Goal: Task Accomplishment & Management: Manage account settings

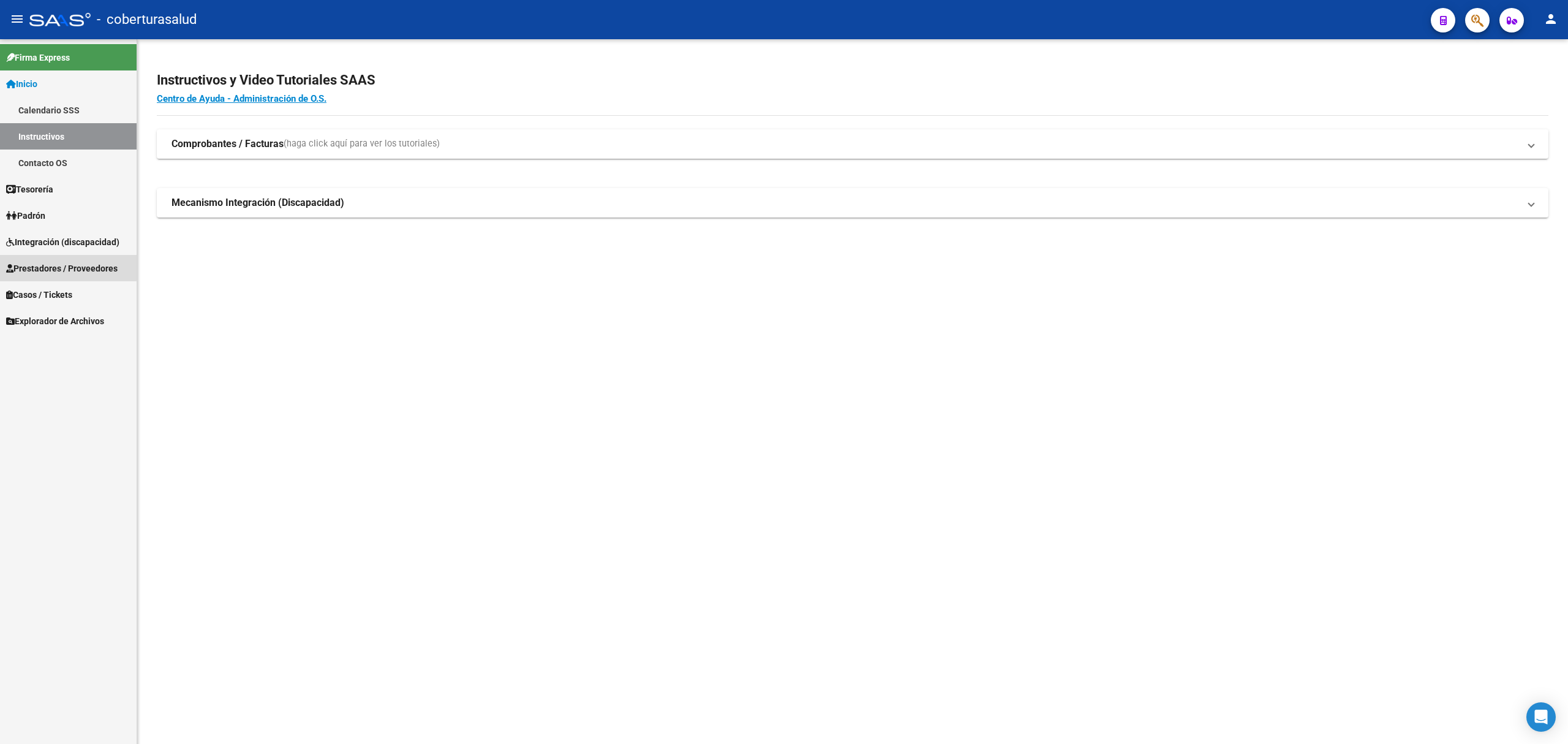
click at [40, 266] on span "Prestadores / Proveedores" at bounding box center [61, 268] width 111 height 13
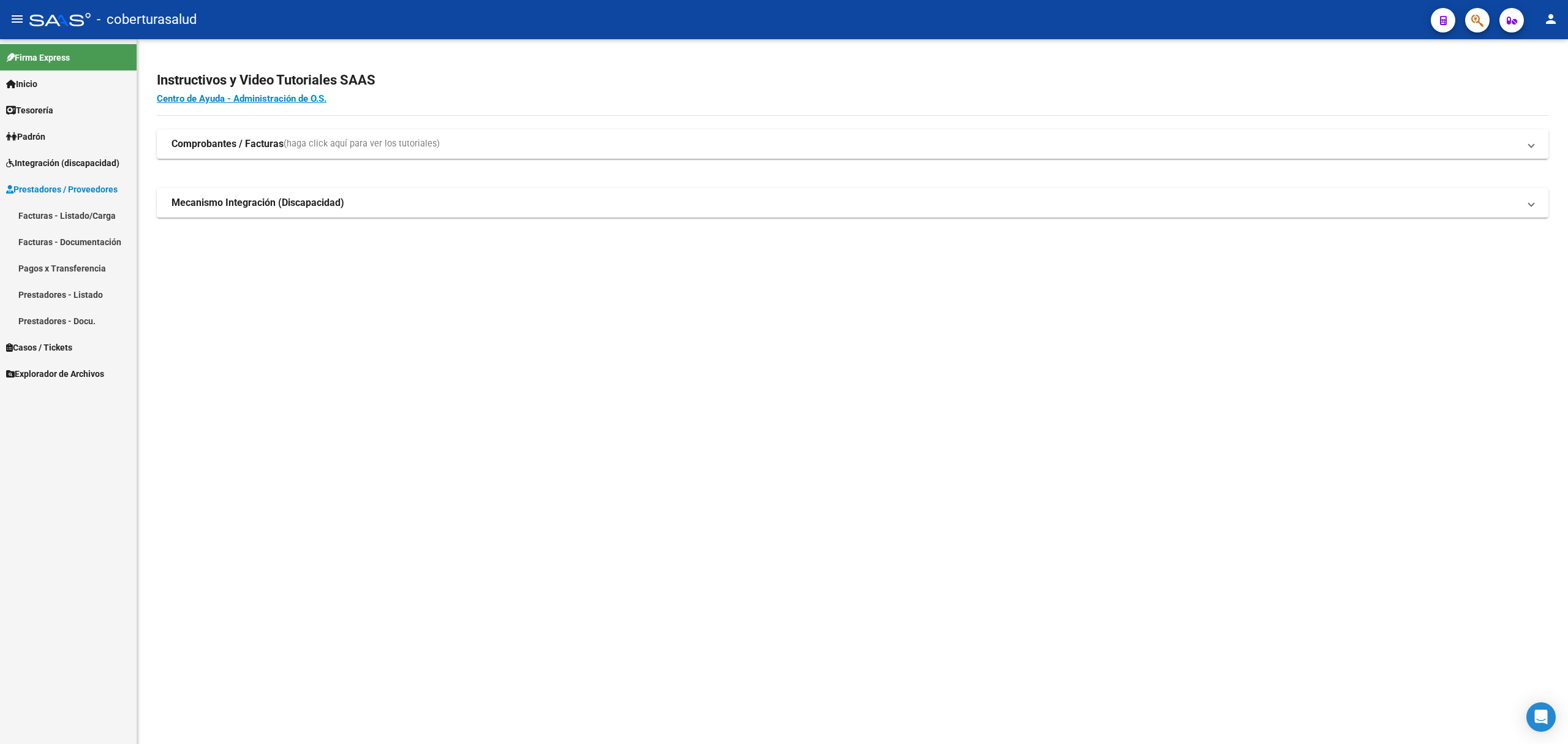
click at [59, 207] on link "Facturas - Listado/Carga" at bounding box center [68, 215] width 136 height 26
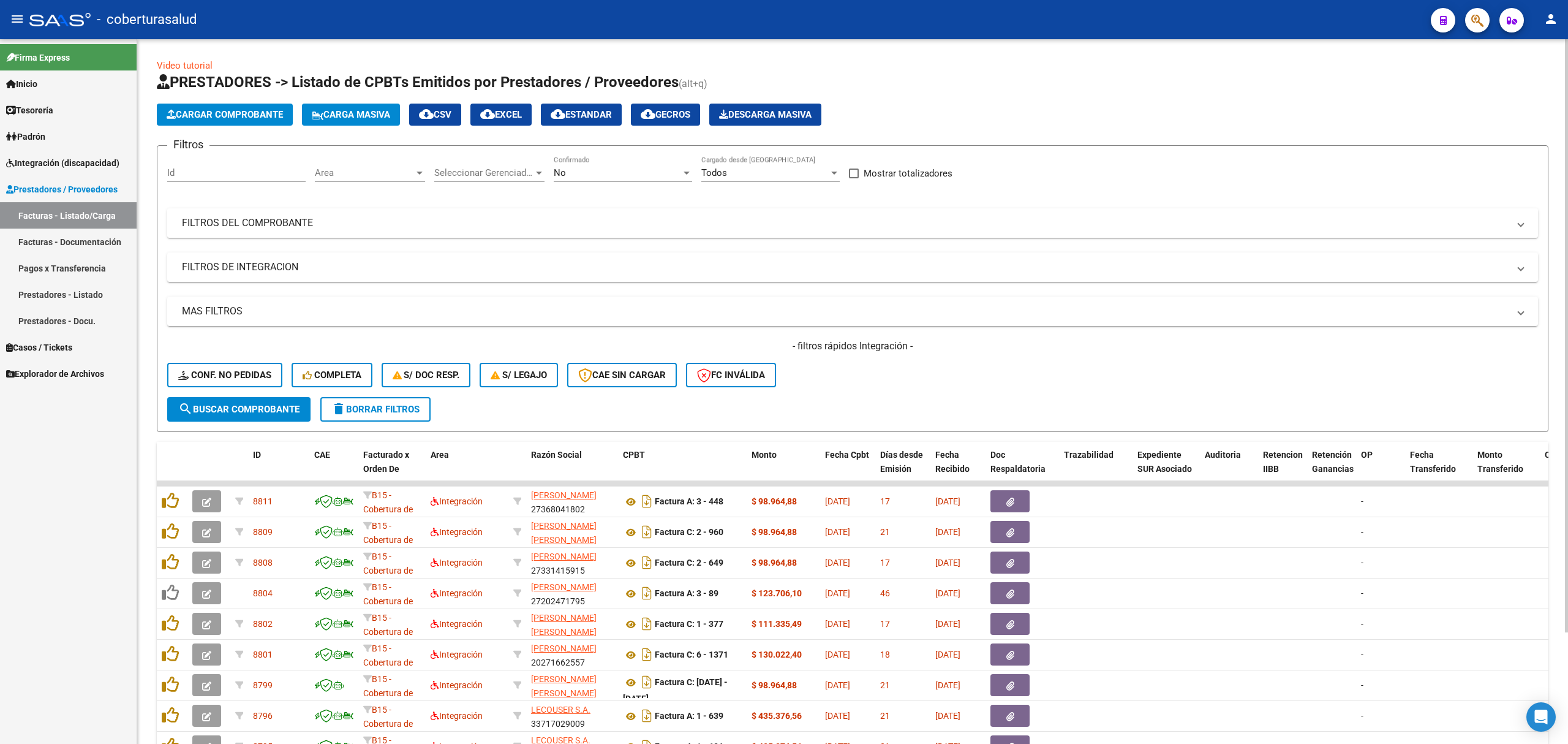
click at [322, 226] on mat-panel-title "FILTROS DEL COMPROBANTE" at bounding box center [845, 223] width 1327 height 13
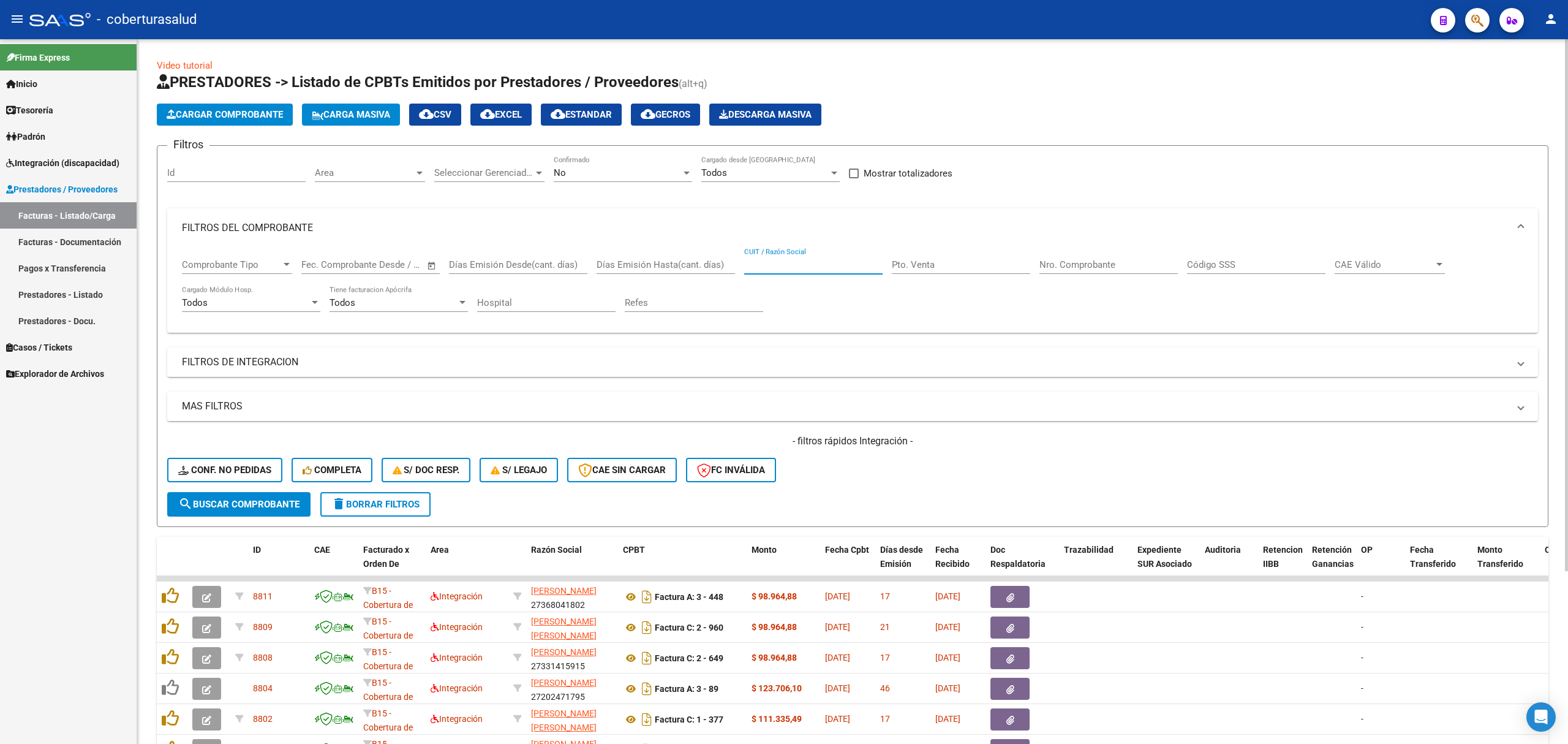
click at [812, 265] on input "CUIT / Razón Social" at bounding box center [814, 264] width 138 height 11
paste input "30712233881"
type input "30712233881"
click at [591, 167] on div "No" at bounding box center [617, 173] width 127 height 11
click at [592, 120] on span "Todos" at bounding box center [623, 118] width 138 height 28
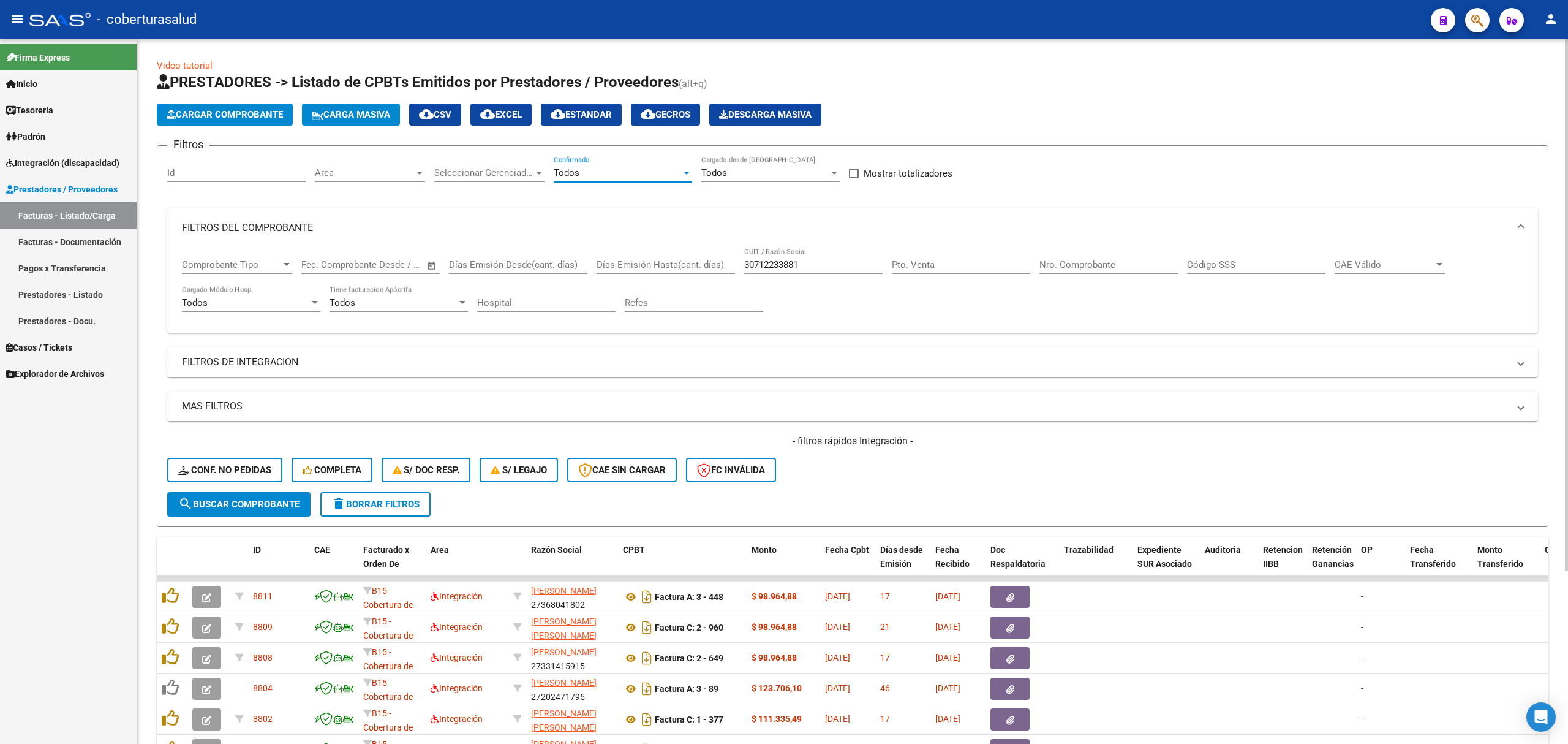
click at [272, 501] on span "search Buscar Comprobante" at bounding box center [239, 504] width 121 height 11
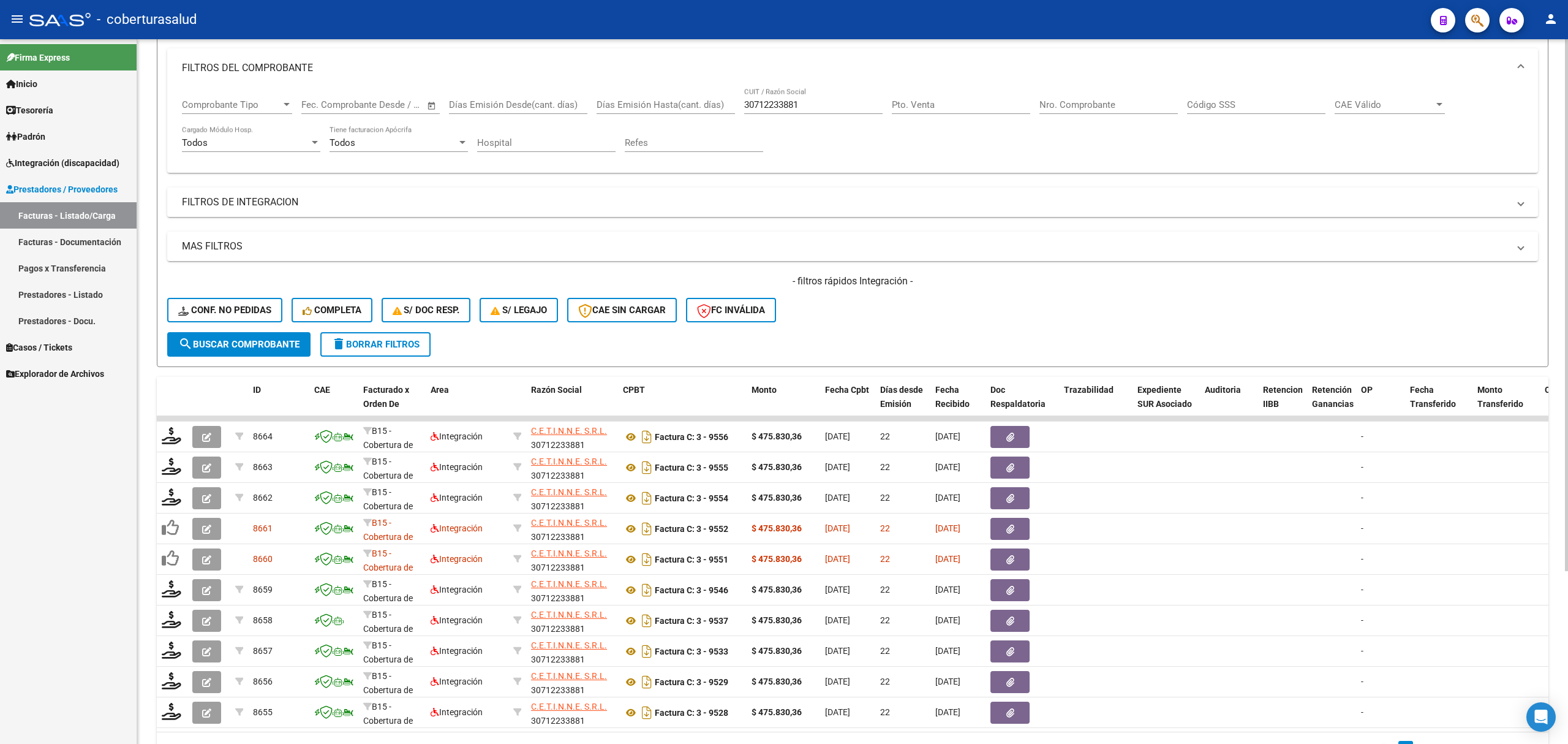
scroll to position [163, 0]
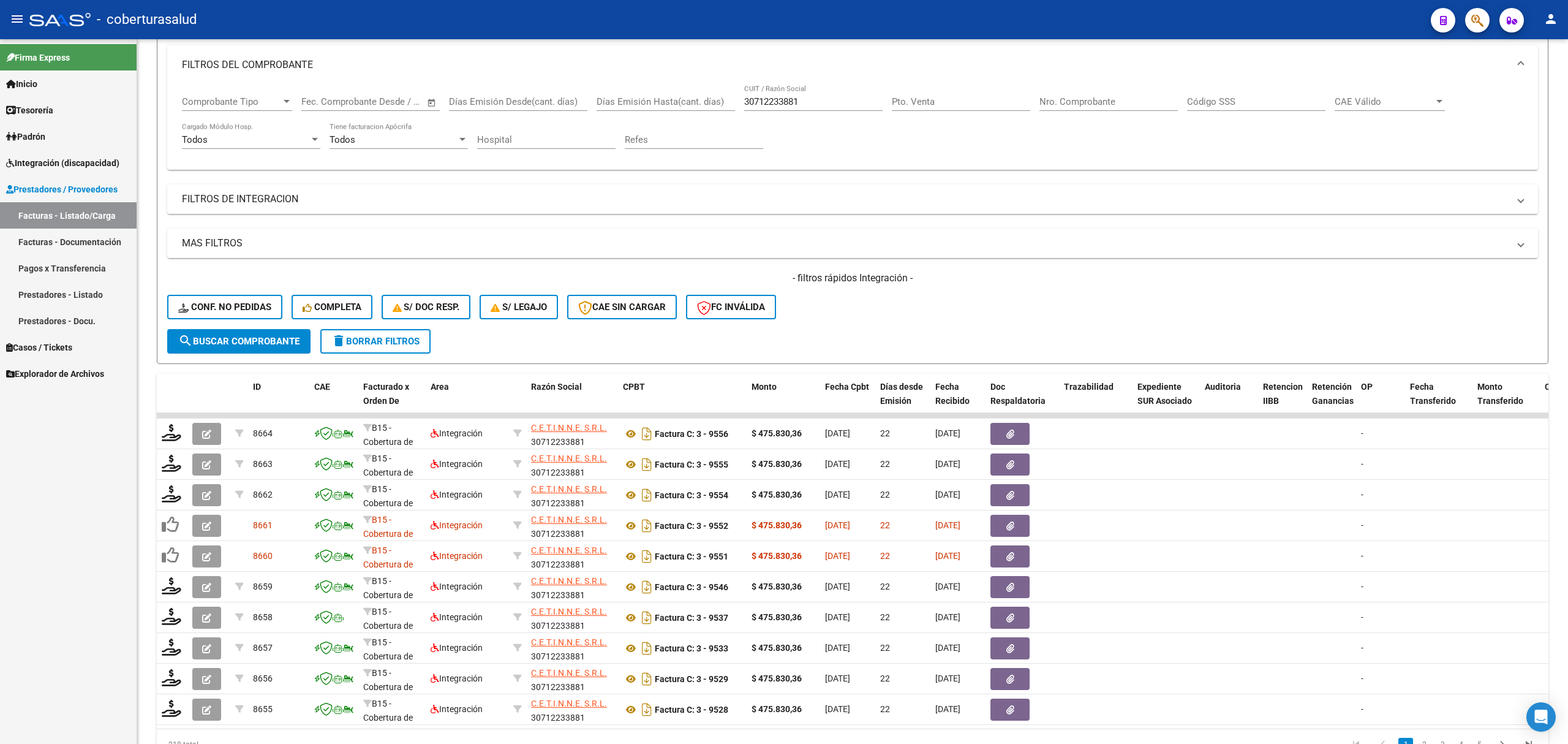
click at [67, 161] on span "Integración (discapacidad)" at bounding box center [63, 163] width 113 height 13
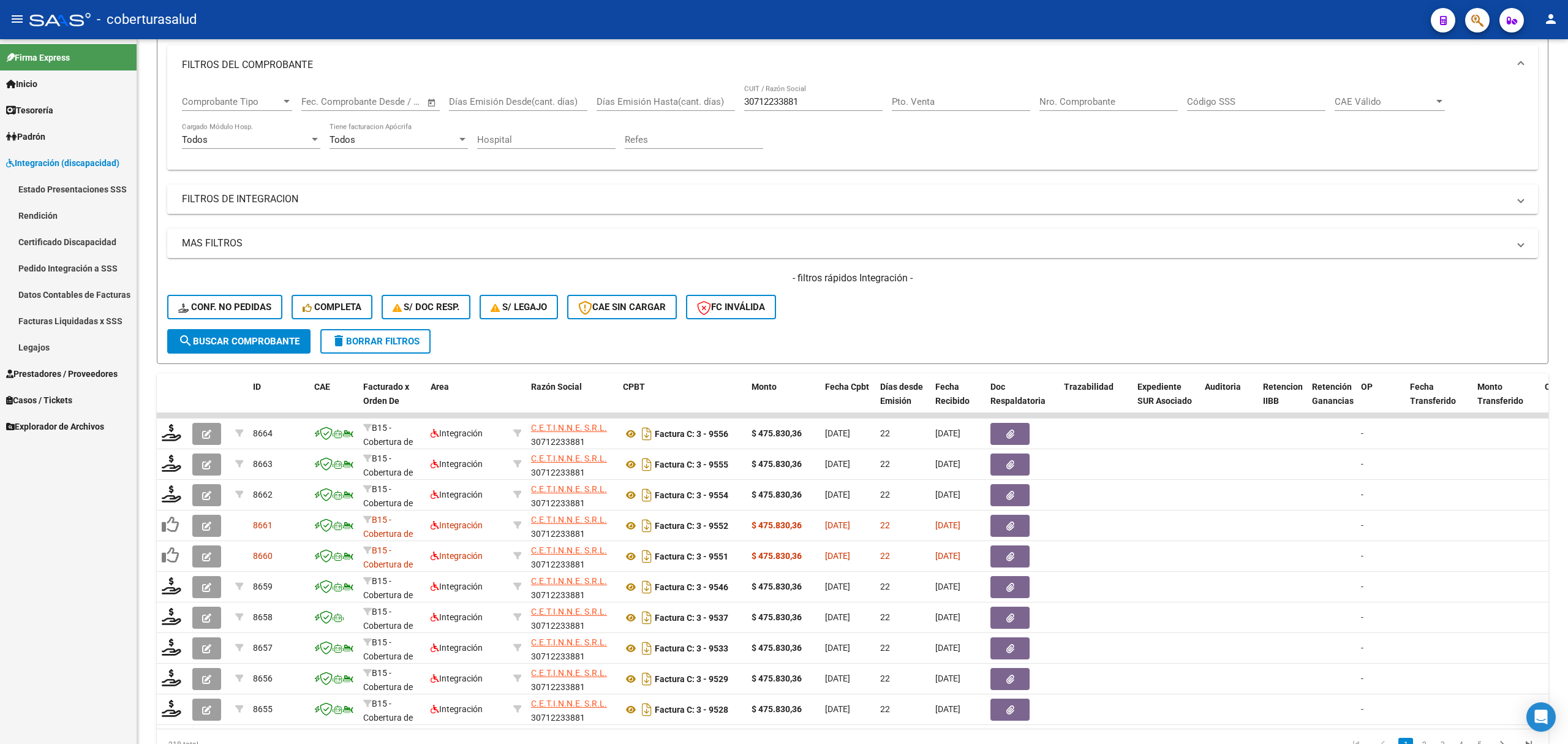
click at [60, 186] on link "Estado Presentaciones SSS" at bounding box center [68, 189] width 136 height 26
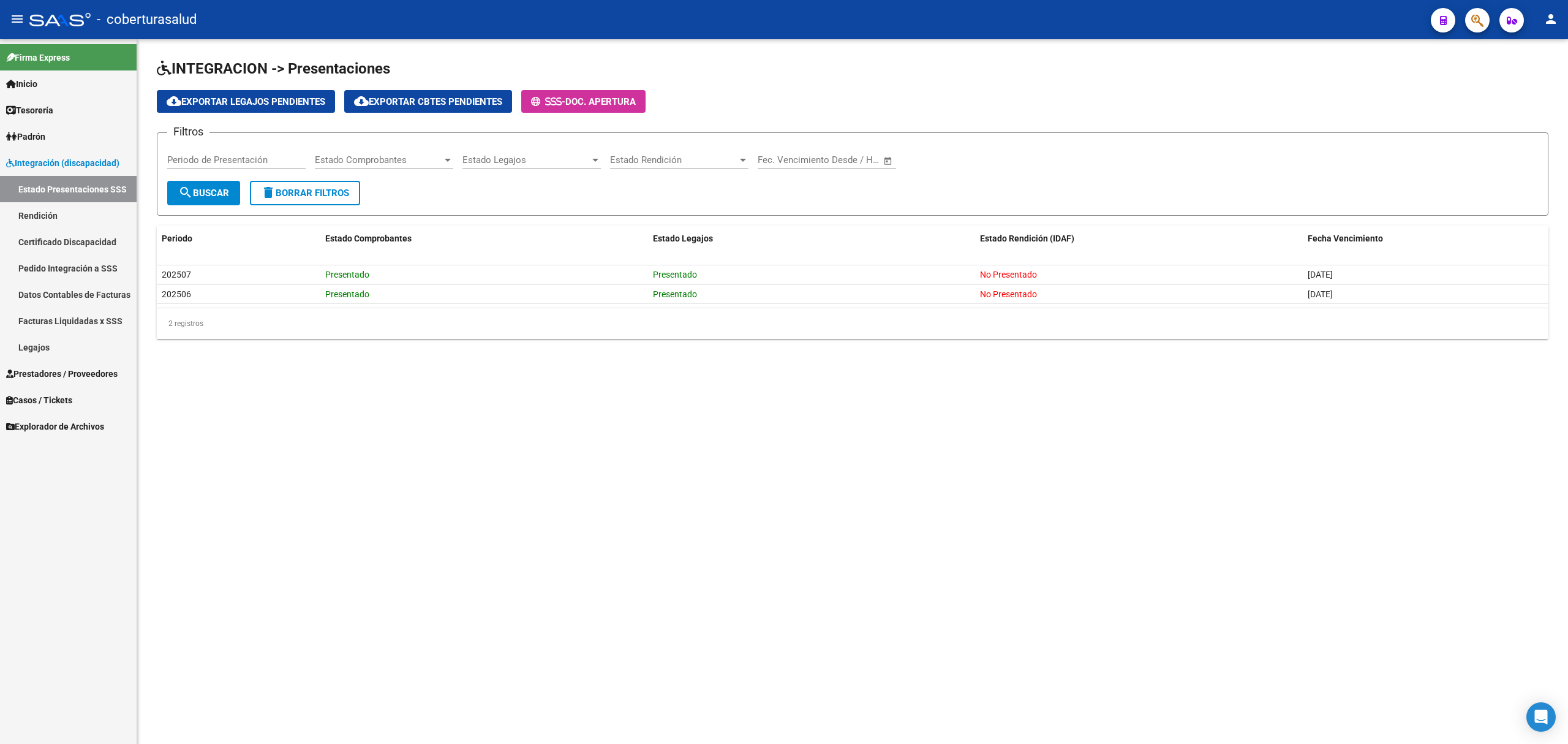
click at [69, 271] on link "Pedido Integración a SSS" at bounding box center [68, 268] width 136 height 26
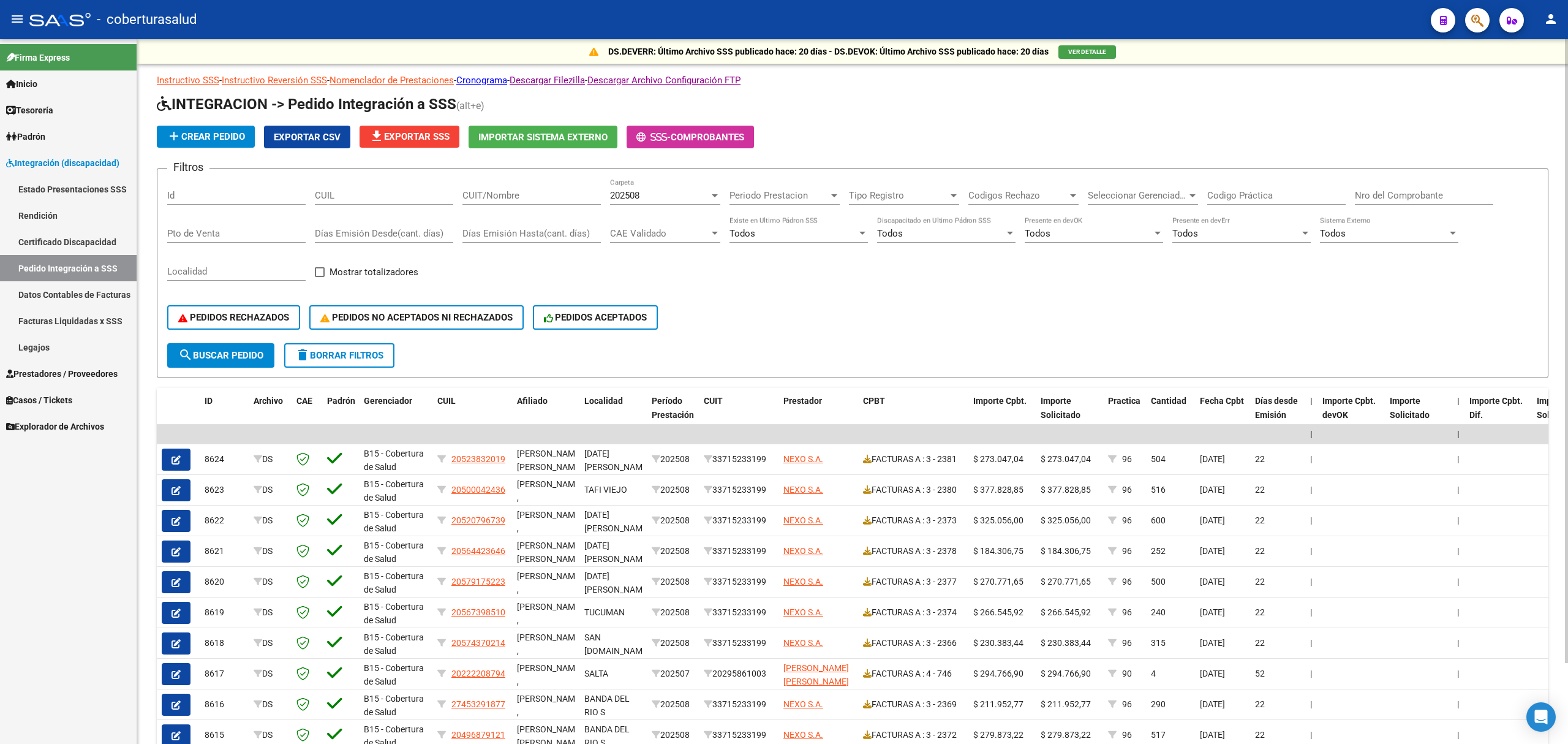
click at [523, 200] on input "CUIT/Nombre" at bounding box center [532, 195] width 138 height 11
paste input "30712233881"
type input "30712233881"
click at [234, 351] on span "search Buscar Pedido" at bounding box center [221, 355] width 85 height 11
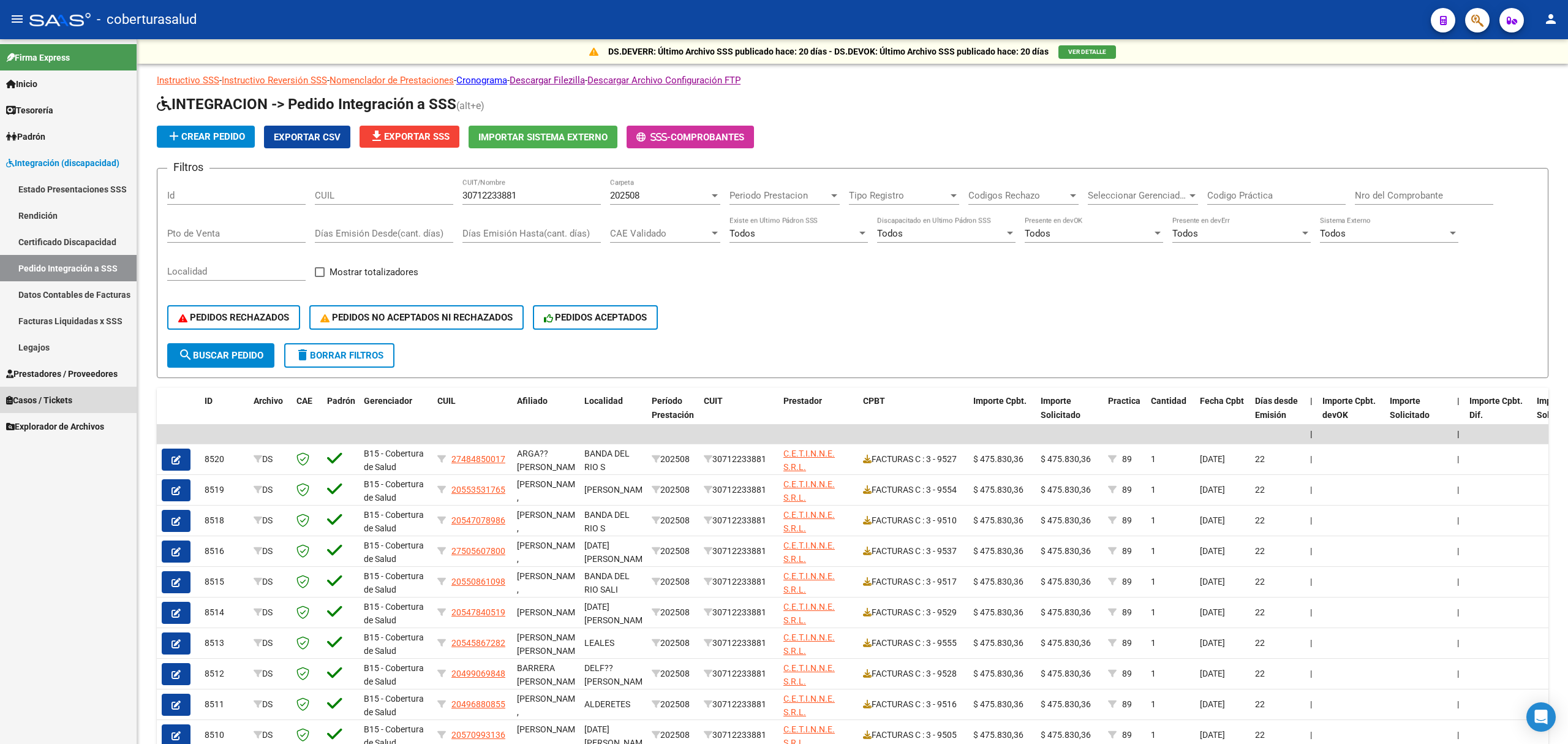
click at [76, 388] on link "Casos / Tickets" at bounding box center [68, 400] width 136 height 26
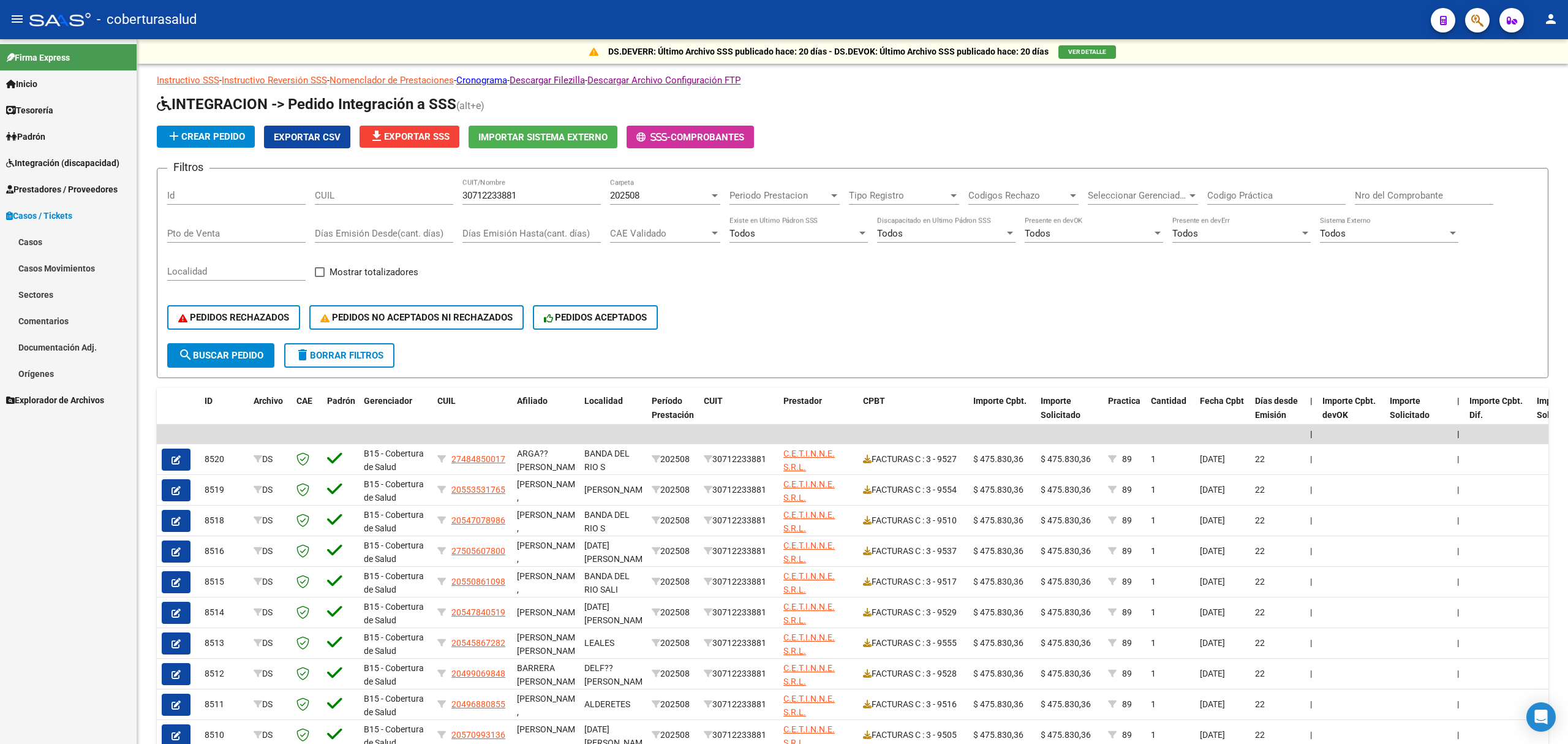
click at [81, 360] on link "Documentación Adj." at bounding box center [68, 347] width 136 height 26
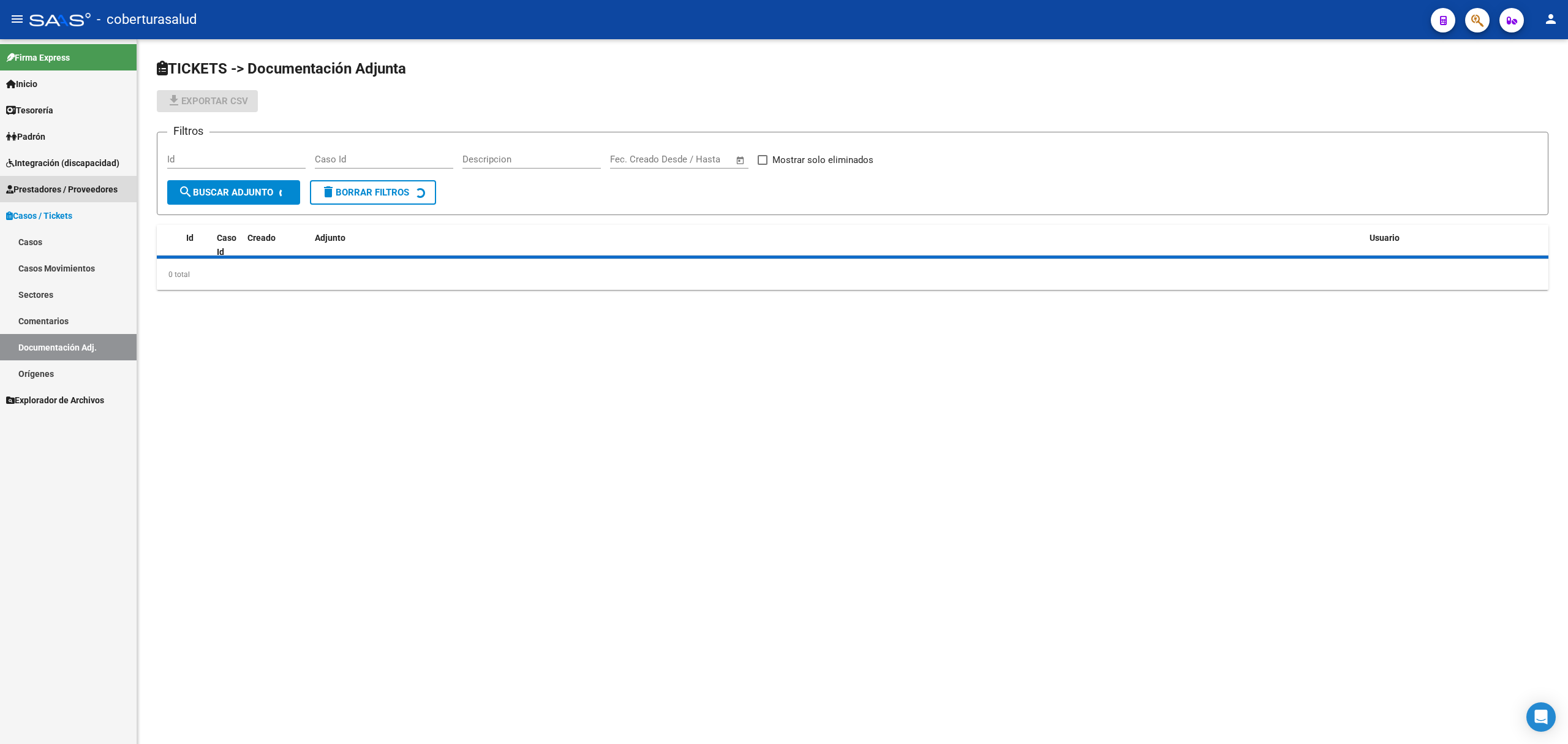
click at [84, 183] on span "Prestadores / Proveedores" at bounding box center [61, 189] width 111 height 13
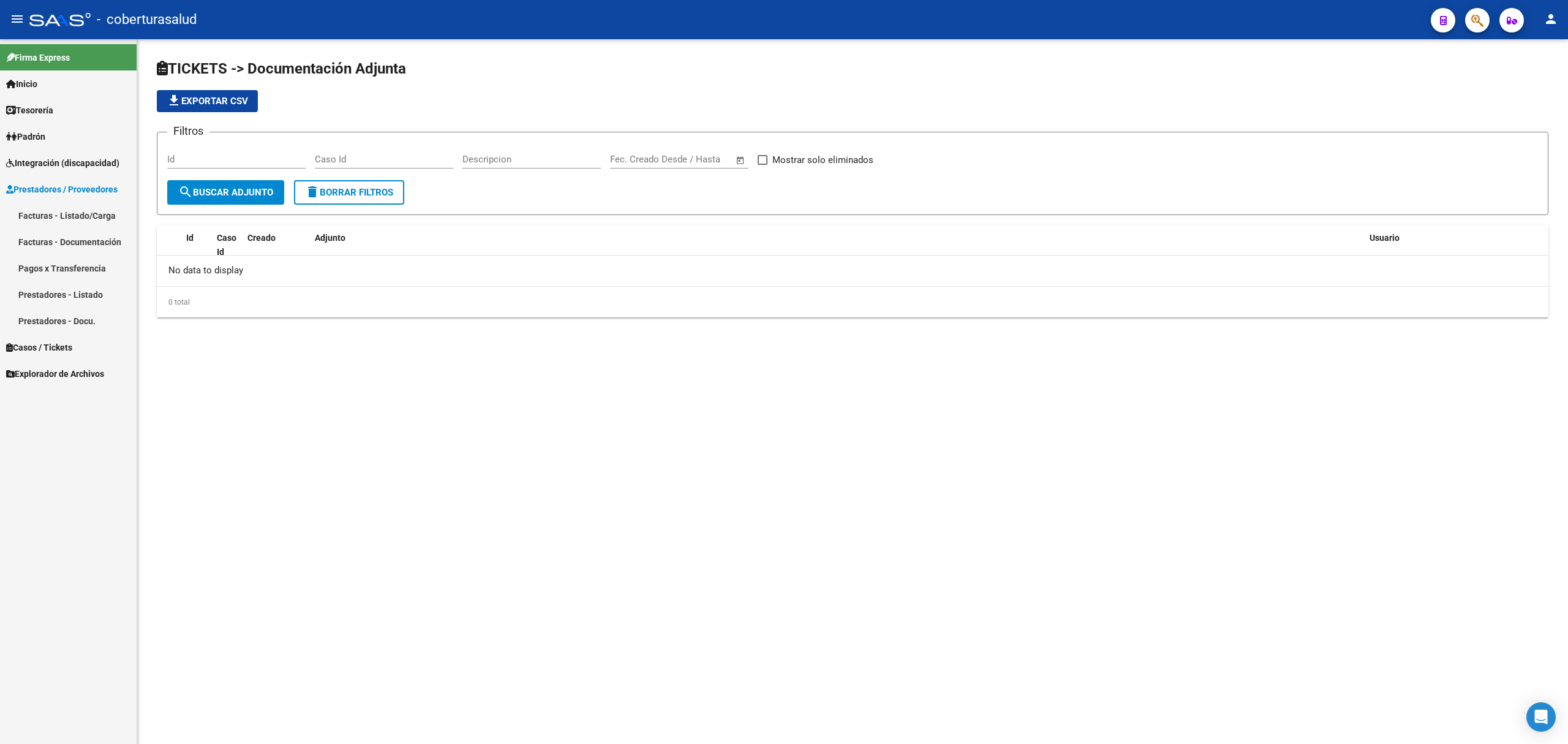
click at [72, 201] on link "Prestadores / Proveedores" at bounding box center [68, 189] width 136 height 26
click at [77, 191] on span "Prestadores / Proveedores" at bounding box center [61, 189] width 111 height 13
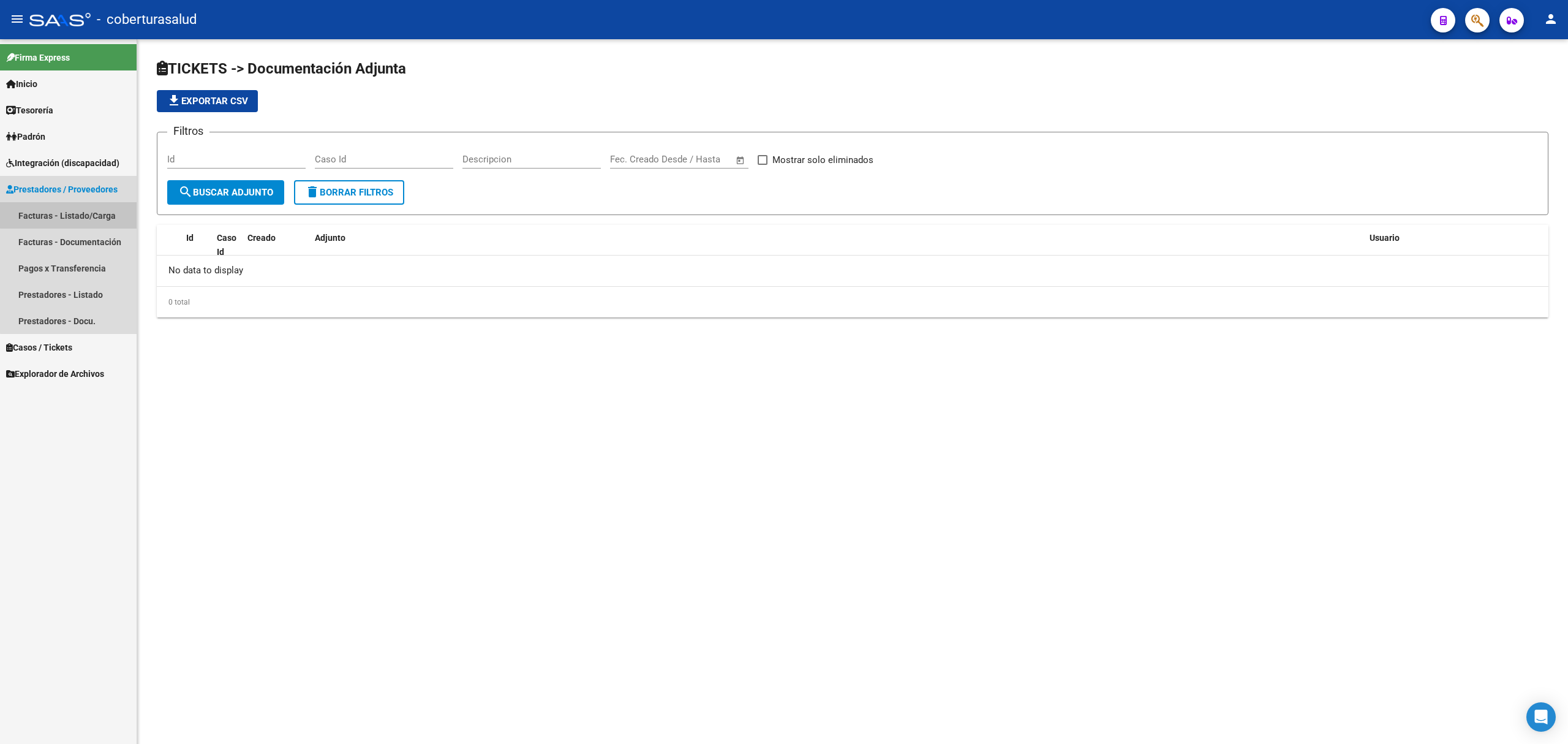
click at [77, 212] on link "Facturas - Listado/Carga" at bounding box center [68, 215] width 136 height 26
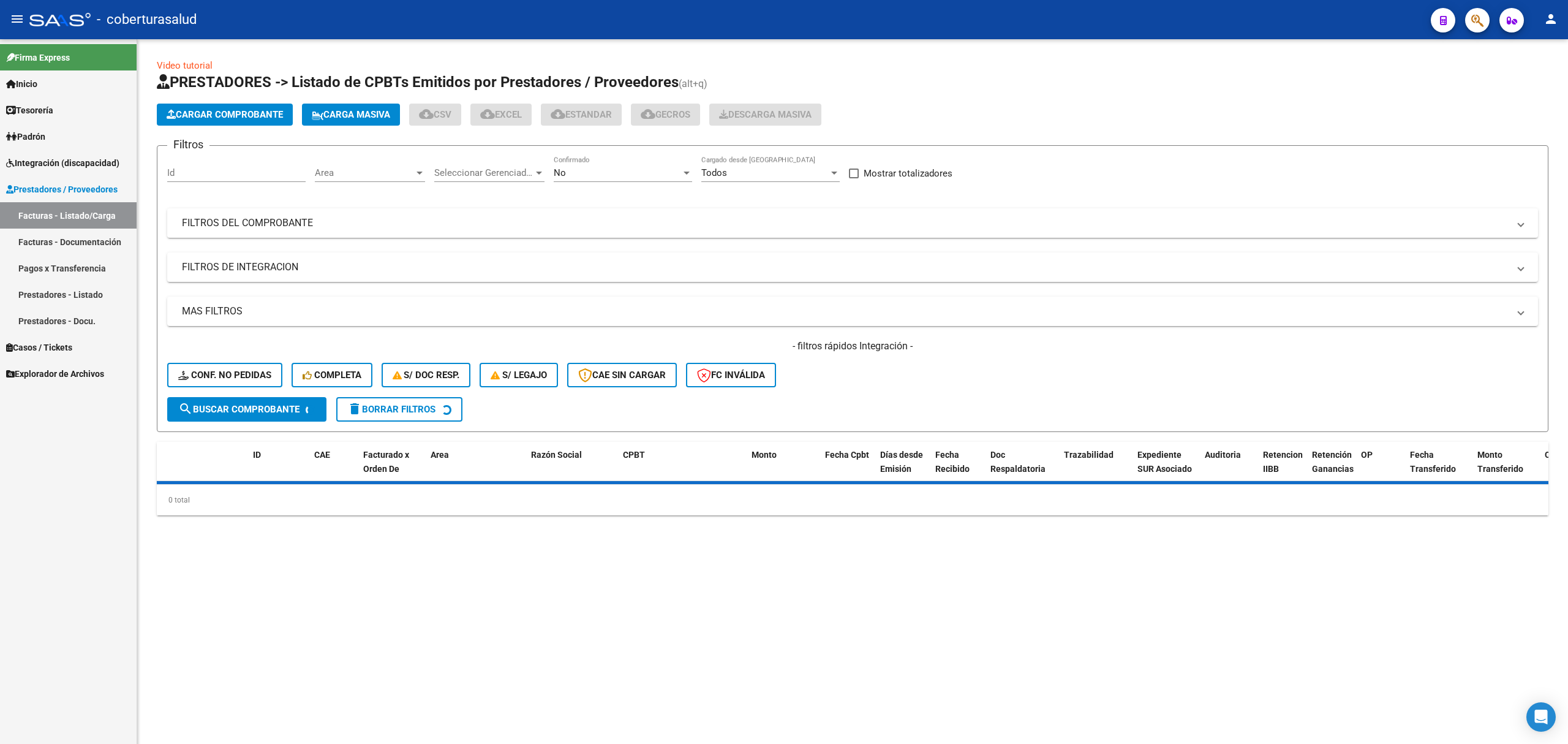
click at [206, 117] on span "Cargar Comprobante" at bounding box center [225, 114] width 117 height 11
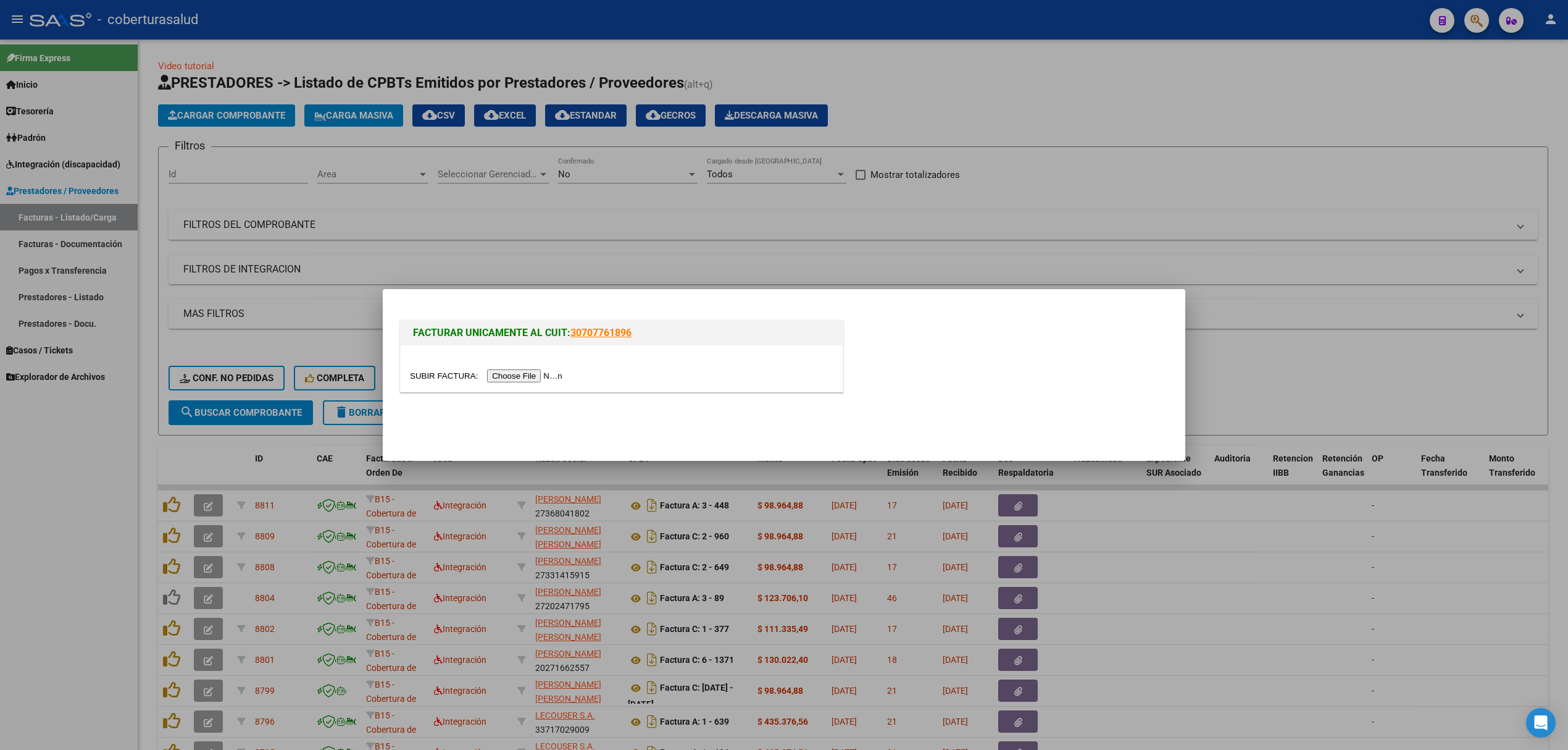
click at [543, 379] on input "file" at bounding box center [487, 376] width 156 height 13
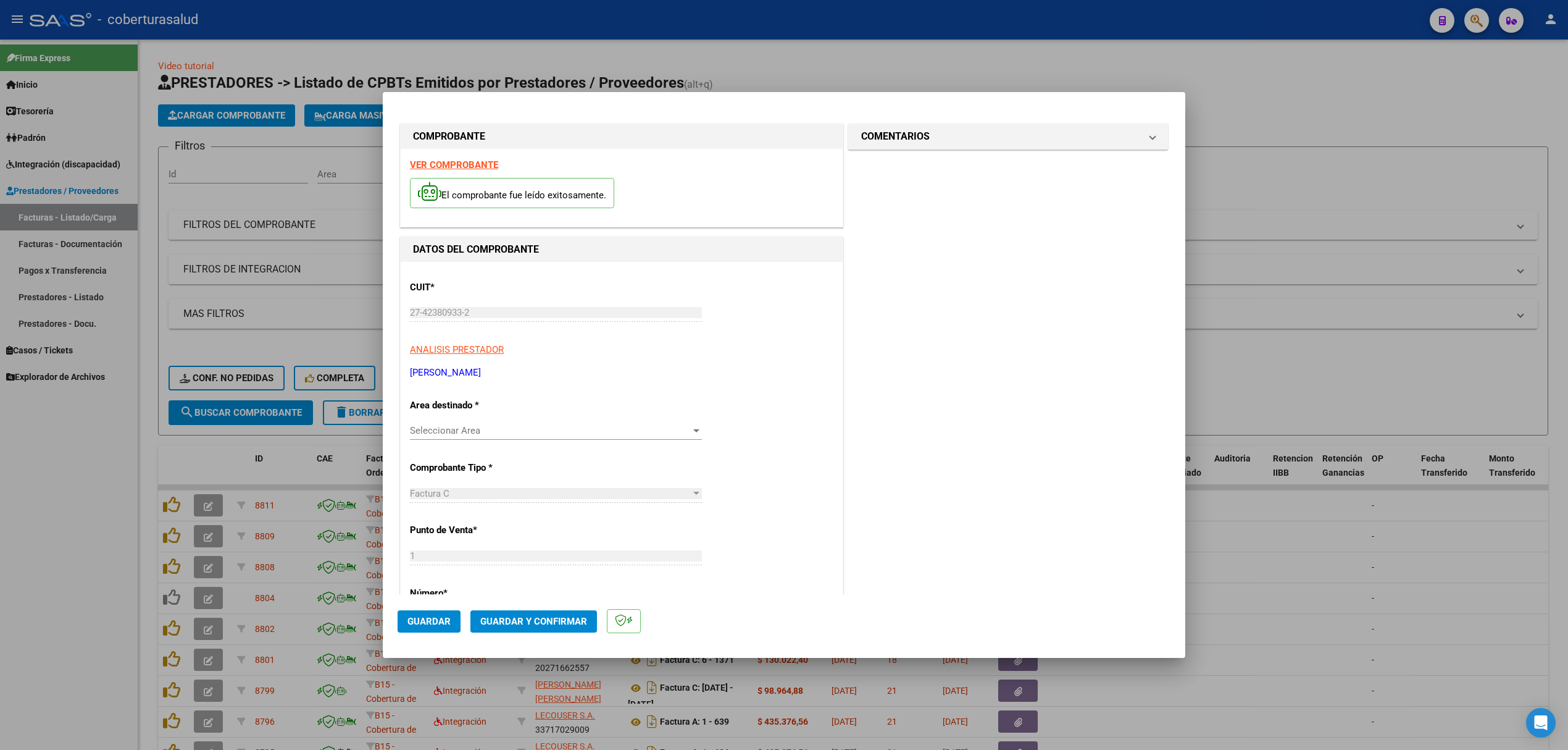
click at [448, 422] on div "Seleccionar Area Seleccionar Area" at bounding box center [556, 430] width 292 height 19
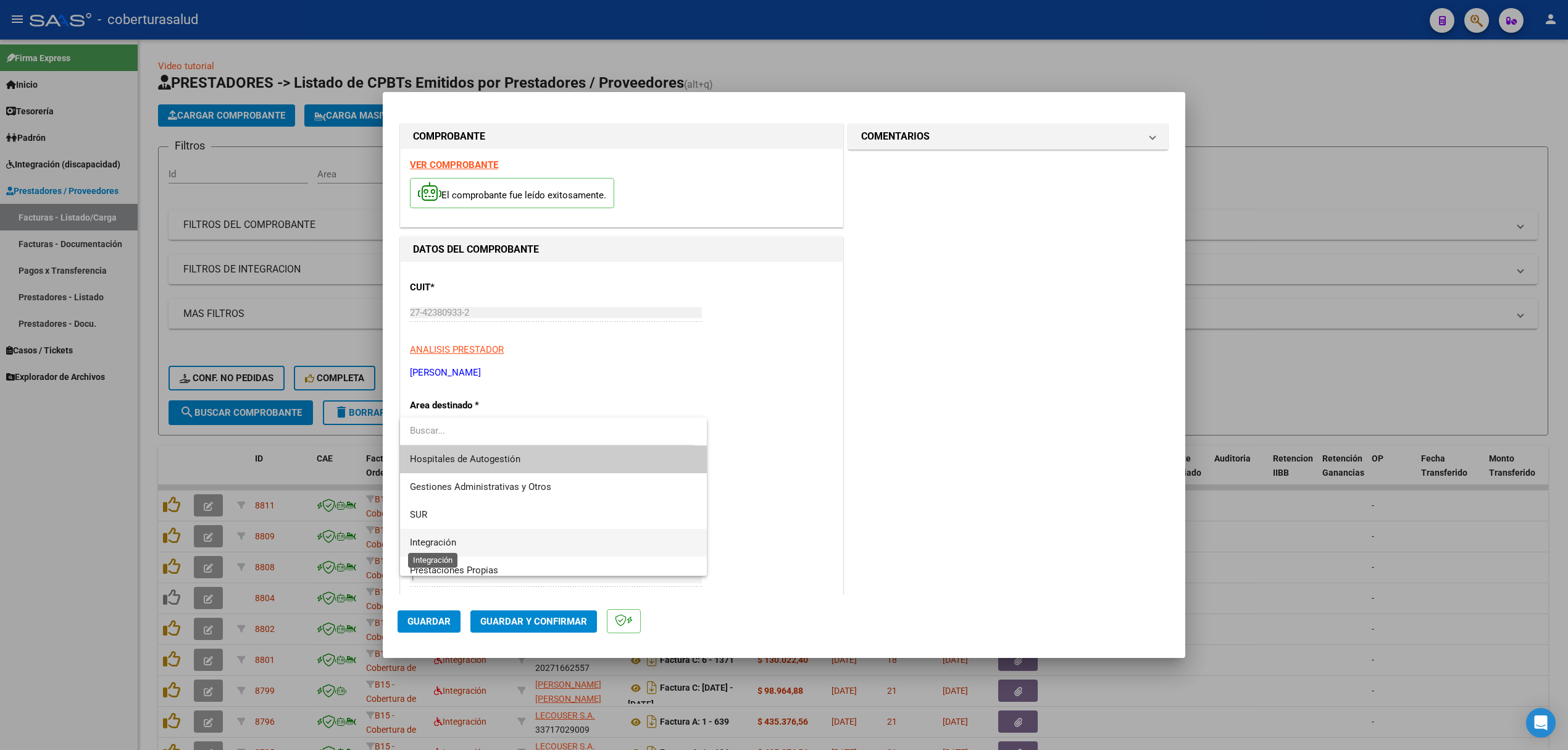
click at [446, 539] on span "Integración" at bounding box center [433, 542] width 46 height 11
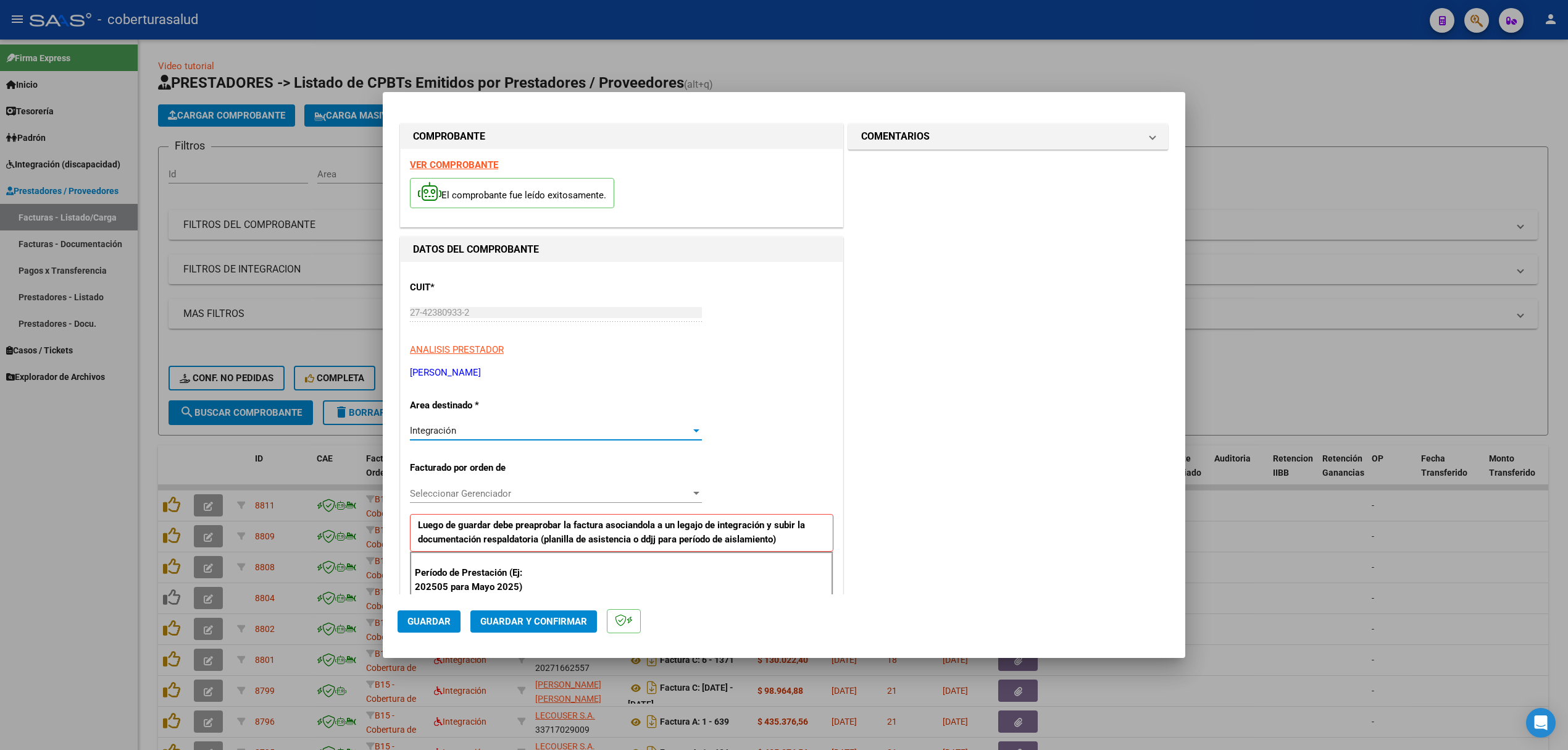
click at [460, 492] on span "Seleccionar Gerenciador" at bounding box center [550, 493] width 281 height 11
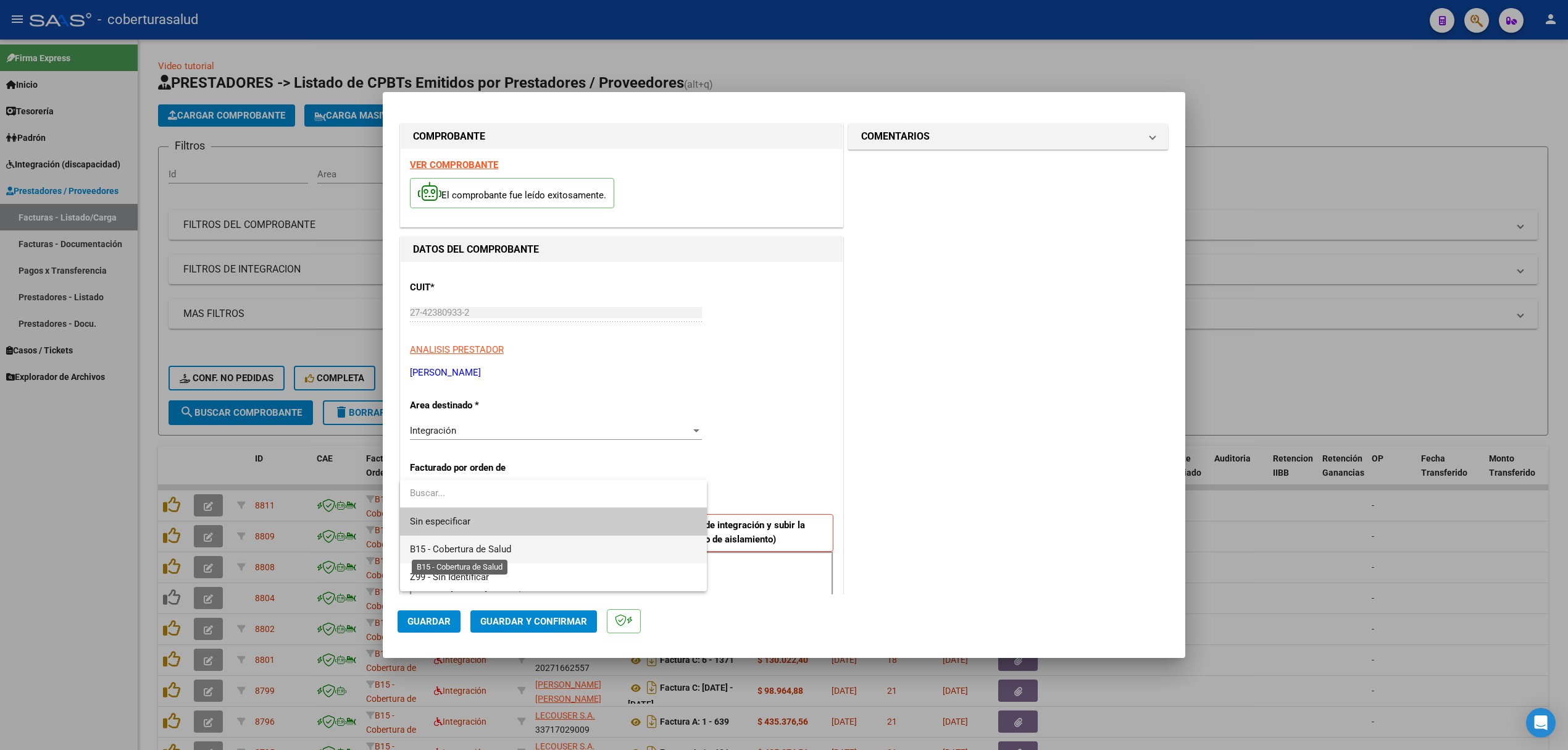
click at [452, 549] on span "B15 - Cobertura de Salud" at bounding box center [460, 549] width 101 height 11
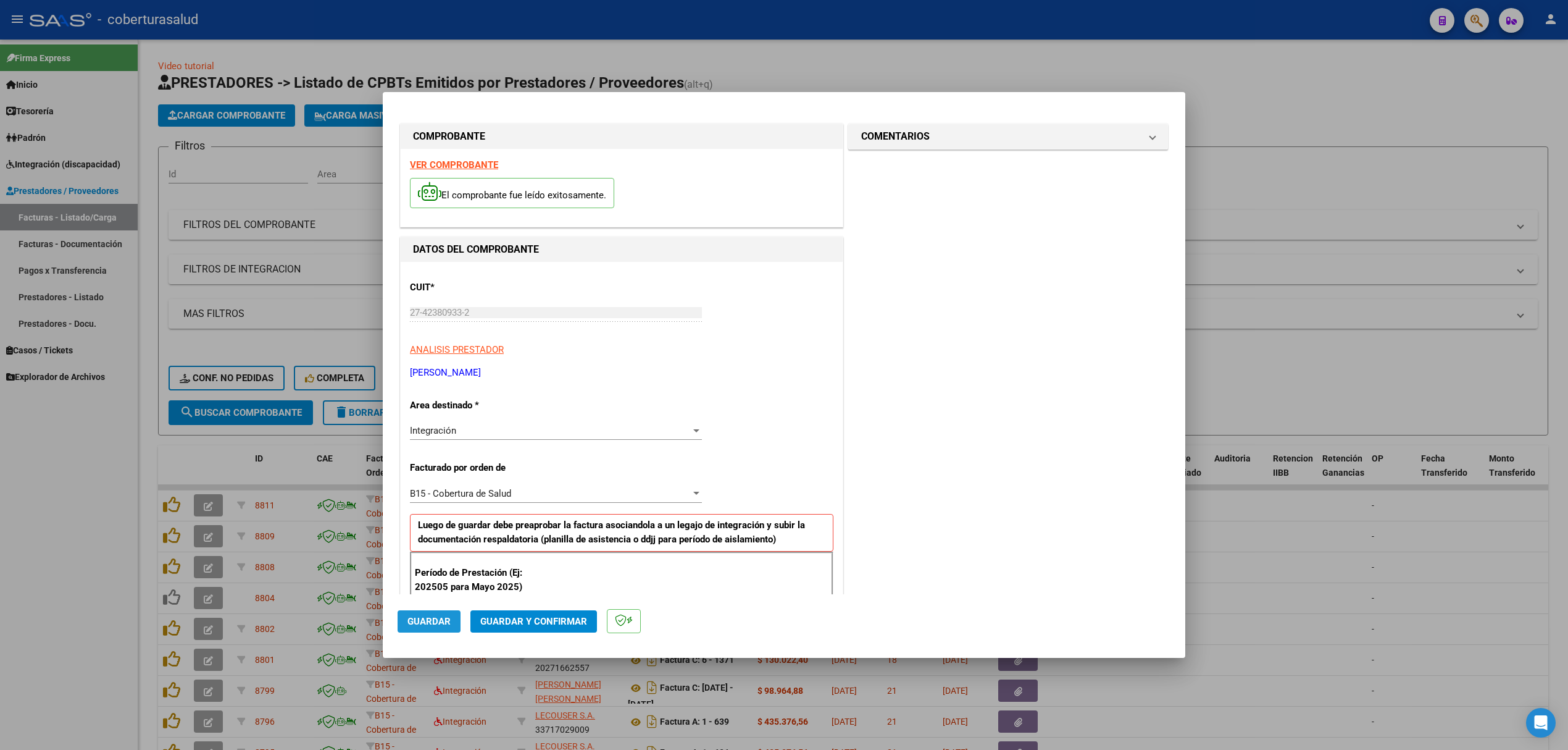
click at [435, 618] on span "Guardar" at bounding box center [429, 621] width 43 height 11
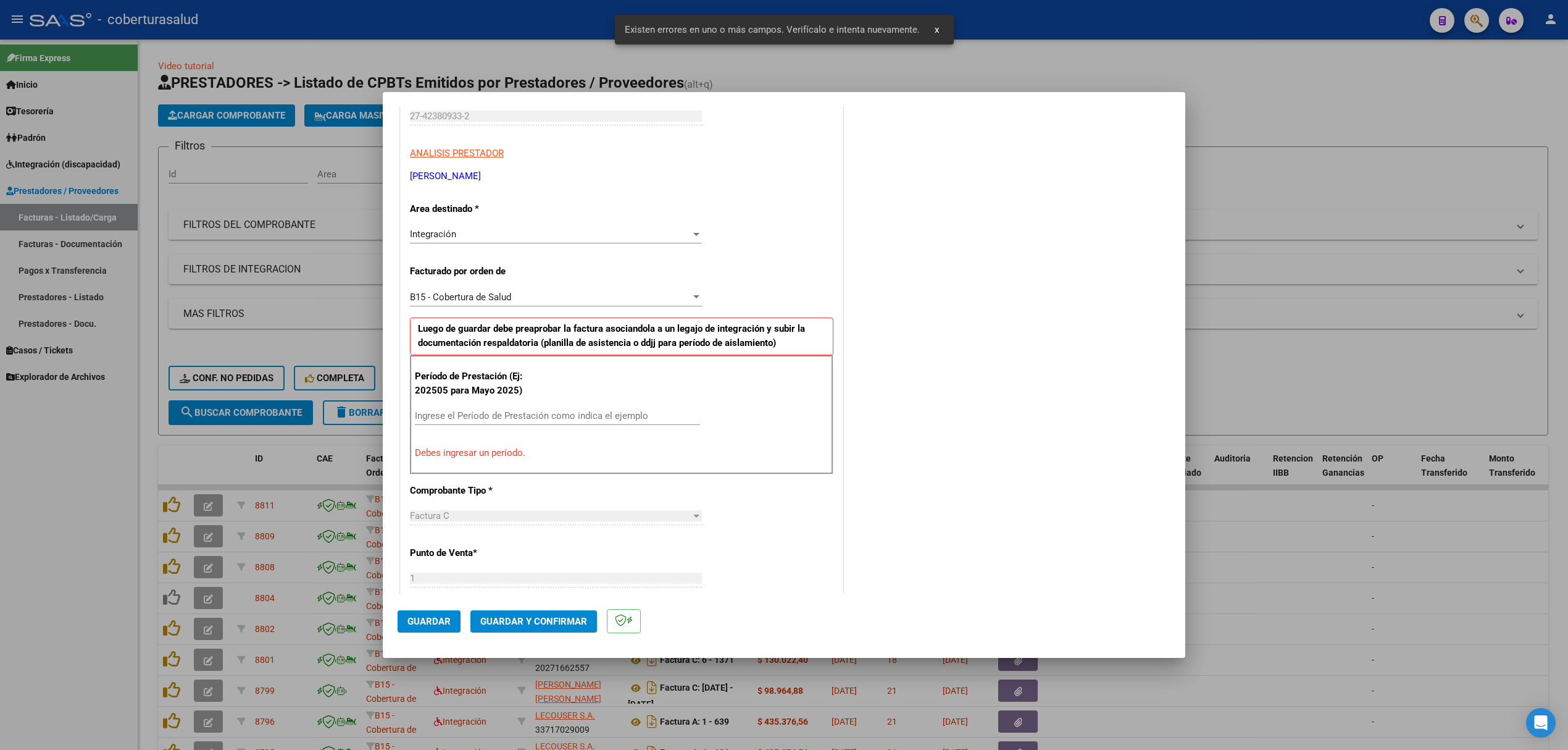
scroll to position [250, 0]
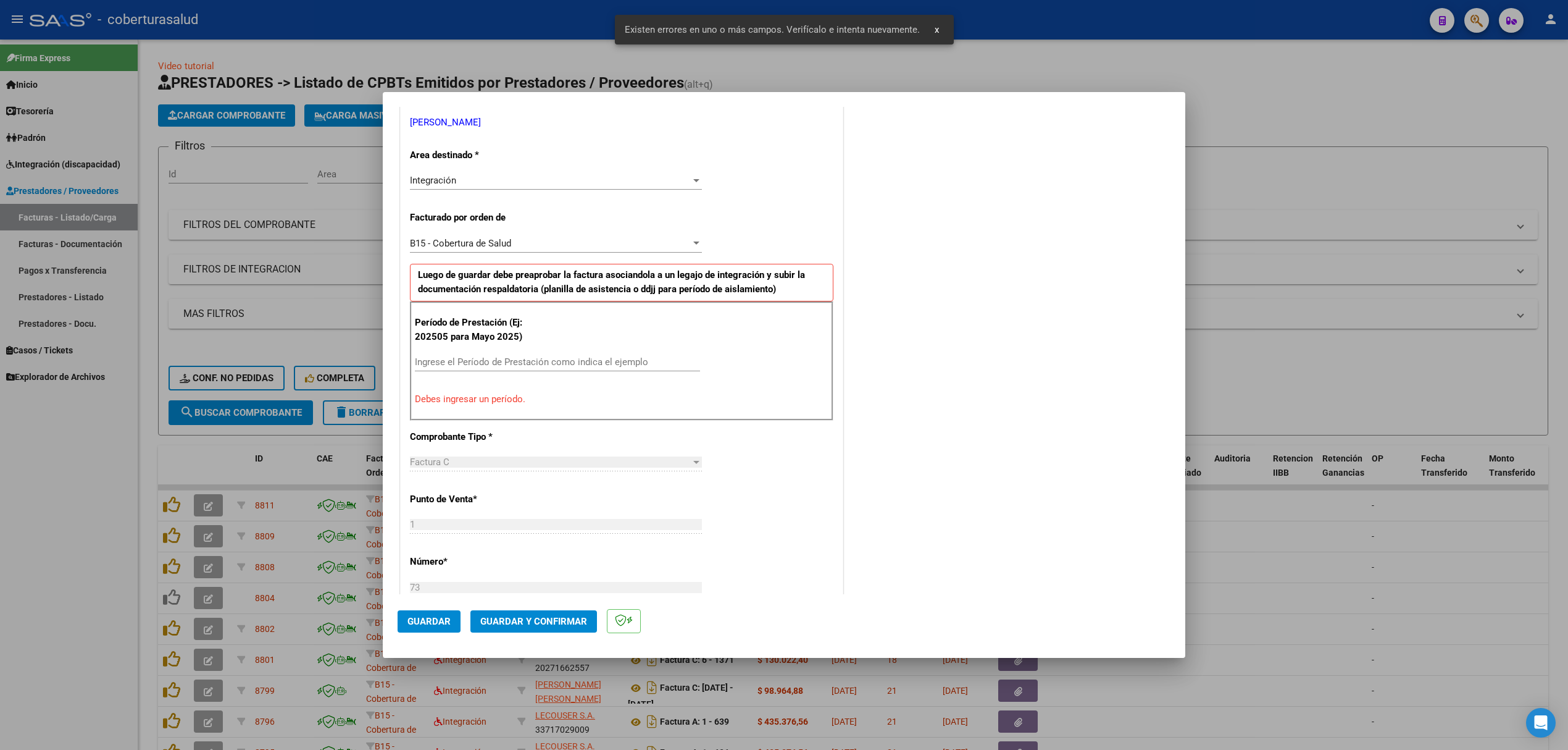
click at [572, 363] on input "Ingrese el Período de Prestación como indica el ejemplo" at bounding box center [558, 361] width 286 height 11
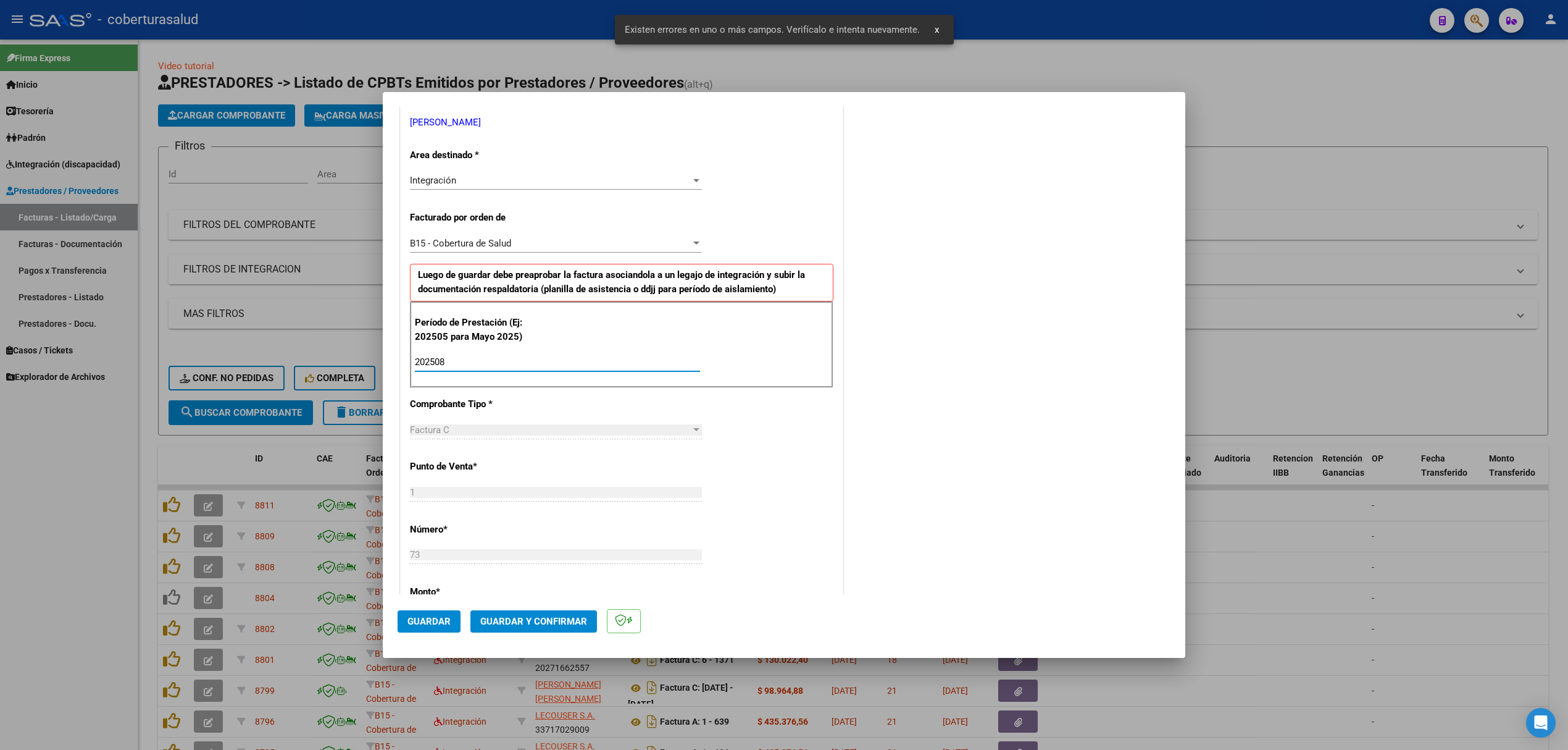
type input "202508"
click at [436, 619] on span "Guardar" at bounding box center [429, 621] width 43 height 11
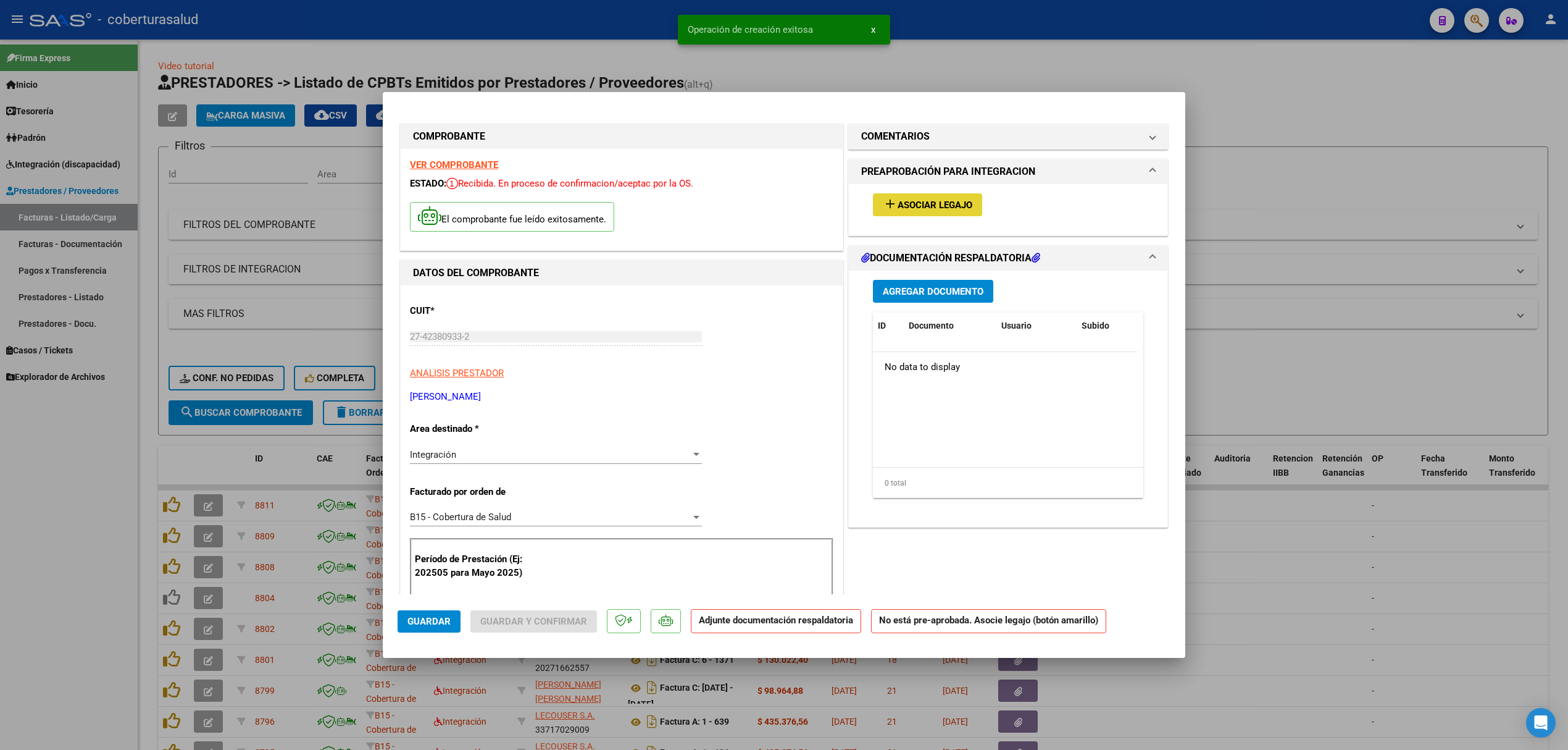
click at [898, 207] on span "Asociar Legajo" at bounding box center [935, 205] width 74 height 11
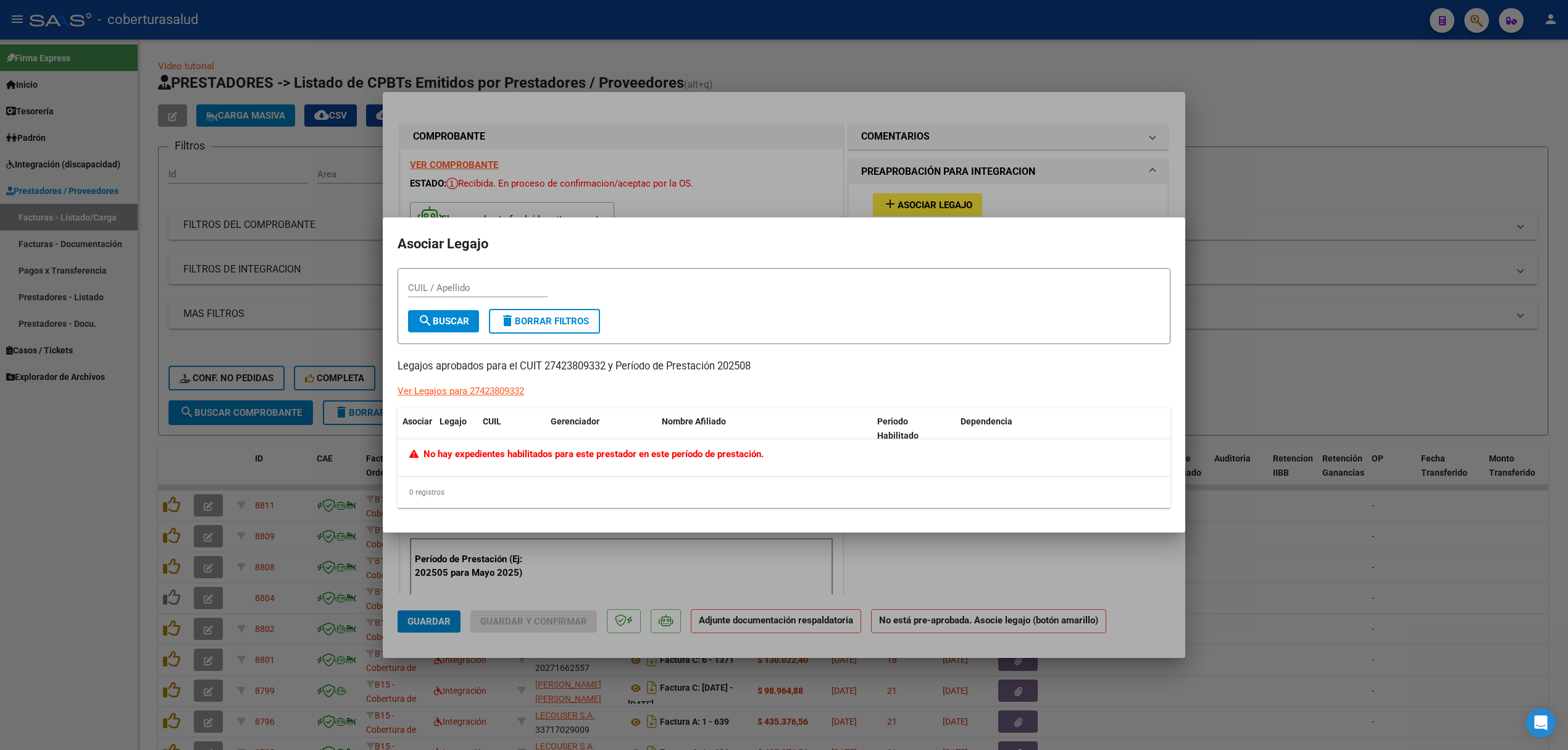
click at [460, 322] on span "search Buscar" at bounding box center [443, 321] width 51 height 11
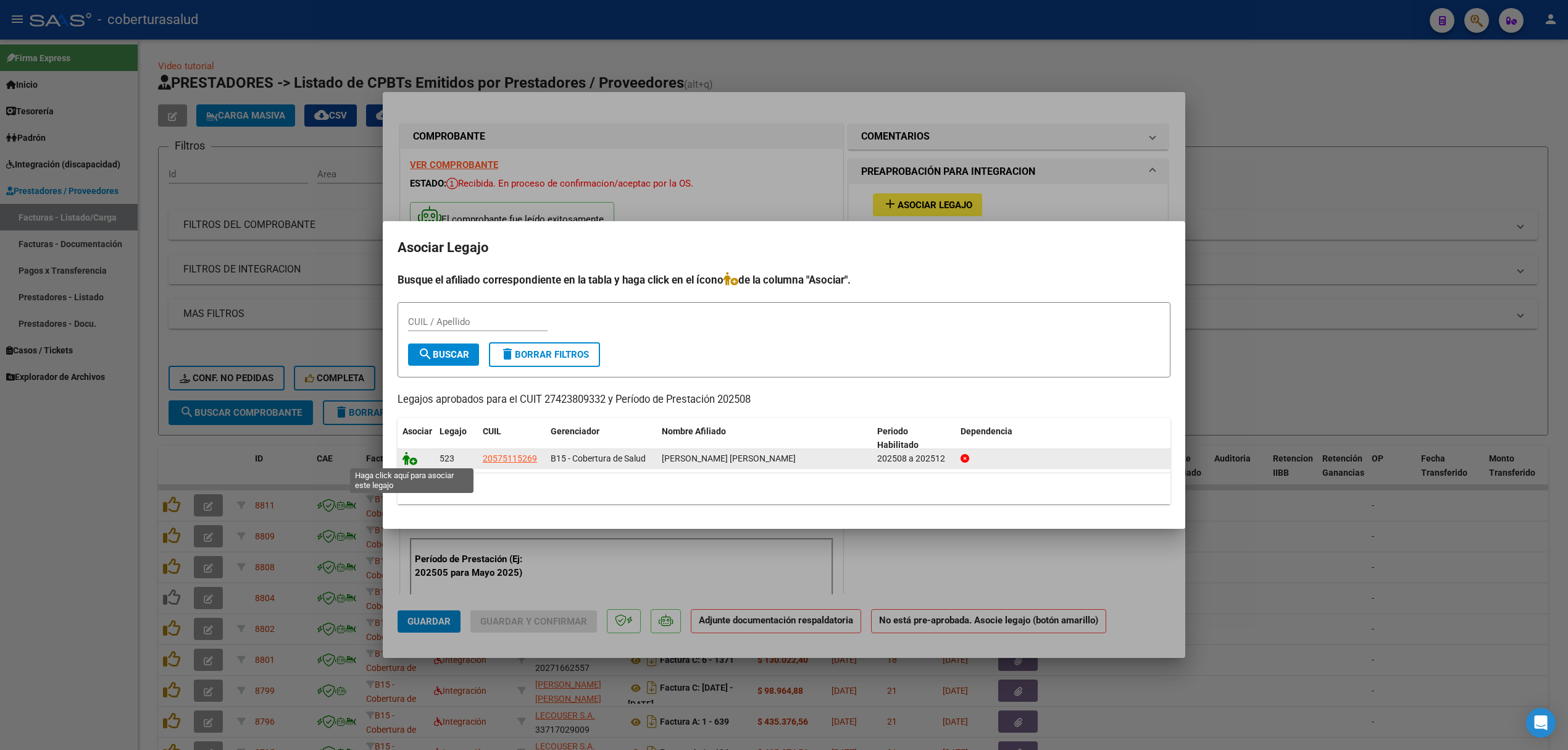
click at [415, 460] on icon at bounding box center [410, 458] width 15 height 13
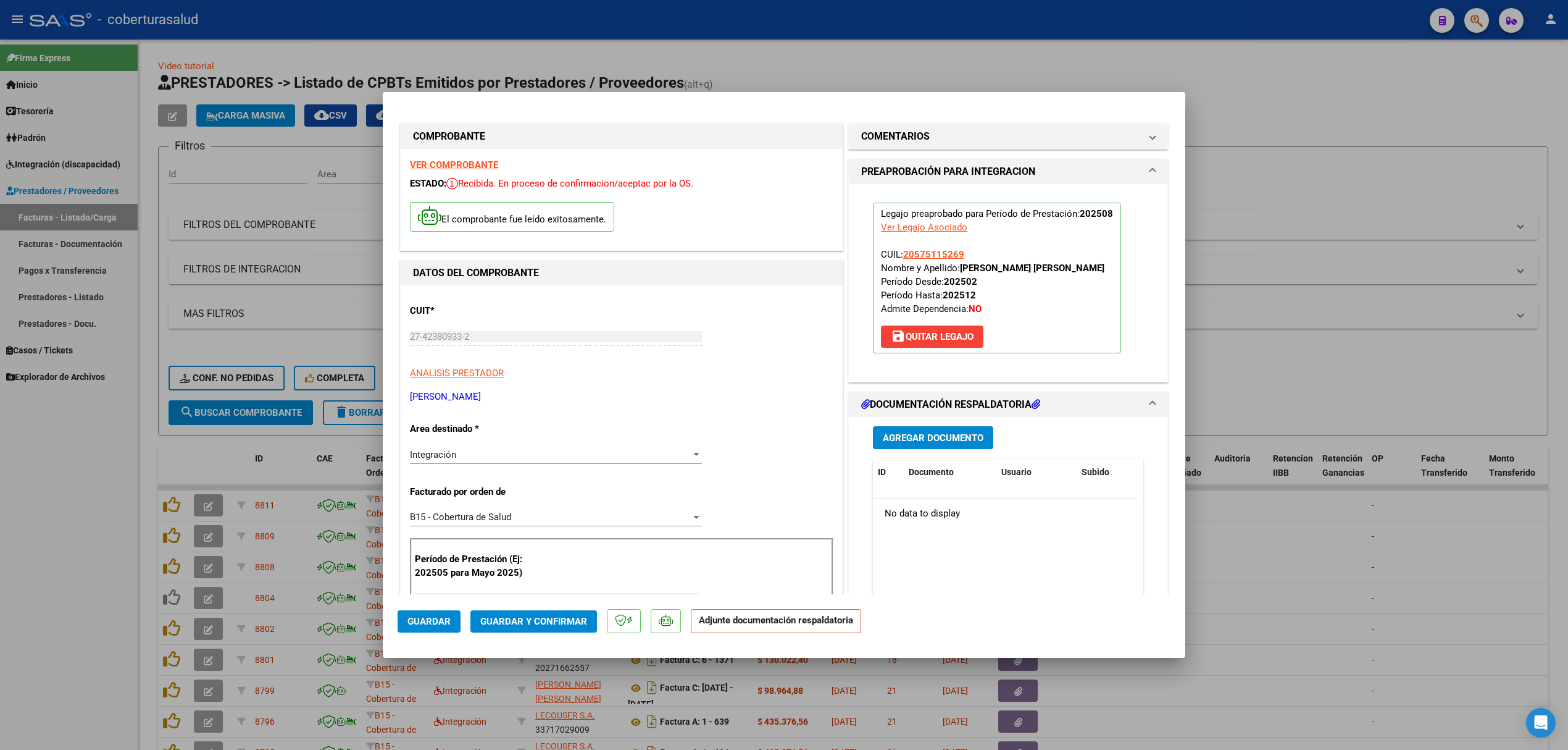
click at [931, 444] on span "Agregar Documento" at bounding box center [933, 438] width 101 height 11
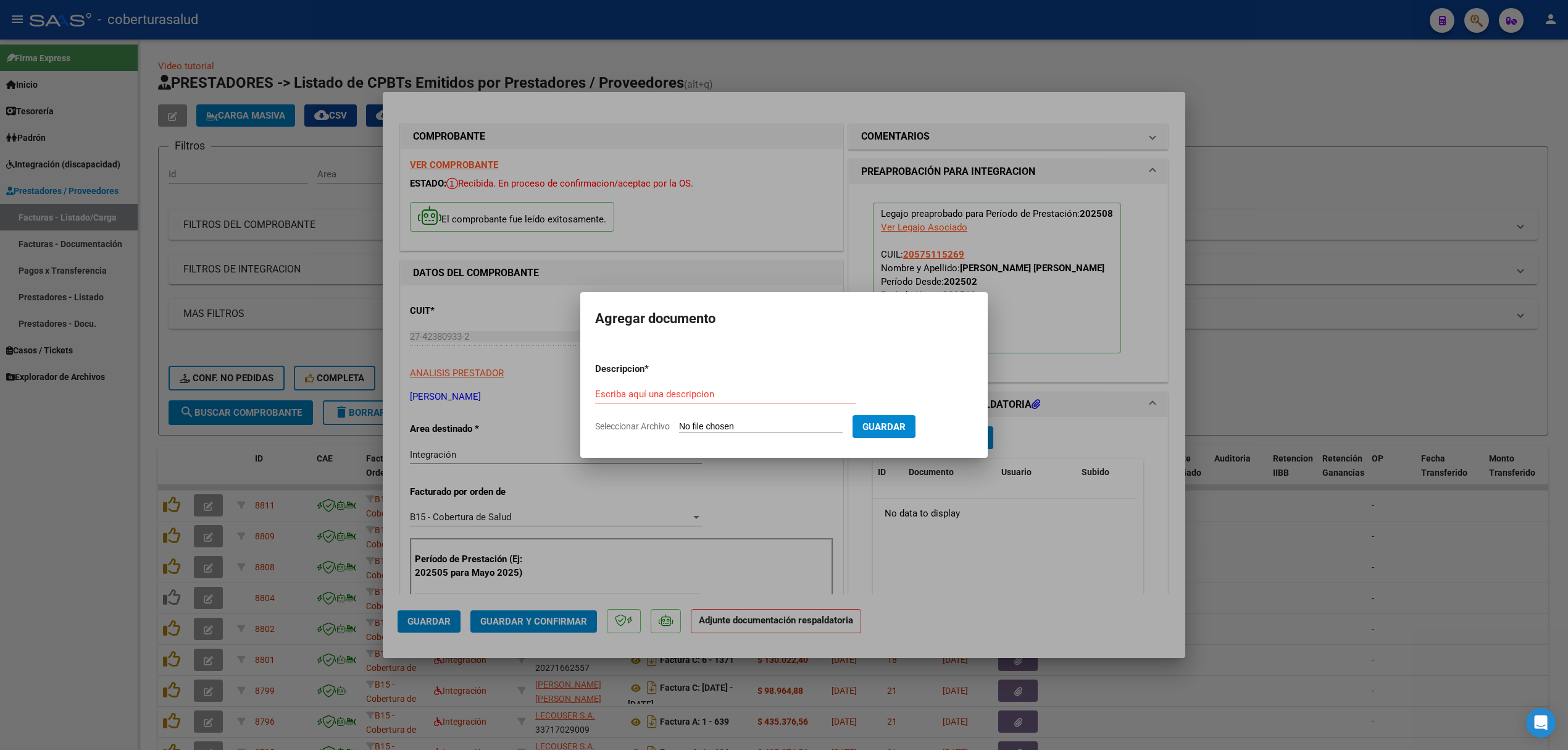
click at [753, 425] on input "Seleccionar Archivo" at bounding box center [761, 427] width 163 height 12
type input "C:\fakepath\159217-3-Planilla_de_Asistencia.pdf"
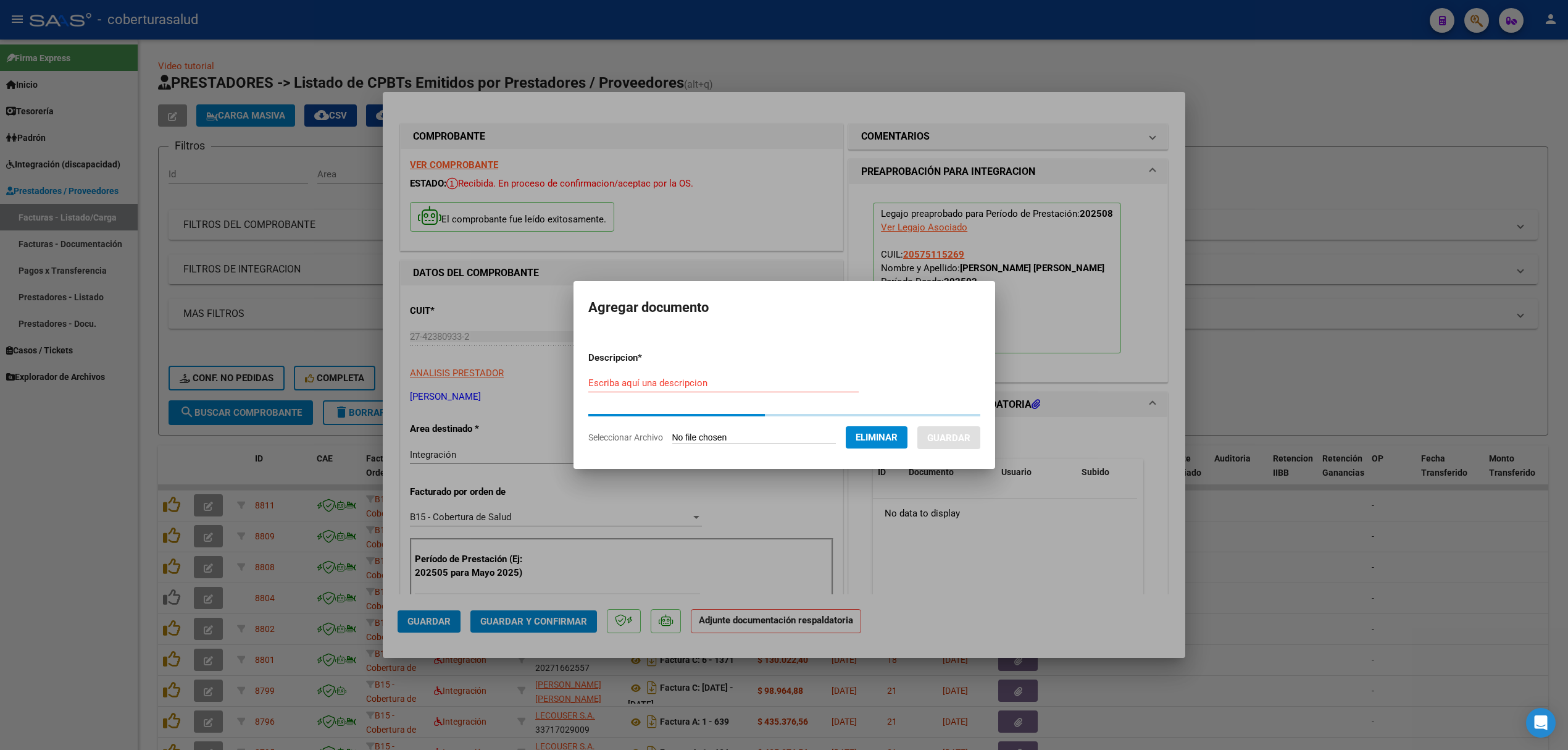
click at [792, 389] on input "Escriba aquí una descripcion" at bounding box center [723, 383] width 270 height 11
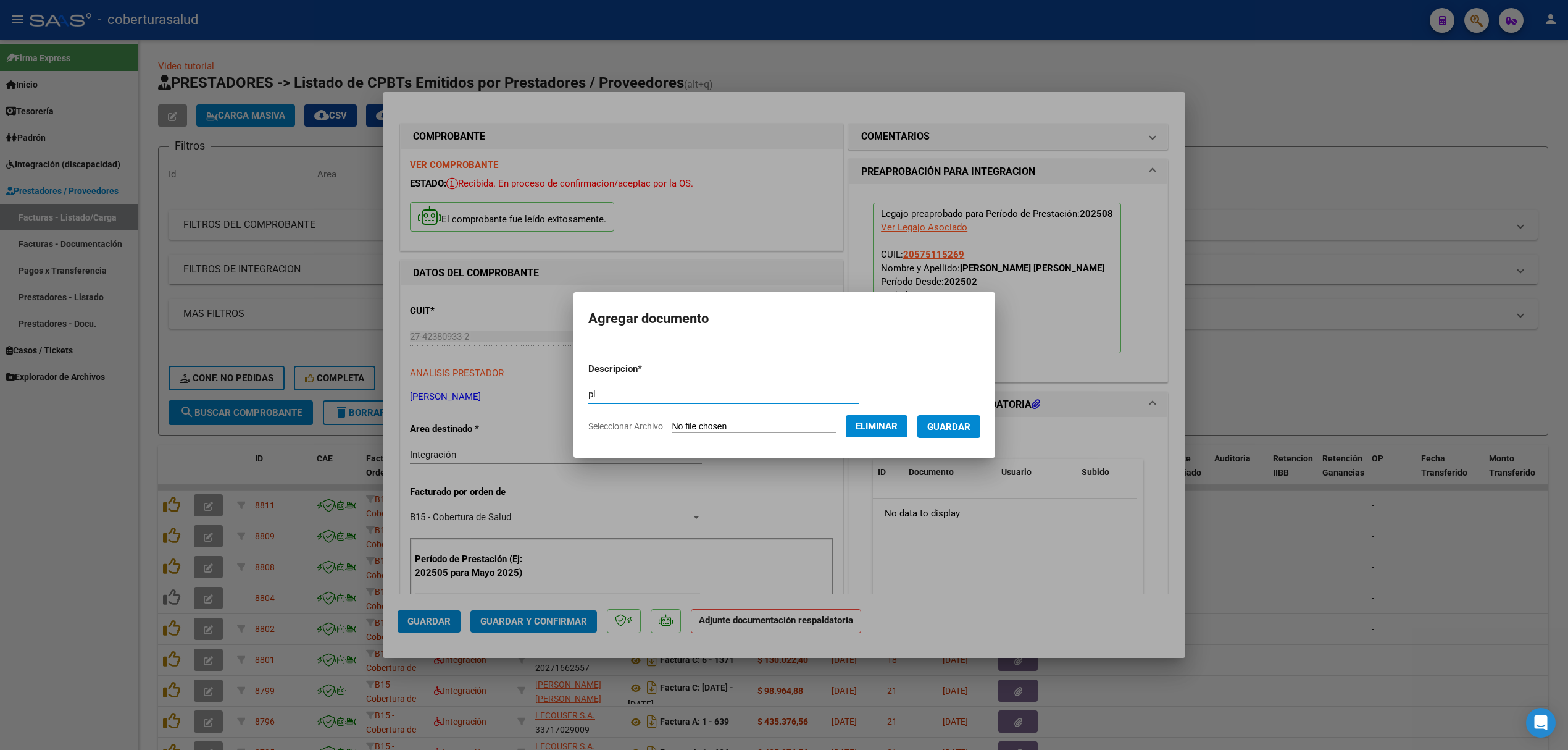
type input "p"
type input "PLANILLA"
click at [953, 422] on span "Guardar" at bounding box center [948, 426] width 43 height 11
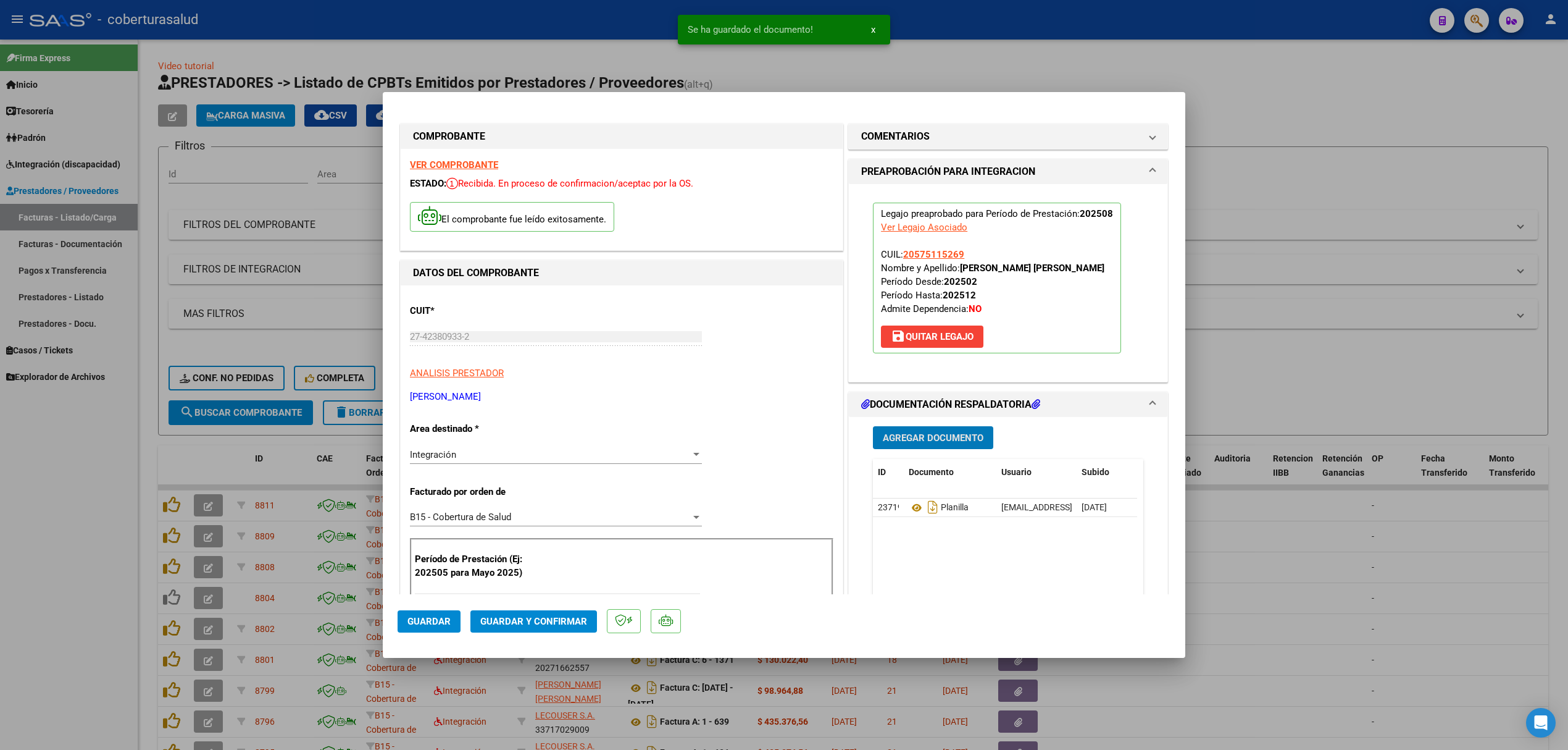
click at [574, 620] on span "Guardar y Confirmar" at bounding box center [533, 621] width 107 height 11
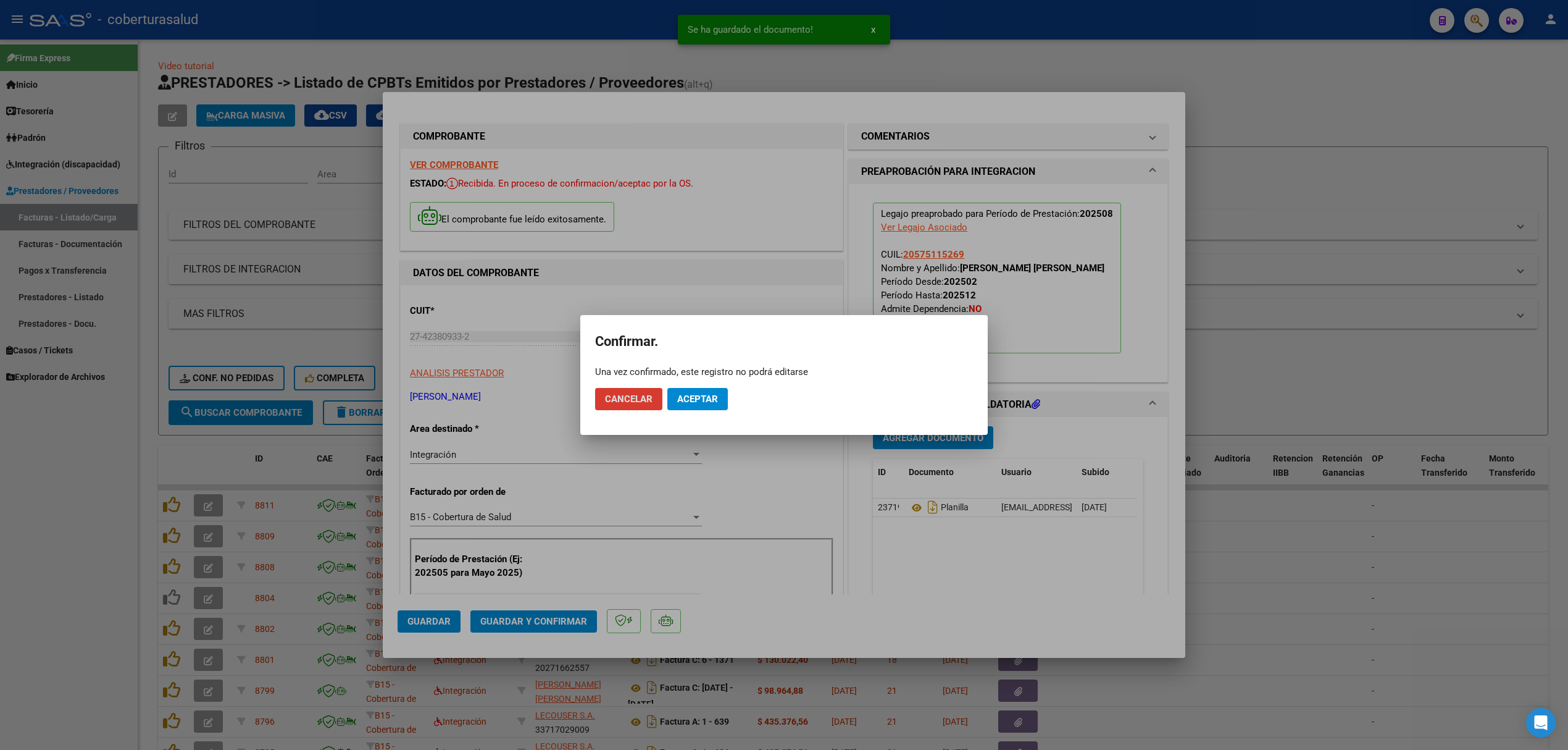
click at [701, 405] on button "Aceptar" at bounding box center [697, 399] width 60 height 22
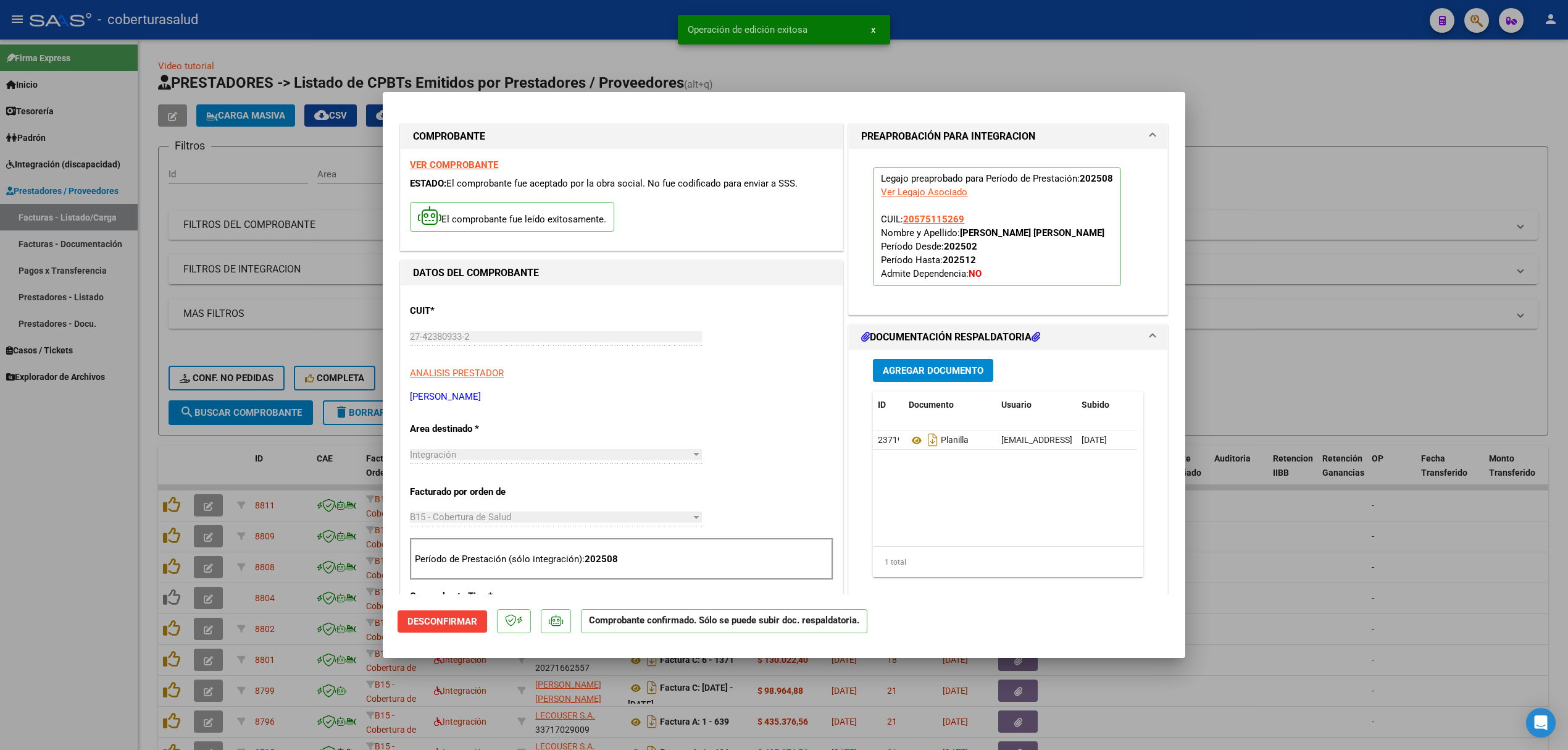
click at [298, 456] on div at bounding box center [784, 375] width 1568 height 750
type input "$ 0,00"
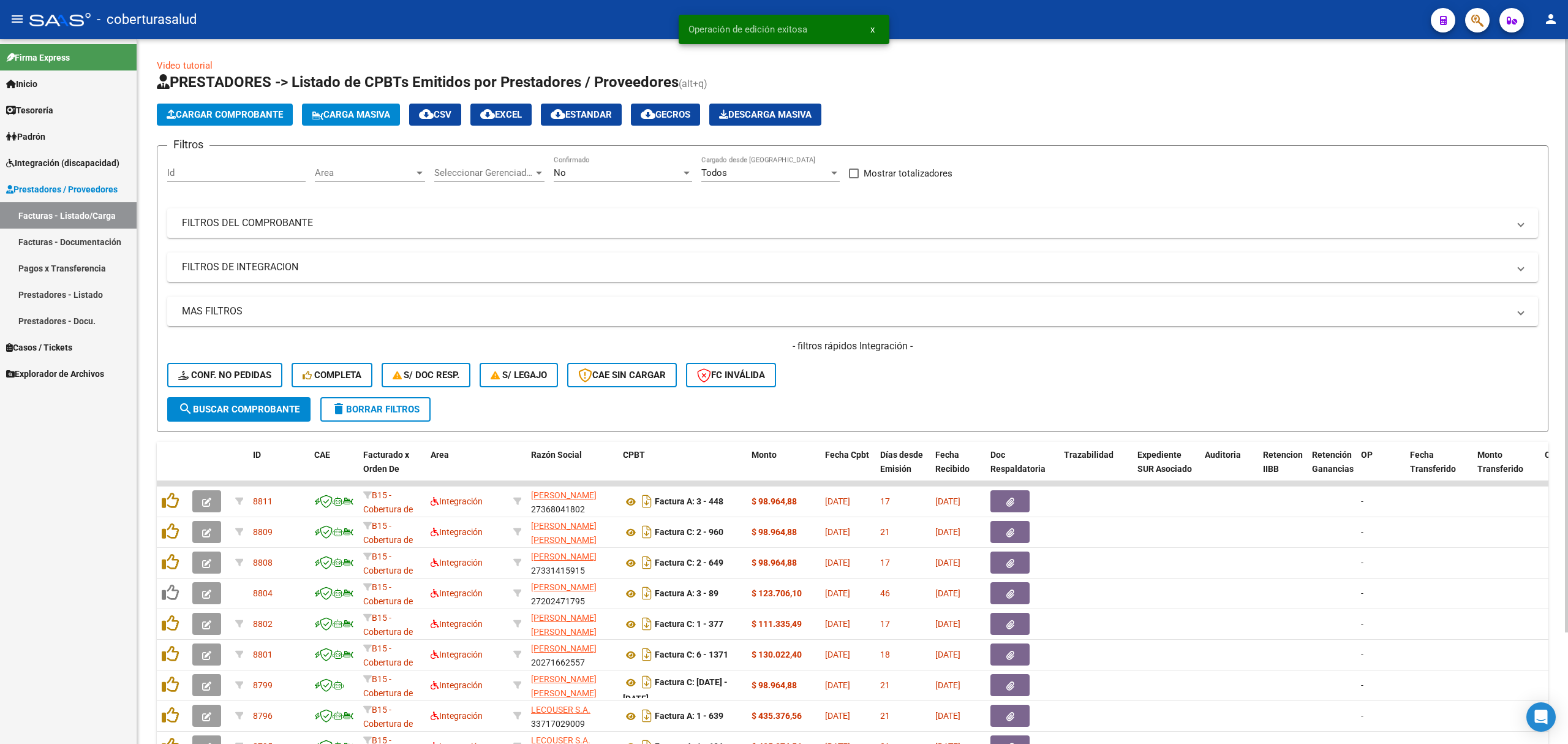
drag, startPoint x: 592, startPoint y: 157, endPoint x: 586, endPoint y: 170, distance: 14.3
click at [590, 160] on form "Filtros Id Area Area Seleccionar Gerenciador Seleccionar Gerenciador No Confirm…" at bounding box center [853, 288] width 1391 height 287
click at [586, 170] on div "No" at bounding box center [617, 173] width 127 height 11
click at [590, 124] on span "Todos" at bounding box center [623, 118] width 138 height 28
click at [242, 412] on span "search Buscar Comprobante" at bounding box center [239, 409] width 121 height 11
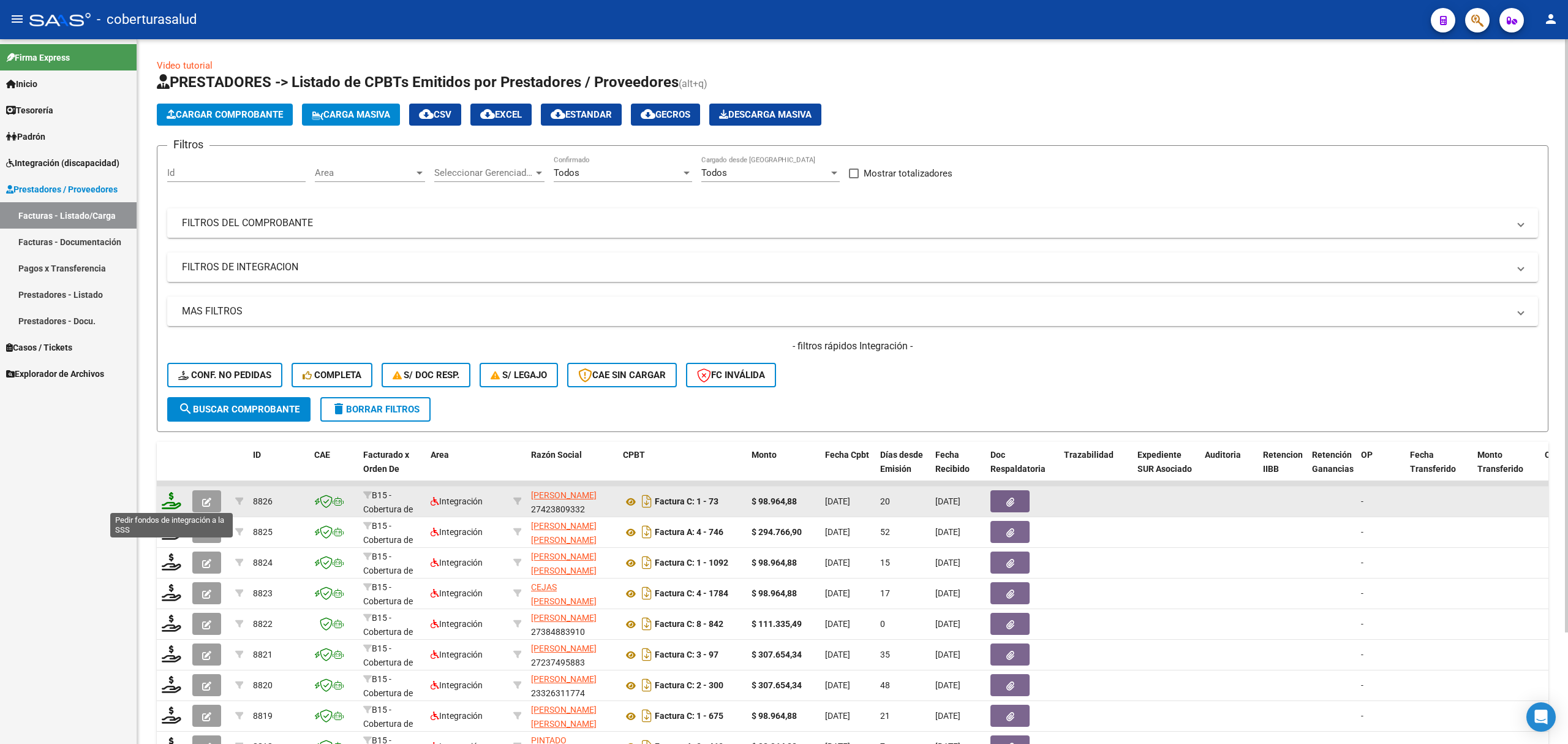
click at [179, 500] on icon at bounding box center [171, 501] width 20 height 17
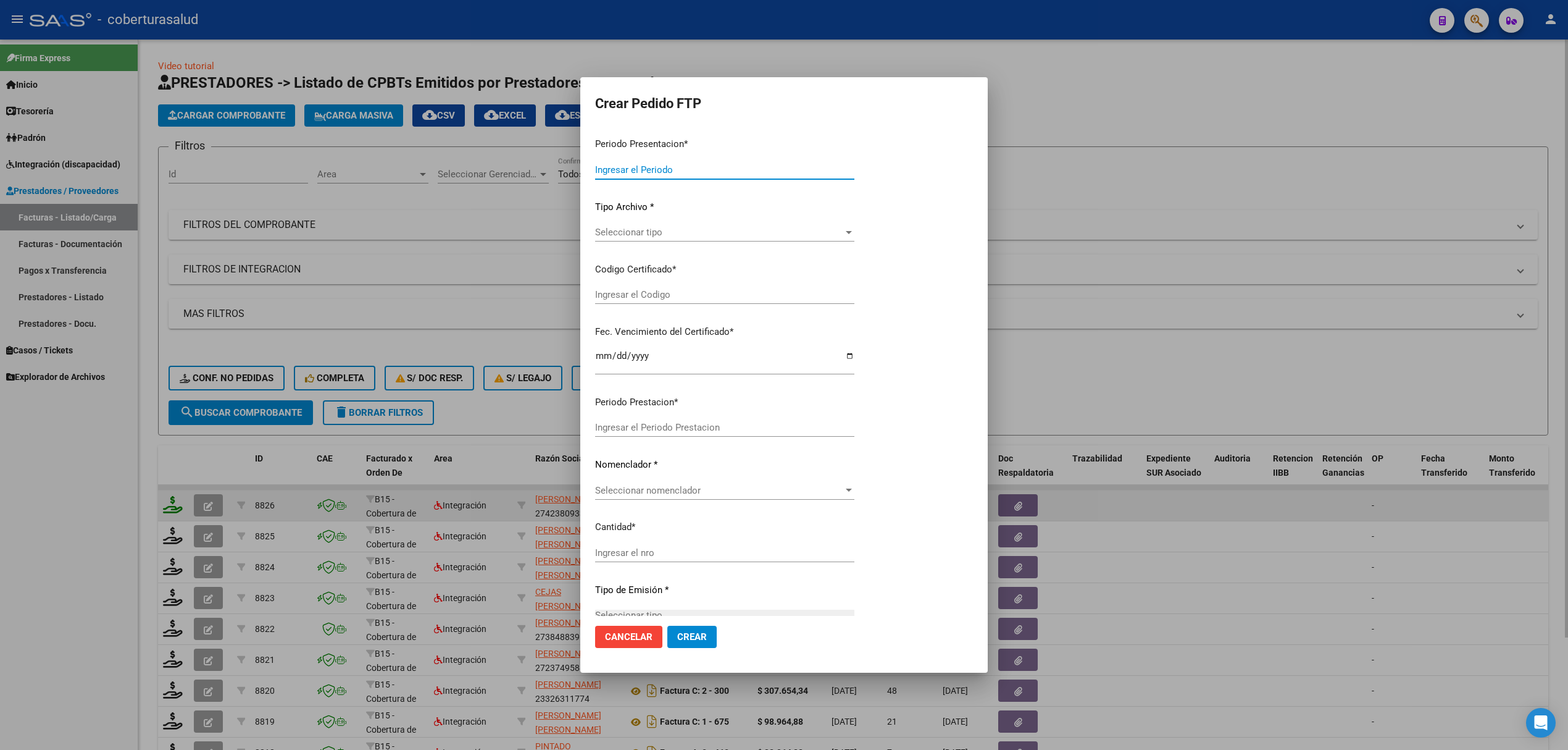
type input "202508"
type input "$ 98.964,88"
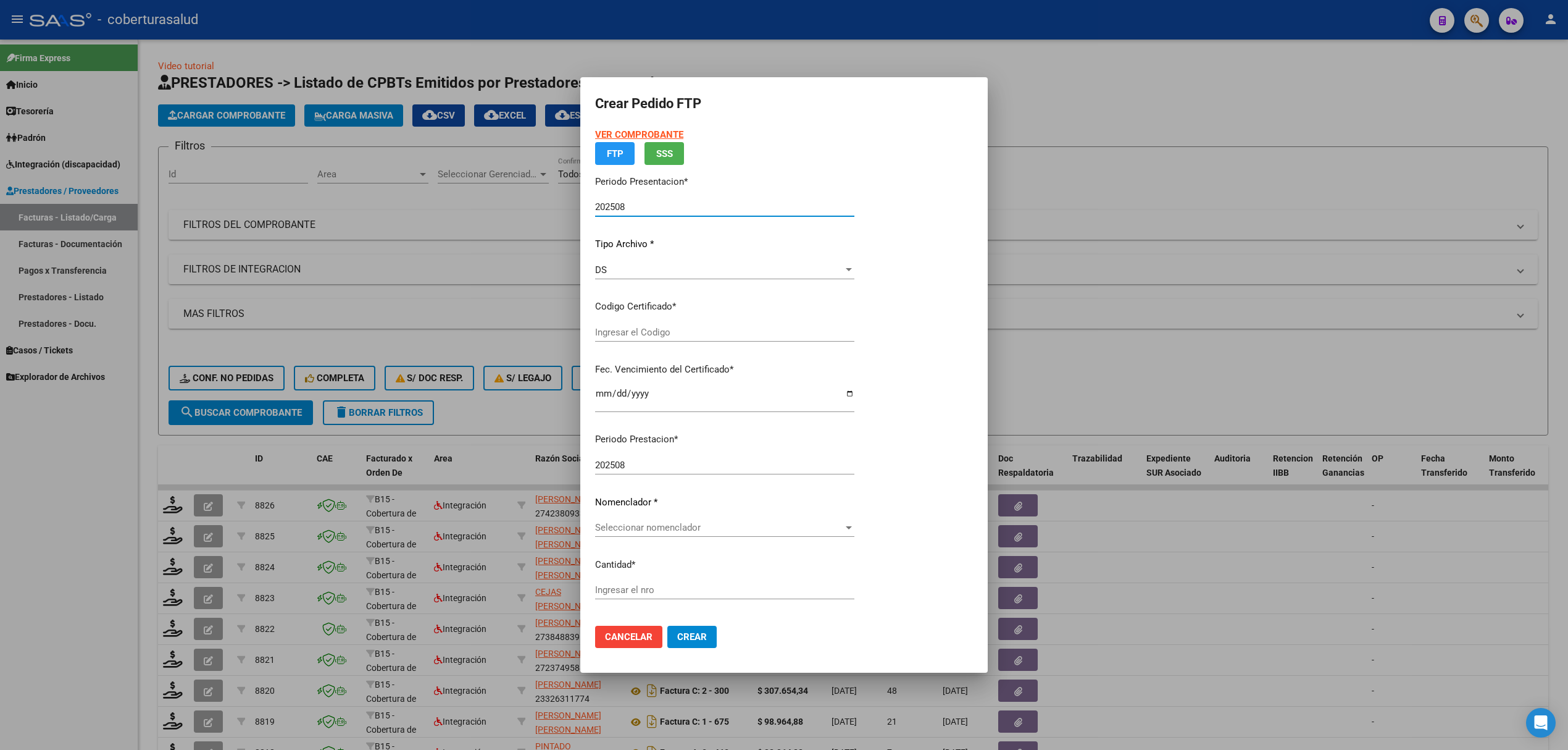
type input "ARG02000575115262024091820260918SAL13773"
type input "2026-09-18"
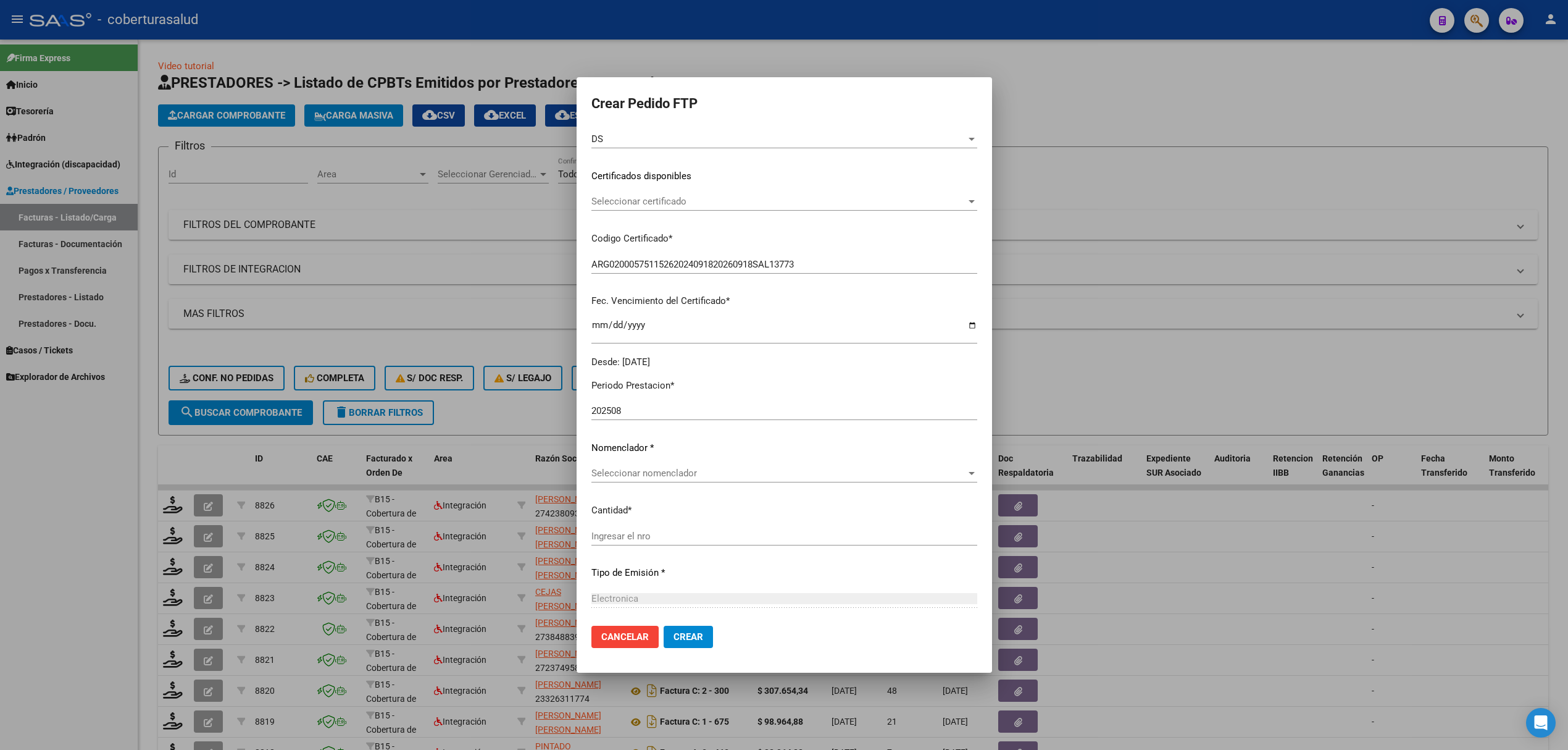
scroll to position [292, 0]
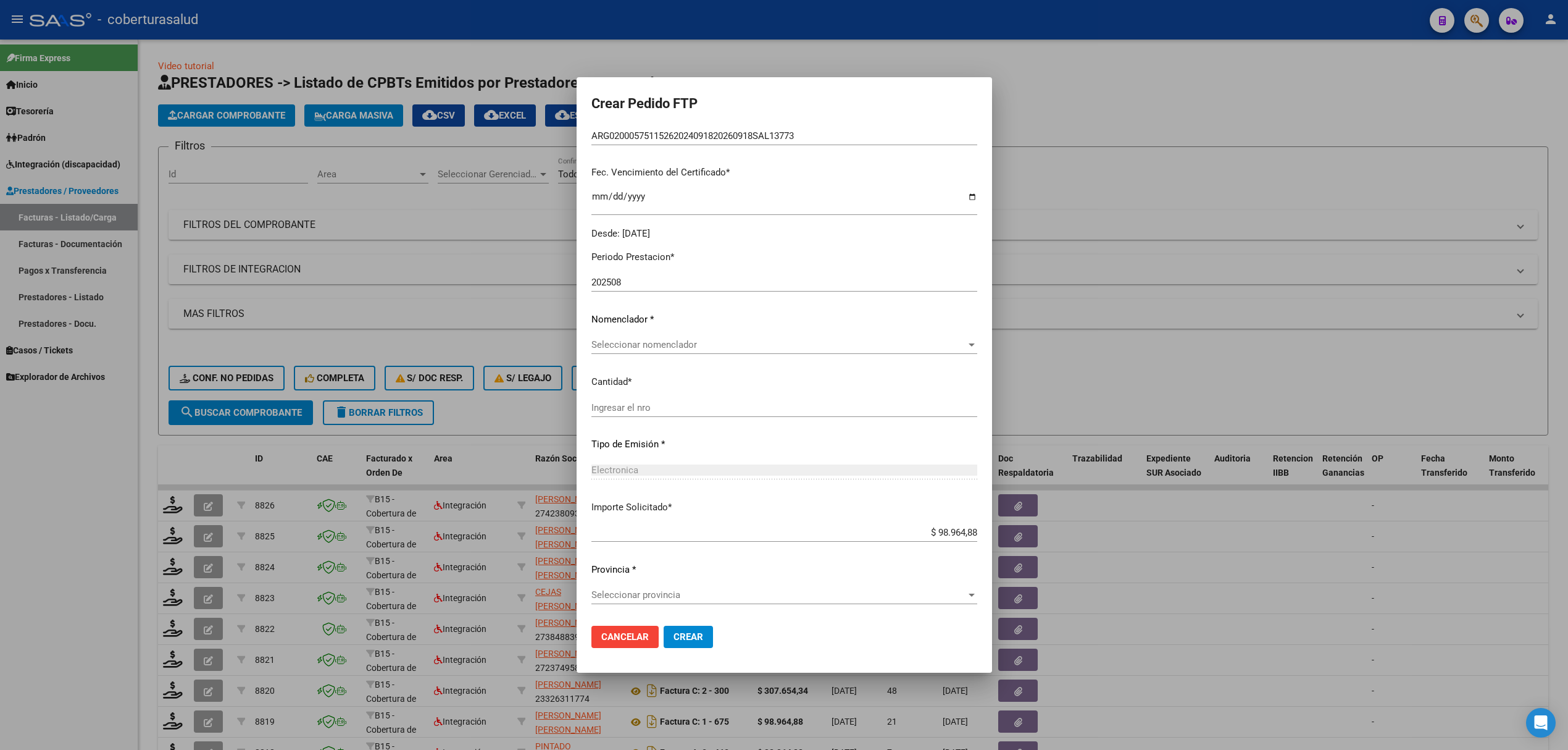
click at [616, 341] on span "Seleccionar nomenclador" at bounding box center [779, 344] width 375 height 11
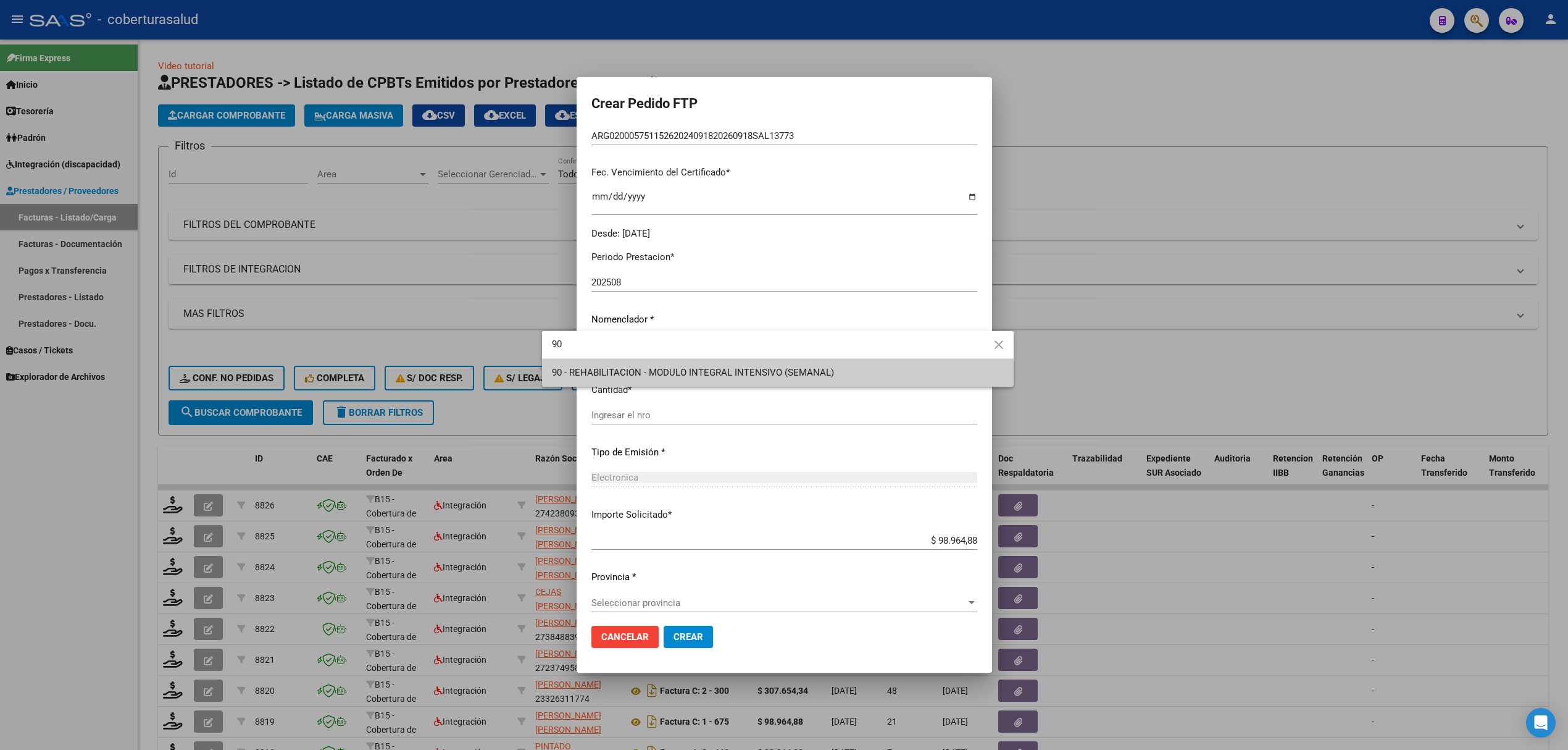
type input "90"
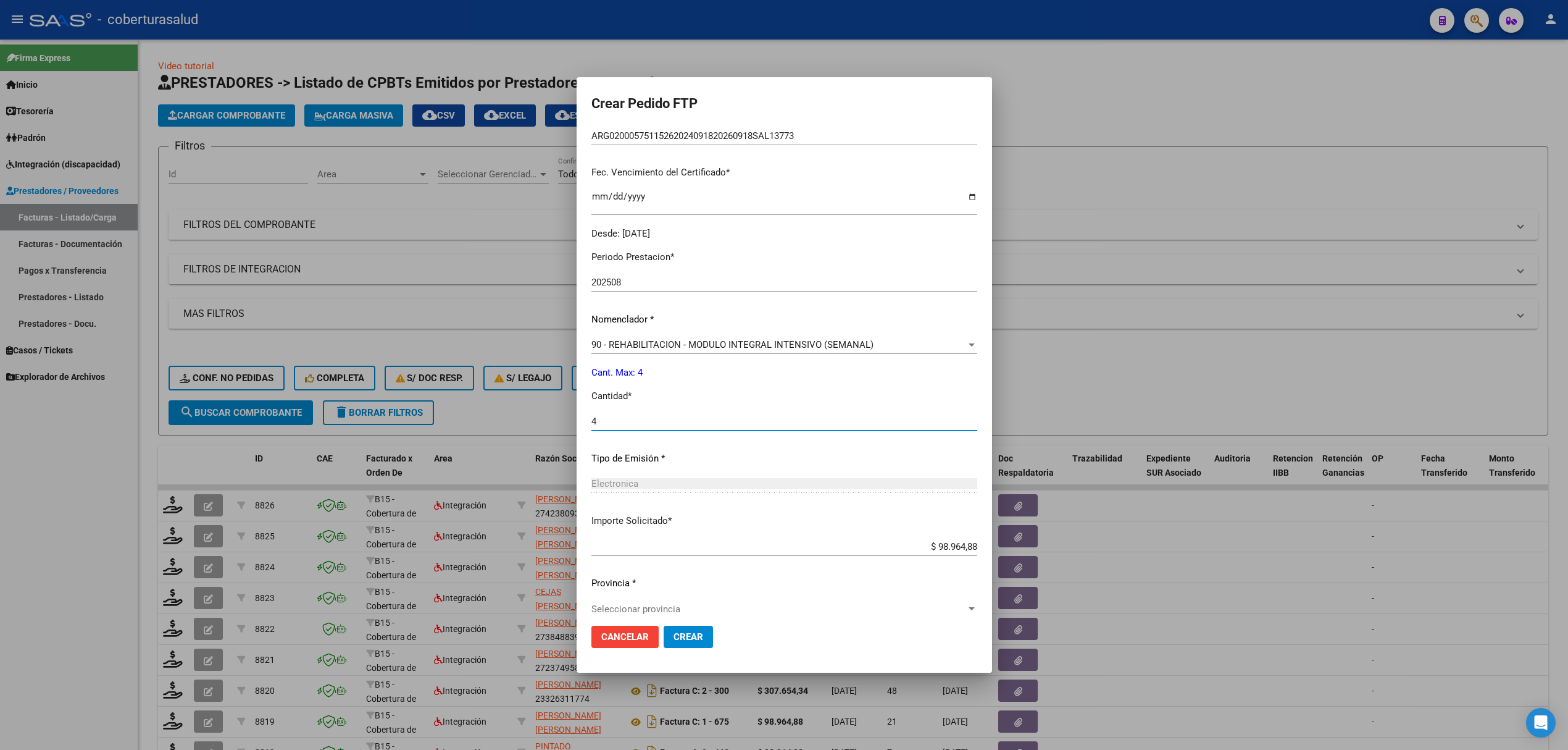
type input "4"
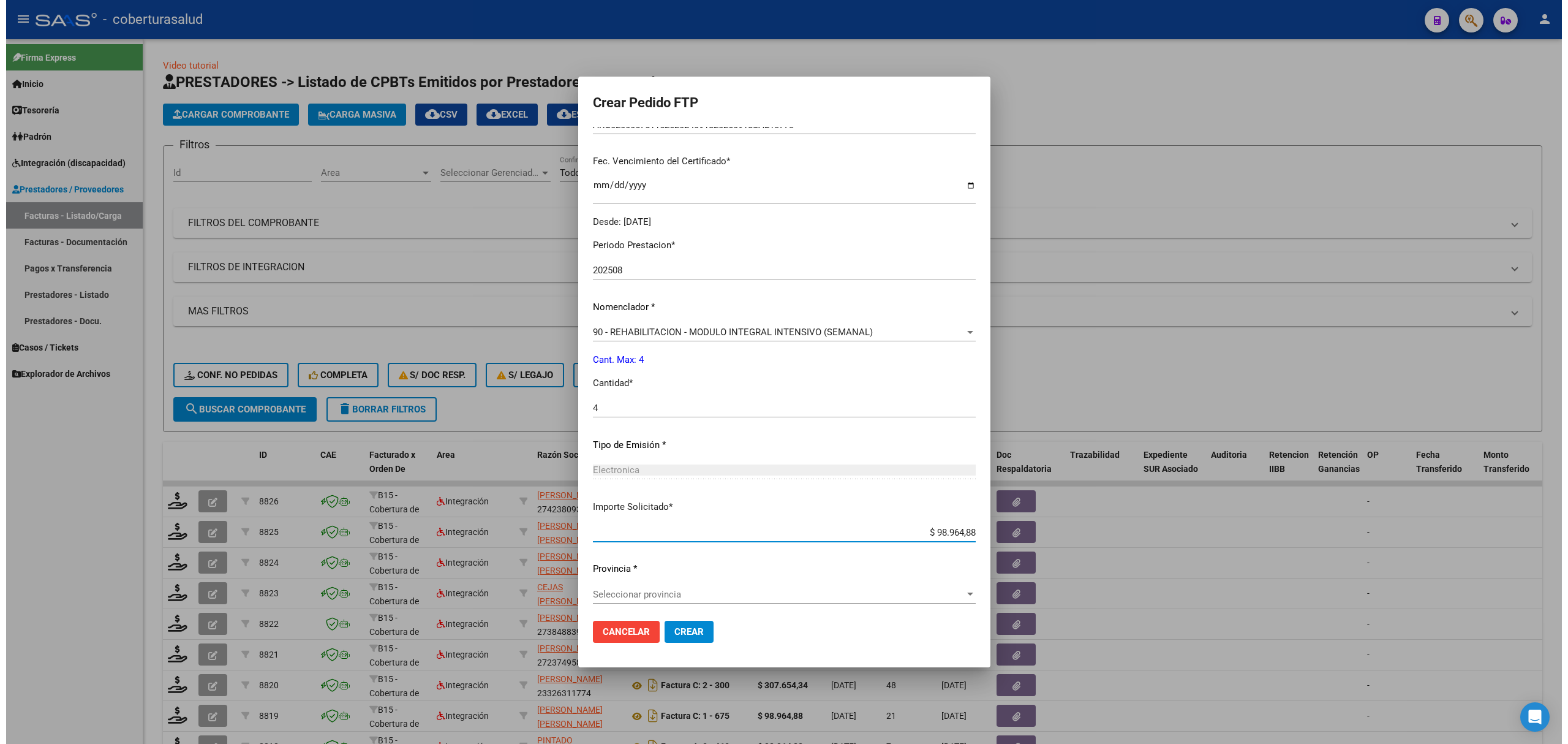
scroll to position [302, 0]
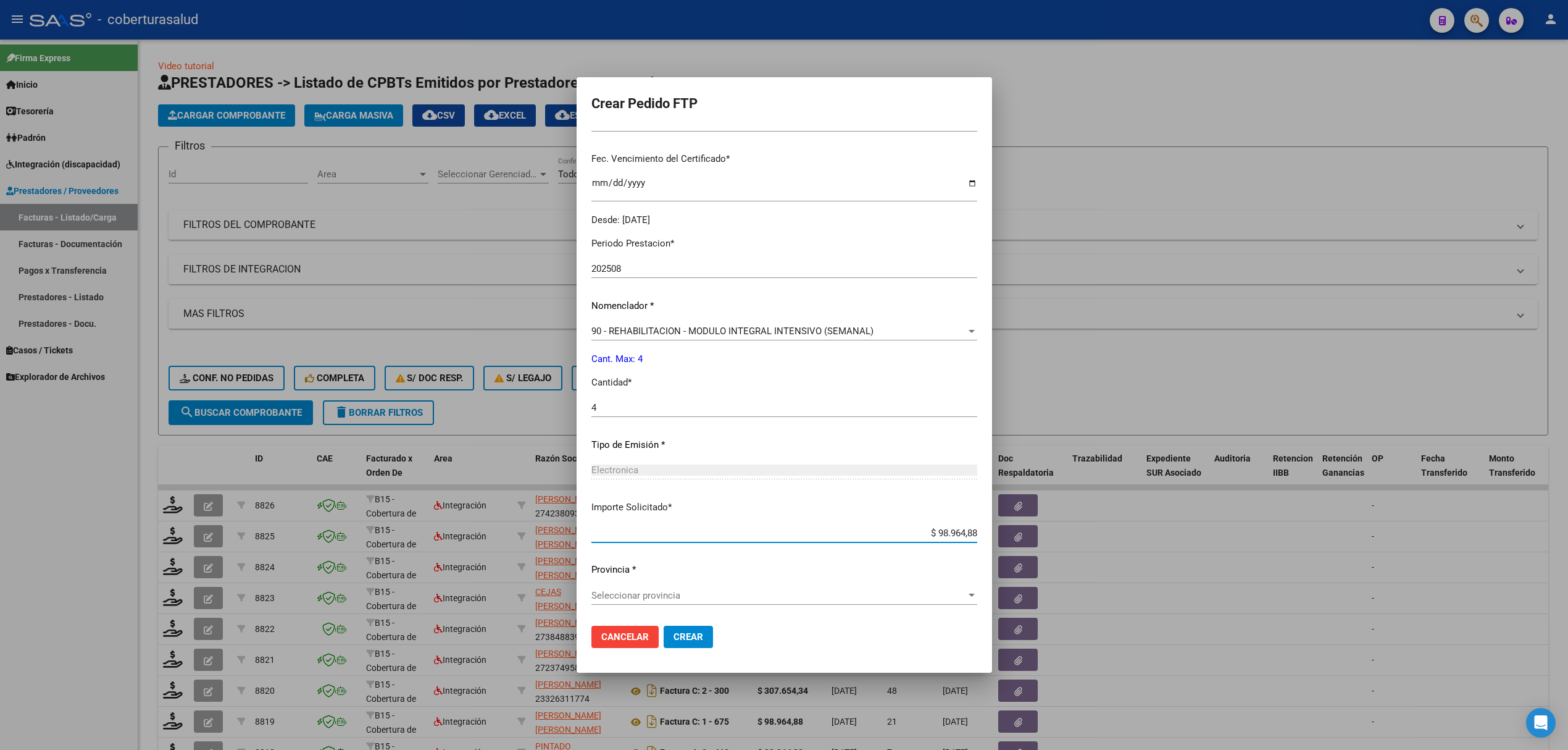
click at [601, 591] on span "Seleccionar provincia" at bounding box center [779, 595] width 375 height 11
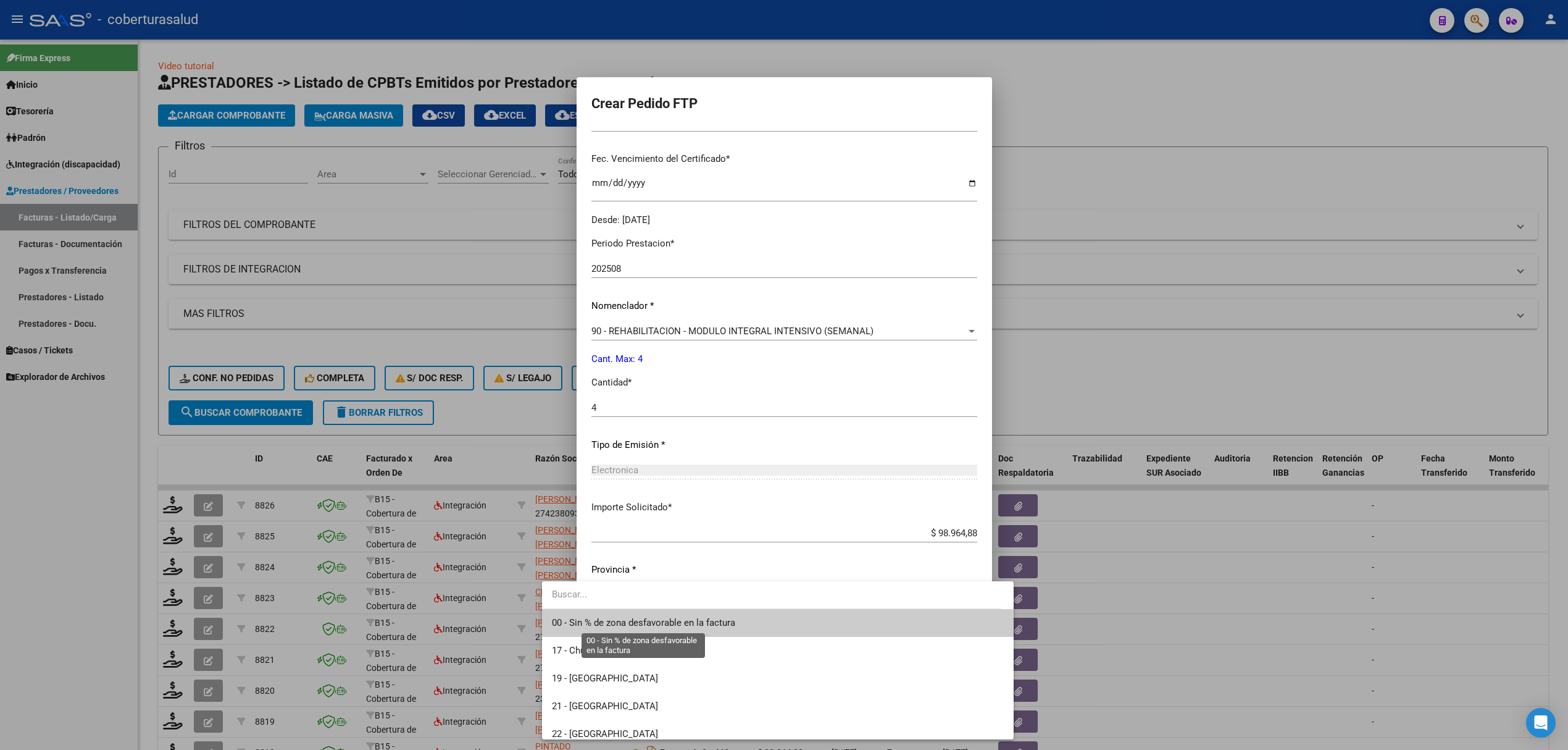
click at [591, 620] on span "00 - Sin % de zona desfavorable en la factura" at bounding box center [644, 622] width 183 height 11
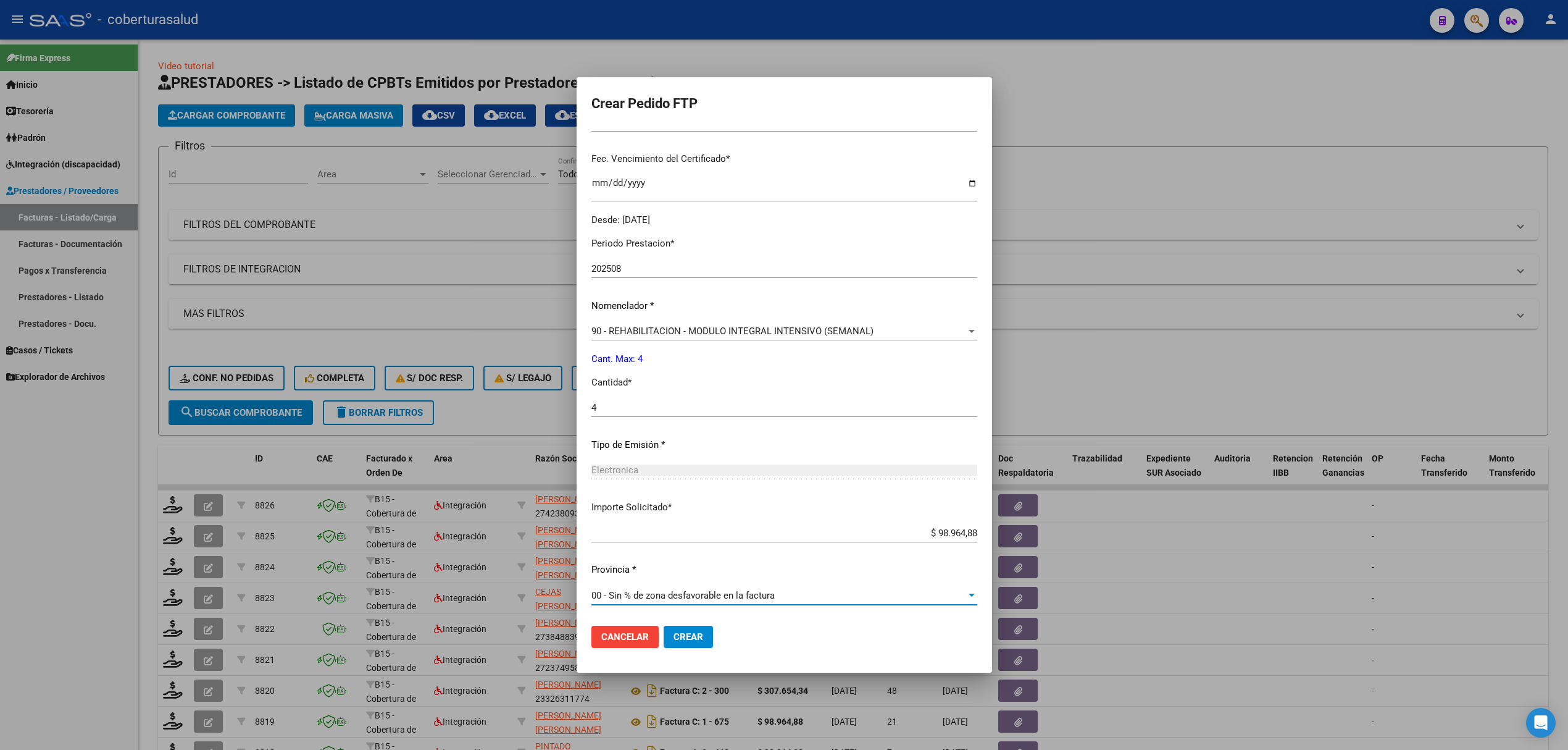
click at [673, 638] on span "Crear" at bounding box center [688, 636] width 30 height 11
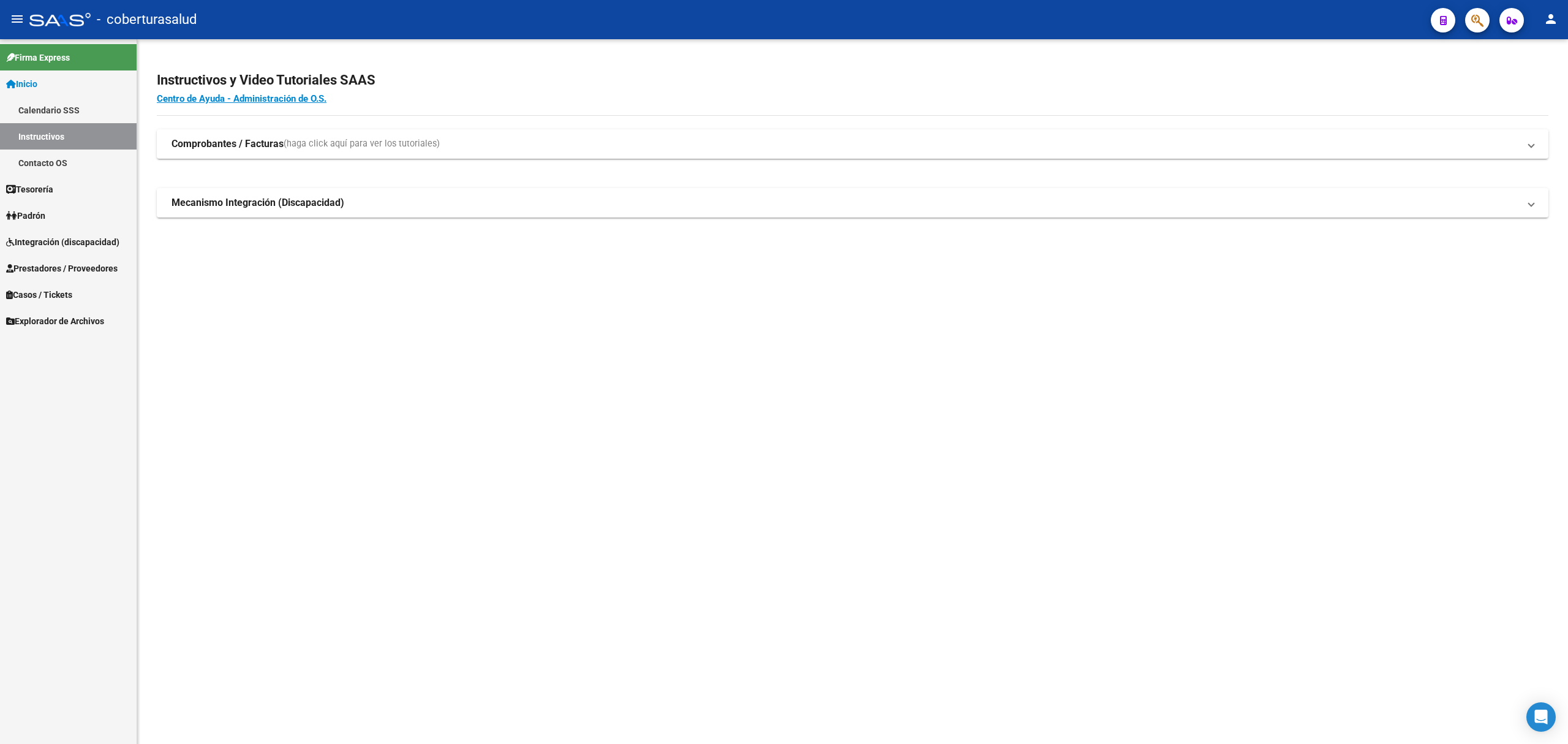
click at [70, 233] on link "Integración (discapacidad)" at bounding box center [68, 242] width 136 height 26
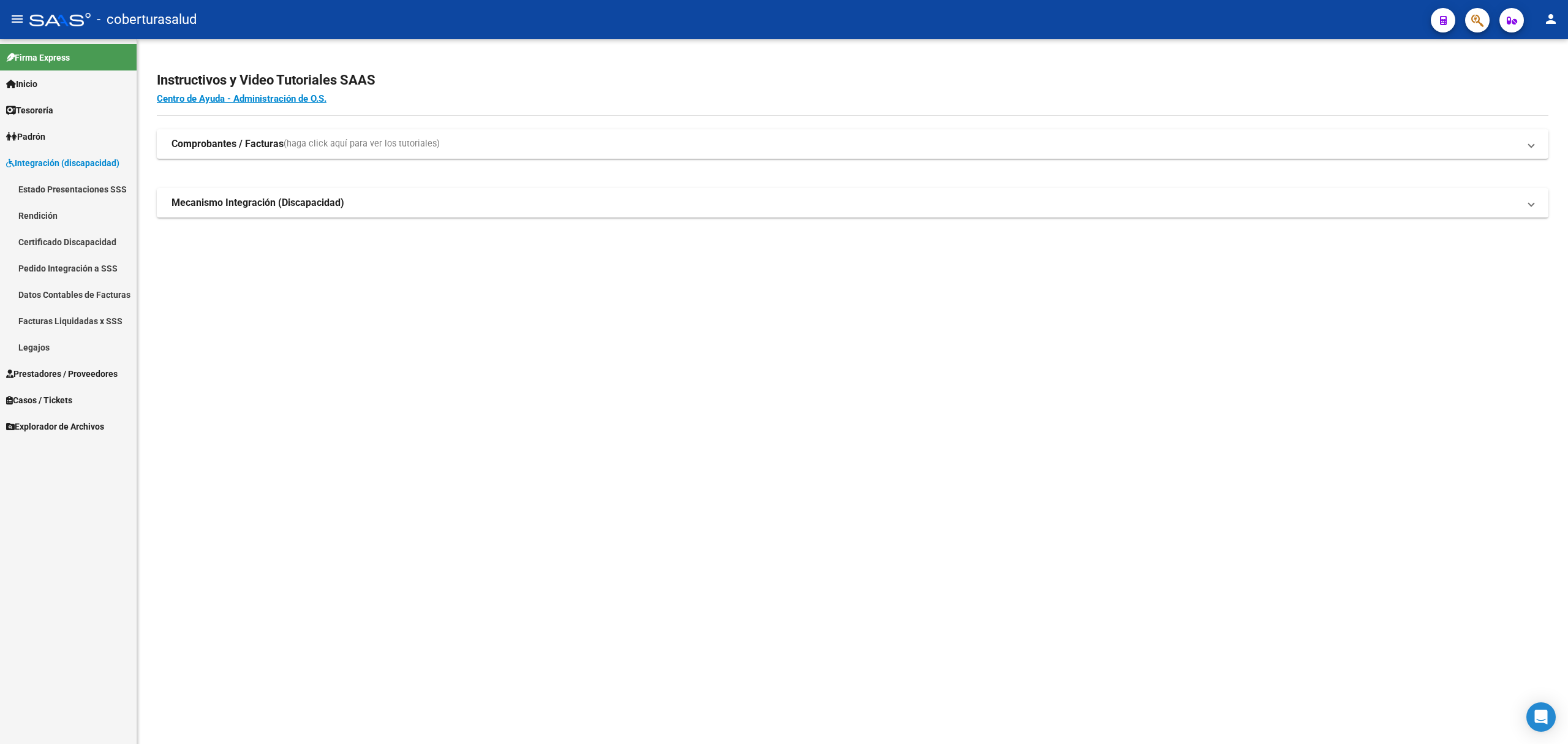
click at [45, 140] on span "Padrón" at bounding box center [26, 136] width 40 height 13
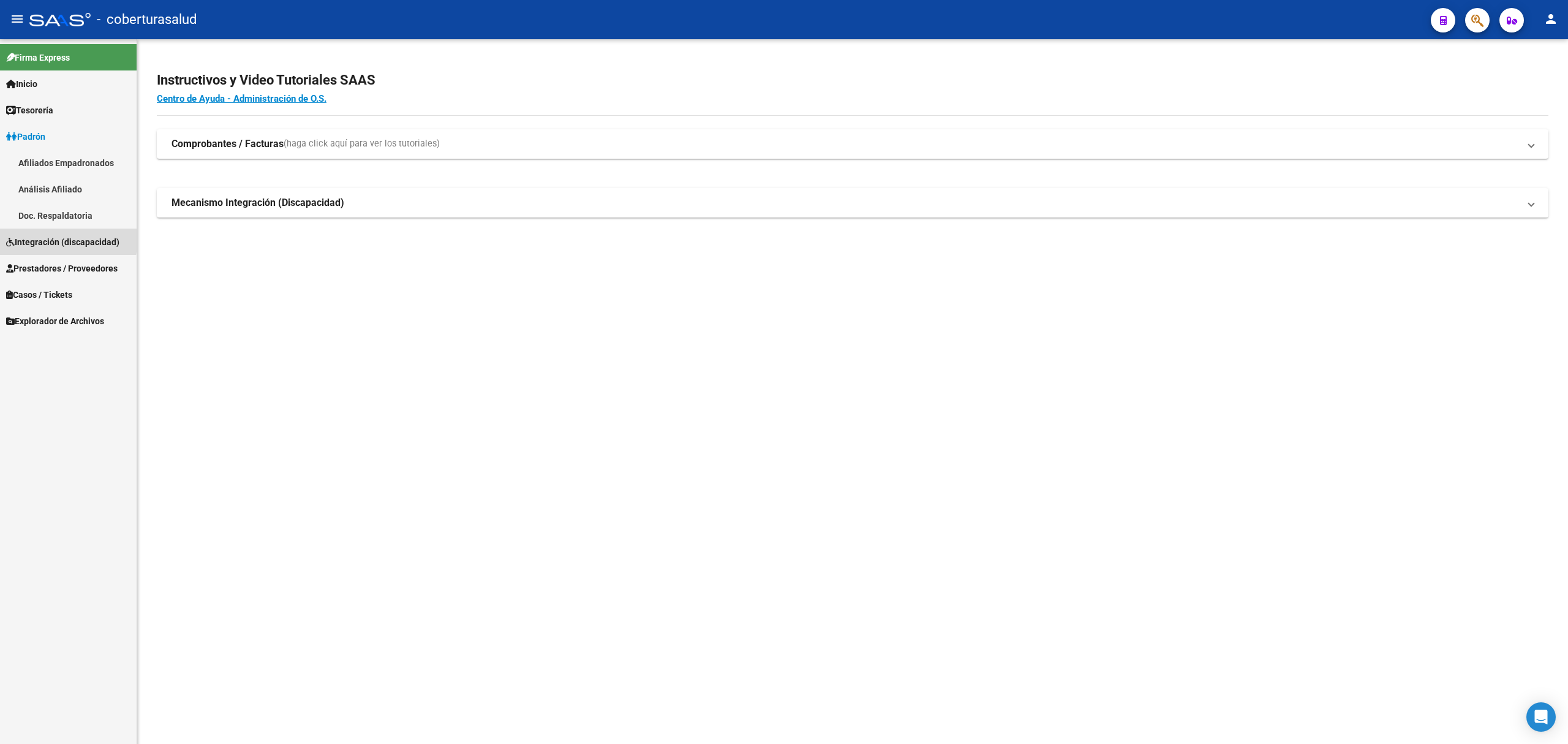
click at [47, 238] on span "Integración (discapacidad)" at bounding box center [63, 242] width 113 height 13
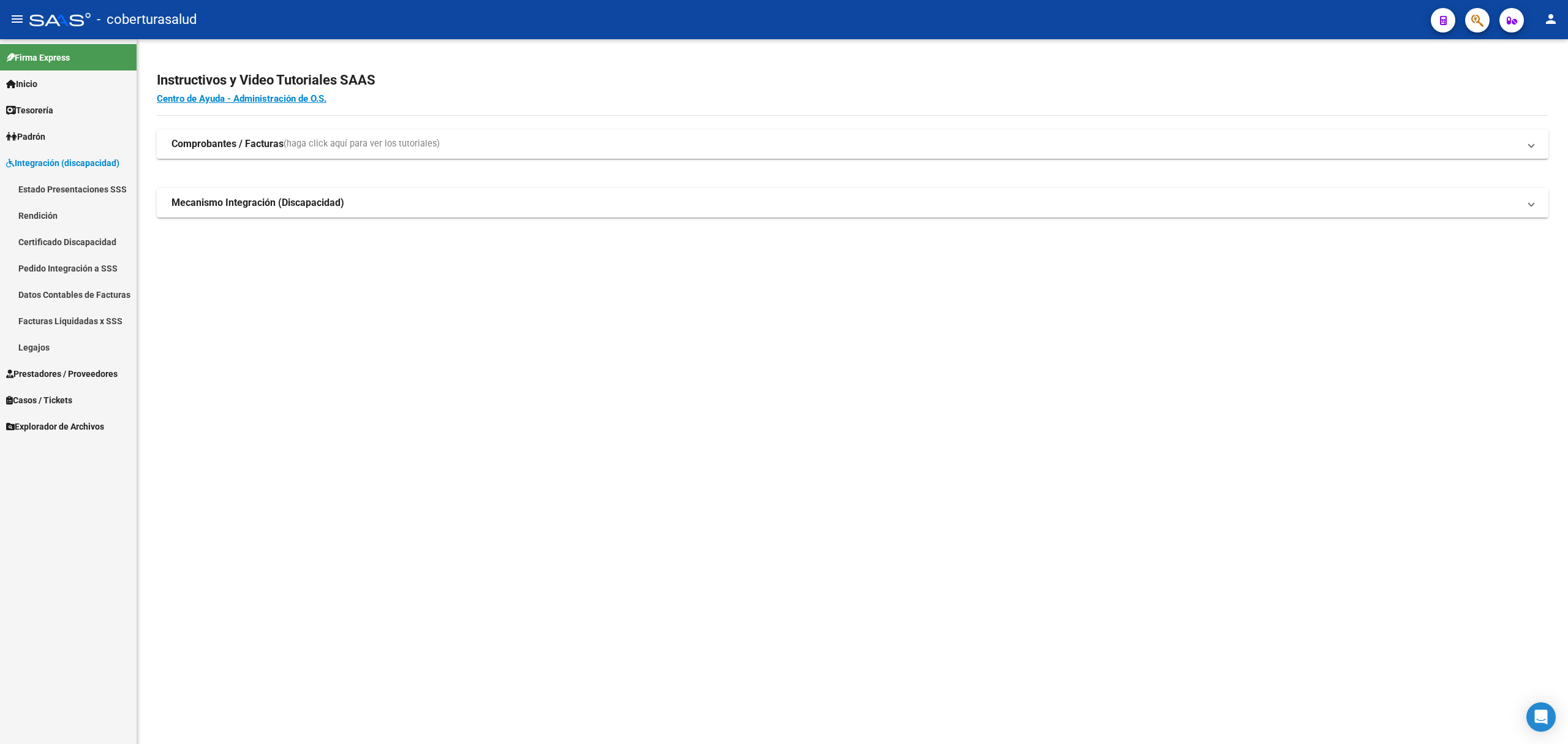
click at [55, 349] on link "Legajos" at bounding box center [68, 347] width 136 height 26
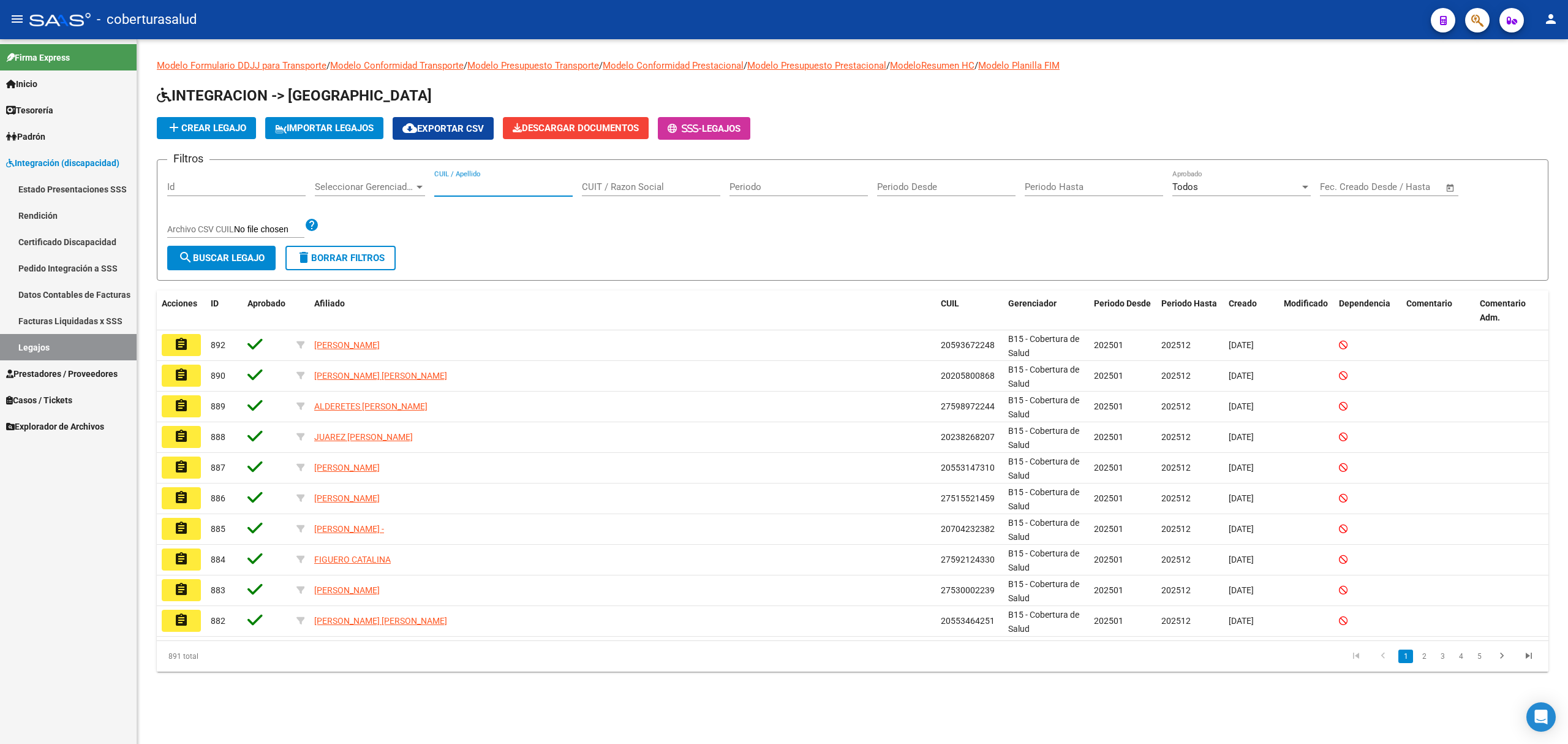
click at [461, 187] on input "CUIL / Apellido" at bounding box center [503, 186] width 138 height 11
paste input "20575115269"
type input "20575115269"
click at [264, 248] on button "search Buscar Legajo" at bounding box center [221, 258] width 109 height 24
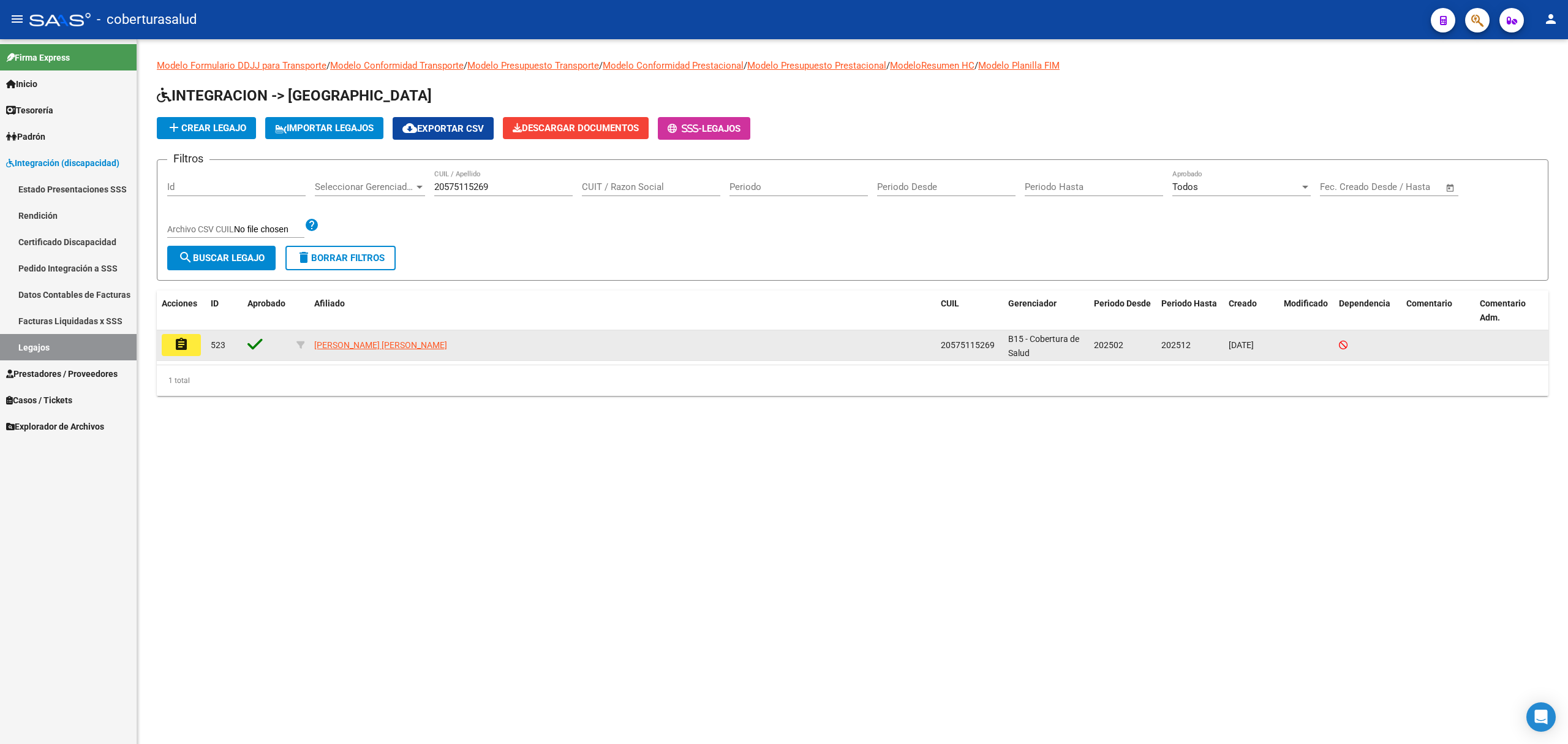
click at [186, 349] on mat-icon "assignment" at bounding box center [181, 344] width 14 height 14
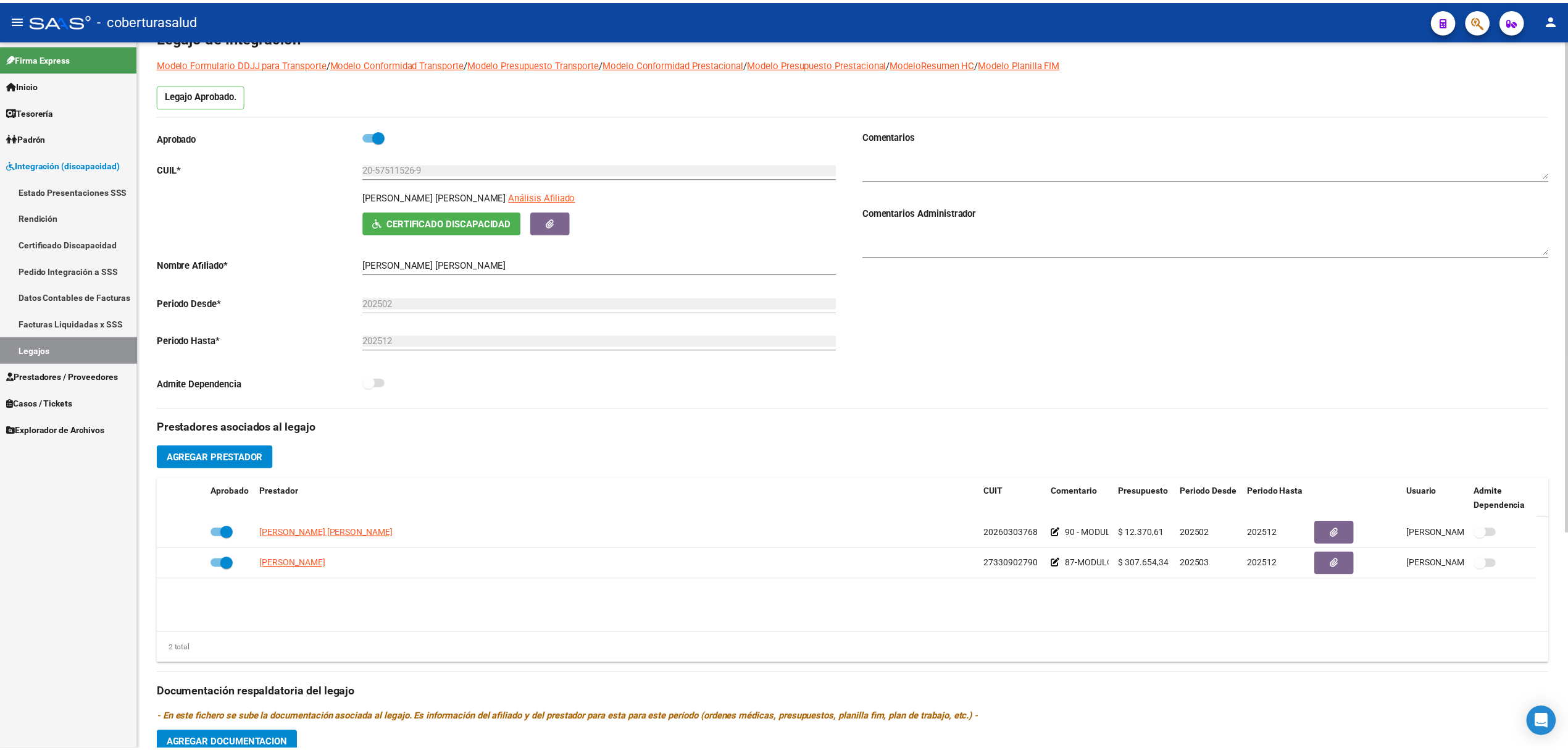
scroll to position [82, 0]
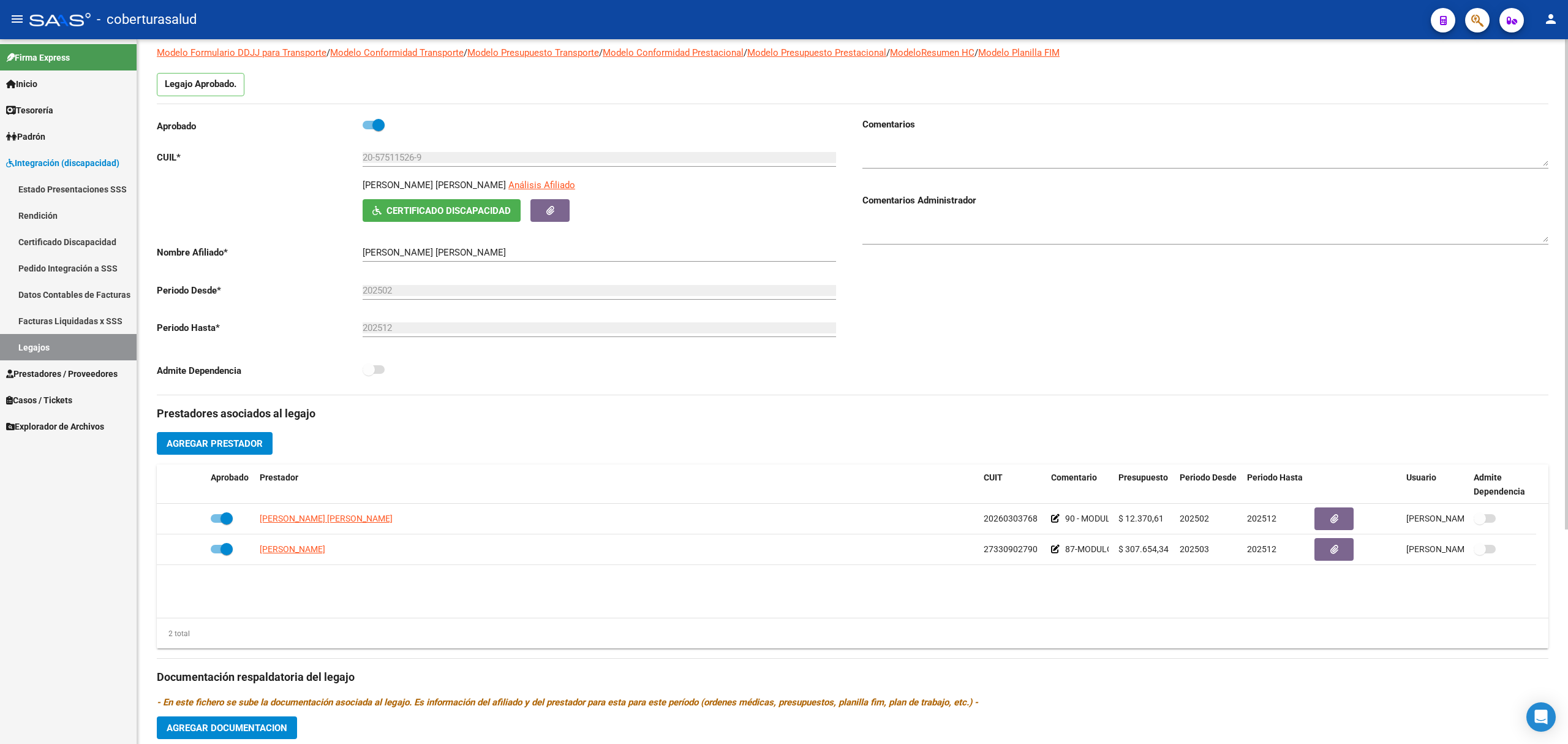
click at [216, 449] on span "Agregar Prestador" at bounding box center [215, 444] width 96 height 11
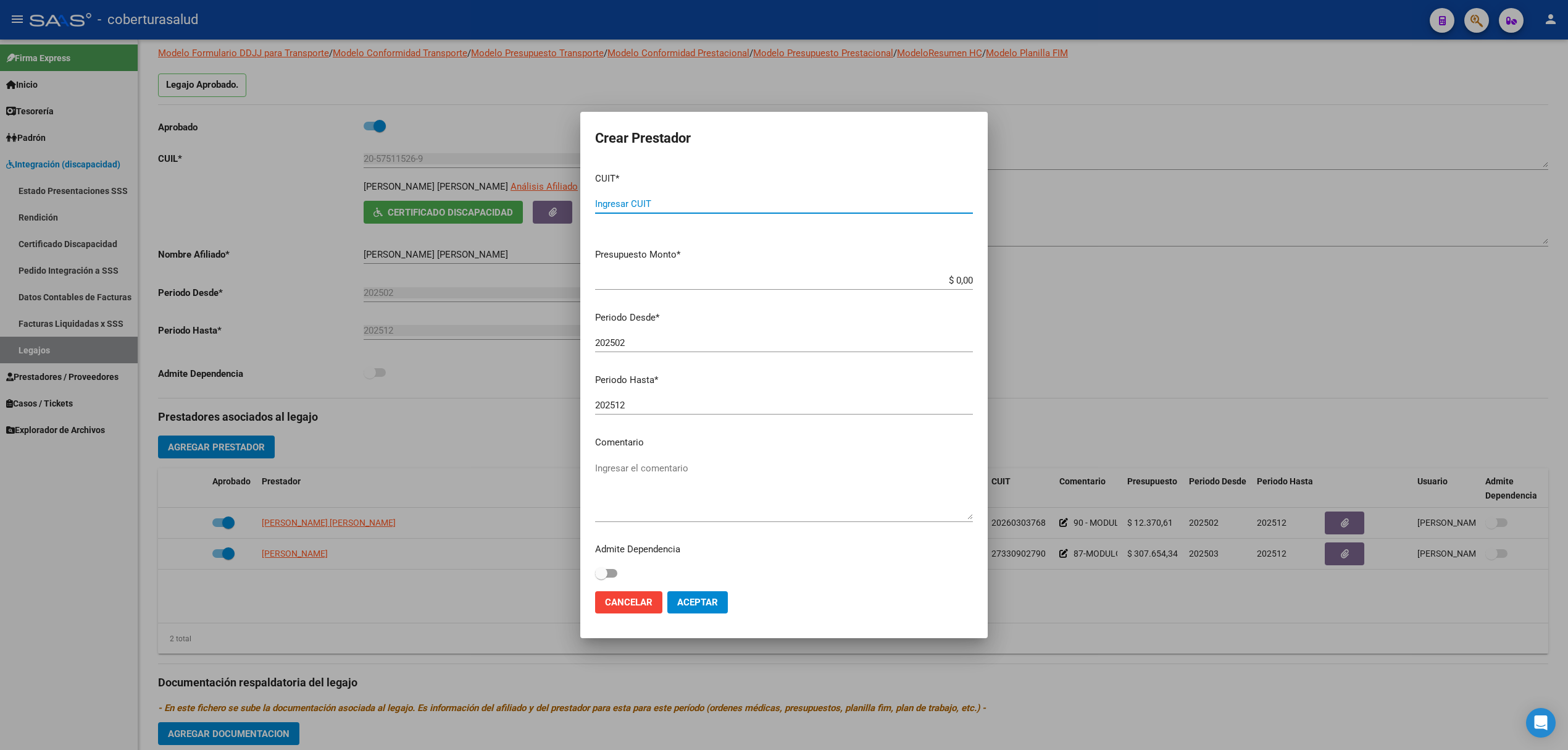
paste input "27-42380933-2"
type input "27-42380933-2"
click at [665, 277] on input "$ 0,00" at bounding box center [784, 280] width 378 height 11
click at [698, 287] on div "$ 0,00 Ingresar el monto" at bounding box center [784, 280] width 378 height 19
type input "$ 12.370,61"
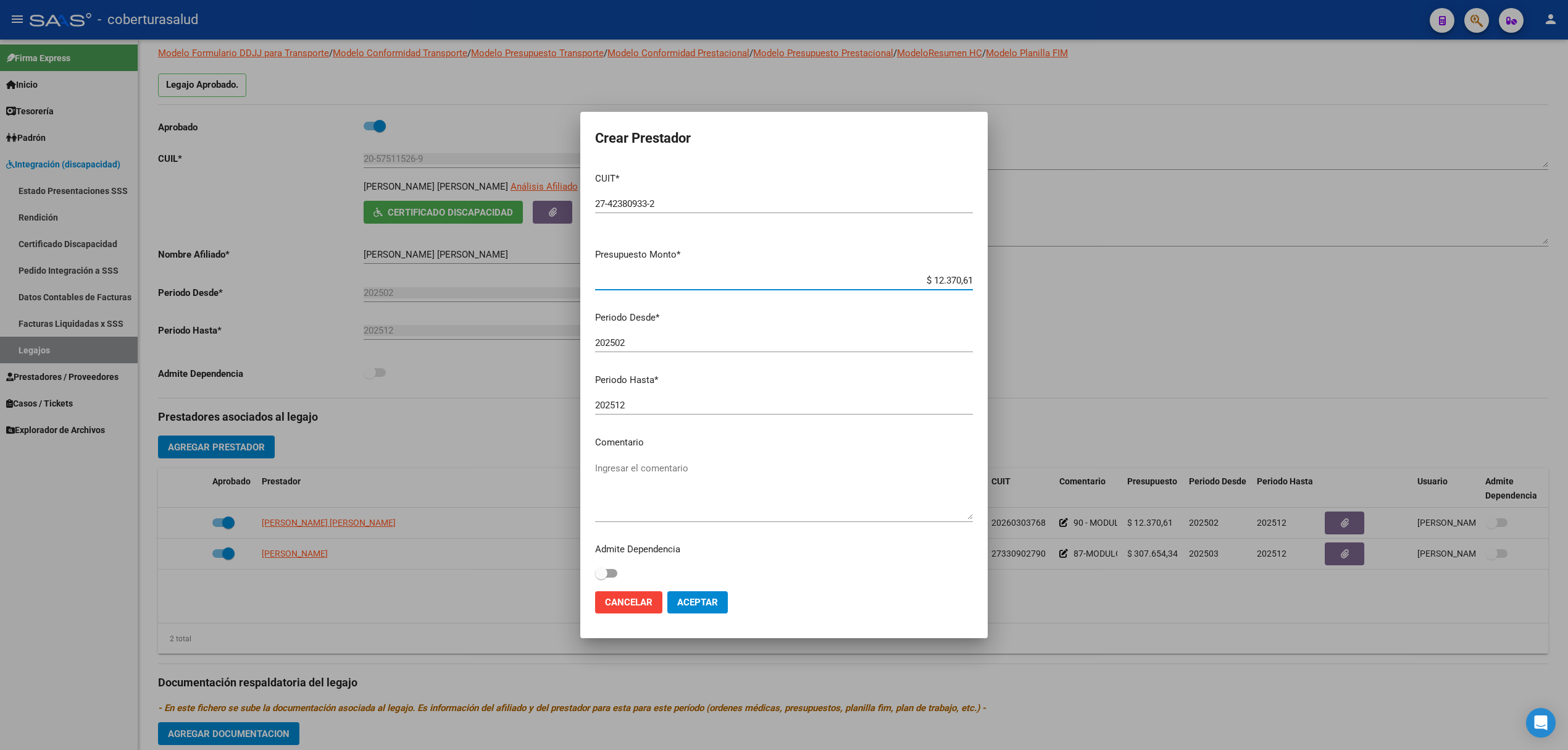
click at [663, 342] on input "202502" at bounding box center [784, 343] width 378 height 11
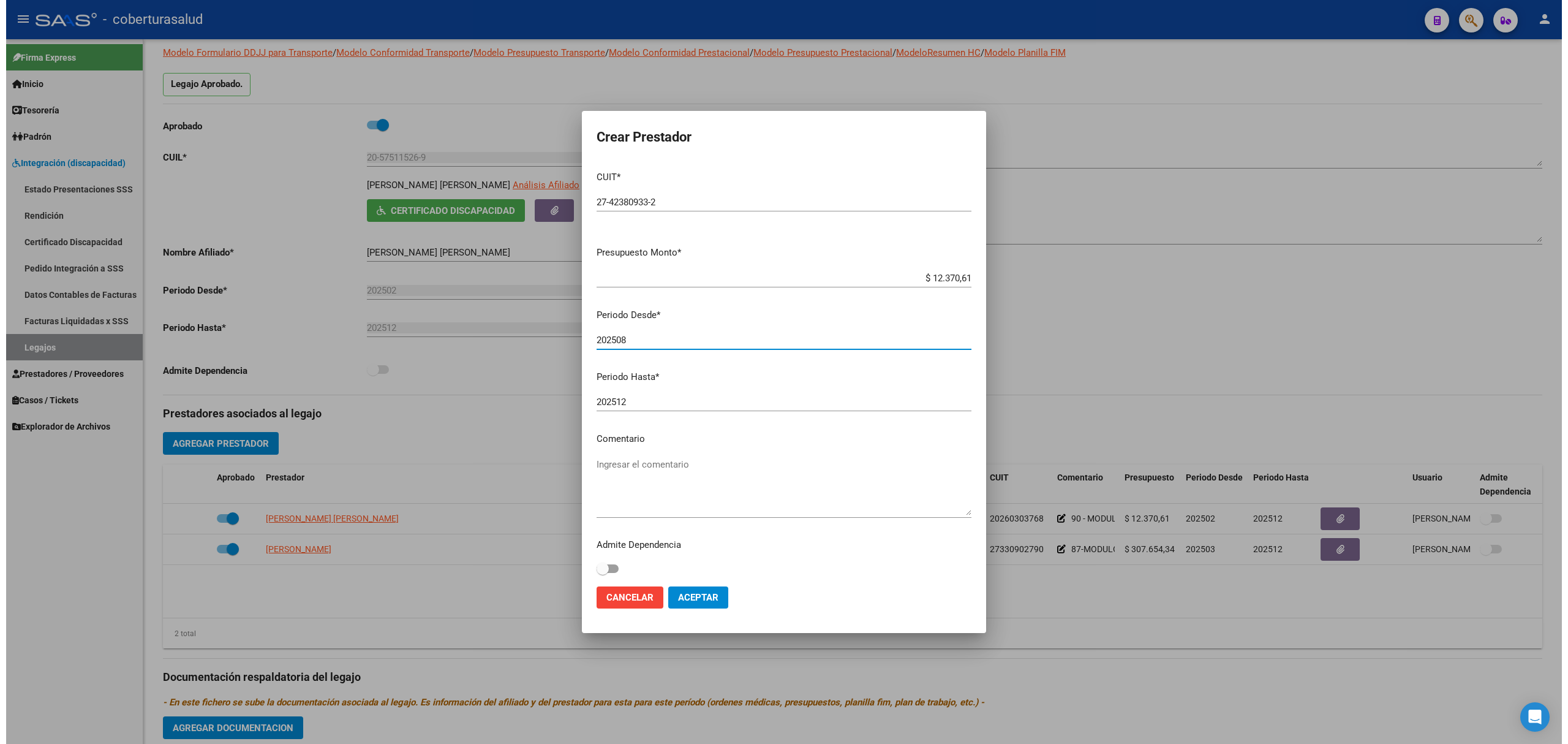
scroll to position [4, 0]
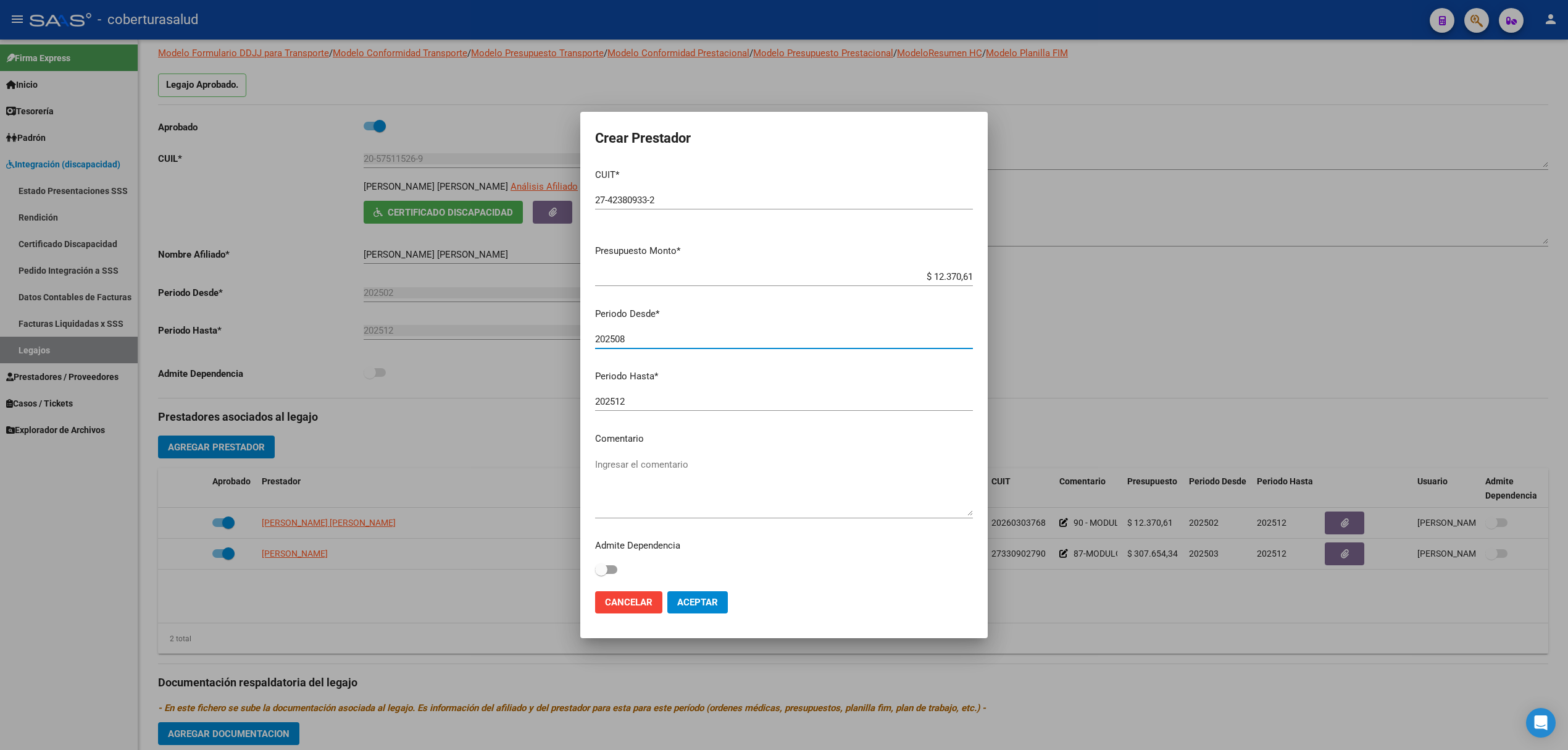
type input "202508"
click at [698, 595] on button "Aceptar" at bounding box center [697, 602] width 60 height 22
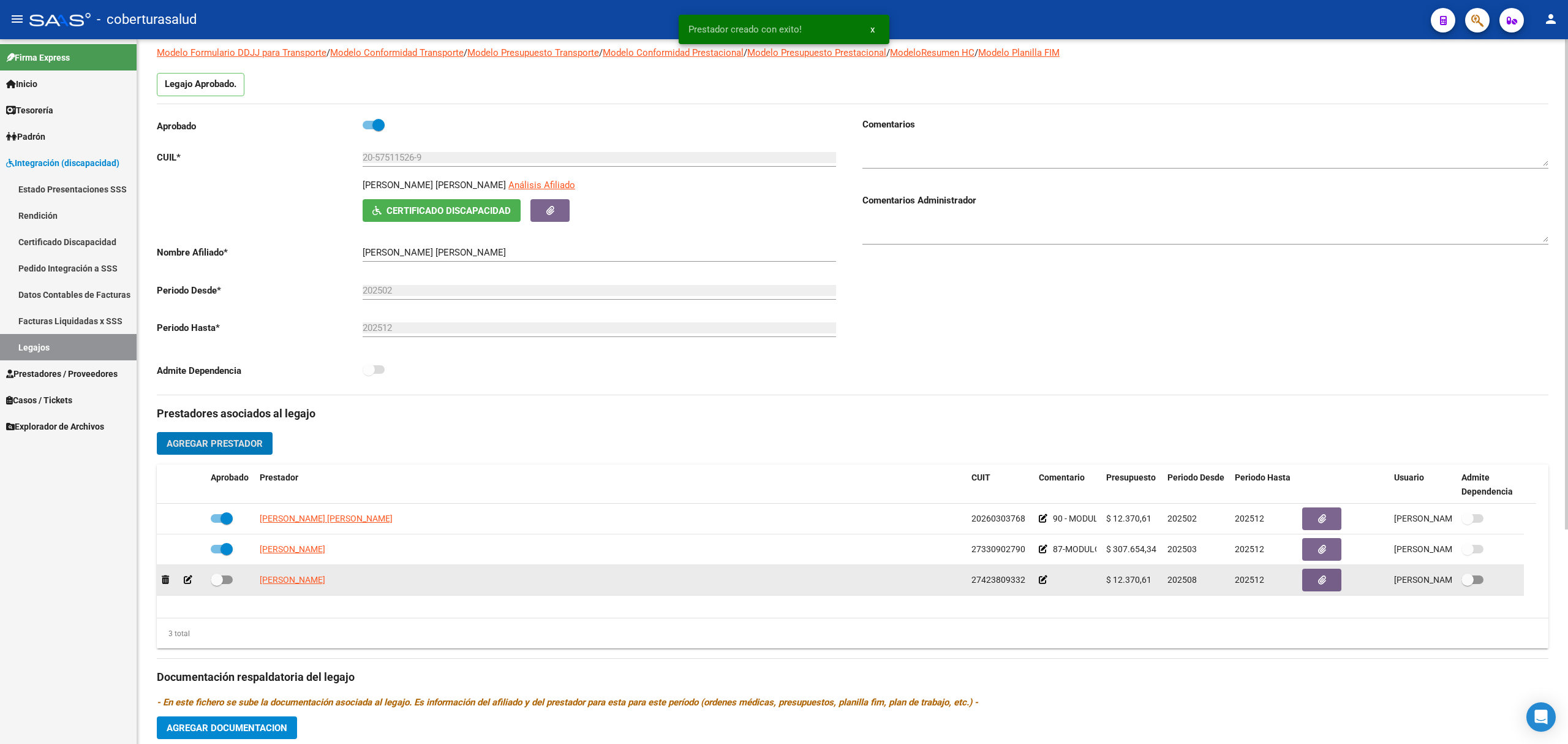
click at [219, 580] on span at bounding box center [217, 579] width 13 height 13
click at [217, 584] on input "checkbox" at bounding box center [216, 584] width 1 height 1
checkbox input "true"
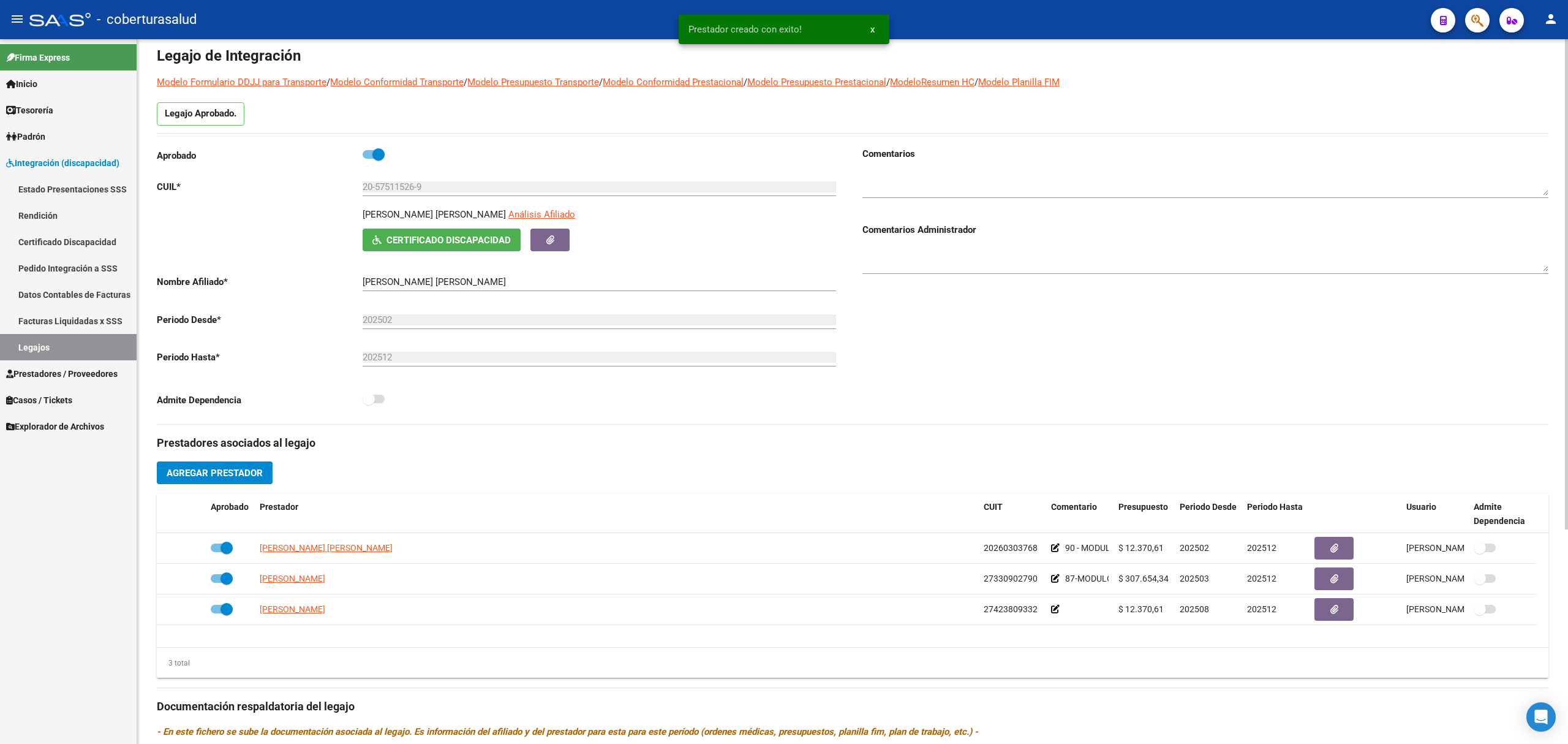
scroll to position [0, 0]
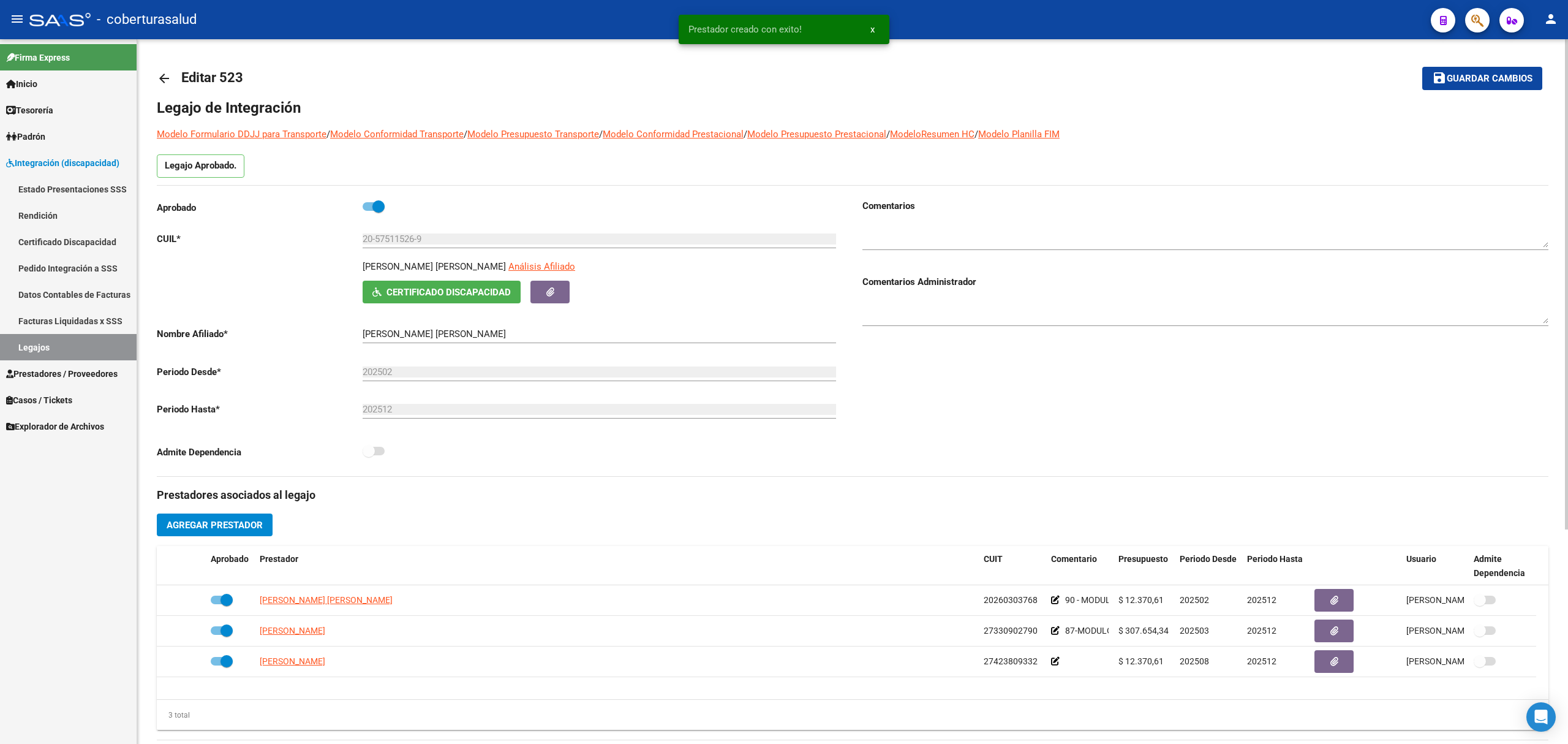
click at [1451, 77] on span "Guardar cambios" at bounding box center [1490, 79] width 86 height 11
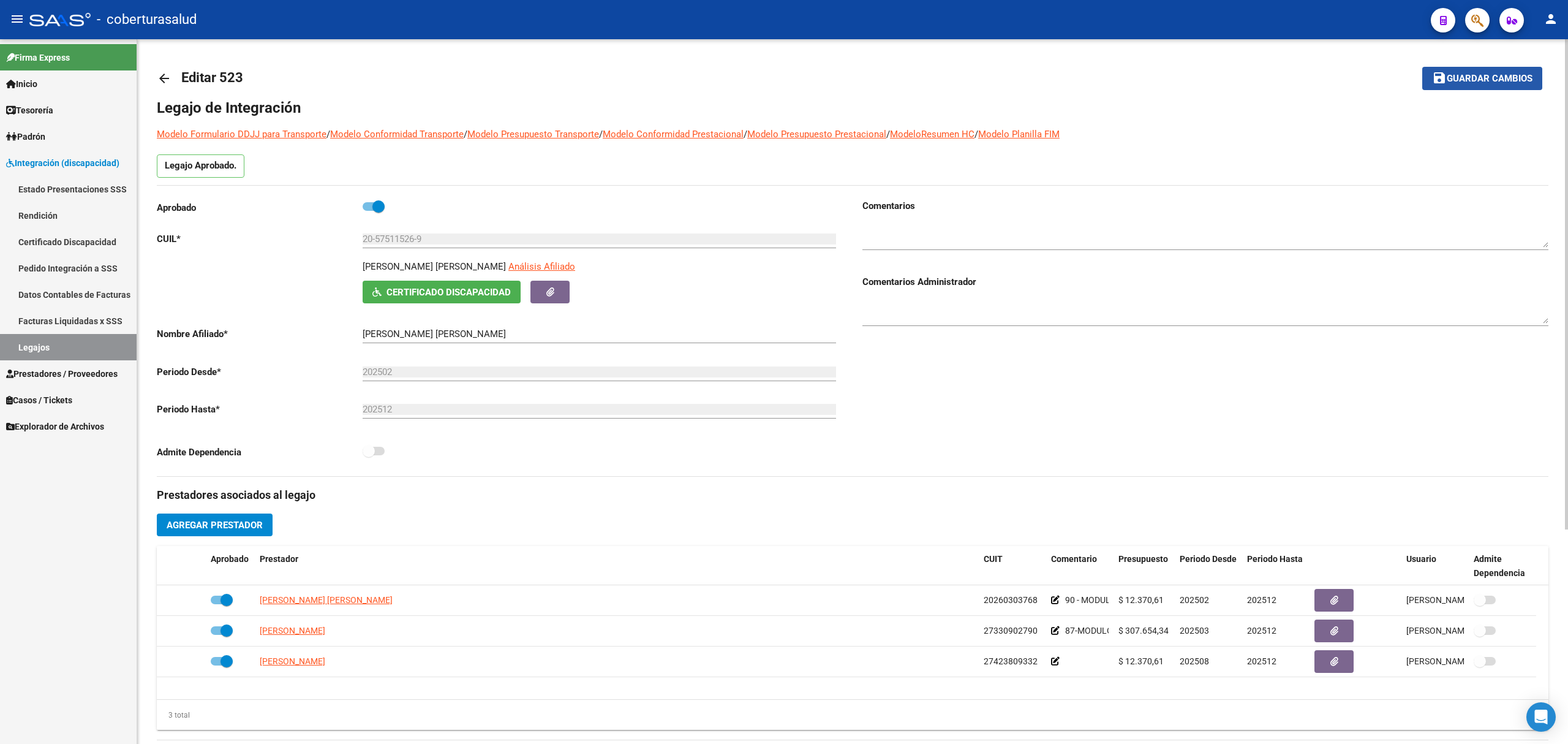
click at [1517, 88] on button "save Guardar cambios" at bounding box center [1482, 78] width 120 height 22
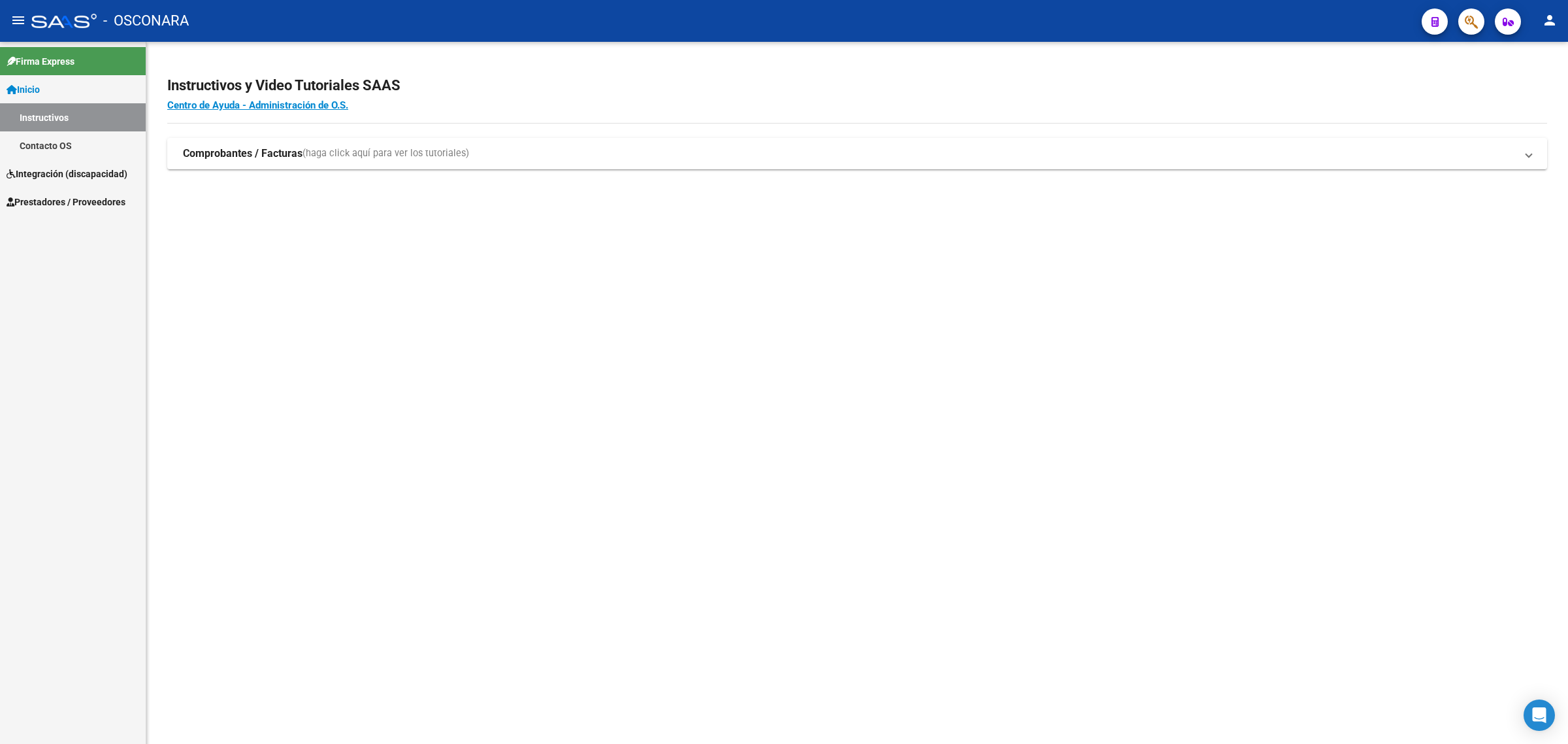
click at [51, 174] on span "Integración (discapacidad)" at bounding box center [67, 174] width 121 height 14
click at [56, 203] on span "Prestadores / Proveedores" at bounding box center [65, 202] width 119 height 14
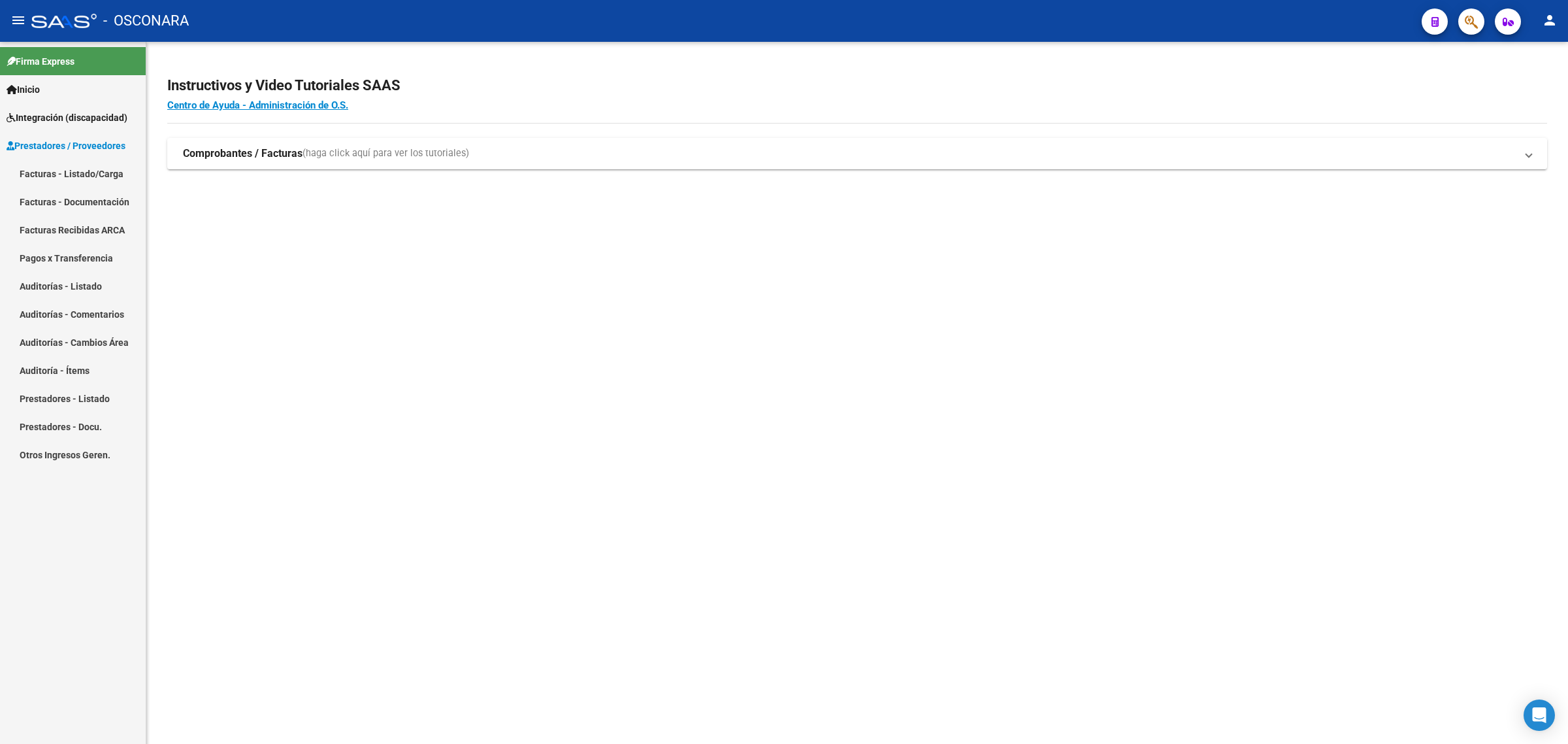
click at [77, 170] on link "Facturas - Listado/Carga" at bounding box center [72, 174] width 145 height 28
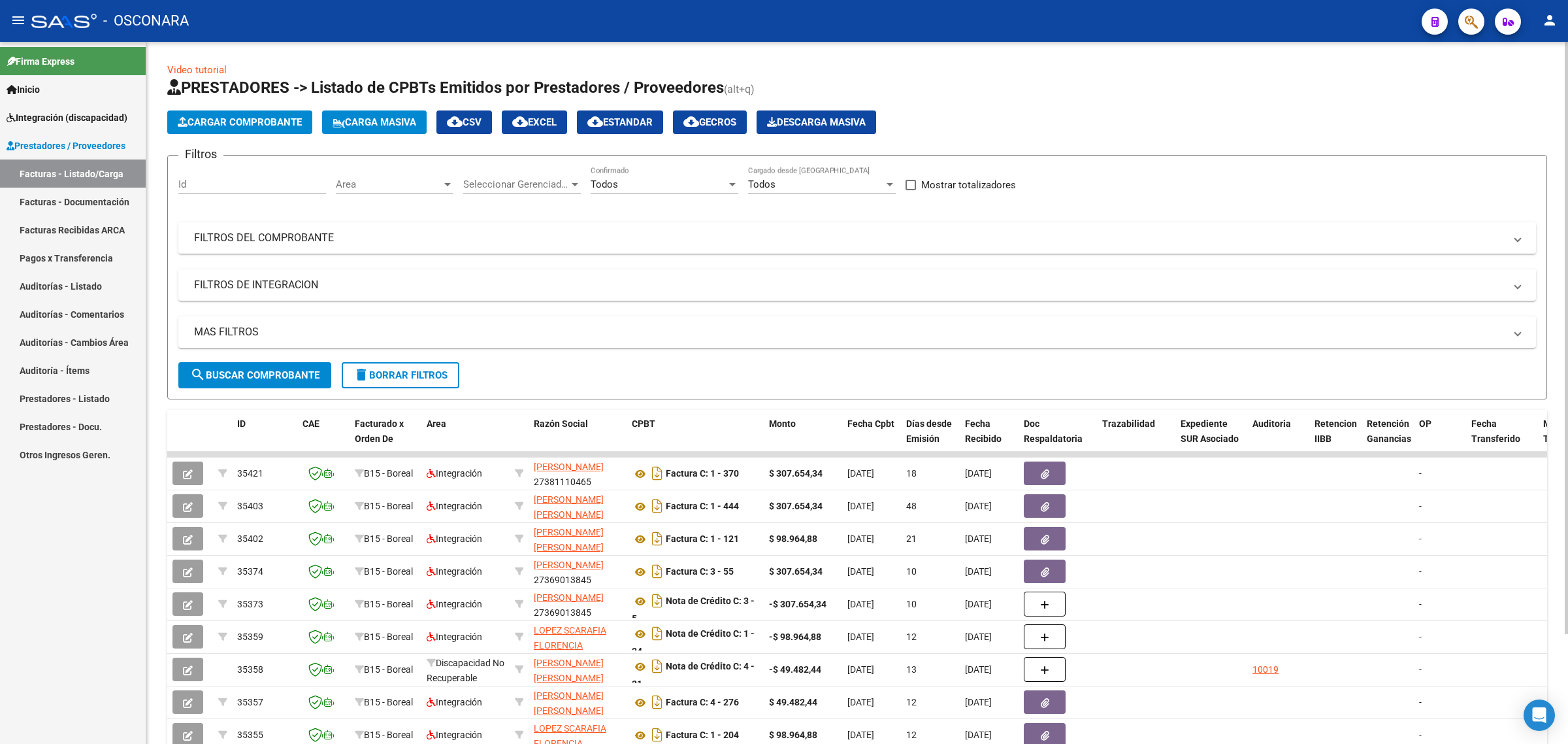
click at [280, 236] on mat-panel-title "FILTROS DEL COMPROBANTE" at bounding box center [849, 238] width 1311 height 14
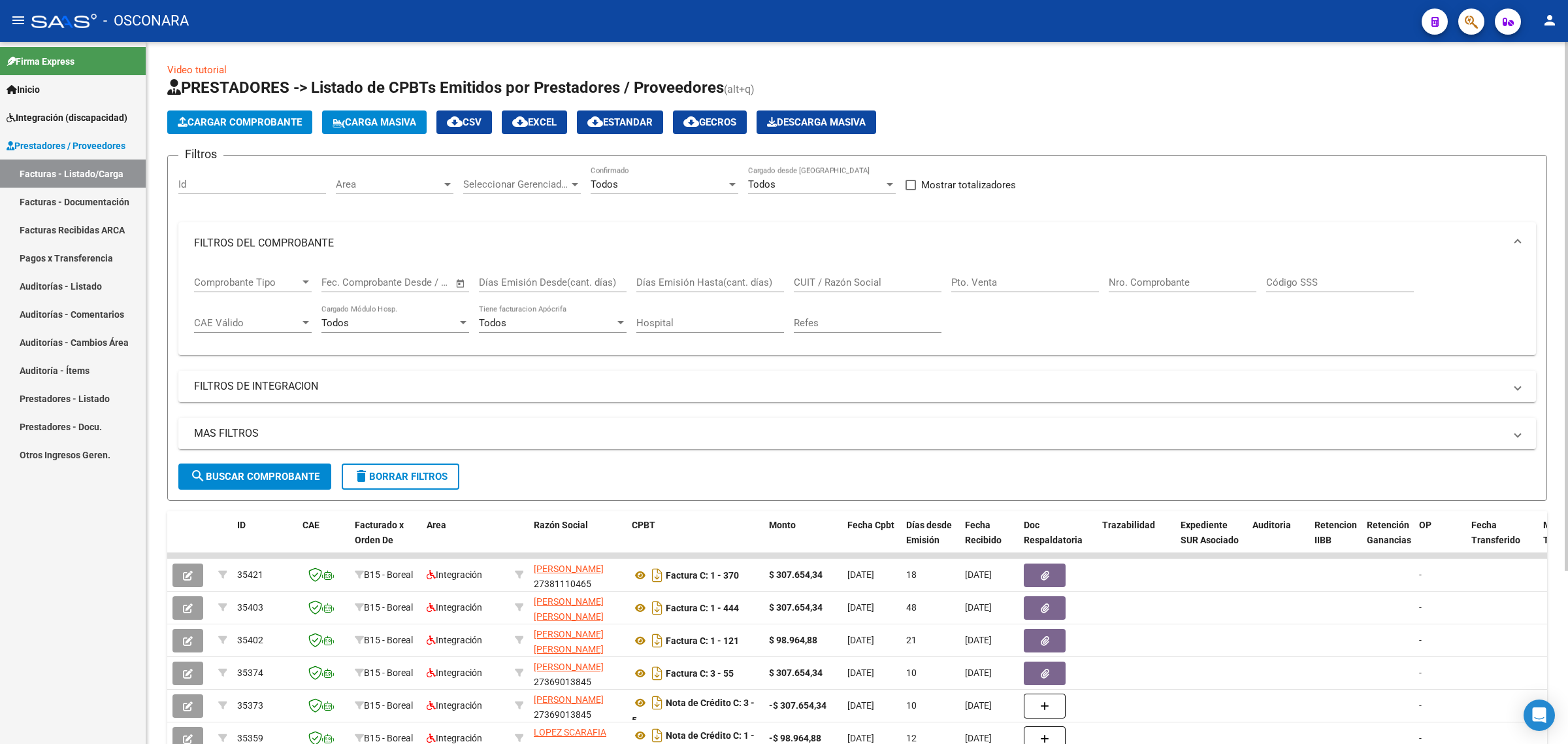
click at [837, 285] on input "CUIT / Razón Social" at bounding box center [868, 282] width 148 height 12
paste input "27390102963"
type input "27390102963"
click at [266, 485] on button "search Buscar Comprobante" at bounding box center [255, 476] width 153 height 26
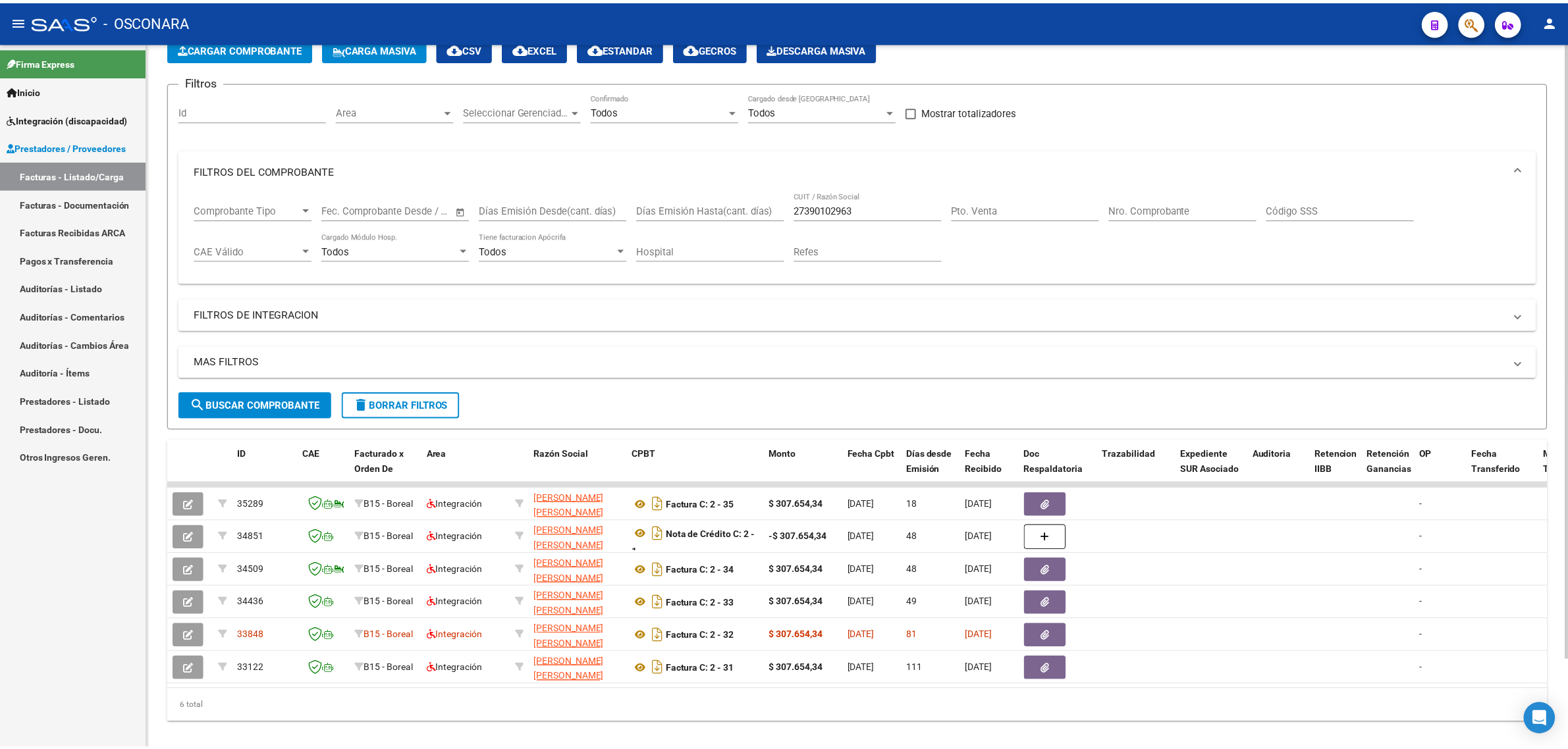
scroll to position [82, 0]
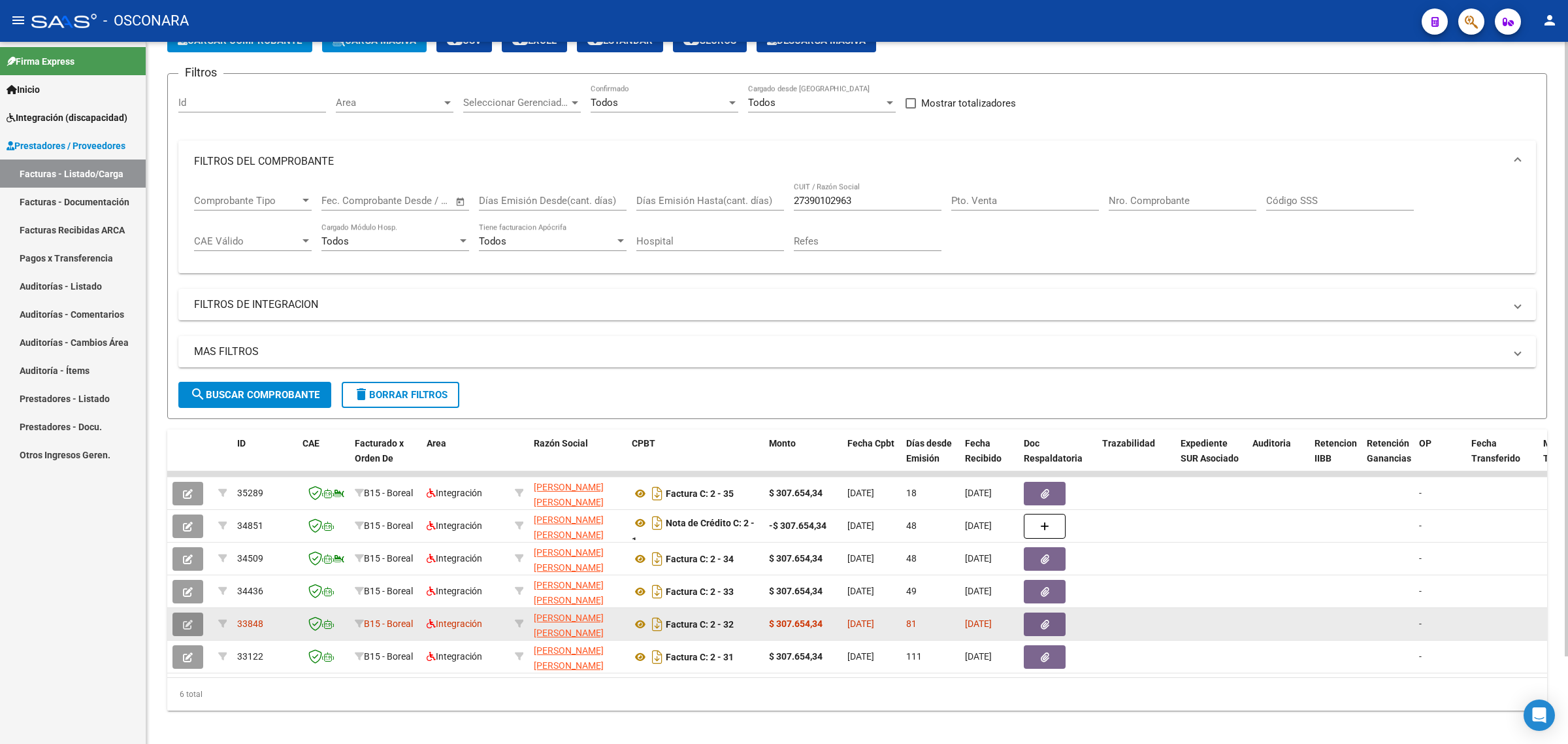
click at [175, 623] on button "button" at bounding box center [188, 624] width 31 height 23
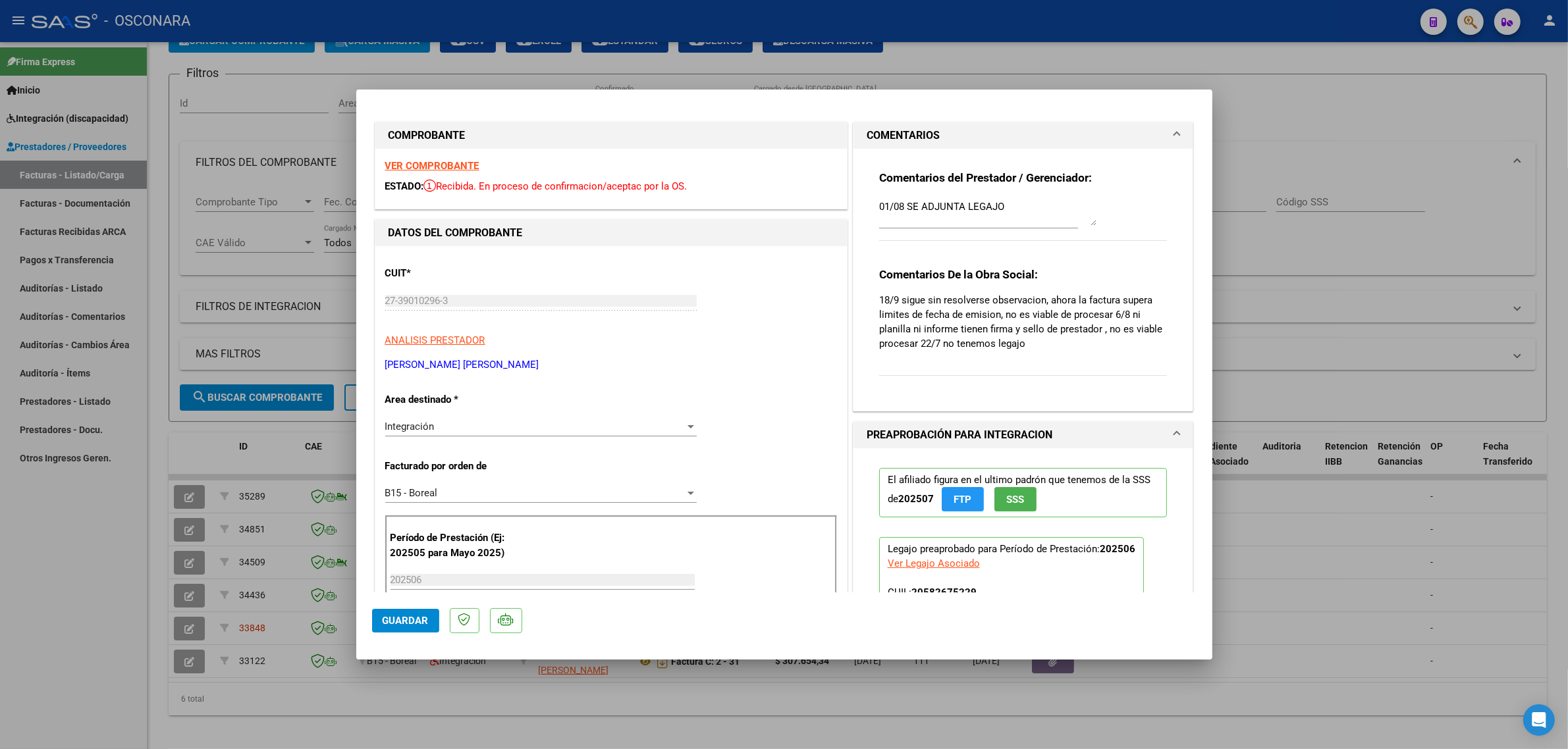
scroll to position [0, 0]
drag, startPoint x: 840, startPoint y: 202, endPoint x: 800, endPoint y: 202, distance: 40.0
click at [800, 202] on div "COMPROBANTE VER COMPROBANTE ESTADO: Recibida. En proceso de confirmacion/acepta…" at bounding box center [784, 710] width 824 height 1182
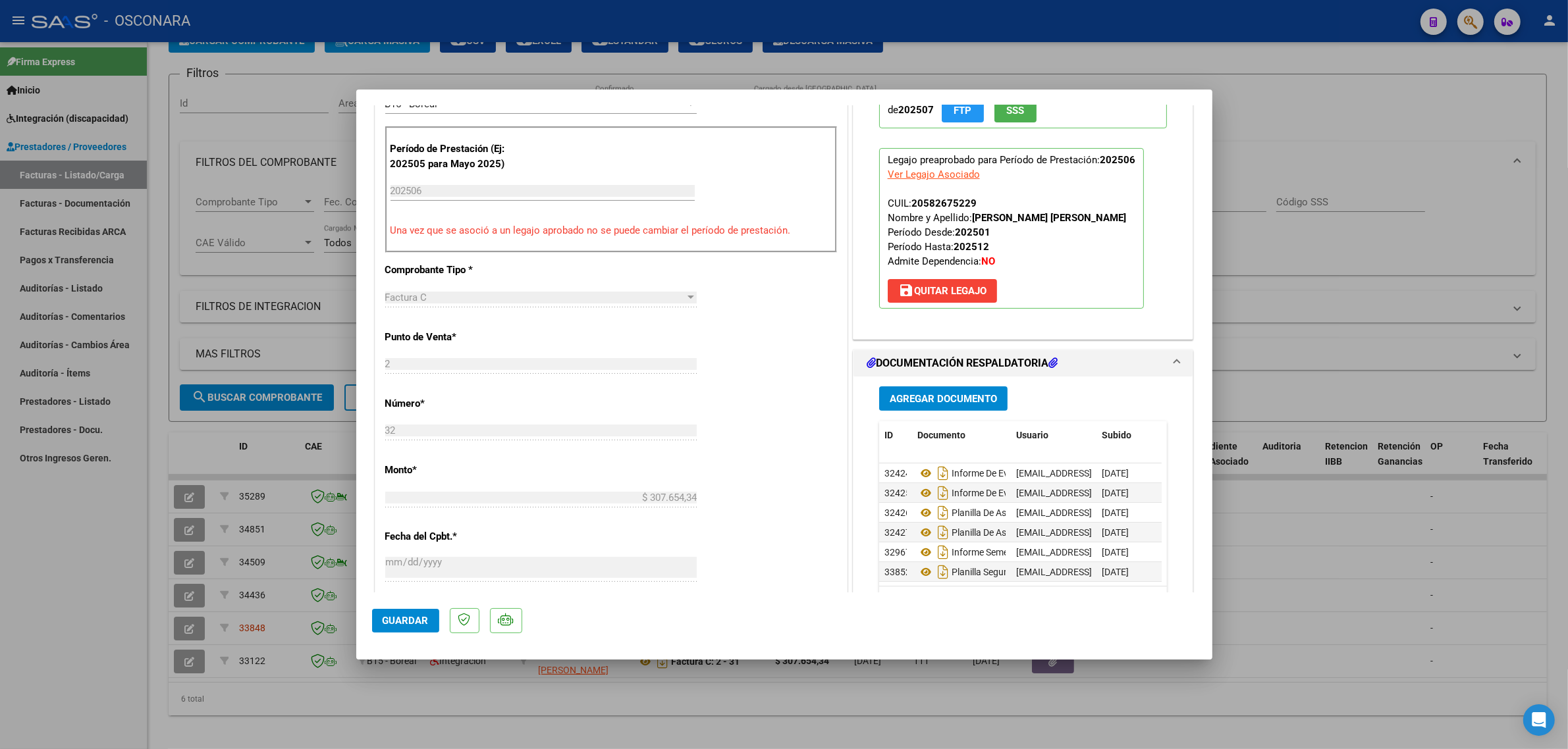
scroll to position [411, 0]
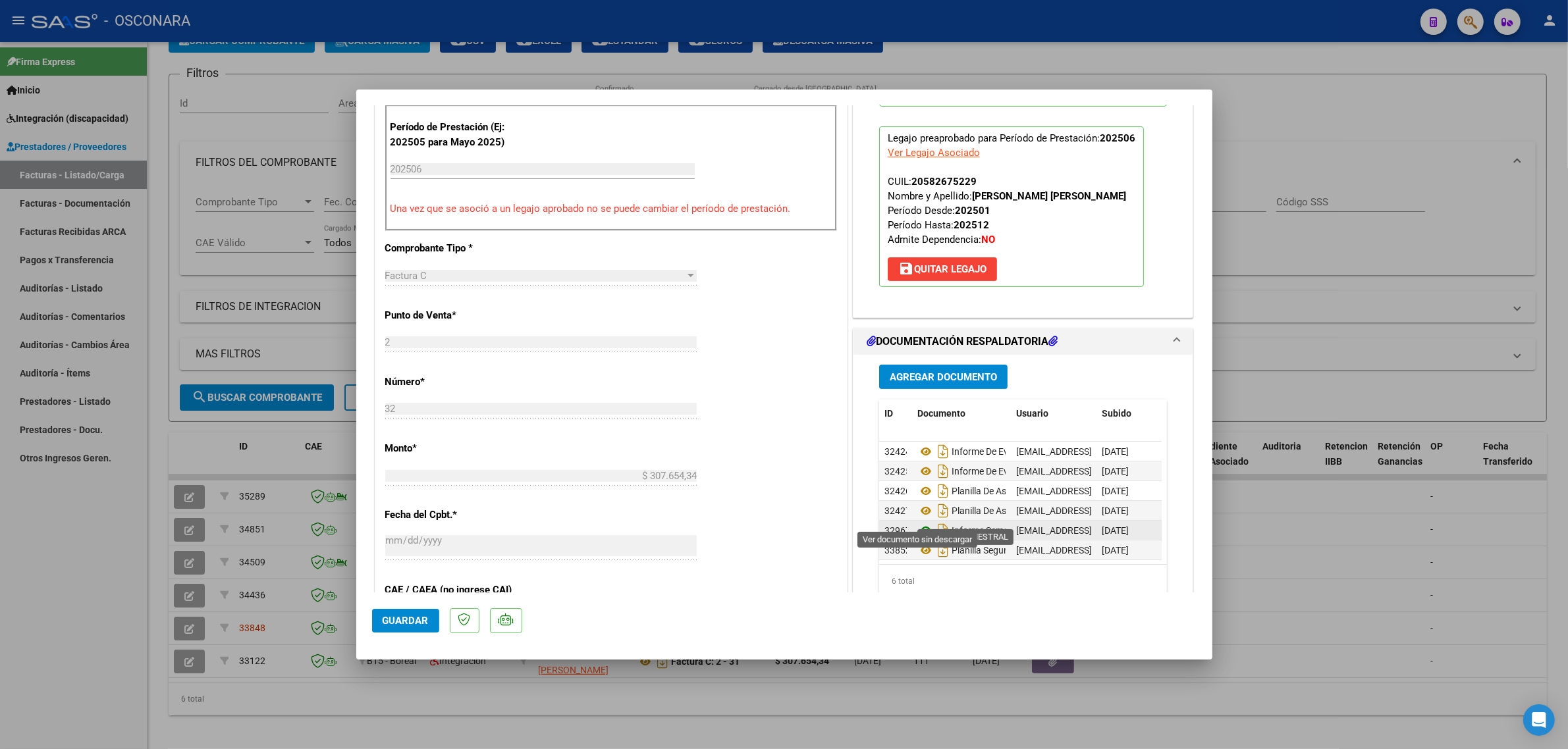
click at [917, 522] on icon at bounding box center [926, 530] width 17 height 16
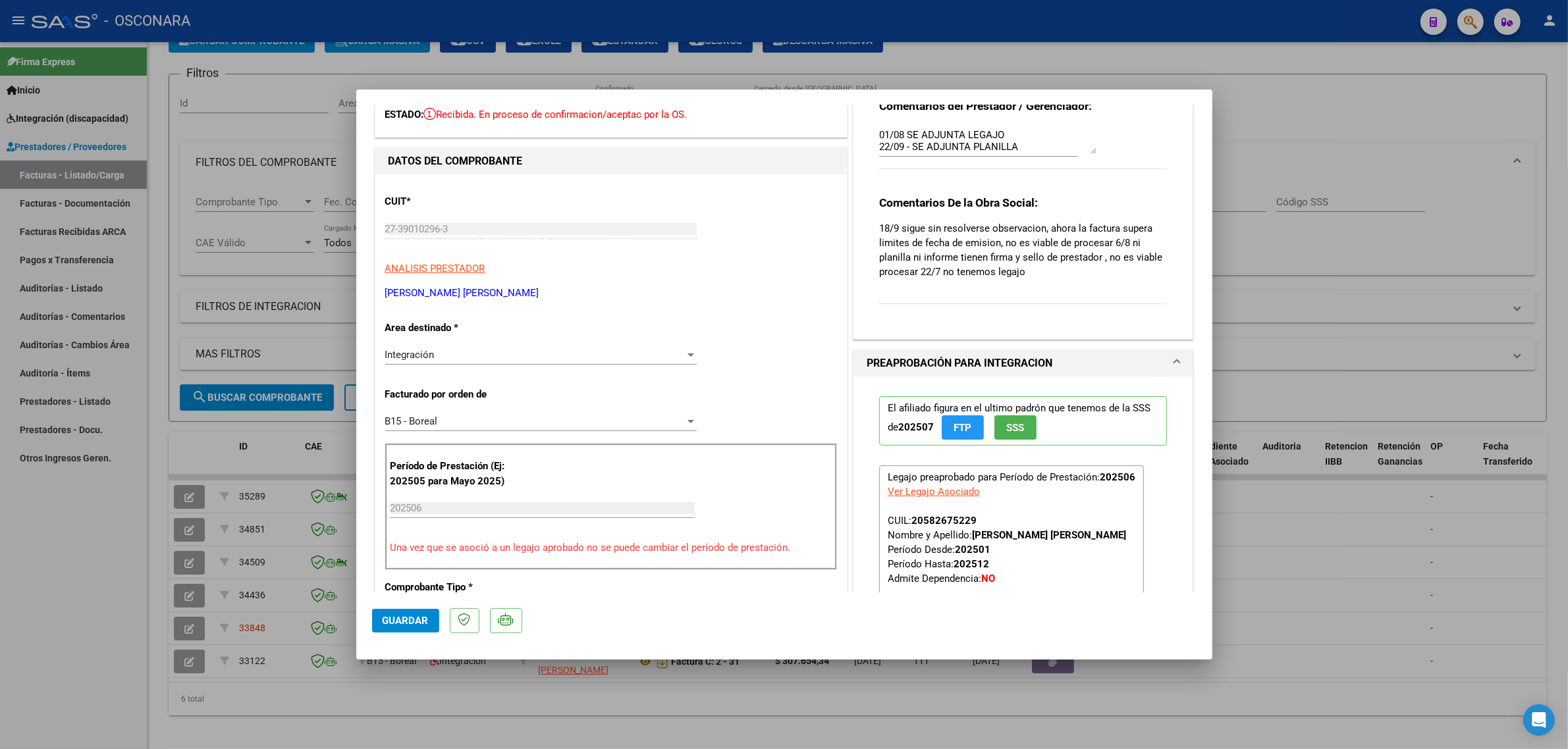
scroll to position [0, 0]
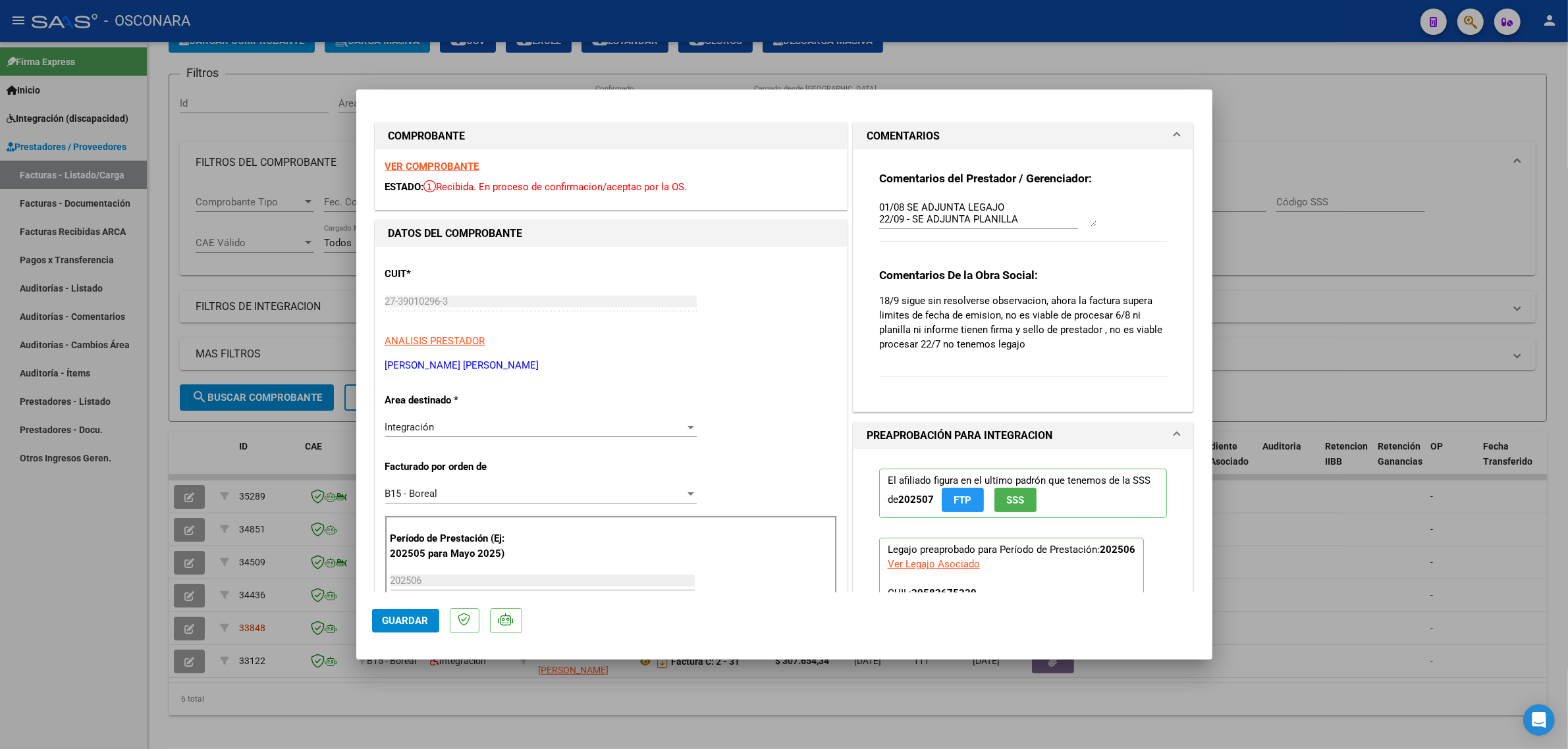
click at [993, 217] on textarea "01/08 SE ADJUNTA LEGAJO 22/09 - SE ADJUNTA PLANILLA" at bounding box center [987, 213] width 217 height 26
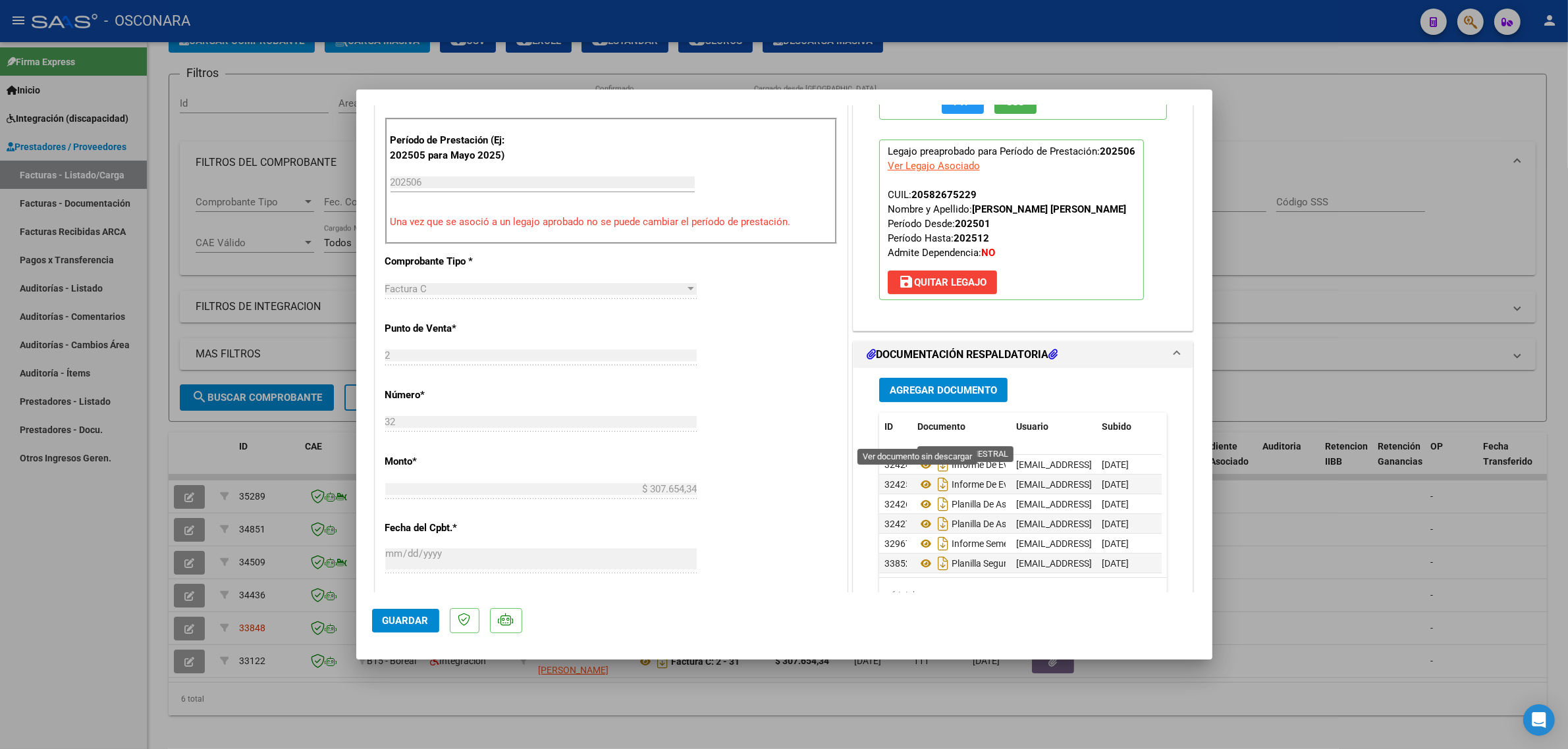
scroll to position [576, 0]
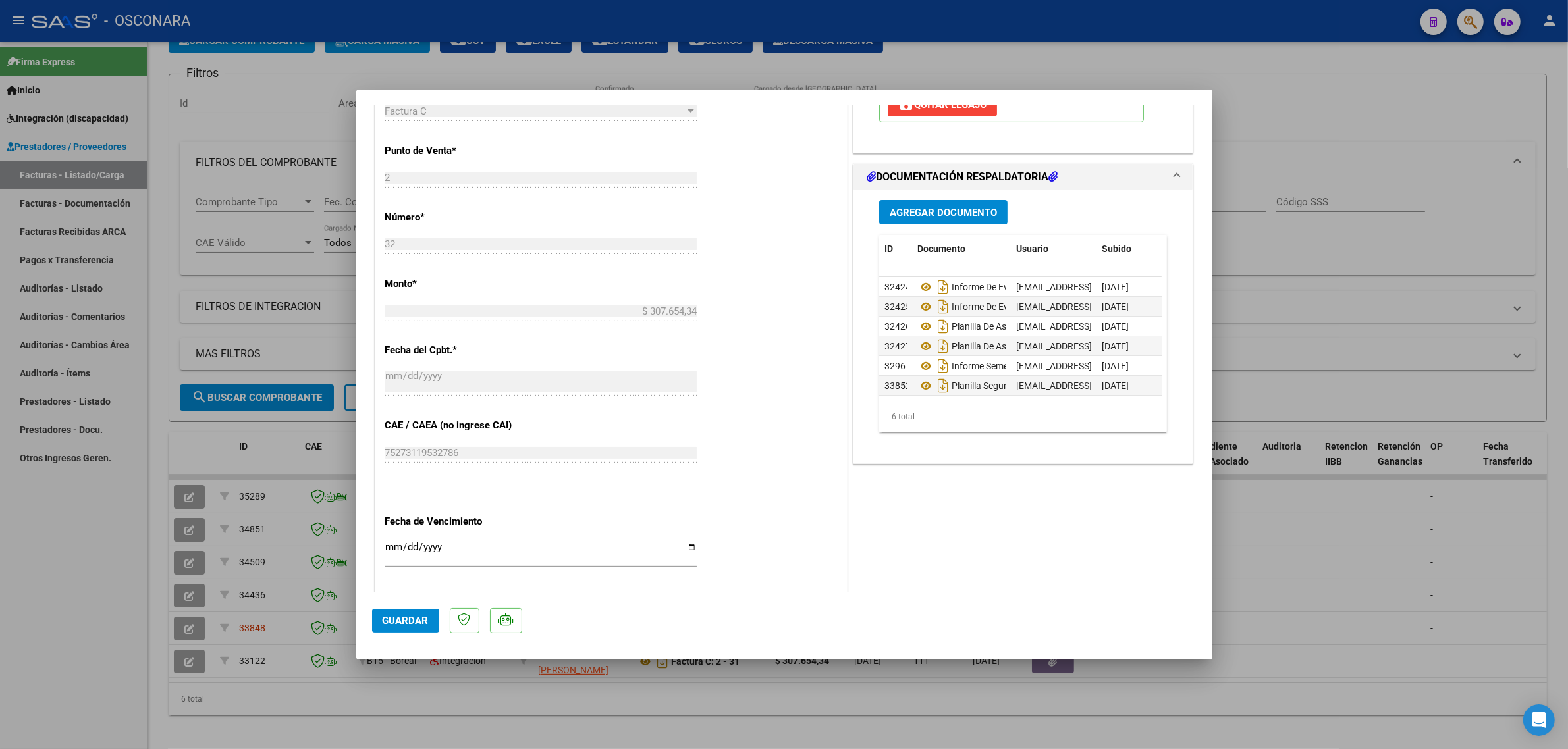
type textarea "01/08 SE ADJUNTA LEGAJO 22/09 - SE ADJUNTA INFORME COMPLETO CON FIRMA Y SELLO"
click at [928, 218] on span "Agregar Documento" at bounding box center [943, 212] width 108 height 12
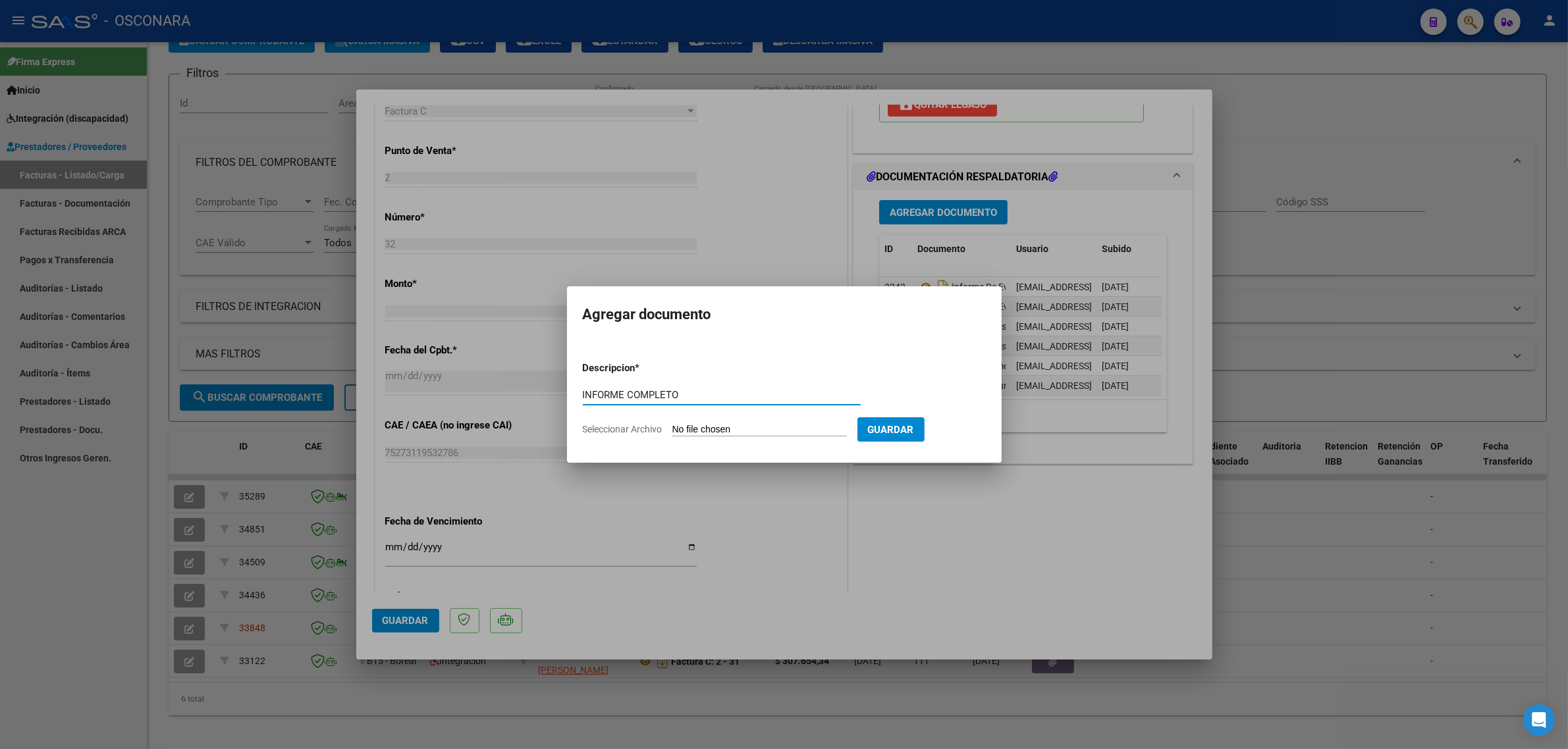
type input "INFORME COMPLETO"
click at [680, 420] on form "Descripcion * INFORME COMPLETO Escriba aquí una descripcion Seleccionar Archivo…" at bounding box center [784, 399] width 403 height 96
click at [686, 428] on input "Seleccionar Archivo" at bounding box center [759, 430] width 174 height 13
type input "C:\fakepath\Informe firmado sellado (1).pdf"
click at [973, 435] on button "Guardar" at bounding box center [959, 429] width 67 height 24
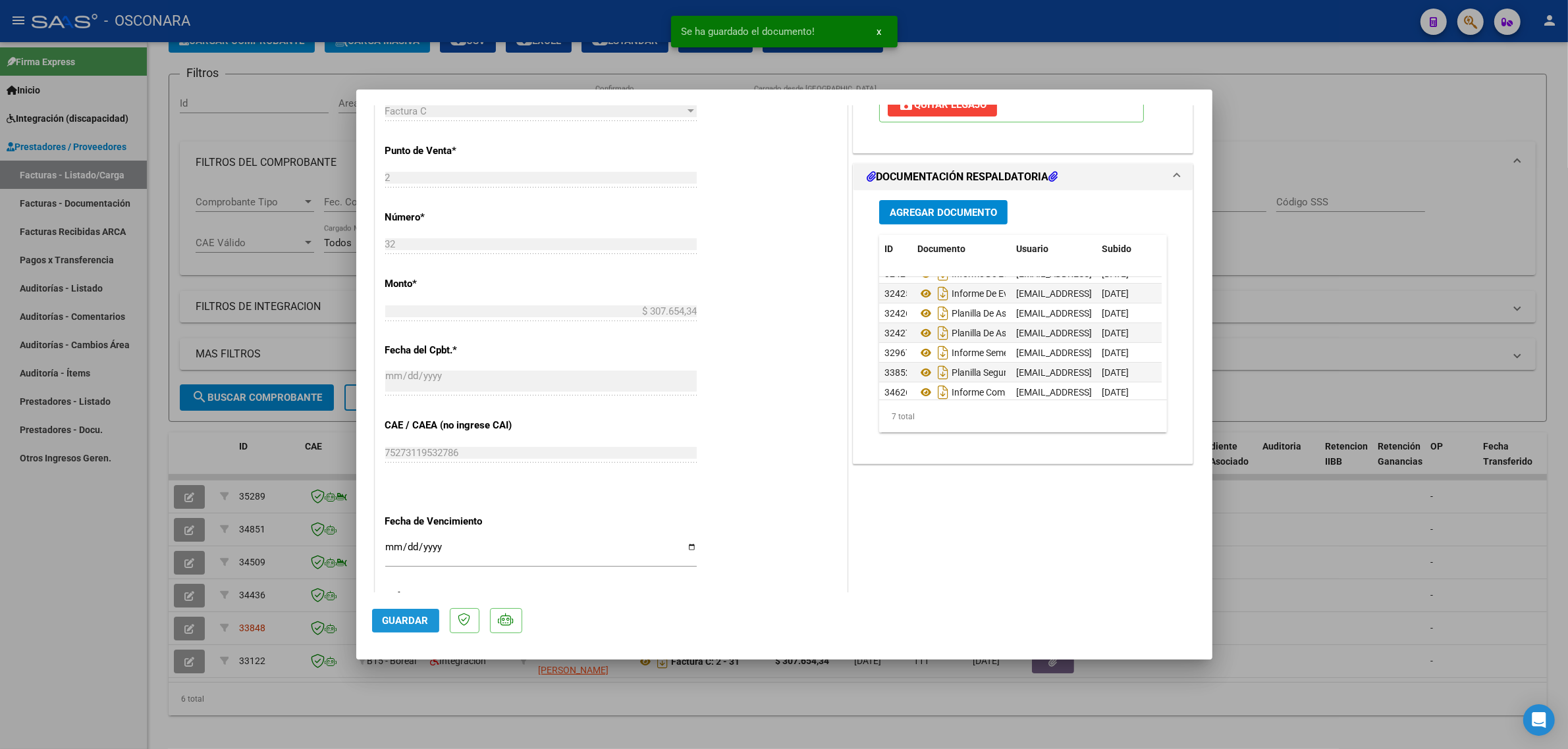
click at [411, 615] on span "Guardar" at bounding box center [405, 620] width 46 height 12
click at [106, 641] on div at bounding box center [784, 374] width 1568 height 749
type input "$ 0,00"
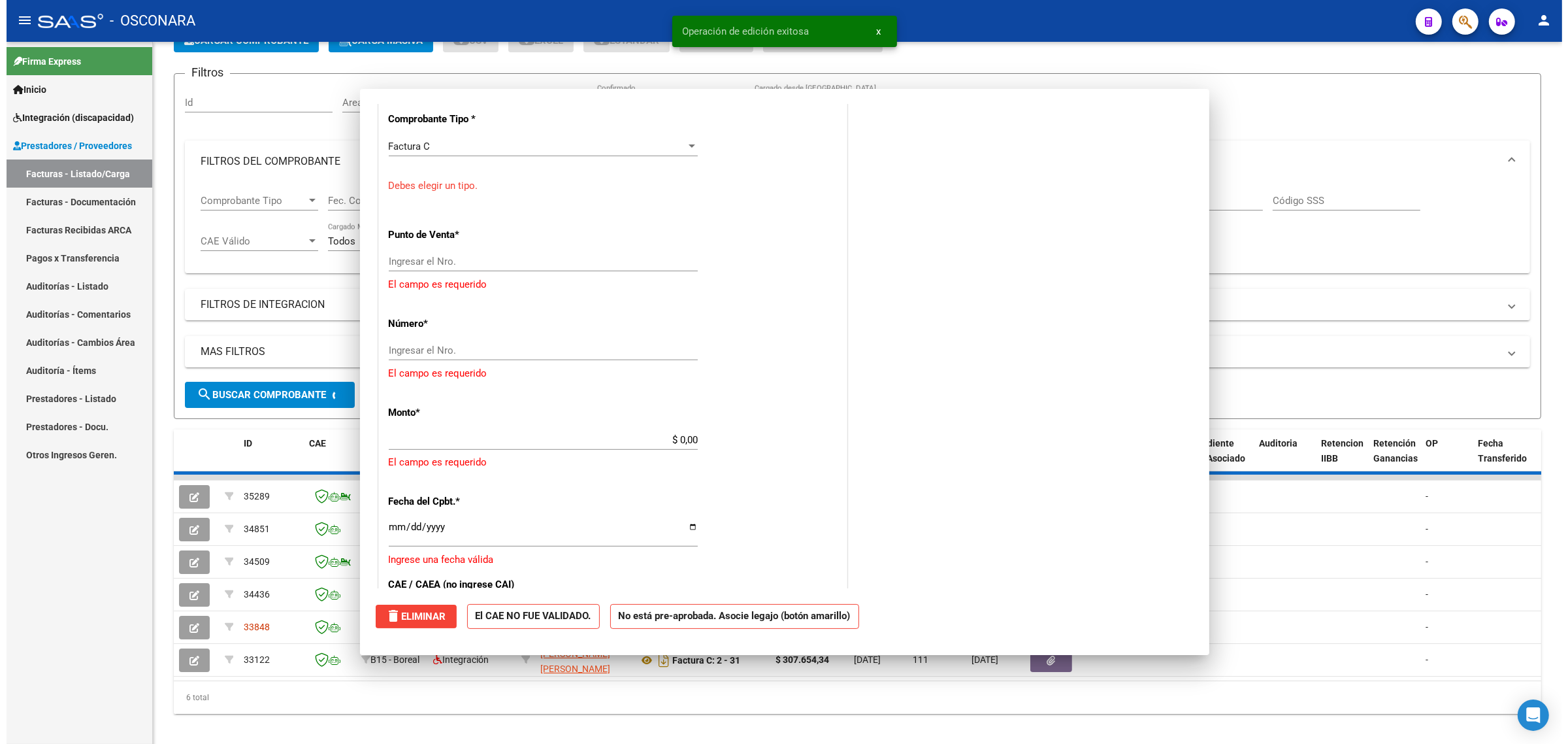
scroll to position [0, 0]
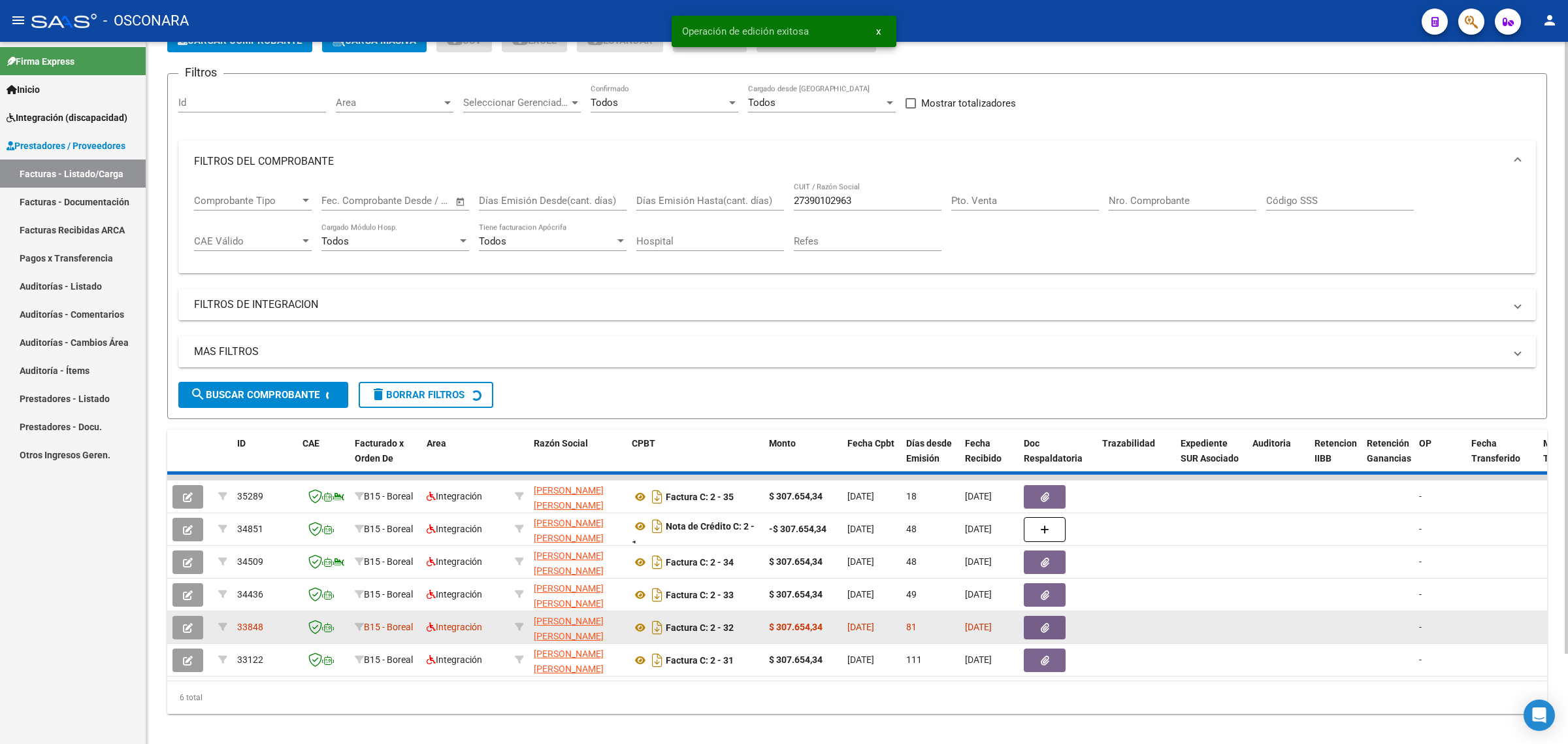
click at [247, 626] on span "33848" at bounding box center [250, 627] width 26 height 11
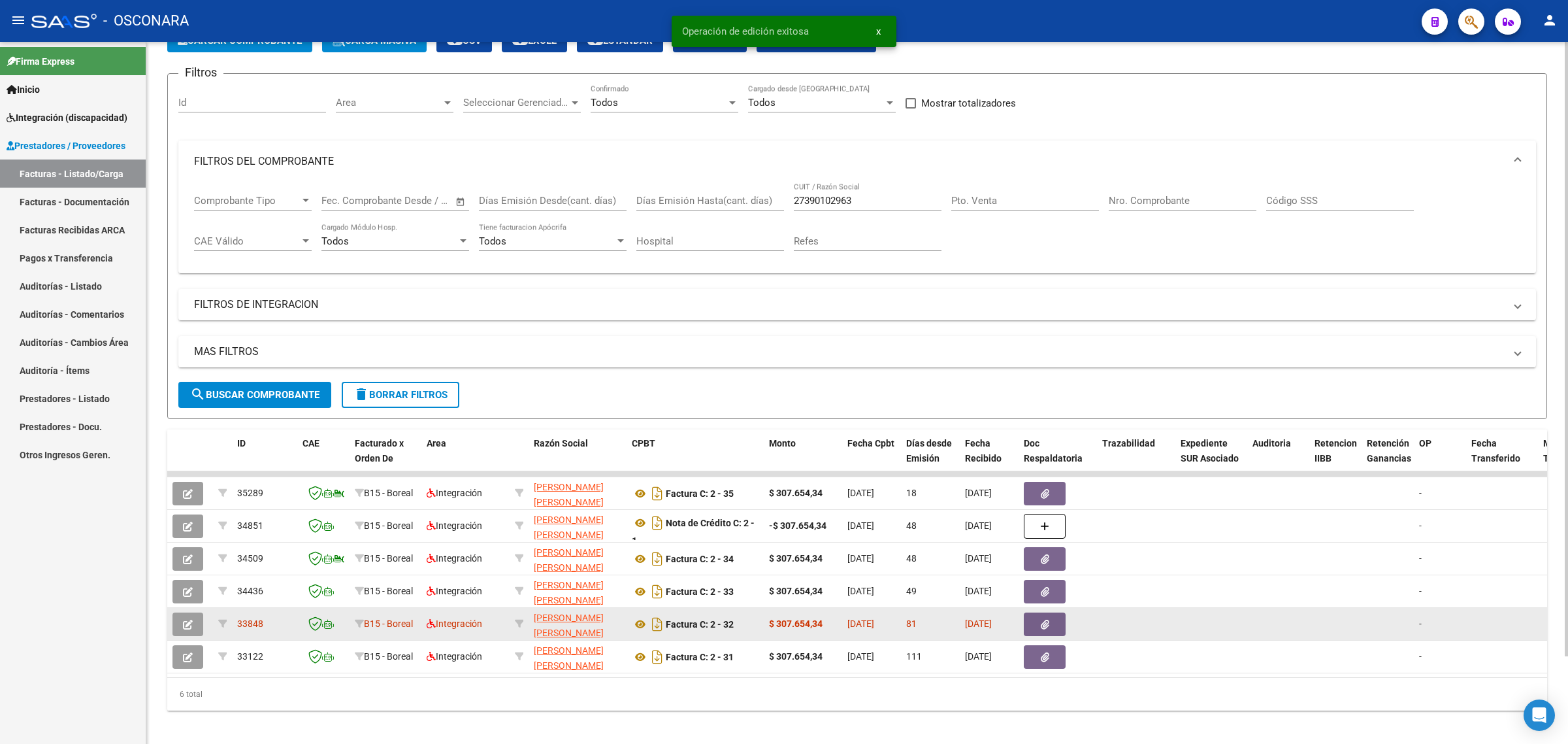
click at [247, 626] on span "33848" at bounding box center [250, 624] width 26 height 11
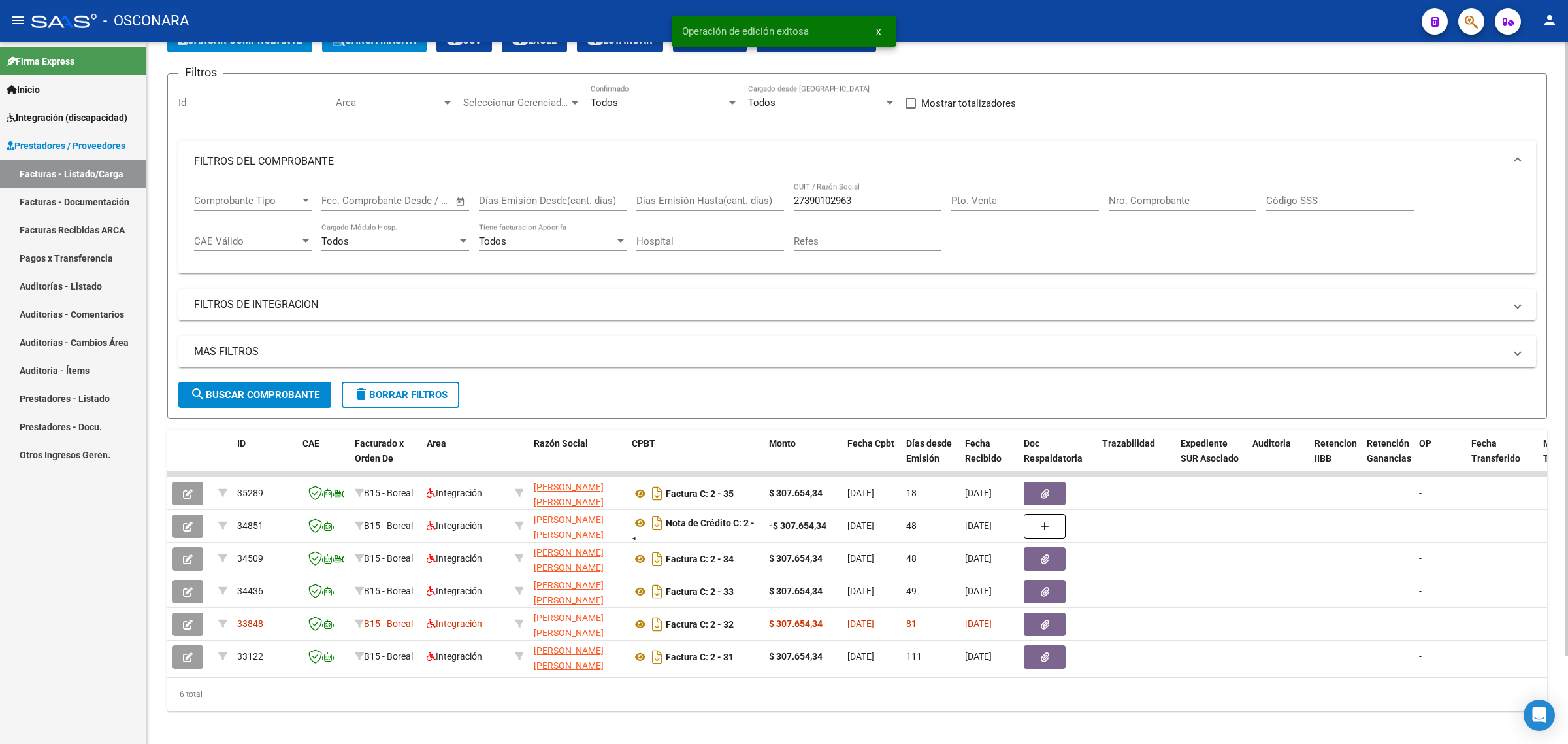
copy span "33848"
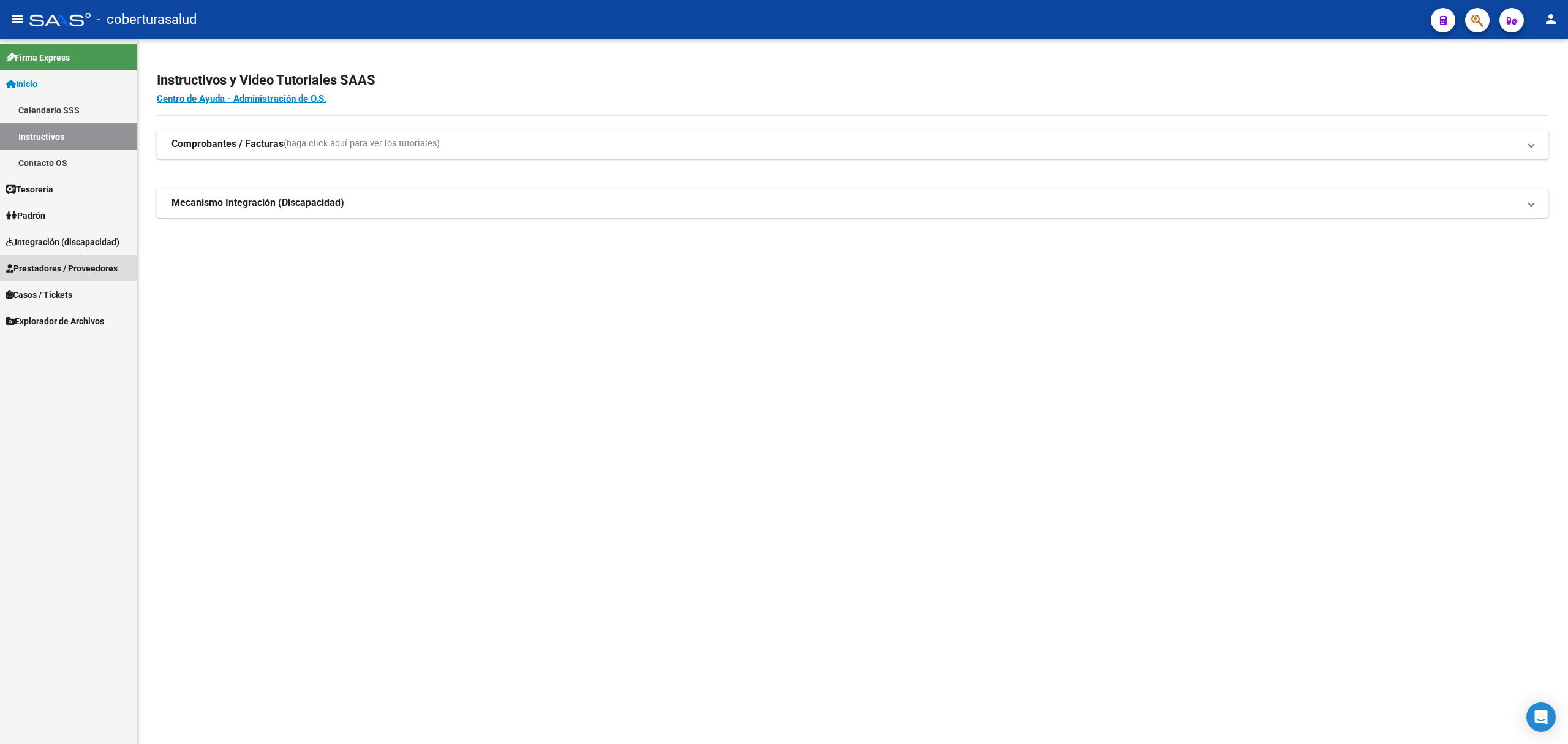
click at [77, 260] on link "Prestadores / Proveedores" at bounding box center [68, 268] width 136 height 26
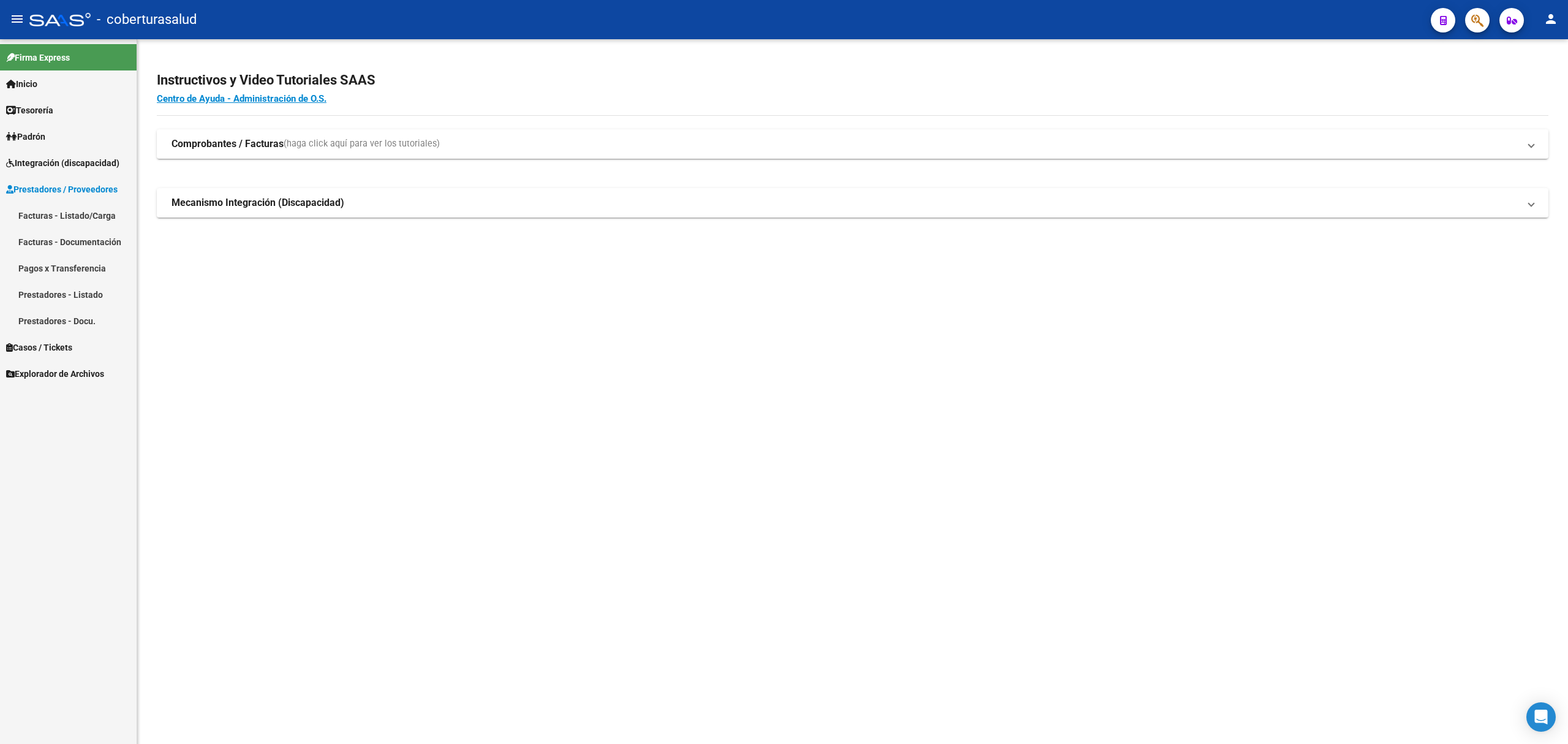
click at [91, 211] on link "Facturas - Listado/Carga" at bounding box center [68, 215] width 136 height 26
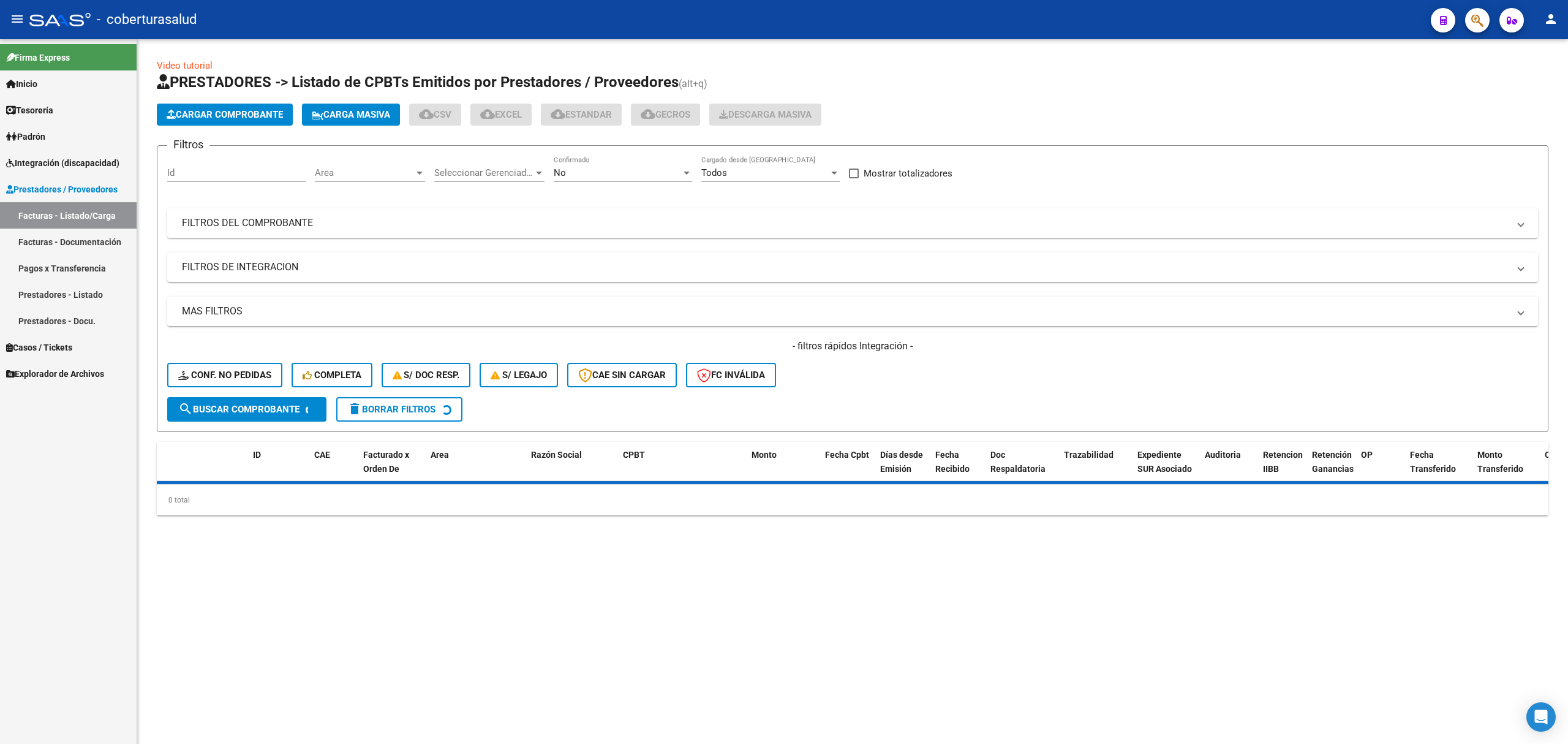
click at [243, 233] on mat-expansion-panel-header "FILTROS DEL COMPROBANTE" at bounding box center [853, 223] width 1371 height 30
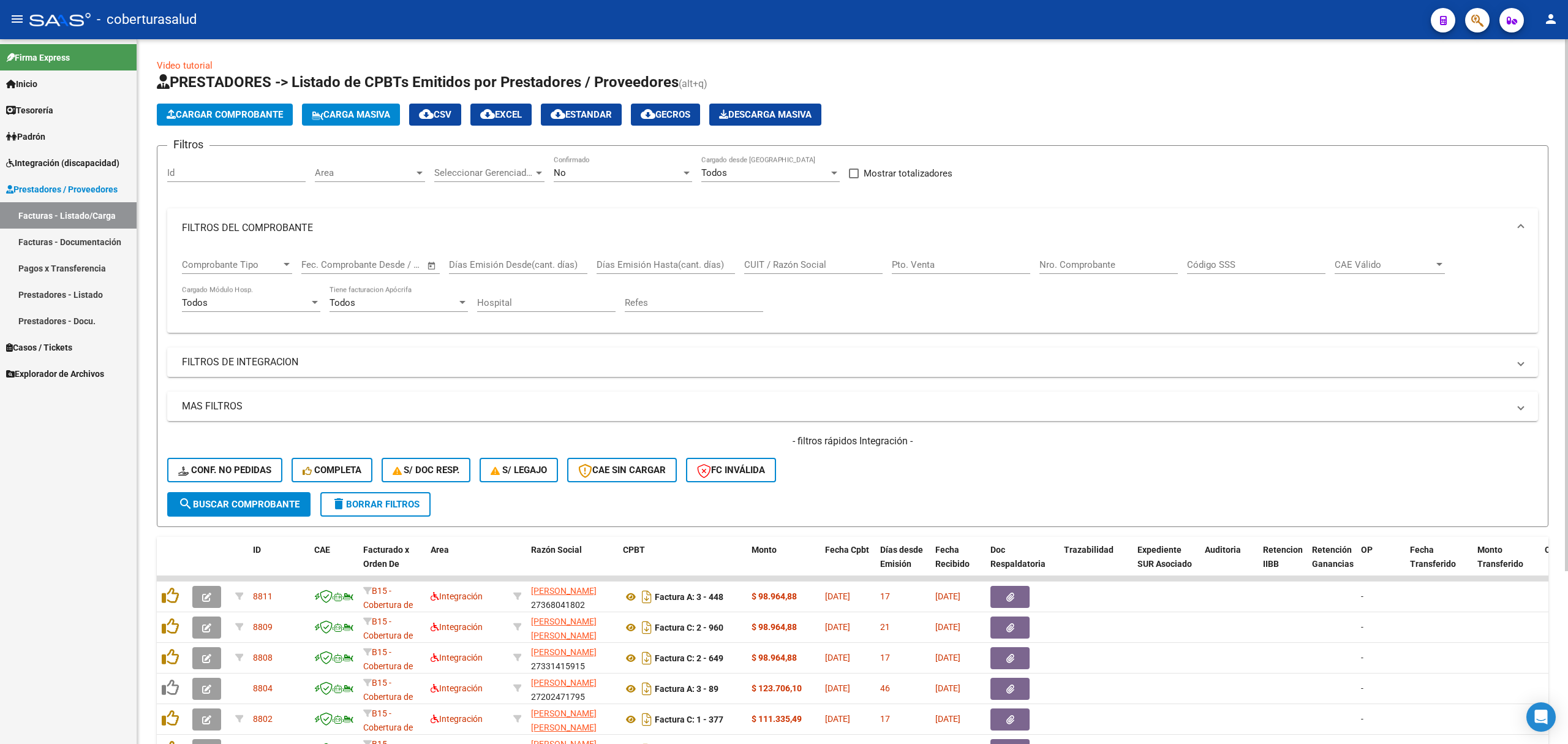
click at [1069, 263] on input "Nro. Comprobante" at bounding box center [1109, 264] width 138 height 11
paste input "27298780297"
type input "27298780297"
click at [1044, 266] on input "27298780297" at bounding box center [1109, 264] width 138 height 11
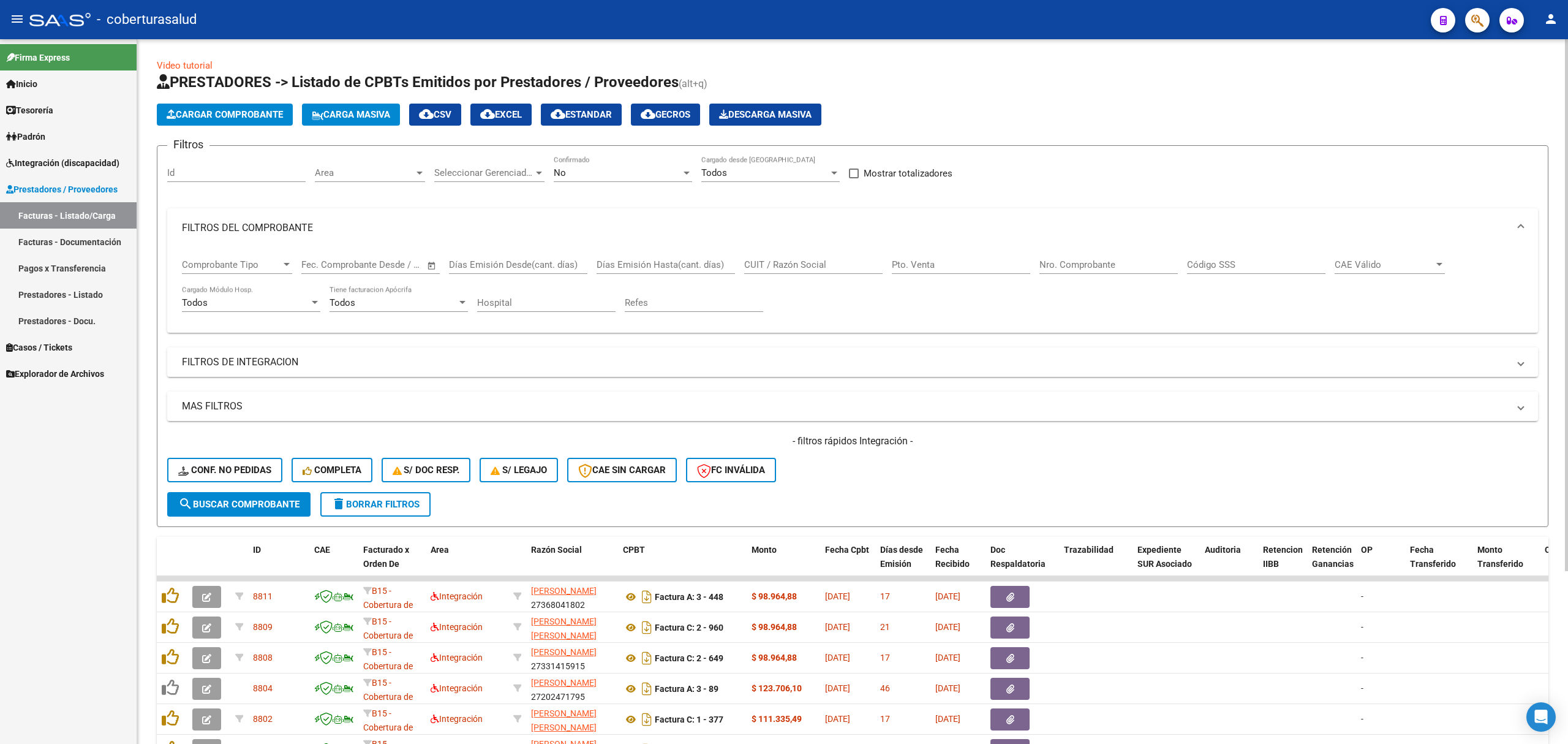
drag, startPoint x: 746, startPoint y: 268, endPoint x: 753, endPoint y: 266, distance: 7.3
click at [751, 266] on input "CUIT / Razón Social" at bounding box center [814, 264] width 138 height 11
paste input "27298780297"
type input "27298780297"
click at [279, 505] on span "search Buscar Comprobante" at bounding box center [239, 504] width 121 height 11
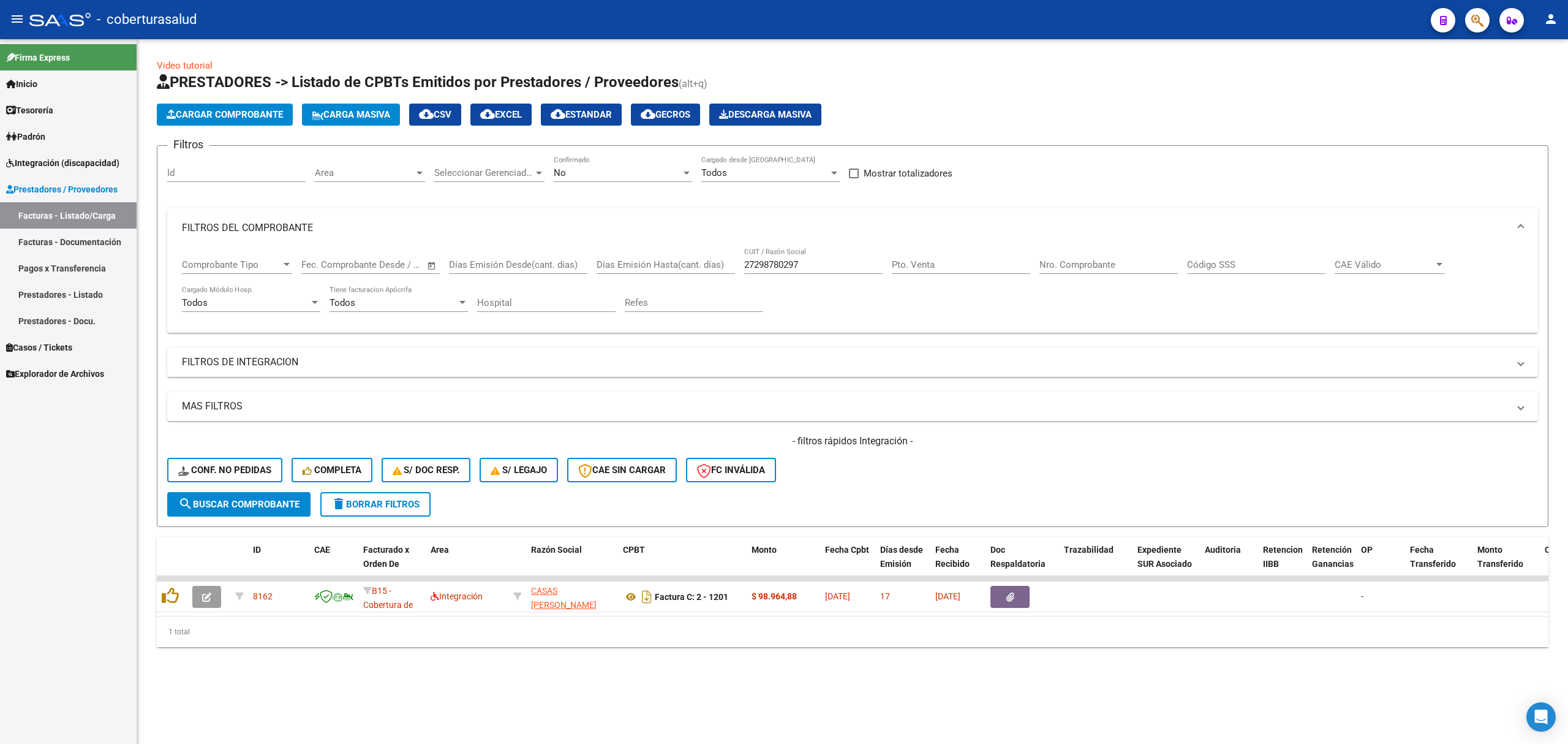
click at [580, 165] on div "No Confirmado" at bounding box center [623, 169] width 138 height 26
click at [596, 116] on span "Todos" at bounding box center [623, 118] width 138 height 28
click at [251, 500] on span "search Buscar Comprobante" at bounding box center [239, 504] width 121 height 11
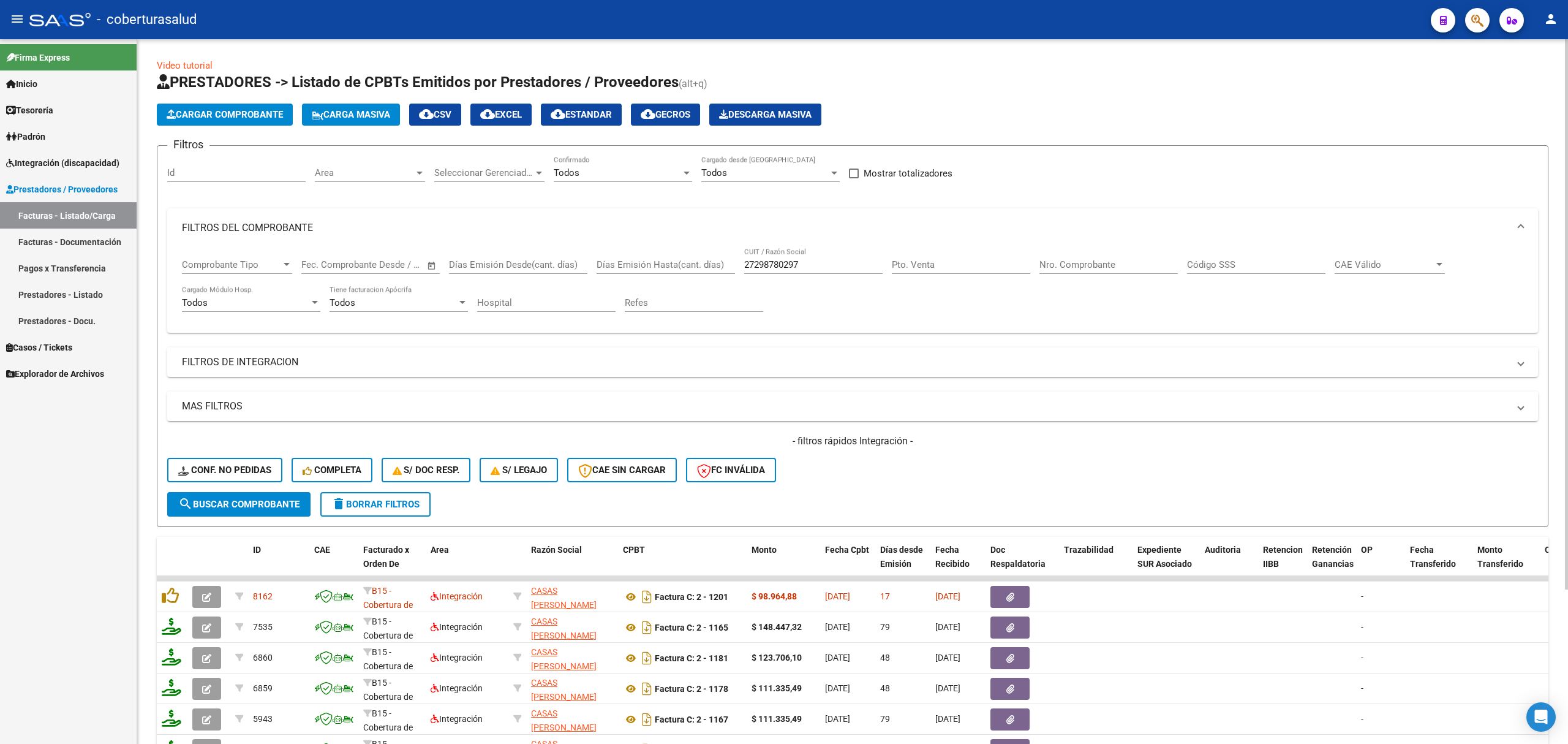
click at [1051, 255] on div "Nro. Comprobante" at bounding box center [1109, 261] width 138 height 26
click at [1057, 268] on input "Nro. Comprobante" at bounding box center [1109, 264] width 138 height 11
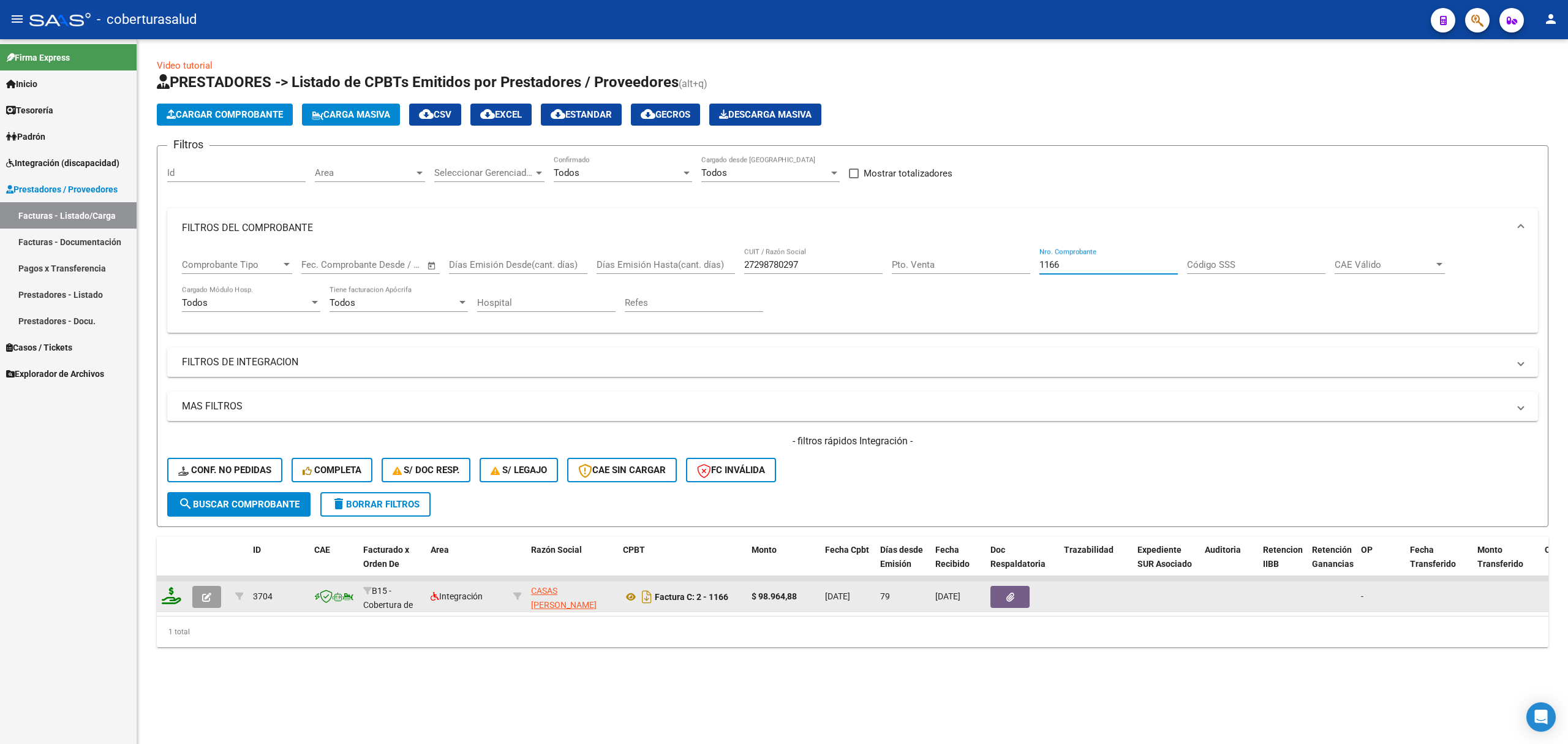
type input "1166"
click at [202, 596] on icon "button" at bounding box center [207, 597] width 9 height 9
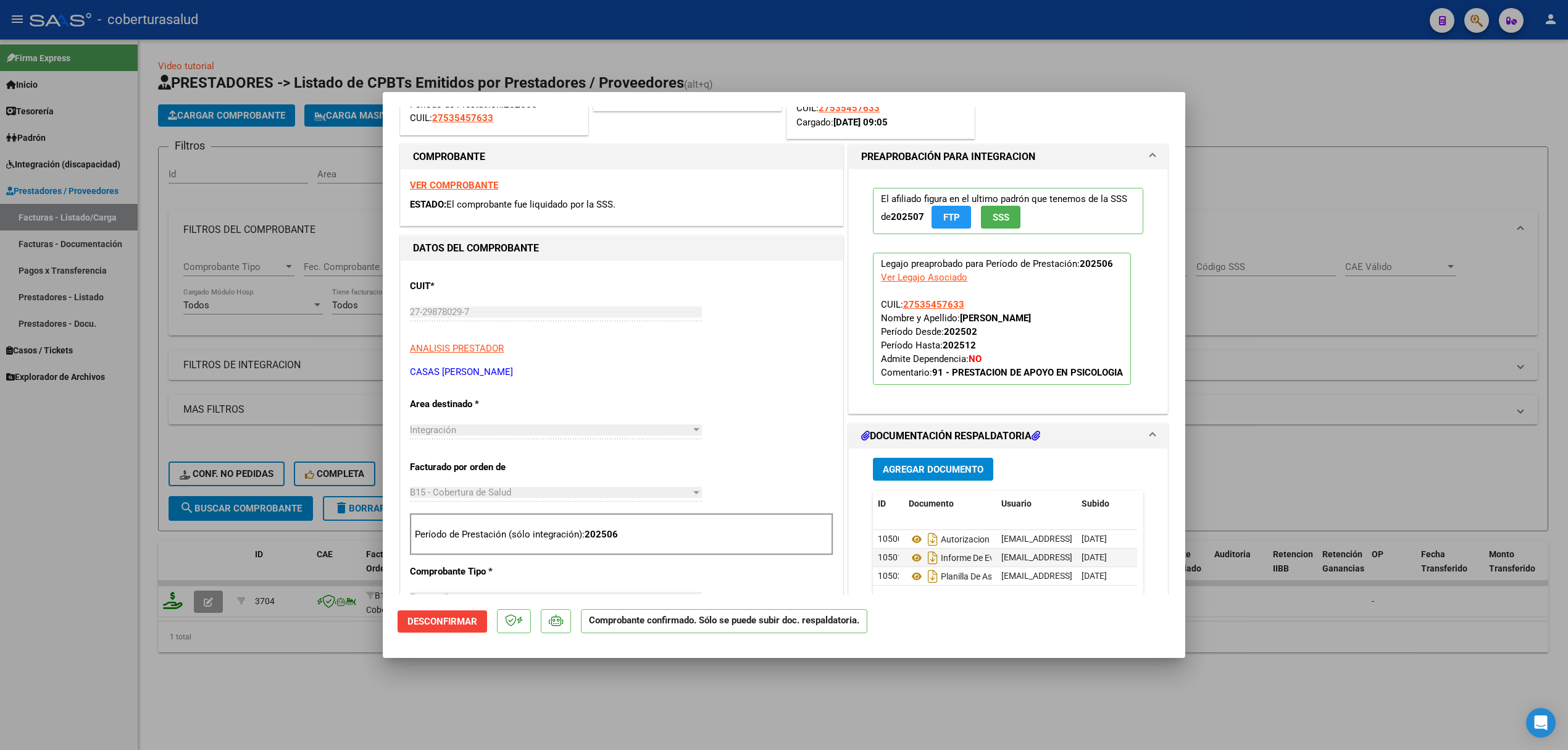
scroll to position [411, 0]
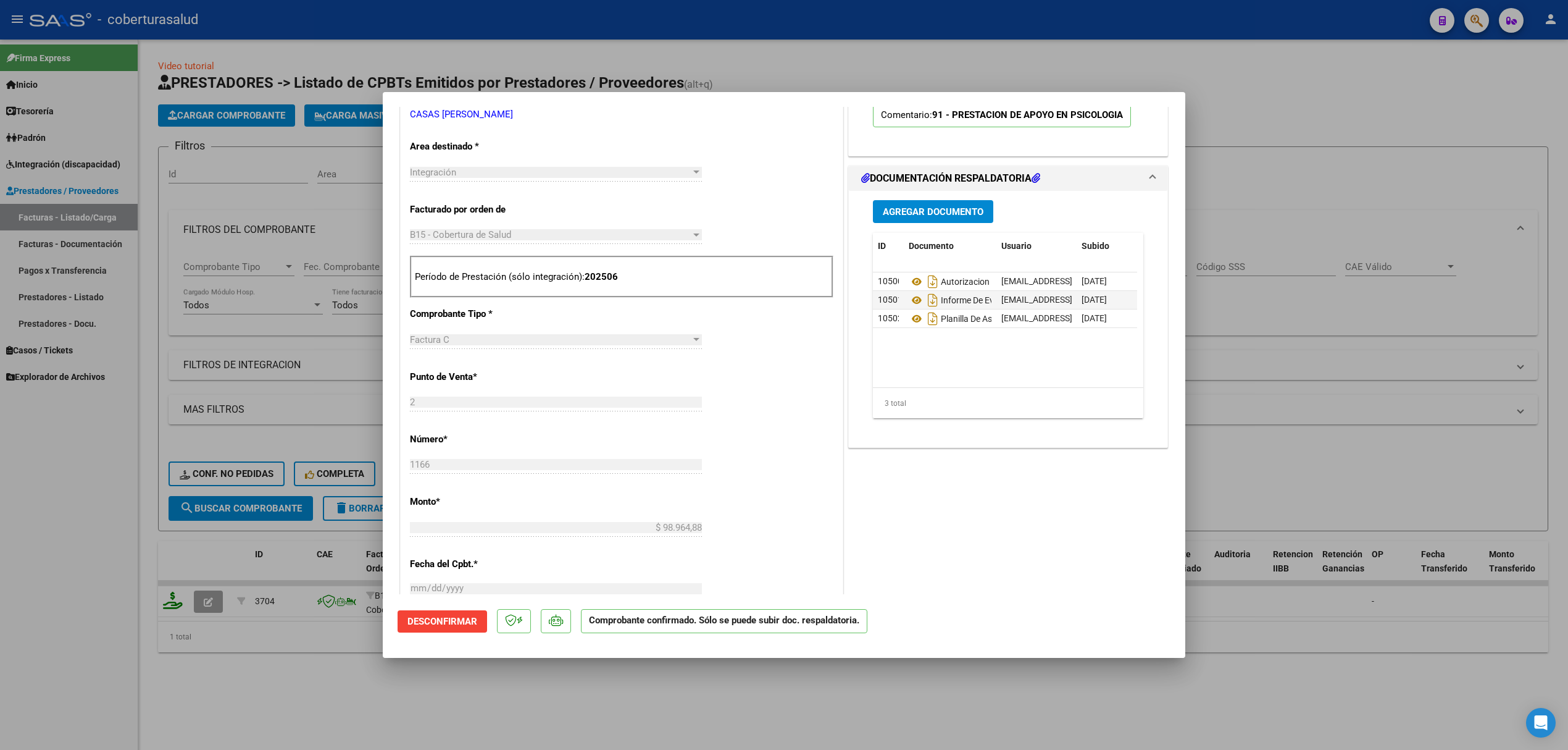
click at [919, 215] on span "Agregar Documento" at bounding box center [933, 212] width 101 height 11
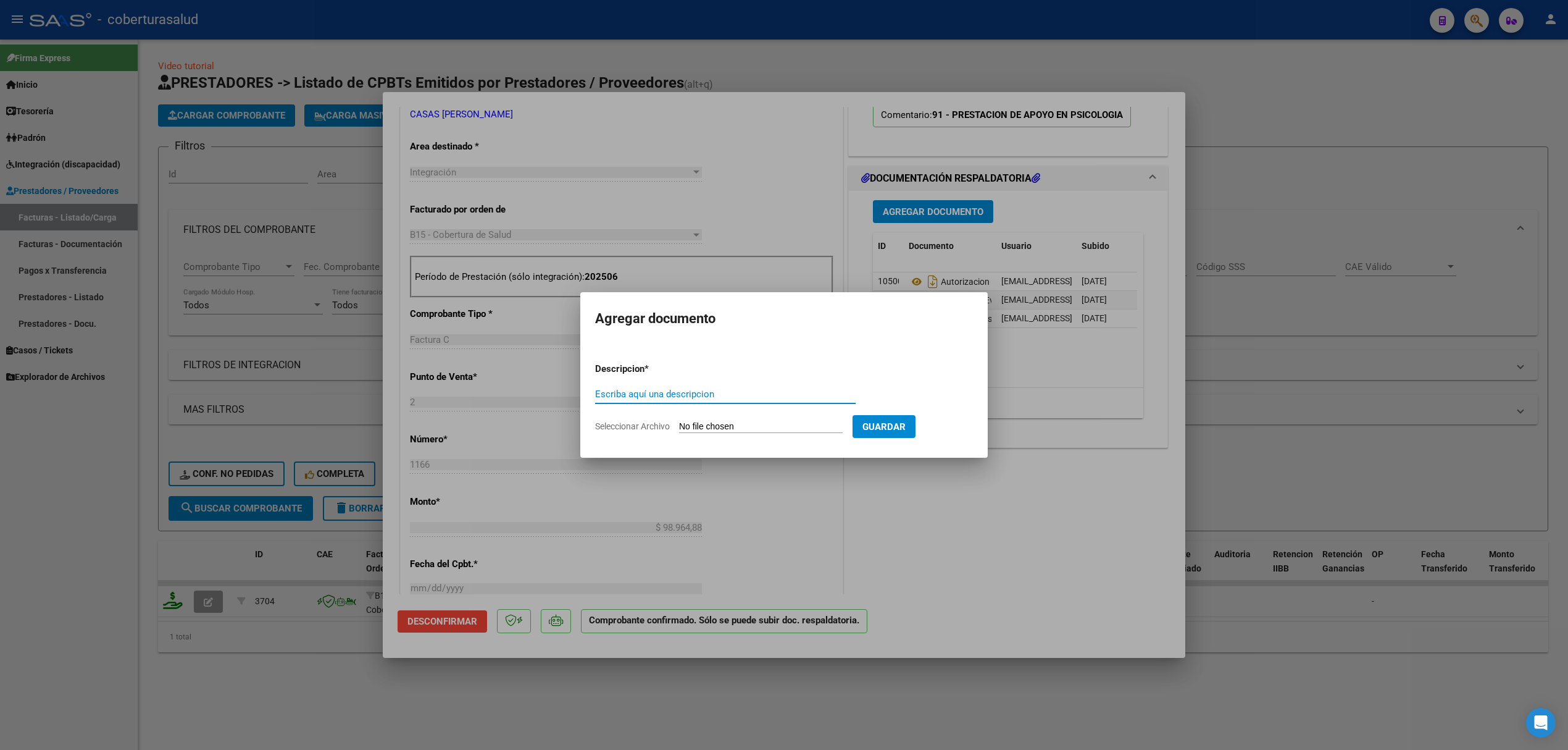
type input "n"
type input "FINR"
type input "INFORME SEMESTRAL"
click at [751, 422] on input "Seleccionar Archivo" at bounding box center [761, 427] width 163 height 12
type input "C:\fakepath\Semestral Svillarreal (1).pdf"
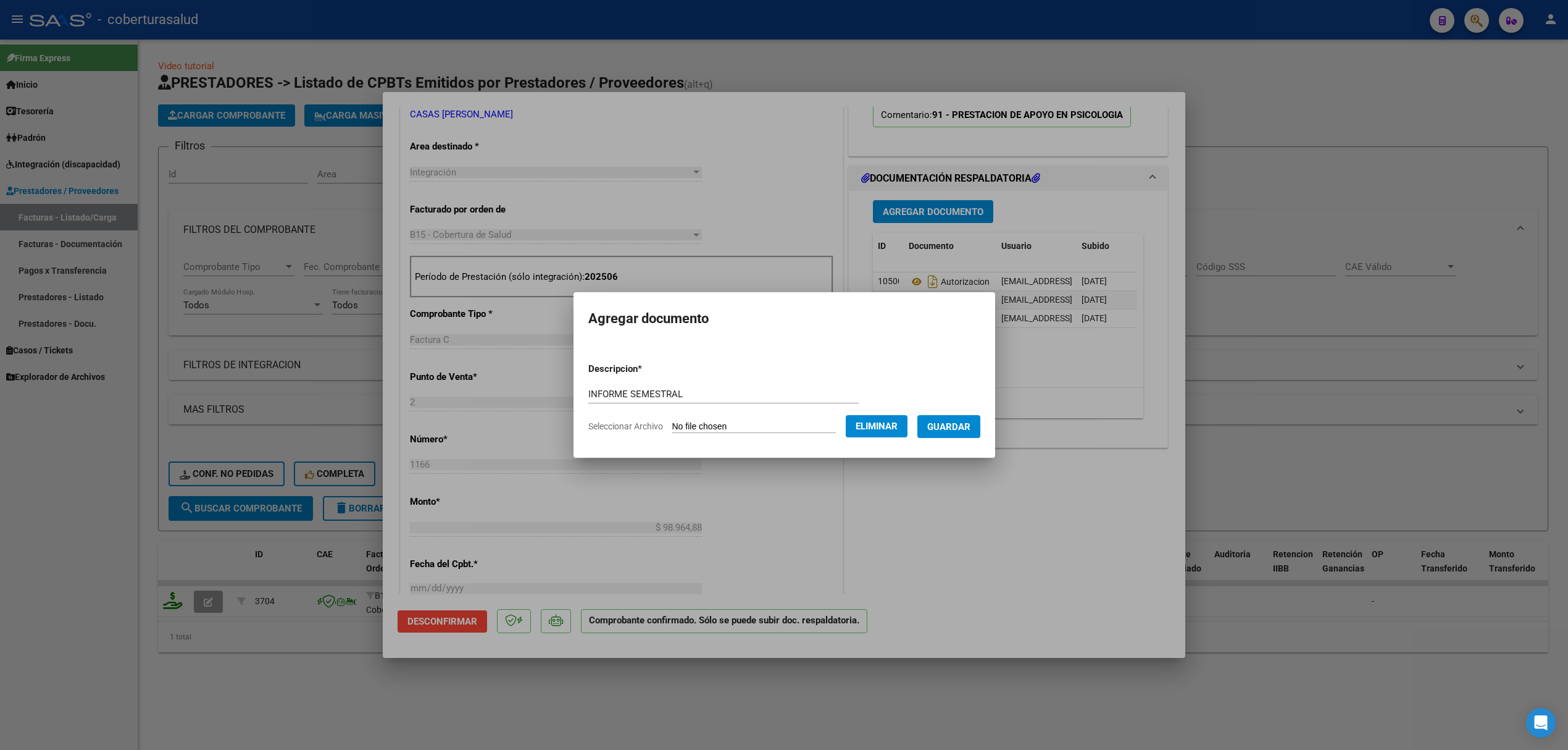
click at [954, 431] on span "Guardar" at bounding box center [948, 426] width 43 height 11
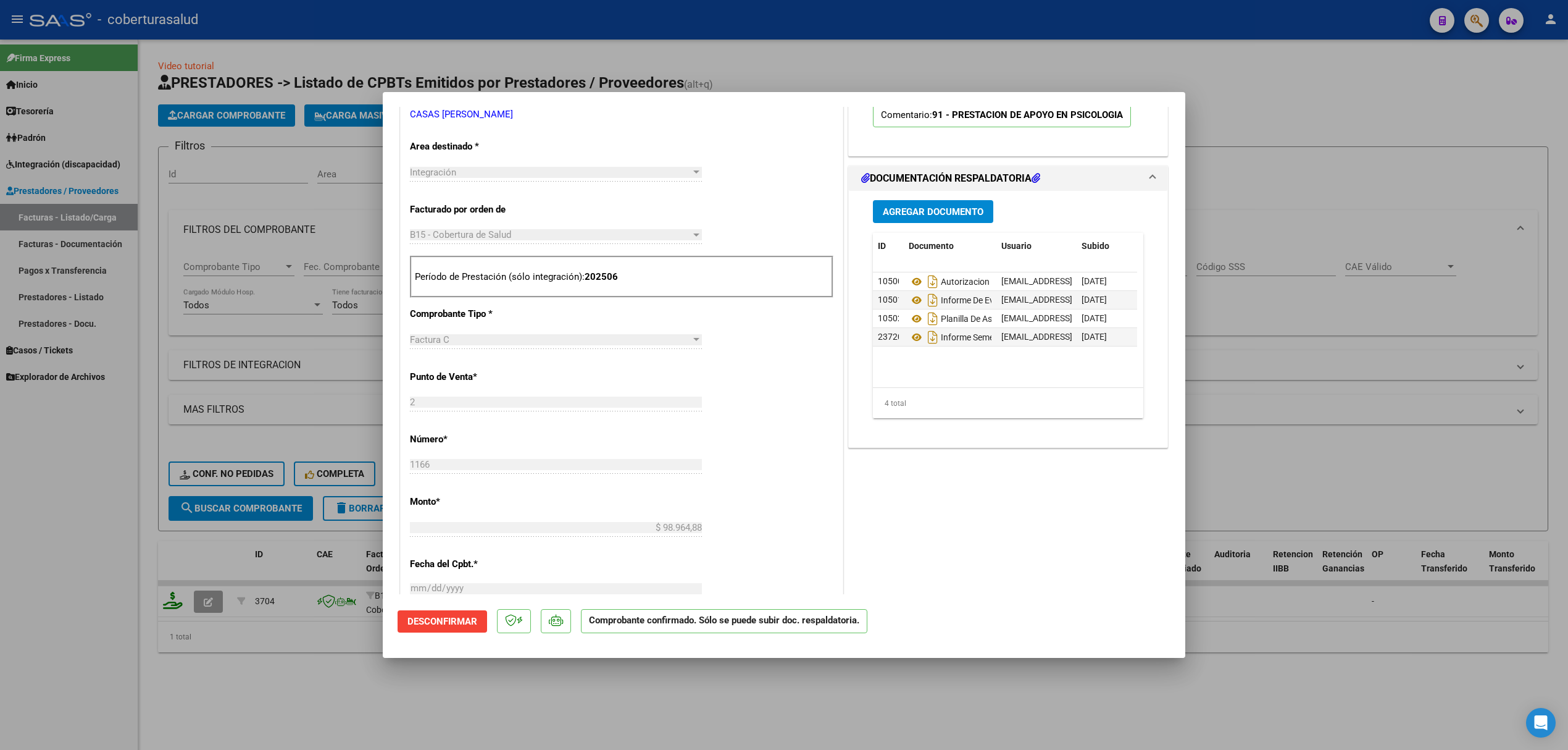
click at [300, 420] on div at bounding box center [784, 375] width 1568 height 750
type input "$ 0,00"
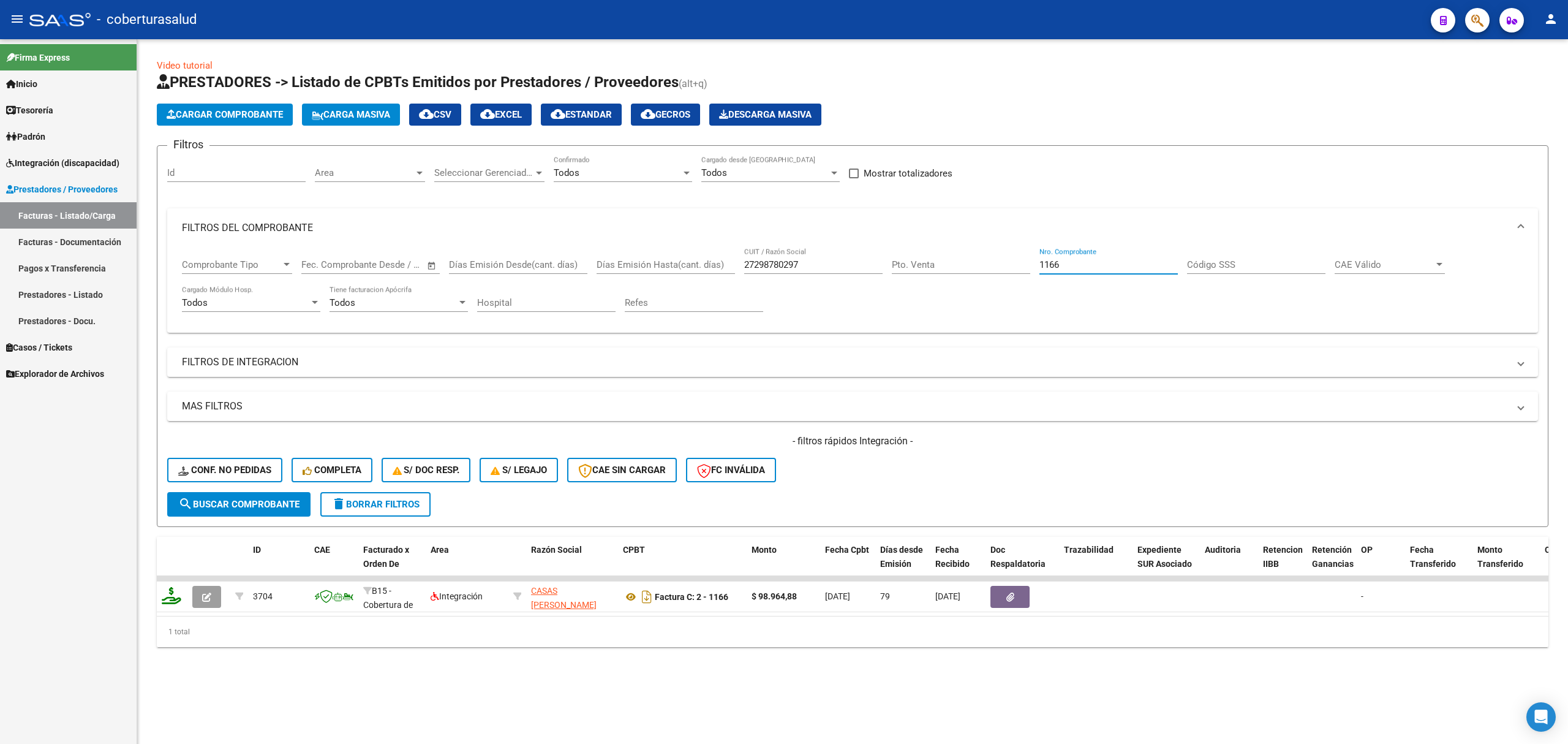
click at [1071, 263] on input "1166" at bounding box center [1109, 264] width 138 height 11
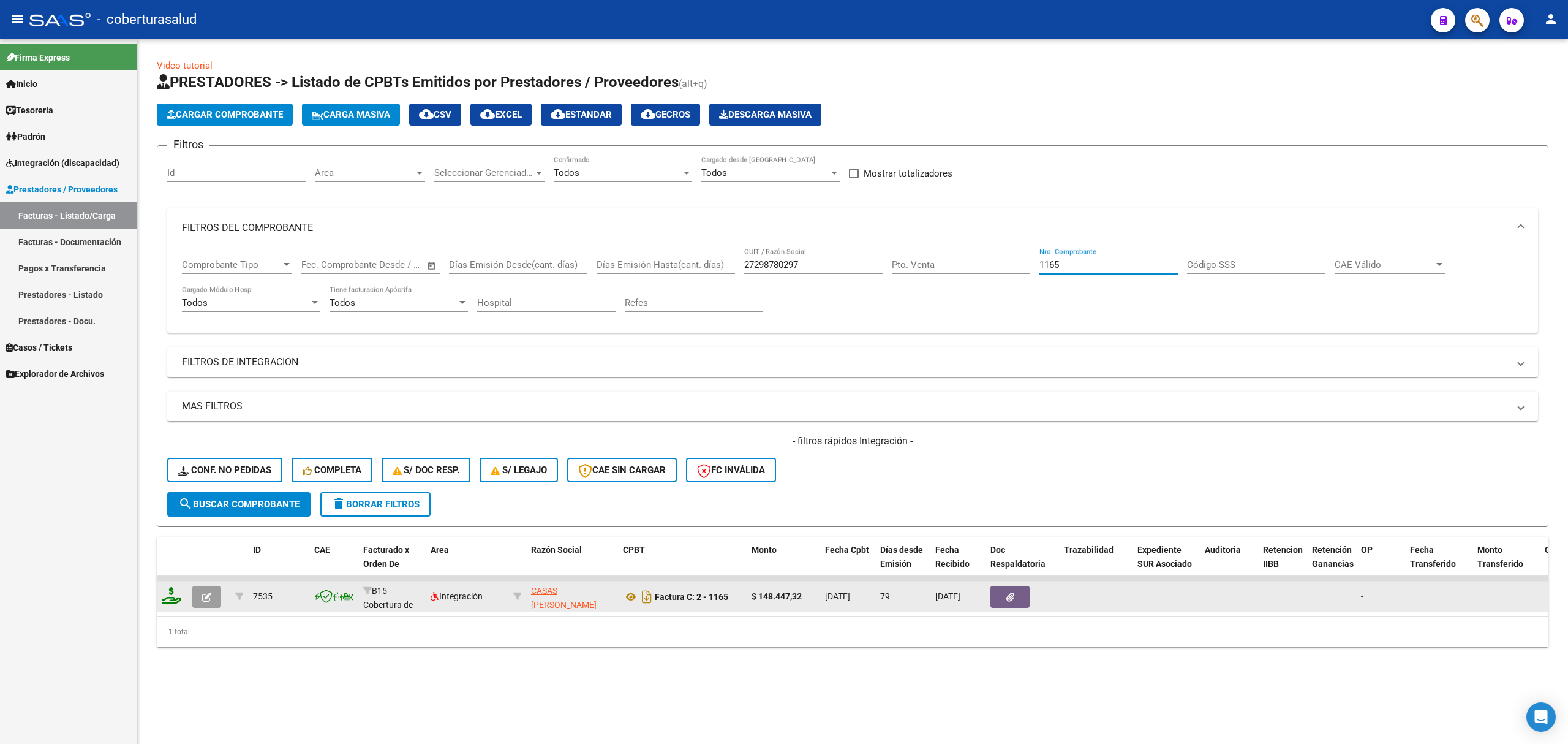
type input "1165"
click at [202, 602] on button "button" at bounding box center [207, 596] width 29 height 22
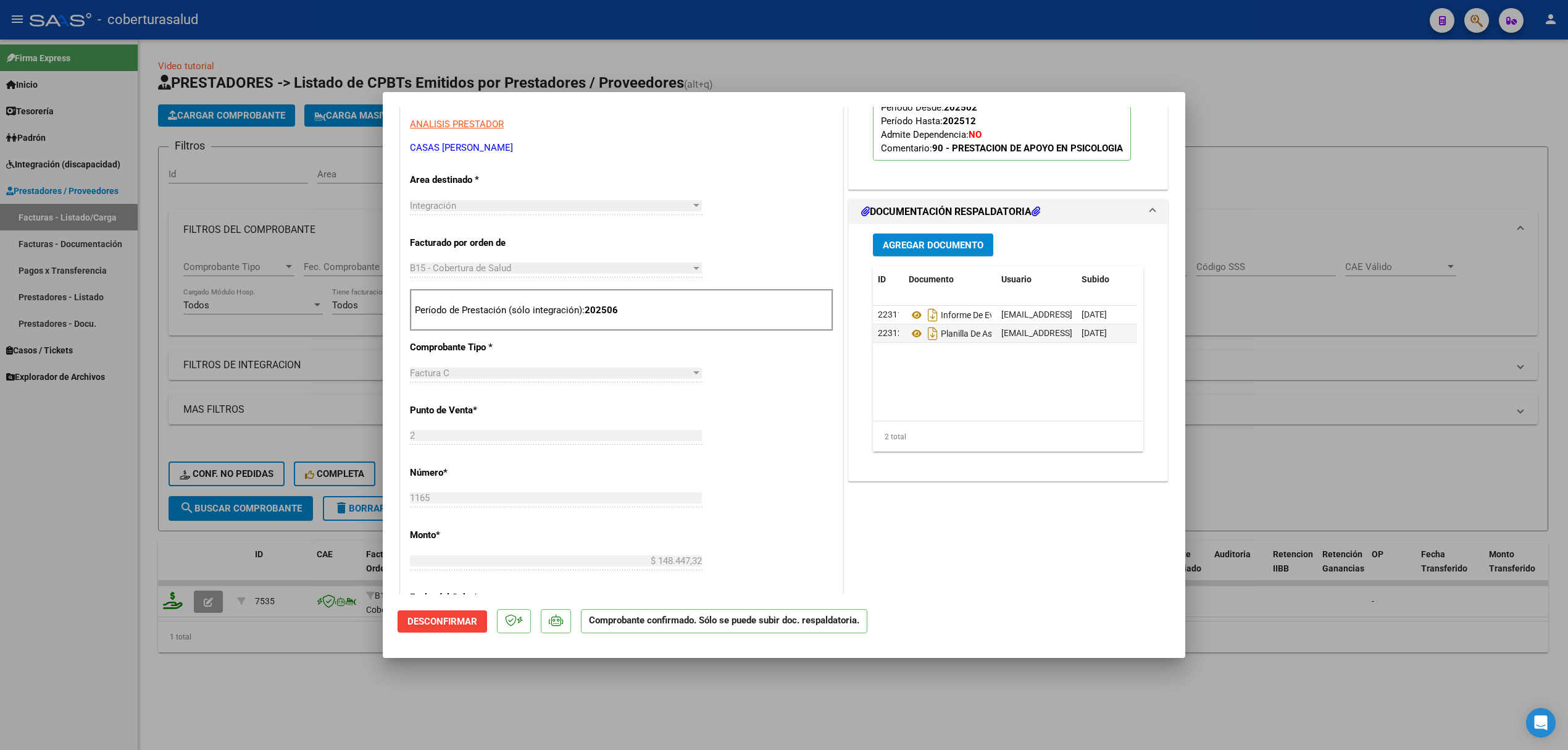
scroll to position [411, 0]
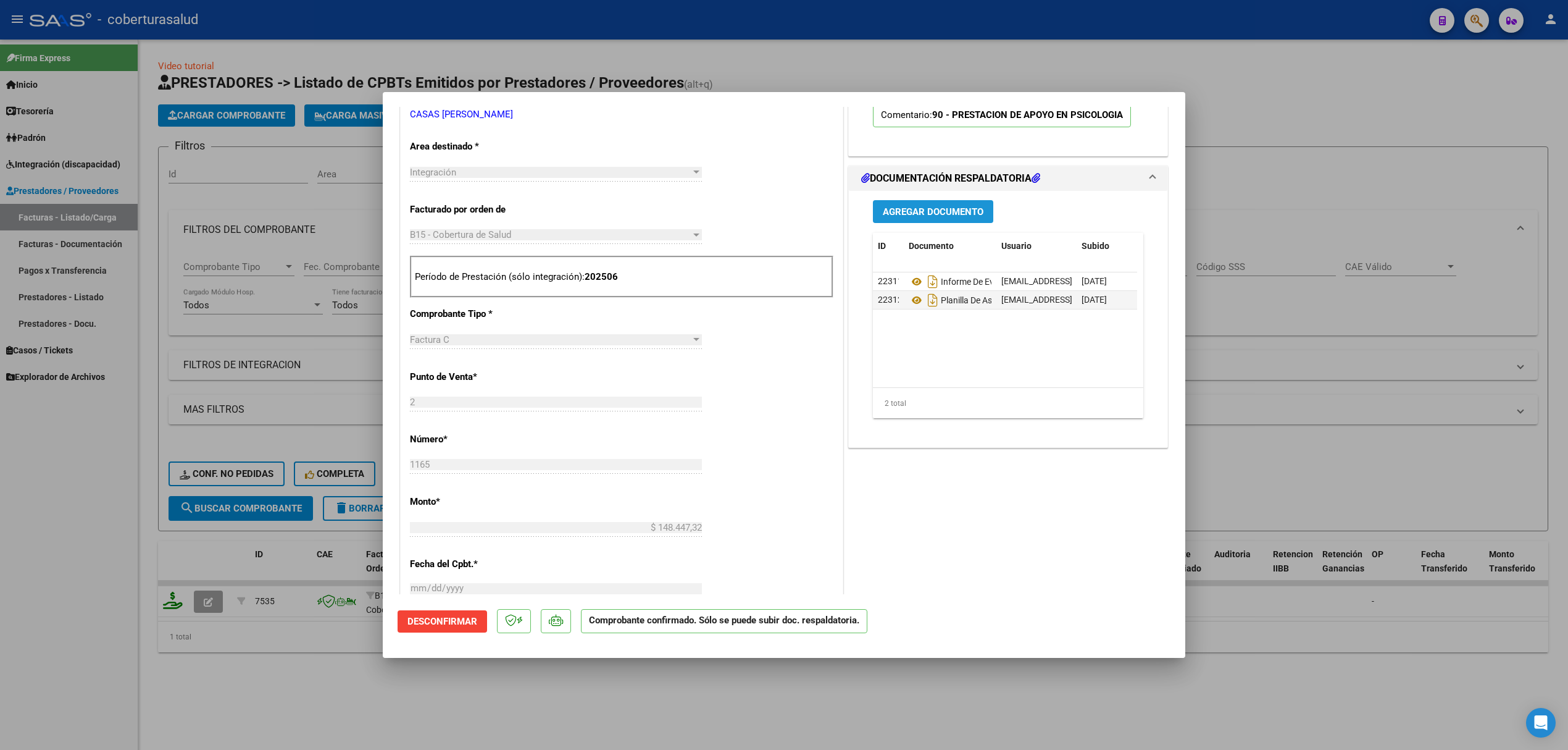
click at [918, 215] on span "Agregar Documento" at bounding box center [933, 212] width 101 height 11
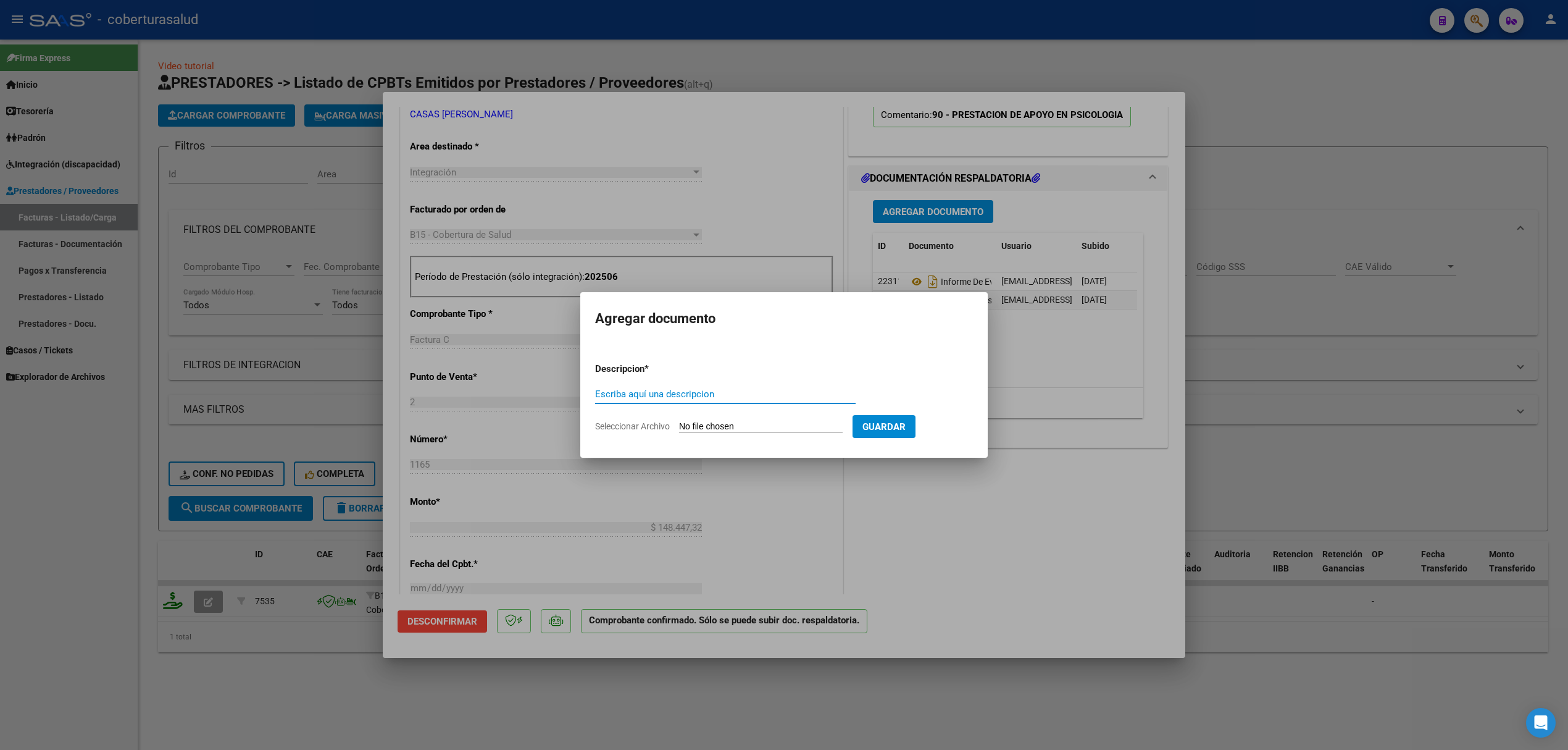
type input "N"
type input "INFORME CORREGIDO"
click at [756, 428] on input "Seleccionar Archivo" at bounding box center [761, 427] width 163 height 12
type input "C:\fakepath\143878-4-Informe_de_evolucion_semestral.pdf"
click at [898, 425] on span "Eliminar" at bounding box center [877, 426] width 42 height 11
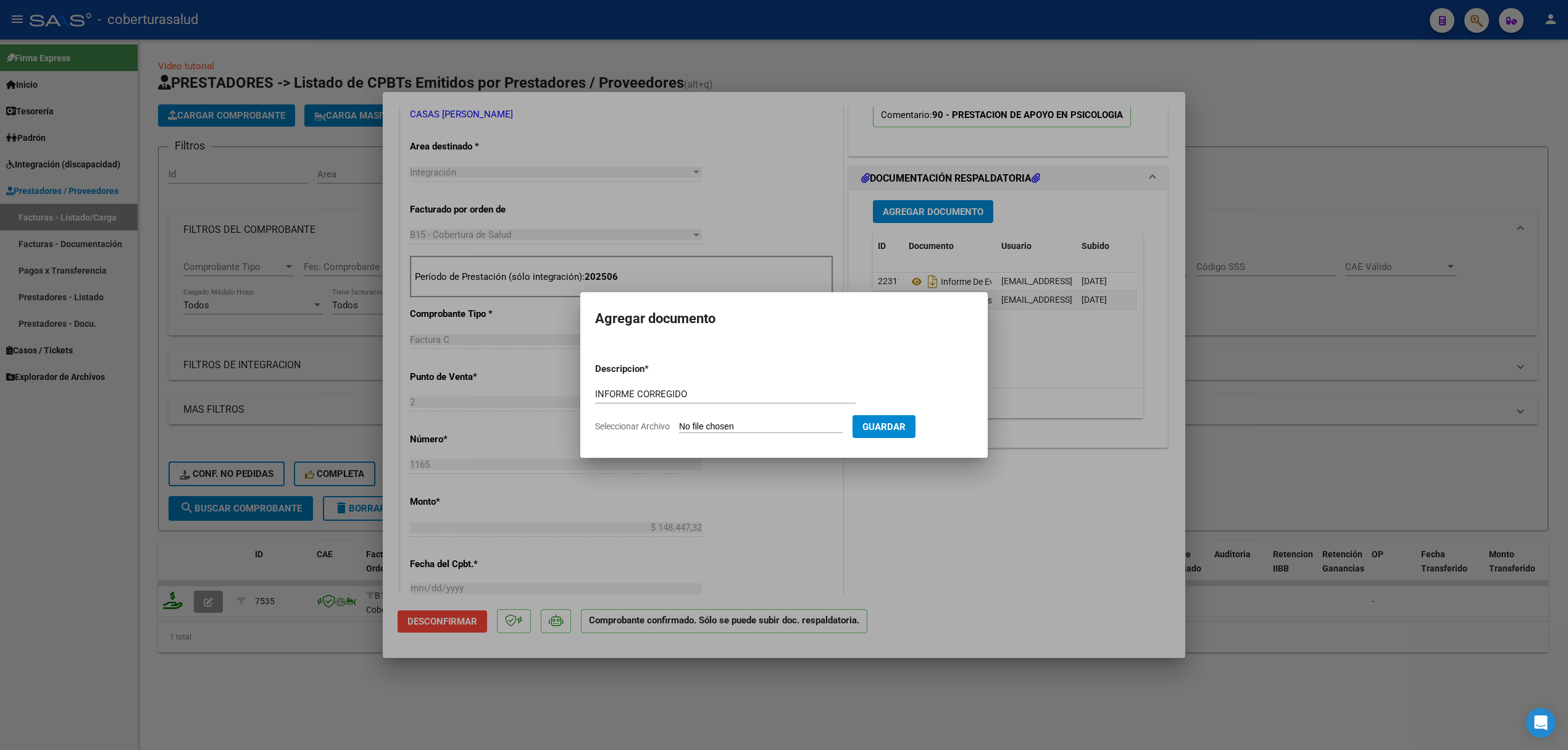
click at [747, 426] on input "Seleccionar Archivo" at bounding box center [761, 427] width 163 height 12
type input "C:\fakepath\143878-4-Informe_de_evolucion_semestral.pdf"
click at [974, 438] on form "Descripcion * INFORME CORREGIDO Escriba aquí una descripcion Seleccionar Archiv…" at bounding box center [784, 398] width 392 height 90
click at [971, 430] on span "Guardar" at bounding box center [948, 426] width 43 height 11
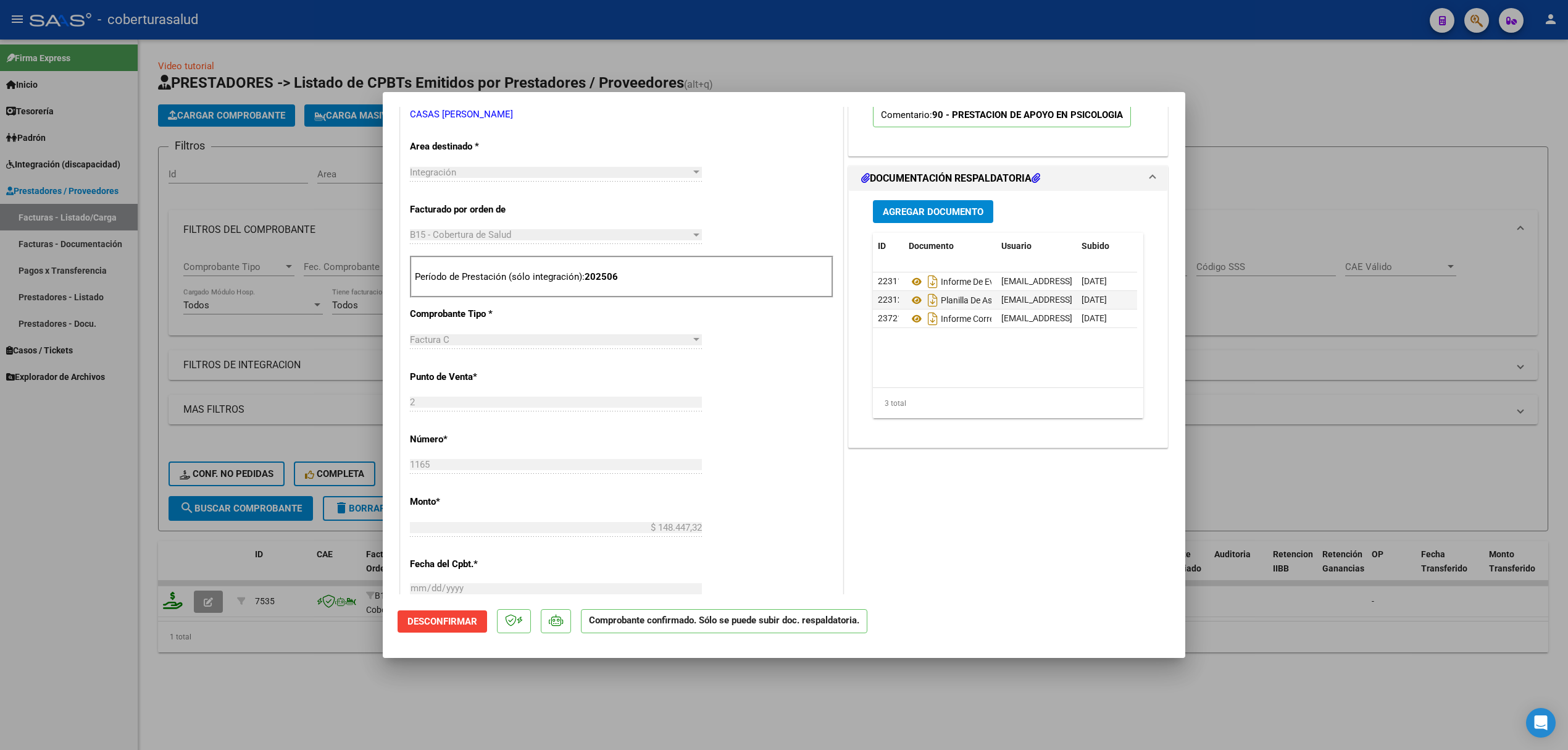
click at [284, 426] on div at bounding box center [784, 375] width 1568 height 750
type input "$ 0,00"
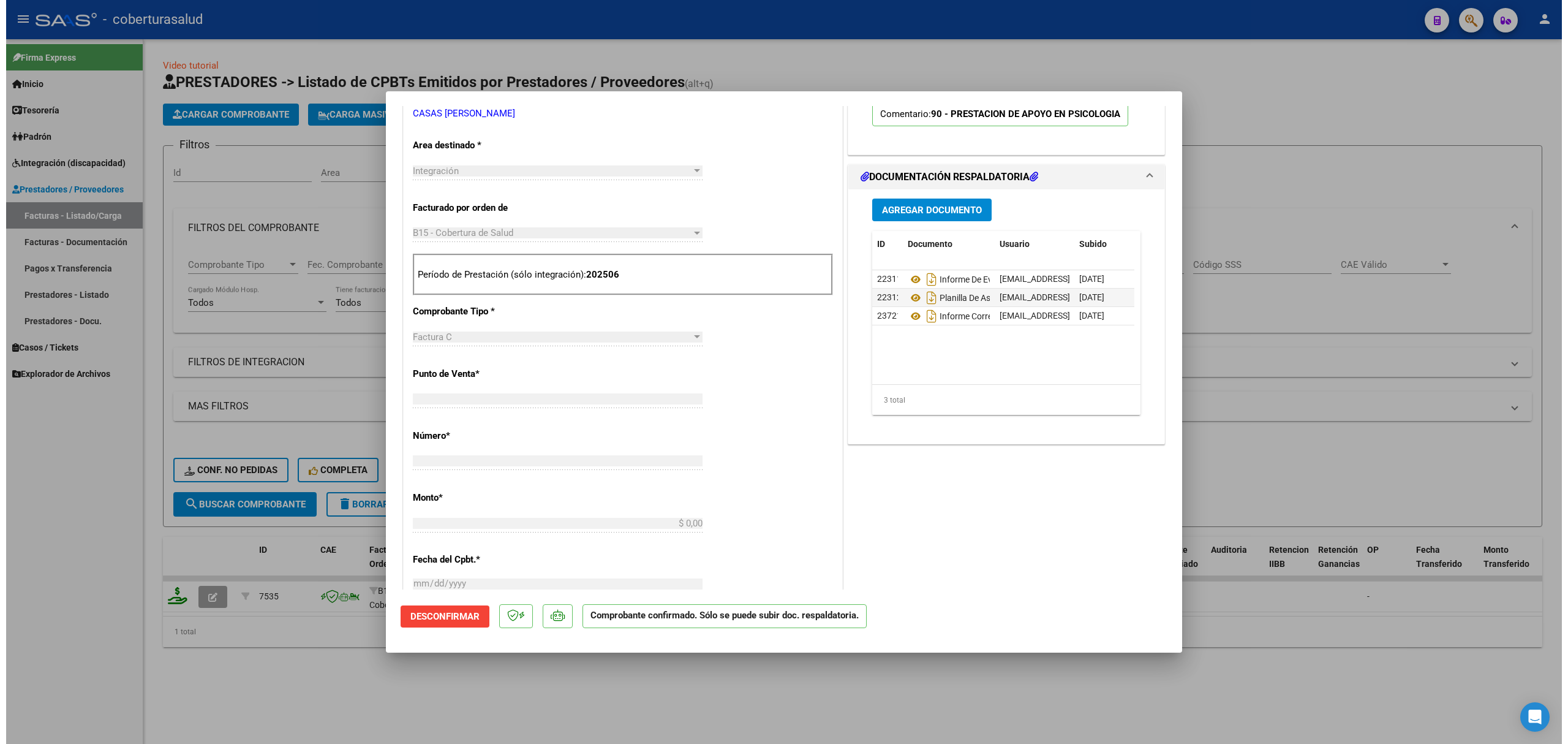
scroll to position [0, 0]
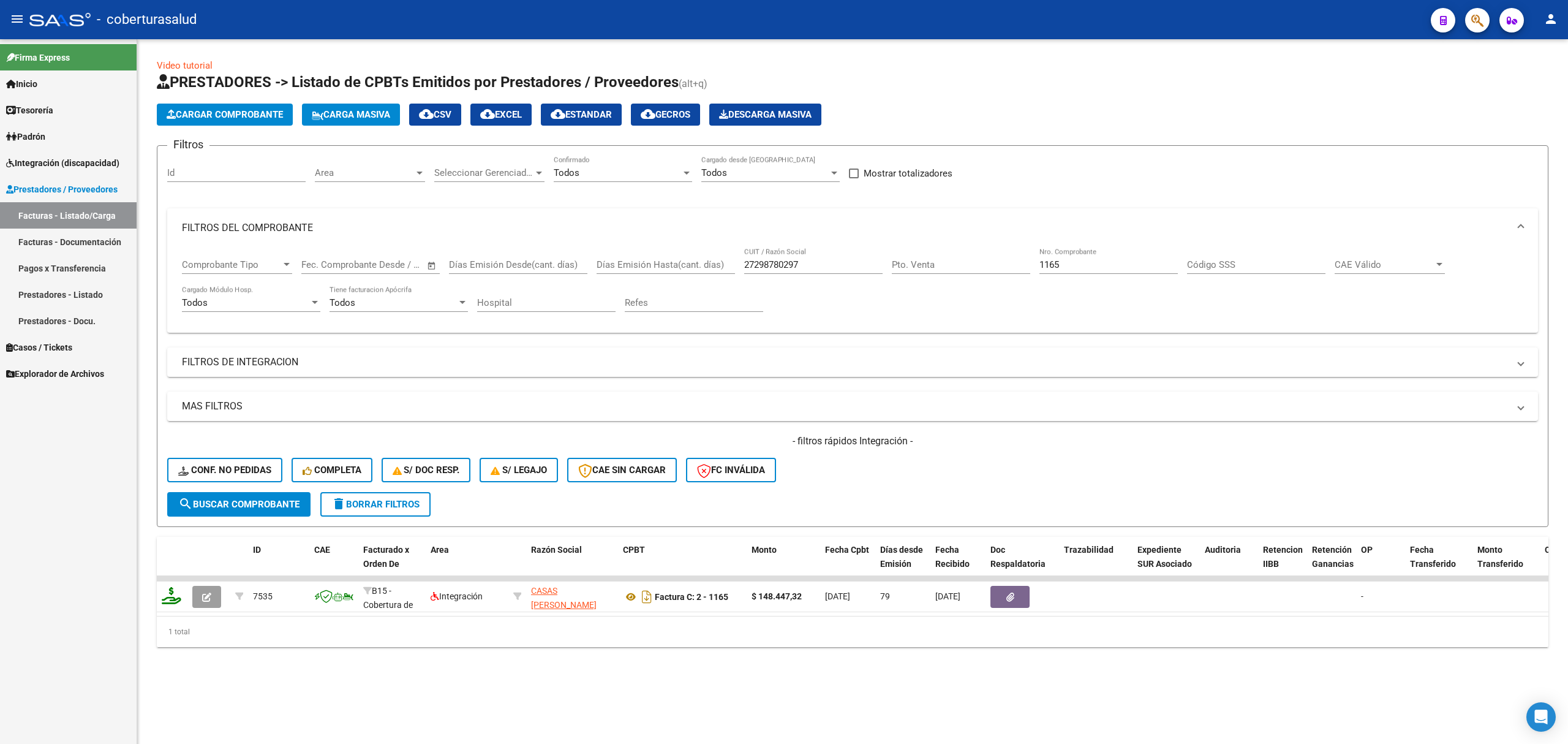
click at [816, 268] on input "27298780297" at bounding box center [814, 264] width 138 height 11
paste input "15659"
type input "27215659297"
click at [1044, 268] on input "1165" at bounding box center [1109, 264] width 138 height 11
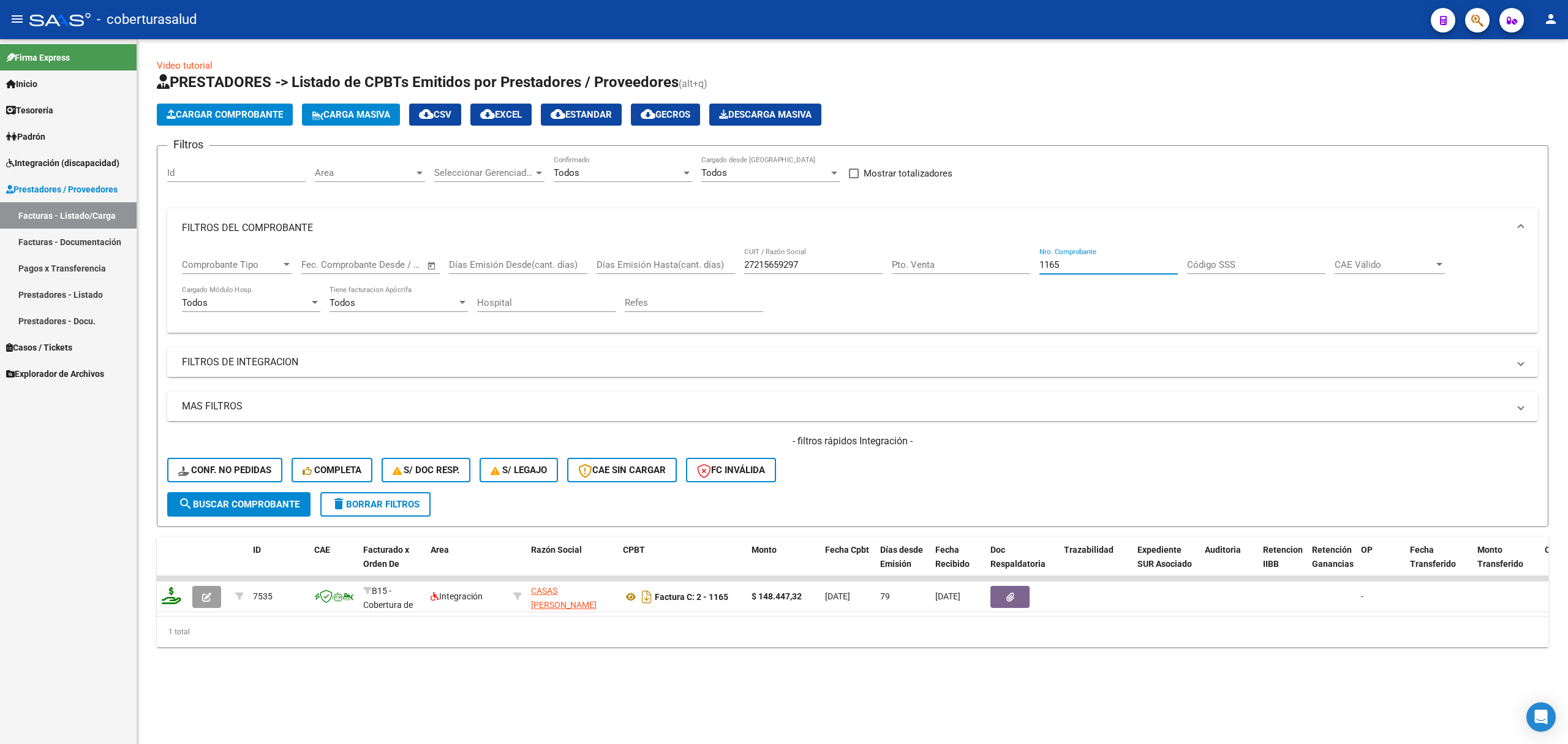
click at [1044, 268] on input "1165" at bounding box center [1109, 264] width 138 height 11
click at [263, 498] on button "search Buscar Comprobante" at bounding box center [239, 504] width 144 height 24
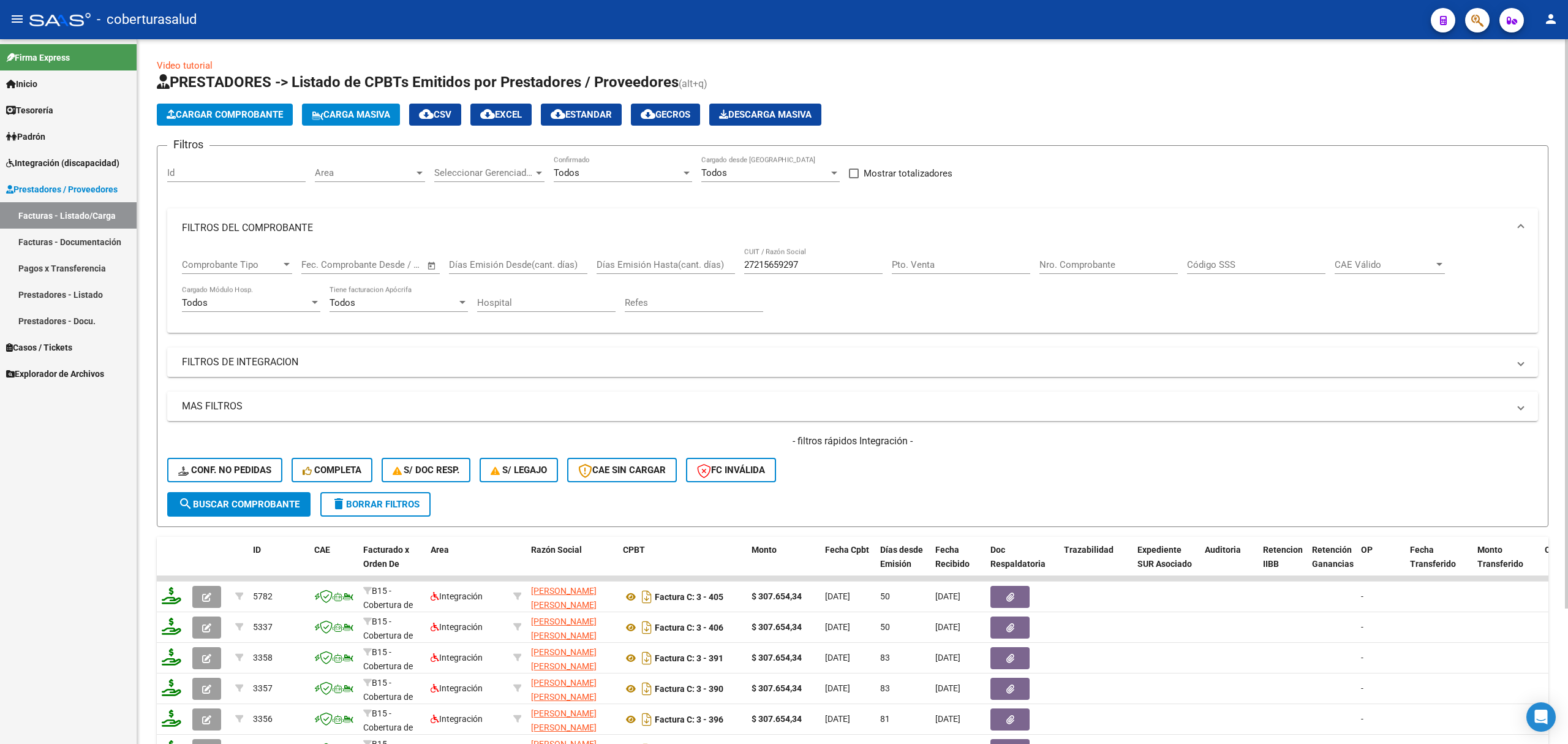
click at [250, 111] on span "Cargar Comprobante" at bounding box center [225, 114] width 117 height 11
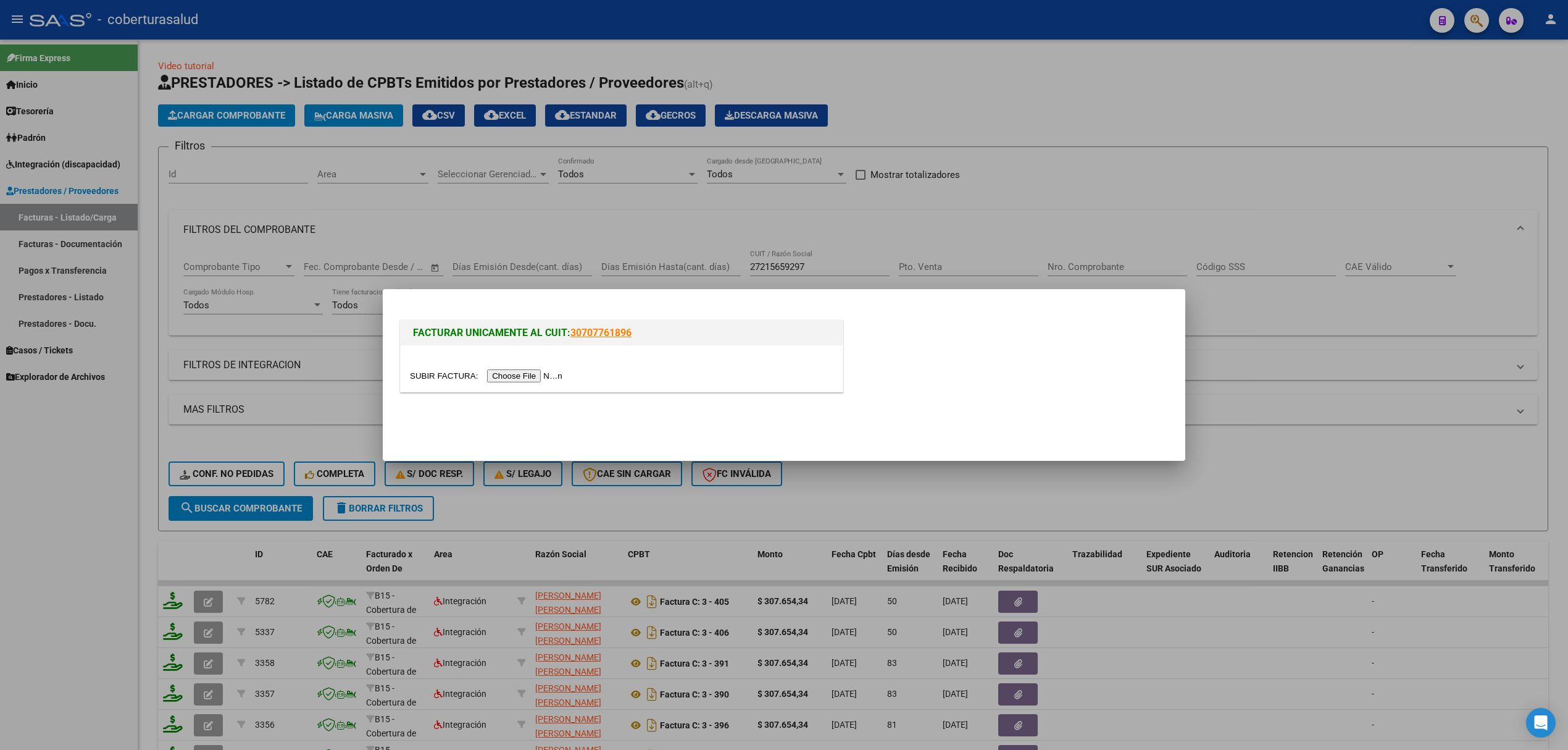
click at [517, 379] on input "file" at bounding box center [487, 376] width 156 height 13
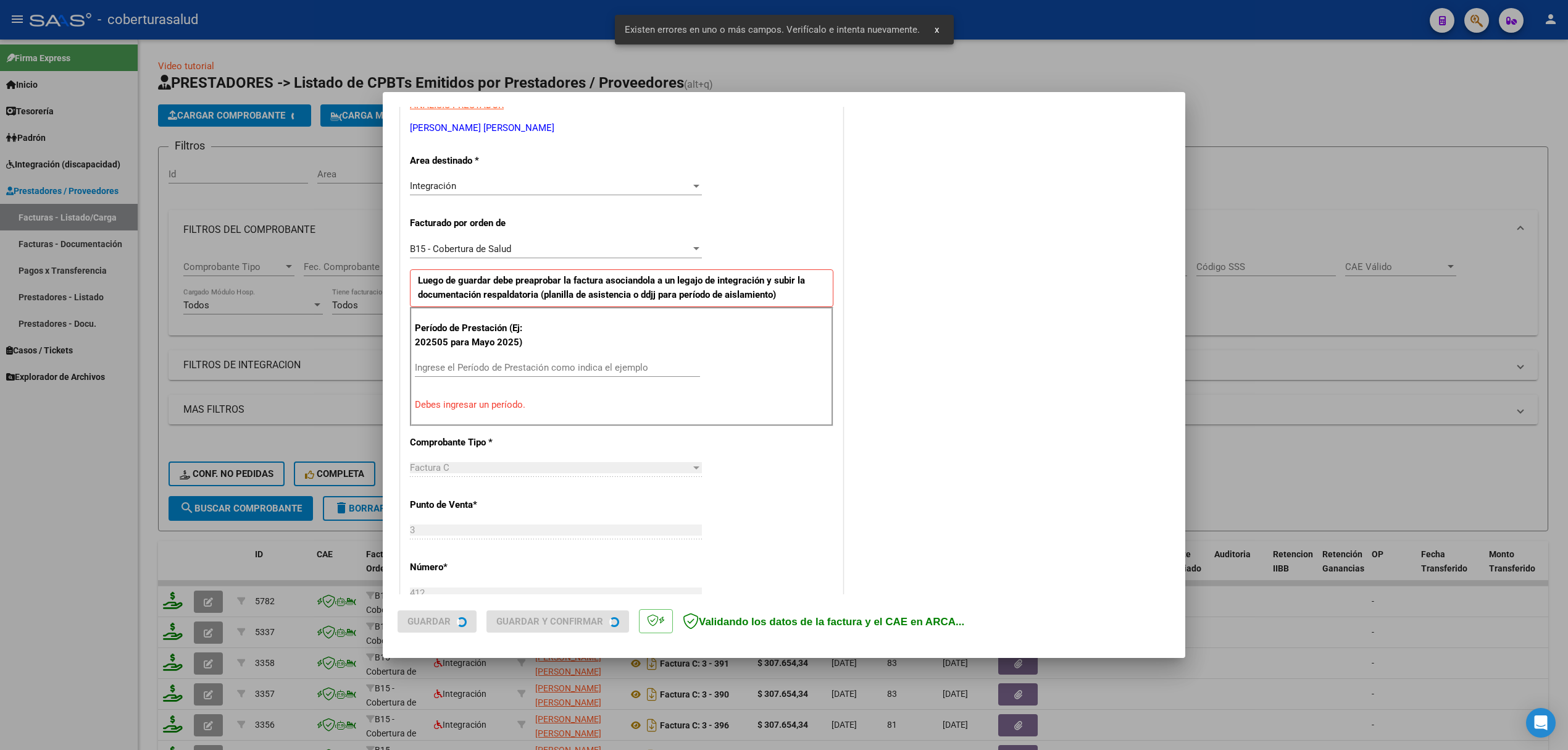
scroll to position [250, 0]
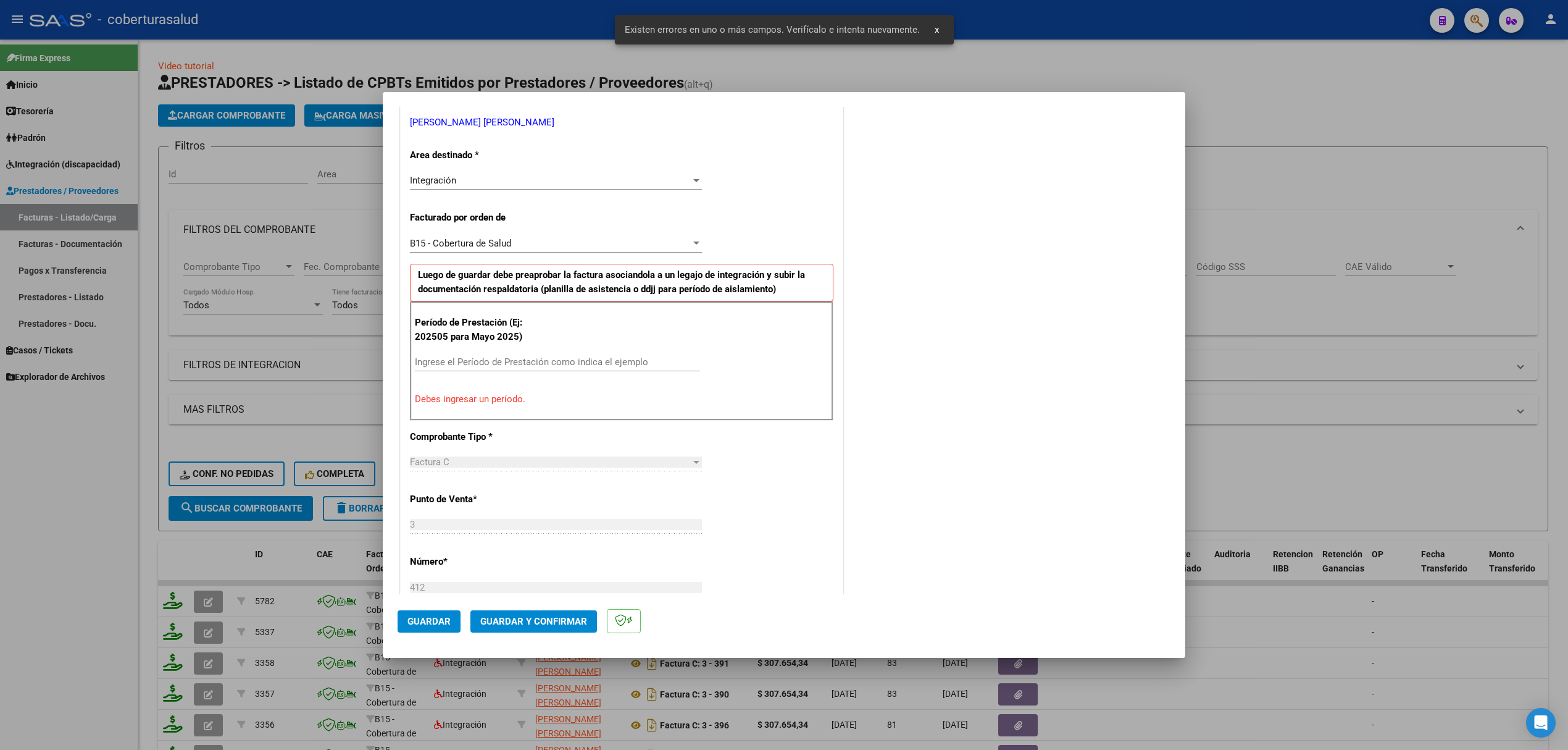
click at [490, 358] on input "Ingrese el Período de Prestación como indica el ejemplo" at bounding box center [558, 361] width 286 height 11
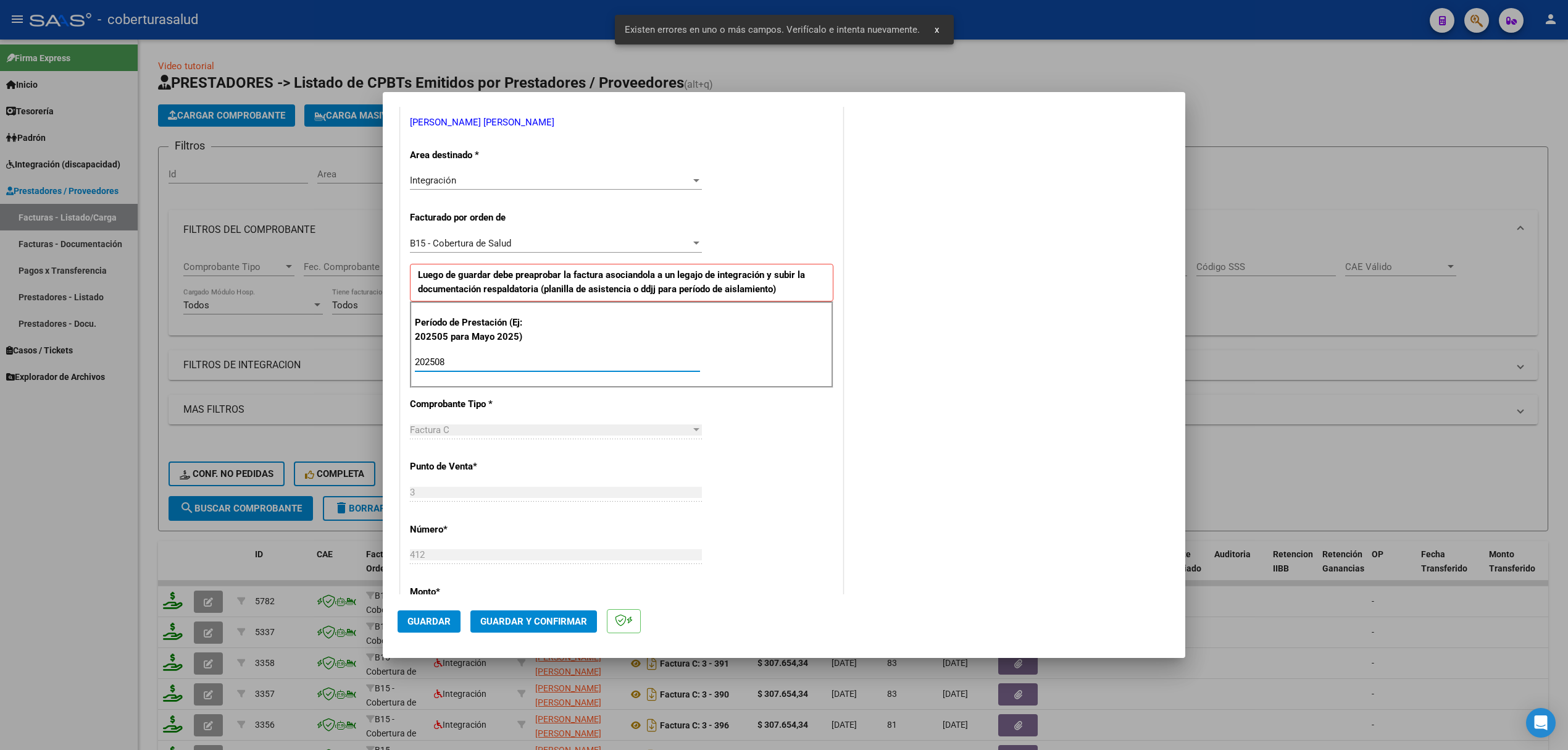
type input "202508"
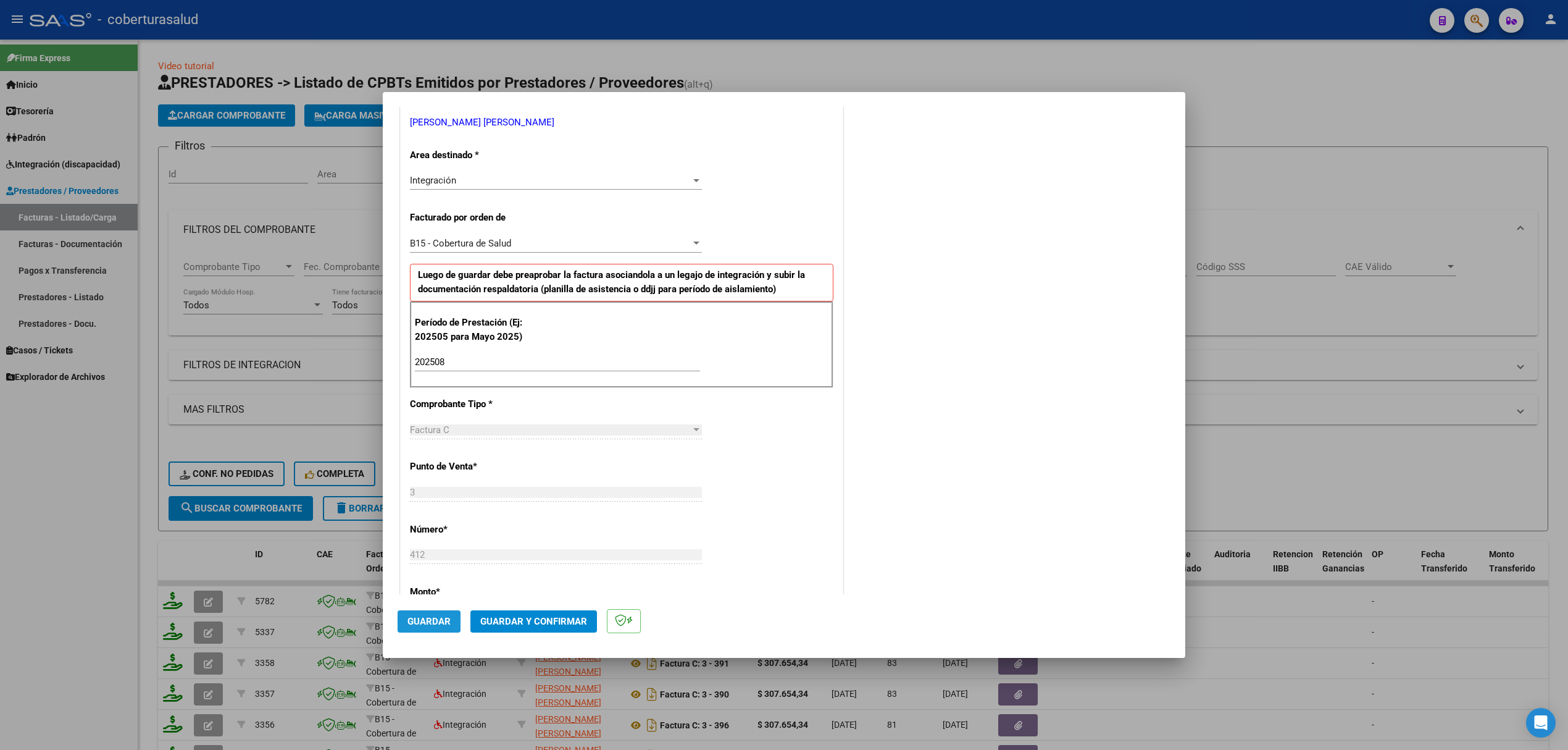
click at [426, 625] on span "Guardar" at bounding box center [429, 621] width 43 height 11
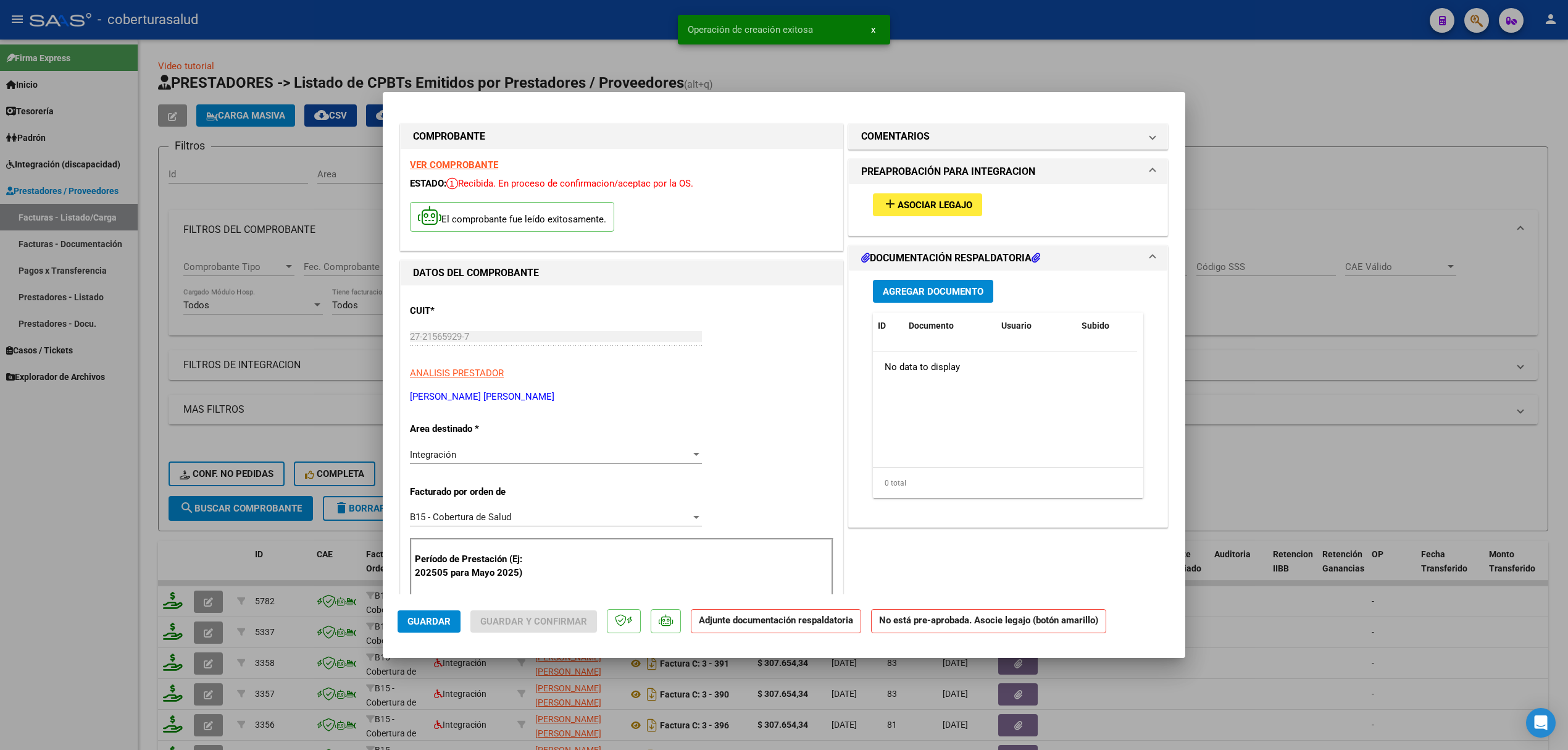
click at [885, 203] on mat-icon "add" at bounding box center [890, 204] width 15 height 15
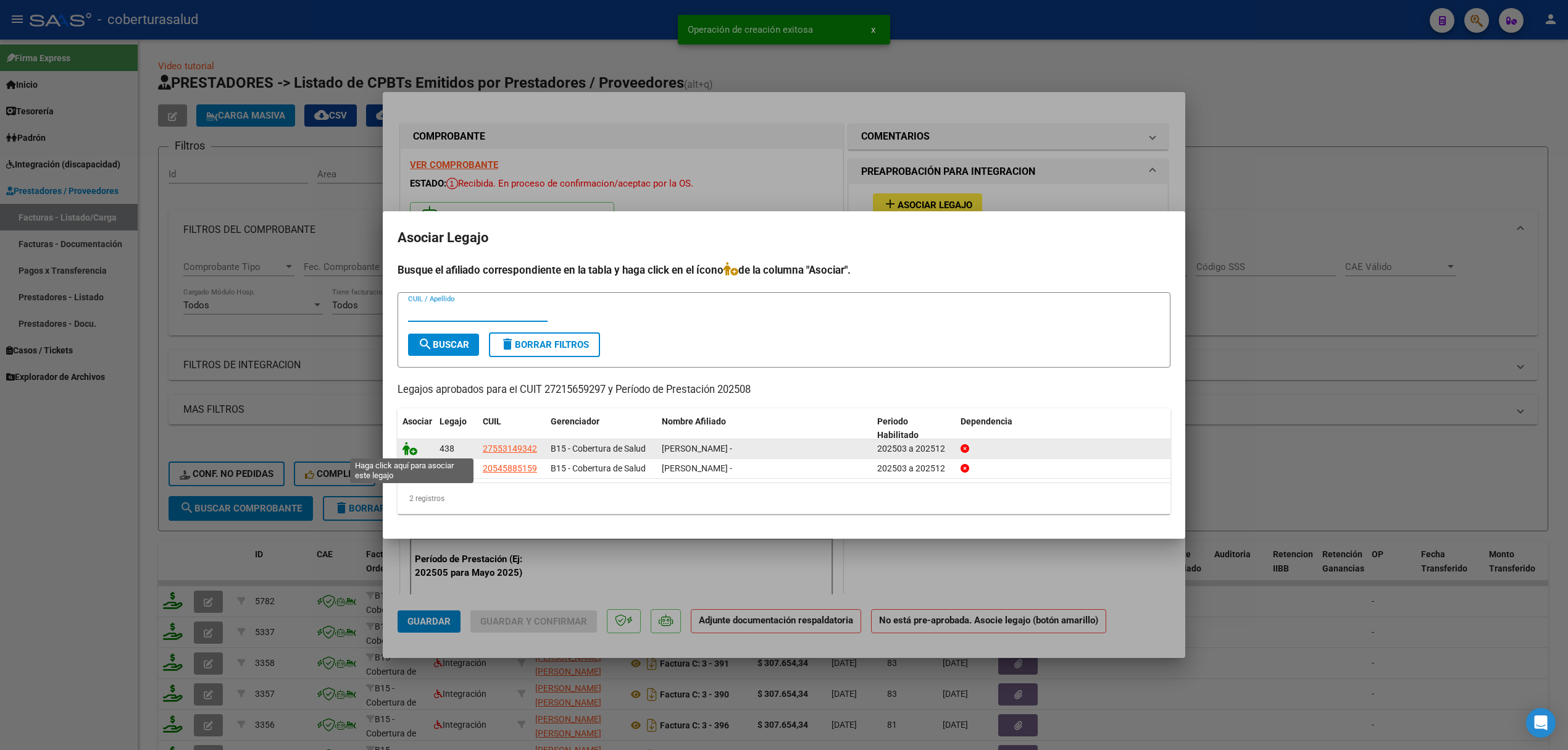
click at [408, 450] on icon at bounding box center [410, 448] width 15 height 13
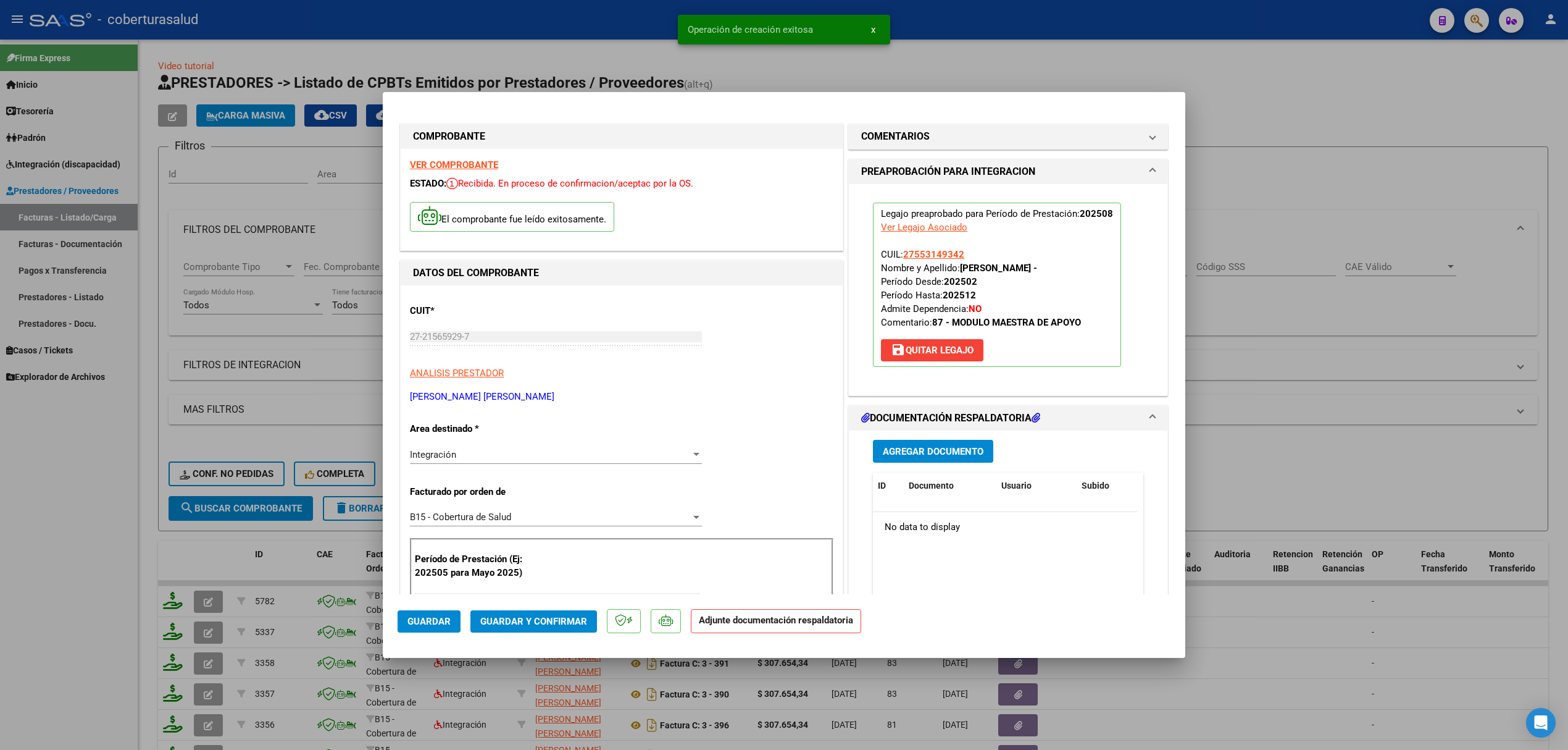
click at [916, 446] on span "Agregar Documento" at bounding box center [933, 451] width 101 height 11
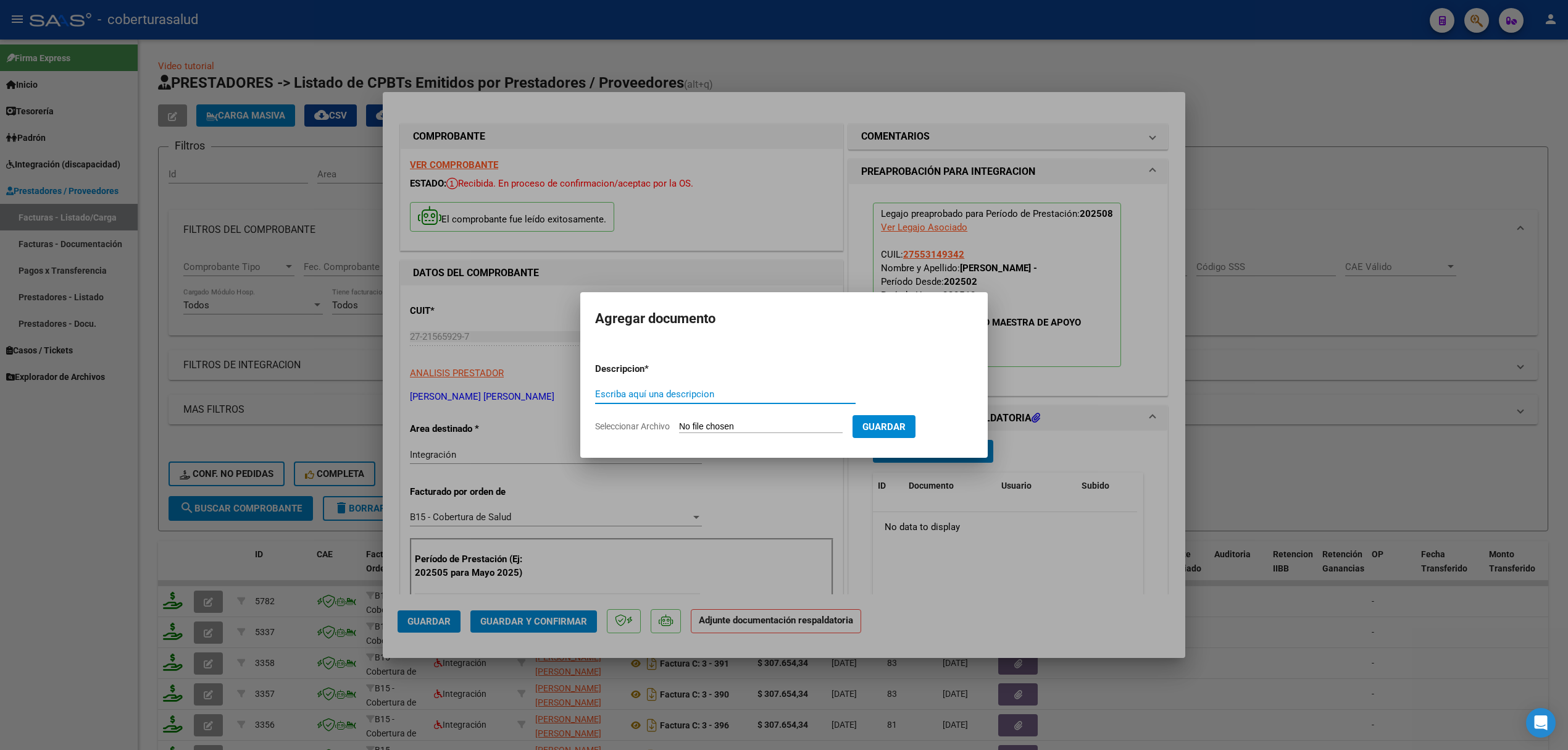
click at [682, 424] on input "Seleccionar Archivo" at bounding box center [761, 427] width 163 height 12
type input "C:\fakepath\157090-3-Planilla_de_Asistencia.pdf"
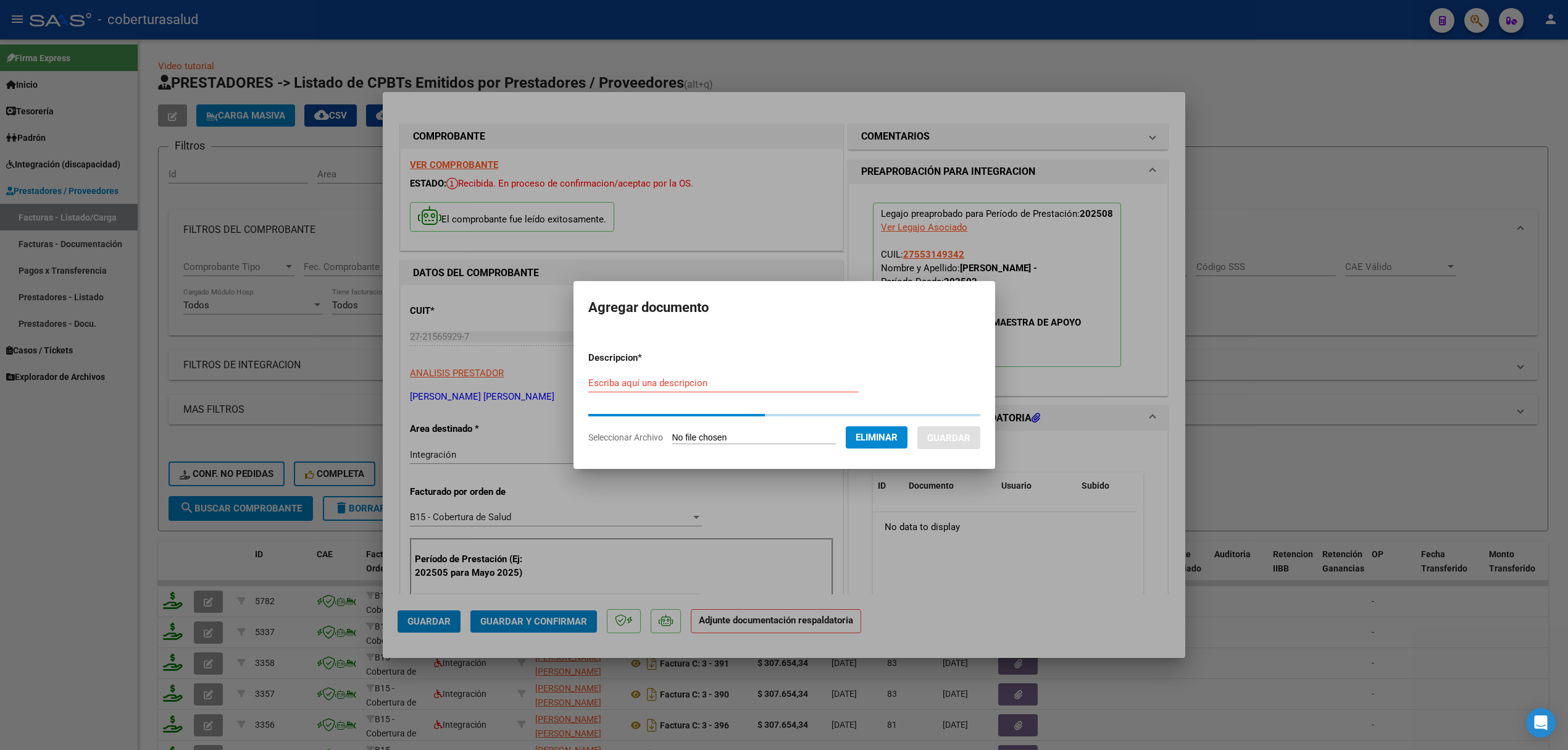
click at [637, 383] on input "Escriba aquí una descripcion" at bounding box center [723, 383] width 270 height 11
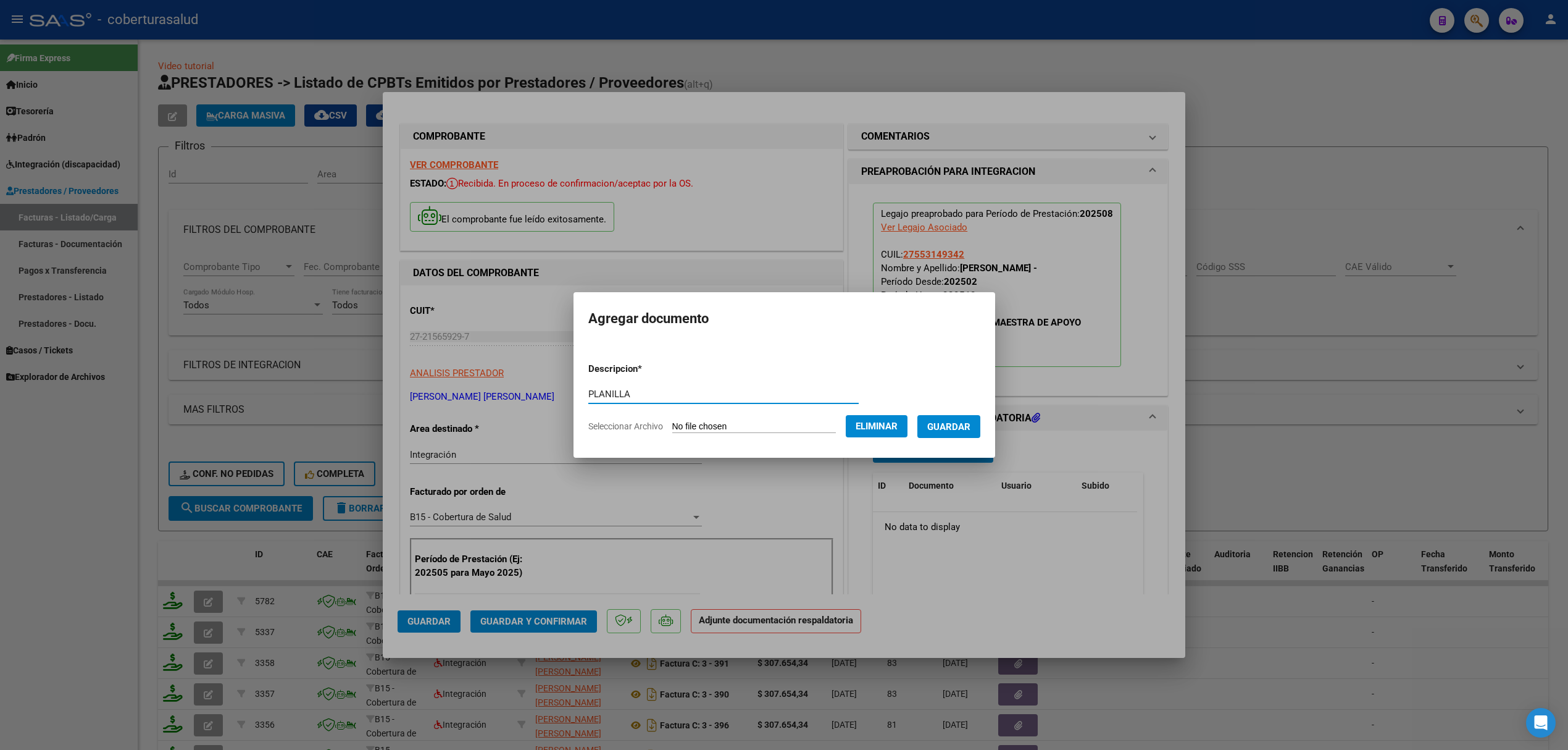
type input "PLANILLA"
click at [946, 418] on button "Guardar" at bounding box center [949, 426] width 63 height 23
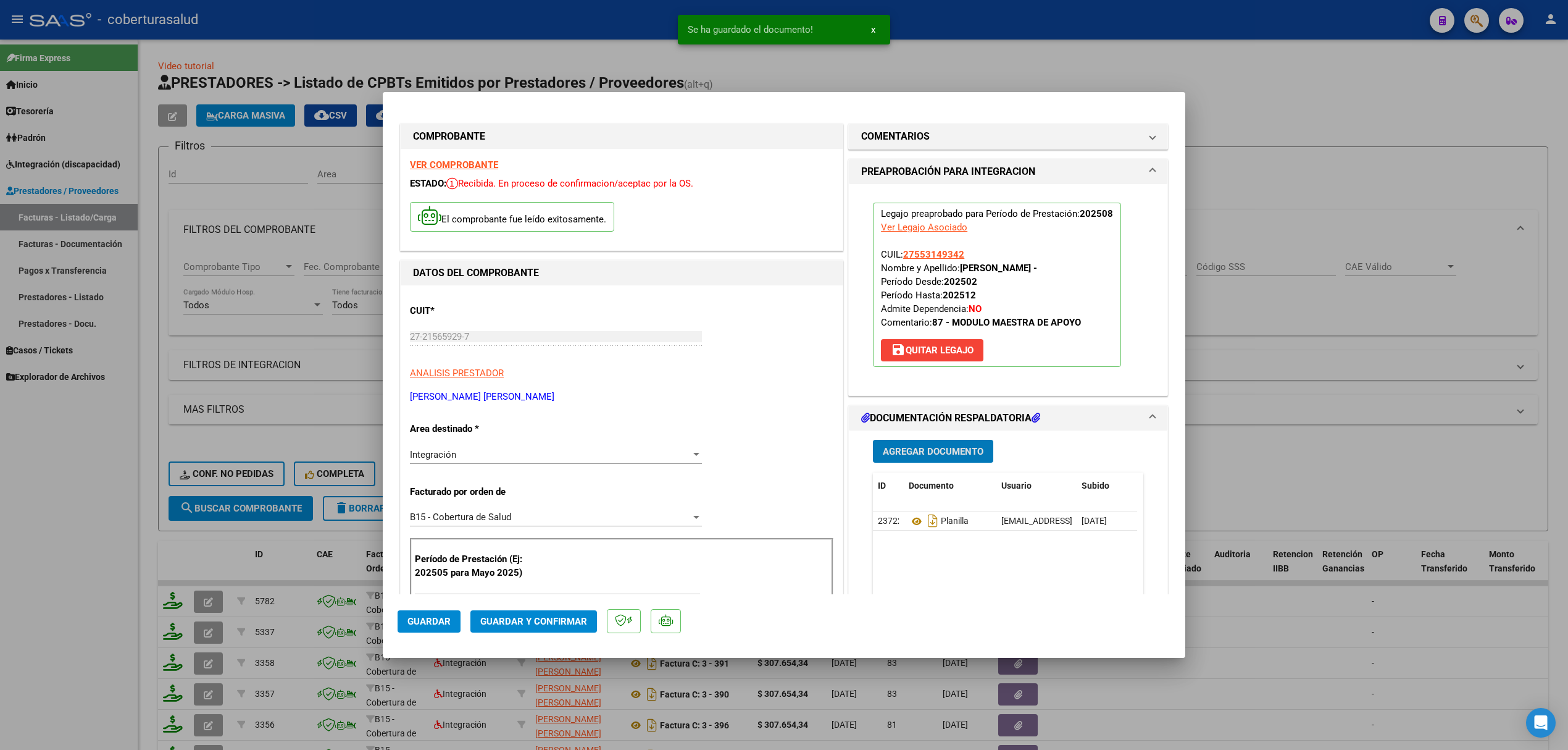
click at [526, 613] on button "Guardar y Confirmar" at bounding box center [533, 621] width 127 height 22
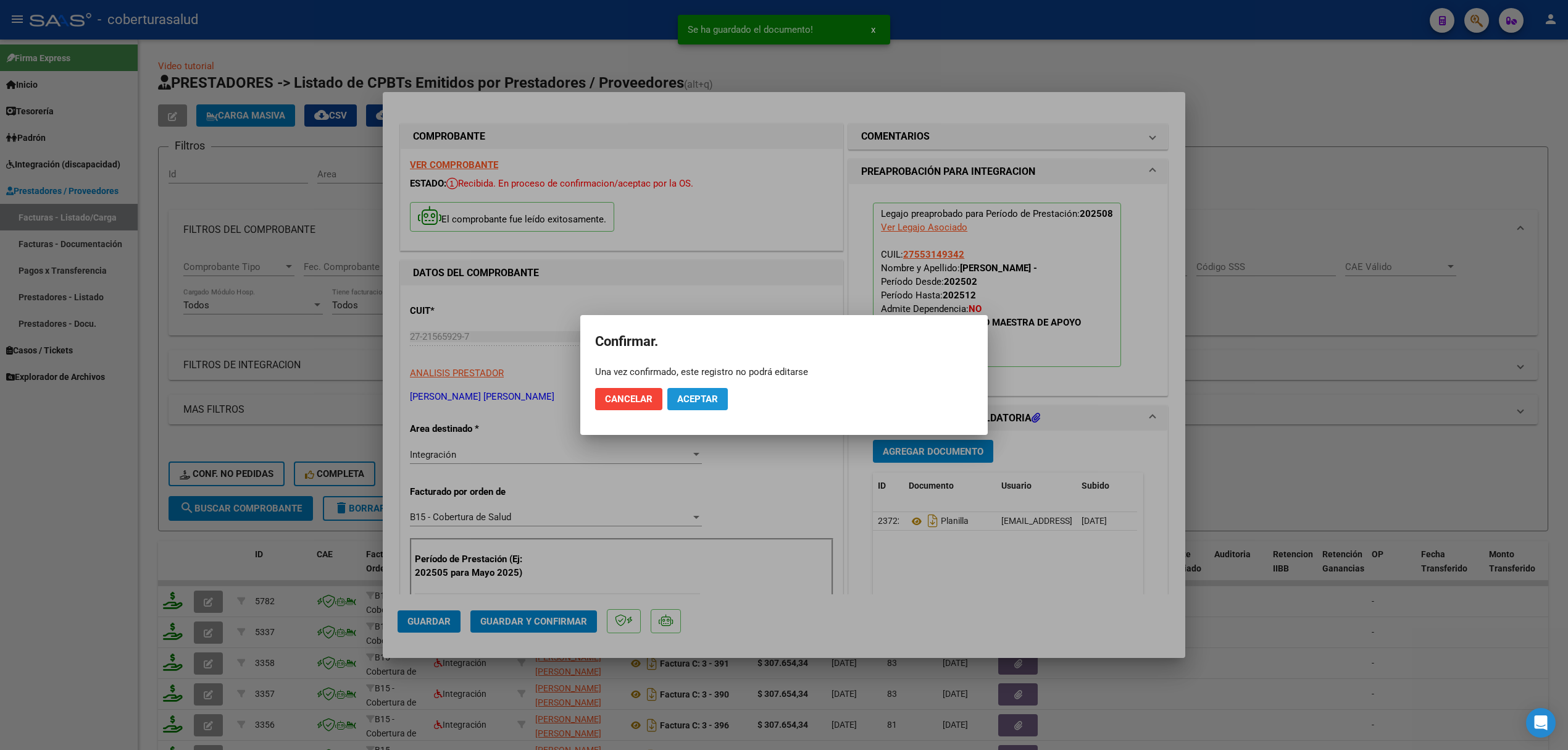
click at [692, 401] on span "Aceptar" at bounding box center [697, 399] width 41 height 11
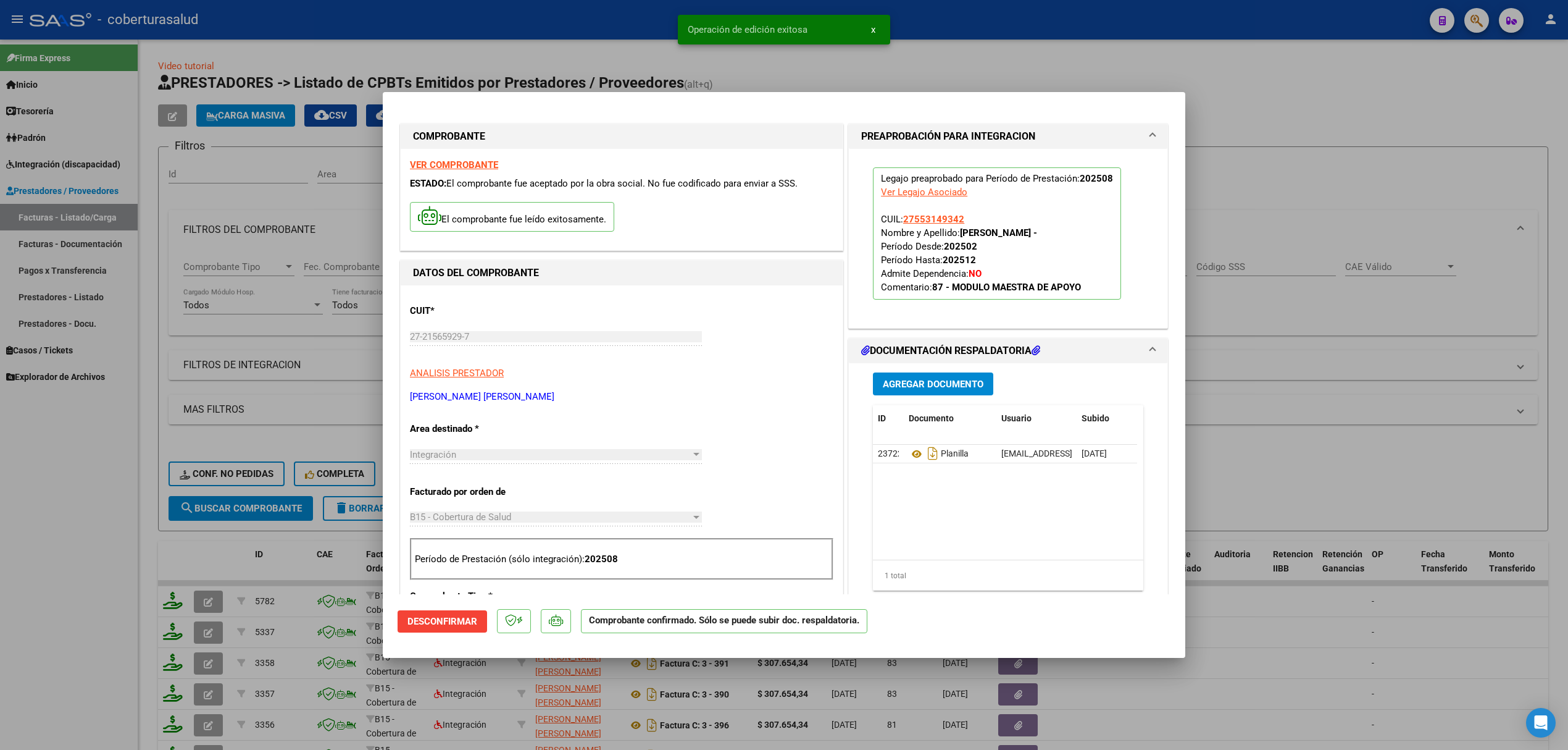
click at [241, 541] on div at bounding box center [784, 375] width 1568 height 750
type input "$ 0,00"
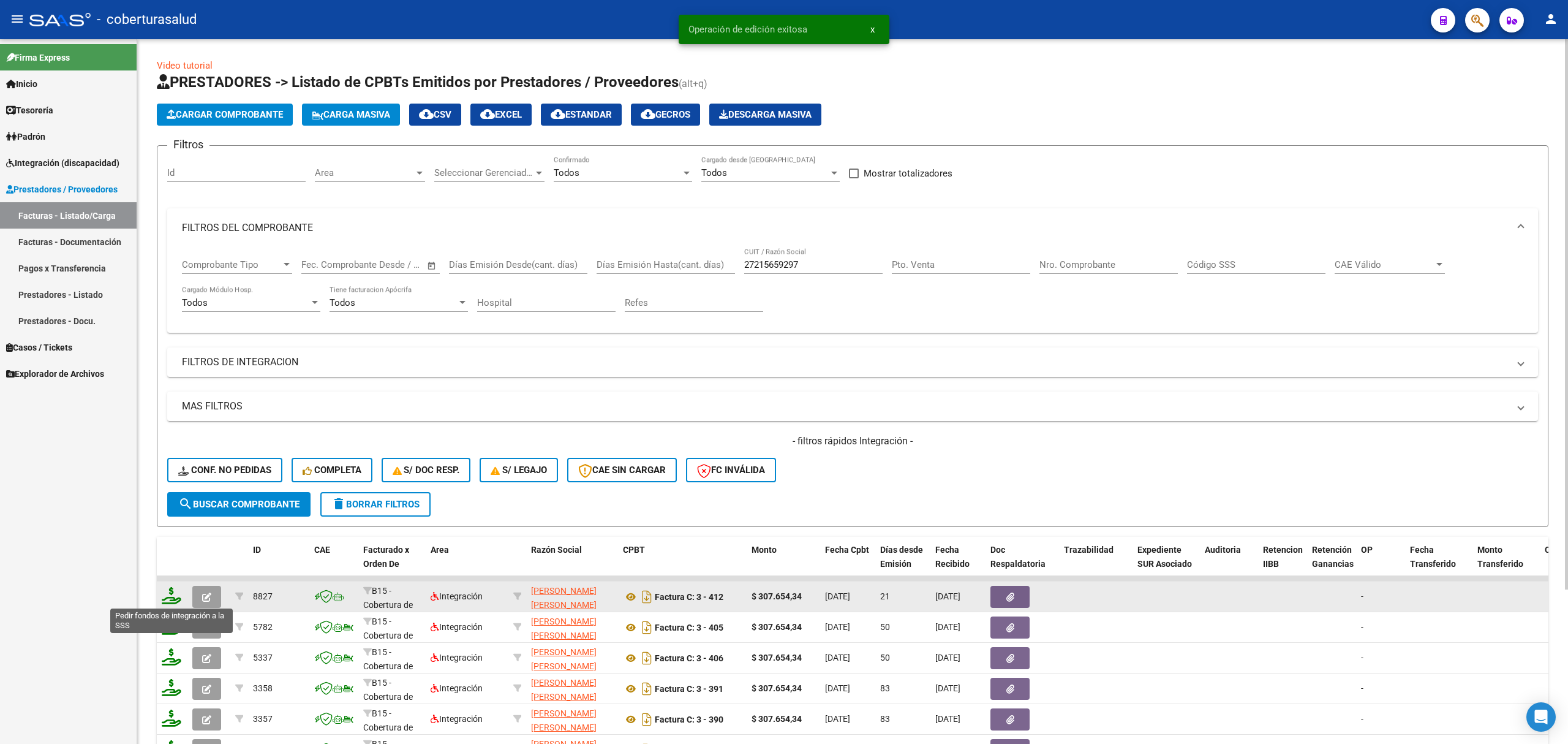
click at [174, 598] on icon at bounding box center [171, 596] width 20 height 17
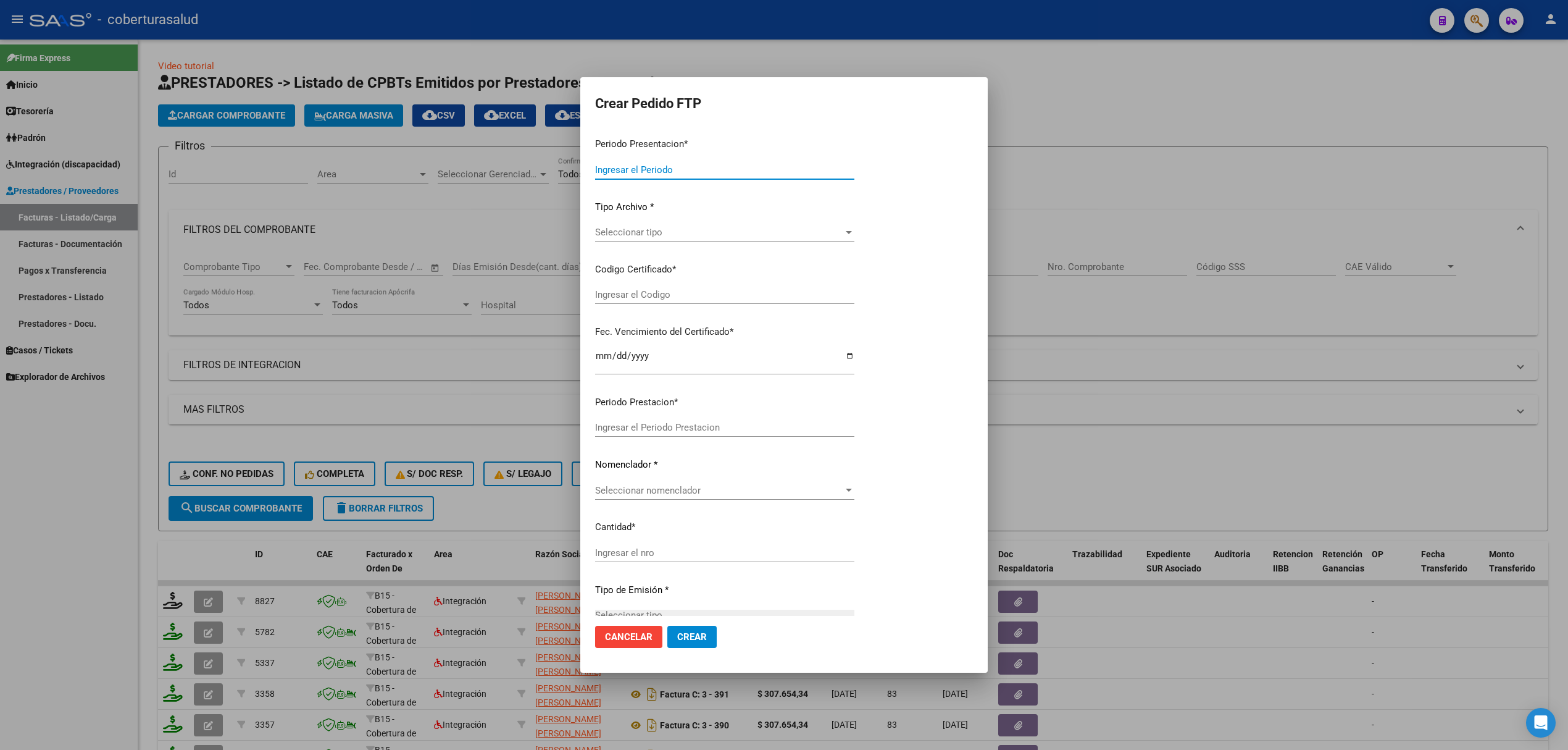
type input "202508"
type input "$ 307.654,34"
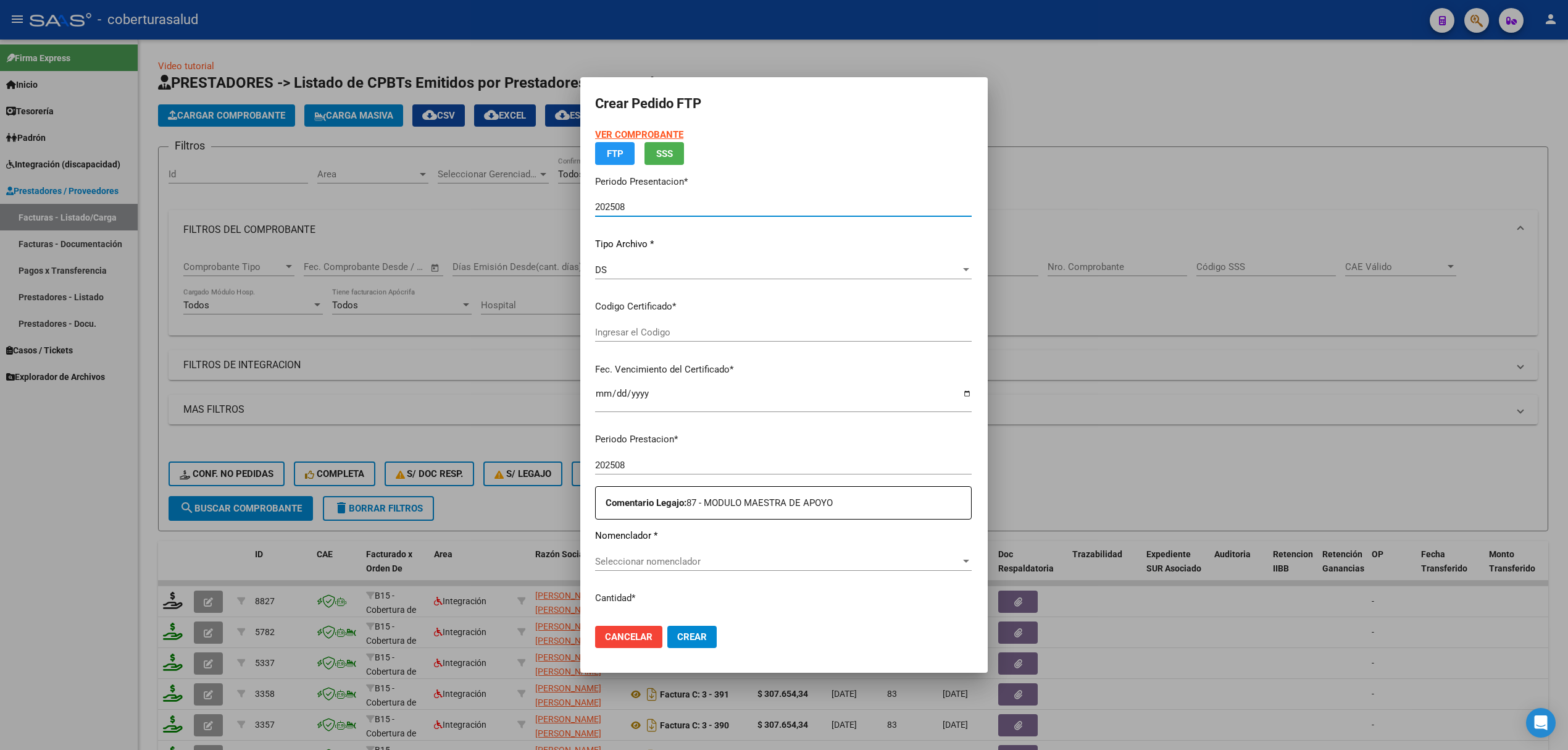
type input "ARG02000553149342022050420270504TUC136"
type input "2027-05-04"
click at [605, 633] on span "Cancelar" at bounding box center [629, 636] width 48 height 11
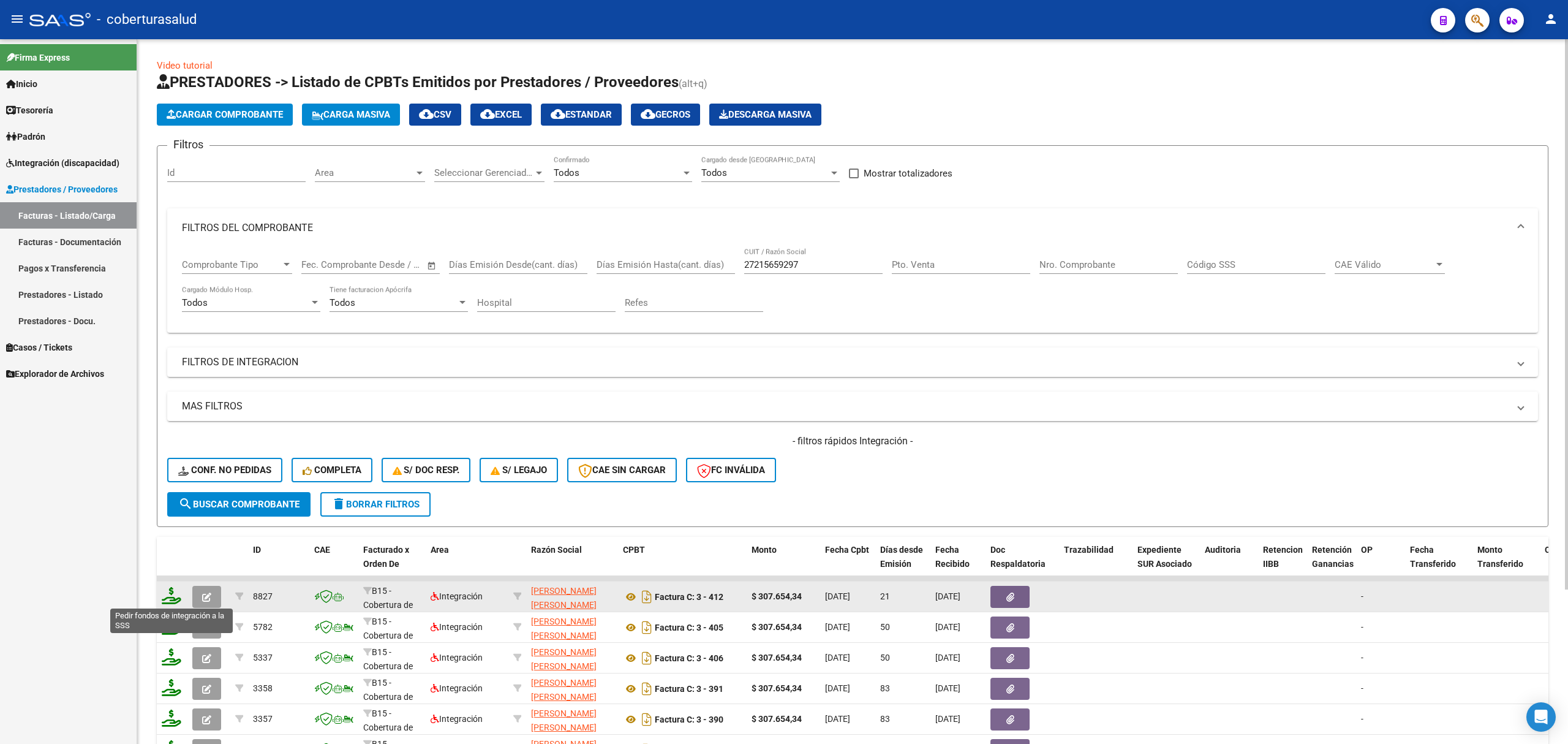
click at [178, 594] on icon at bounding box center [171, 596] width 20 height 17
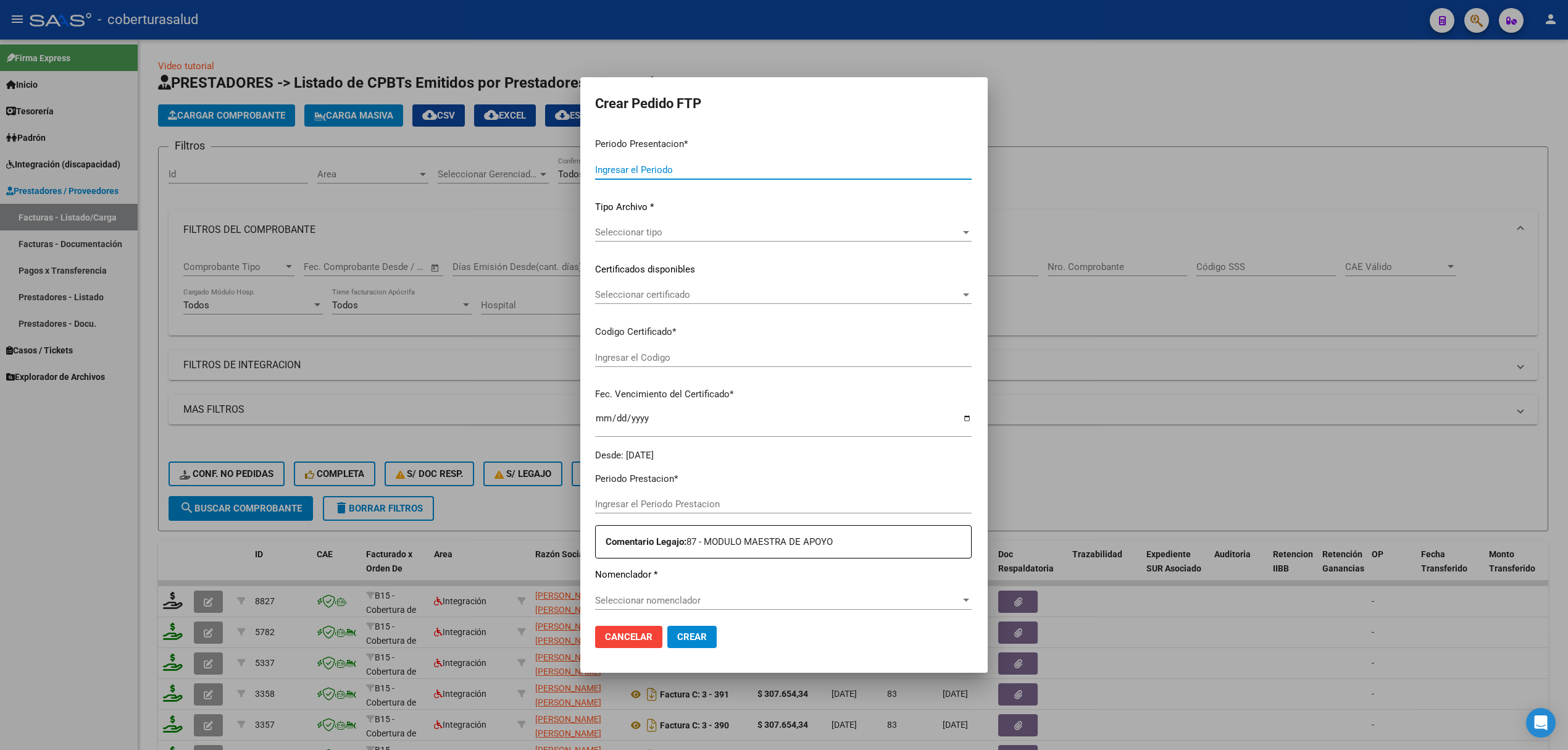
type input "202508"
type input "$ 307.654,34"
type input "ARG02000553149342022050420270504TUC136"
type input "2027-05-04"
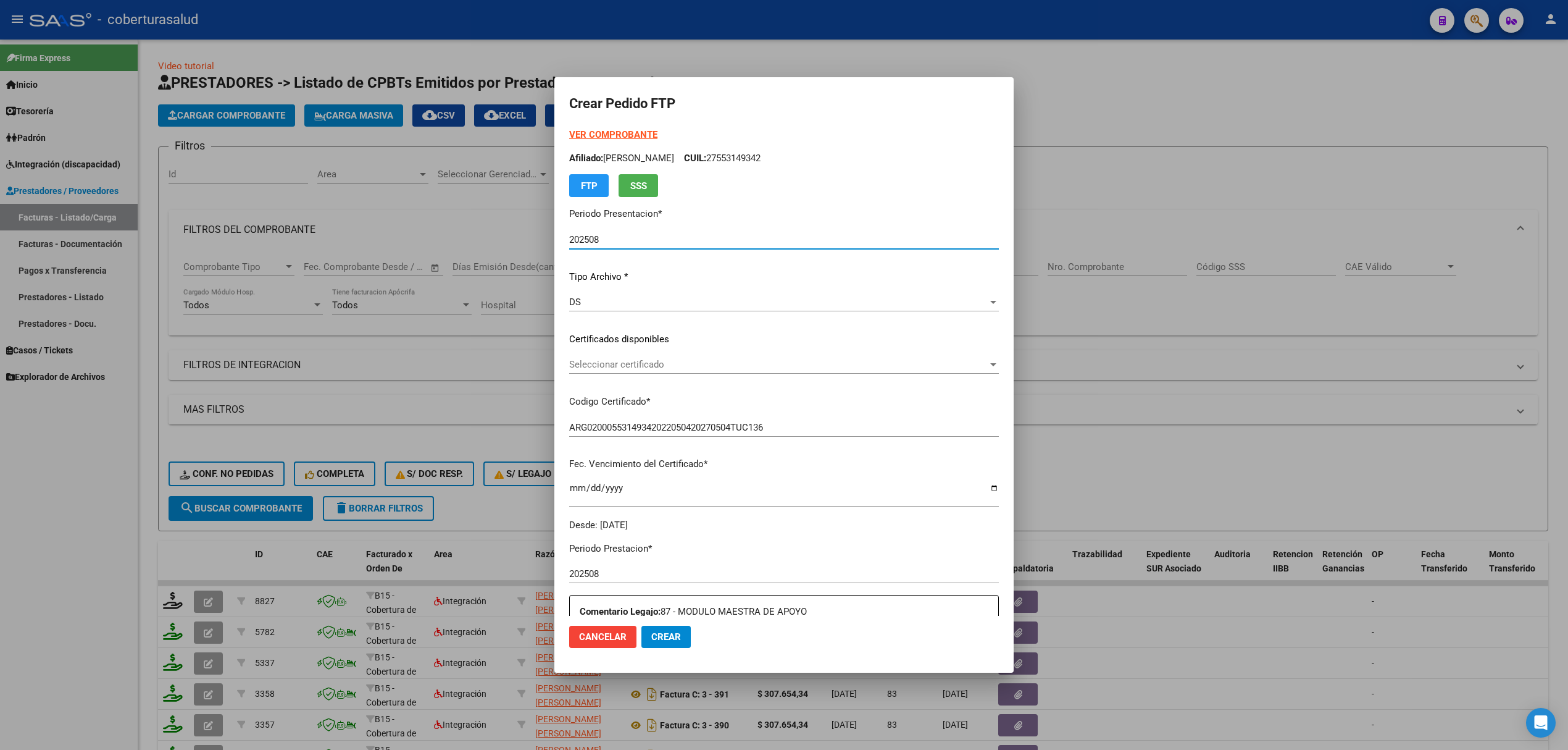
scroll to position [329, 0]
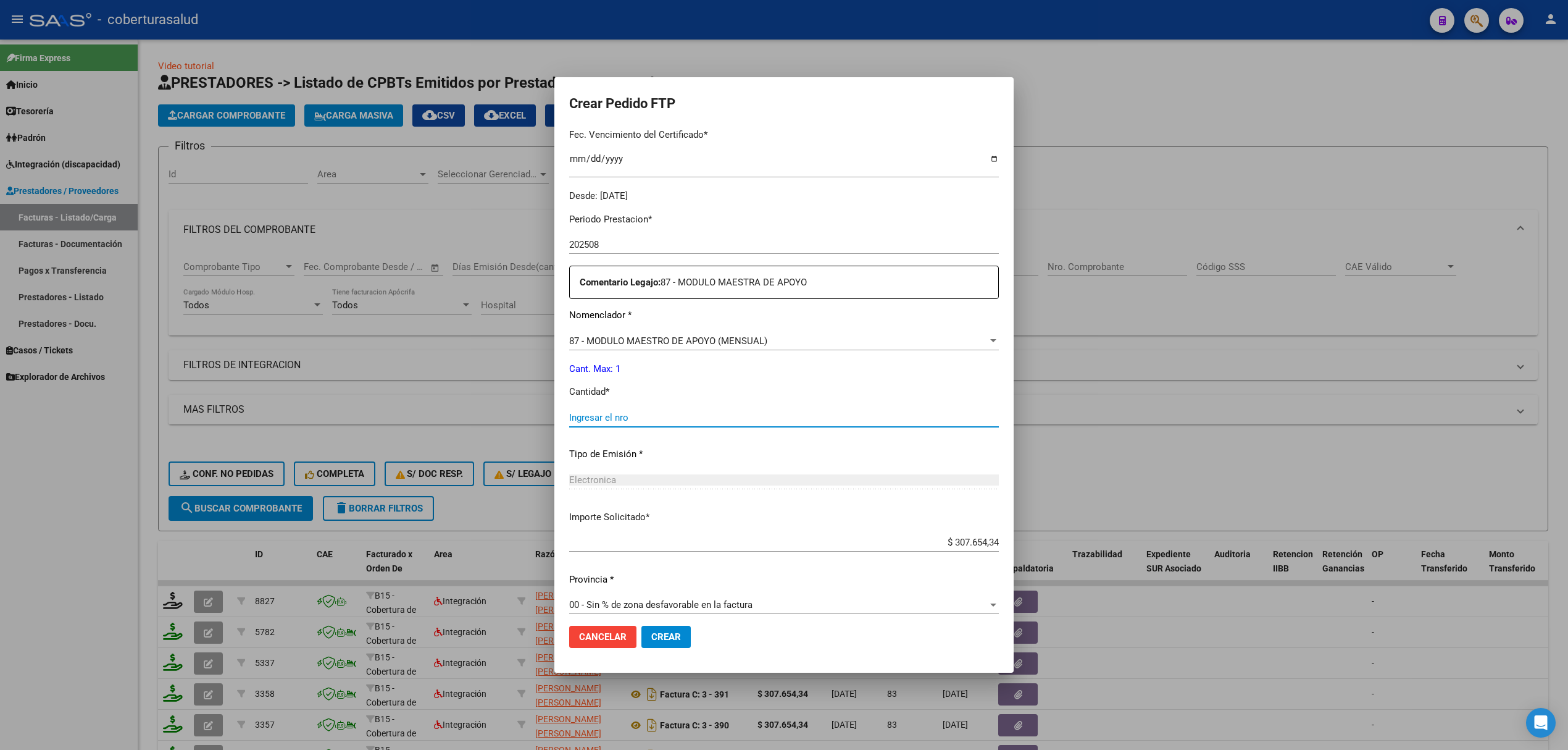
click at [628, 417] on input "Ingresar el nro" at bounding box center [784, 417] width 430 height 11
type input "1"
click at [646, 626] on button "Crear" at bounding box center [666, 636] width 49 height 22
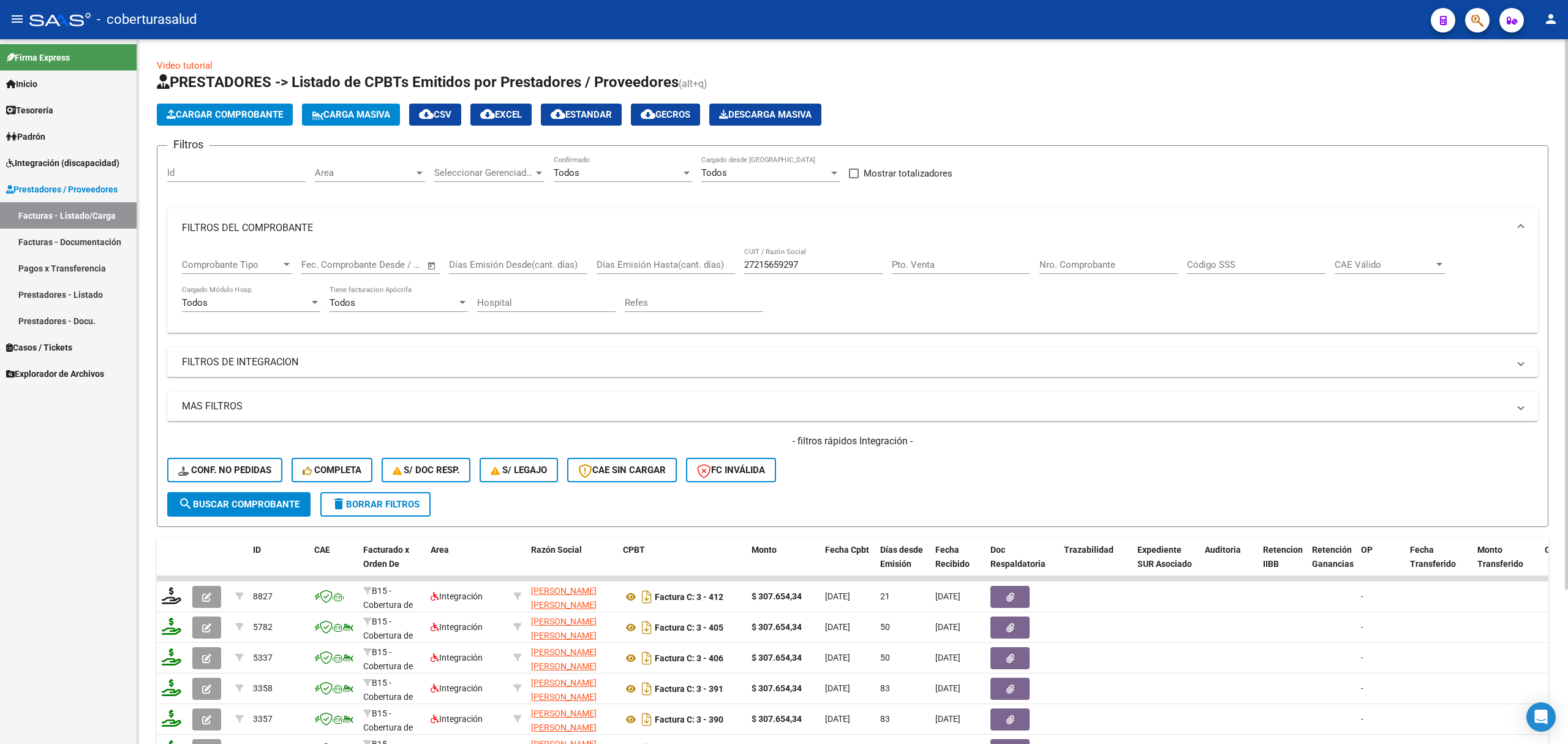
click at [824, 267] on input "27215659297" at bounding box center [814, 264] width 138 height 11
paste input "30710899181"
type input "30710899181"
click at [245, 118] on span "Cargar Comprobante" at bounding box center [225, 114] width 117 height 11
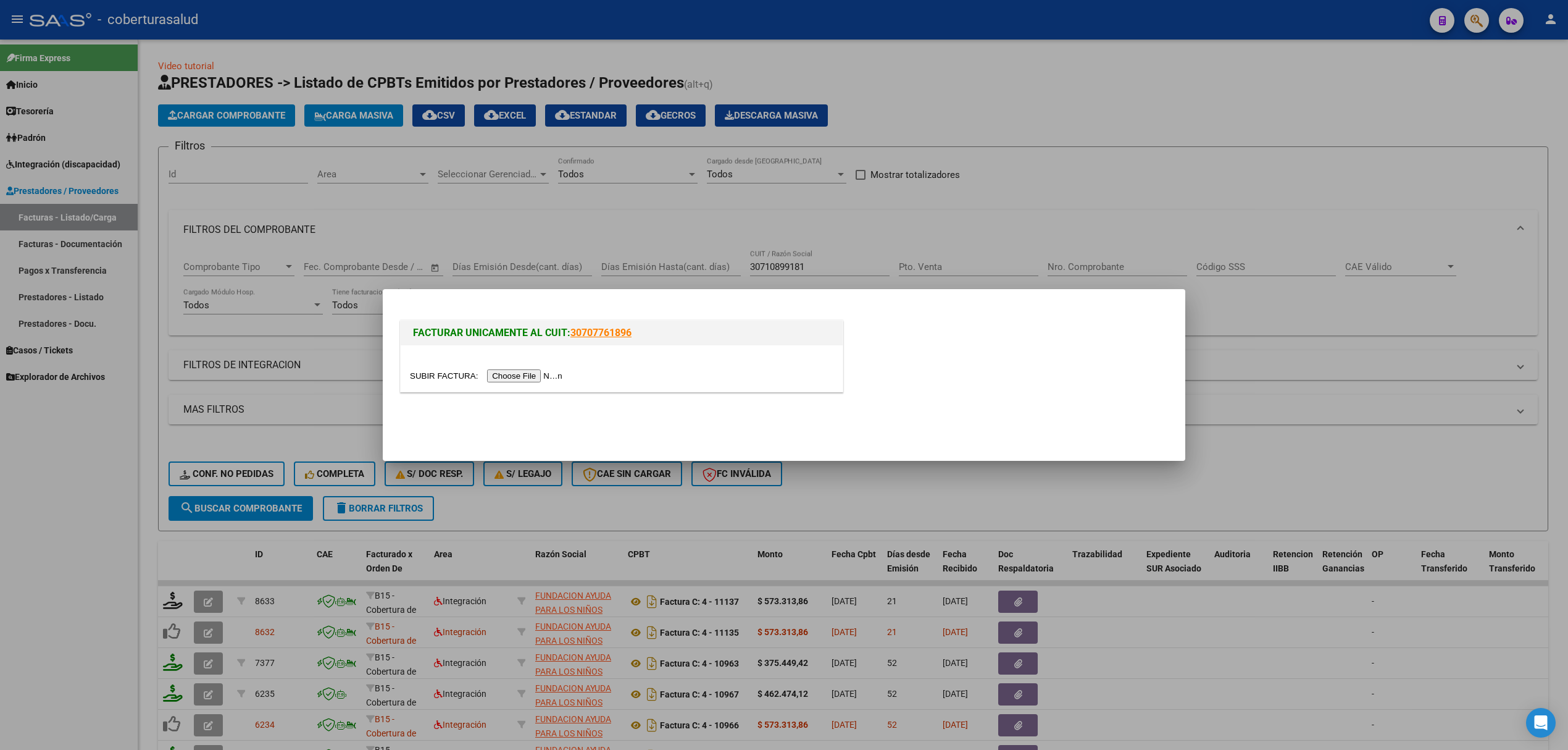
click at [519, 373] on div at bounding box center [622, 375] width 424 height 14
click at [511, 379] on input "file" at bounding box center [487, 376] width 156 height 13
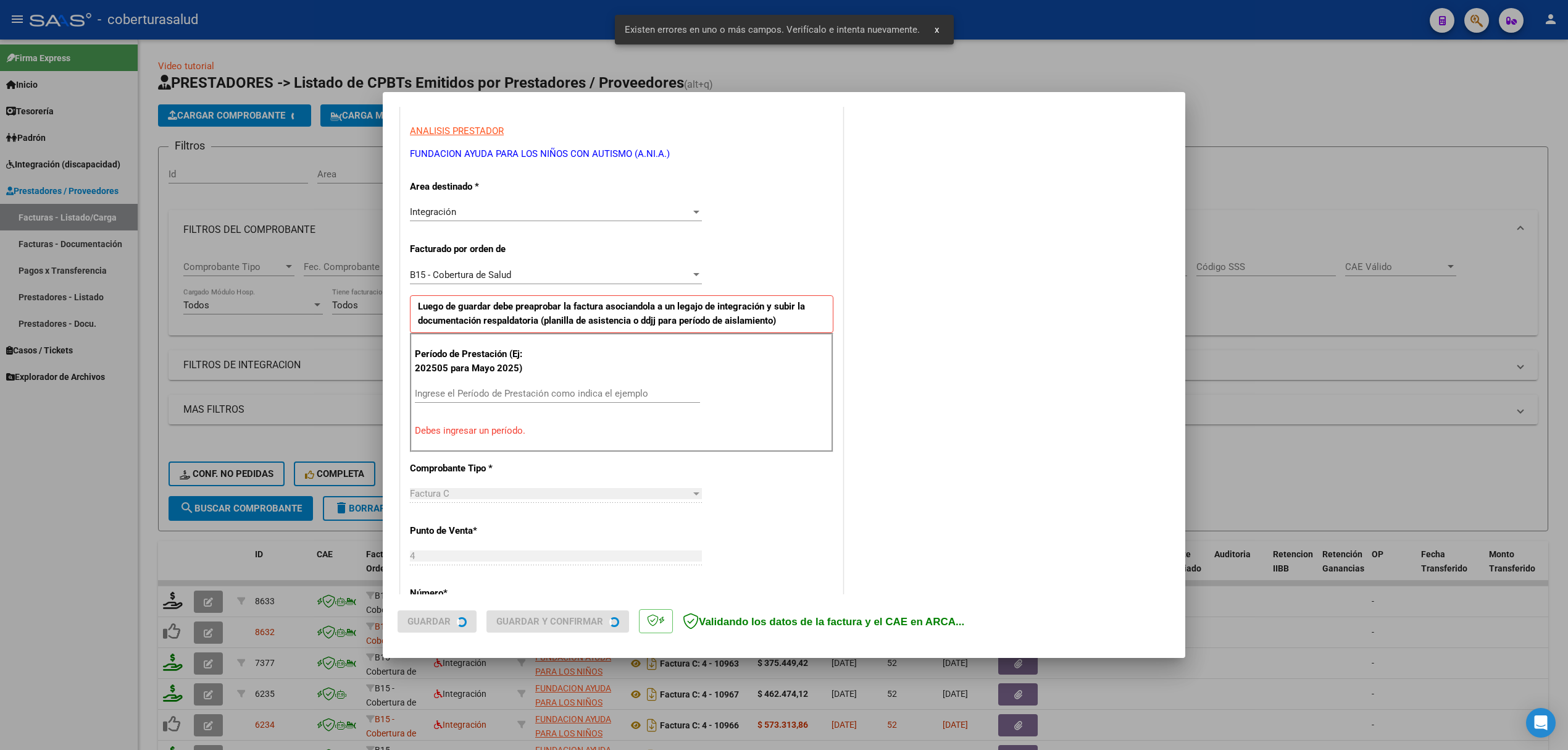
scroll to position [250, 0]
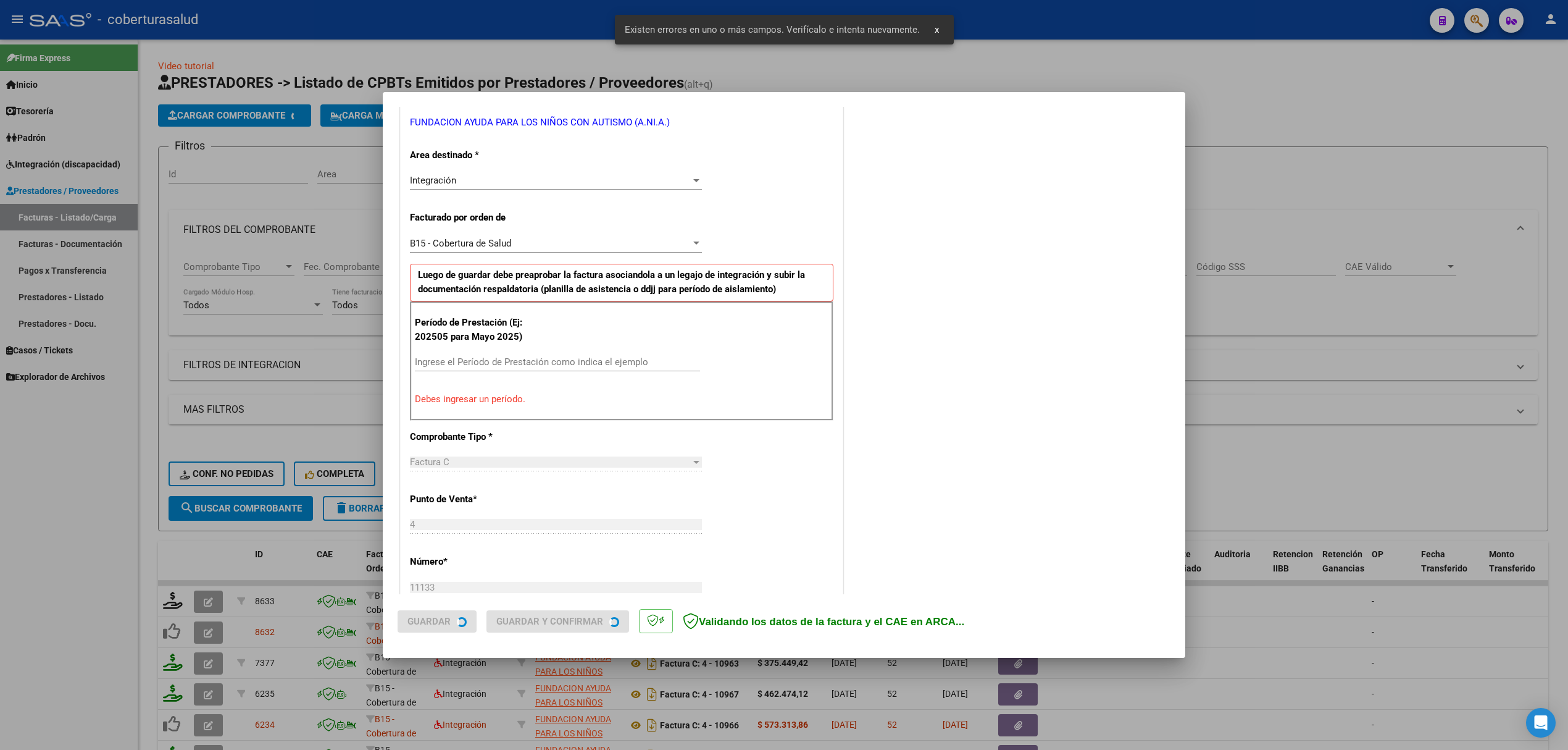
click at [559, 367] on input "Ingrese el Período de Prestación como indica el ejemplo" at bounding box center [558, 361] width 286 height 11
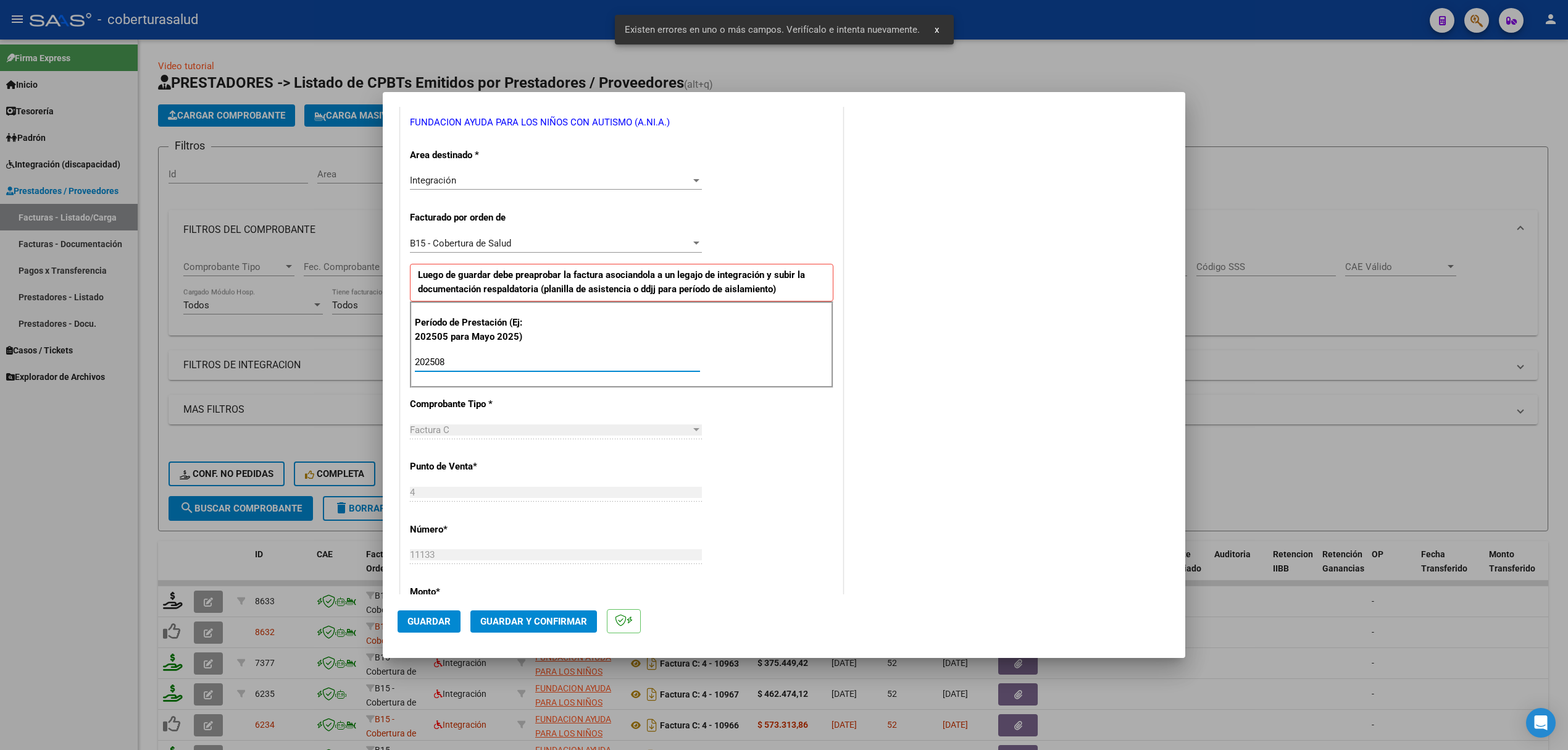
type input "202508"
click at [435, 624] on span "Guardar" at bounding box center [429, 621] width 43 height 11
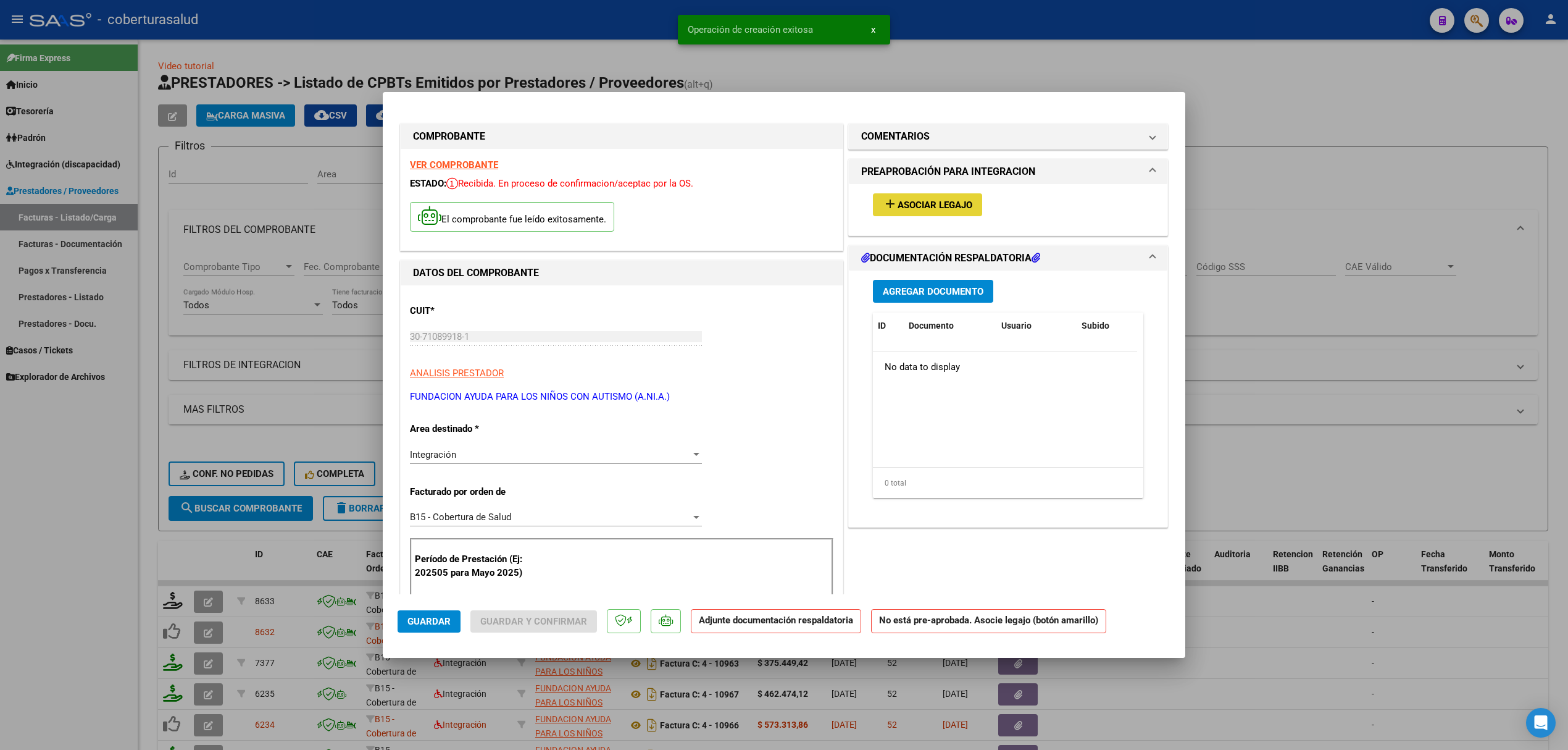
click at [920, 201] on span "Asociar Legajo" at bounding box center [935, 205] width 74 height 11
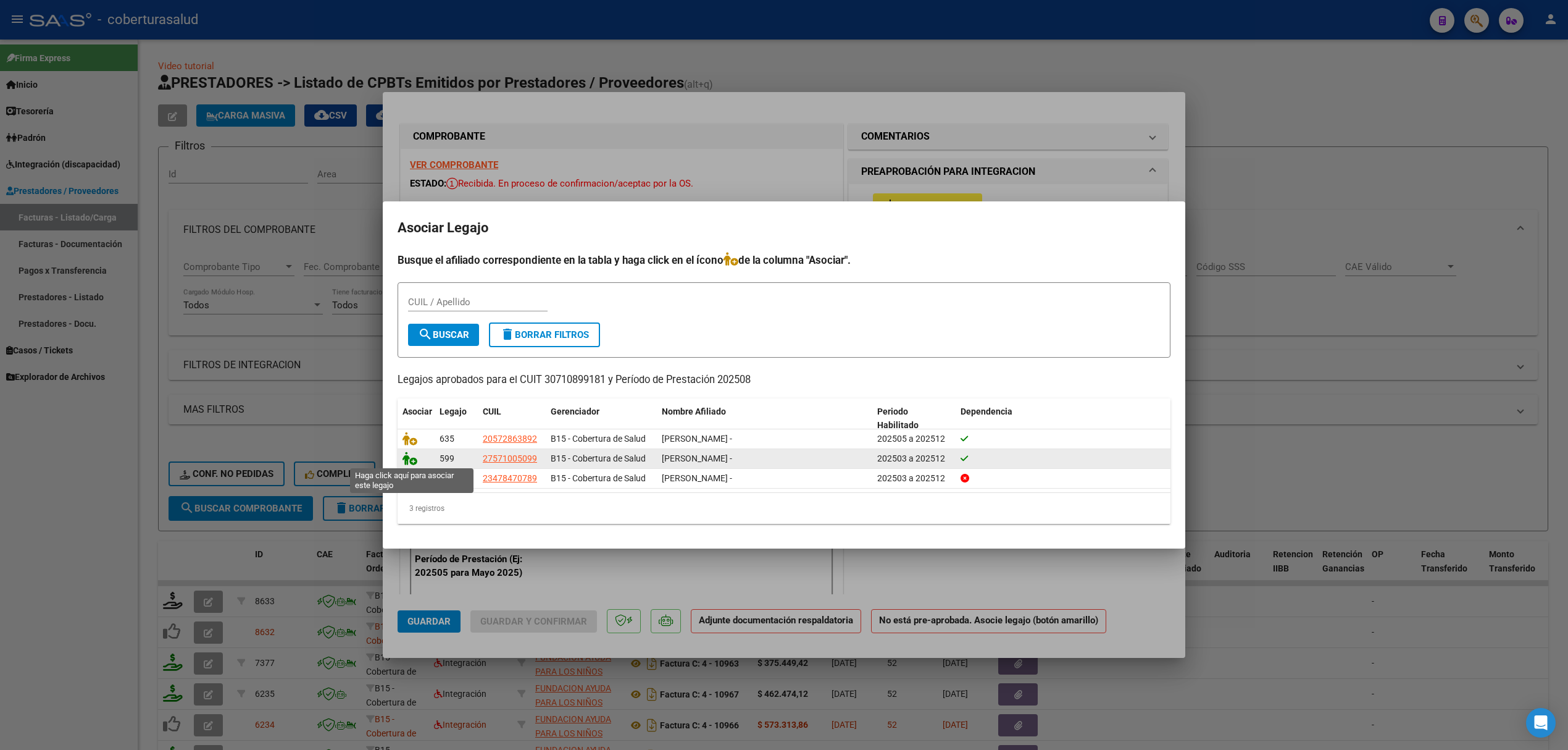
click at [413, 458] on icon at bounding box center [410, 458] width 15 height 13
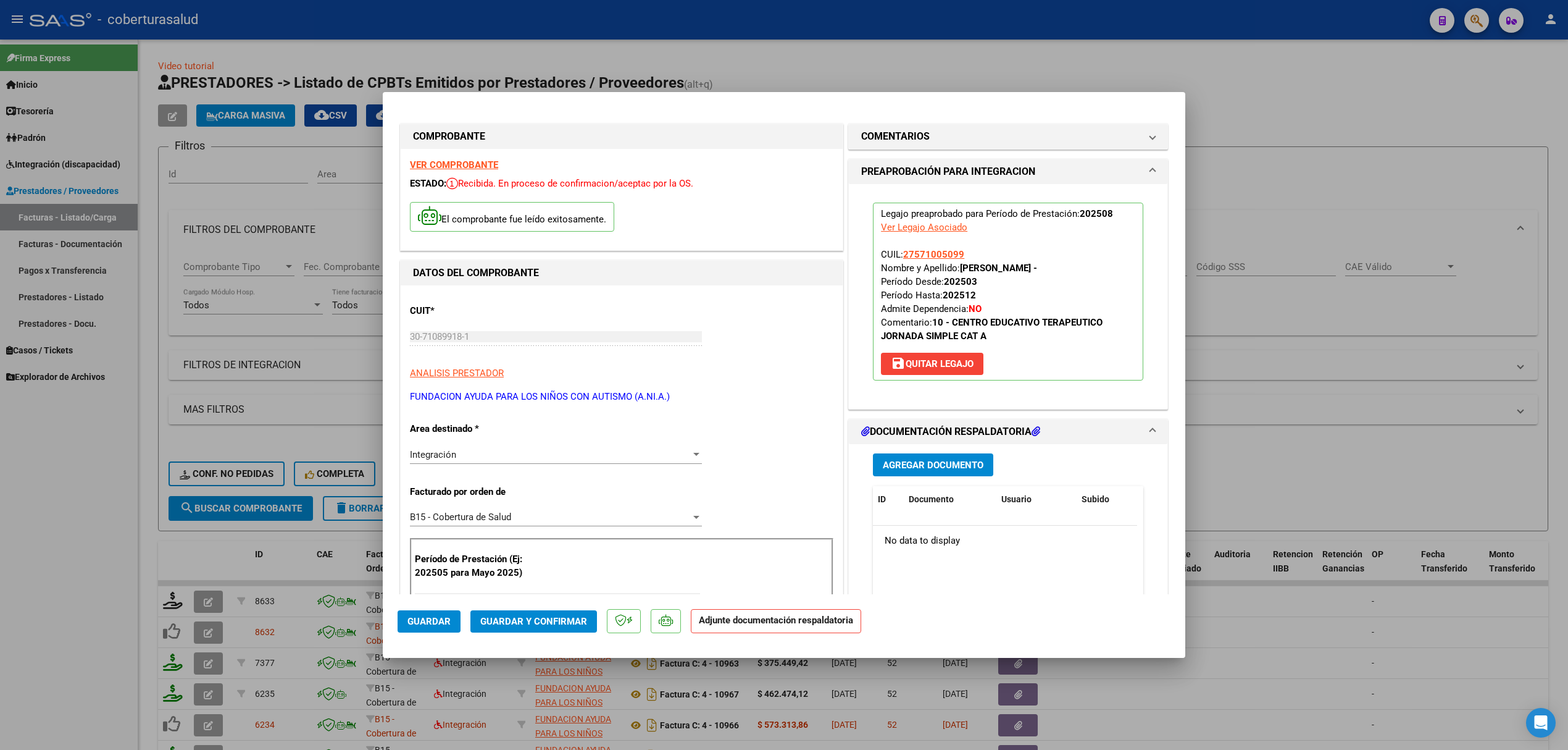
click at [902, 440] on mat-expansion-panel-header "DOCUMENTACIÓN RESPALDATORIA" at bounding box center [1008, 431] width 319 height 25
click at [905, 456] on div "COMENTARIOS Comentarios De la Obra Social: Comentarios de la Obra Social (no vi…" at bounding box center [1008, 733] width 325 height 1225
click at [913, 438] on h1 "DOCUMENTACIÓN RESPALDATORIA" at bounding box center [951, 432] width 179 height 15
click at [911, 470] on span "Agregar Documento" at bounding box center [933, 465] width 101 height 11
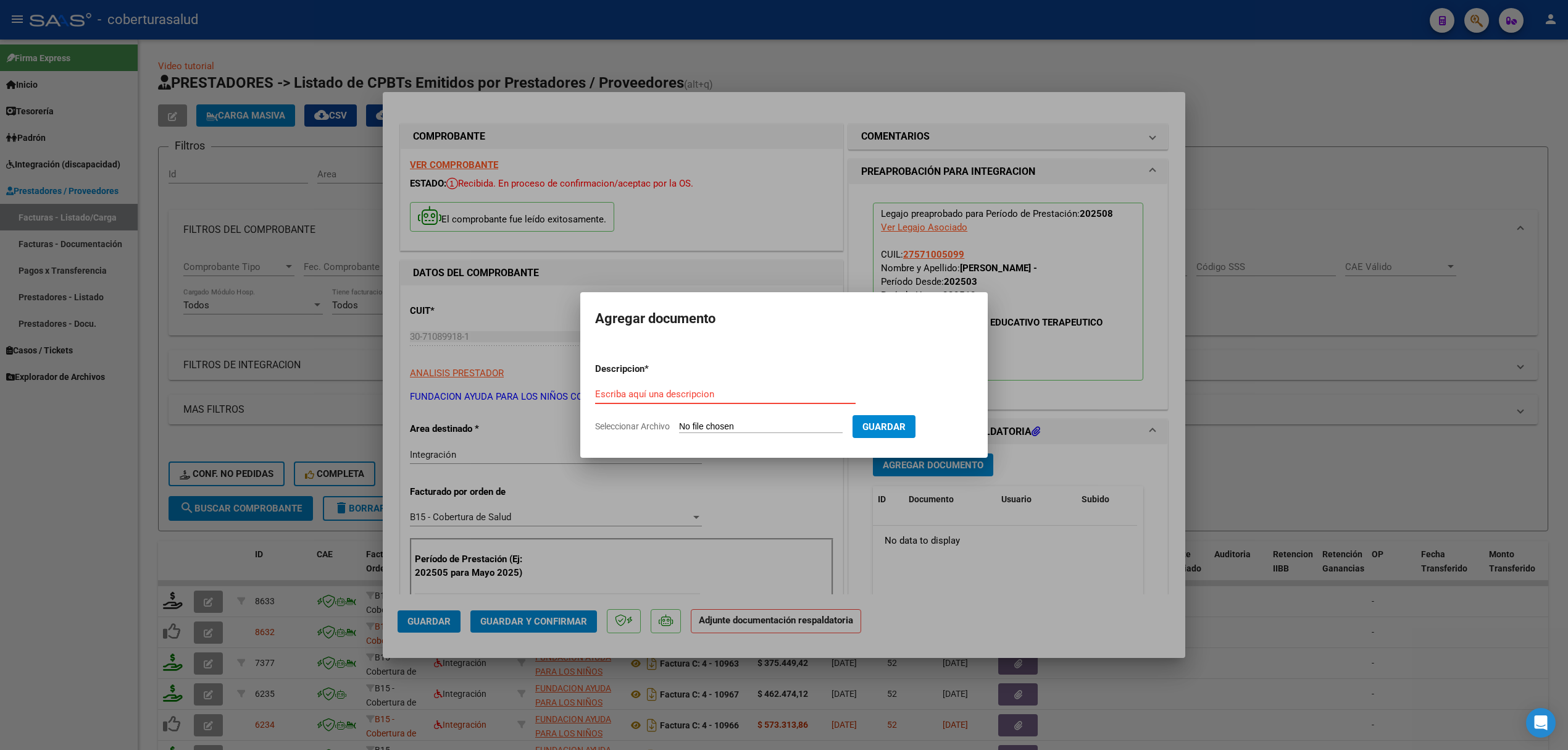
drag, startPoint x: 756, startPoint y: 444, endPoint x: 756, endPoint y: 428, distance: 16.0
click at [756, 444] on mat-dialog-container "Agregar documento Descripcion * Escriba aquí una descripcion Seleccionar Archiv…" at bounding box center [784, 375] width 408 height 165
click at [756, 427] on input "Seleccionar Archivo" at bounding box center [761, 427] width 163 height 12
type input "C:\fakepath\PLANILLA CET 08-2025 ABDALA (1).pdf"
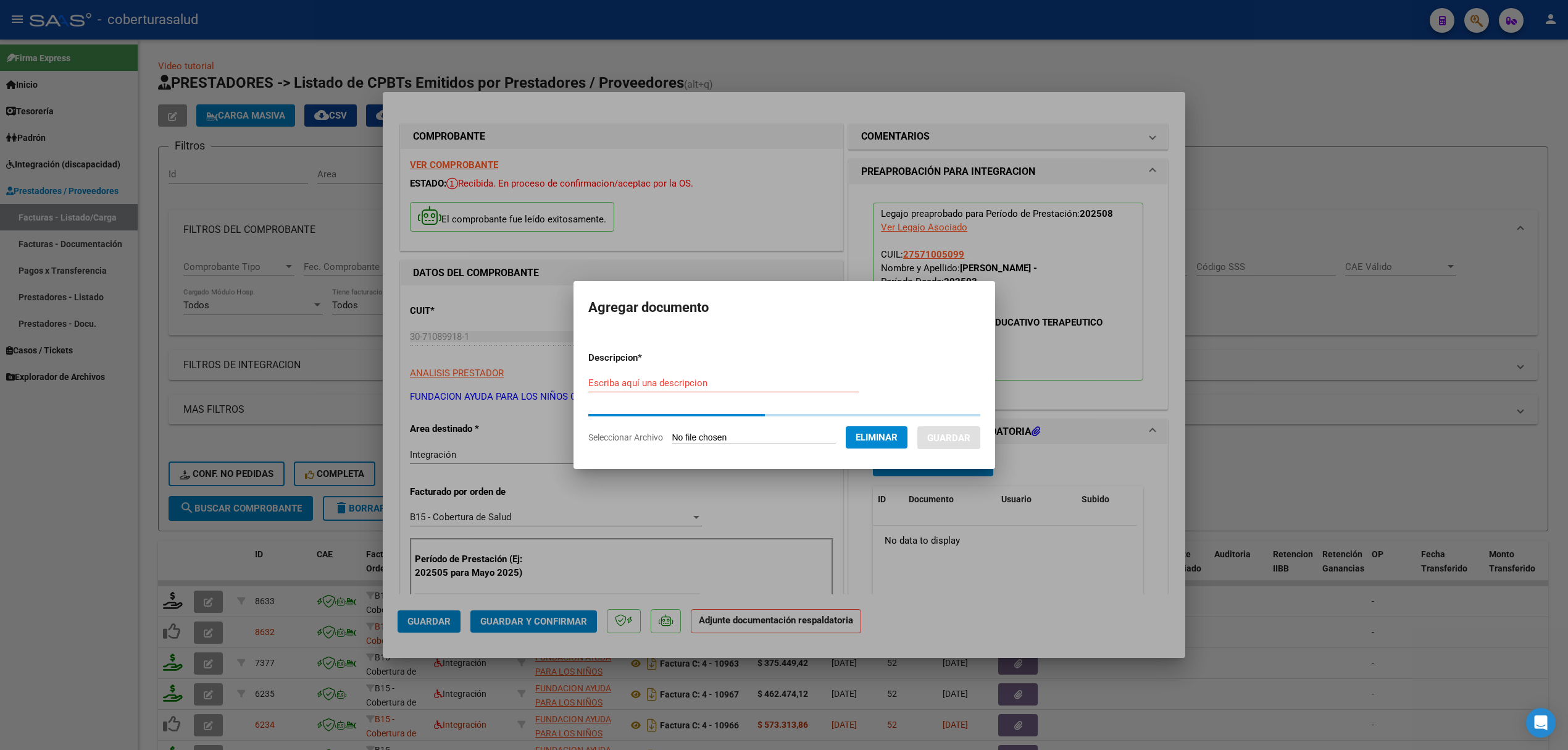
click at [705, 383] on input "Escriba aquí una descripcion" at bounding box center [723, 383] width 270 height 11
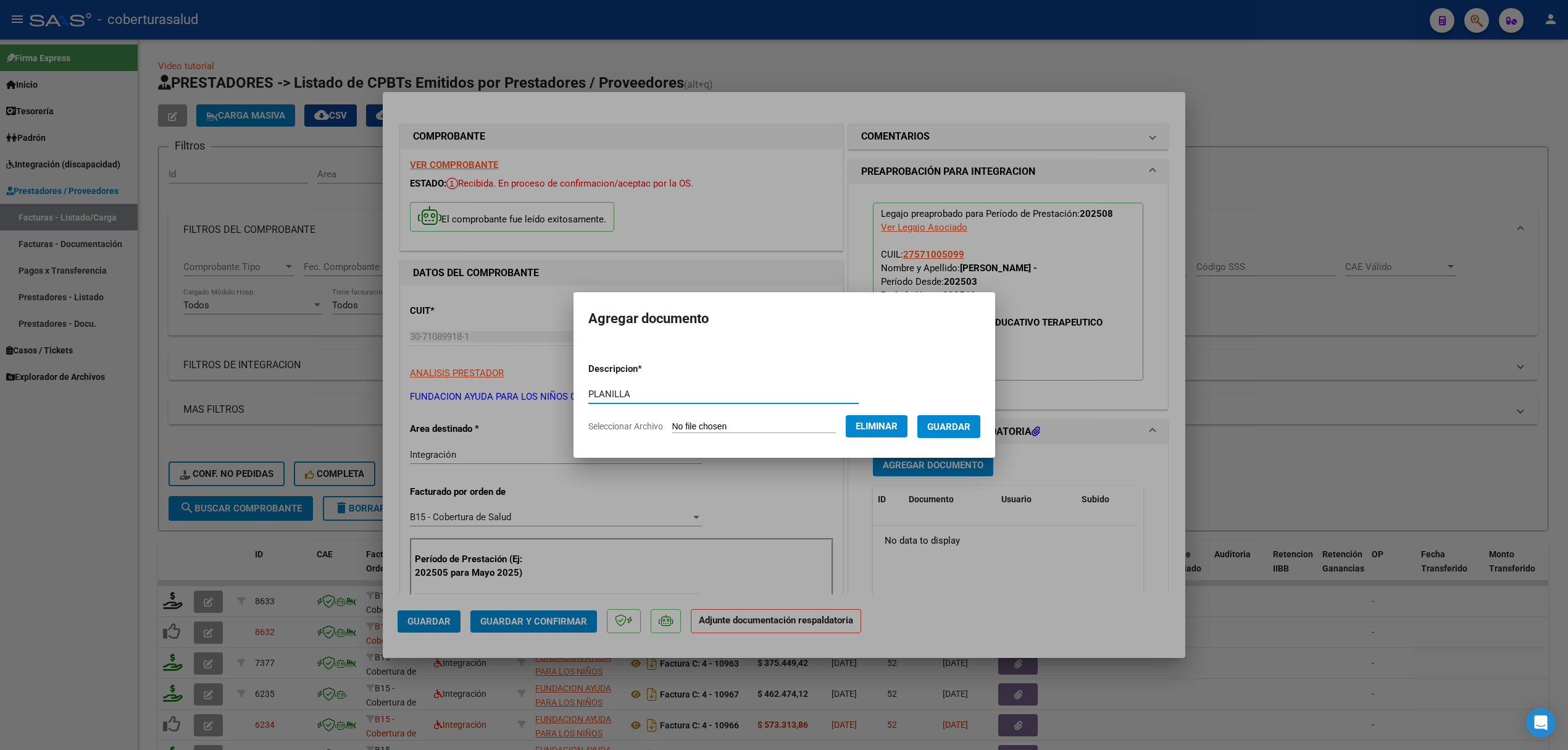
type input "PLANILLA"
click at [954, 438] on form "Descripcion * PLANILLA Escriba aquí una descripcion Seleccionar Archivo Elimina…" at bounding box center [784, 398] width 392 height 90
click at [961, 425] on span "Guardar" at bounding box center [948, 426] width 43 height 11
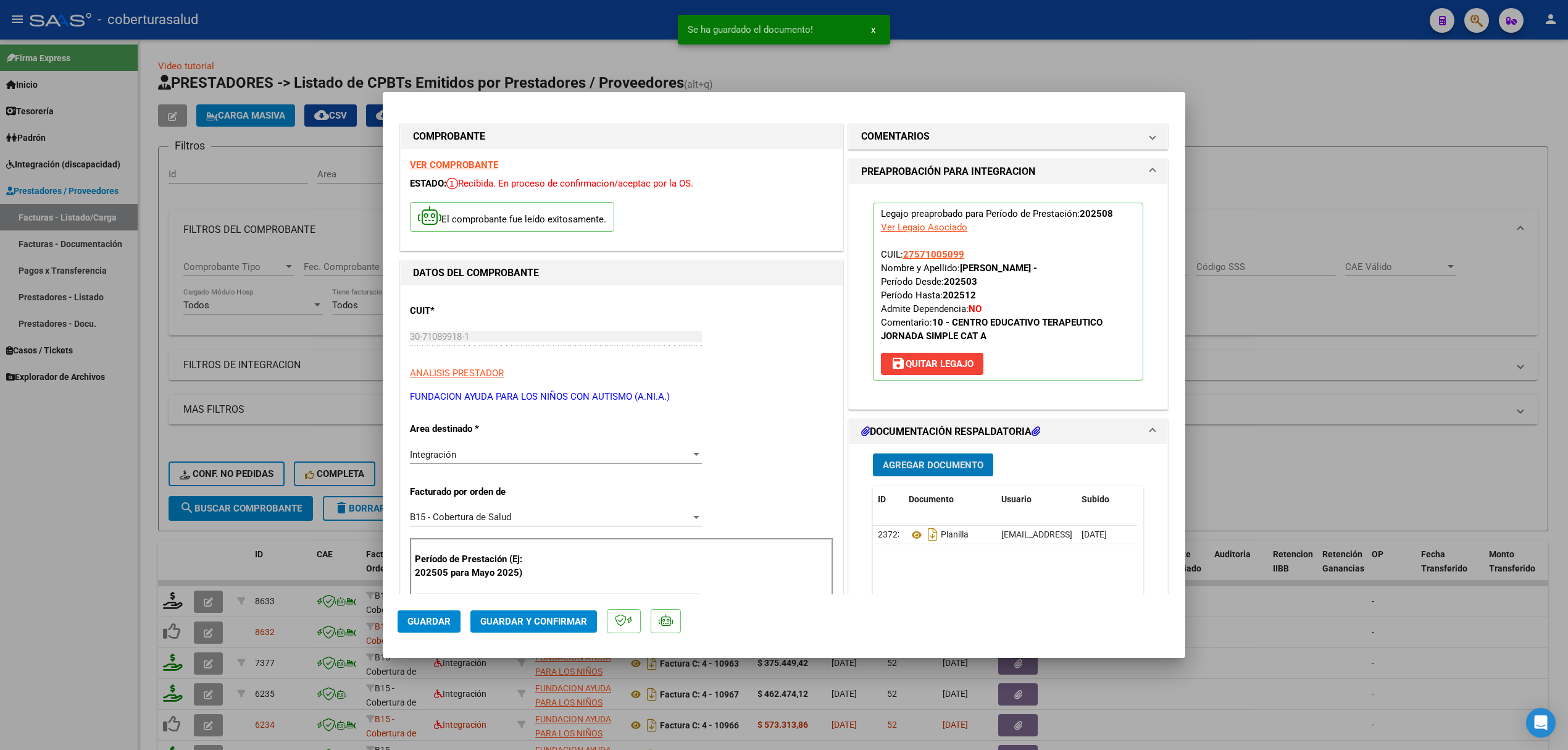
scroll to position [82, 0]
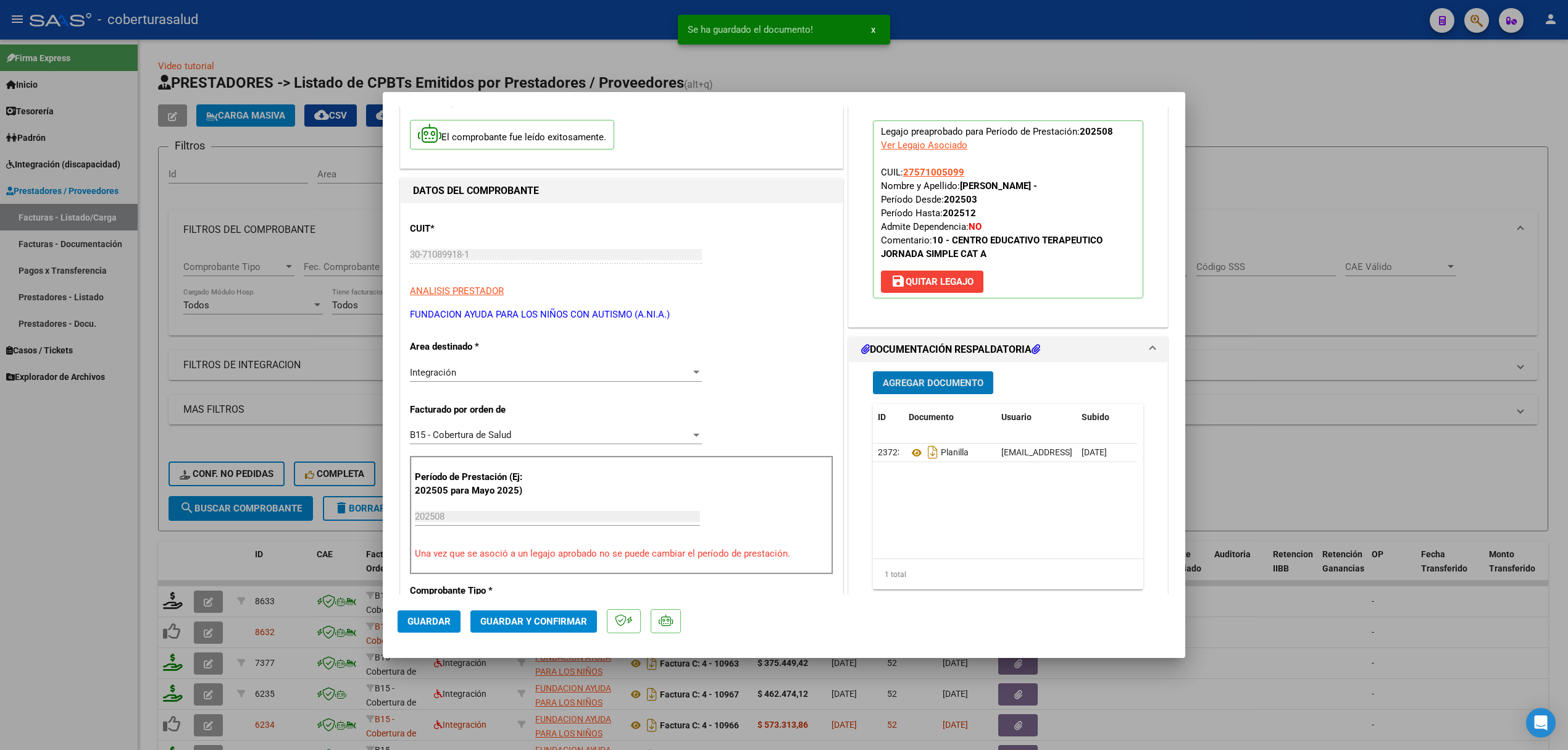
click at [521, 626] on span "Guardar y Confirmar" at bounding box center [533, 621] width 107 height 11
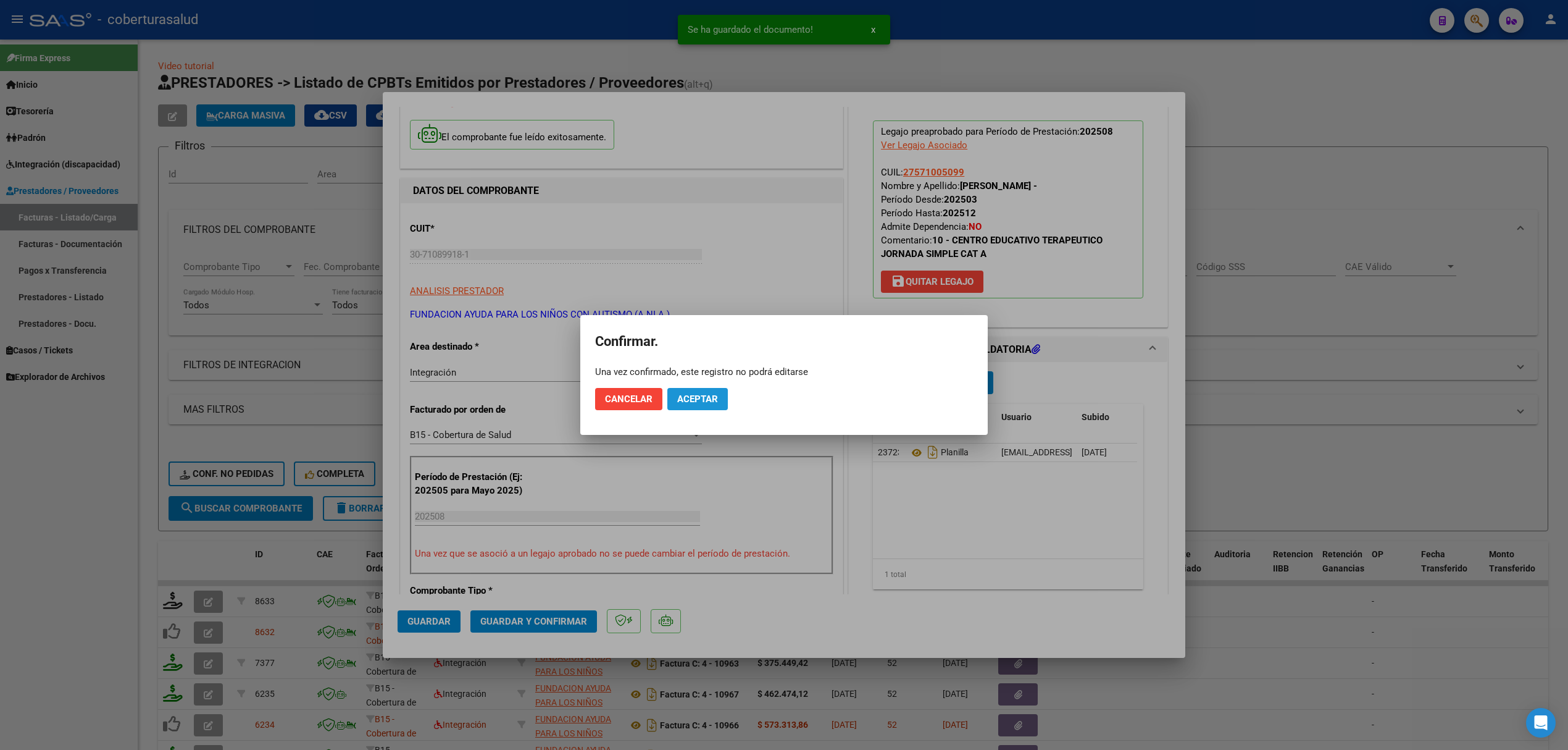
click at [680, 405] on button "Aceptar" at bounding box center [697, 399] width 60 height 22
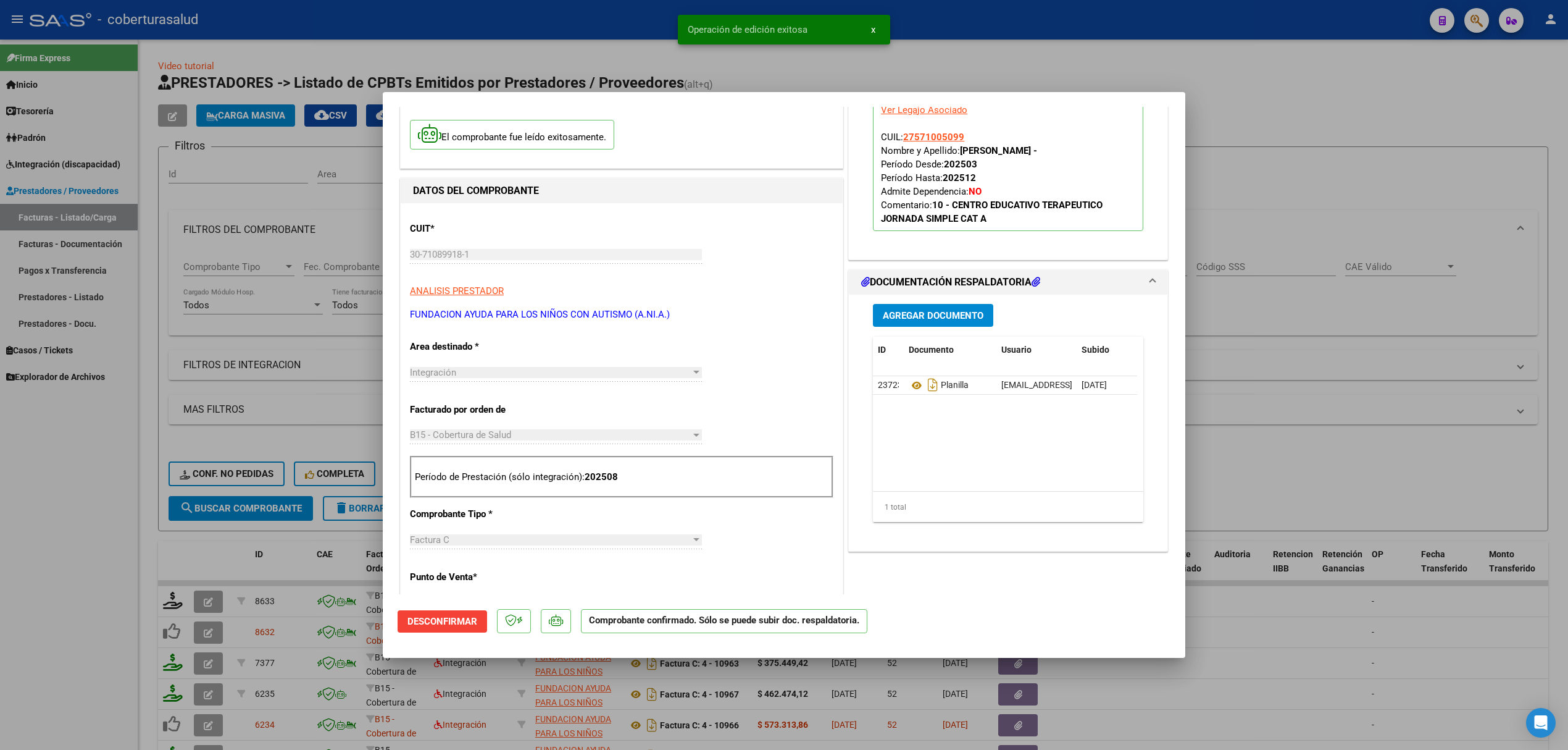
click at [311, 435] on div at bounding box center [784, 375] width 1568 height 750
type input "$ 0,00"
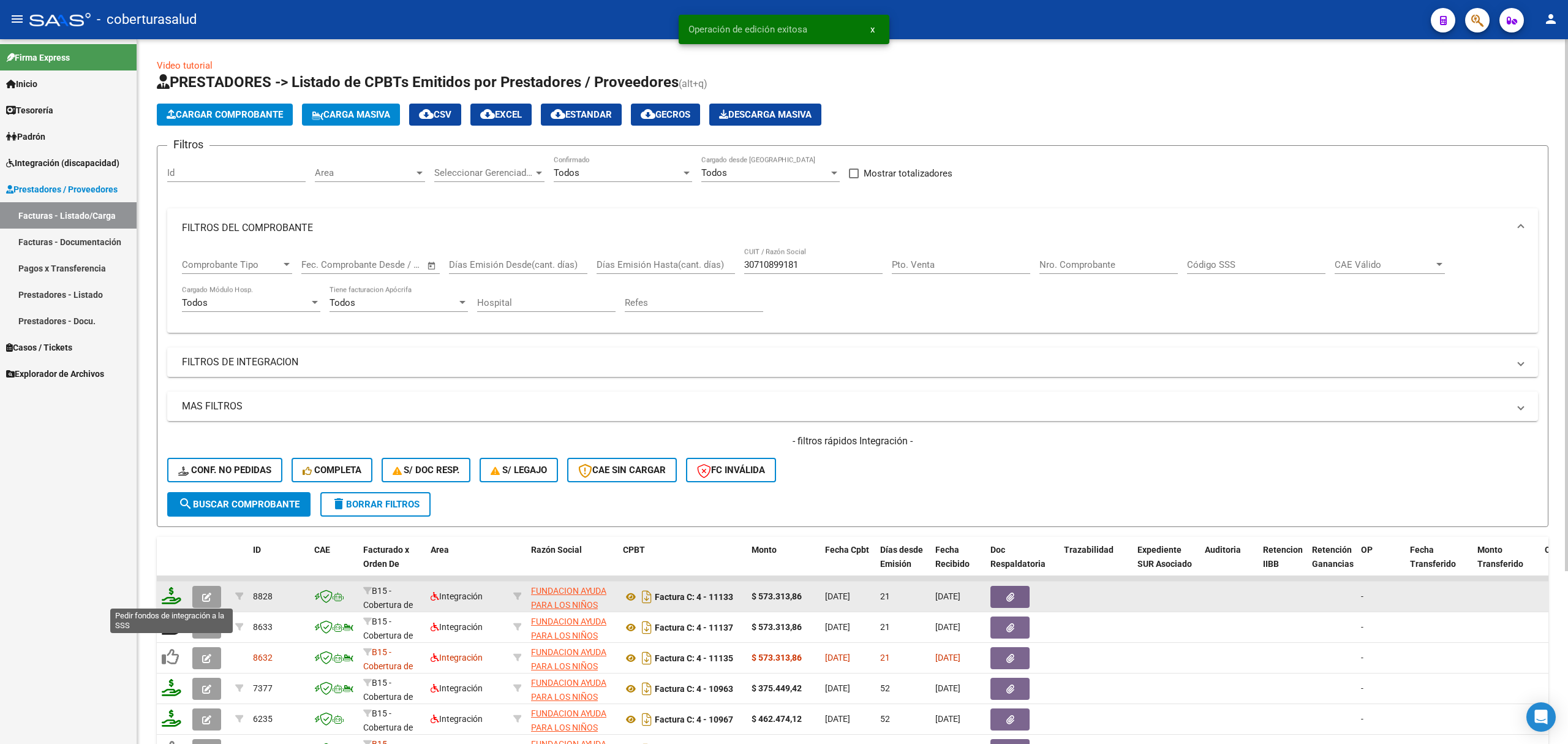
click at [172, 594] on icon at bounding box center [171, 596] width 20 height 17
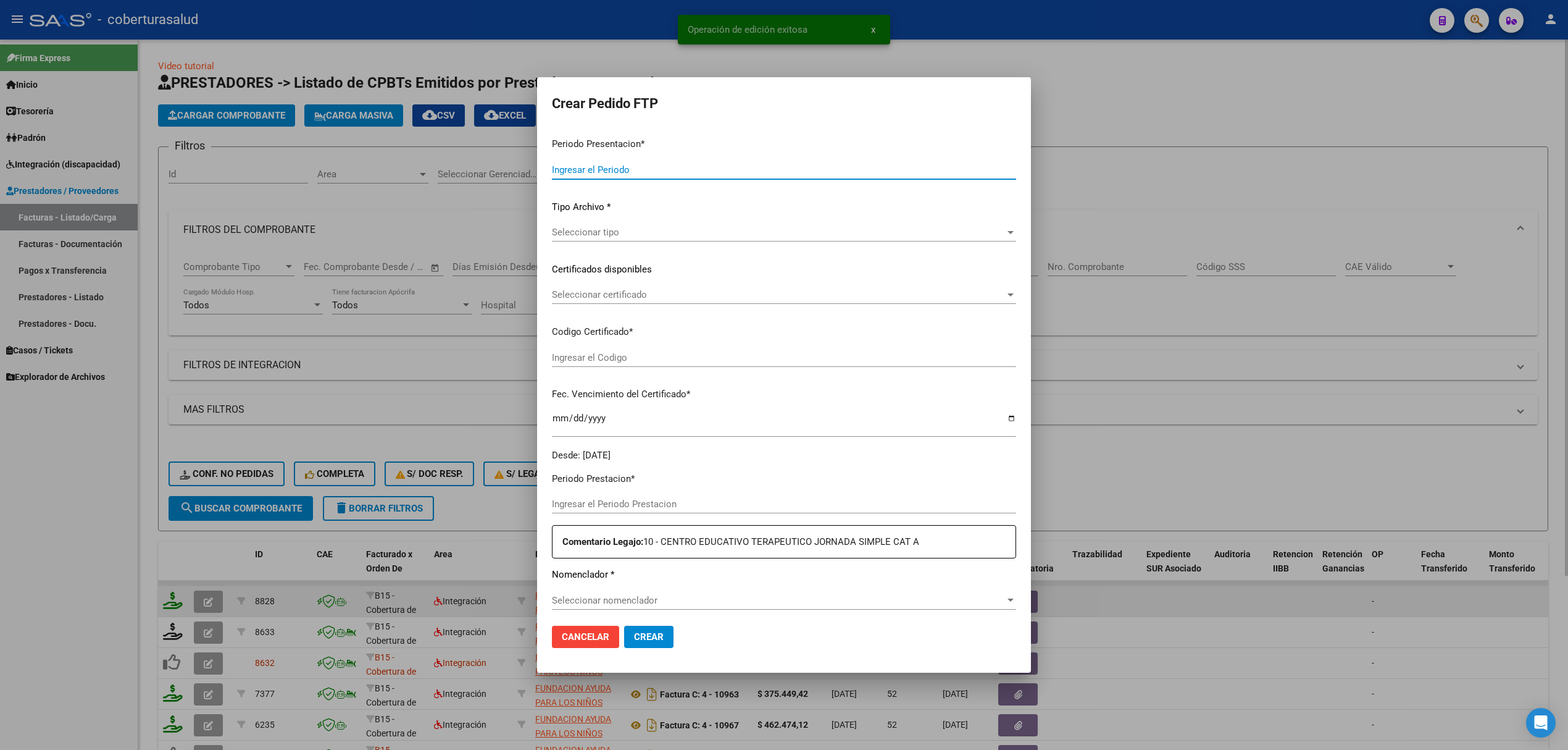
type input "202508"
type input "$ 573.313,86"
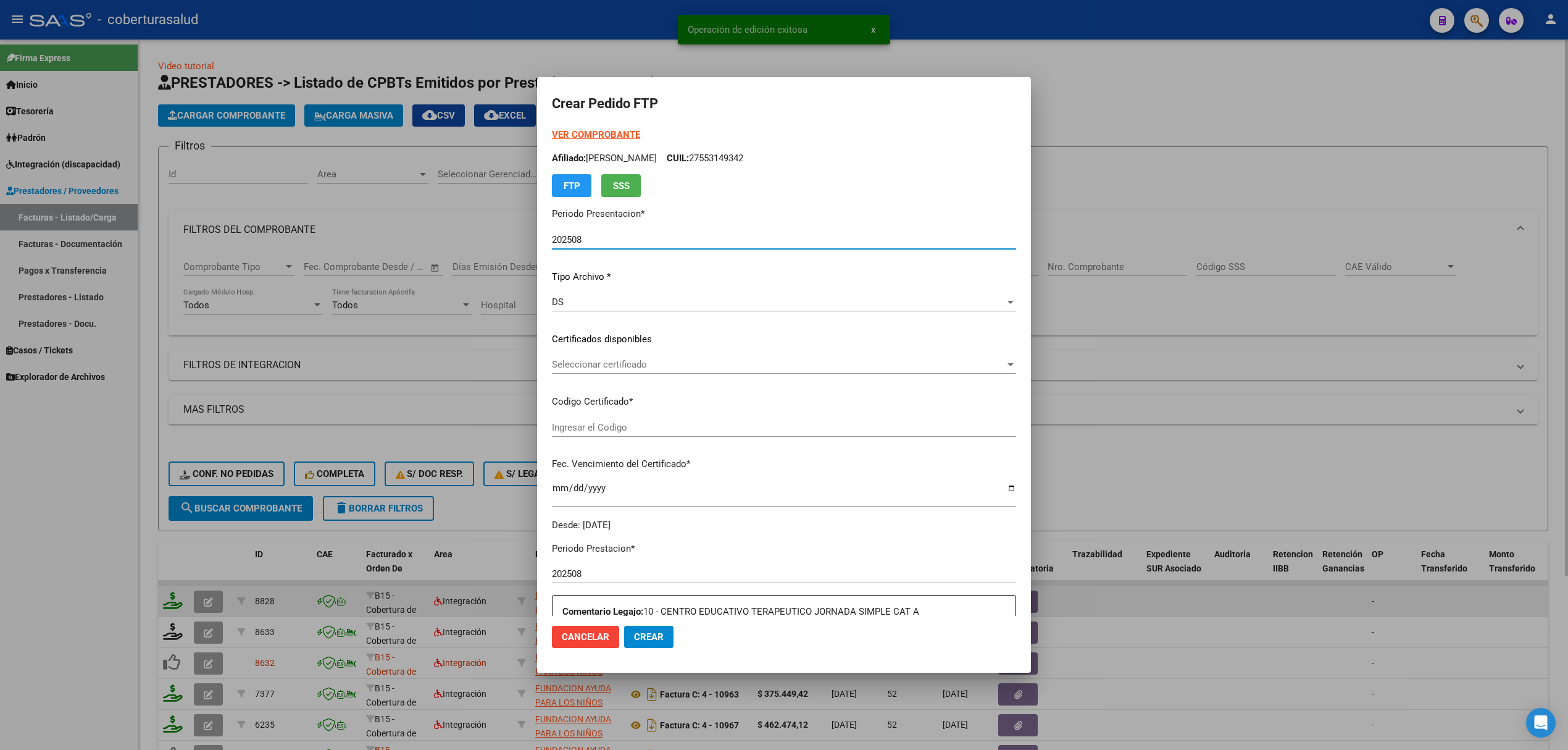
type input "ARG01000571005092022031520260315TUC139"
type input "2026-03-15"
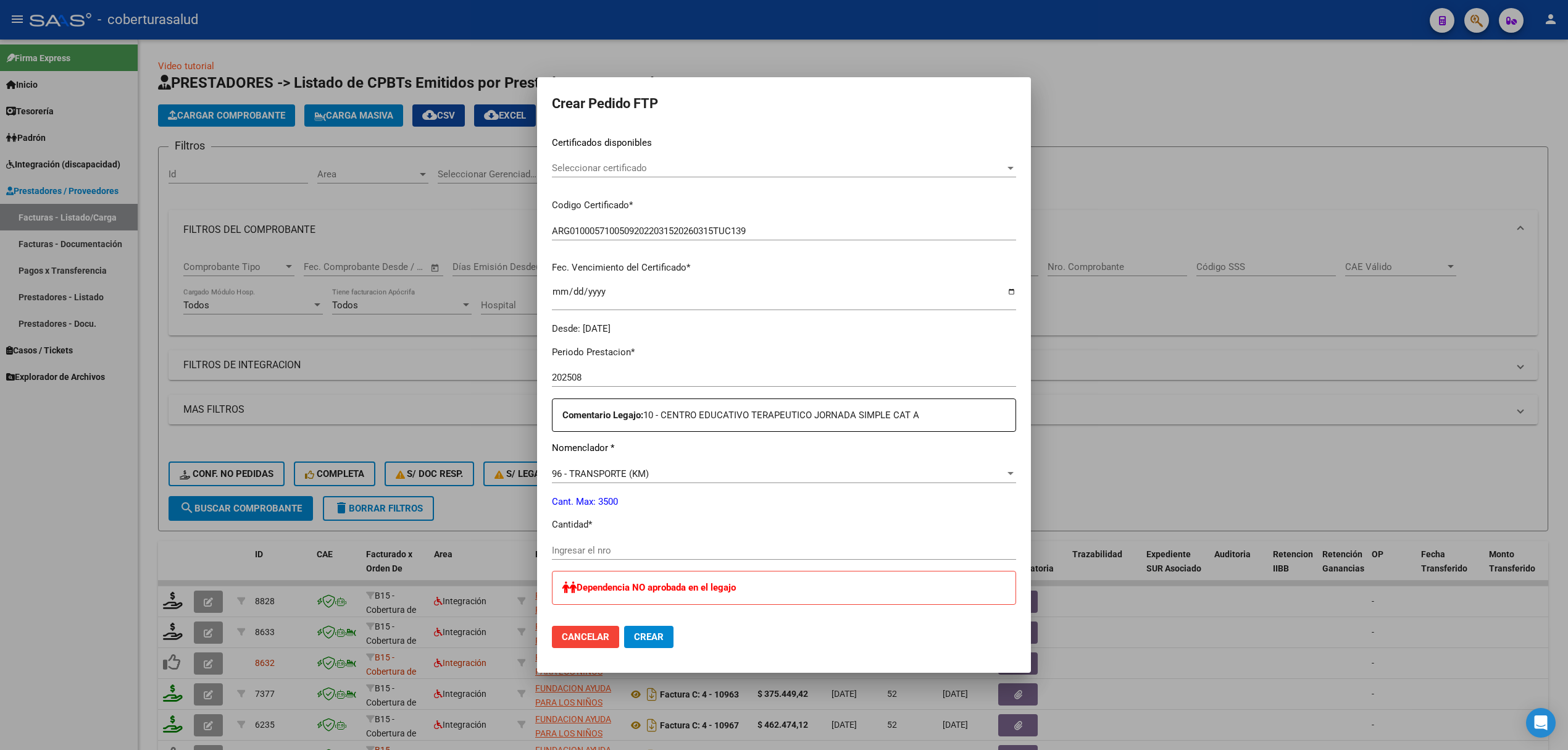
scroll to position [411, 0]
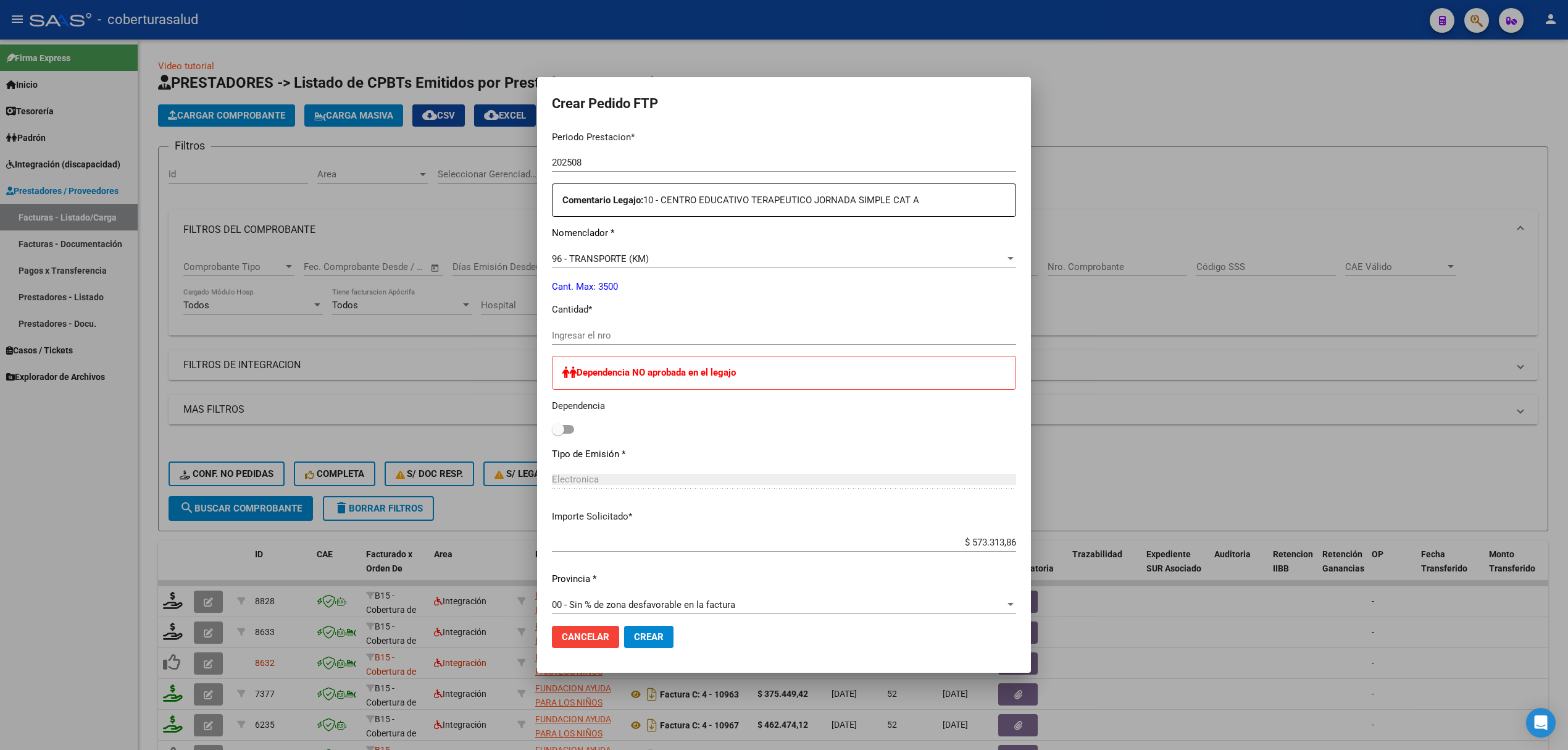
click at [595, 334] on input "Ingresar el nro" at bounding box center [784, 335] width 464 height 11
click at [631, 259] on span "96 - TRANSPORTE (KM)" at bounding box center [600, 258] width 97 height 11
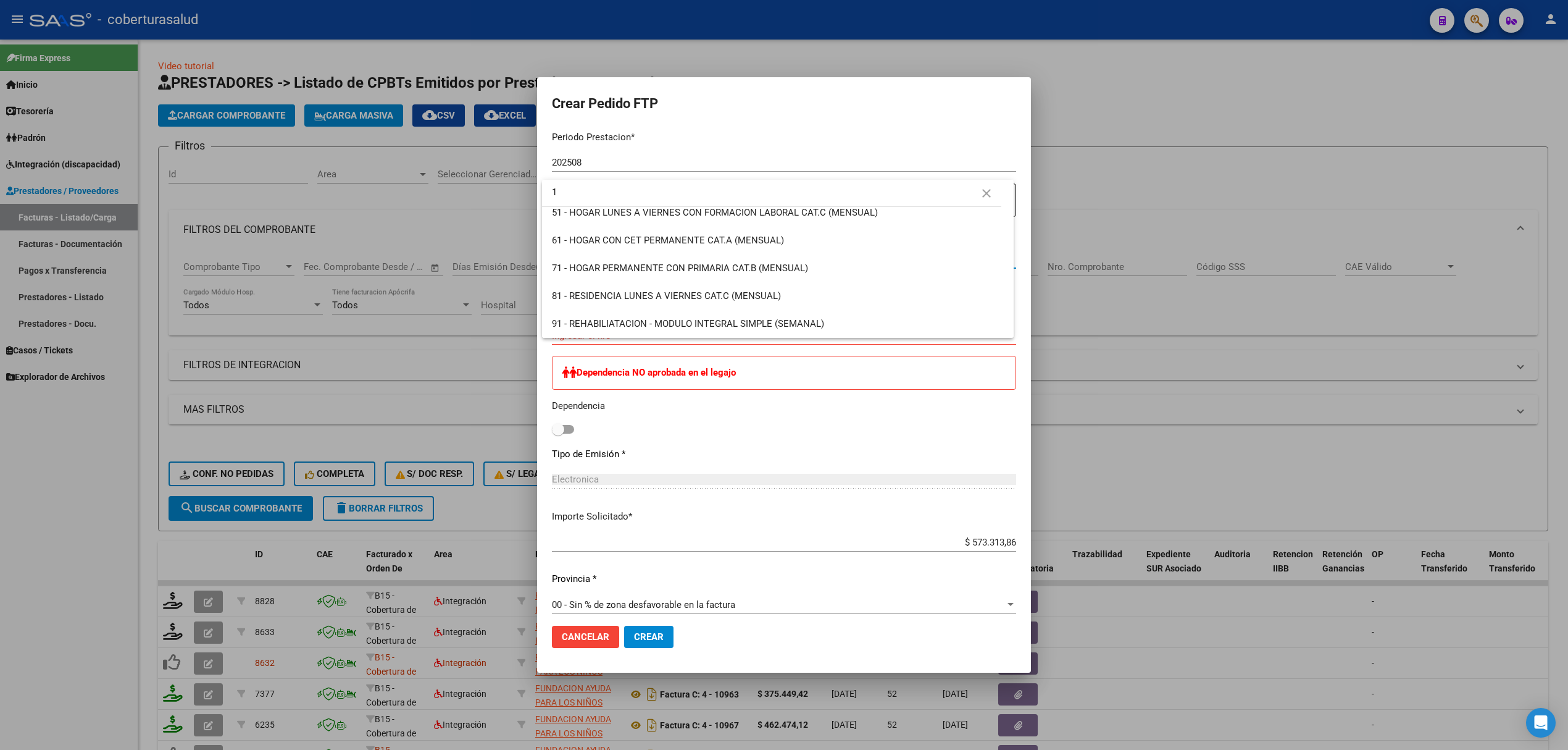
scroll to position [0, 0]
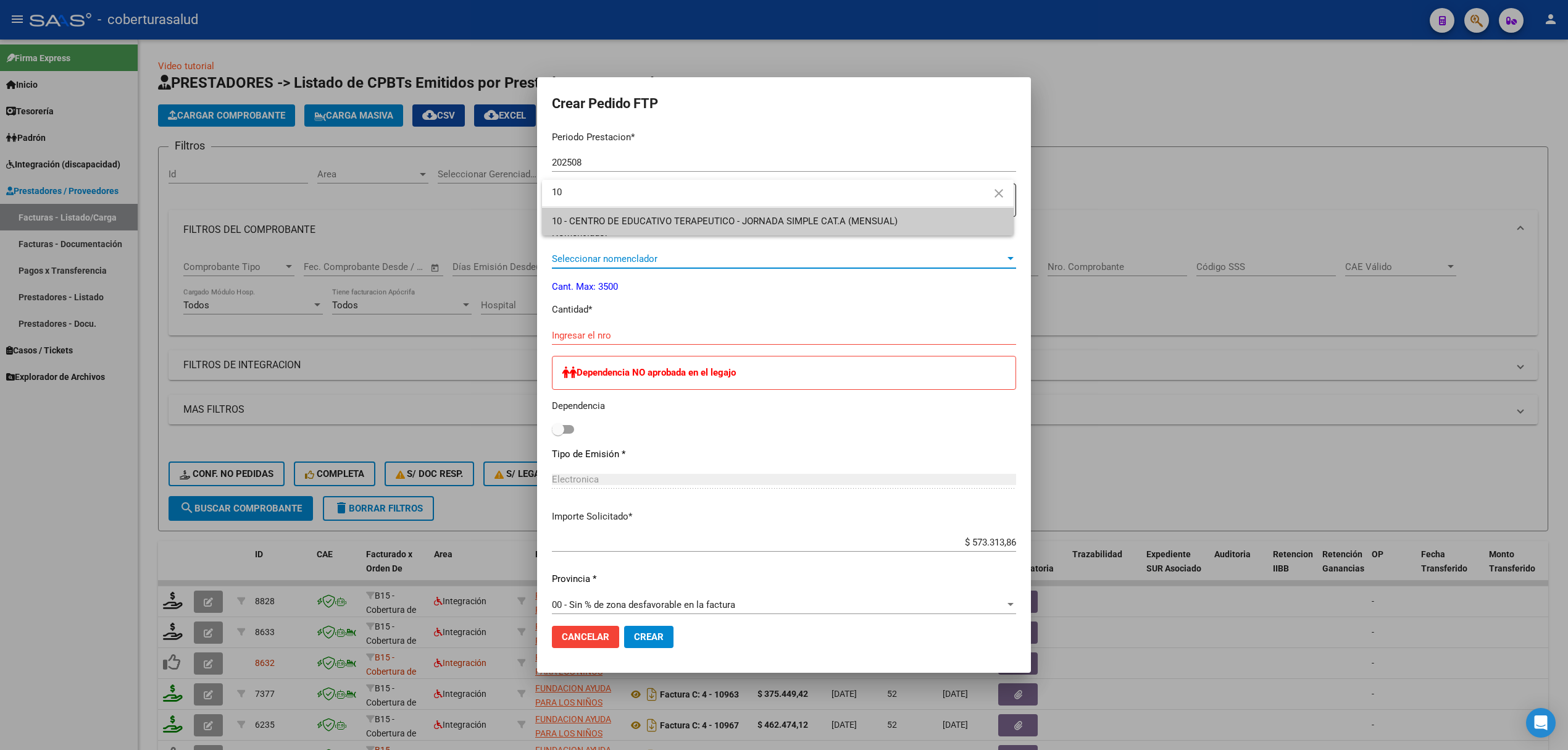
type input "10"
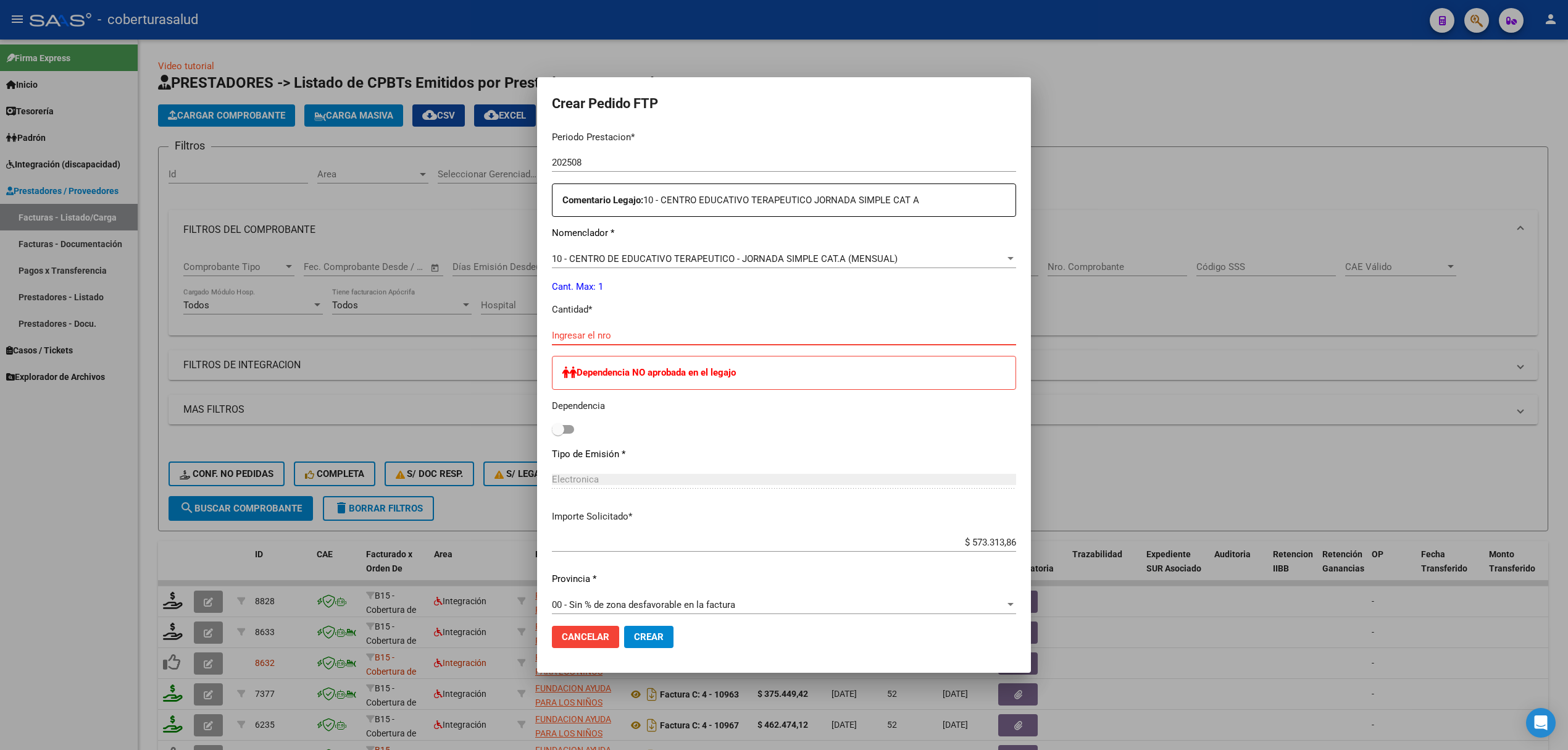
click at [611, 332] on input "Ingresar el nro" at bounding box center [784, 335] width 464 height 11
type input "1"
click at [570, 428] on span at bounding box center [563, 429] width 22 height 9
click at [558, 434] on input "checkbox" at bounding box center [558, 434] width 1 height 1
checkbox input "true"
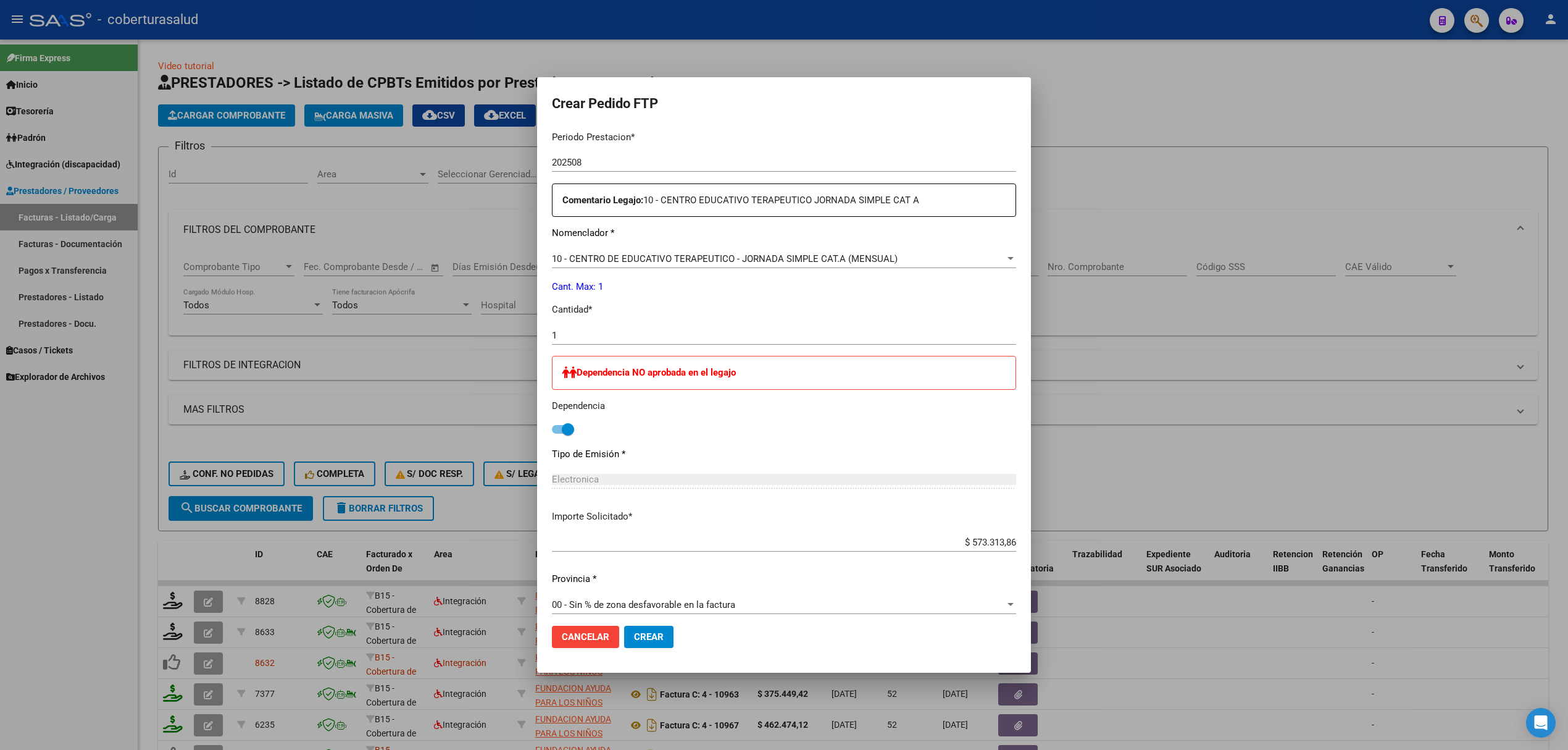
scroll to position [421, 0]
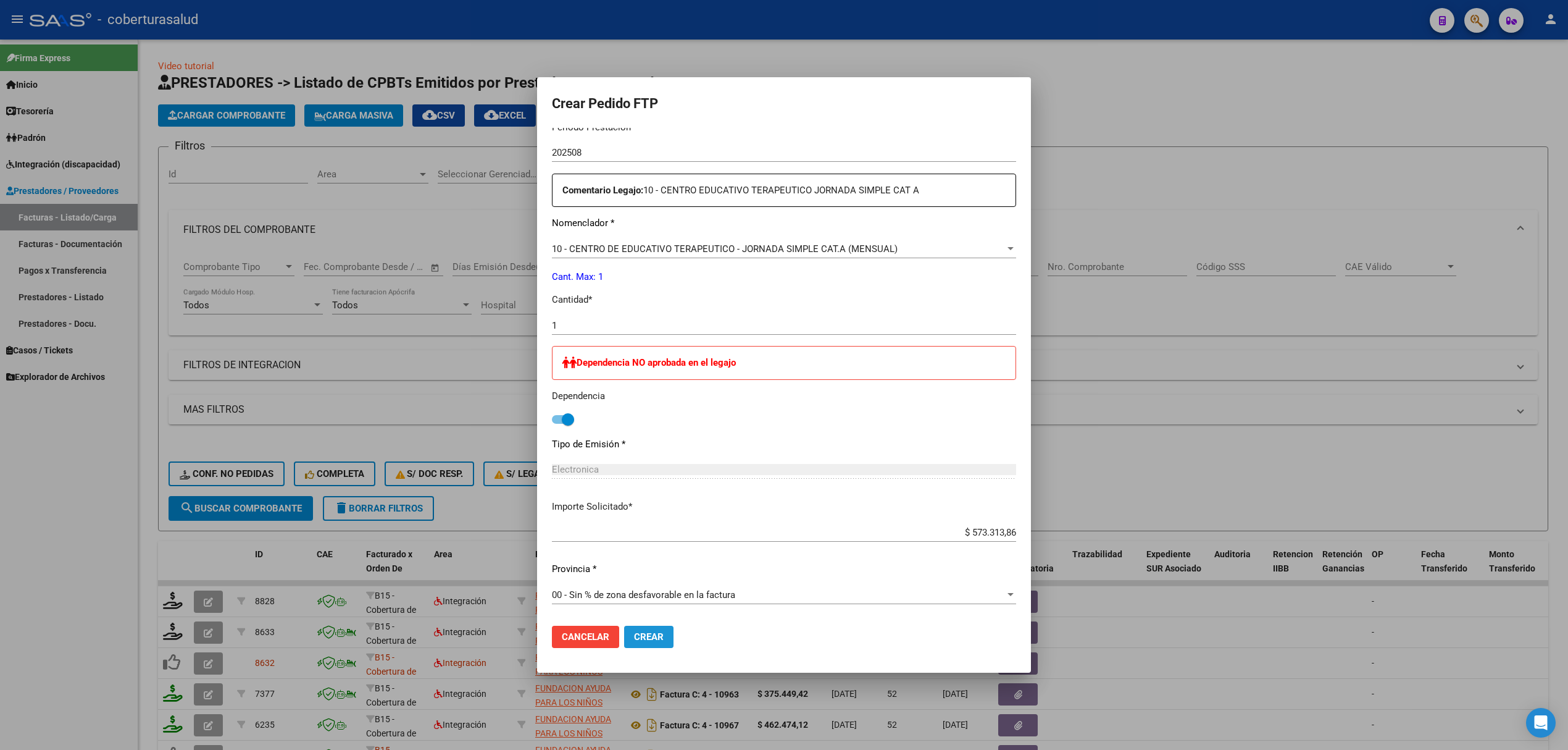
click at [638, 634] on span "Crear" at bounding box center [649, 636] width 30 height 11
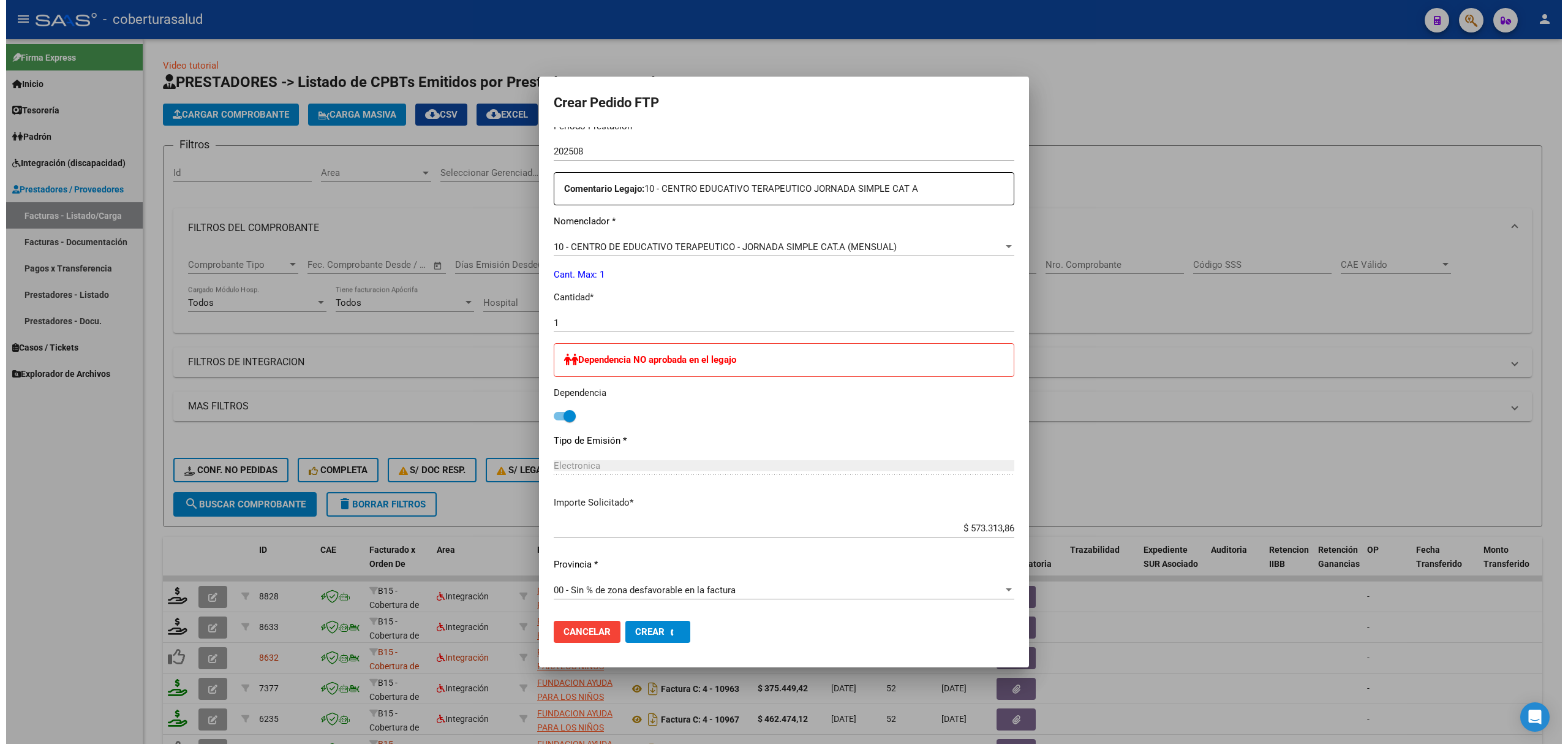
scroll to position [349, 0]
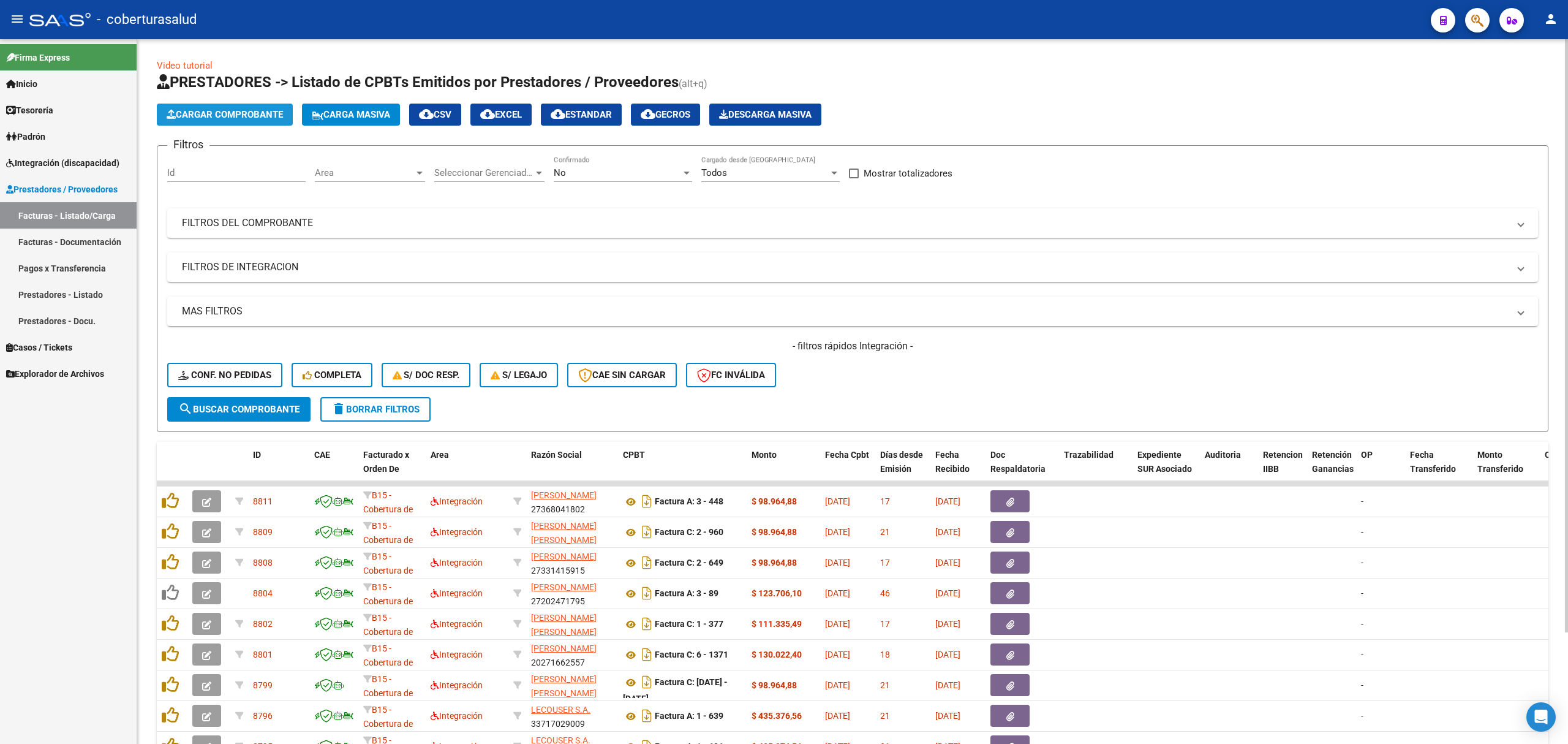
click at [250, 115] on span "Cargar Comprobante" at bounding box center [225, 114] width 117 height 11
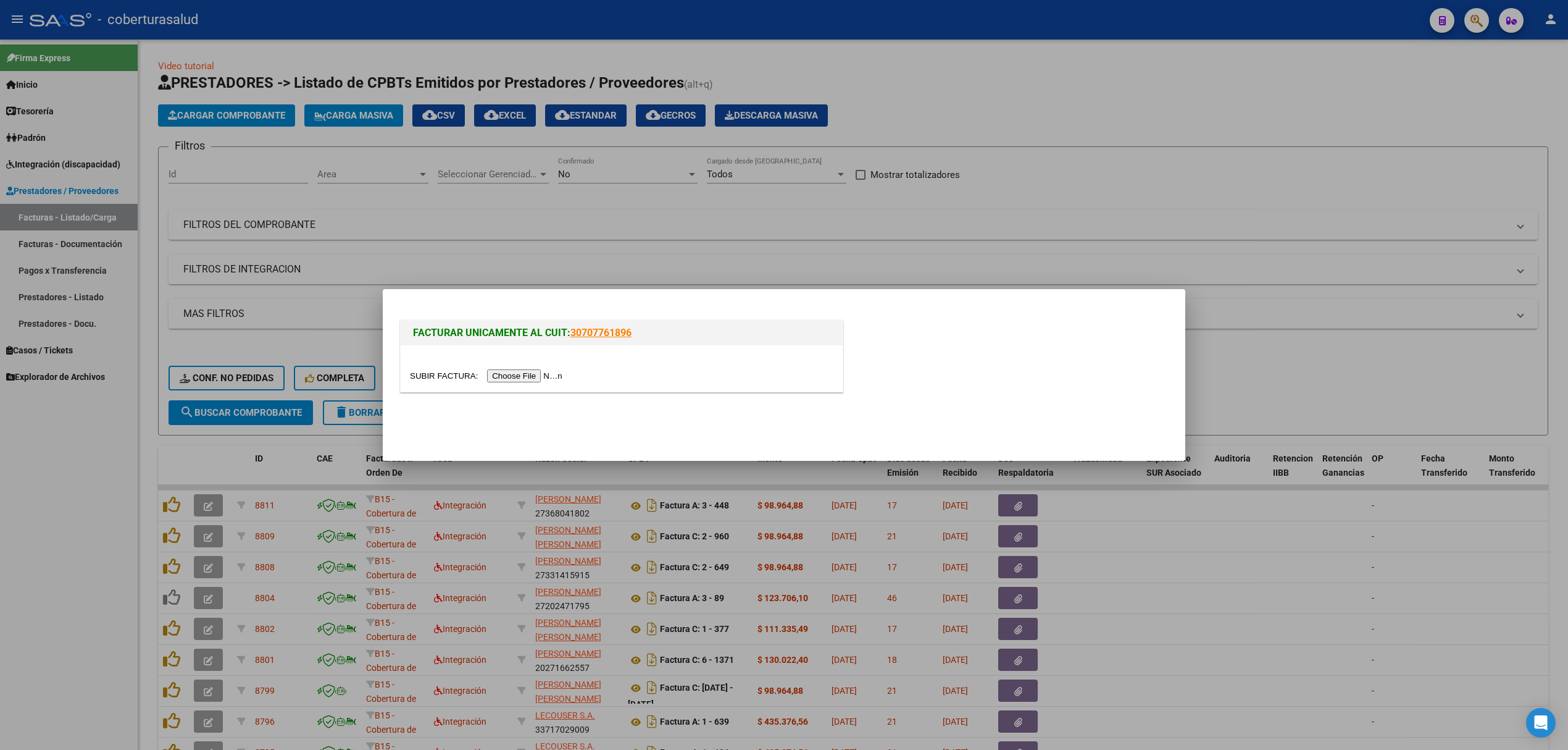
click at [505, 379] on input "file" at bounding box center [487, 376] width 156 height 13
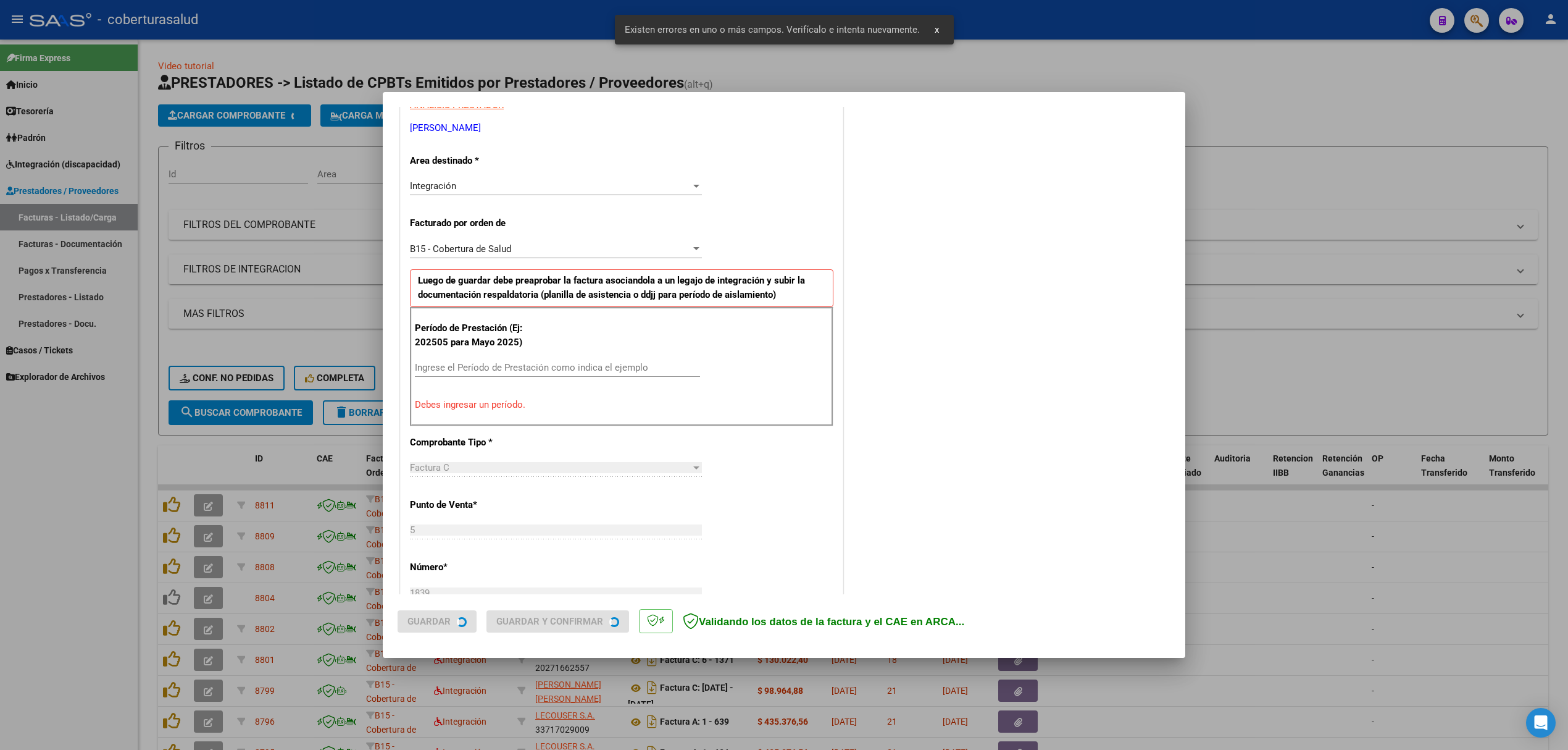
scroll to position [250, 0]
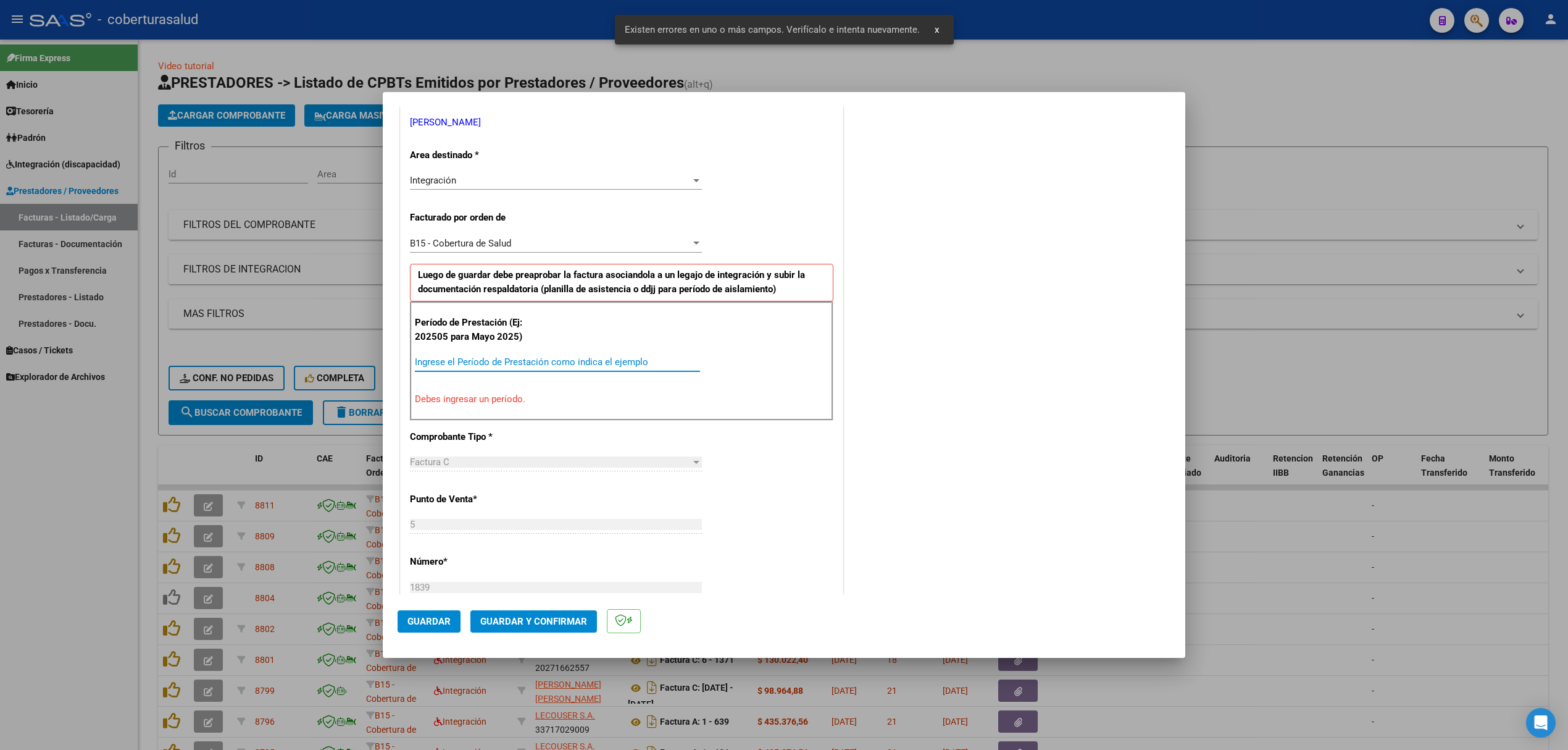
click at [532, 361] on input "Ingrese el Período de Prestación como indica el ejemplo" at bounding box center [558, 361] width 286 height 11
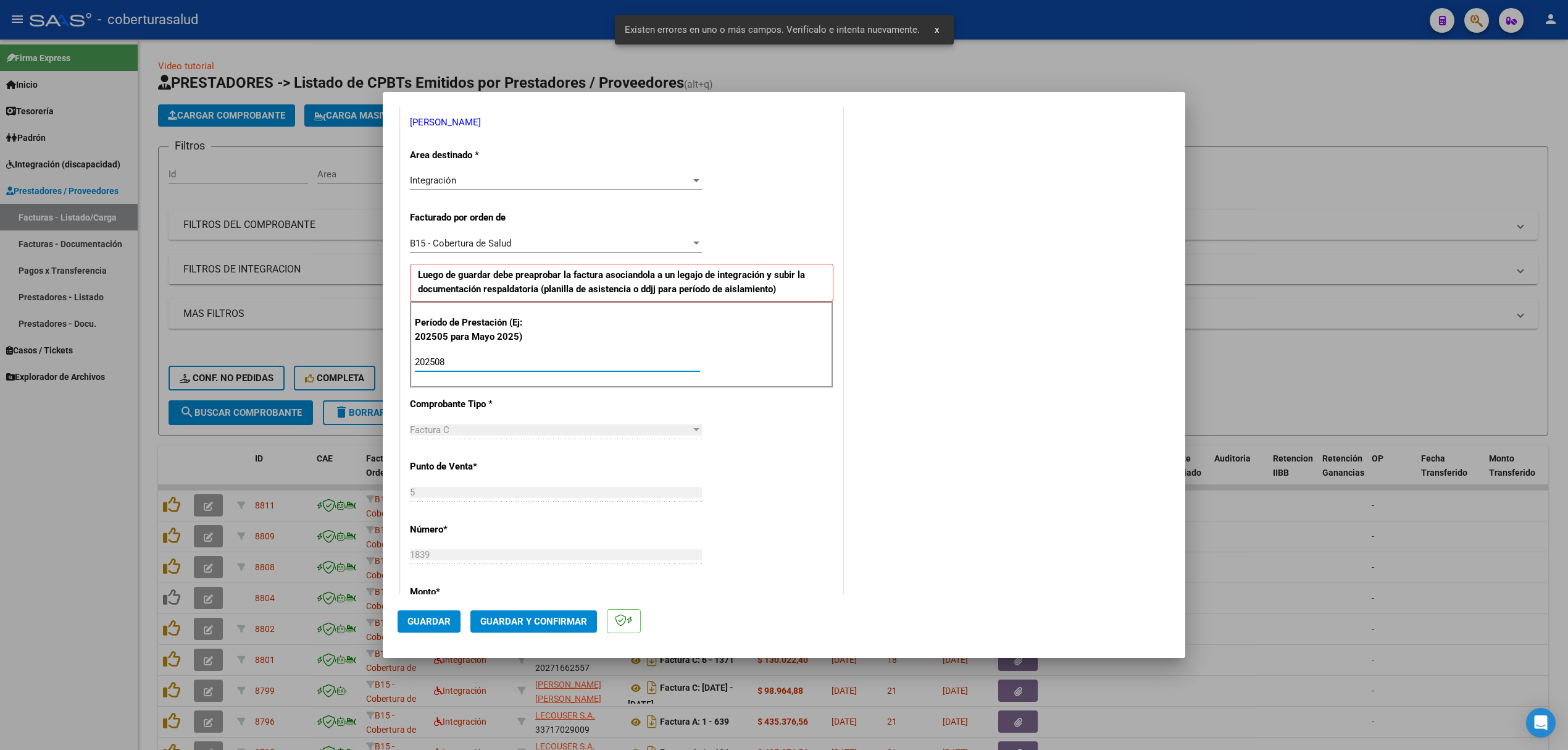
type input "202508"
click at [441, 616] on span "Guardar" at bounding box center [429, 621] width 43 height 11
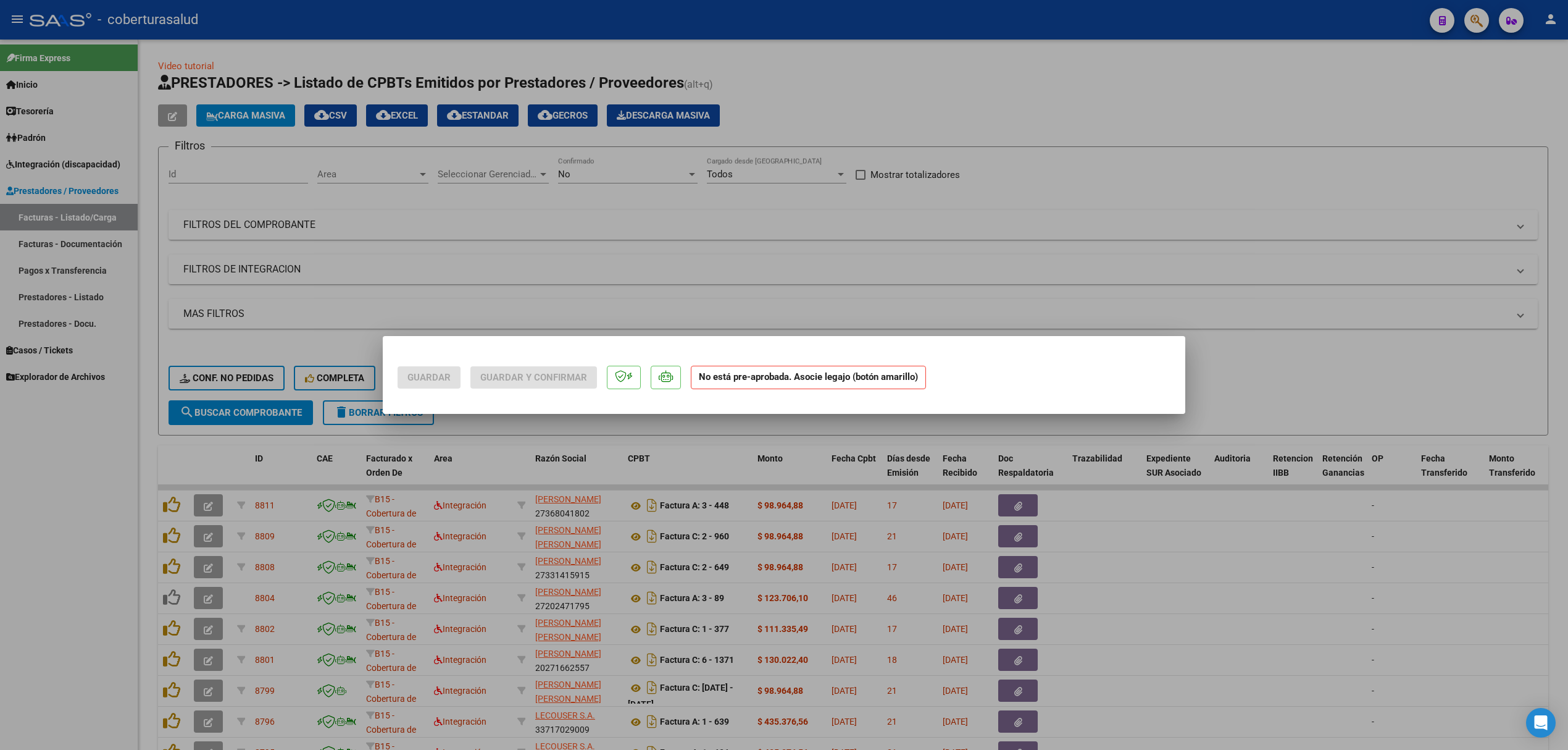
scroll to position [0, 0]
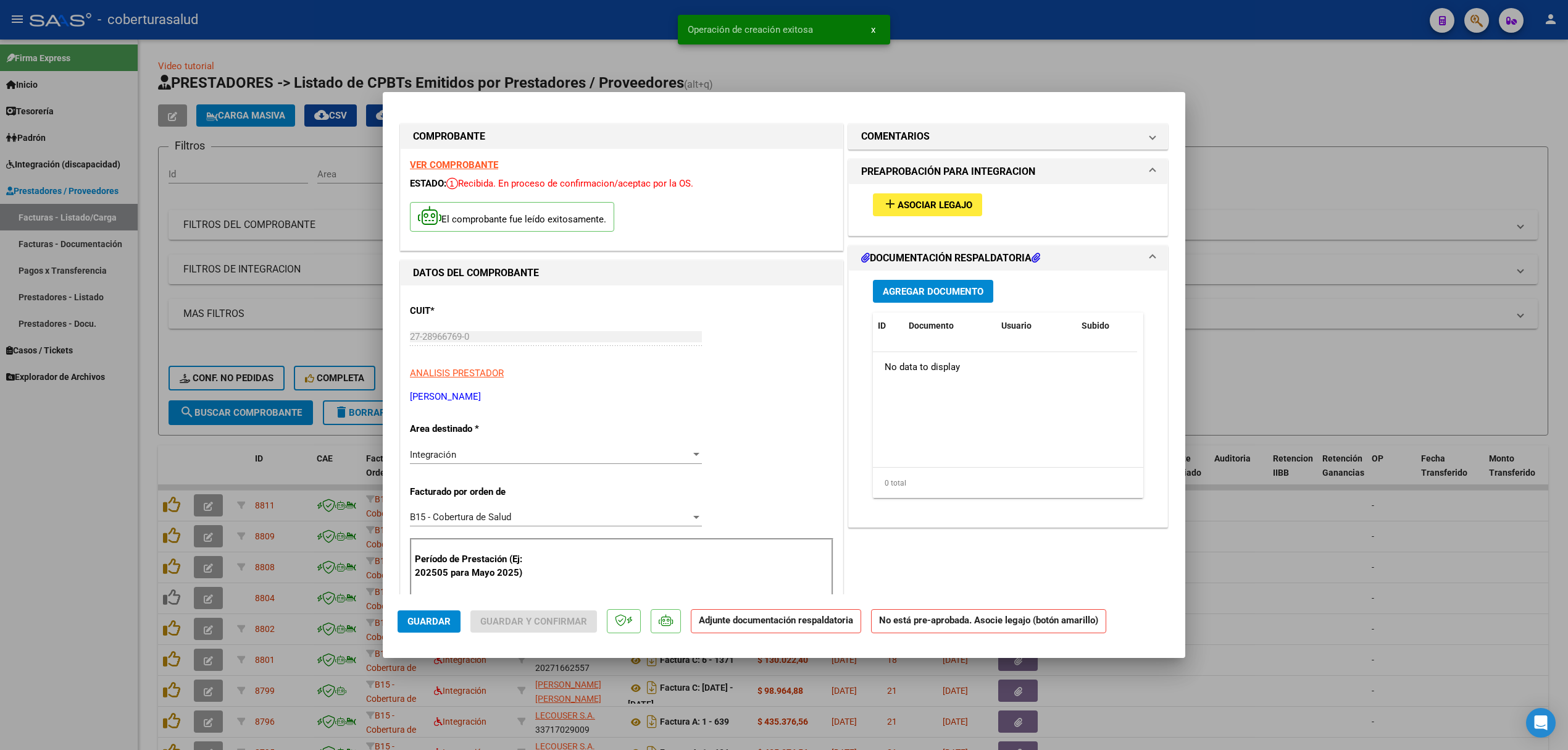
click at [903, 199] on span "Asociar Legajo" at bounding box center [935, 205] width 74 height 11
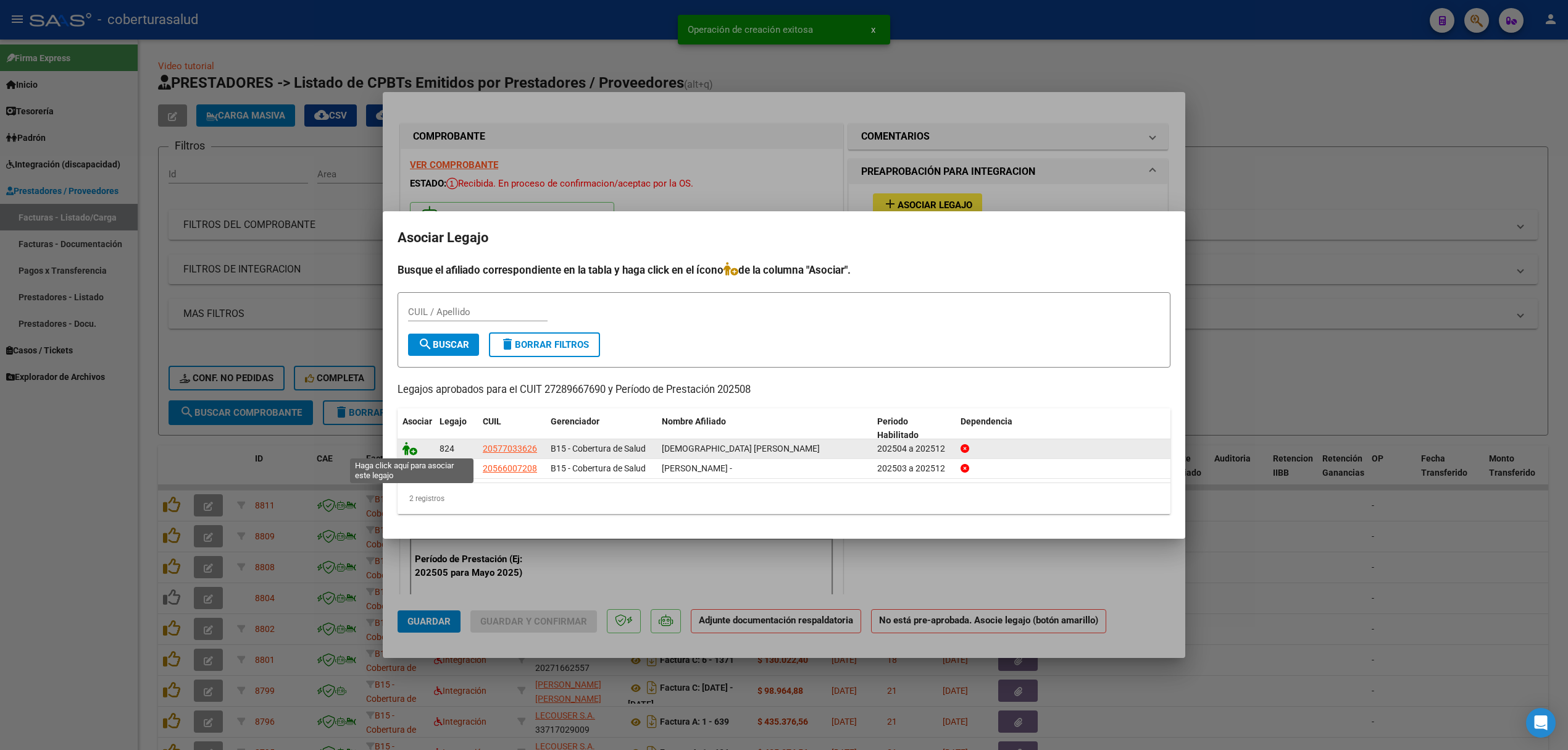
click at [408, 446] on icon at bounding box center [410, 448] width 15 height 13
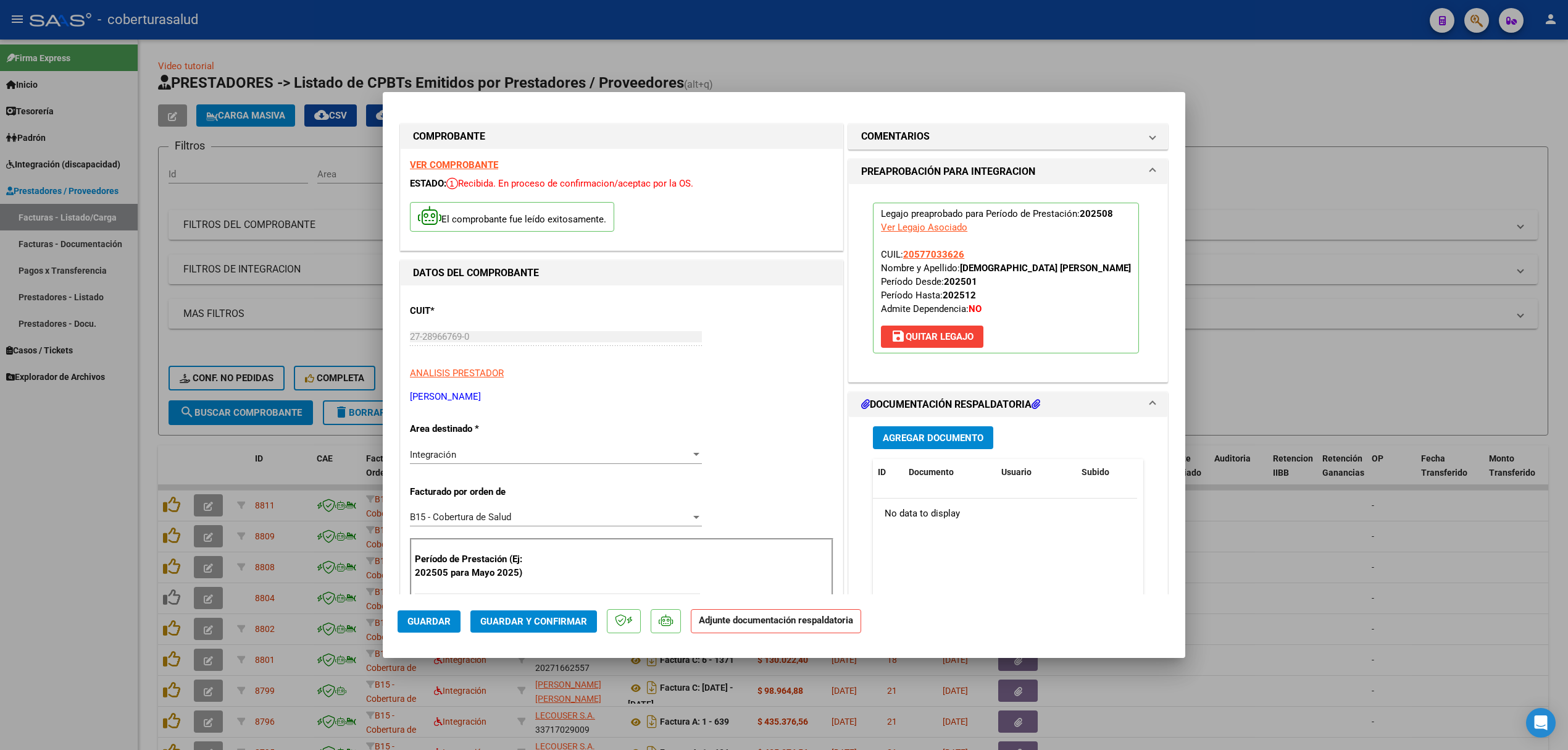
click at [900, 446] on button "Agregar Documento" at bounding box center [933, 437] width 120 height 23
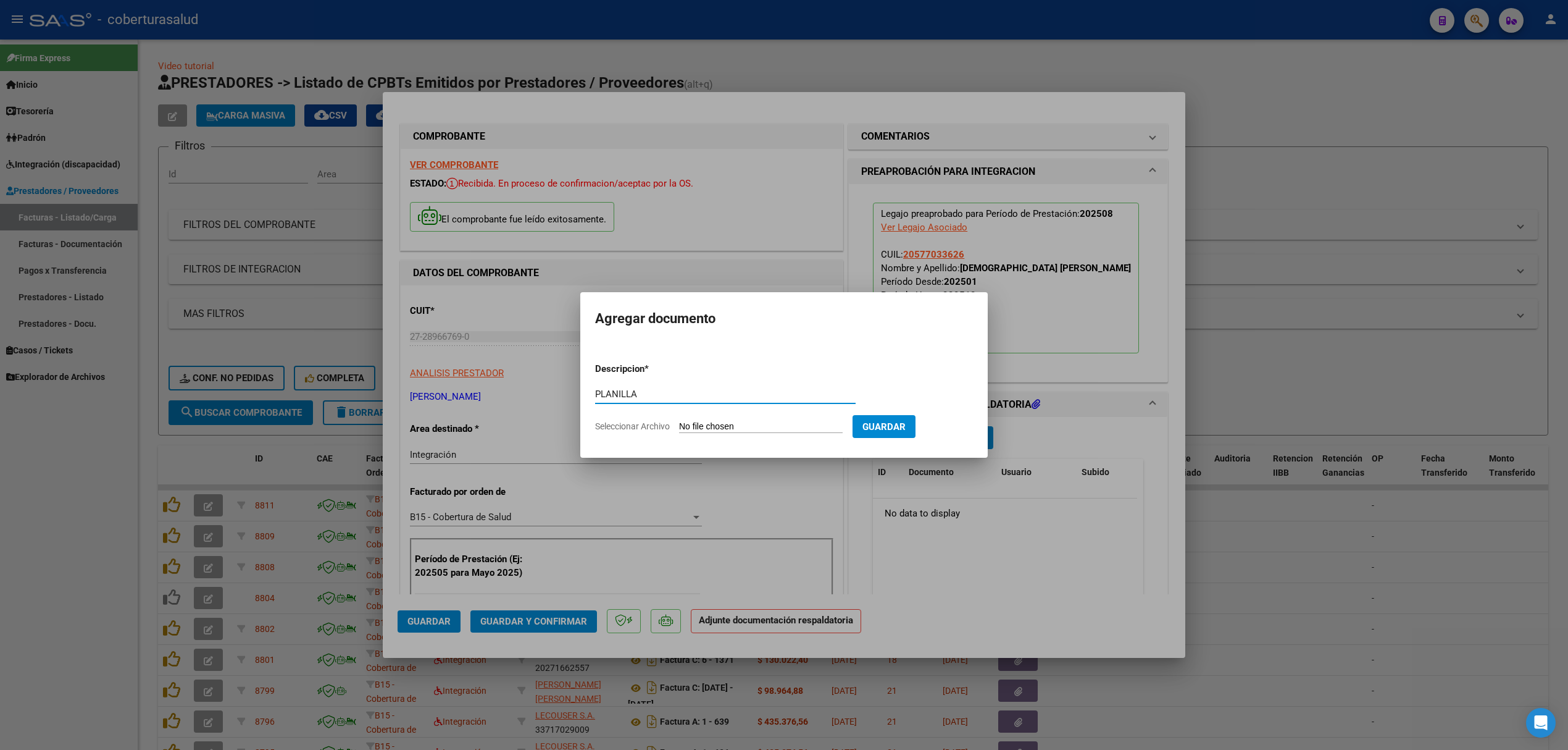
type input "PLANILLA"
click at [751, 414] on div "PLANILLA Escriba aquí una descripcion" at bounding box center [725, 400] width 260 height 31
click at [747, 430] on input "Seleccionar Archivo" at bounding box center [761, 427] width 163 height 12
type input "C:\fakepath\Planilla [PERSON_NAME] Boreal Juarez Agosto.pdf"
click at [954, 424] on span "Guardar" at bounding box center [948, 426] width 43 height 11
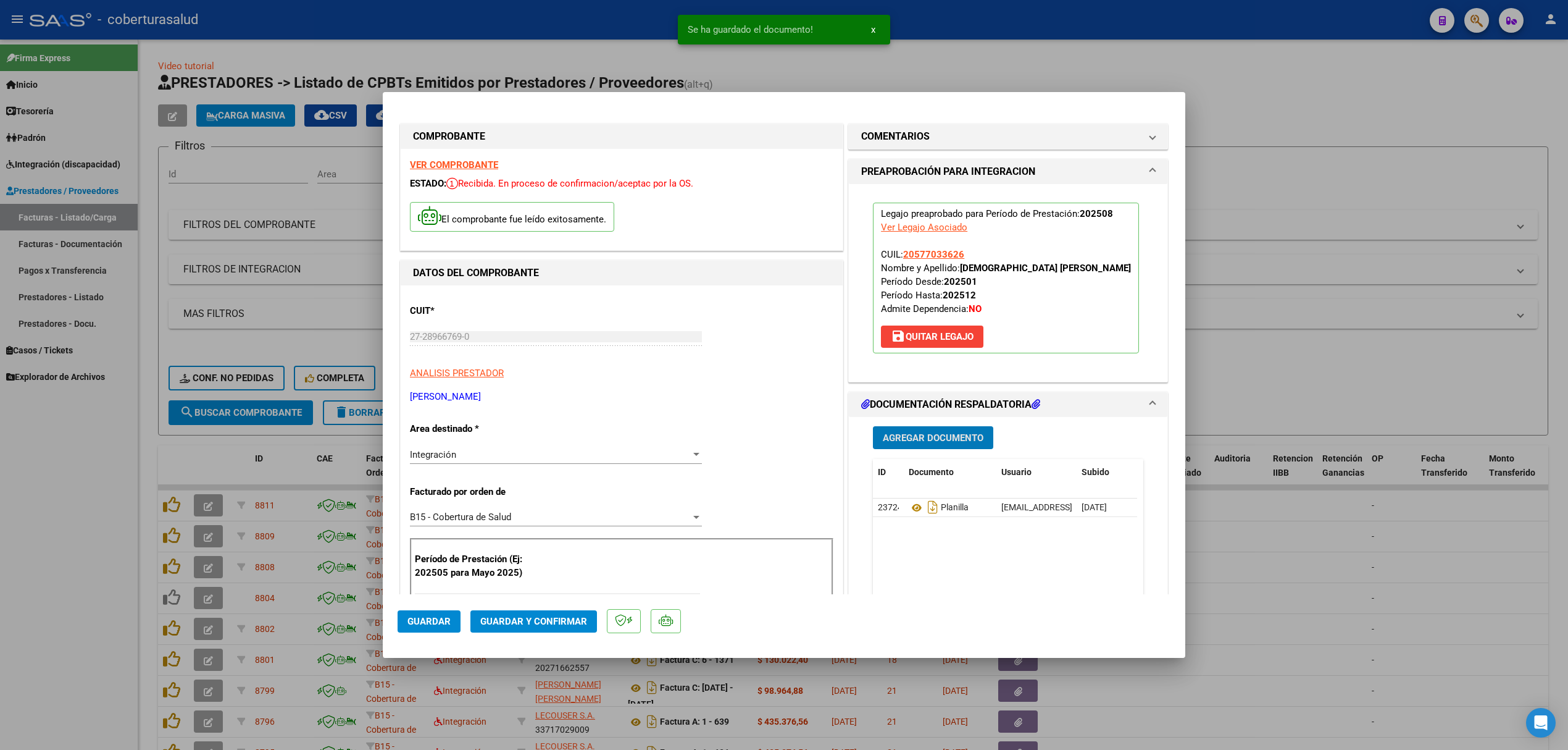
click at [502, 621] on span "Guardar y Confirmar" at bounding box center [533, 621] width 107 height 11
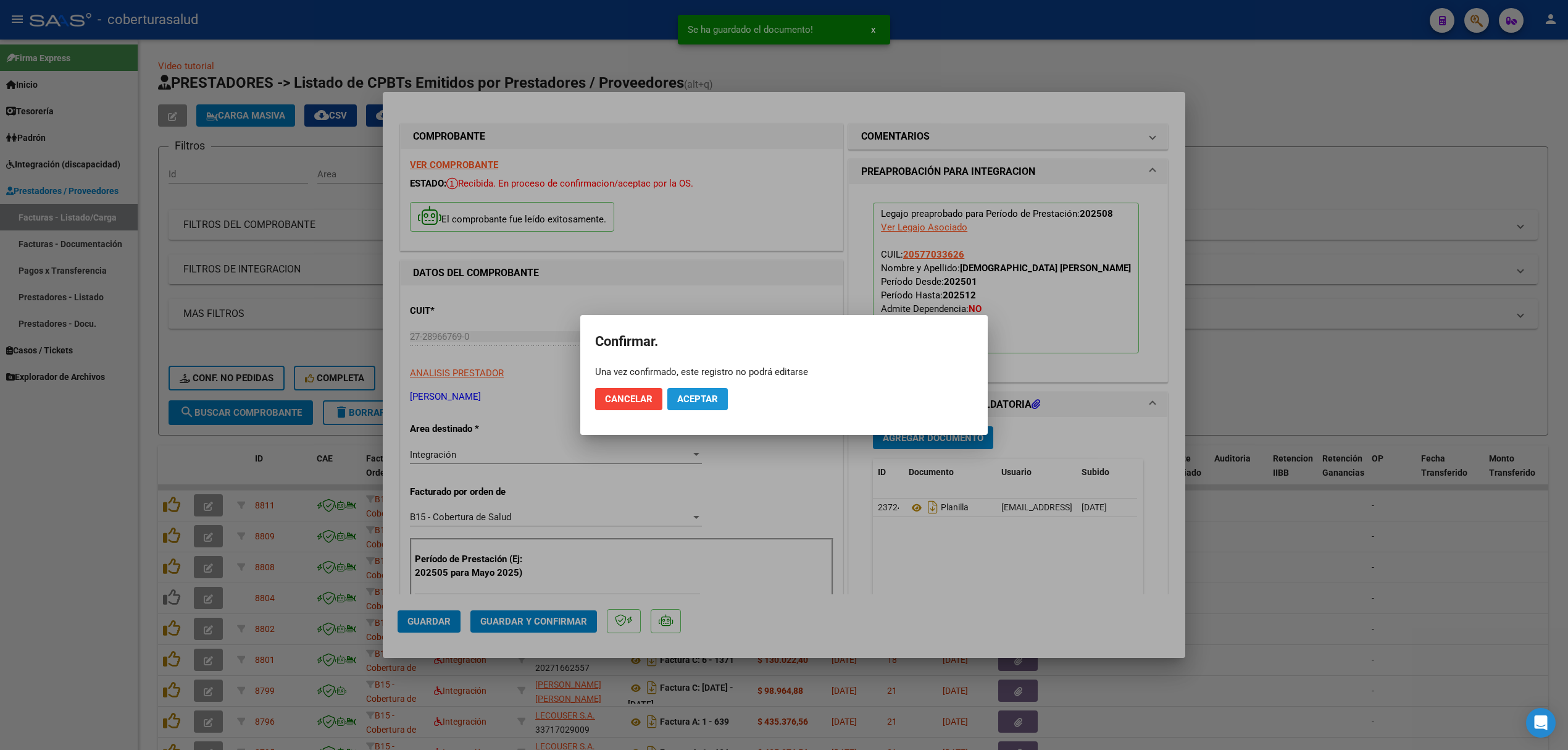
click at [705, 389] on button "Aceptar" at bounding box center [697, 399] width 60 height 22
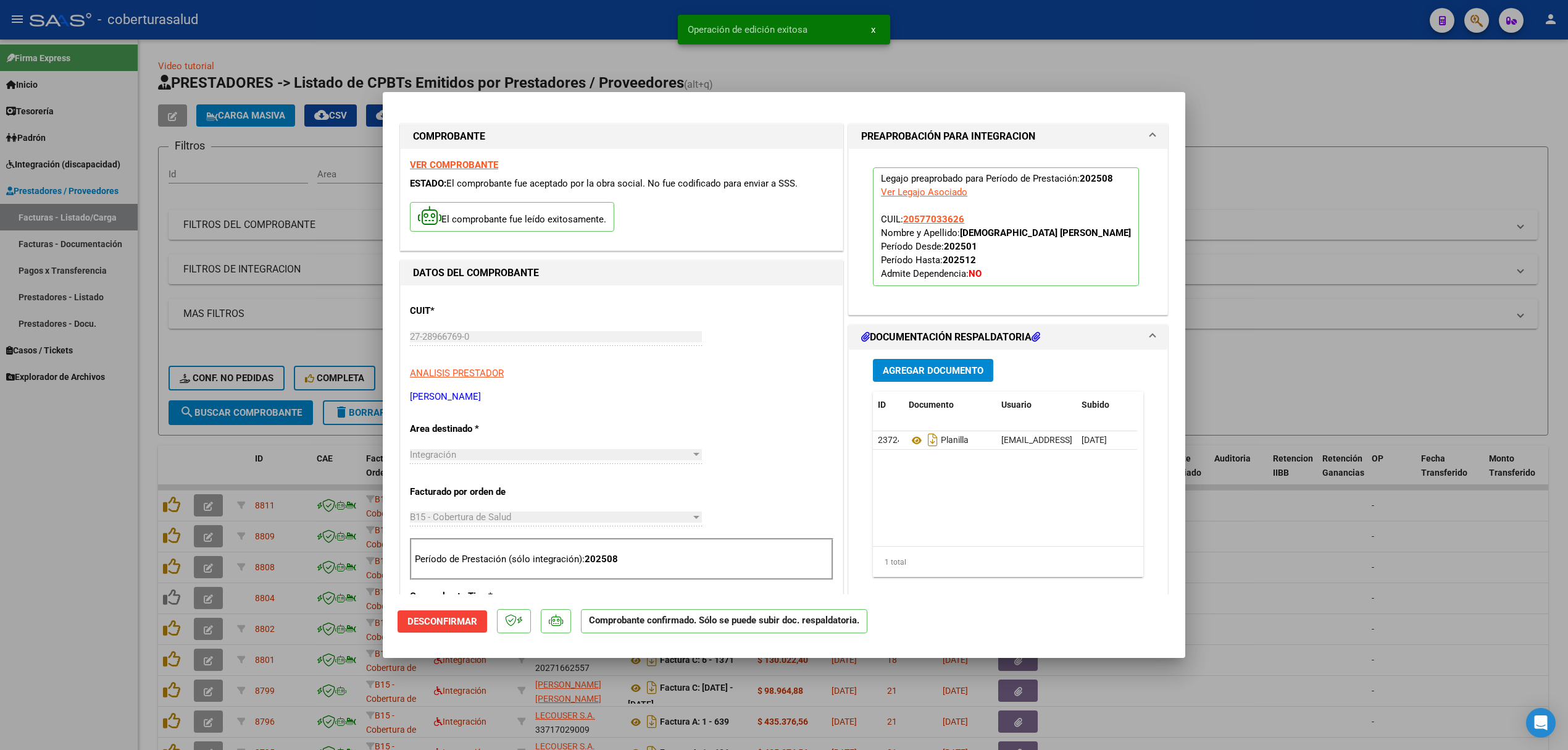
click at [304, 462] on div at bounding box center [784, 375] width 1568 height 750
type input "$ 0,00"
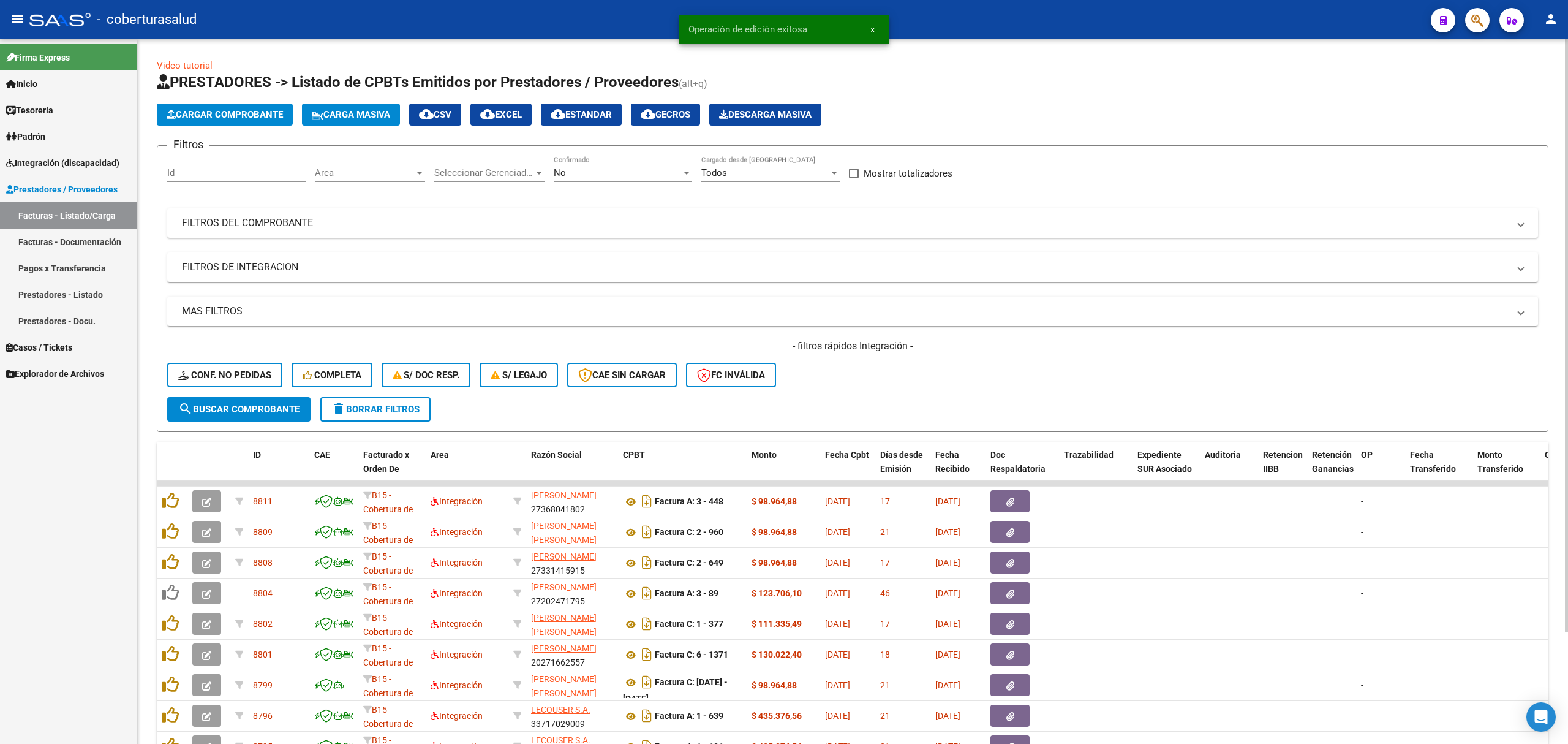
click at [572, 169] on div "No" at bounding box center [617, 173] width 127 height 11
drag, startPoint x: 593, startPoint y: 123, endPoint x: 466, endPoint y: 227, distance: 164.1
click at [592, 123] on span "Todos" at bounding box center [623, 118] width 138 height 28
click at [256, 407] on span "search Buscar Comprobante" at bounding box center [239, 409] width 121 height 11
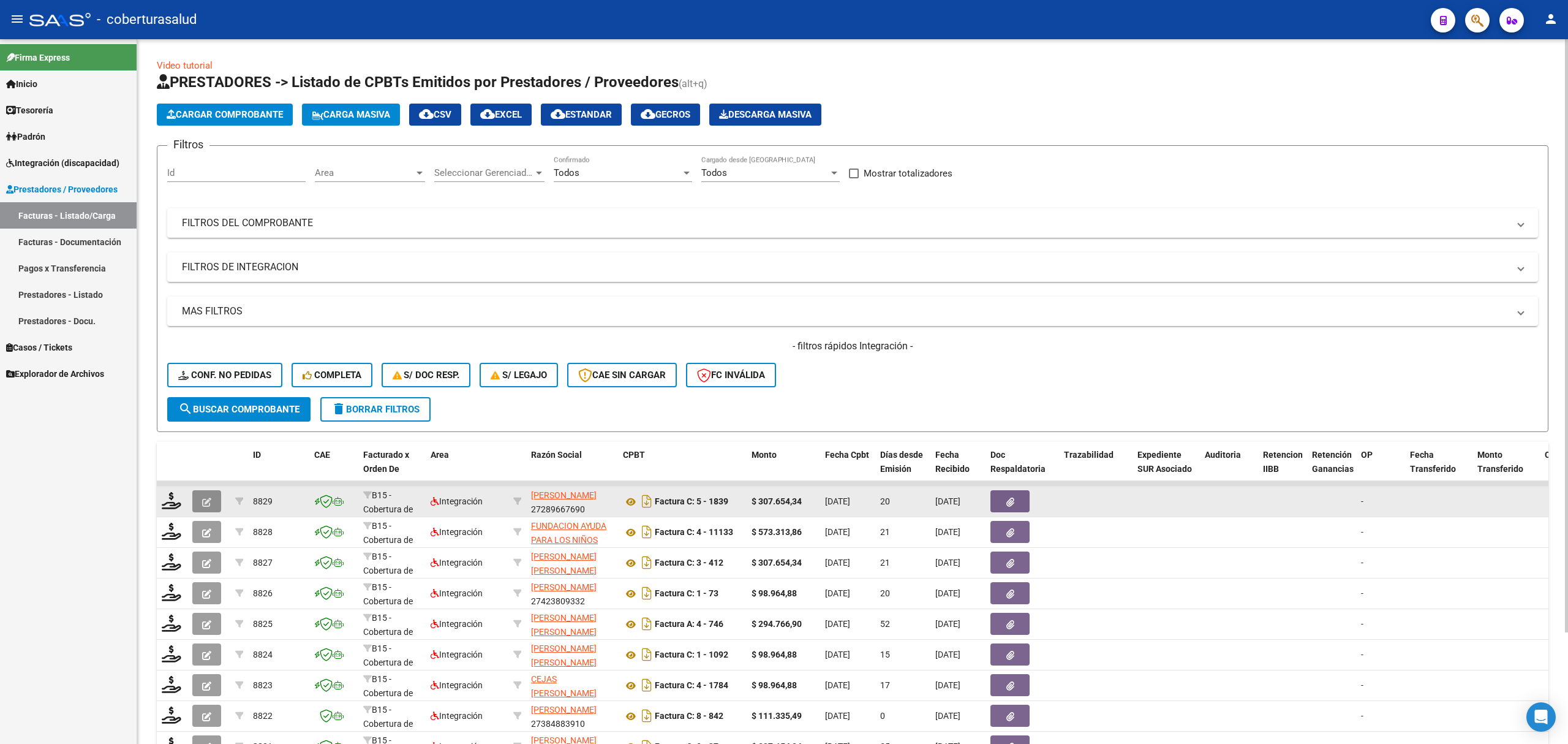
click at [204, 498] on icon "button" at bounding box center [207, 502] width 9 height 9
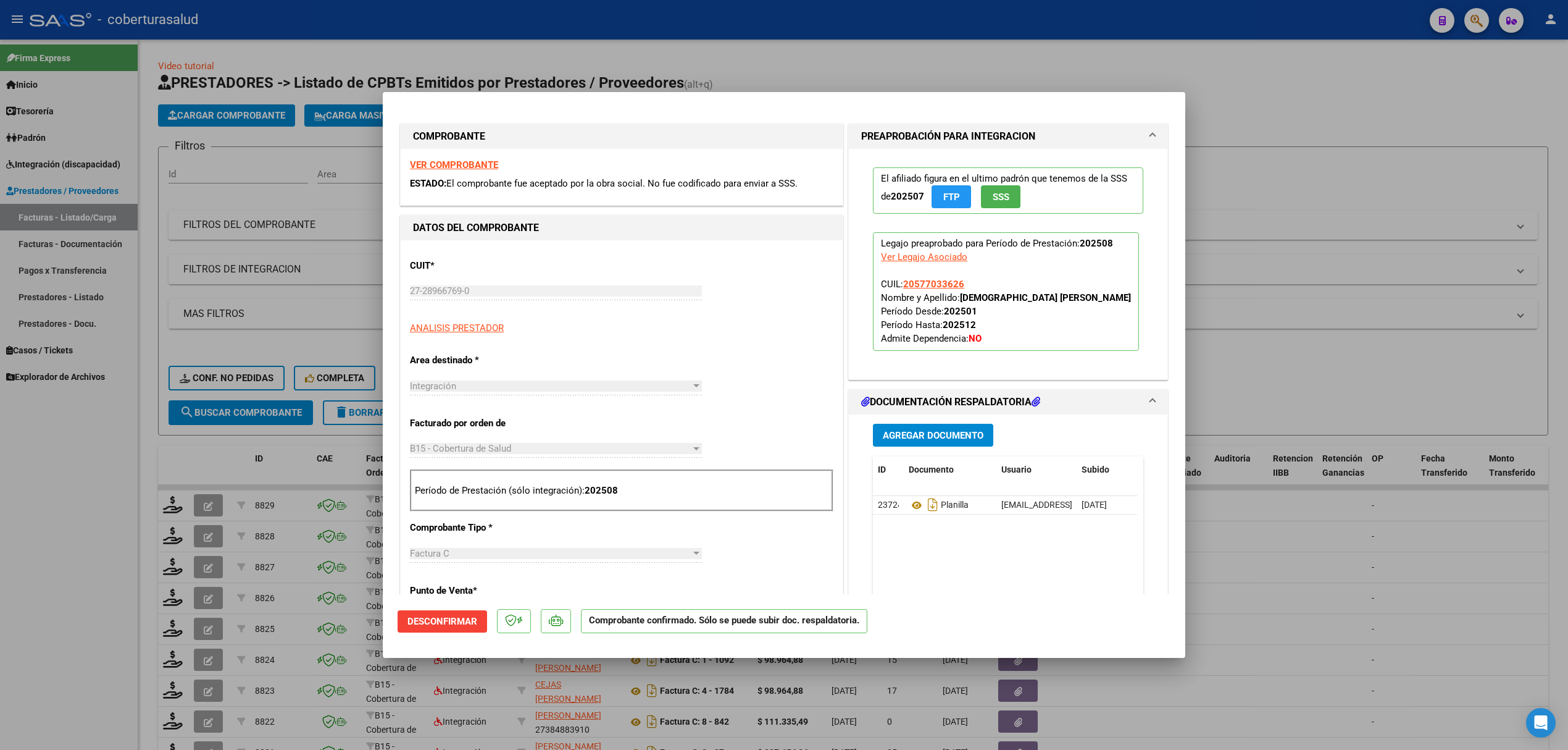
click at [193, 473] on div at bounding box center [784, 375] width 1568 height 750
type input "$ 0,00"
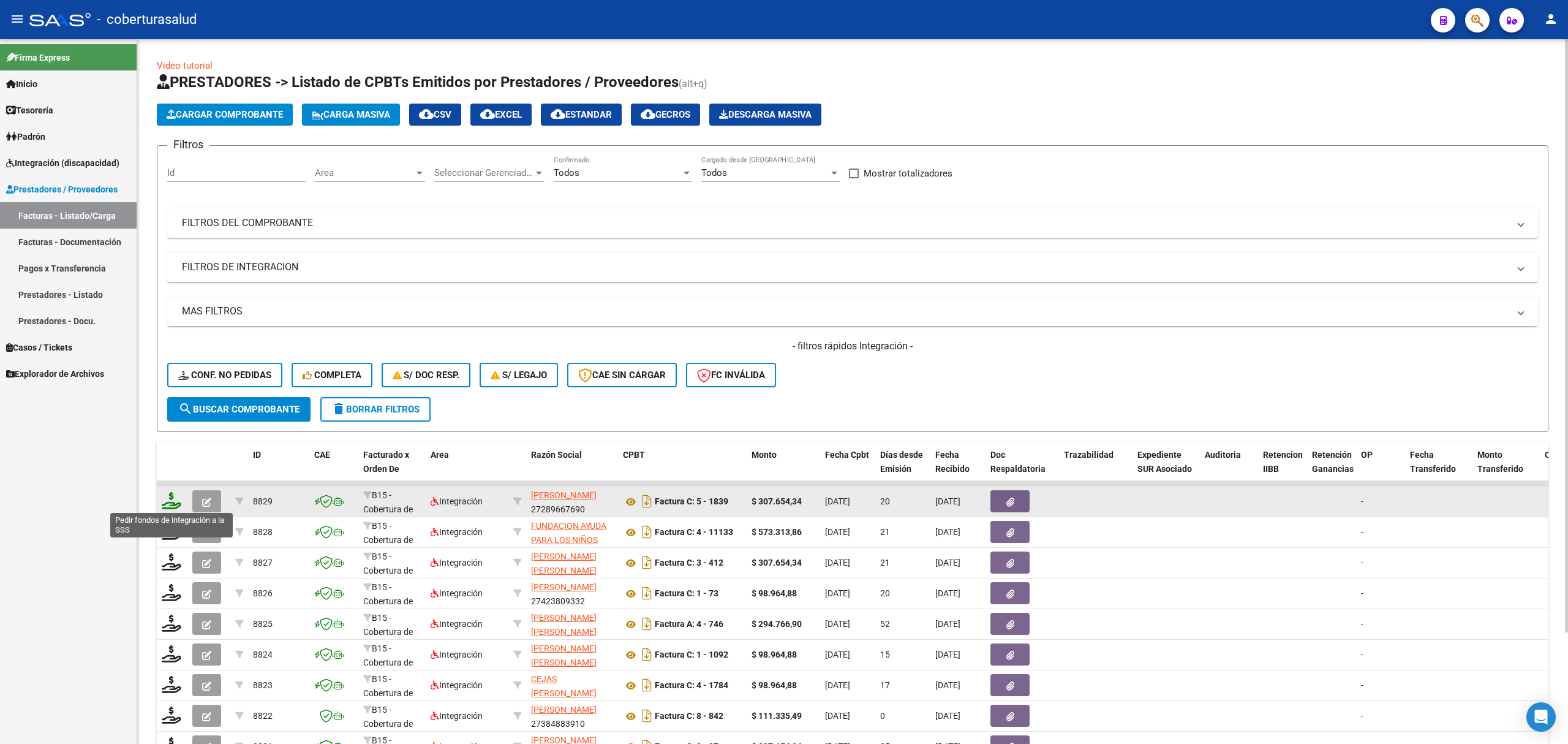
click at [171, 496] on icon at bounding box center [171, 501] width 20 height 17
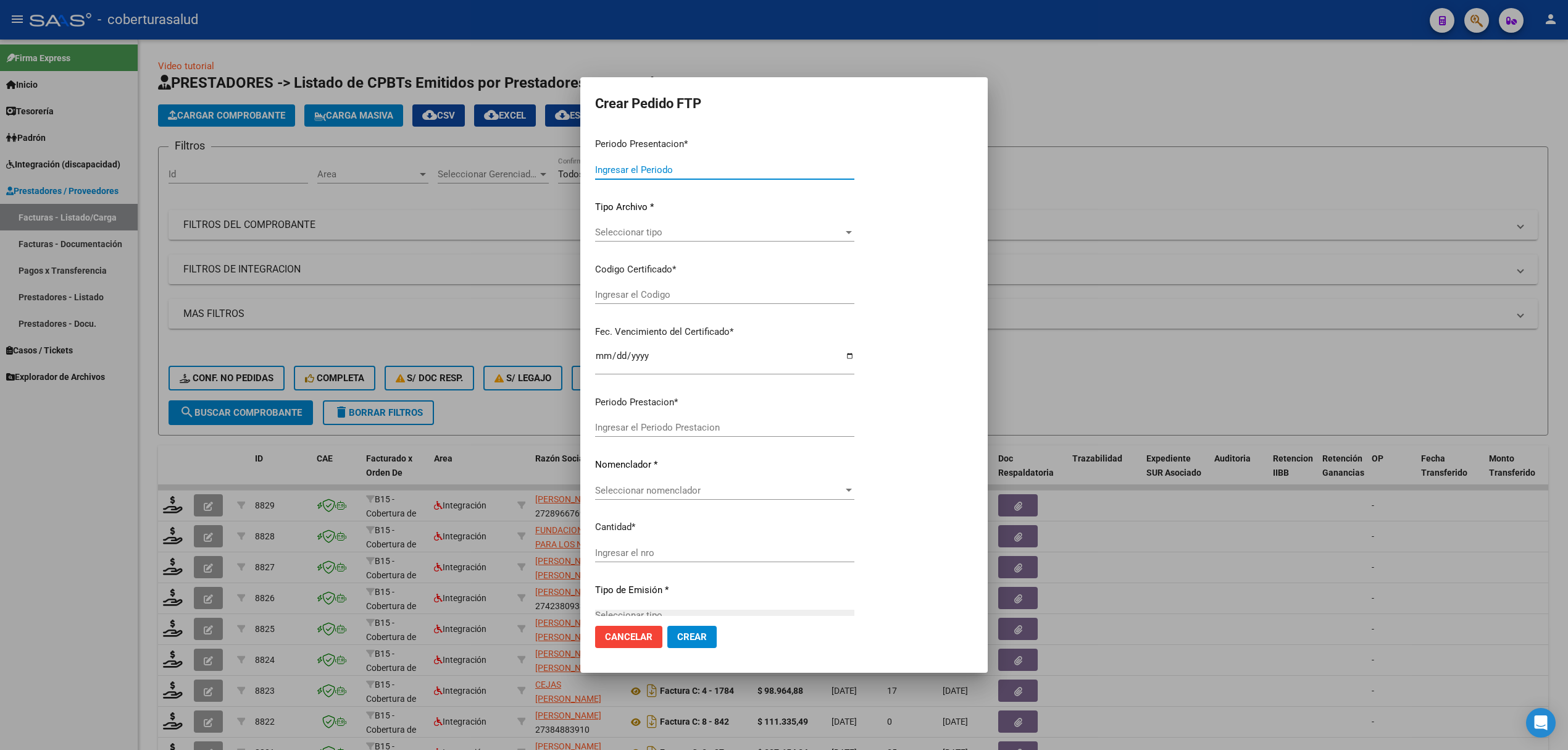
type input "202508"
type input "$ 307.654,34"
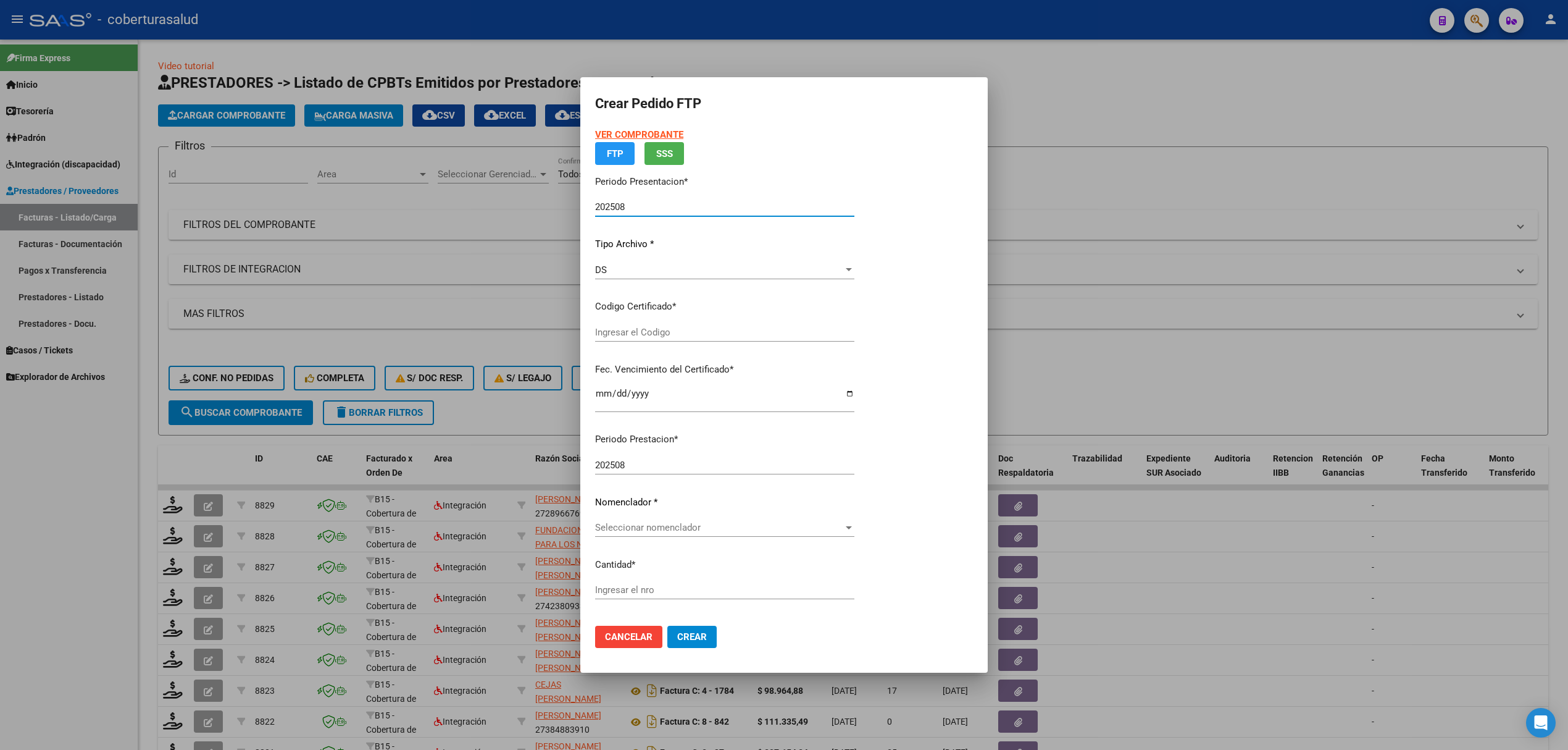
type input "ARG02000577033622025030720300307TUC138"
type input "[DATE]"
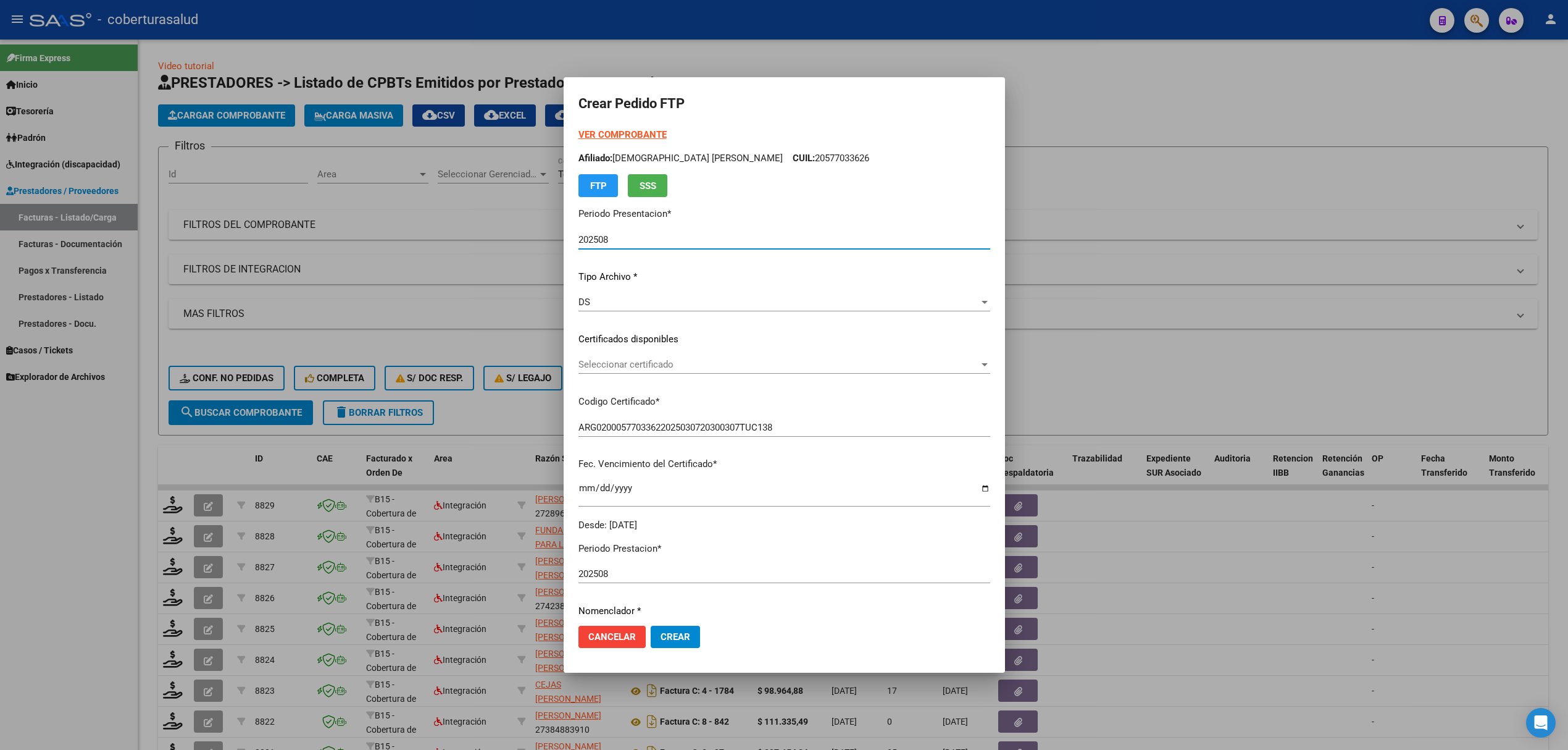
click at [460, 436] on div at bounding box center [784, 375] width 1568 height 750
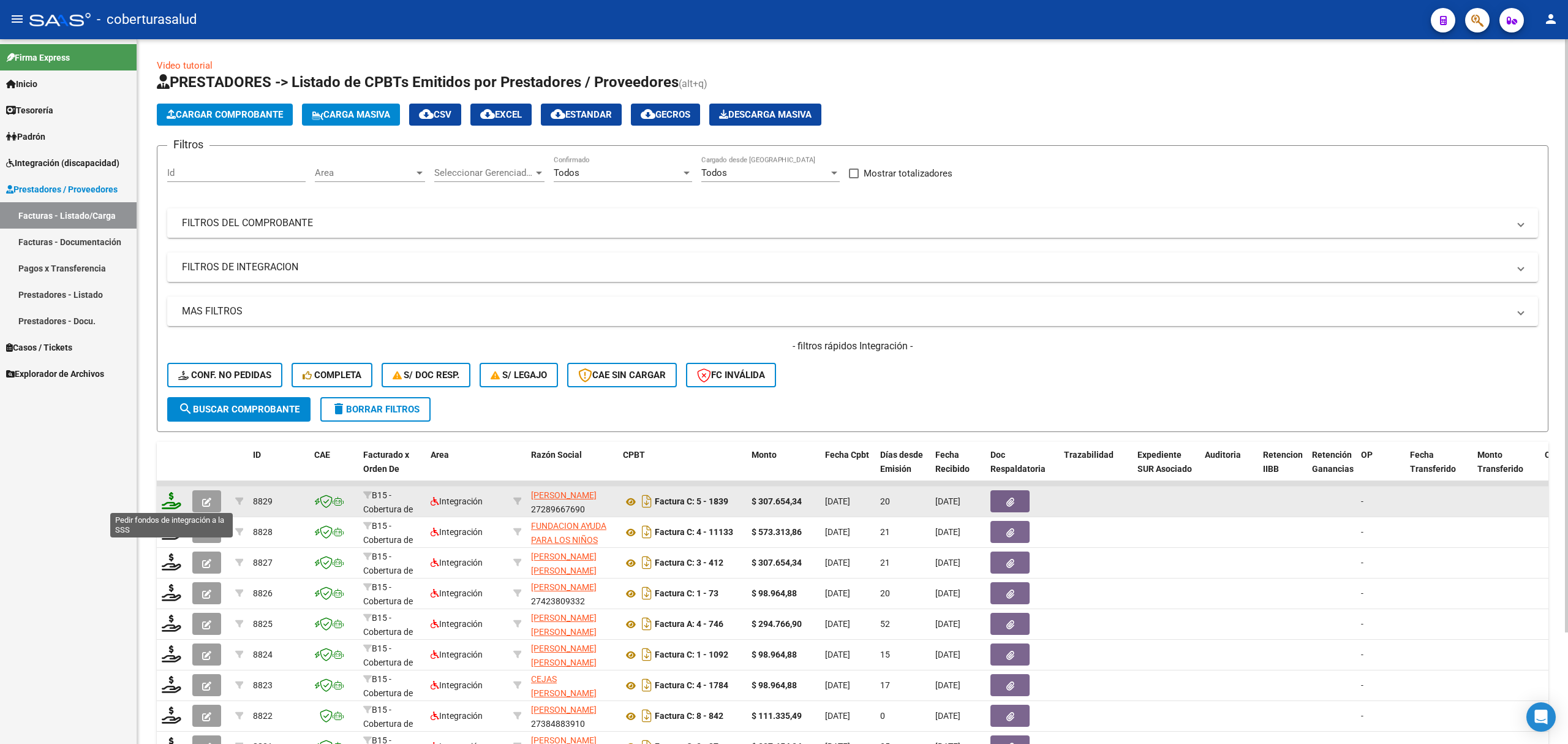
click at [169, 495] on icon at bounding box center [171, 501] width 20 height 17
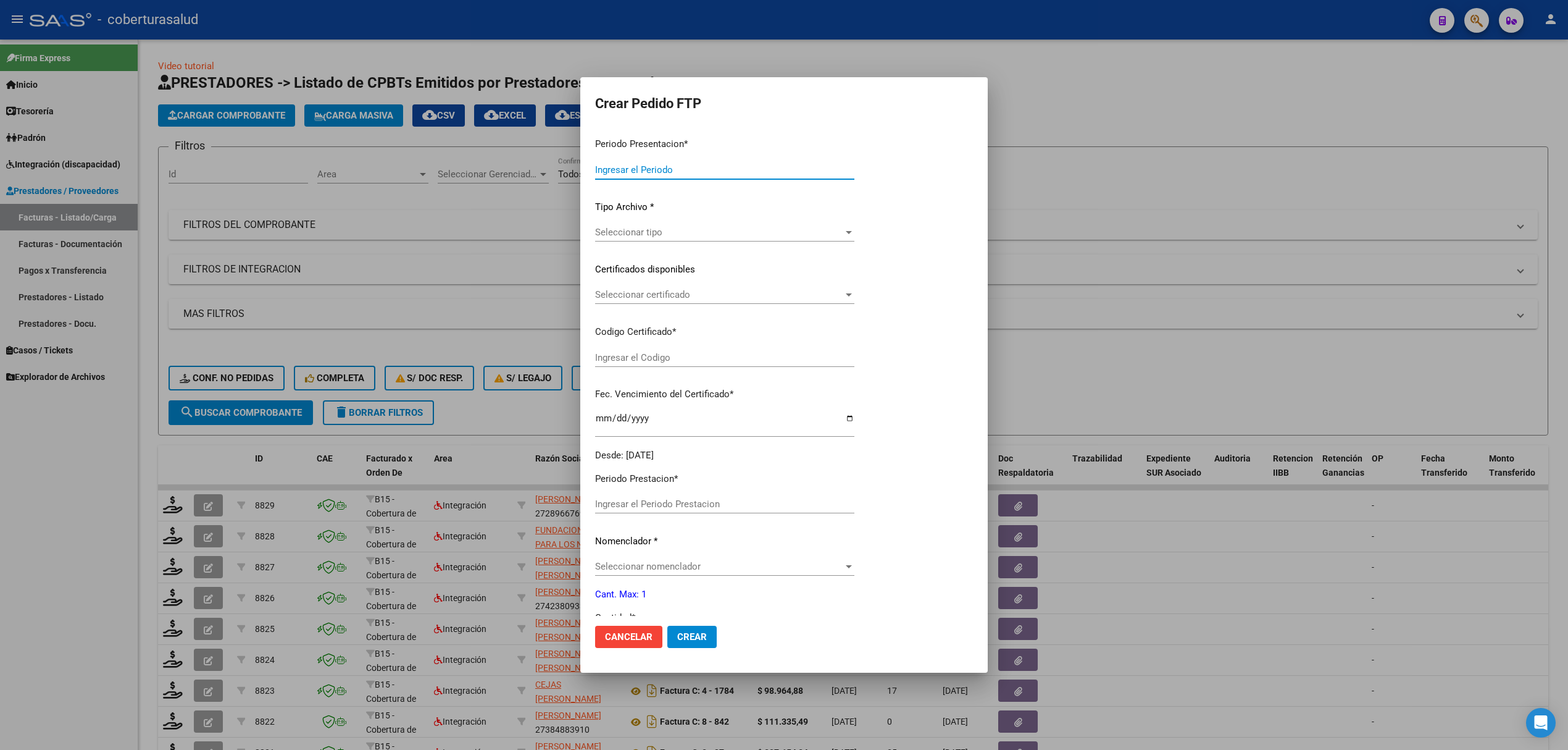
type input "202508"
type input "$ 307.654,34"
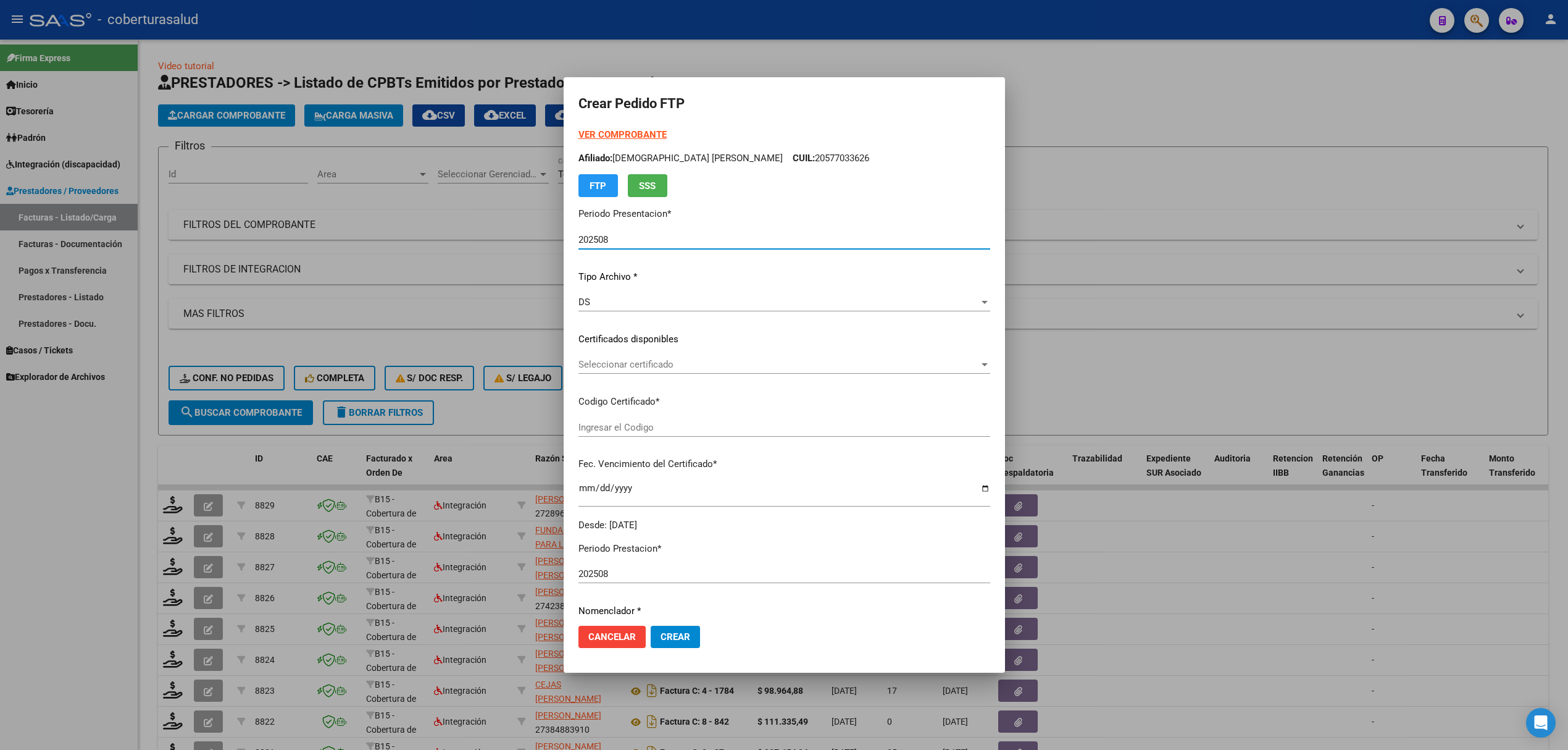
type input "ARG02000577033622025030720300307TUC138"
type input "[DATE]"
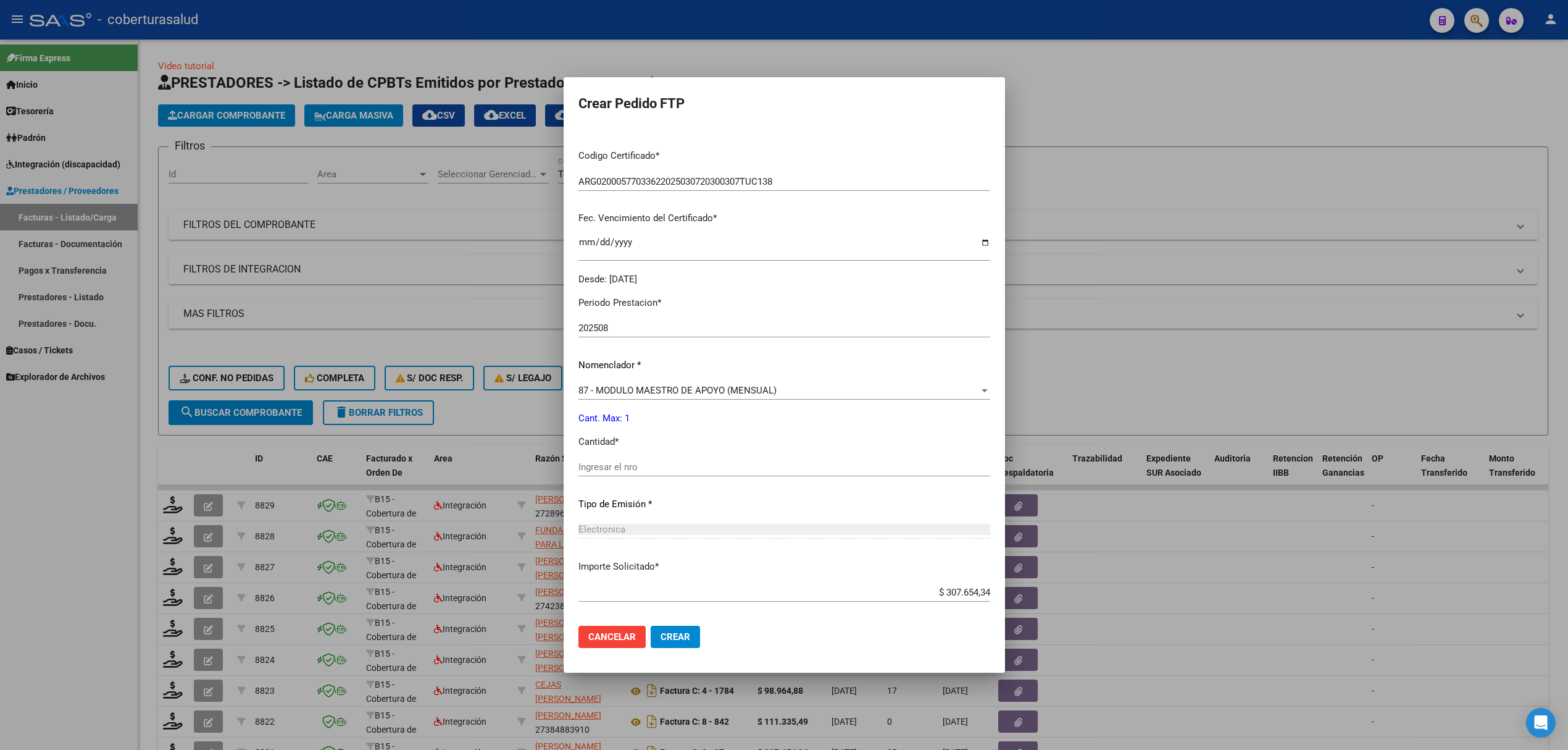
scroll to position [247, 0]
click at [657, 463] on input "Ingresar el nro" at bounding box center [784, 466] width 412 height 11
type input "1"
click at [690, 634] on span "Crear" at bounding box center [675, 636] width 30 height 11
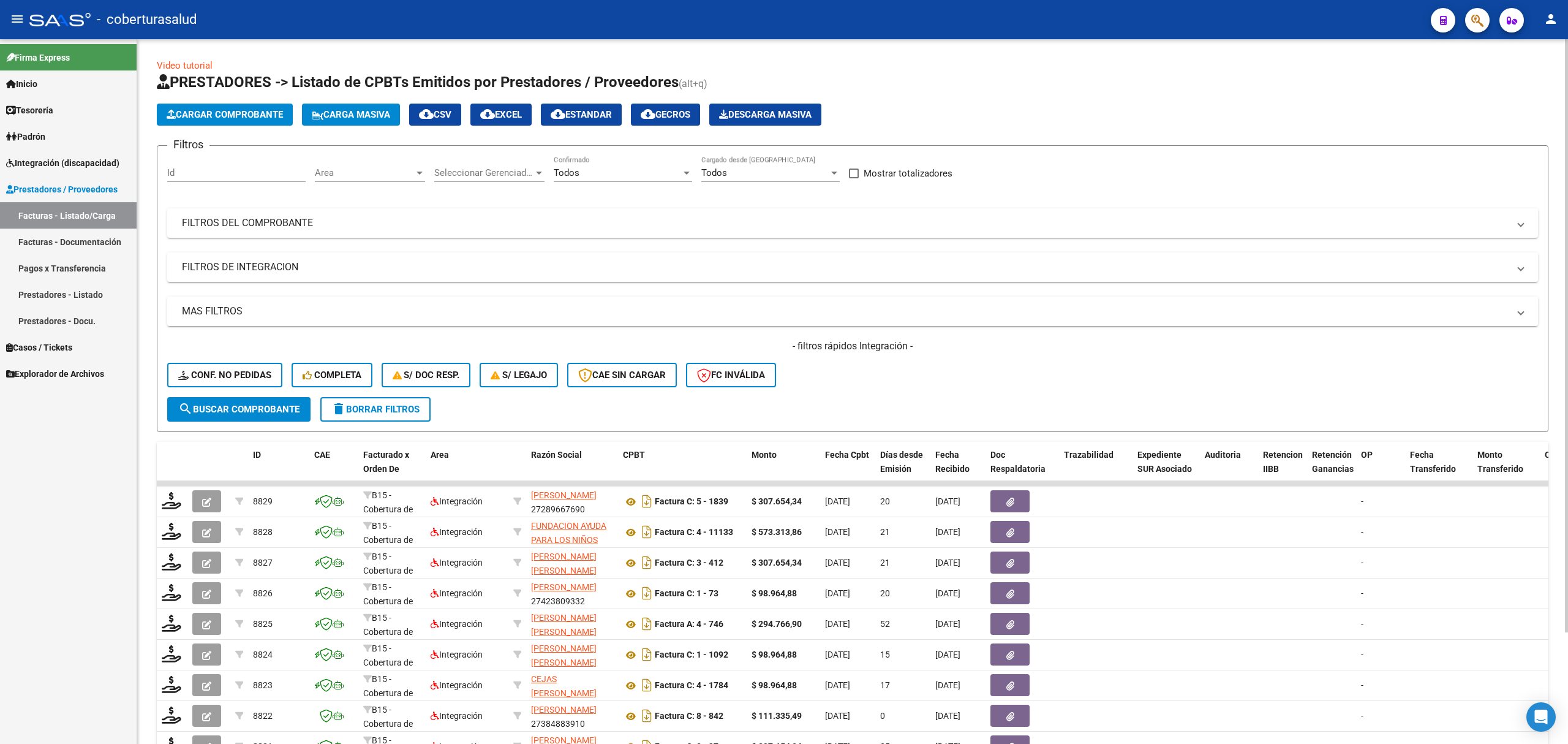
click at [238, 107] on button "Cargar Comprobante" at bounding box center [225, 114] width 136 height 22
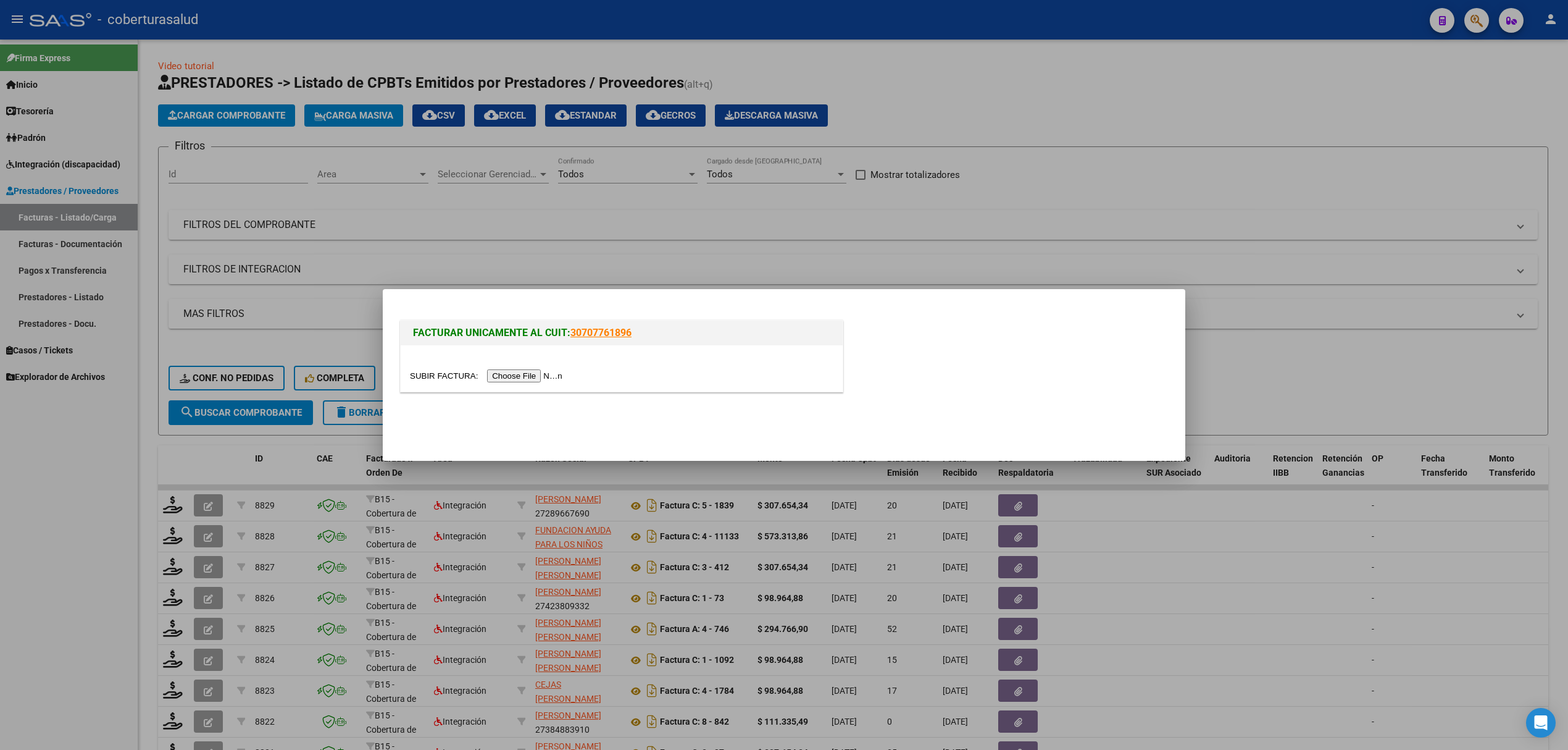
click at [502, 369] on div at bounding box center [622, 375] width 424 height 14
click at [523, 382] on div at bounding box center [622, 375] width 424 height 14
click at [522, 373] on input "file" at bounding box center [487, 376] width 156 height 13
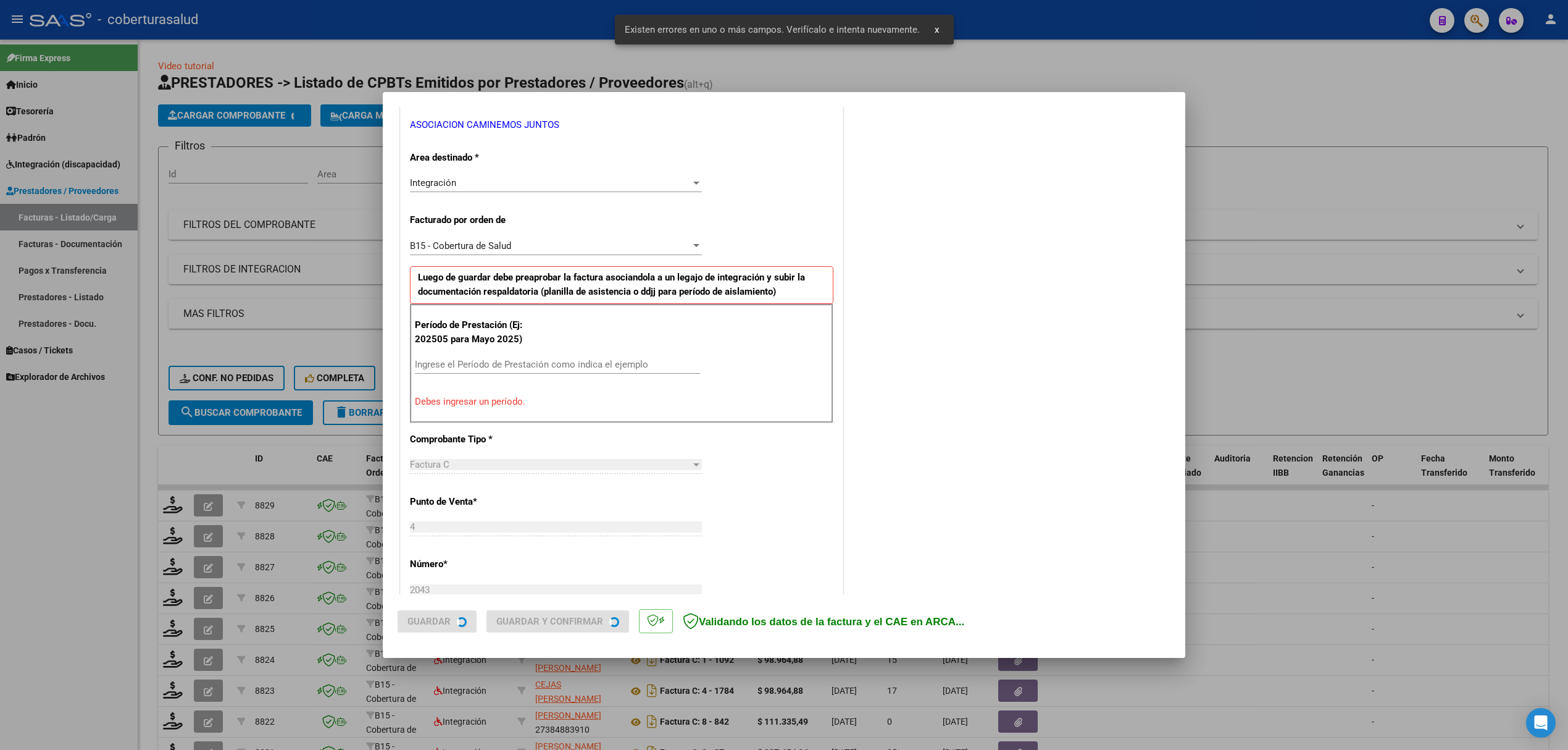
scroll to position [250, 0]
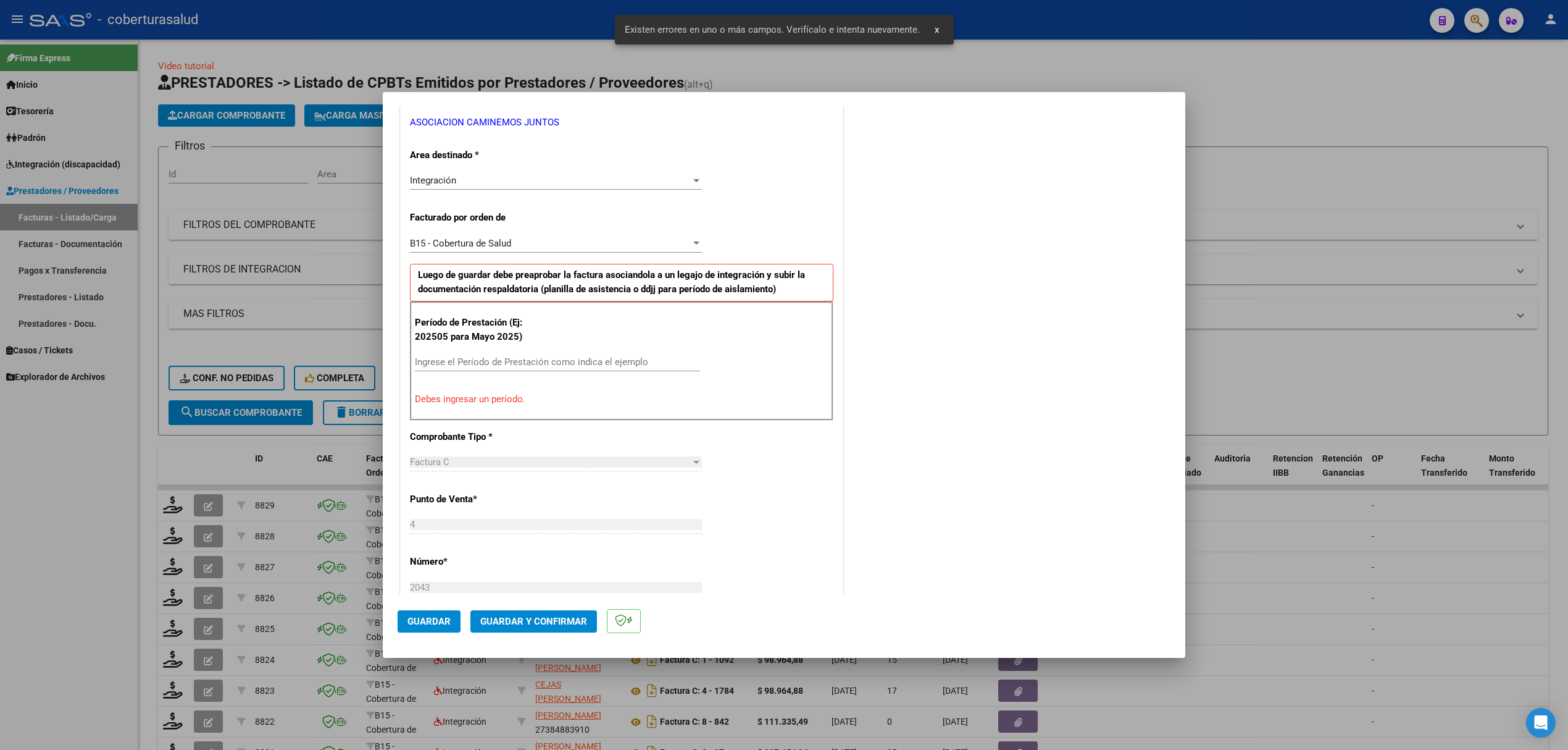
click at [504, 364] on input "Ingrese el Período de Prestación como indica el ejemplo" at bounding box center [558, 361] width 286 height 11
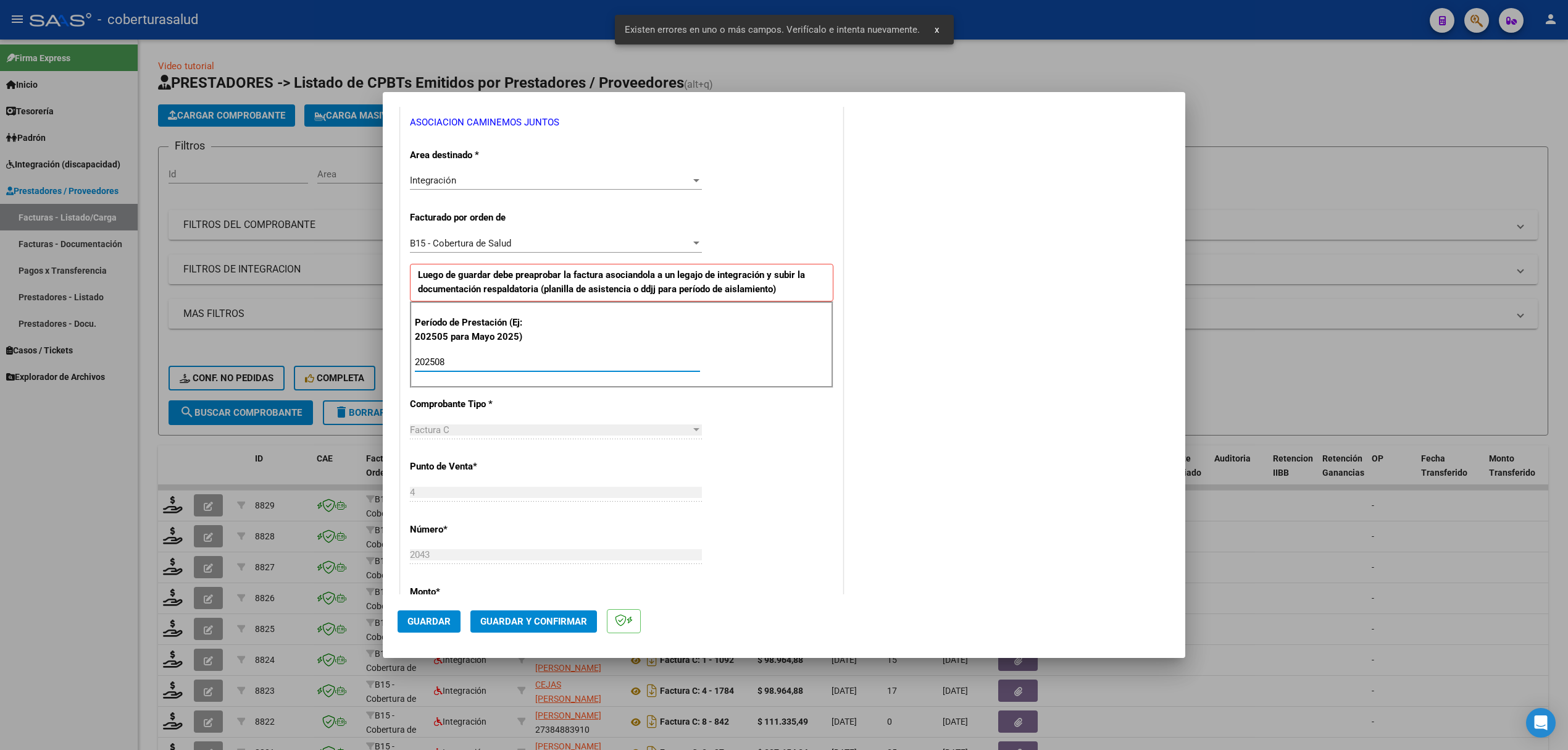
type input "202508"
click at [430, 612] on button "Guardar" at bounding box center [429, 621] width 63 height 22
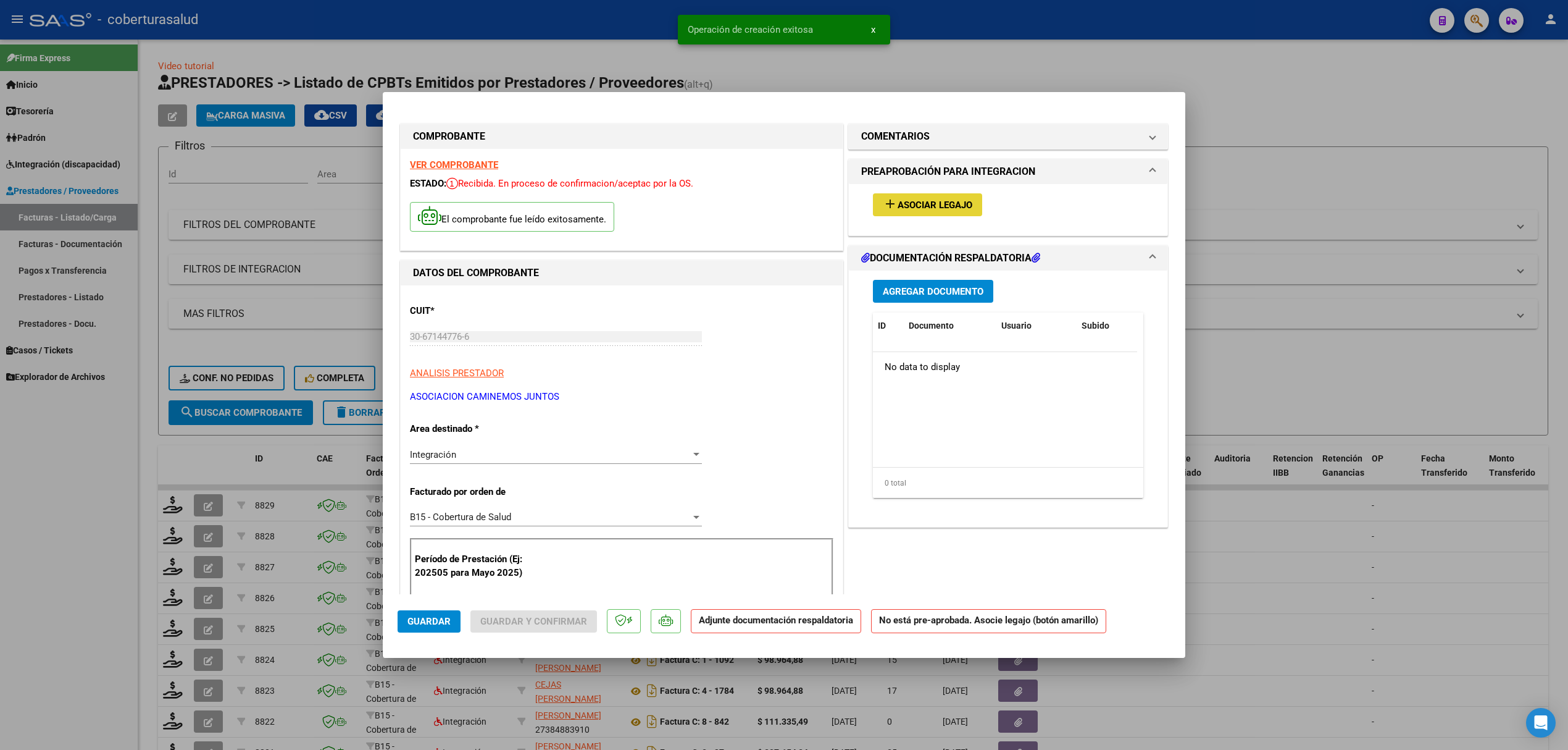
click at [900, 211] on button "add Asociar Legajo" at bounding box center [928, 205] width 110 height 23
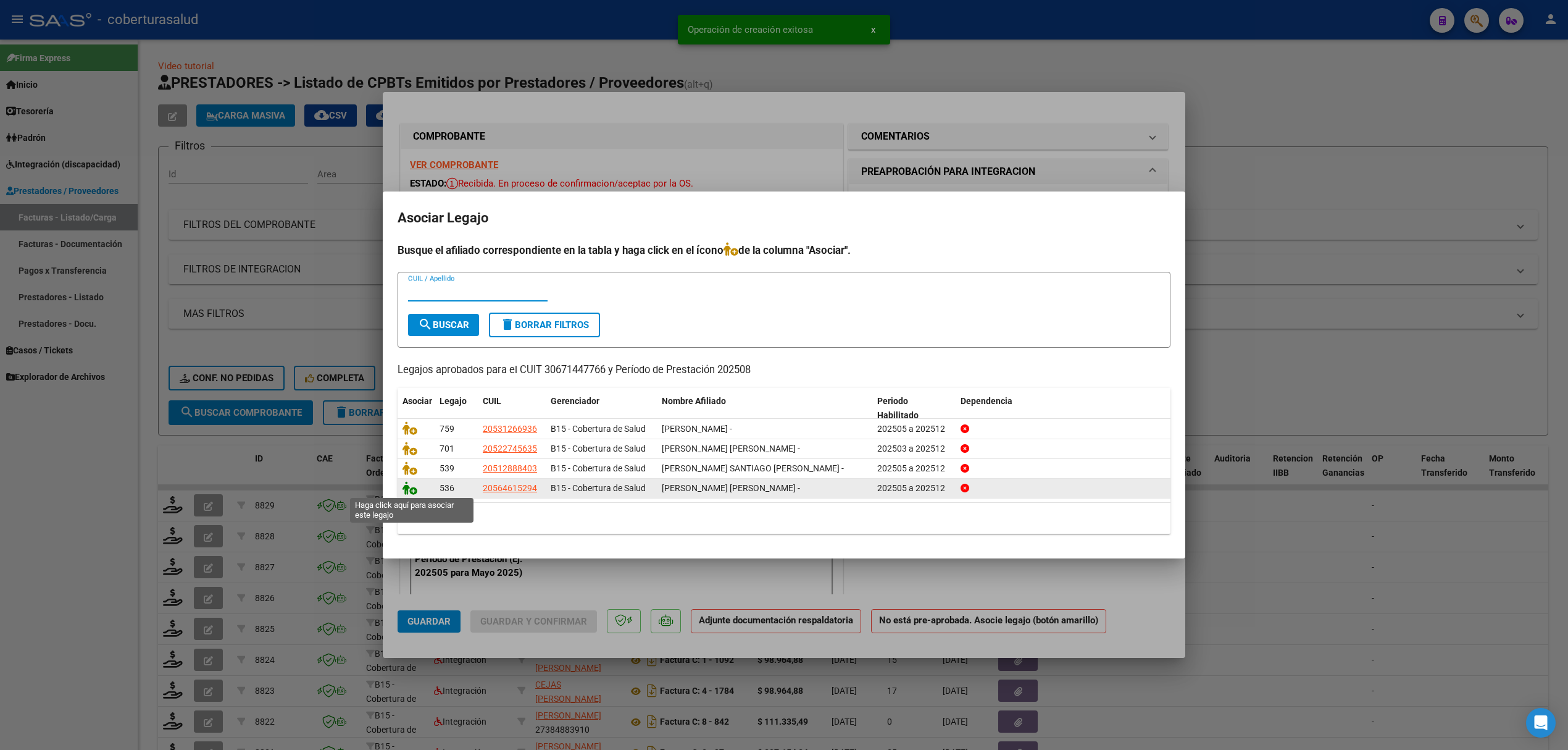
click at [404, 486] on icon at bounding box center [410, 488] width 15 height 13
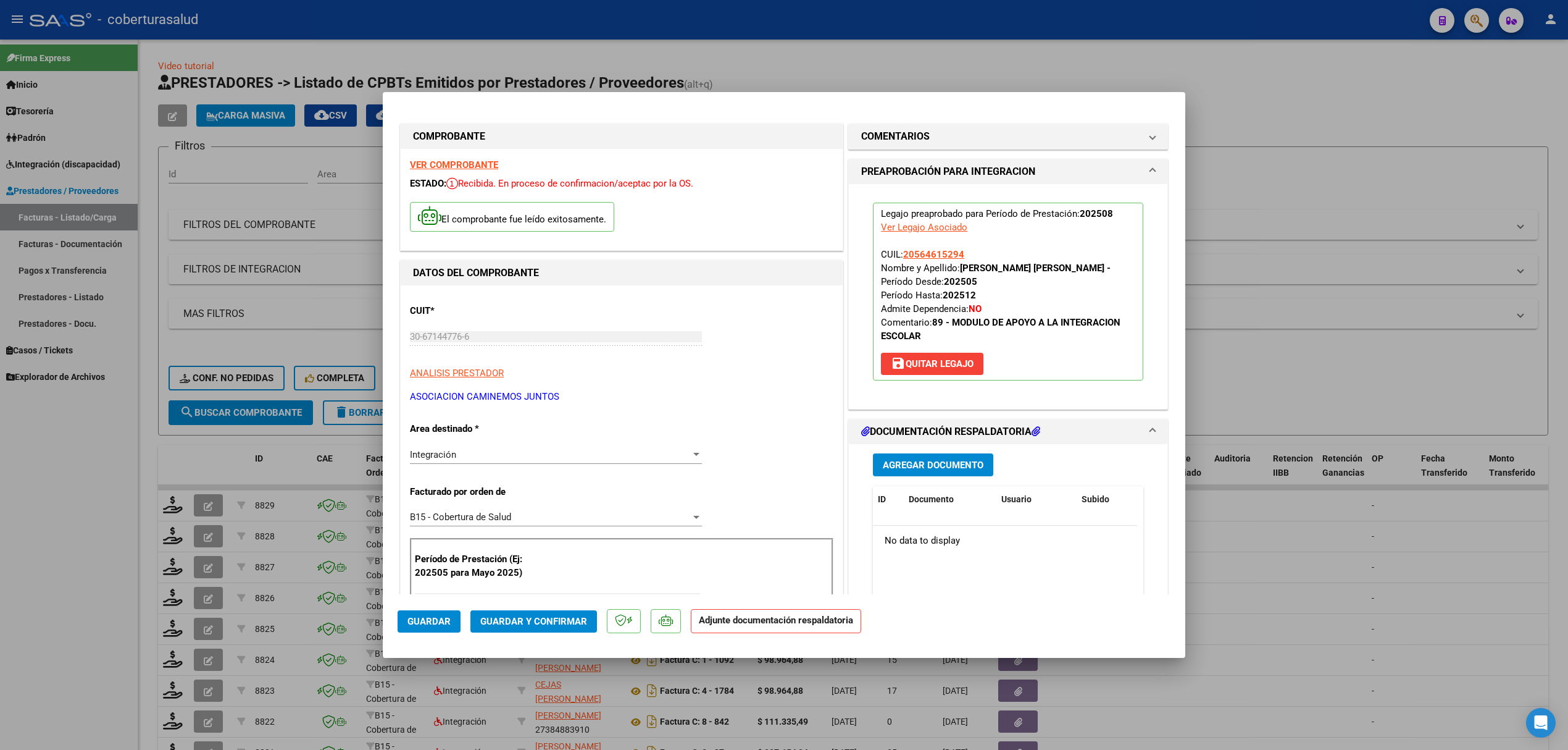
click at [934, 452] on div "Agregar Documento ID Documento Usuario Subido Acción No data to display 0 total…" at bounding box center [1008, 567] width 289 height 246
click at [926, 460] on span "Agregar Documento" at bounding box center [933, 465] width 101 height 11
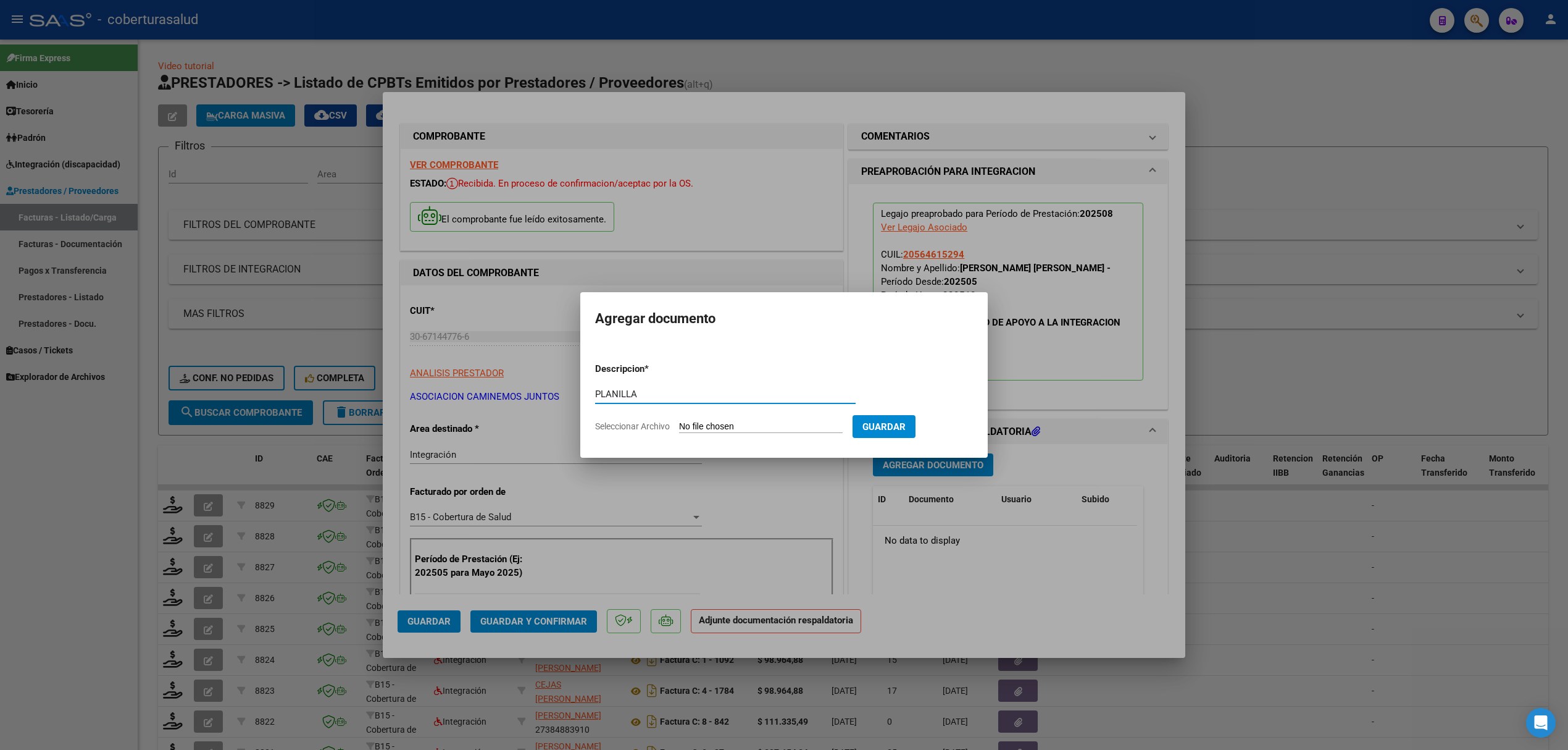
type input "PLANILLA"
click at [754, 422] on input "Seleccionar Archivo" at bounding box center [761, 427] width 163 height 12
type input "C:\fakepath\160238-3-Planilla_de_Asistencia.pdf"
click at [964, 432] on button "Guardar" at bounding box center [949, 426] width 63 height 23
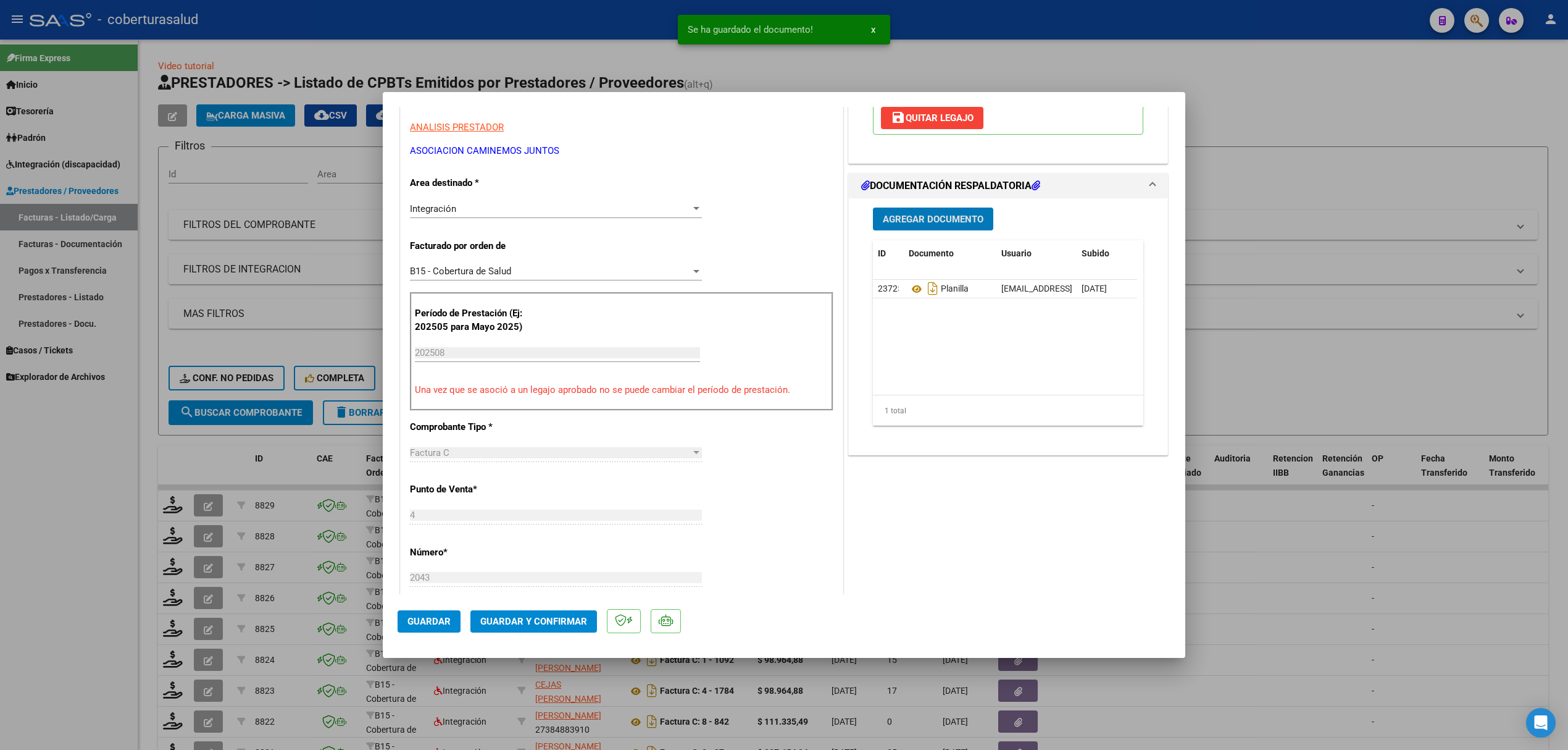
scroll to position [247, 0]
click at [572, 618] on span "Guardar y Confirmar" at bounding box center [533, 621] width 107 height 11
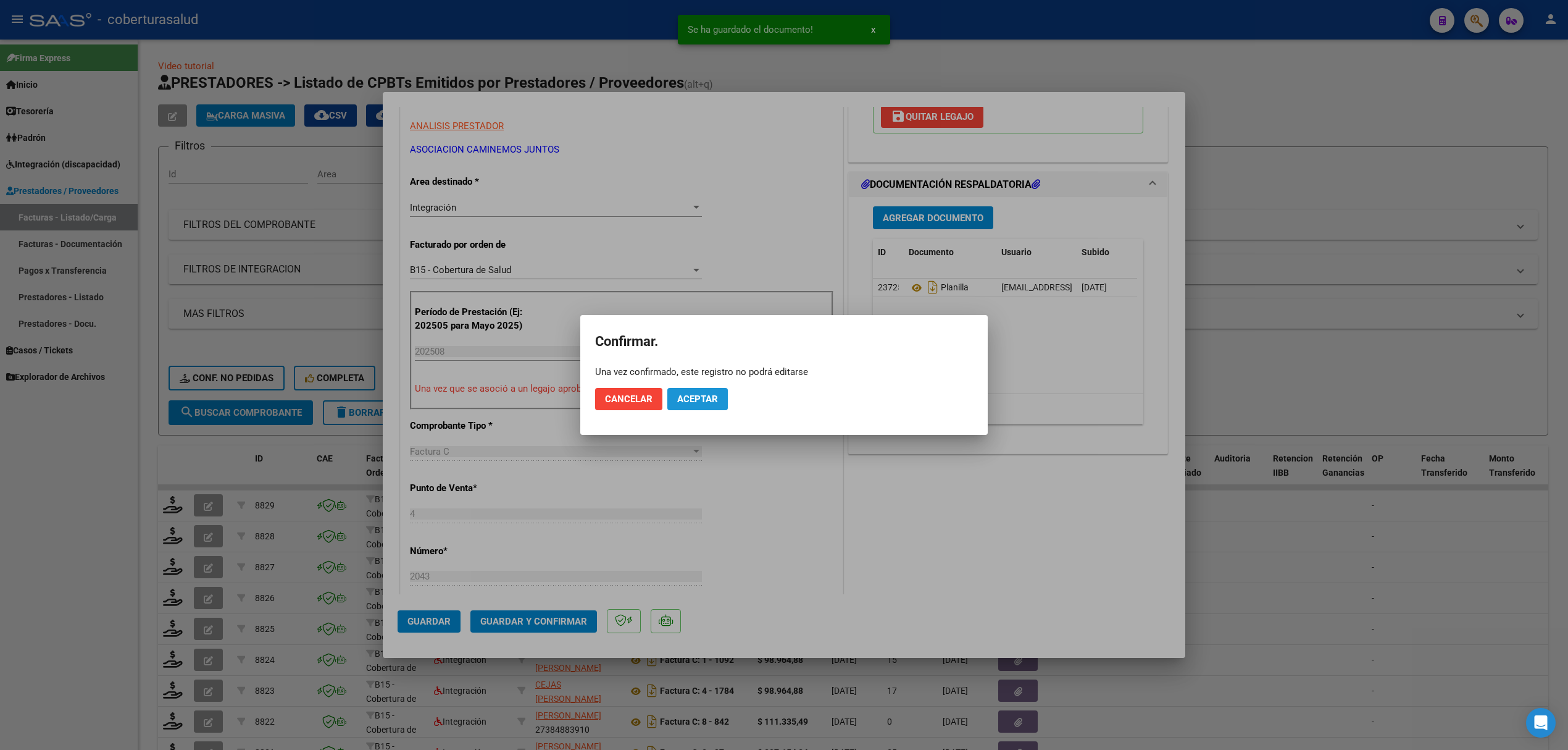
click at [703, 401] on span "Aceptar" at bounding box center [697, 399] width 41 height 11
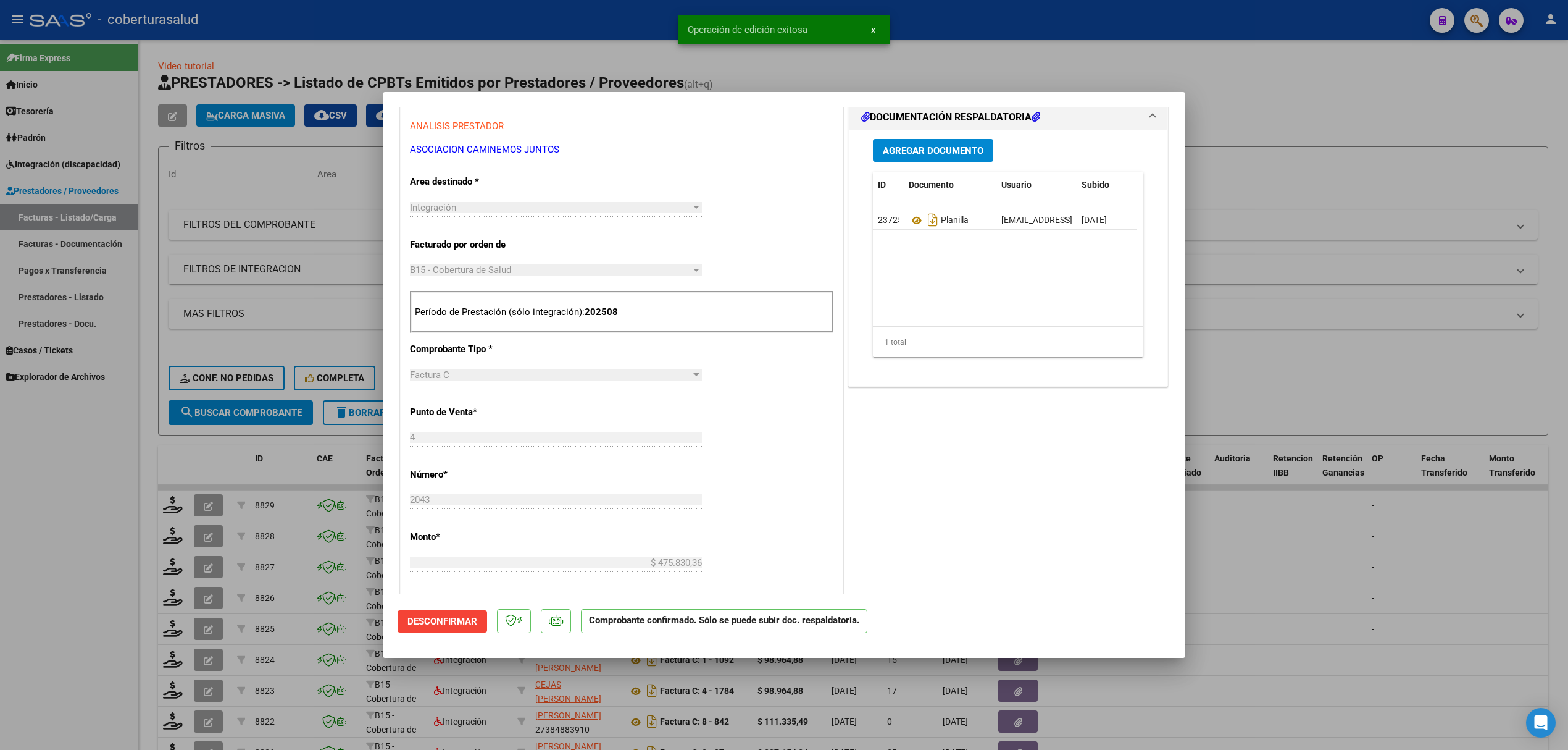
click at [292, 446] on div at bounding box center [784, 375] width 1568 height 750
type input "$ 0,00"
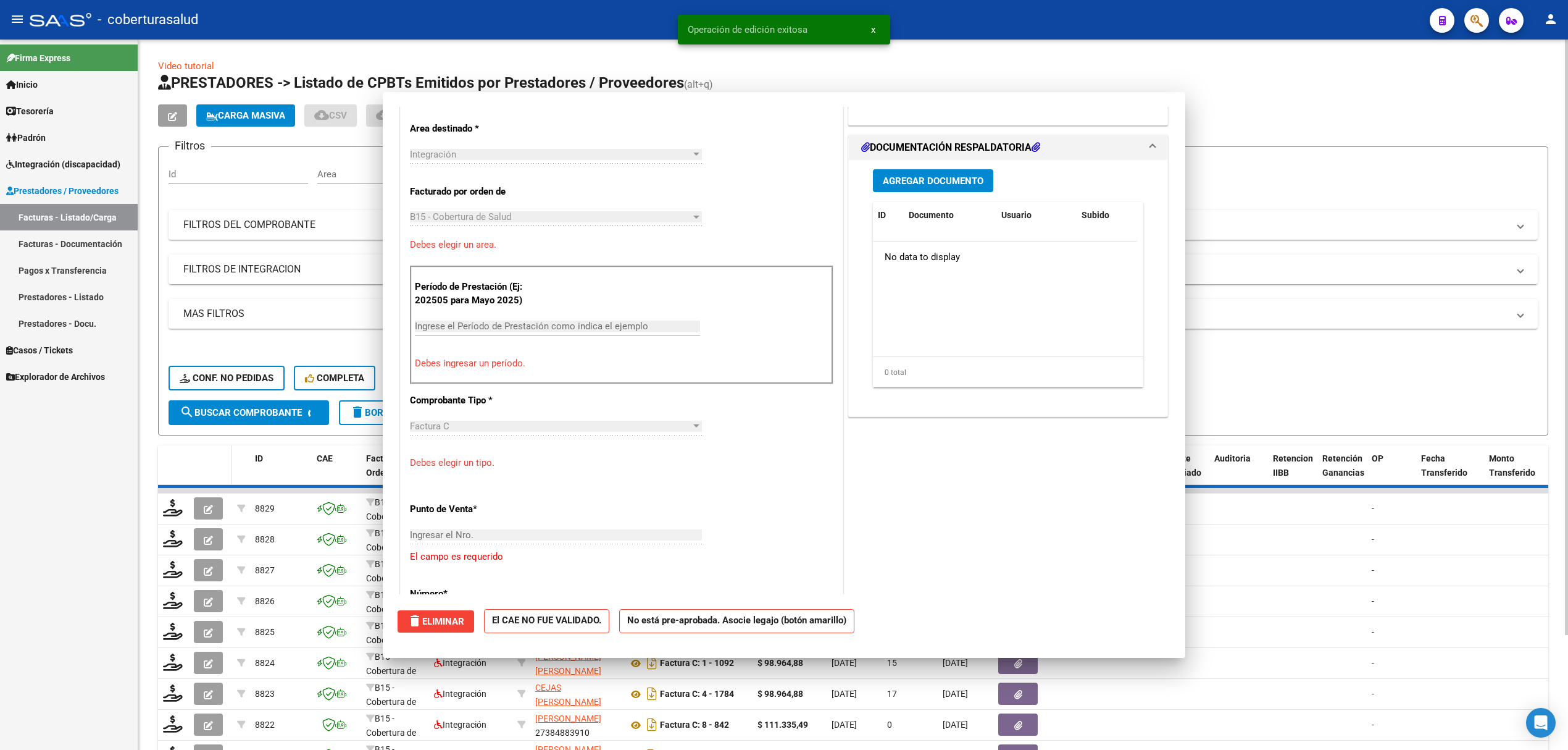
scroll to position [209, 0]
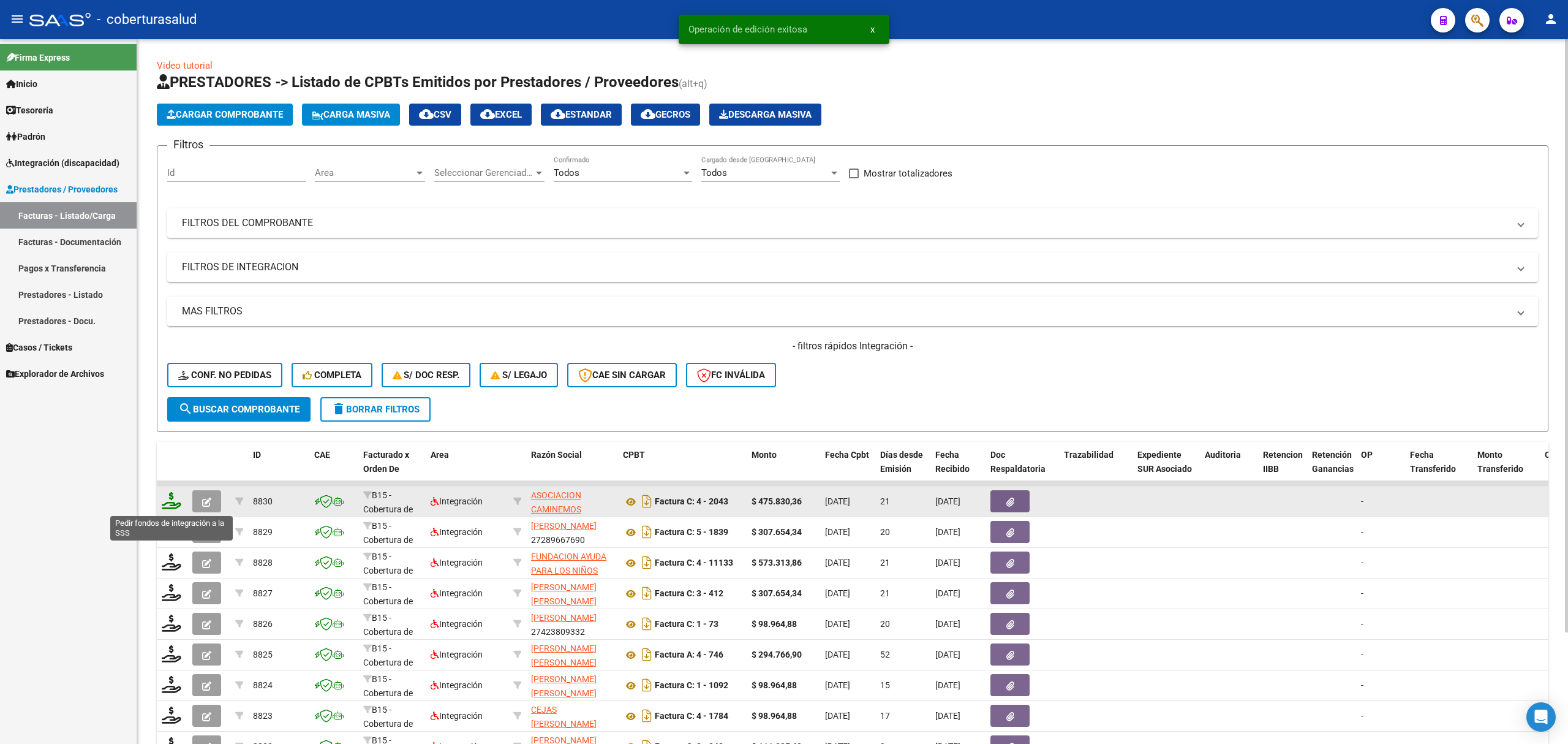
click at [175, 501] on icon at bounding box center [171, 501] width 20 height 17
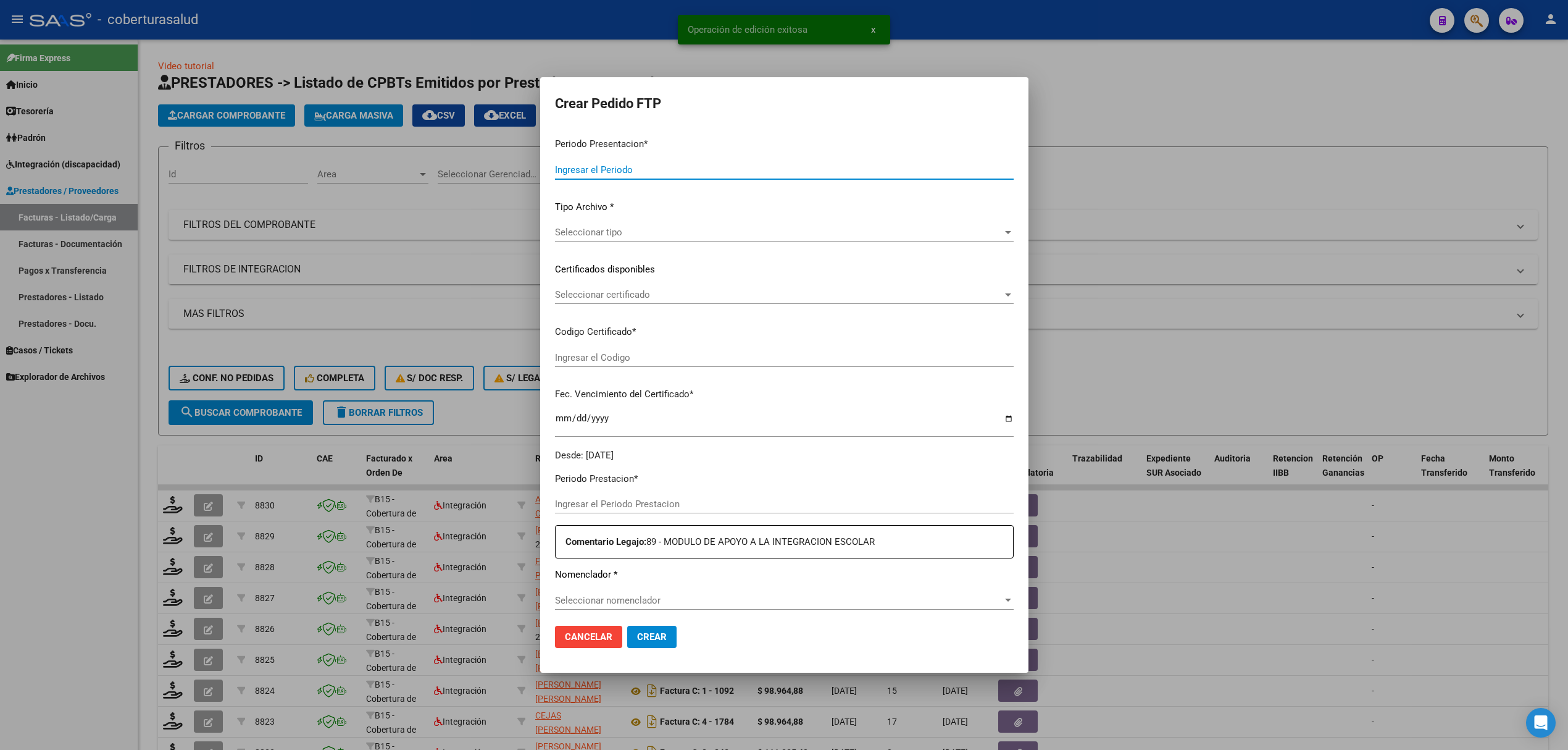
type input "202508"
type input "$ 475.830,36"
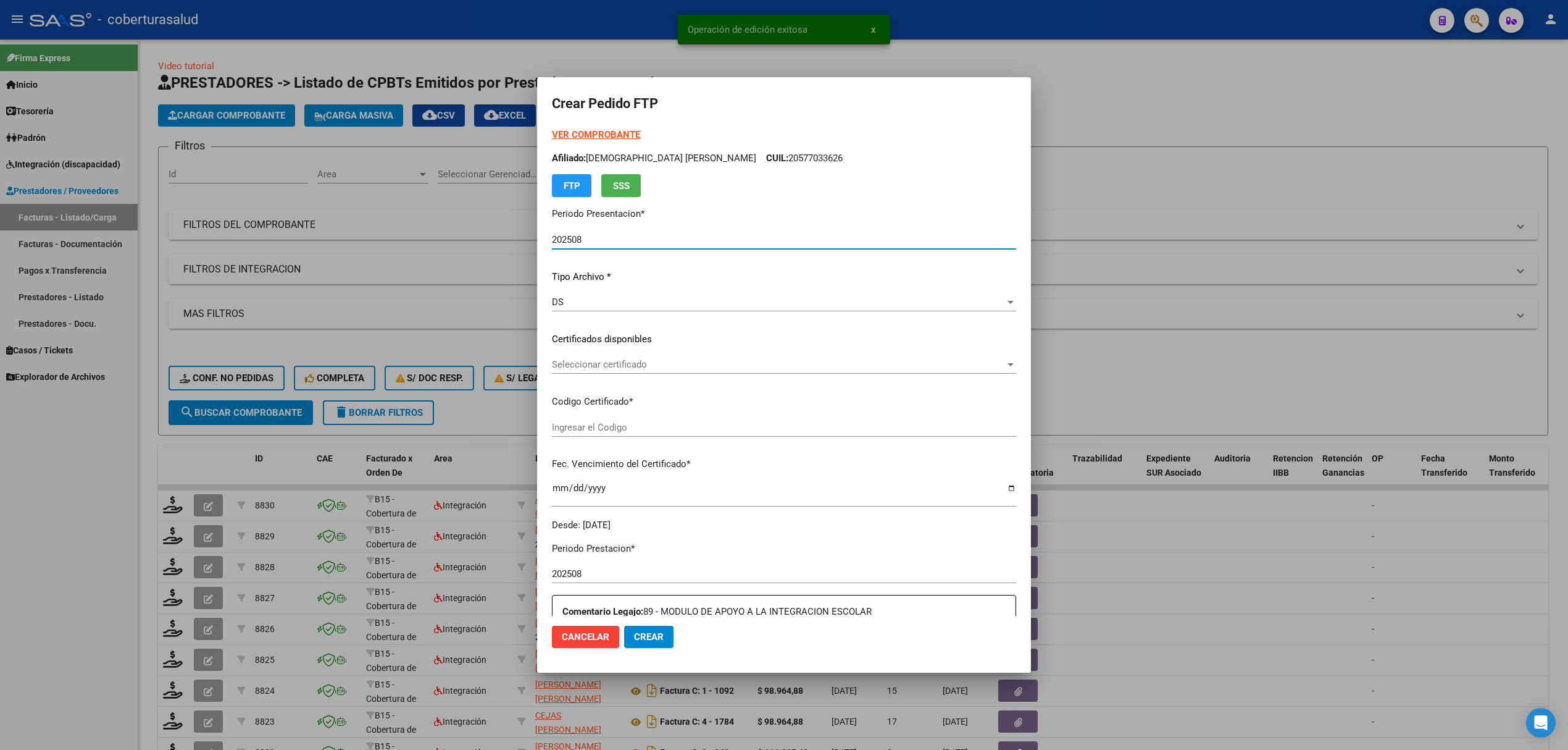
type input "ARG02000564615292024061620340616JUJ135"
type input "[DATE]"
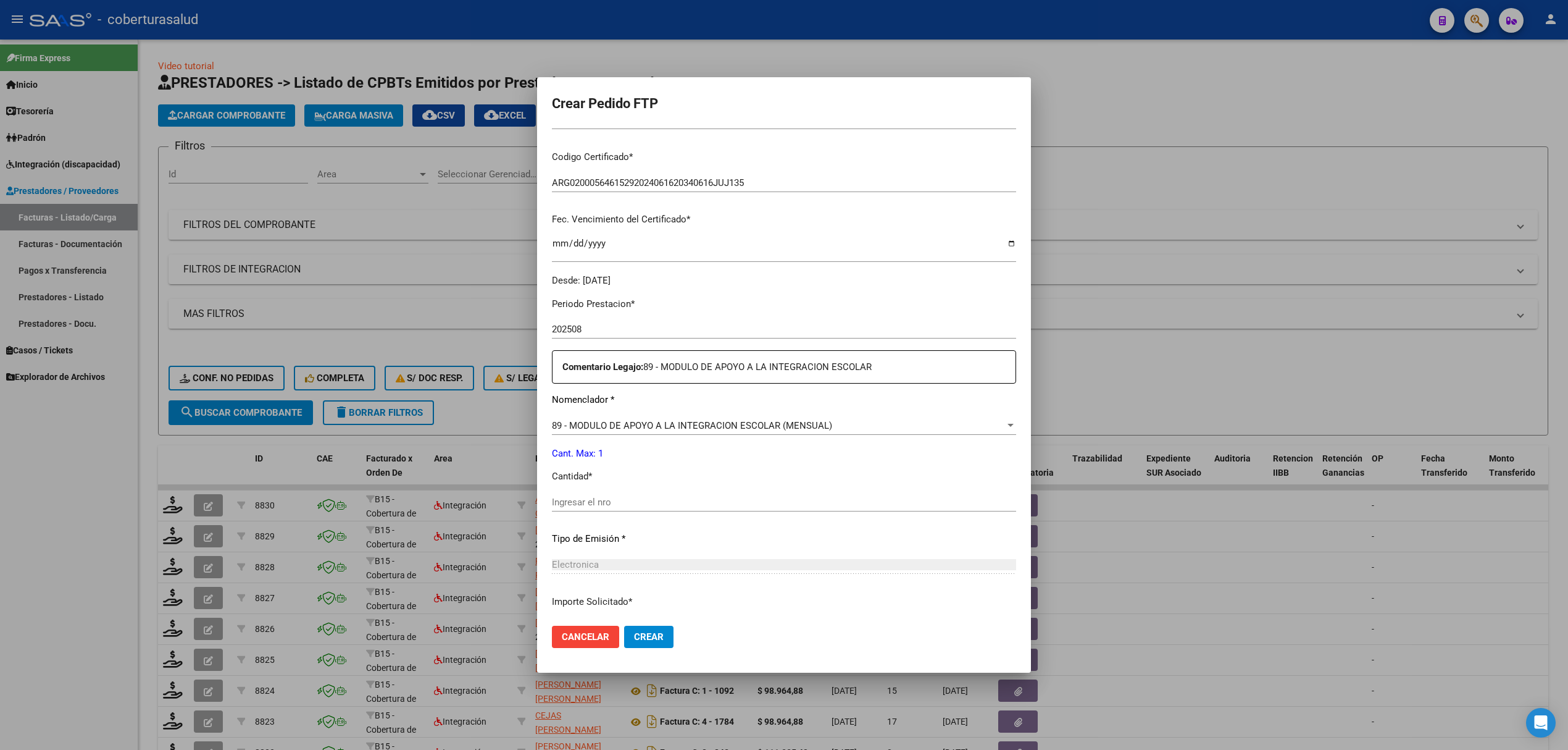
scroll to position [247, 0]
click at [608, 497] on input "Ingresar el nro" at bounding box center [784, 500] width 464 height 11
type input "1"
click at [657, 638] on span "Crear" at bounding box center [649, 636] width 30 height 11
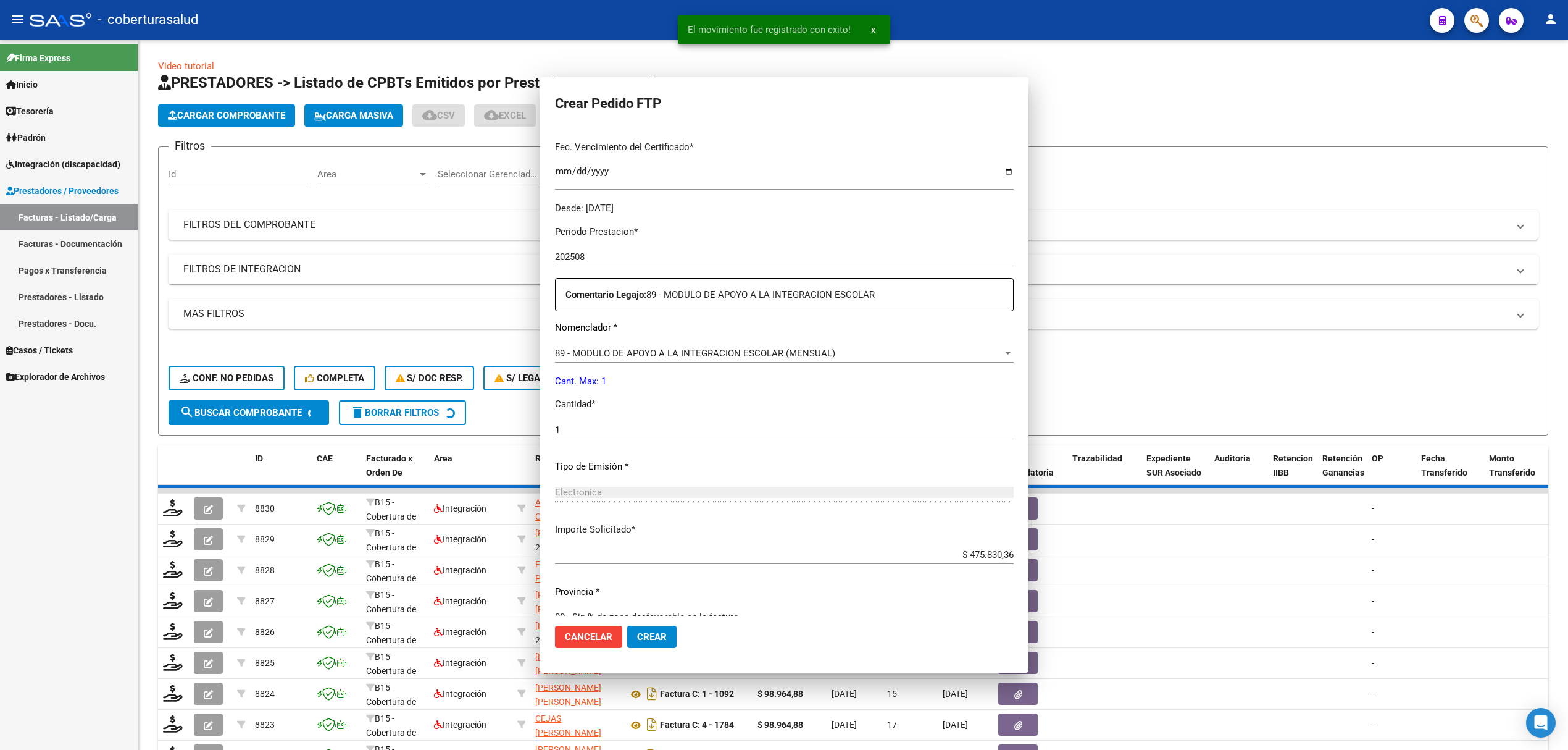
scroll to position [177, 0]
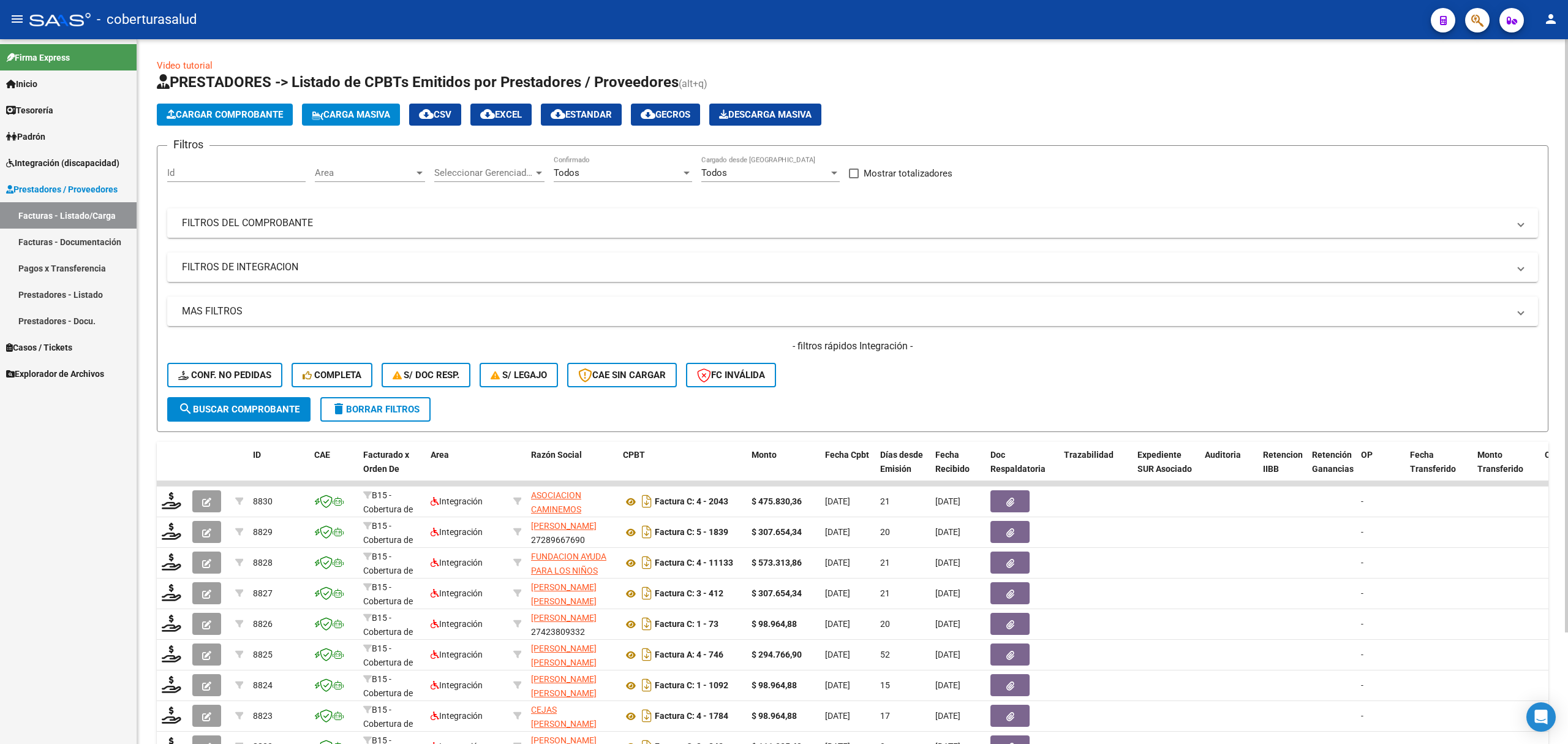
click at [233, 101] on app-list-header "PRESTADORES -> Listado de CPBTs Emitidos por Prestadores / Proveedores (alt+q) …" at bounding box center [853, 252] width 1391 height 360
click at [233, 113] on span "Cargar Comprobante" at bounding box center [225, 114] width 117 height 11
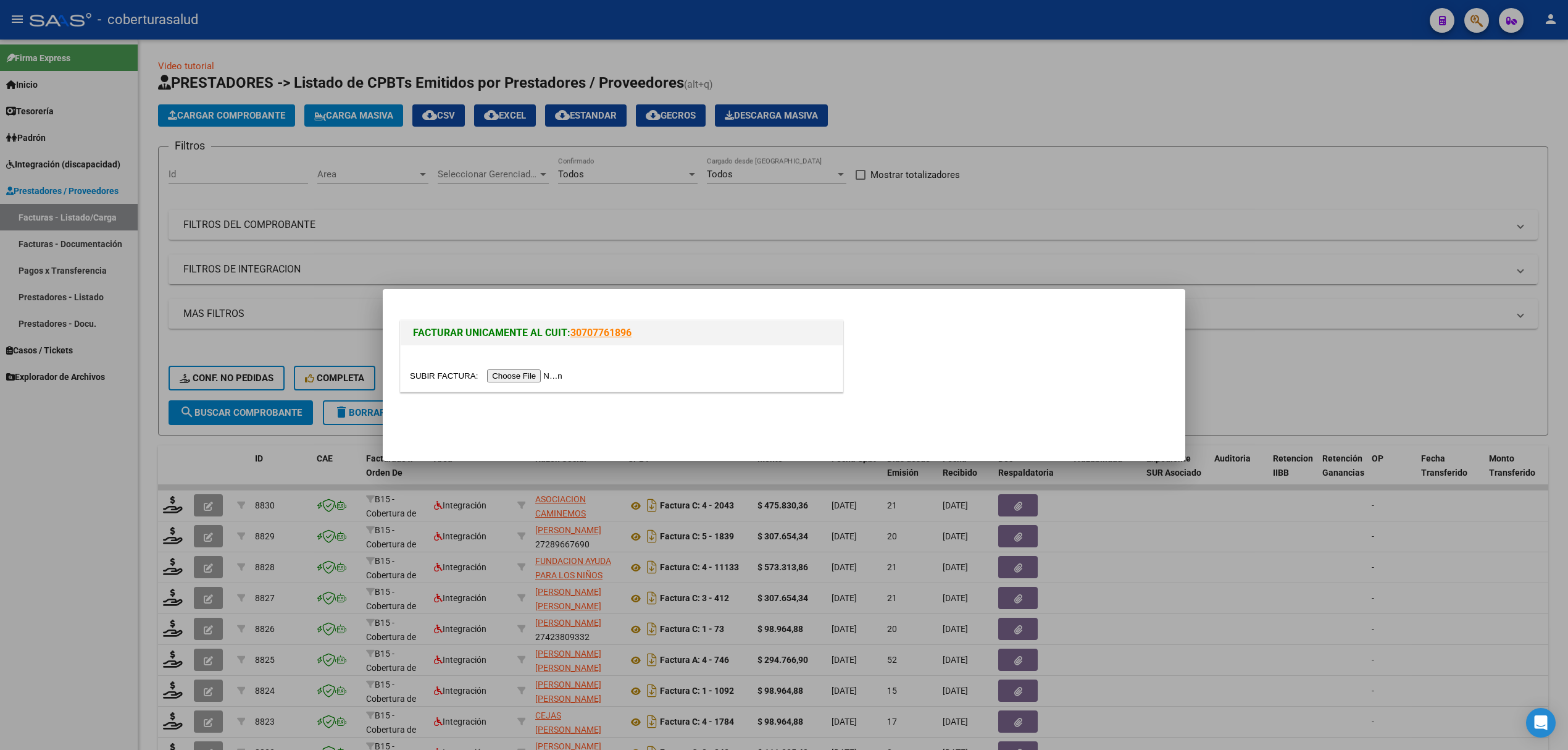
click at [539, 366] on div at bounding box center [622, 369] width 442 height 47
click at [533, 375] on input "file" at bounding box center [487, 376] width 156 height 13
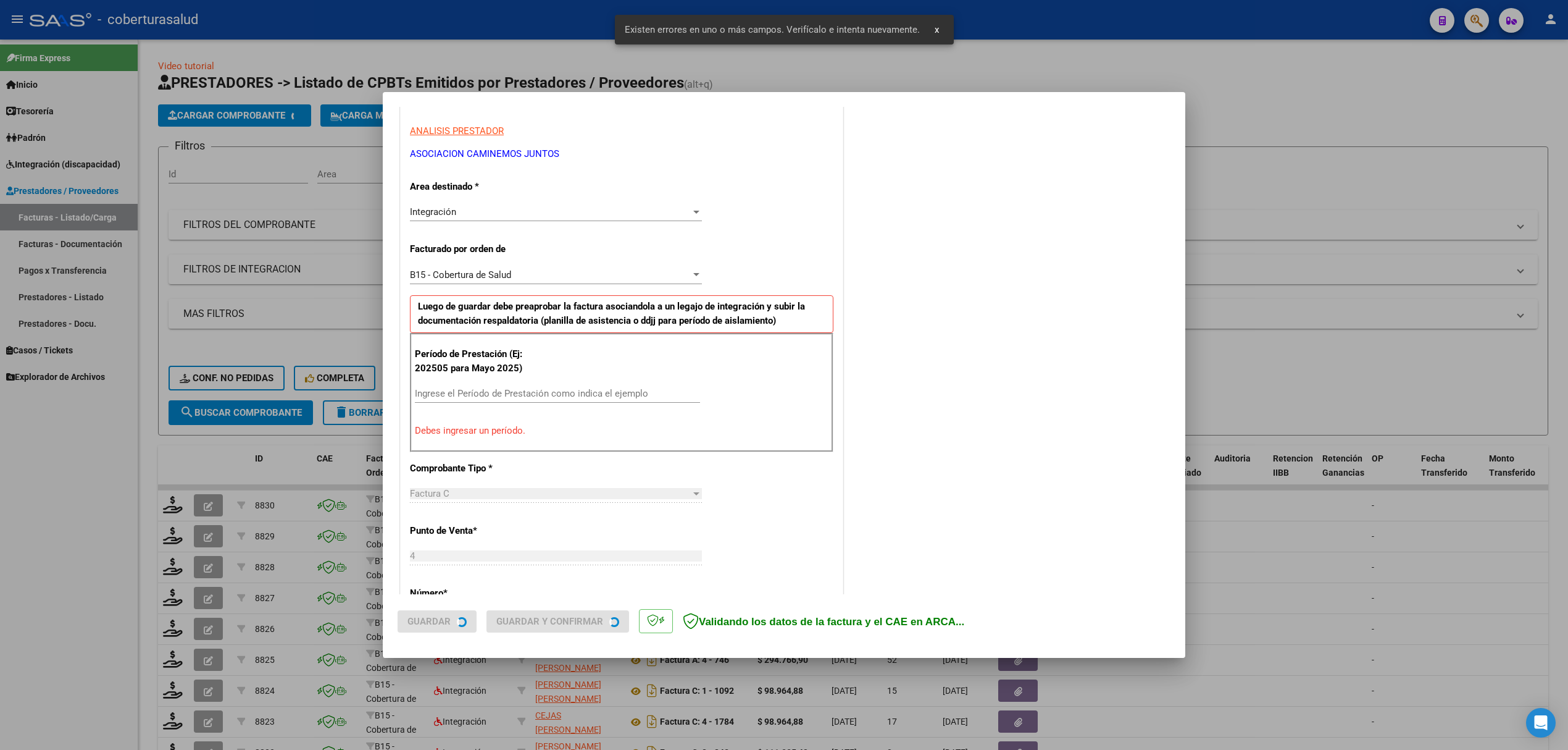
scroll to position [250, 0]
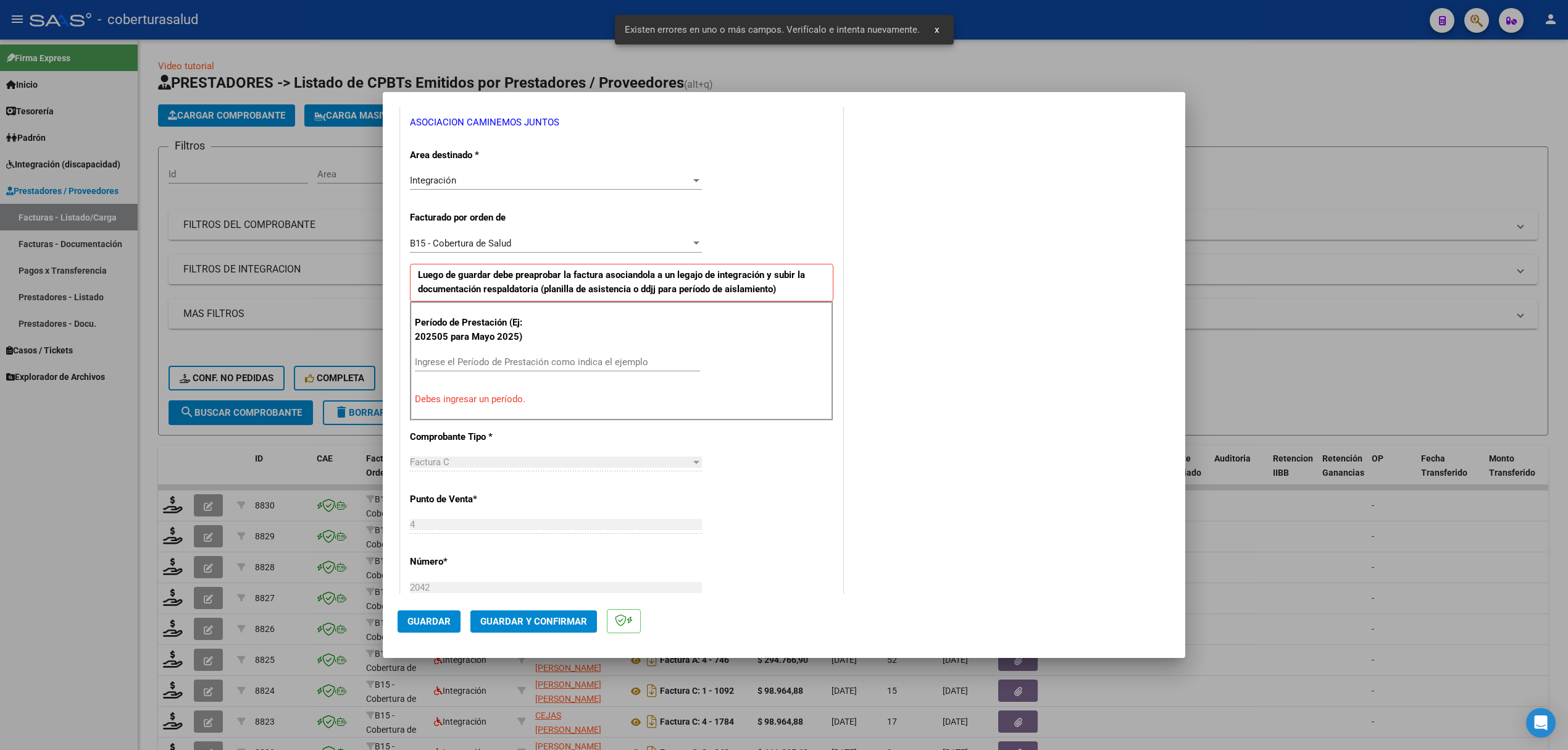
click at [495, 356] on div "Ingrese el Período de Prestación como indica el ejemplo" at bounding box center [558, 362] width 286 height 19
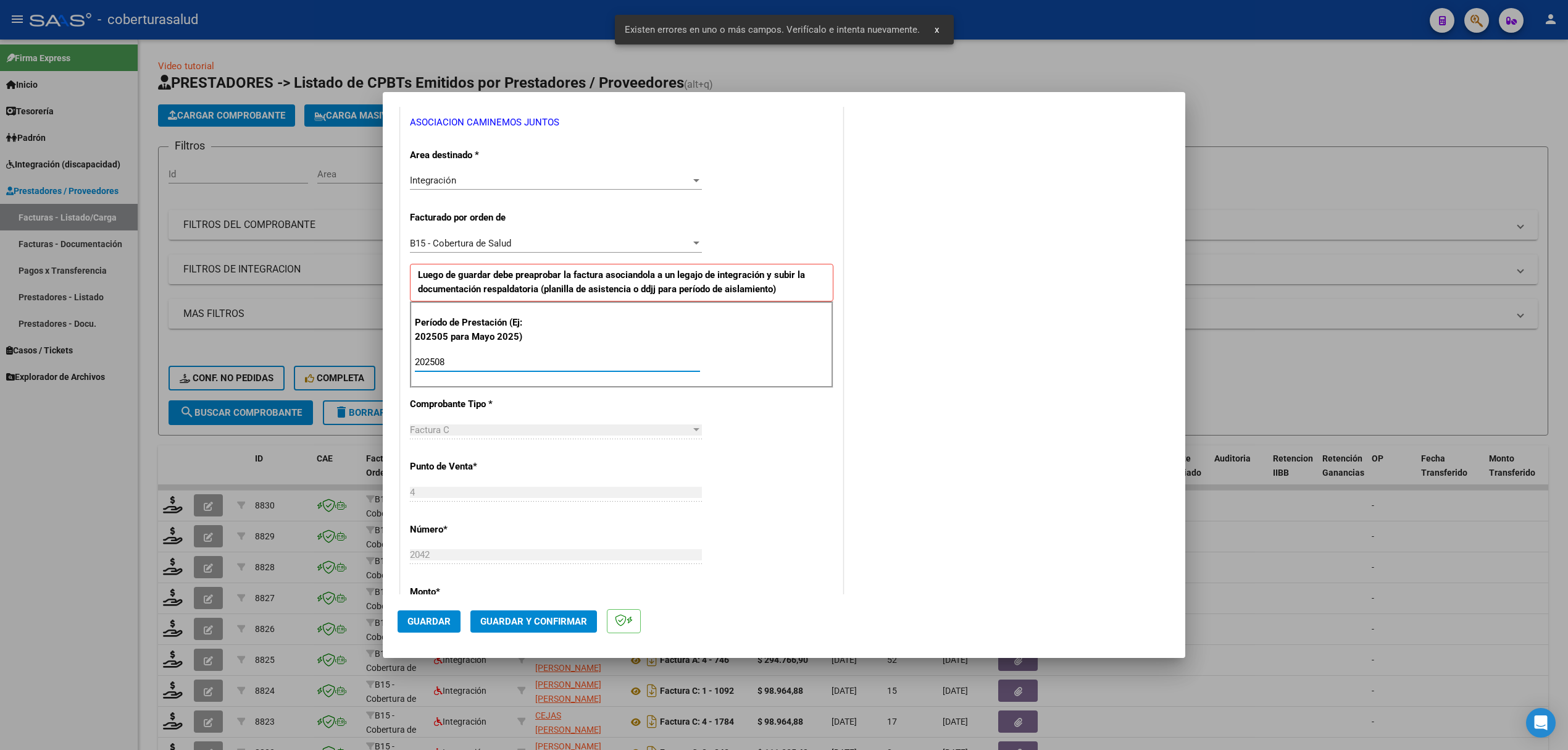
type input "202508"
click at [444, 624] on span "Guardar" at bounding box center [429, 621] width 43 height 11
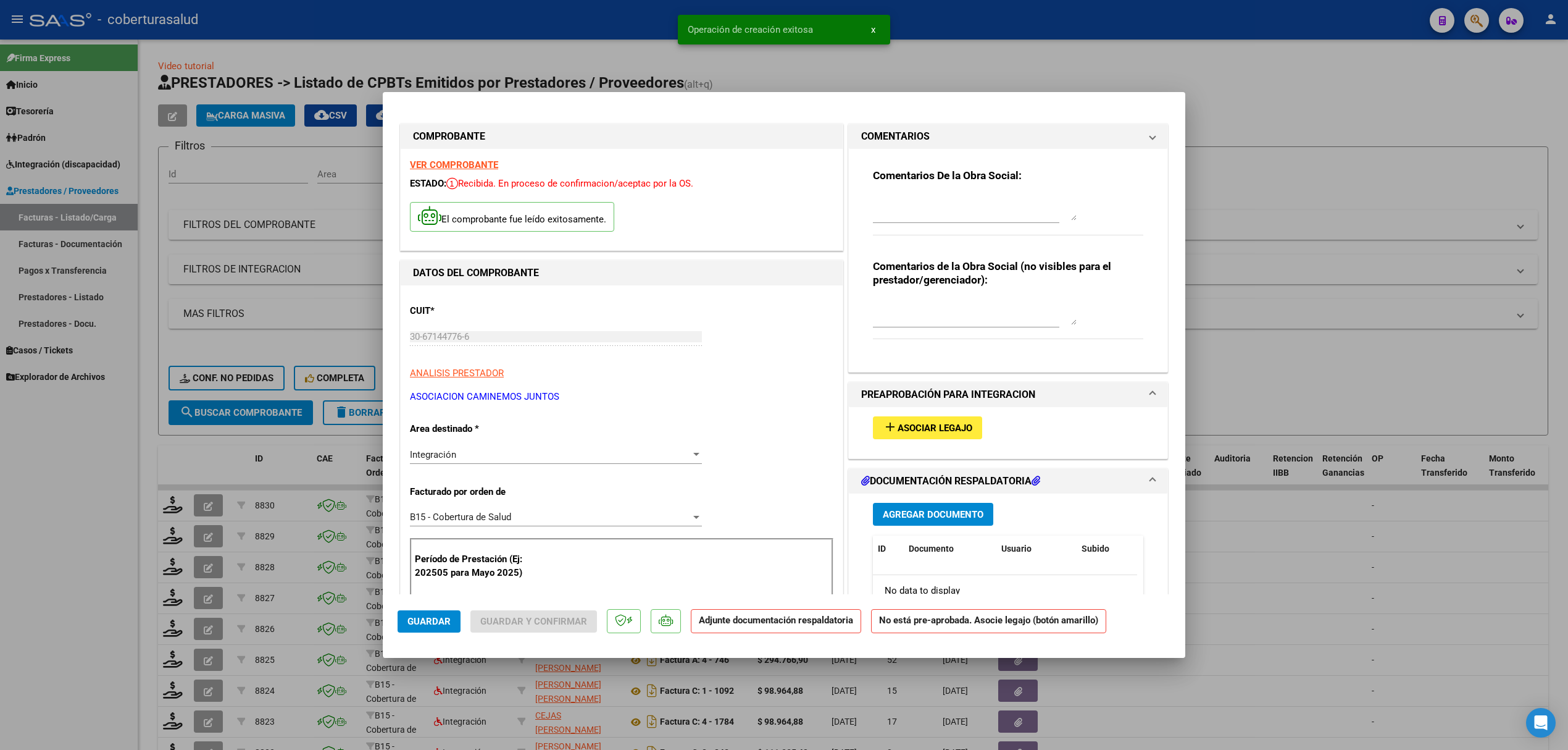
click at [898, 422] on span "Asociar Legajo" at bounding box center [935, 428] width 74 height 11
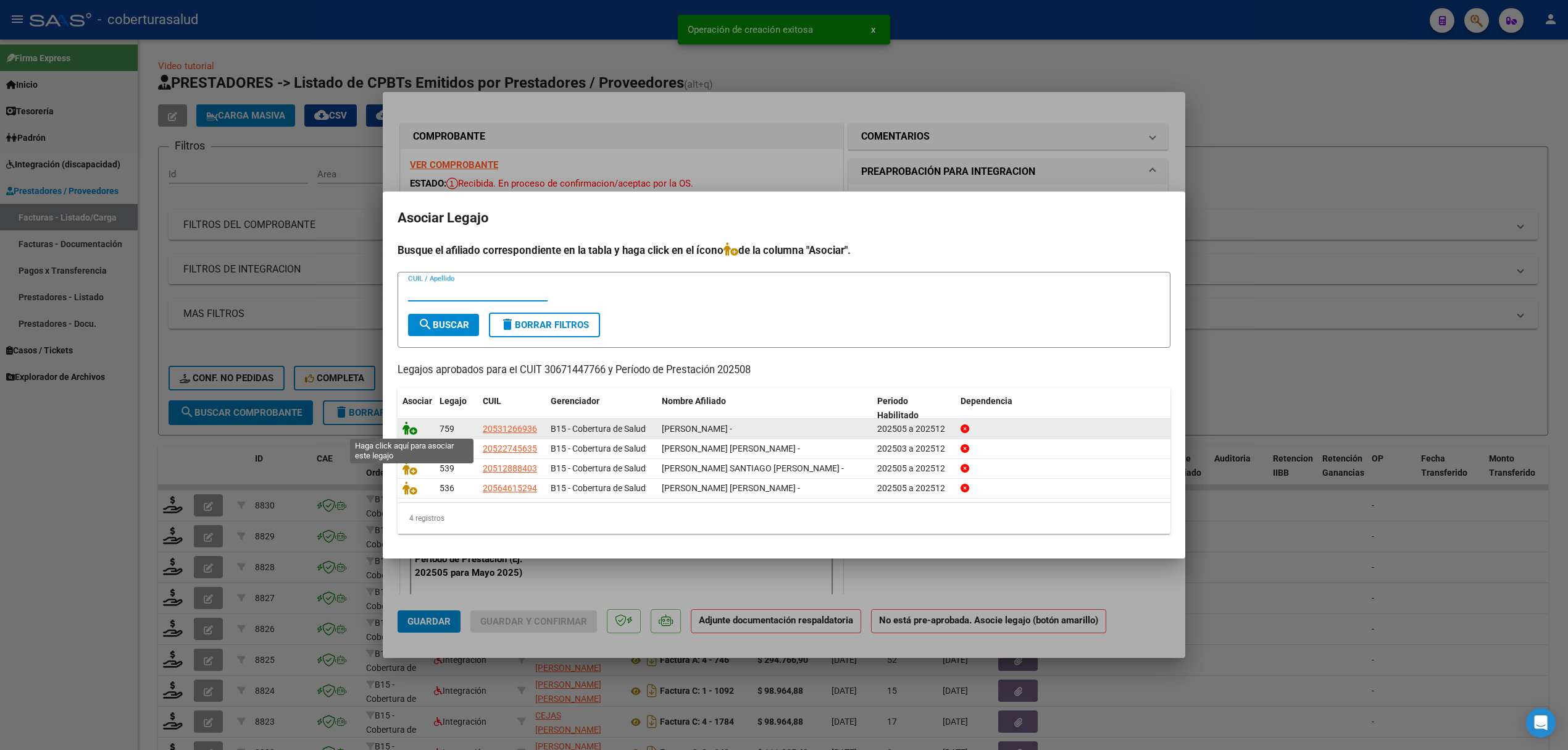
click at [414, 428] on icon at bounding box center [410, 428] width 15 height 13
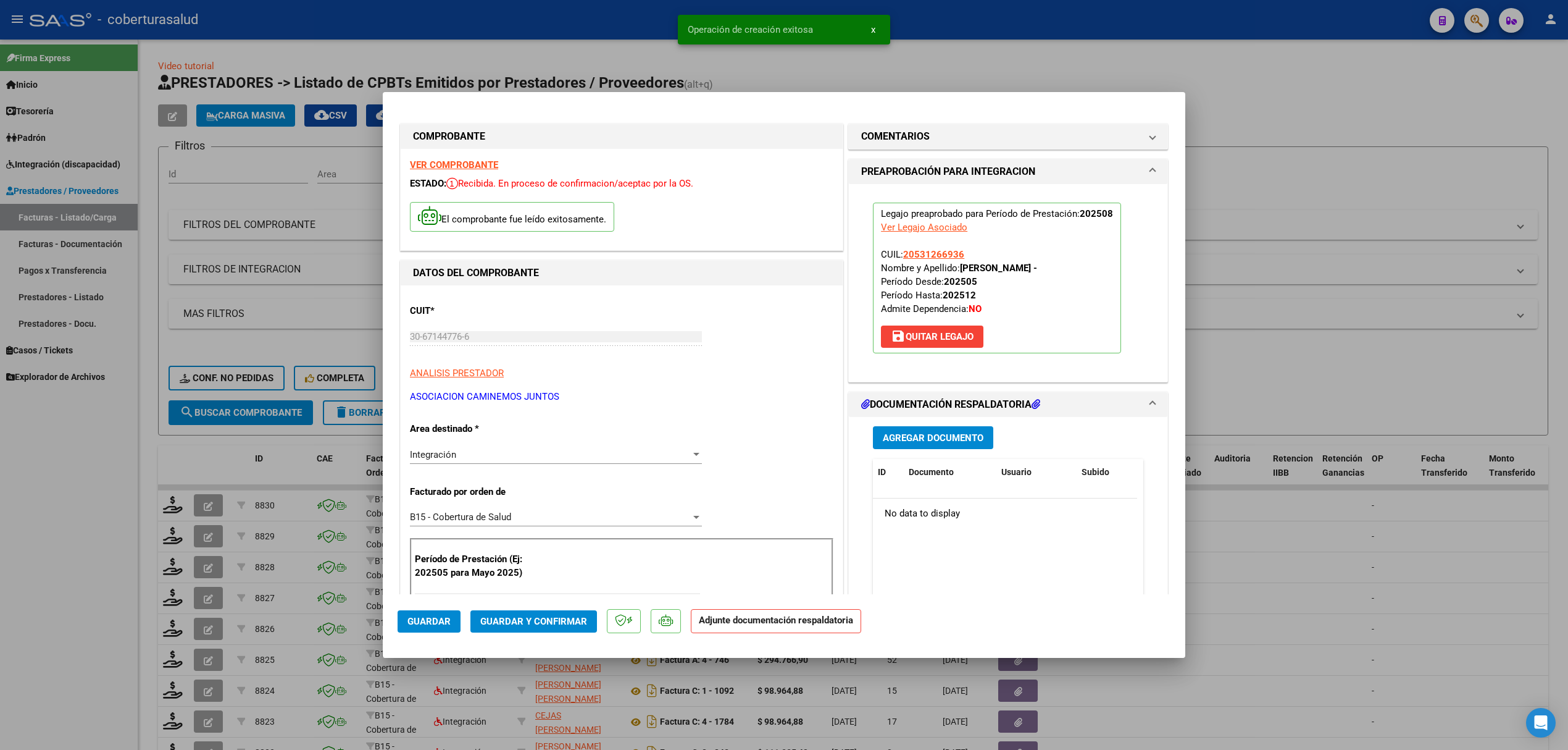
click at [915, 447] on div "Agregar Documento ID Documento Usuario Subido Acción No data to display 0 total…" at bounding box center [1008, 540] width 289 height 246
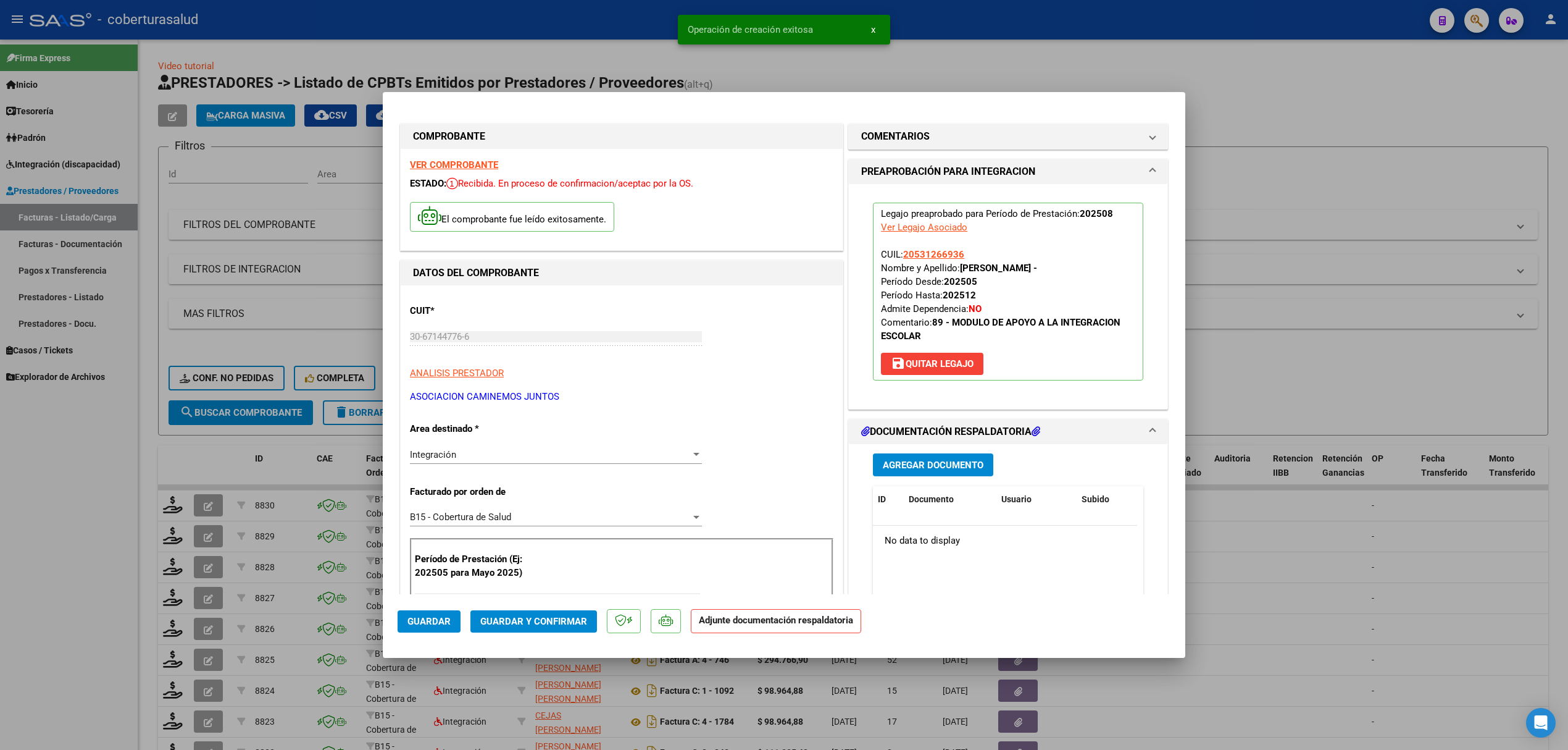
click at [910, 459] on span "Agregar Documento" at bounding box center [933, 464] width 101 height 11
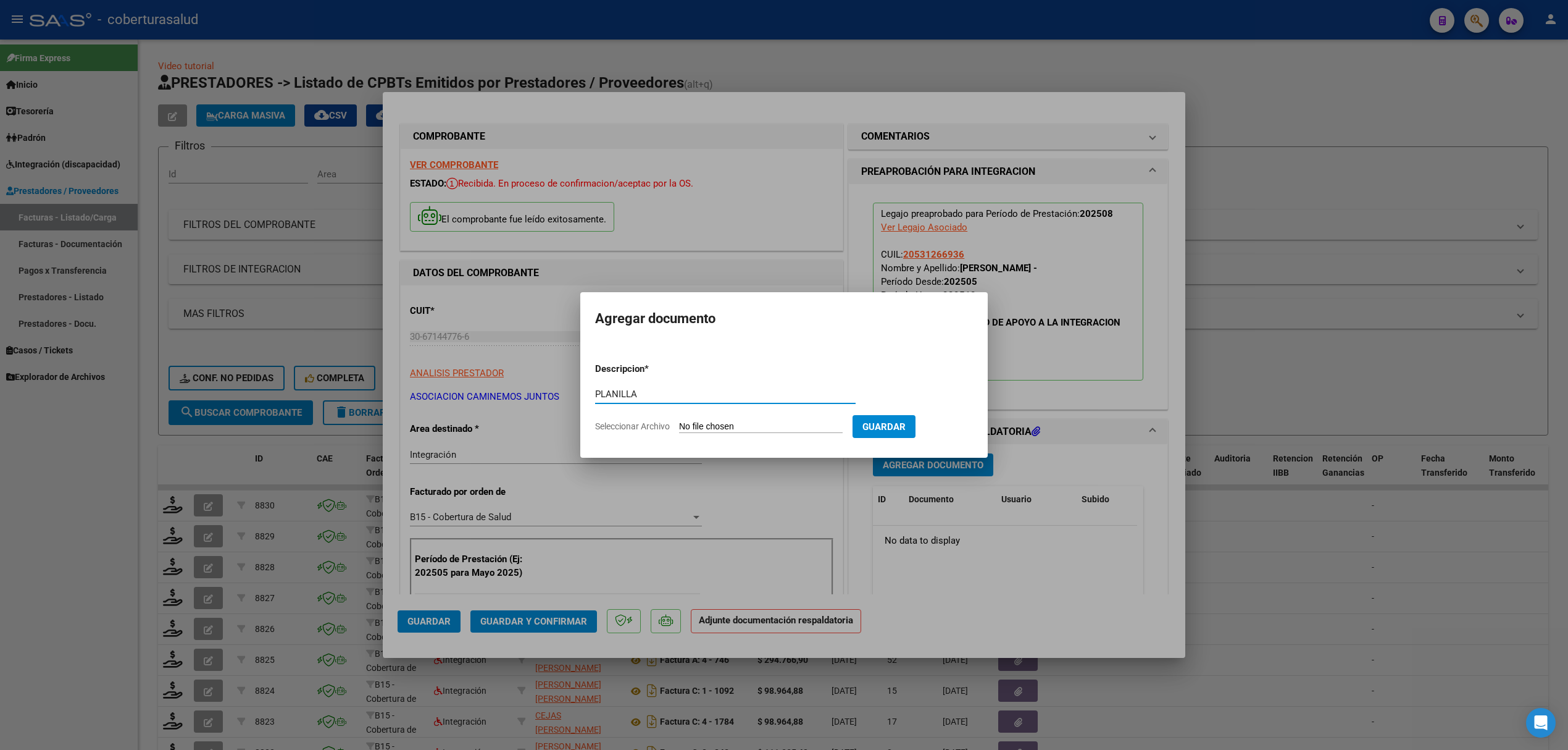
type input "PLANILLA"
click at [709, 426] on input "Seleccionar Archivo" at bounding box center [761, 427] width 163 height 12
type input "C:\fakepath\160237-3-Planilla_de_Asistencia.pdf"
click at [964, 430] on span "Guardar" at bounding box center [948, 426] width 43 height 11
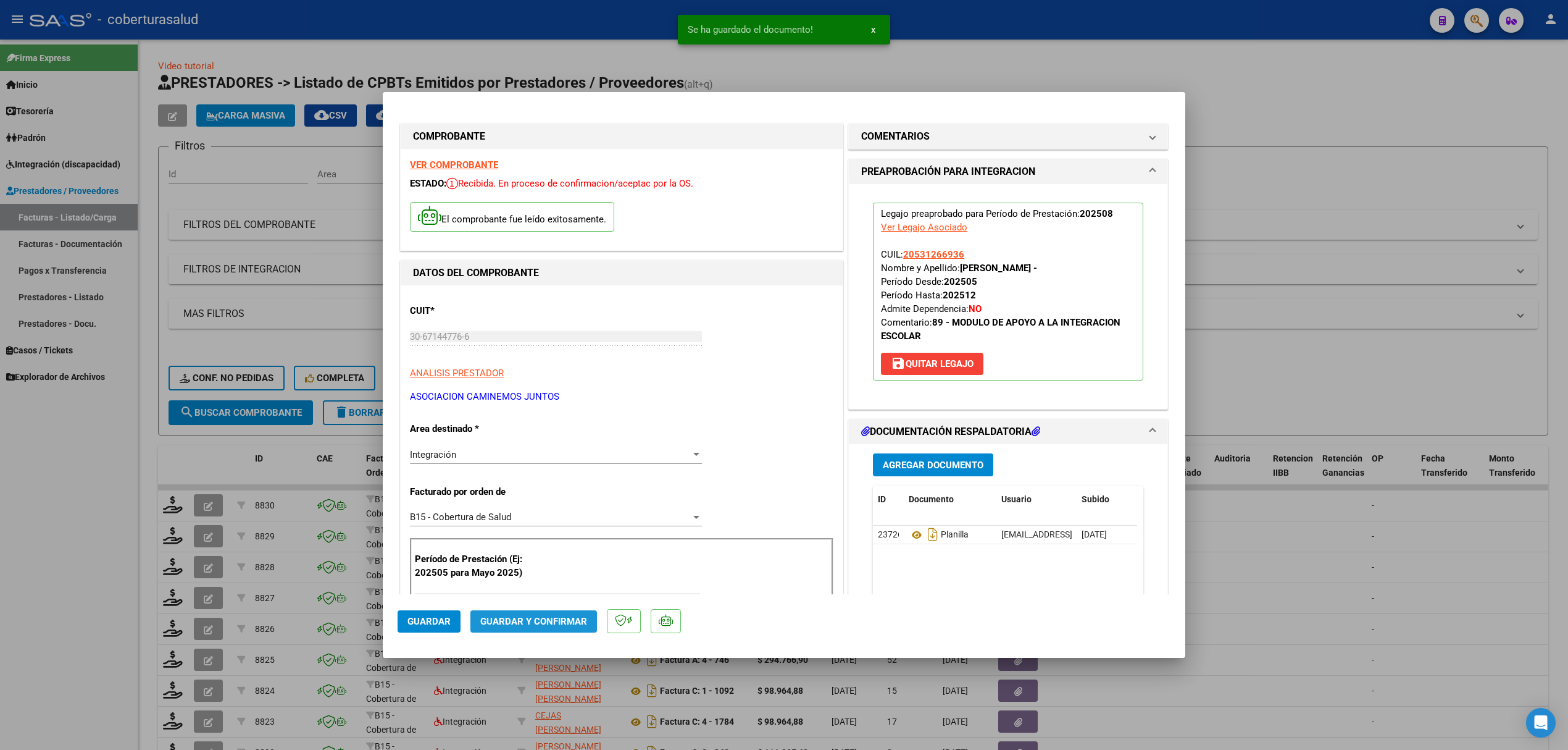
click at [541, 616] on span "Guardar y Confirmar" at bounding box center [533, 621] width 107 height 11
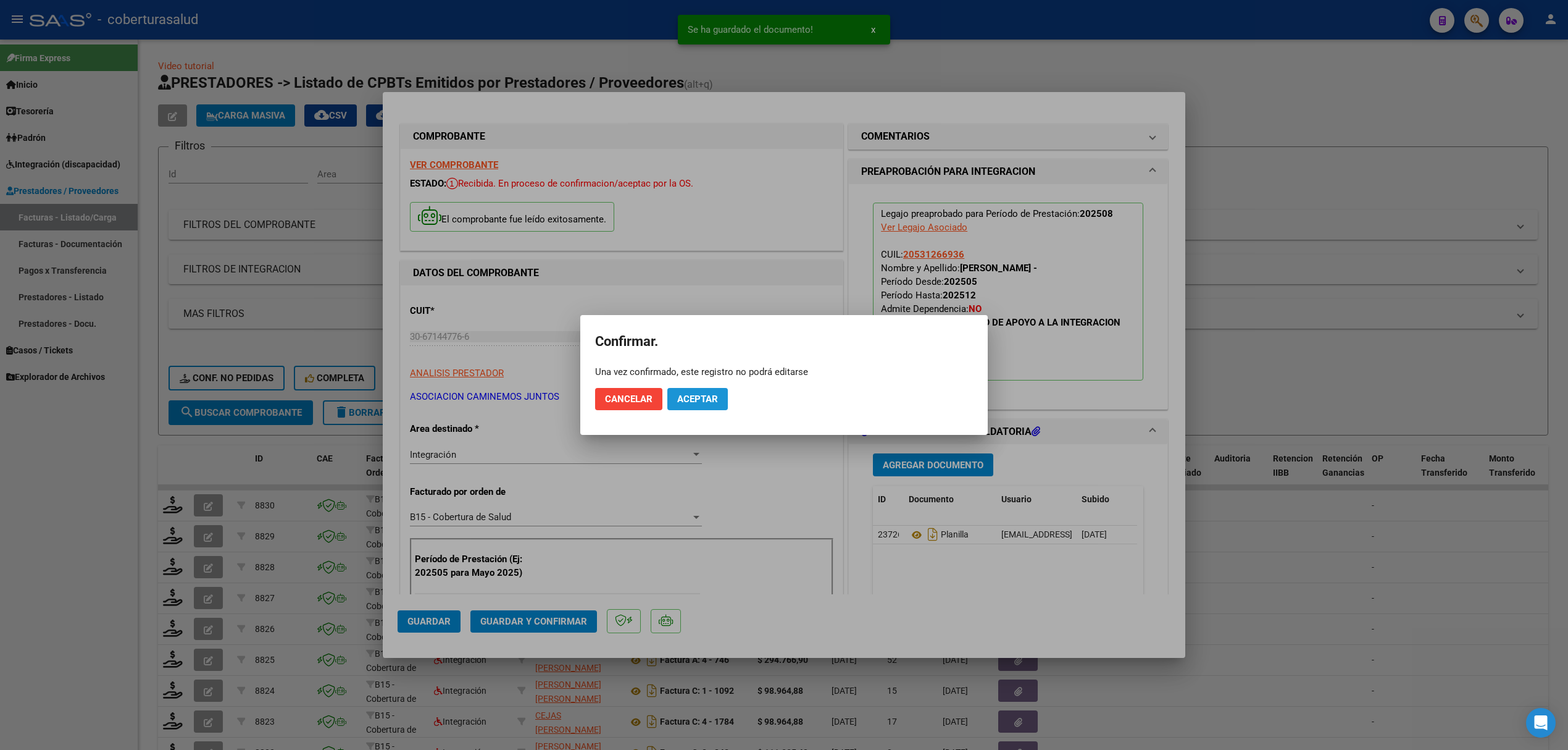
click at [692, 396] on span "Aceptar" at bounding box center [697, 399] width 41 height 11
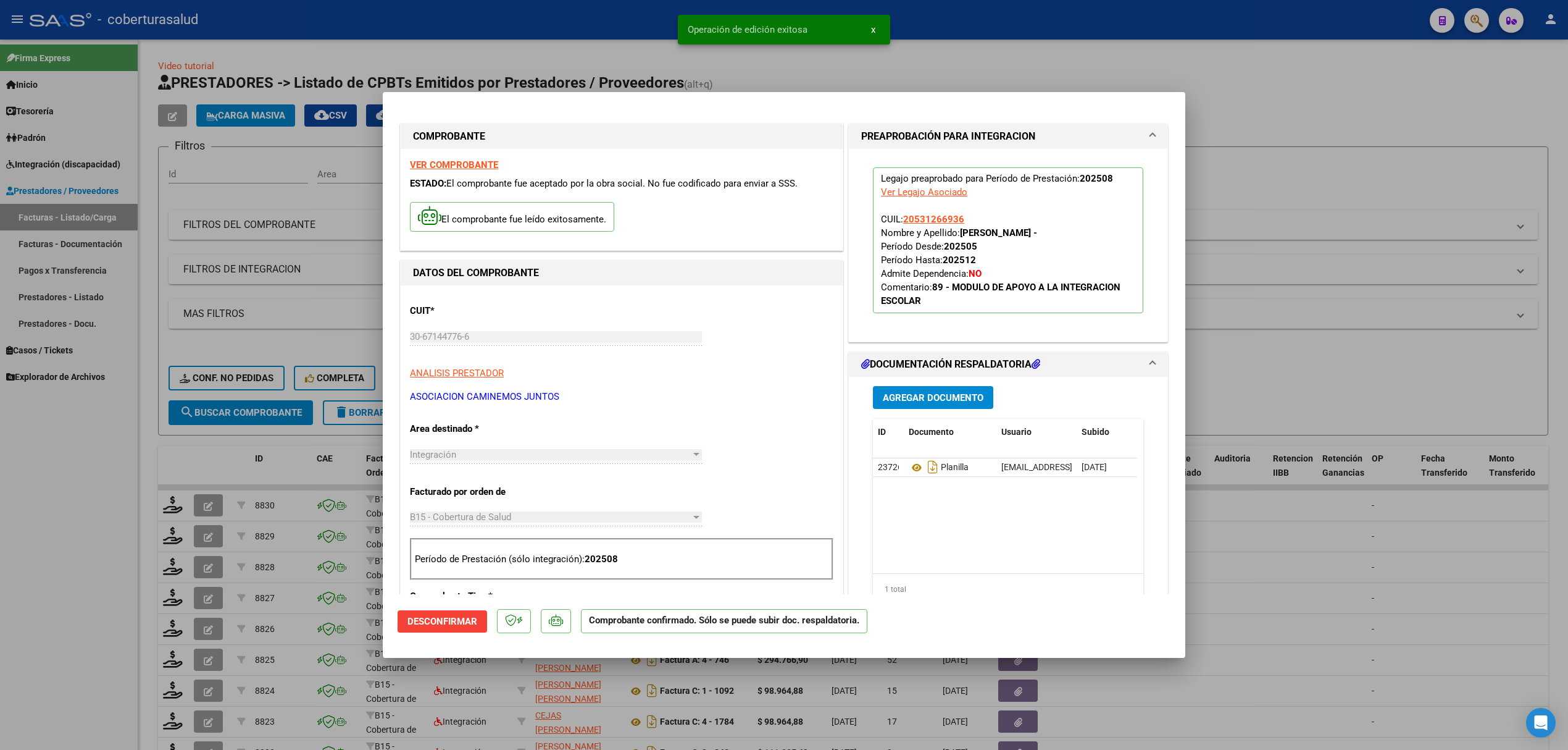
click at [226, 455] on div at bounding box center [784, 375] width 1568 height 750
type input "$ 0,00"
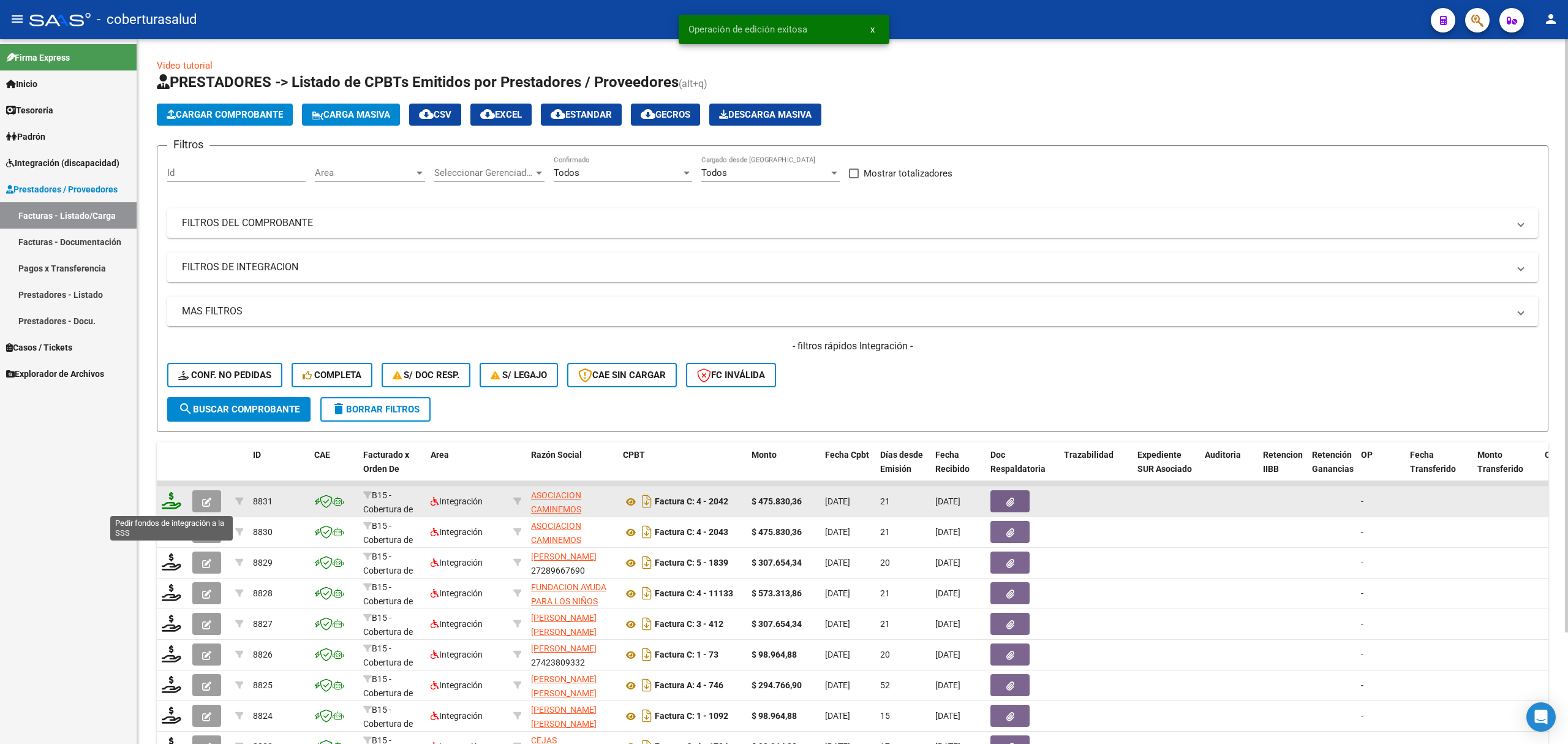
click at [172, 498] on icon at bounding box center [171, 501] width 20 height 17
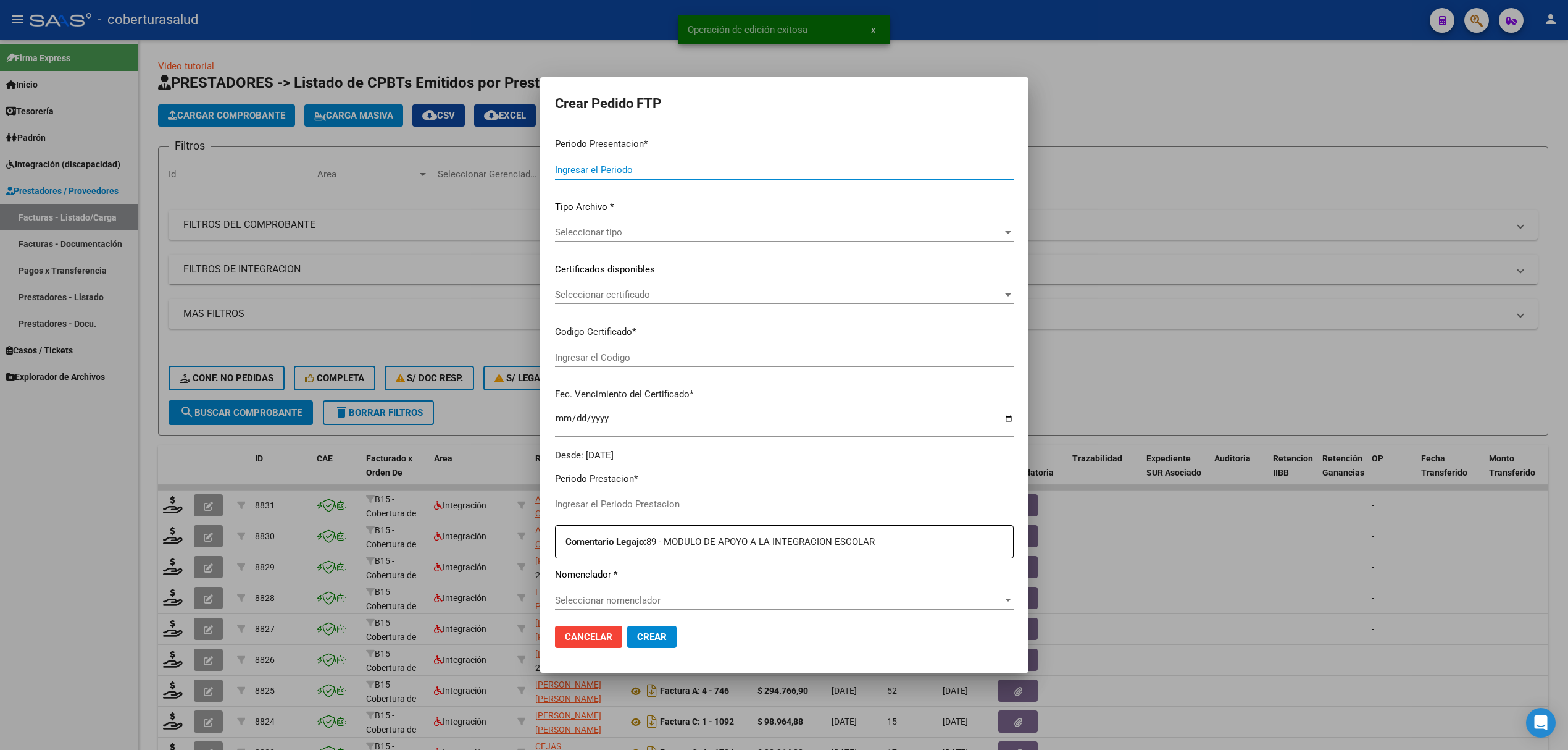
type input "202508"
type input "$ 475.830,36"
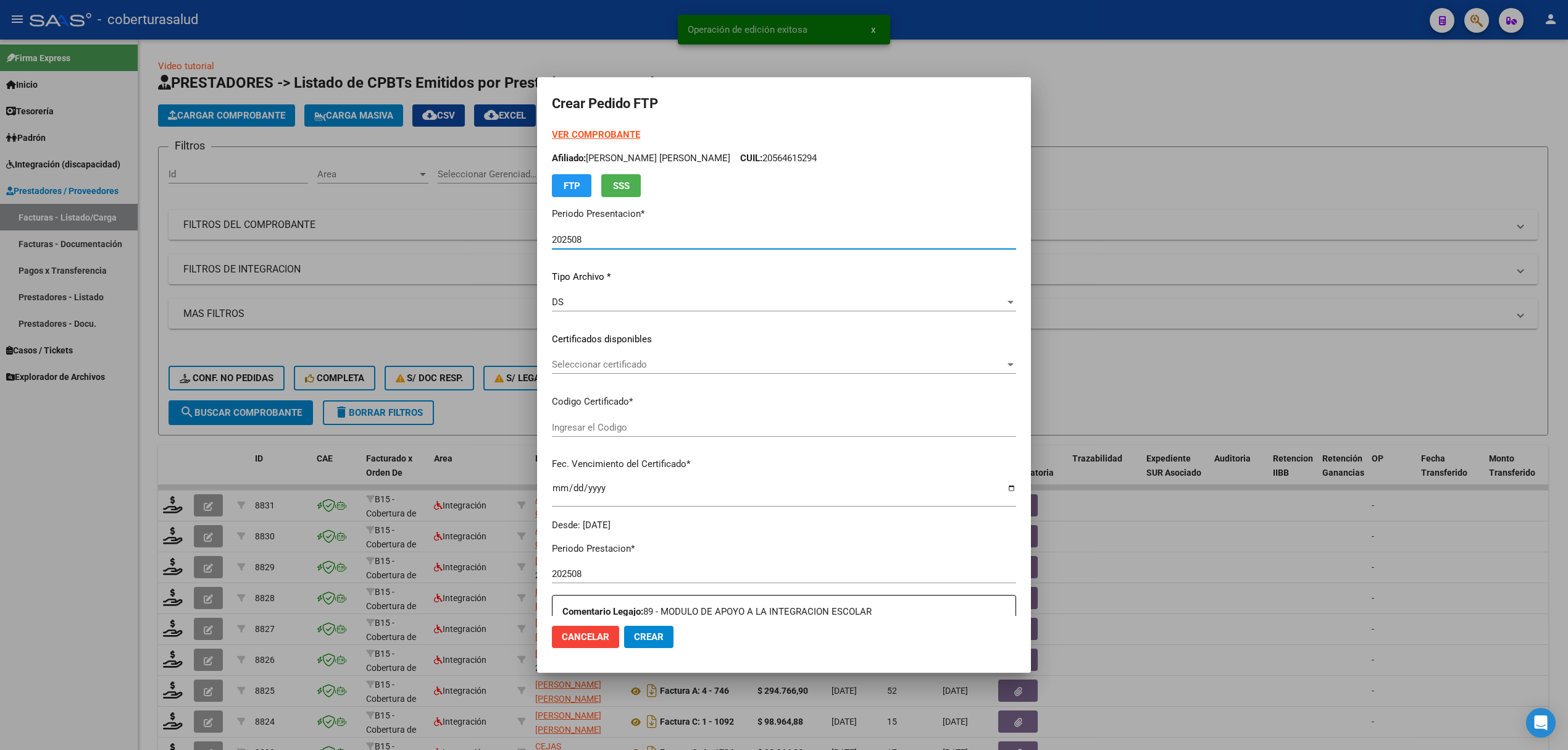
type input "ARG02000531266932022121320271213JUJ135"
type input "2027-12-13"
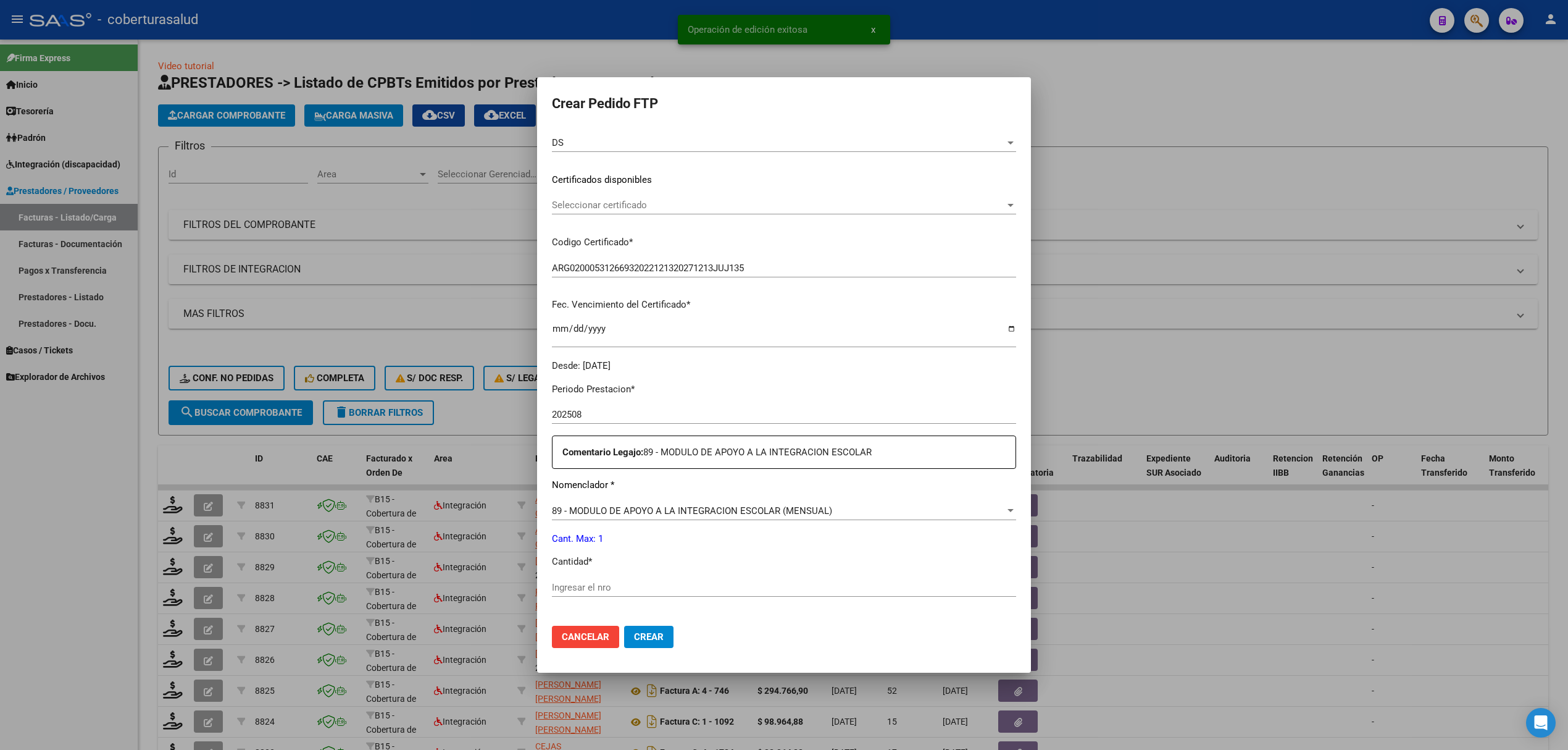
scroll to position [164, 0]
click at [612, 579] on input "Ingresar el nro" at bounding box center [784, 582] width 464 height 11
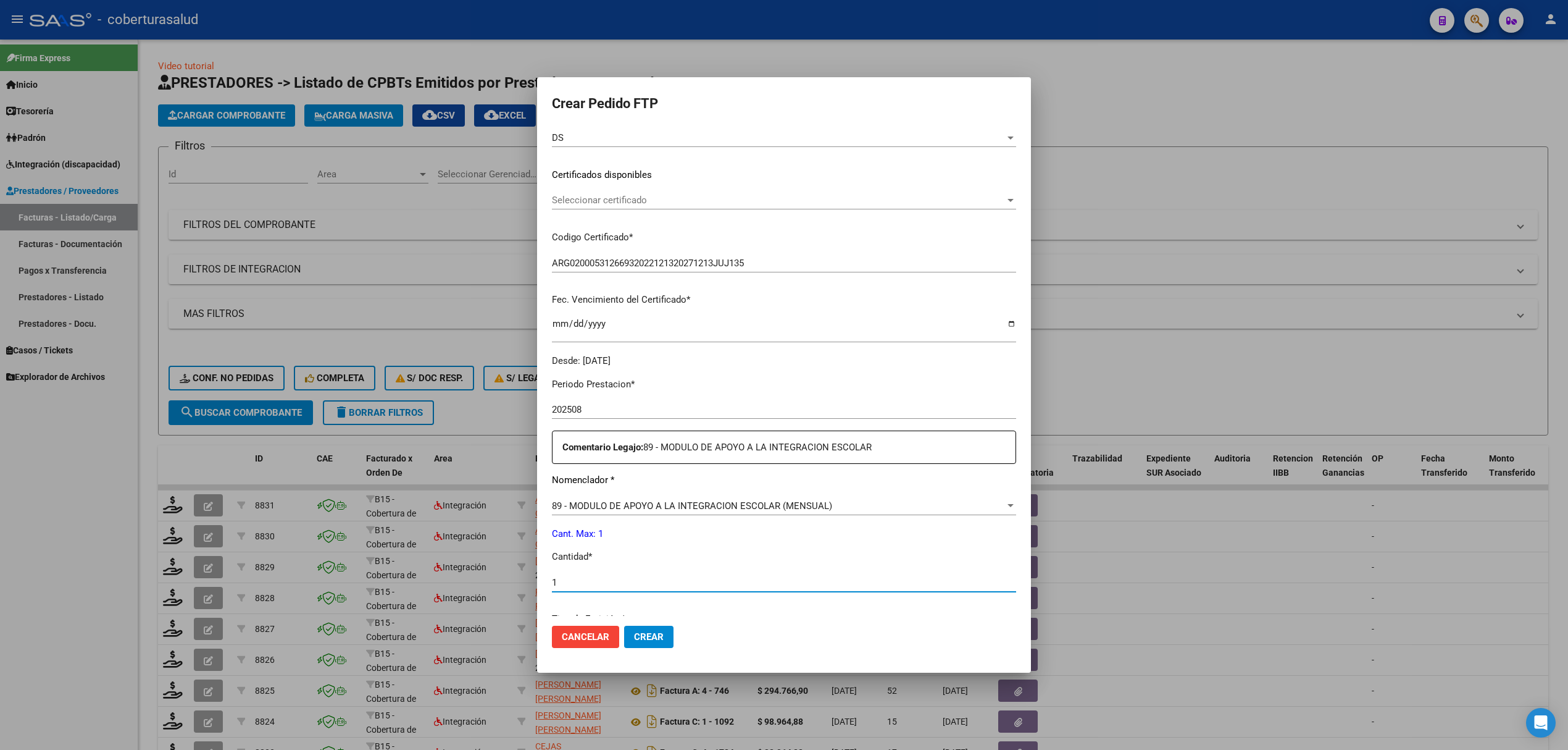
type input "1"
click at [660, 631] on span "Crear" at bounding box center [649, 636] width 30 height 11
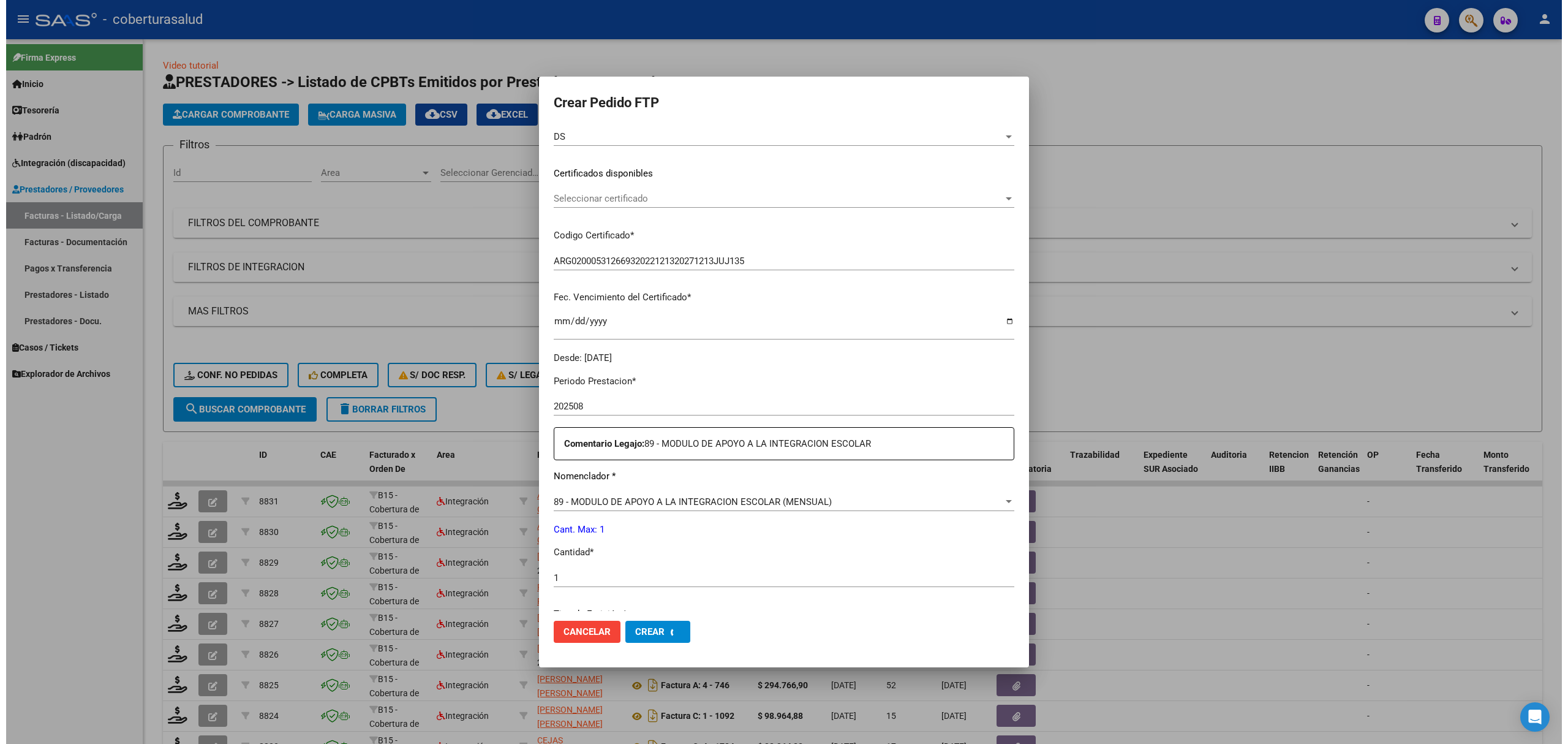
scroll to position [94, 0]
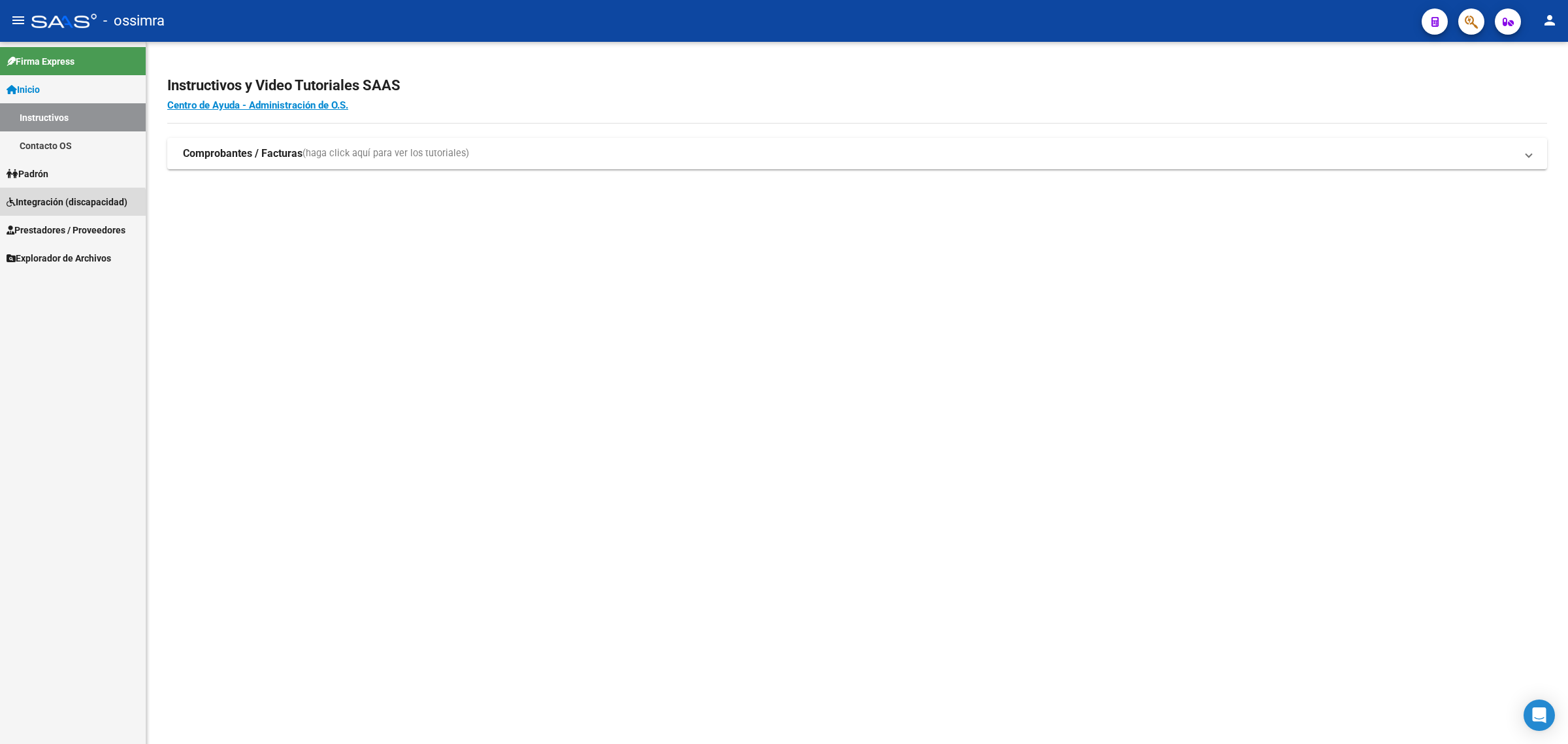
click at [66, 210] on link "Integración (discapacidad)" at bounding box center [72, 202] width 145 height 28
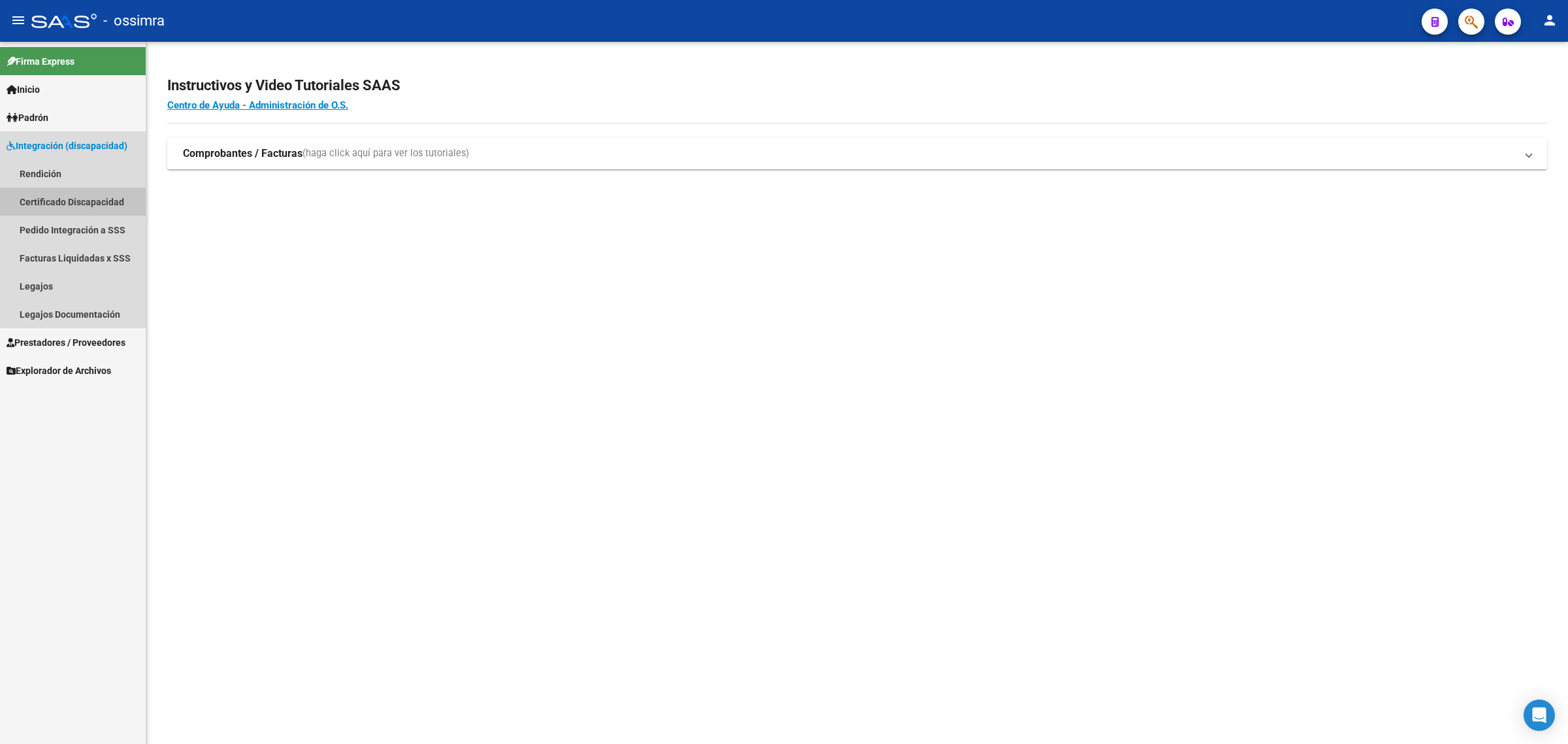
click at [75, 210] on link "Certificado Discapacidad" at bounding box center [72, 202] width 145 height 28
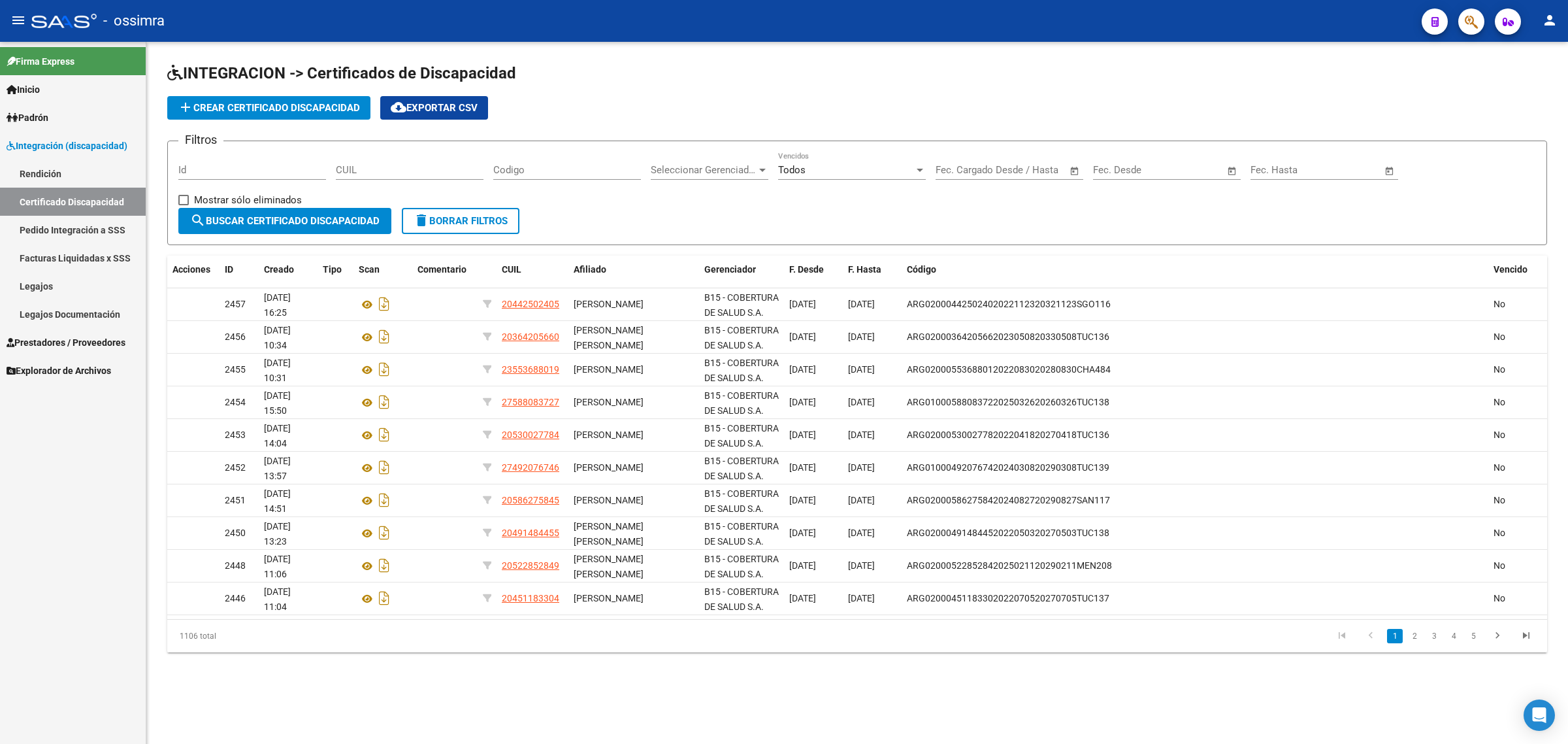
click at [52, 345] on span "Prestadores / Proveedores" at bounding box center [65, 342] width 119 height 14
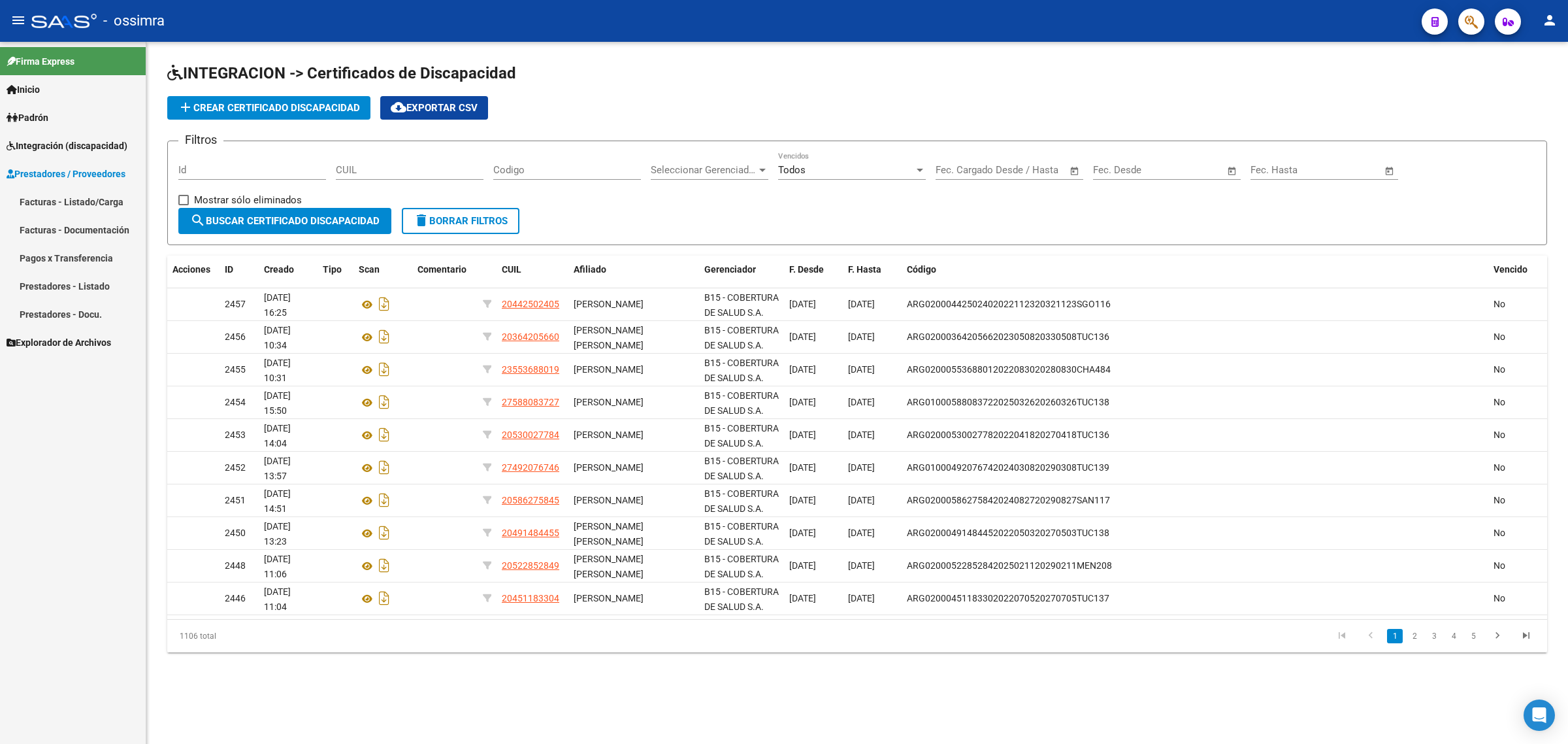
click at [92, 206] on link "Facturas - Listado/Carga" at bounding box center [72, 202] width 145 height 28
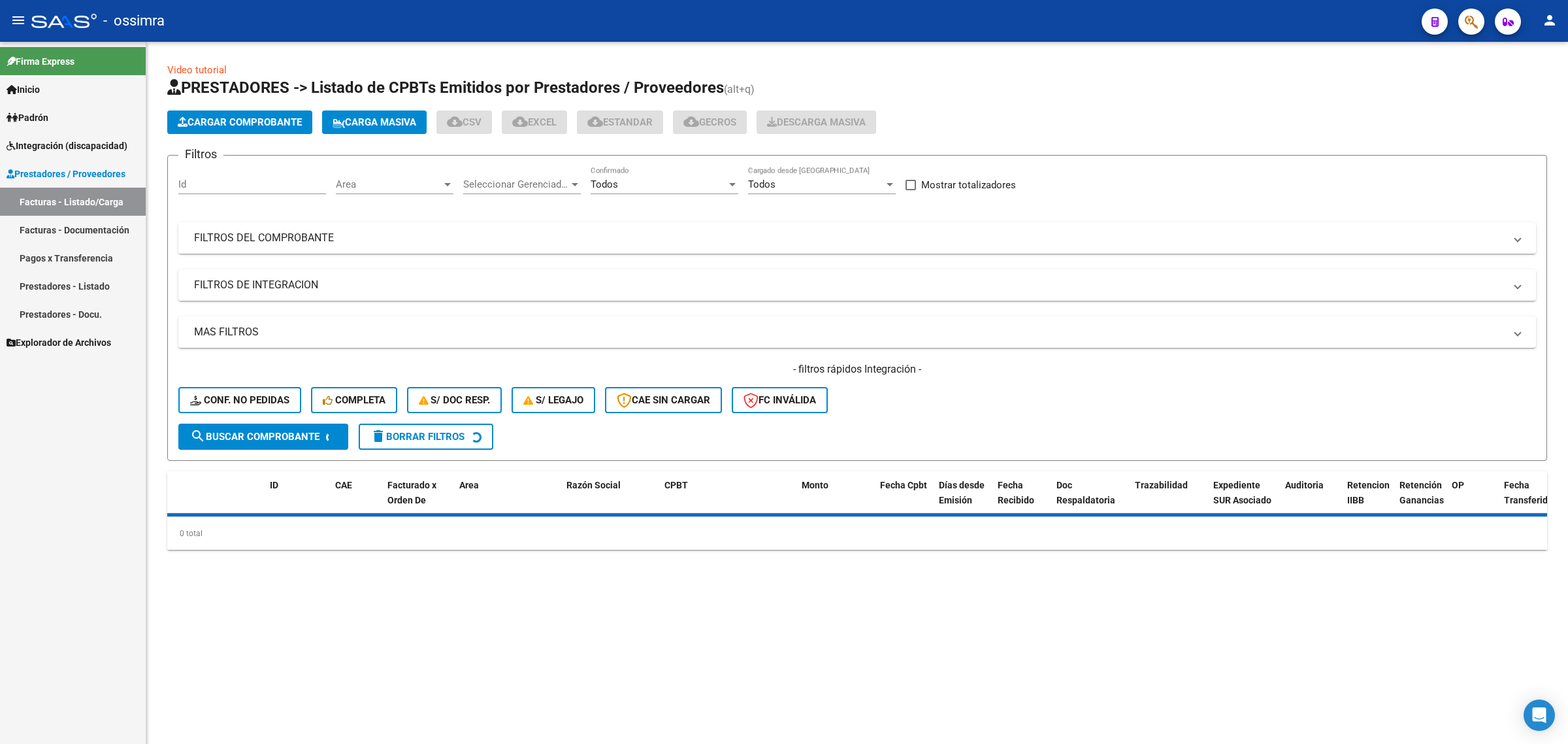
click at [386, 229] on mat-expansion-panel-header "FILTROS DEL COMPROBANTE" at bounding box center [857, 238] width 1358 height 32
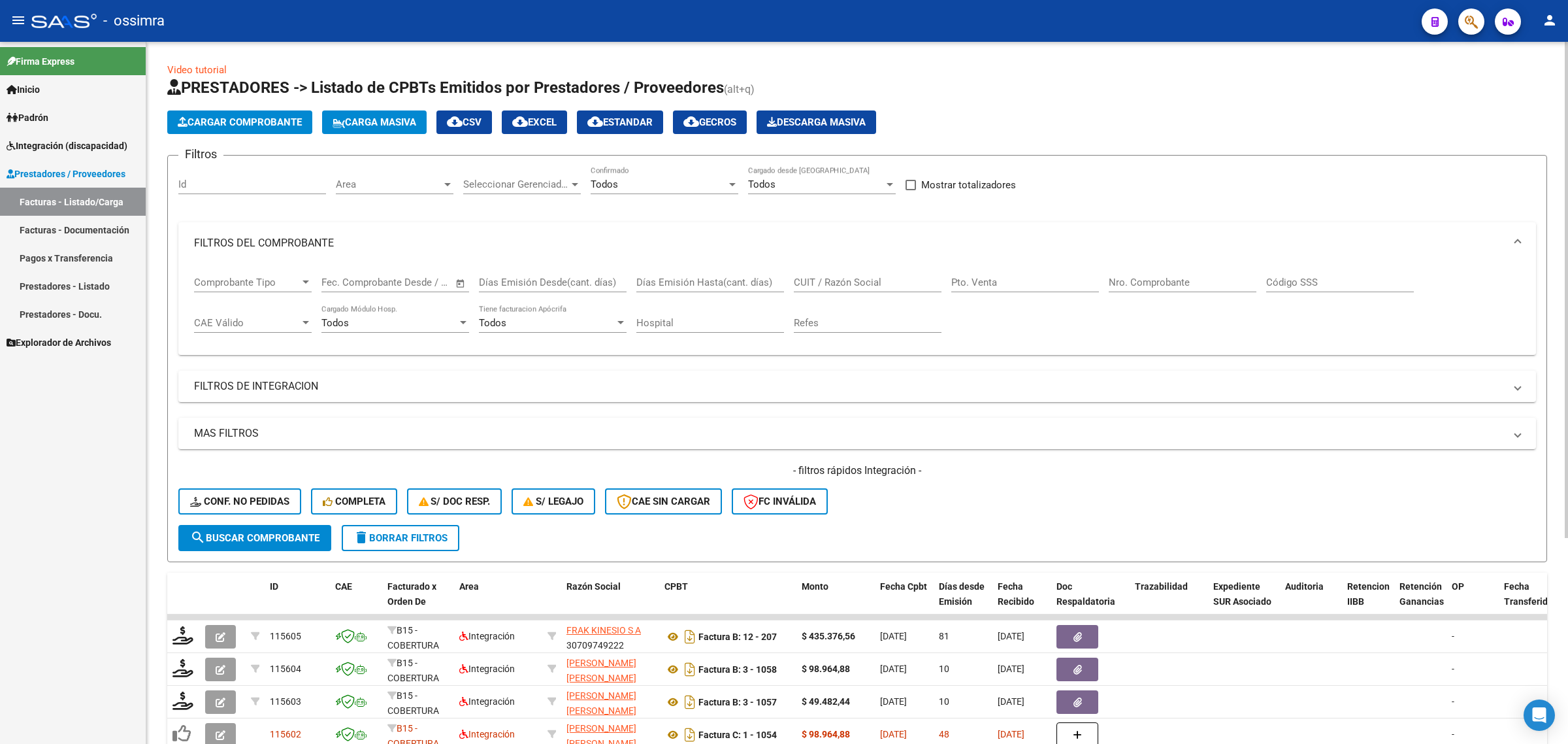
click at [840, 281] on input "CUIT / Razón Social" at bounding box center [868, 282] width 148 height 12
paste input "27202326507"
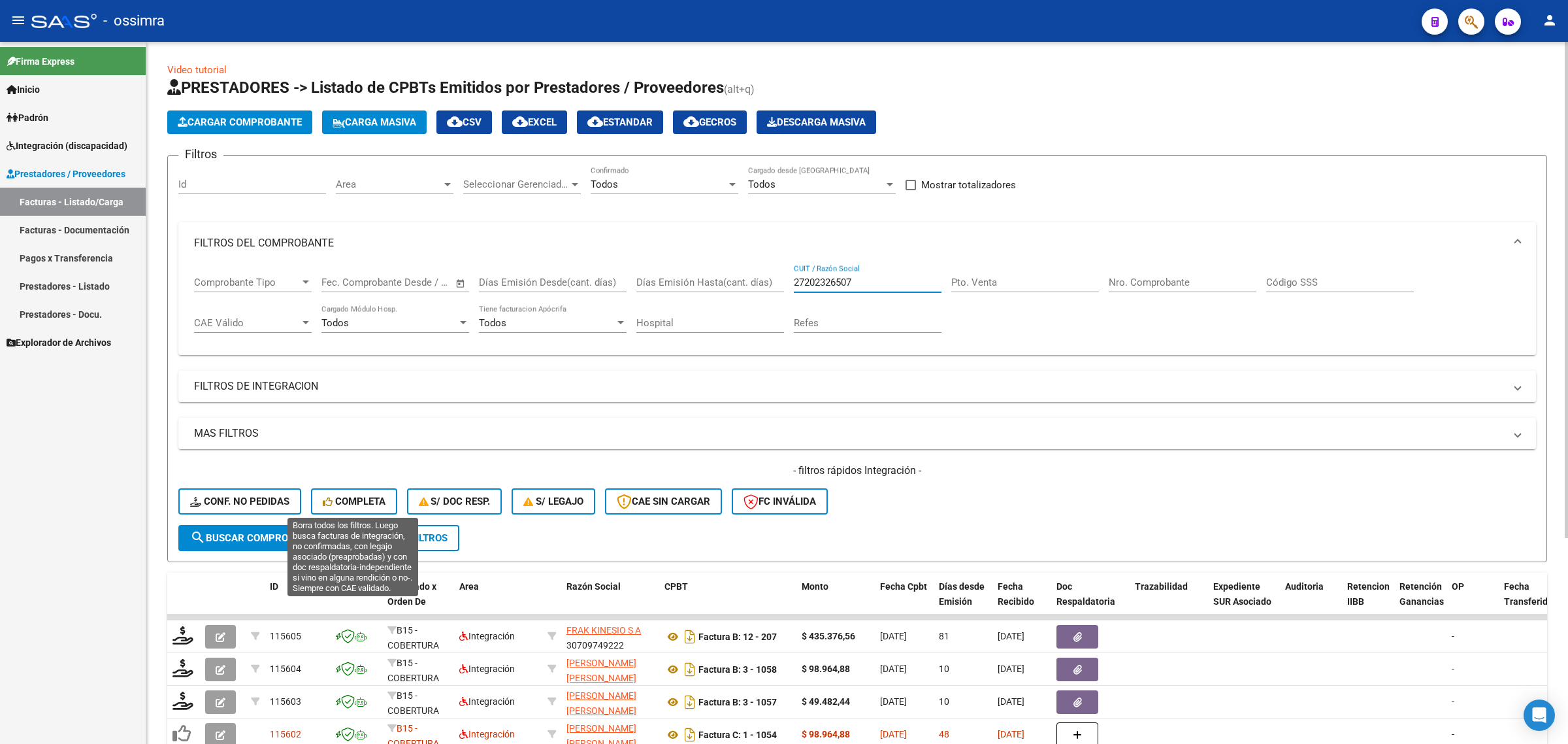
type input "27202326507"
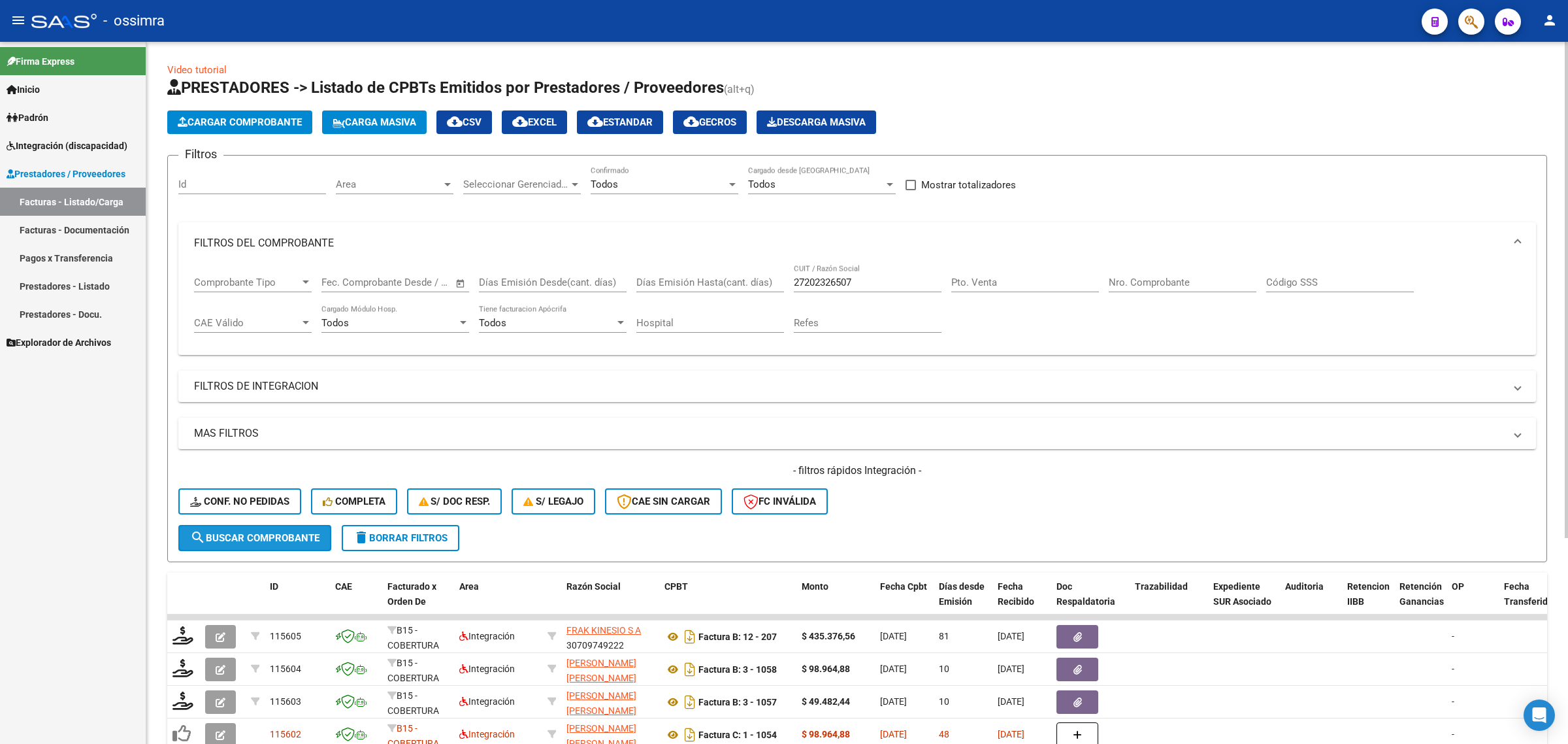
click at [284, 533] on span "search Buscar Comprobante" at bounding box center [255, 538] width 129 height 12
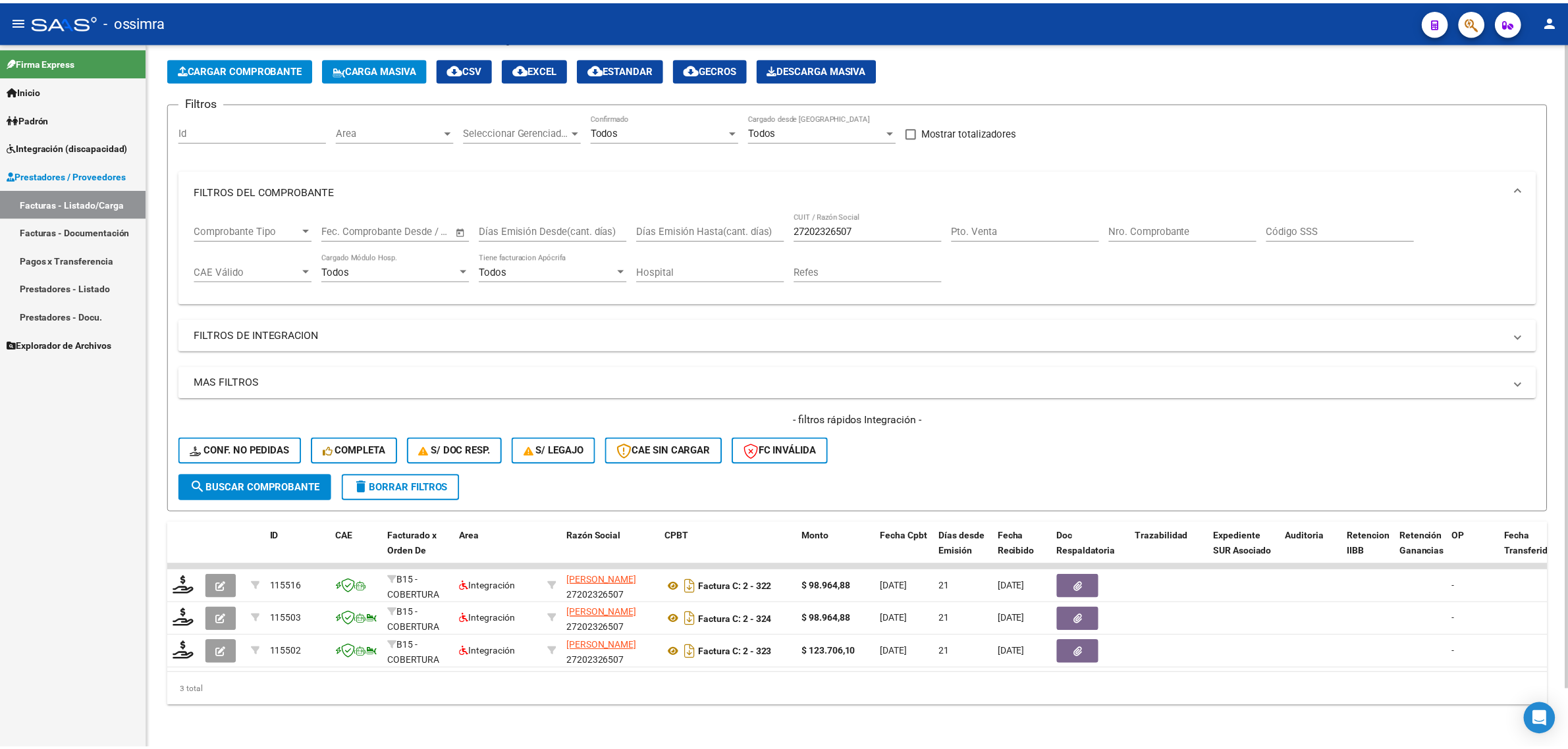
scroll to position [63, 0]
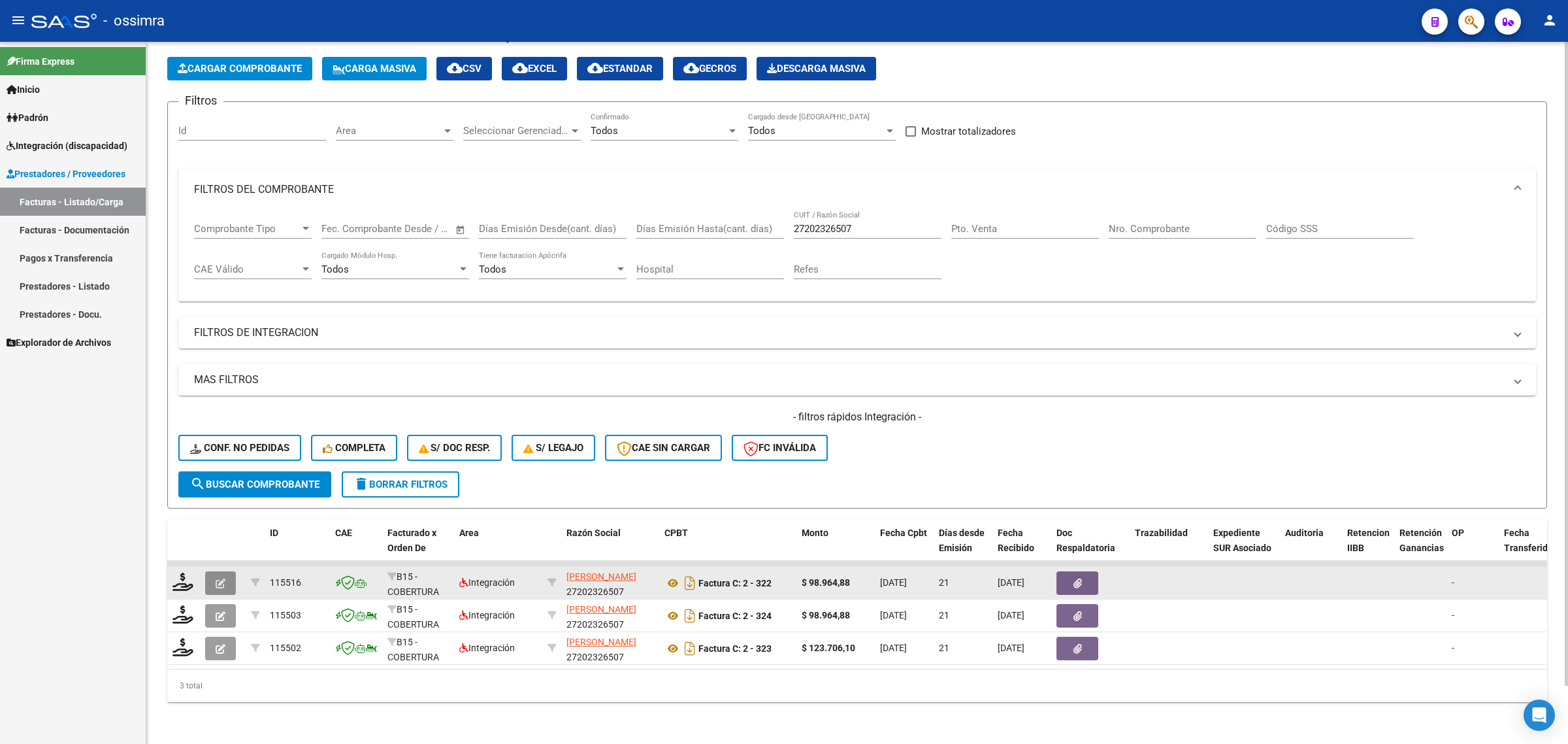
click at [216, 579] on icon "button" at bounding box center [221, 584] width 10 height 10
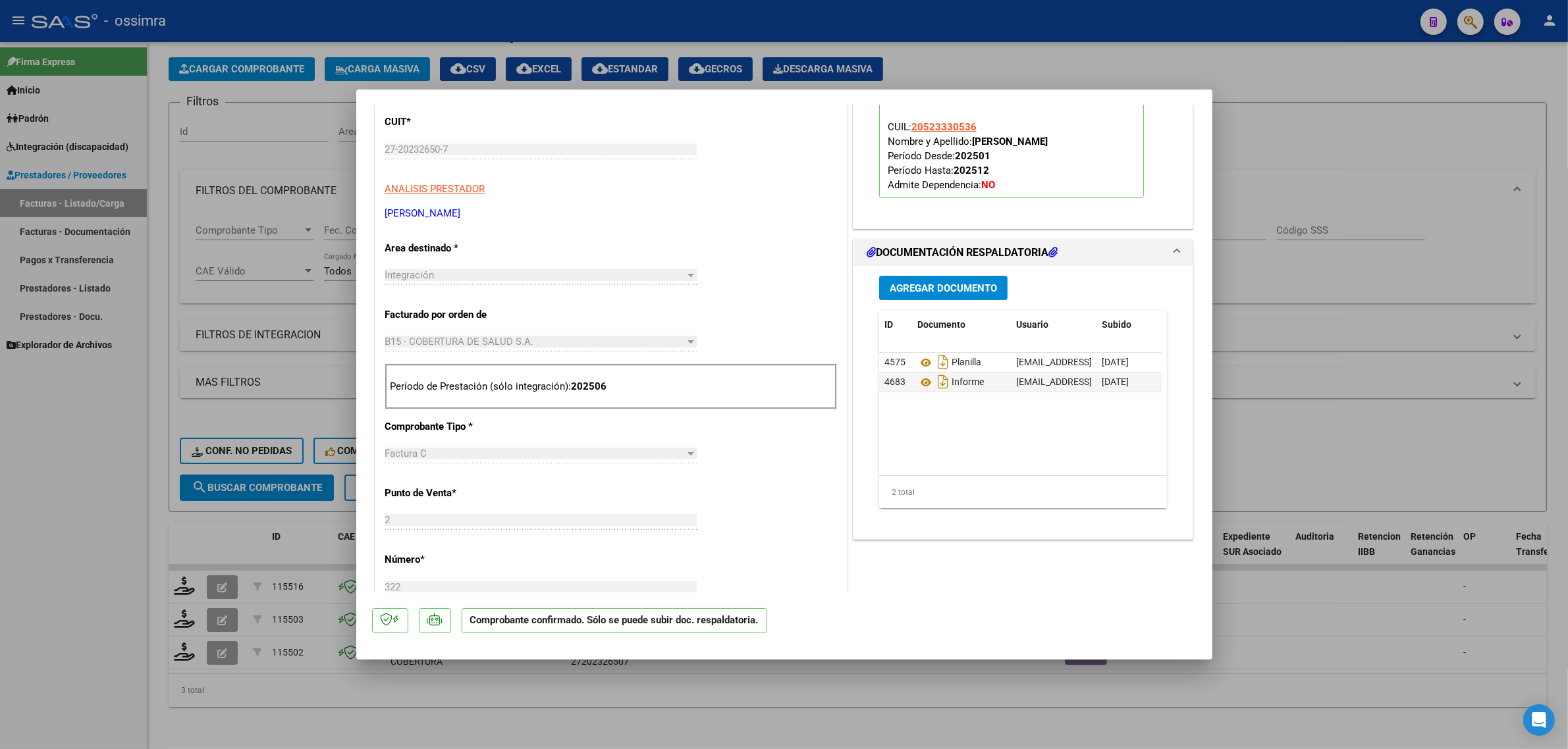
scroll to position [411, 0]
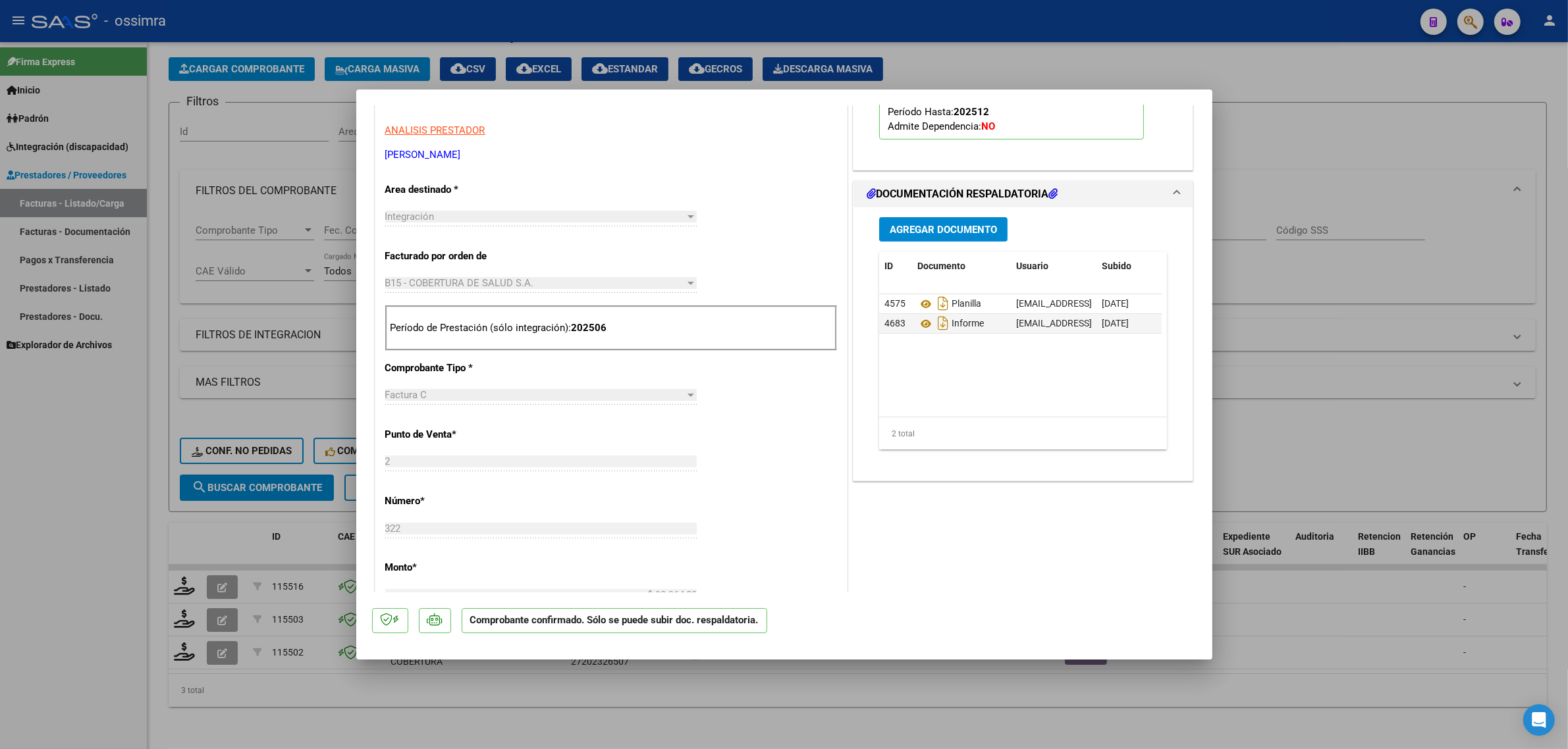
drag, startPoint x: 314, startPoint y: 274, endPoint x: 363, endPoint y: 280, distance: 49.4
click at [314, 274] on div at bounding box center [784, 374] width 1568 height 749
type input "$ 0,00"
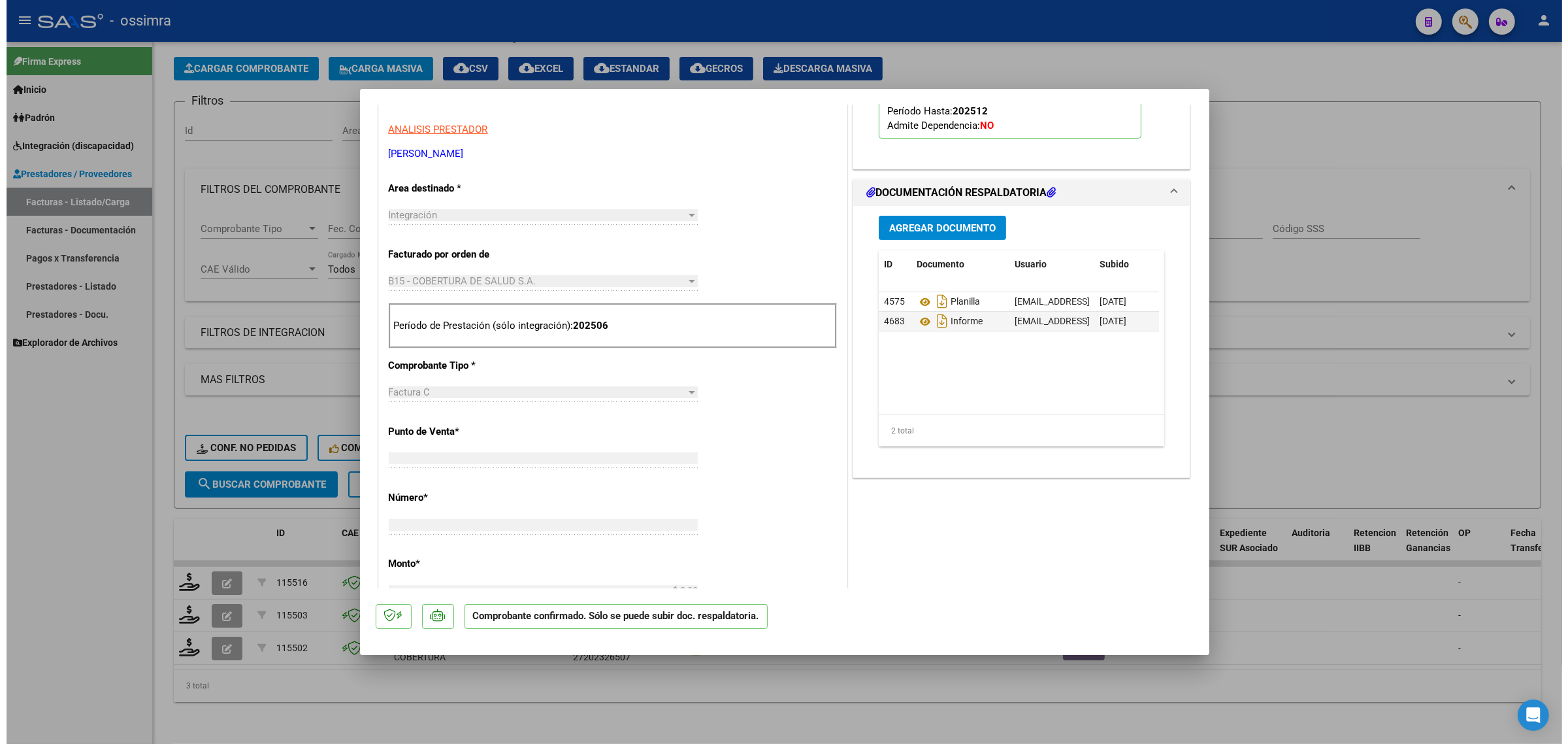
scroll to position [224, 0]
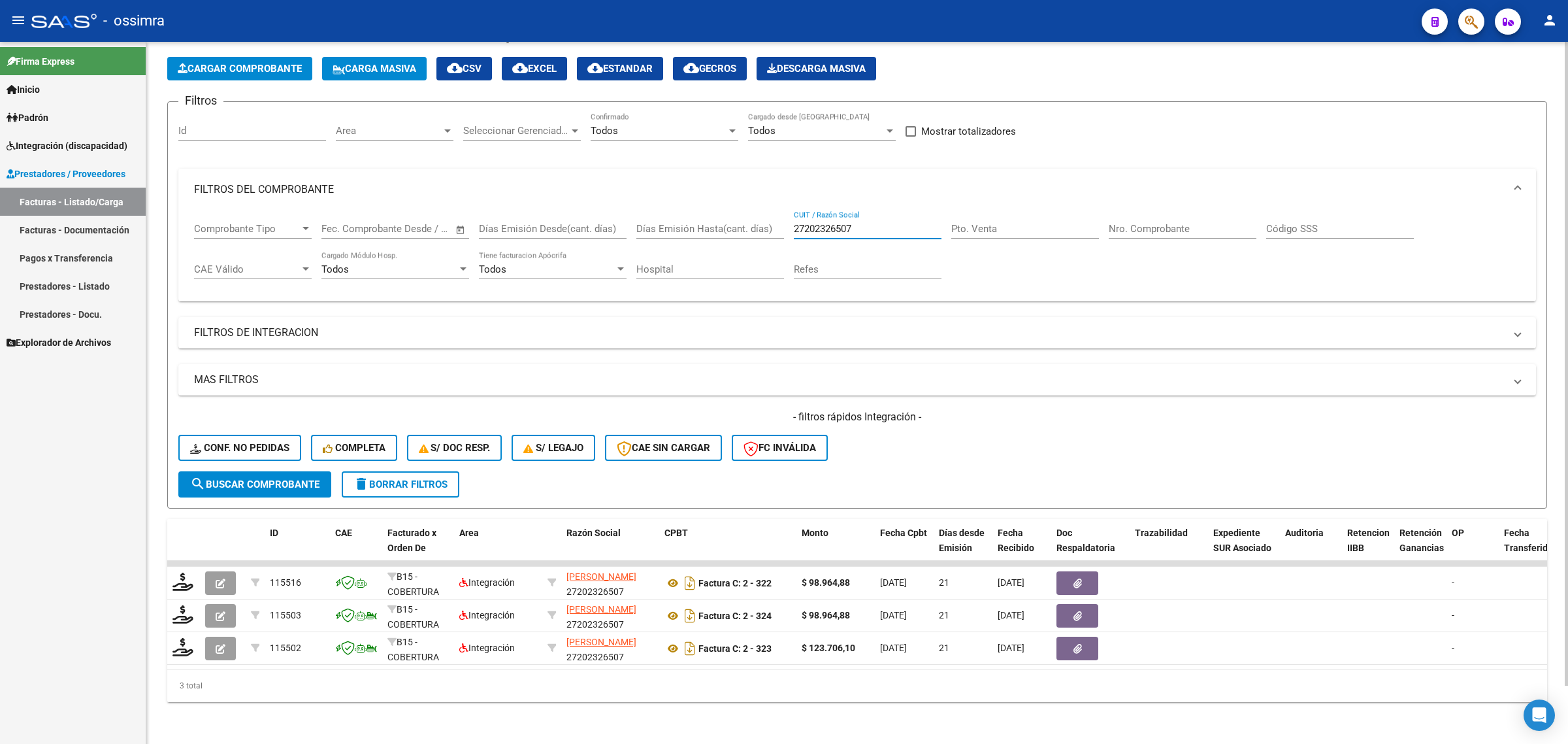
click at [819, 223] on input "27202326507" at bounding box center [868, 229] width 148 height 12
click at [820, 223] on input "27202326507" at bounding box center [868, 229] width 148 height 12
paste input "361942995"
type input "27361942995"
click at [276, 479] on span "search Buscar Comprobante" at bounding box center [255, 485] width 129 height 12
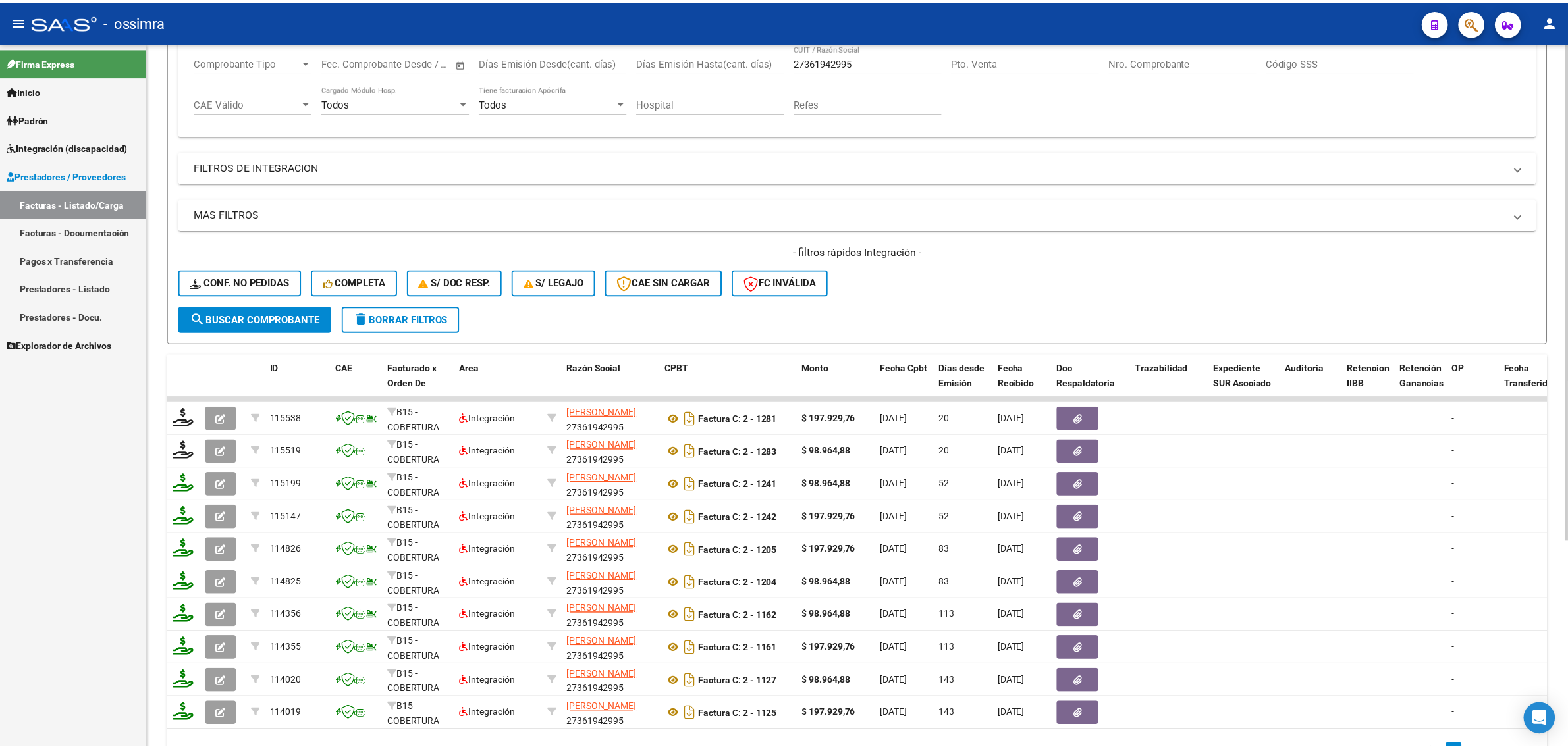
scroll to position [228, 0]
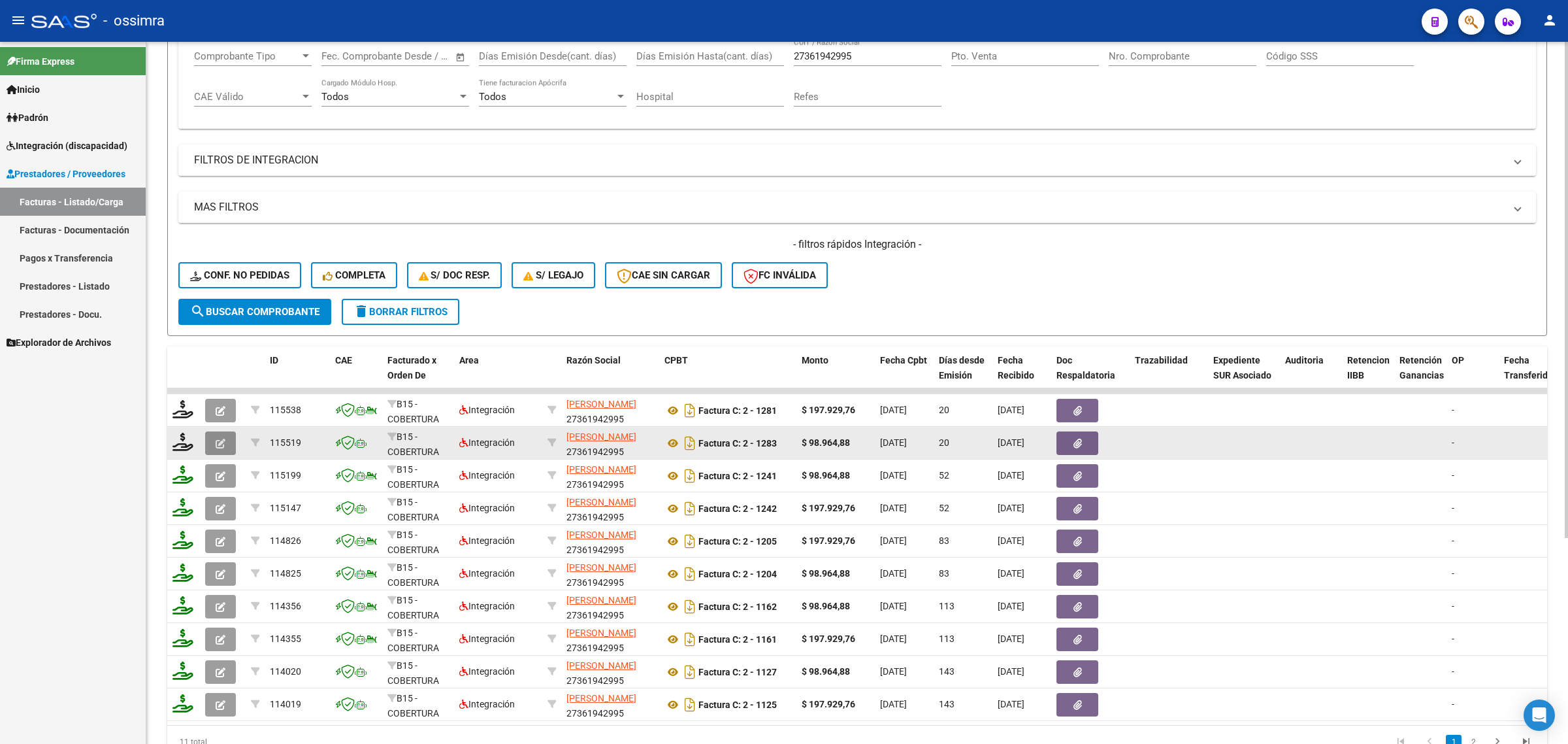
click at [218, 439] on icon "button" at bounding box center [221, 444] width 10 height 10
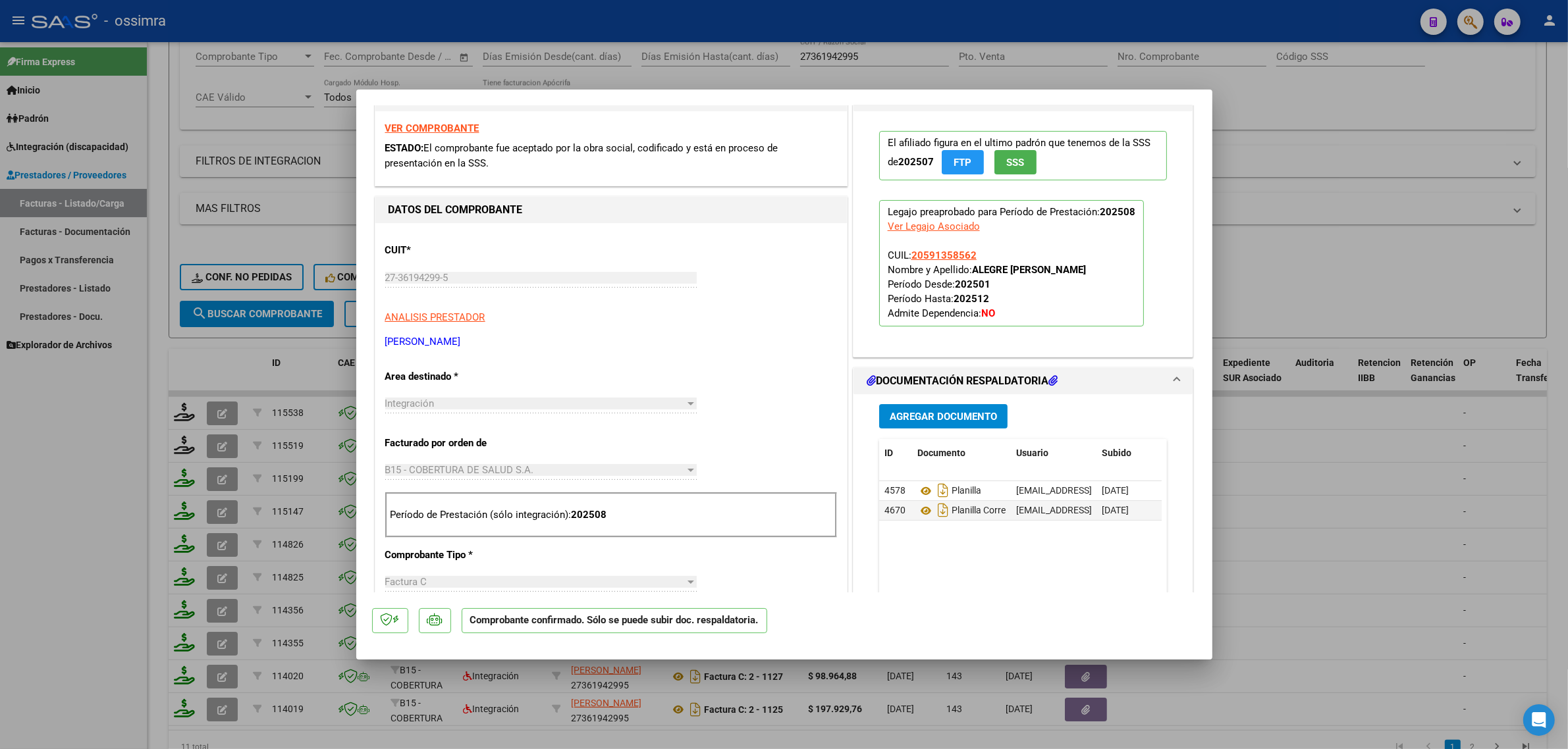
scroll to position [247, 0]
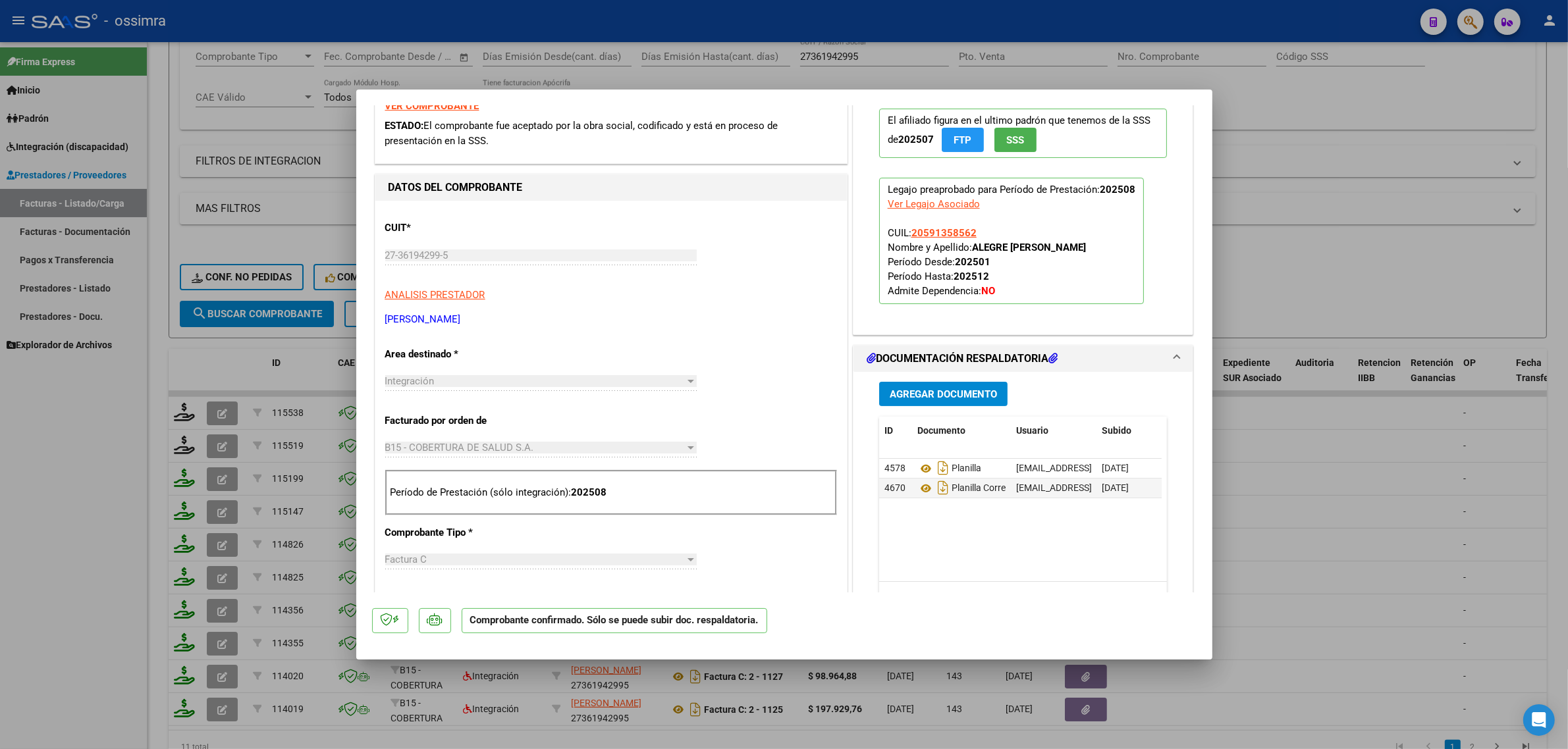
click at [110, 448] on div at bounding box center [784, 374] width 1568 height 749
type input "$ 0,00"
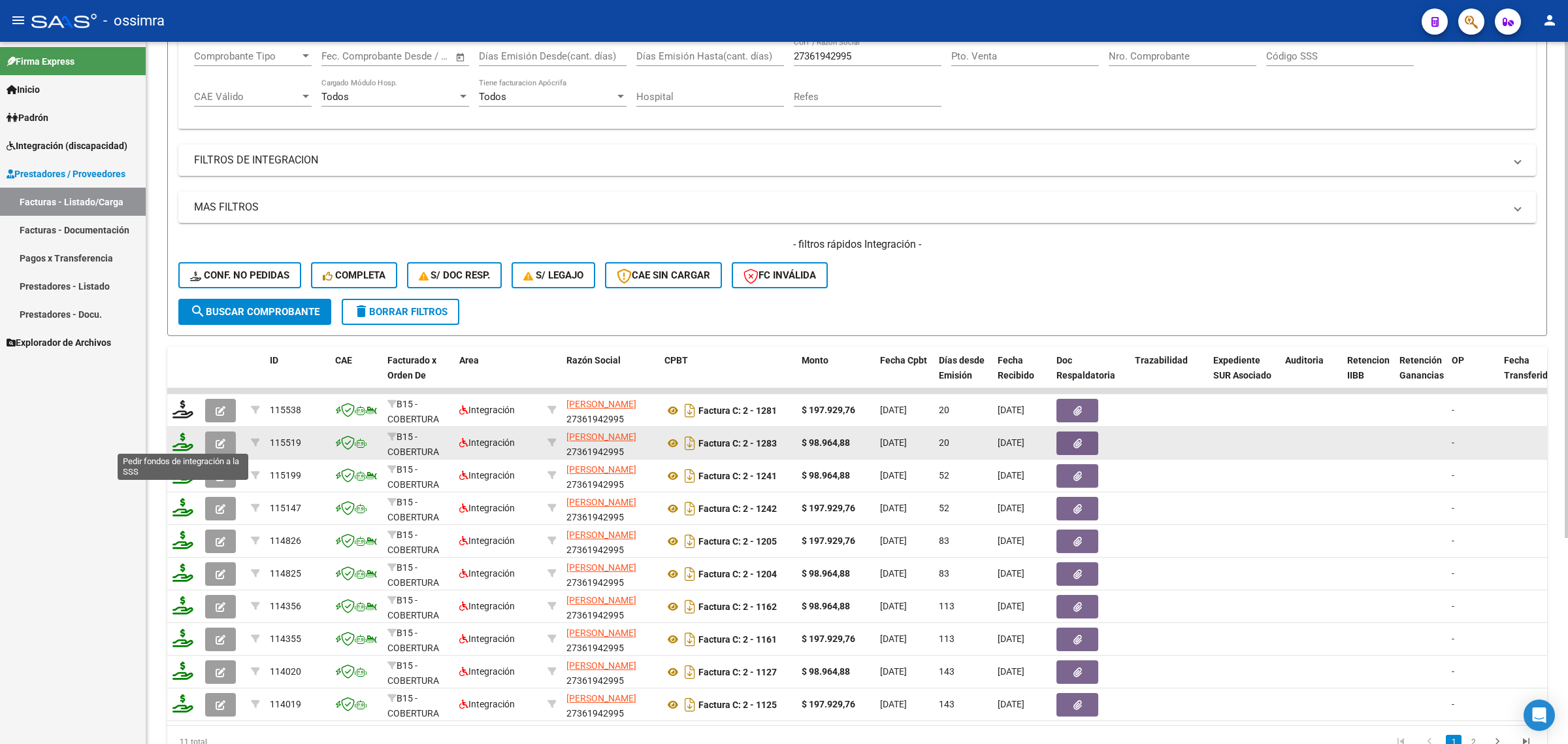
click at [184, 442] on icon at bounding box center [183, 442] width 21 height 18
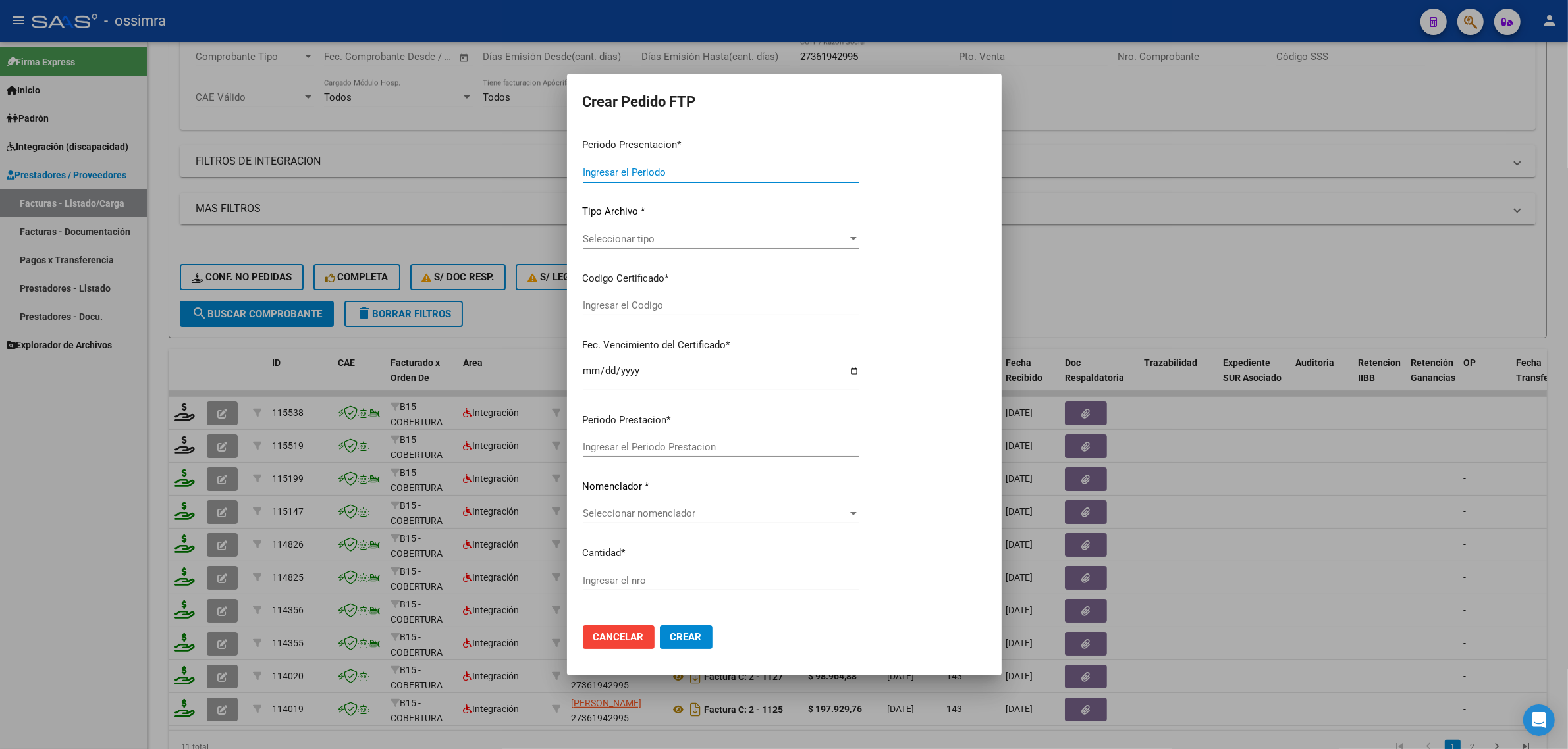
type input "202508"
type input "$ 98.964,88"
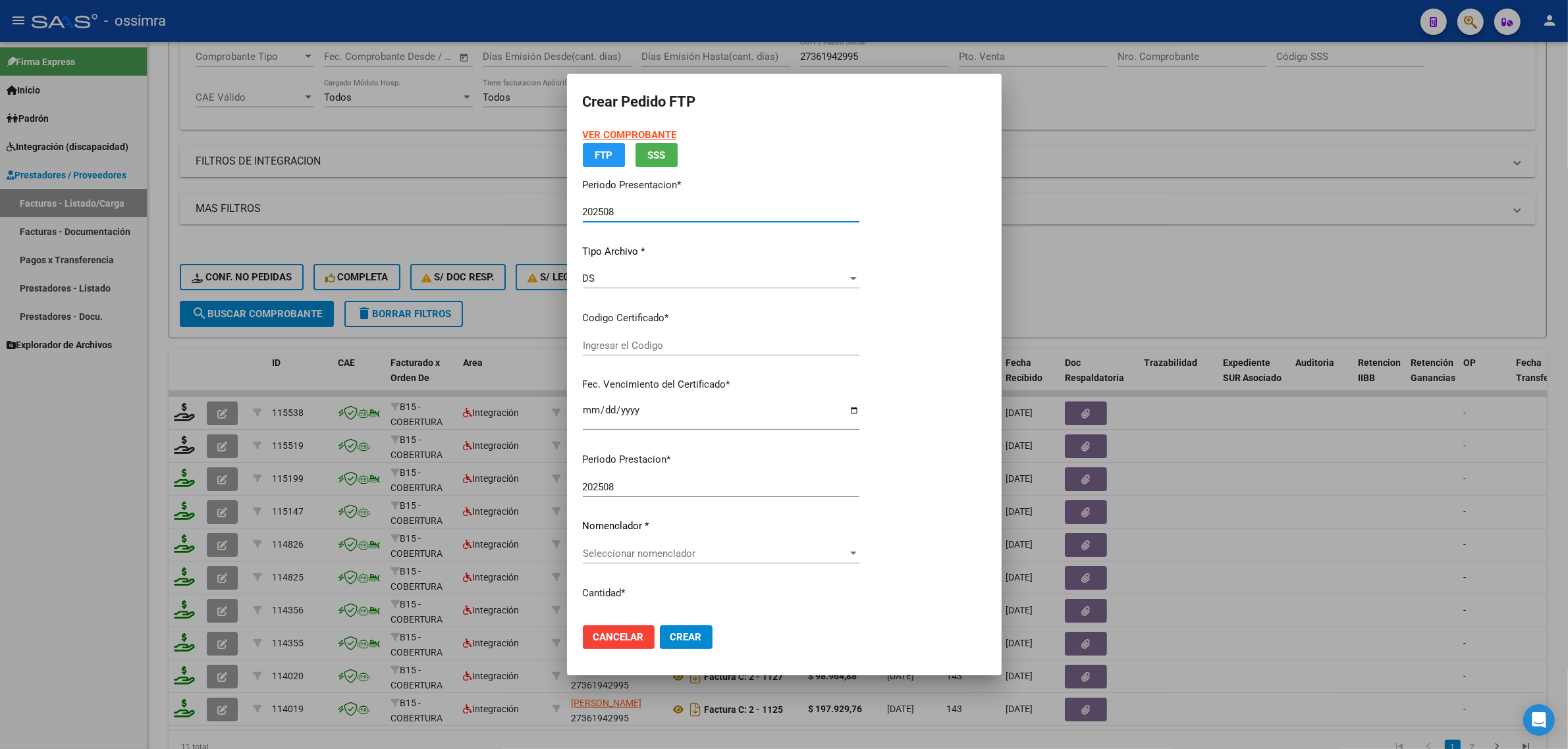
type input "ARG02000591358562024092520260925COR271"
type input "2026-09-25"
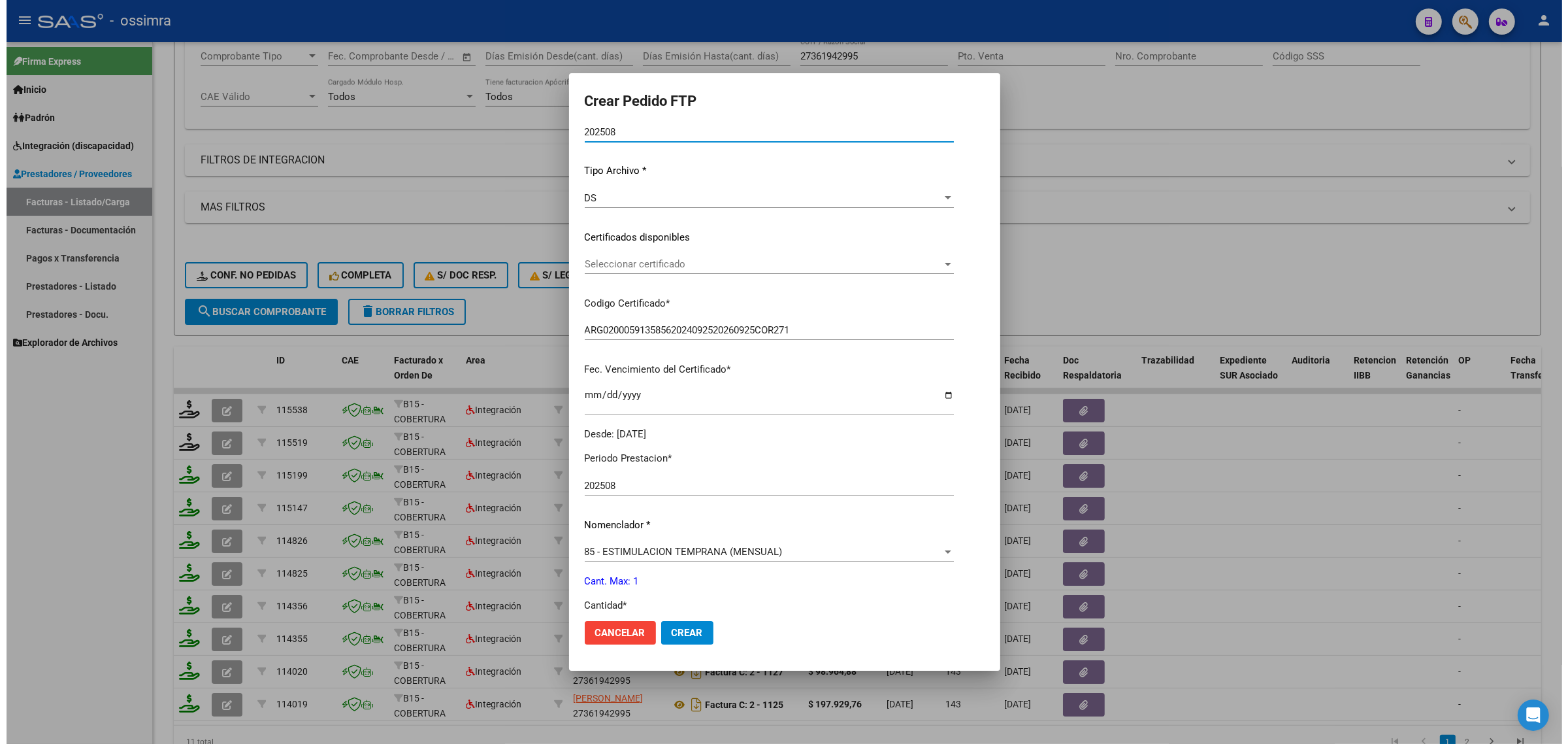
scroll to position [163, 0]
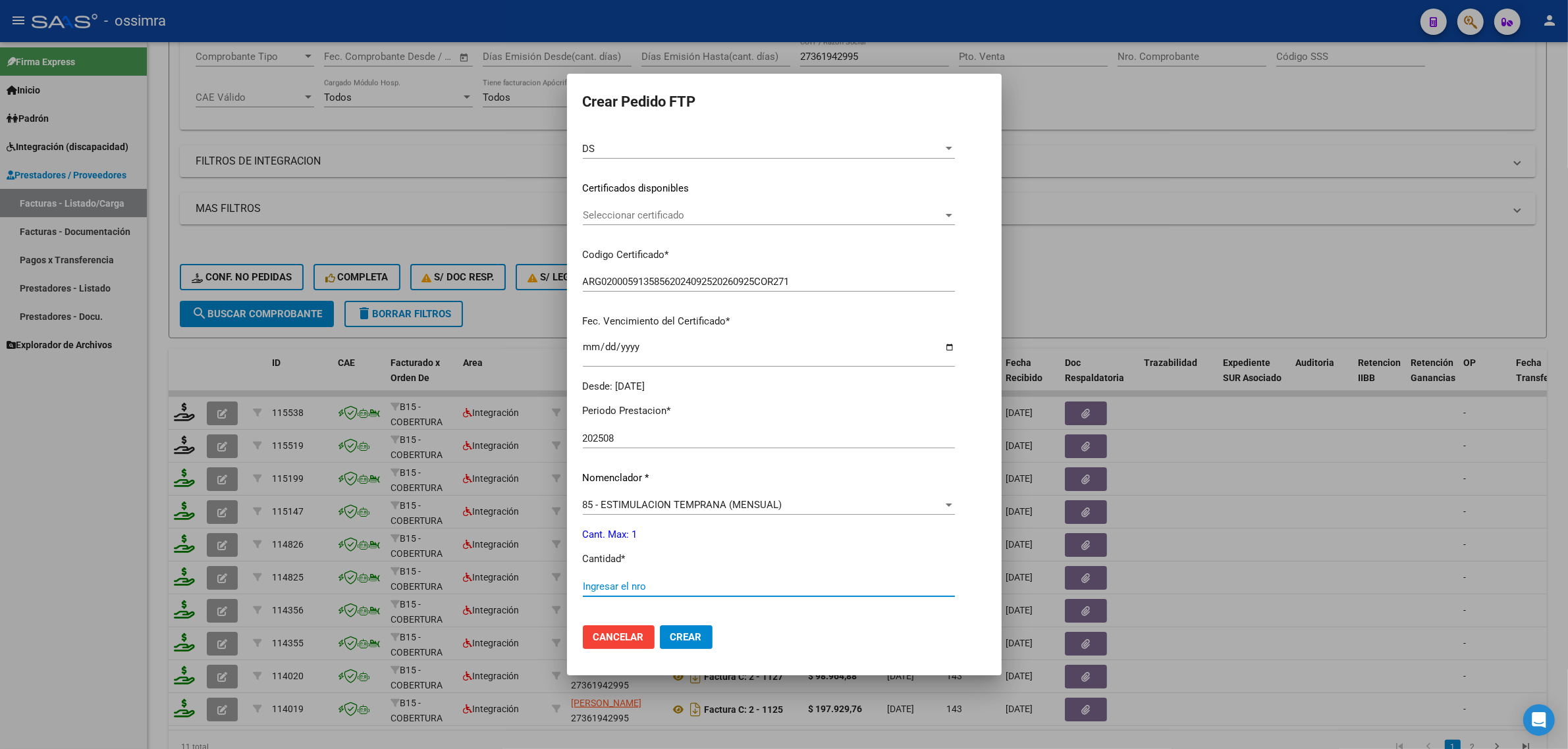
click at [632, 584] on input "Ingresar el nro" at bounding box center [768, 586] width 372 height 12
type input "1"
click at [676, 641] on span "Crear" at bounding box center [686, 637] width 32 height 12
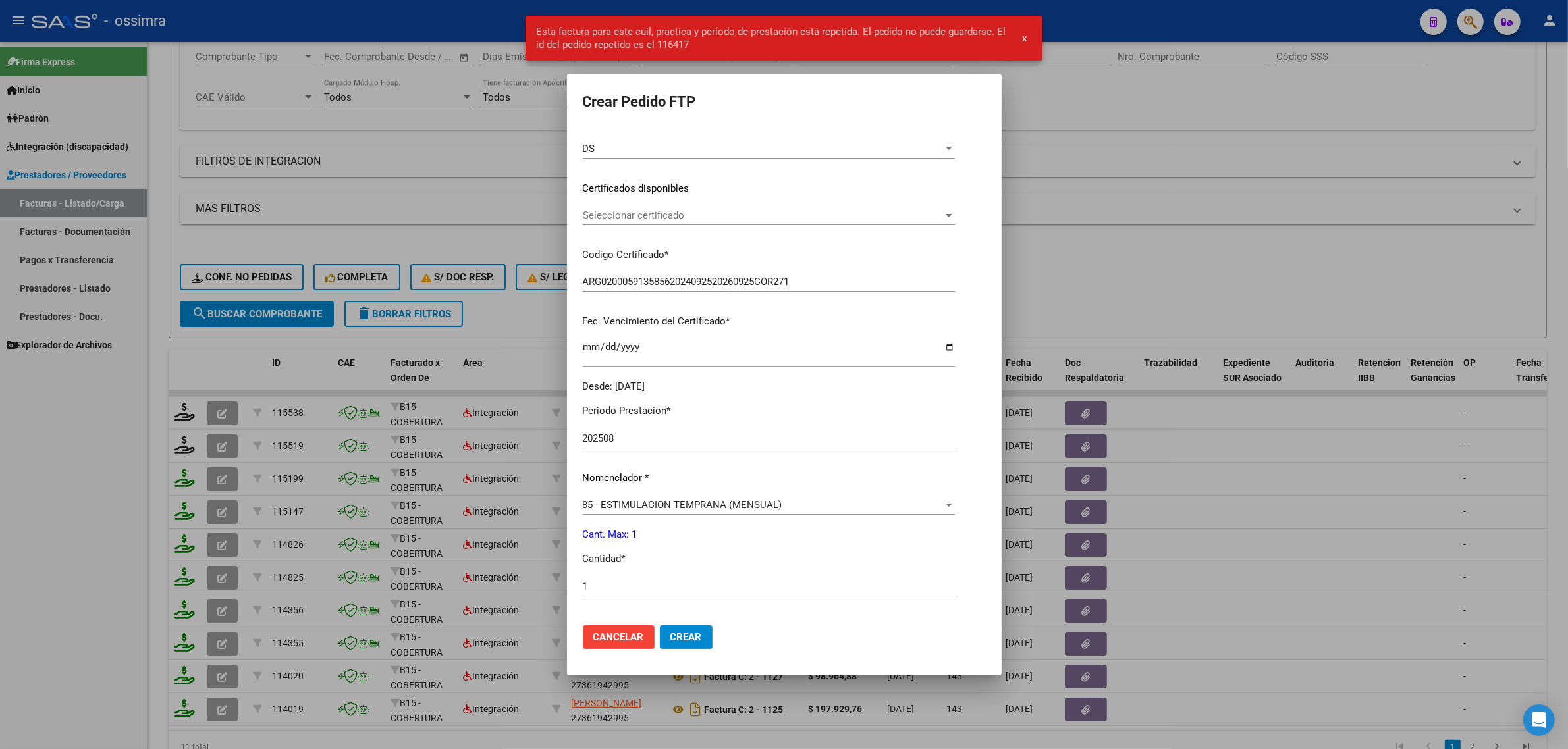
click at [422, 395] on div at bounding box center [784, 374] width 1568 height 749
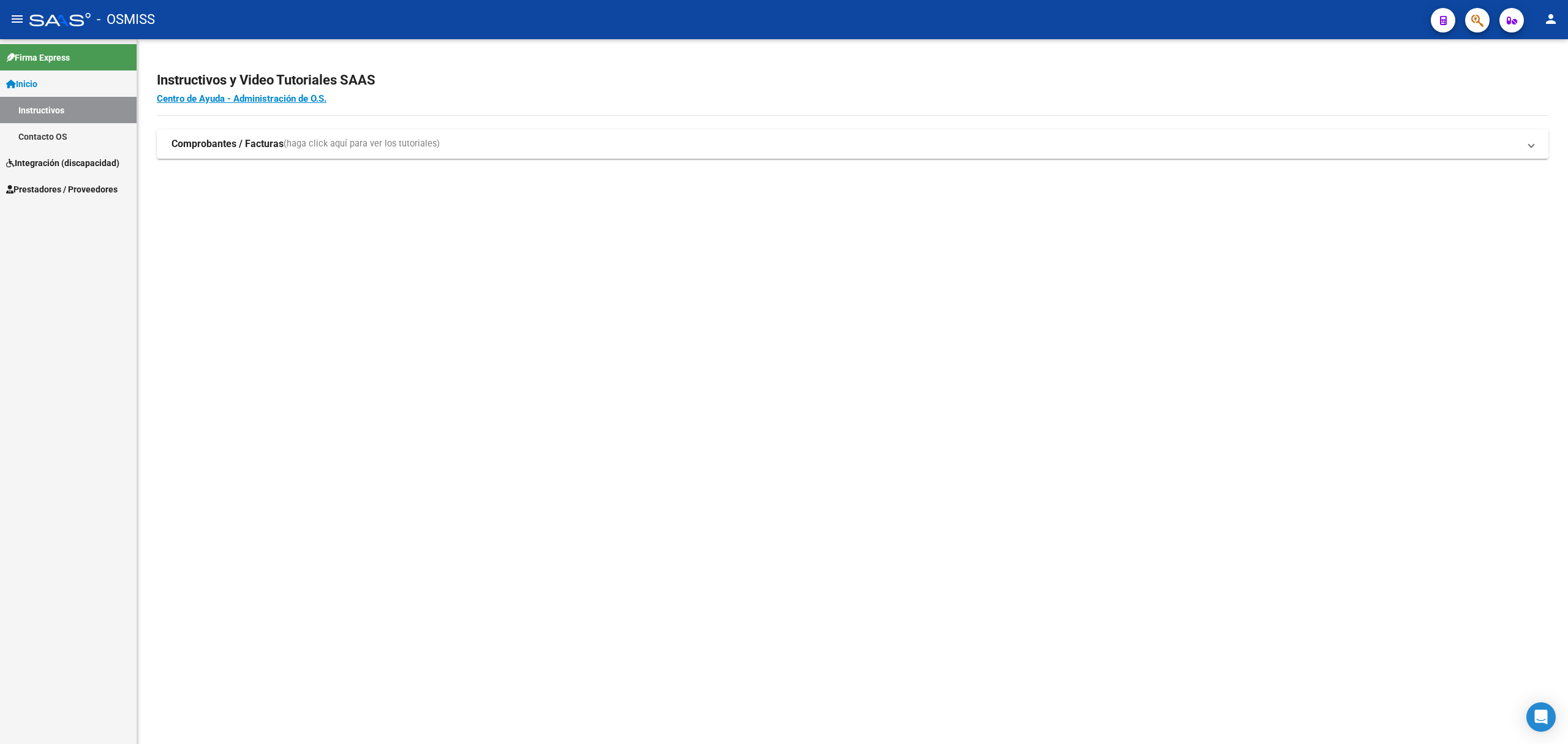
click at [77, 163] on span "Integración (discapacidad)" at bounding box center [63, 163] width 113 height 13
click at [89, 156] on span "Prestadores / Proveedores" at bounding box center [61, 163] width 111 height 13
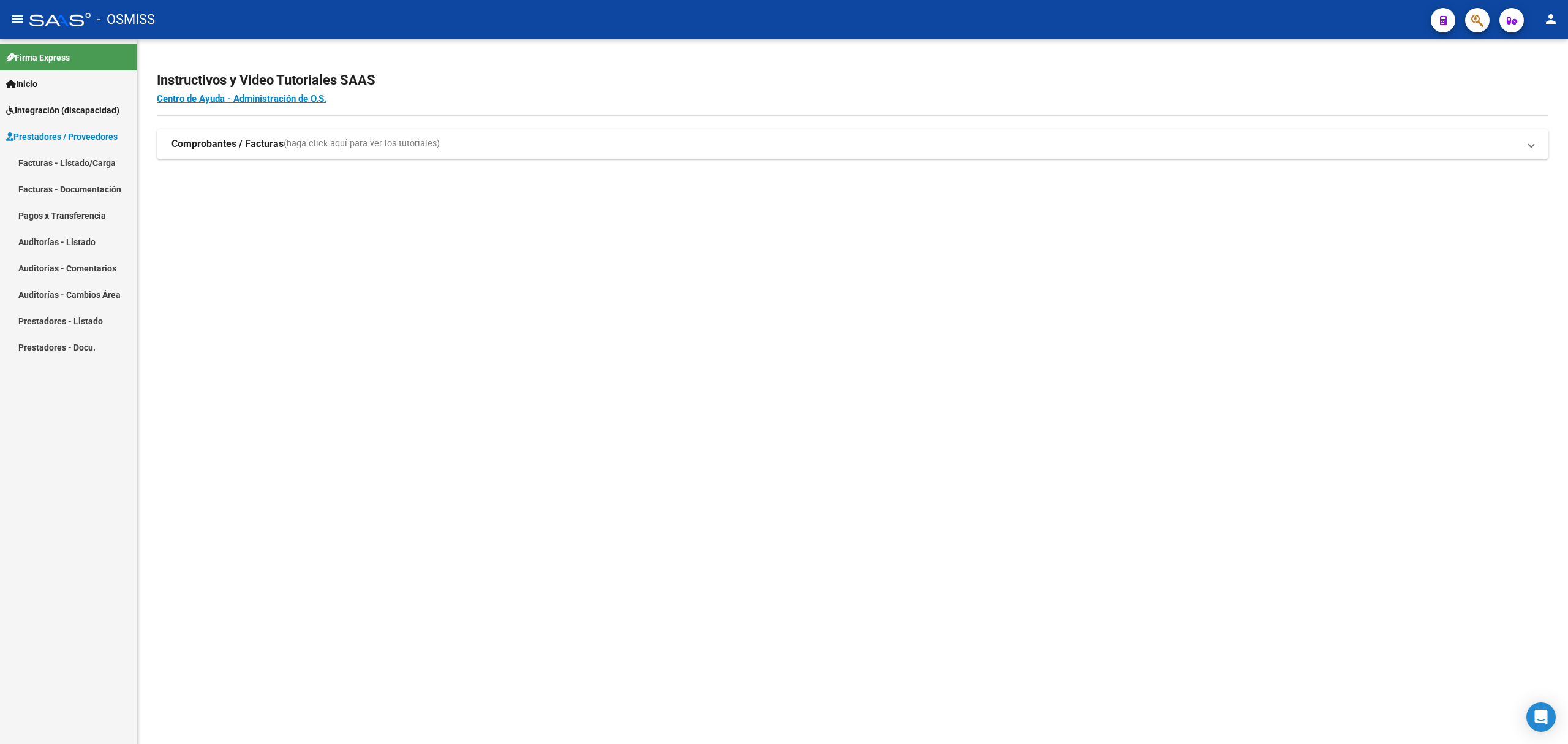
click at [86, 162] on link "Facturas - Listado/Carga" at bounding box center [68, 163] width 136 height 26
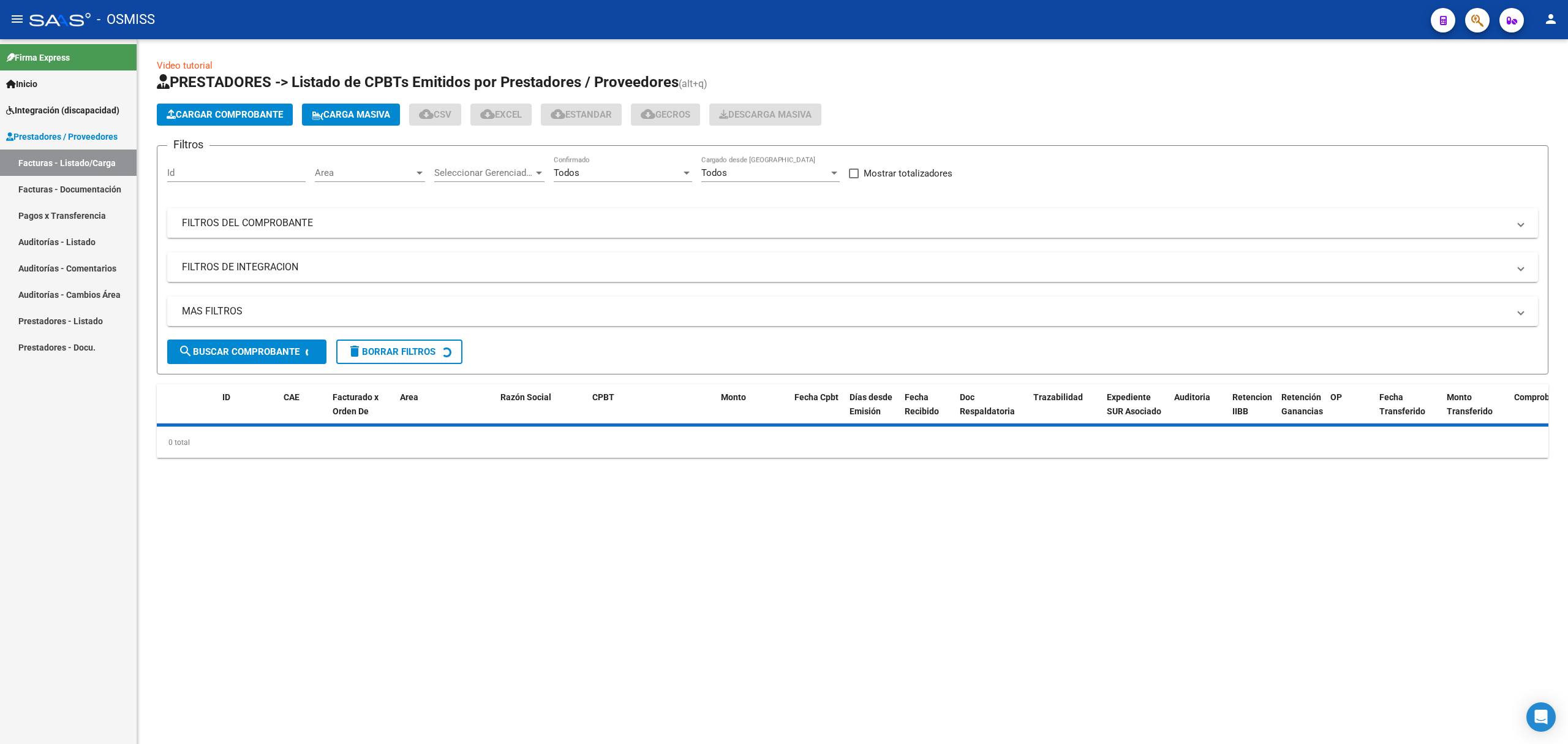
click at [616, 221] on mat-panel-title "FILTROS DEL COMPROBANTE" at bounding box center [845, 223] width 1327 height 13
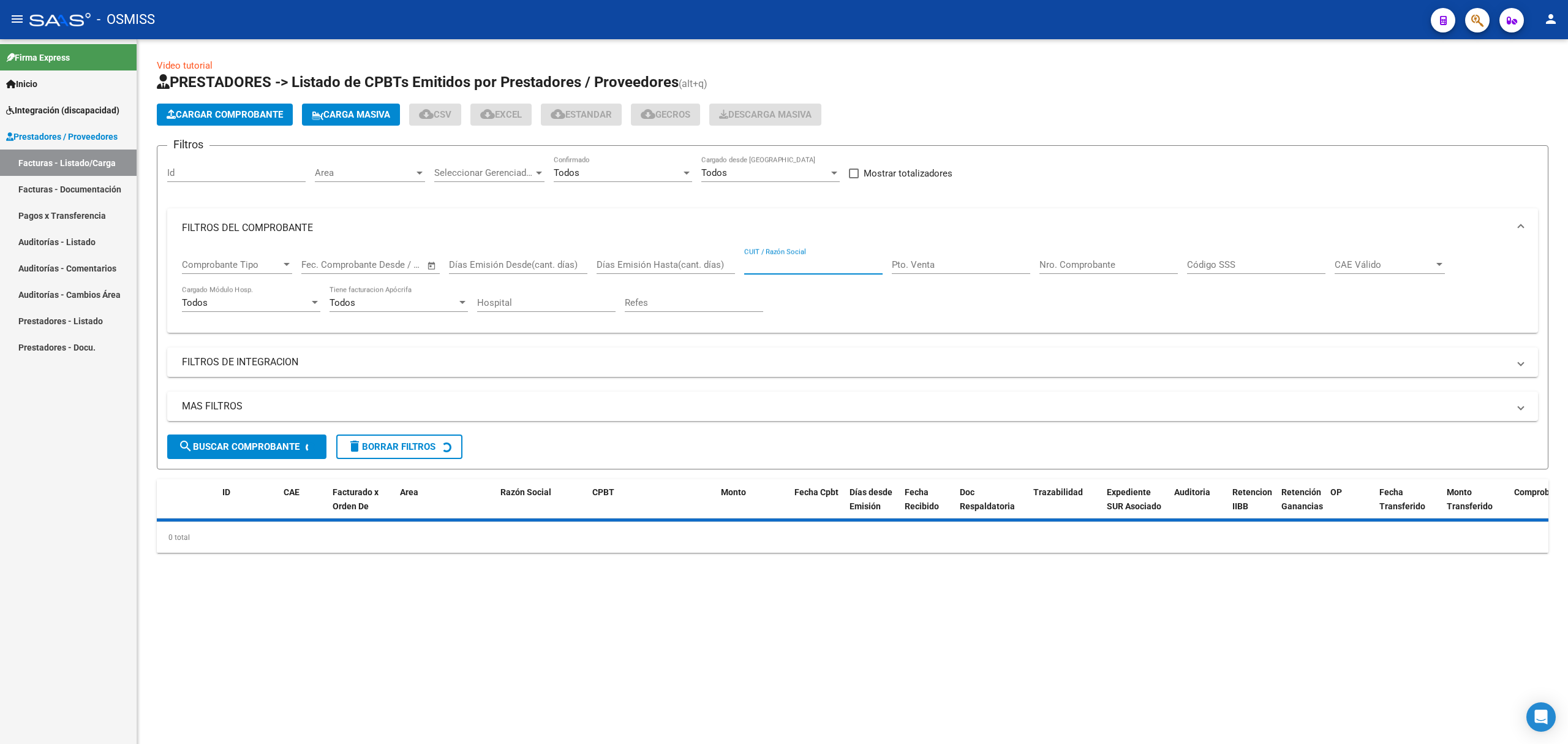
click at [818, 266] on input "CUIT / Razón Social" at bounding box center [814, 264] width 138 height 11
paste input "23317336284"
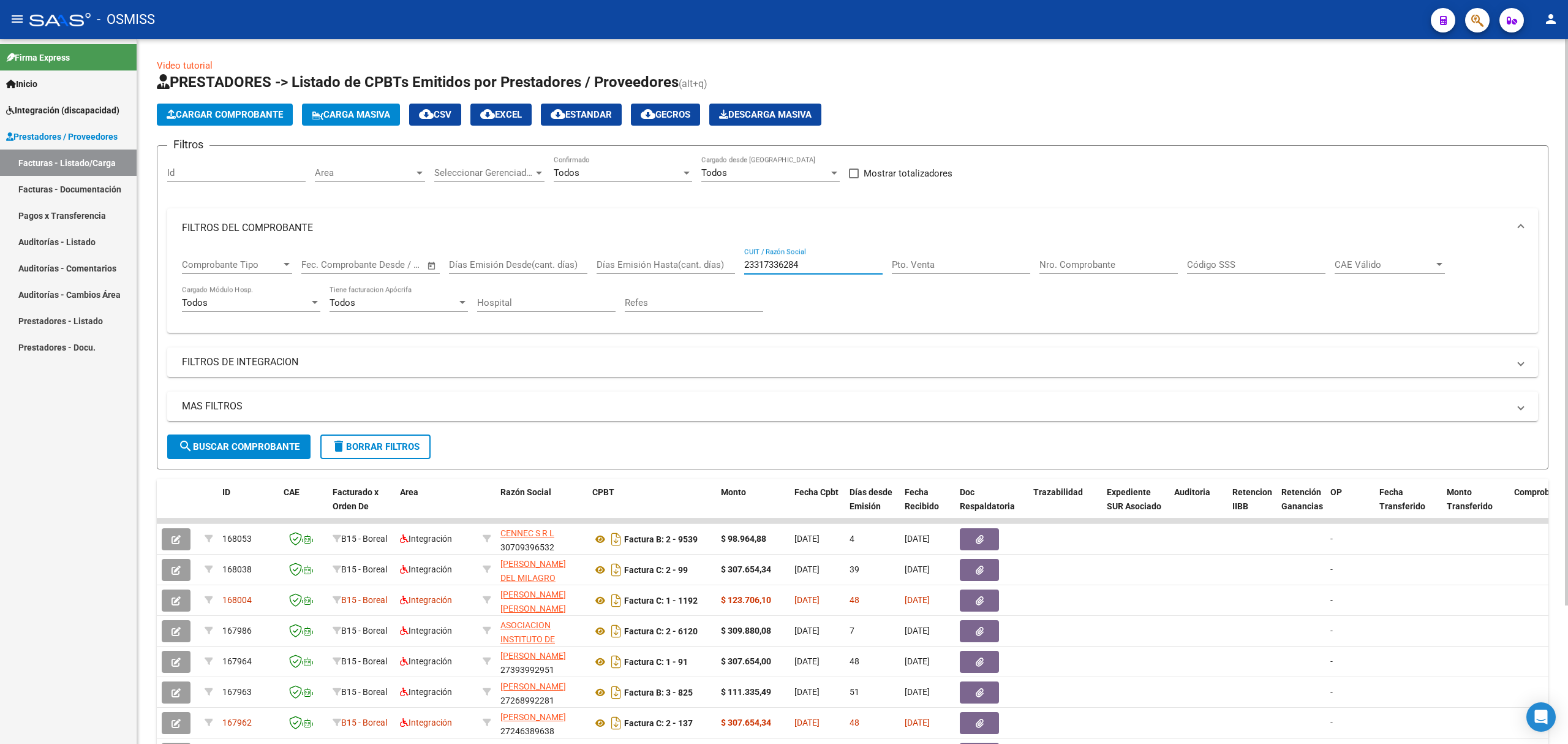
type input "23317336284"
click at [254, 444] on span "search Buscar Comprobante" at bounding box center [239, 446] width 121 height 11
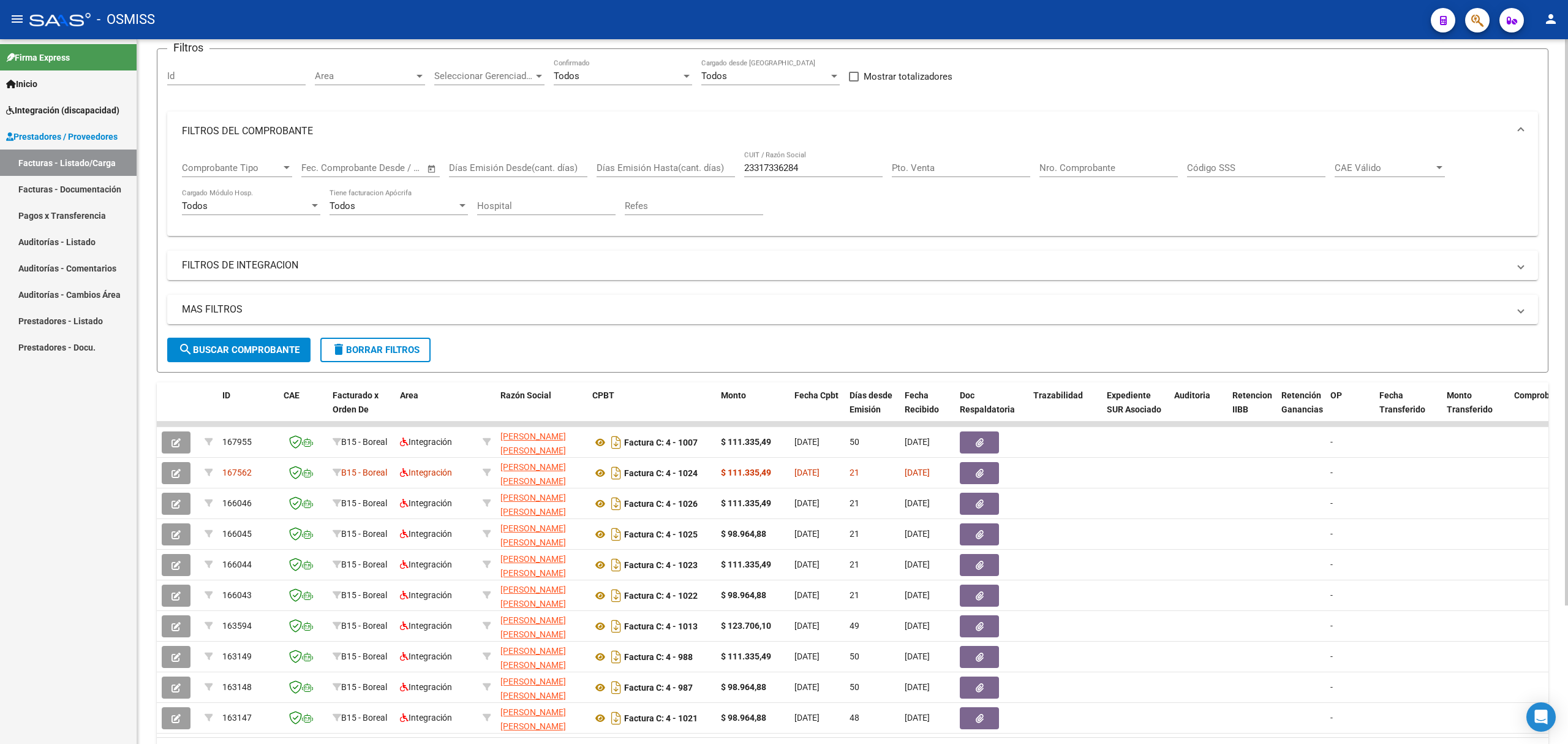
scroll to position [92, 0]
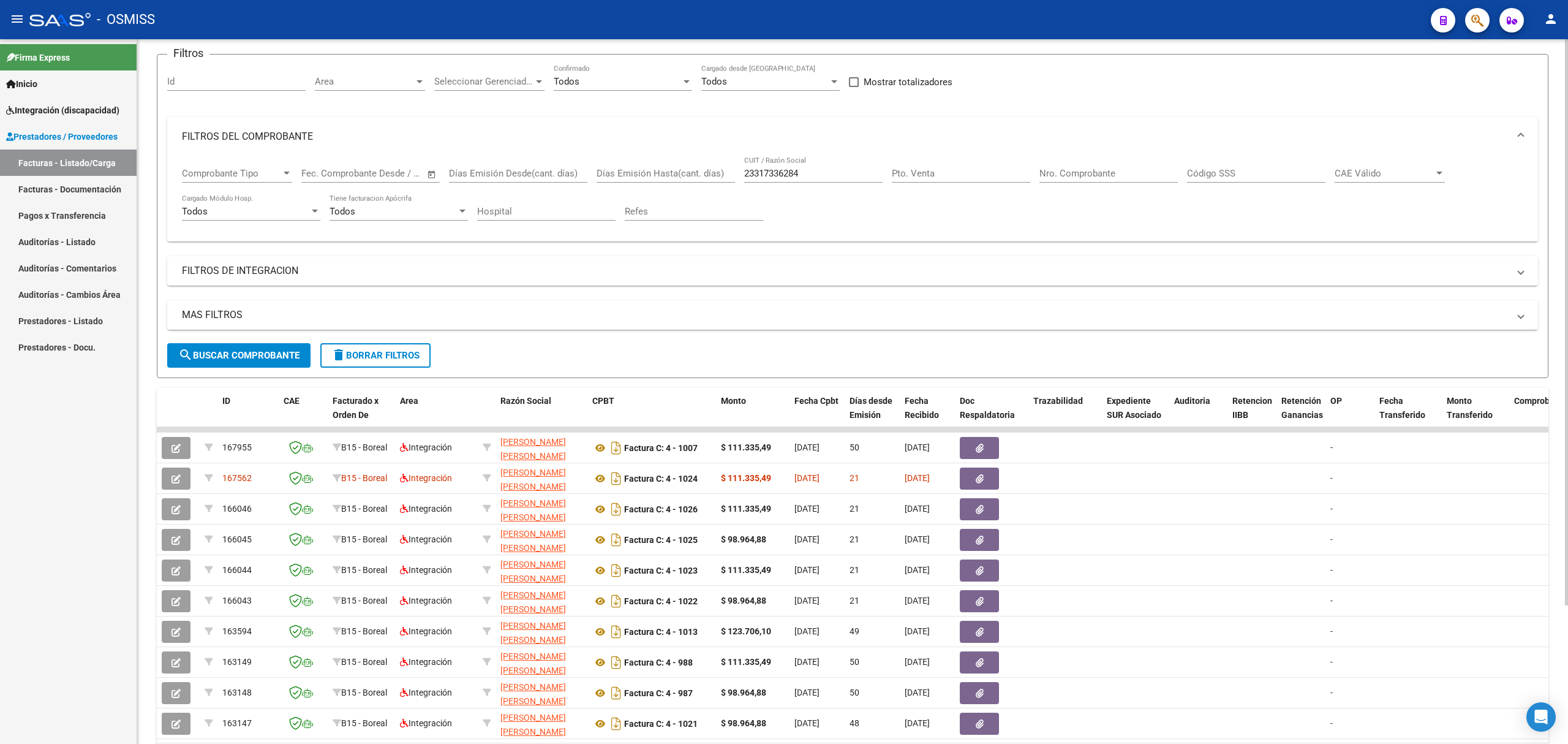
click at [1108, 175] on input "Nro. Comprobante" at bounding box center [1109, 173] width 138 height 11
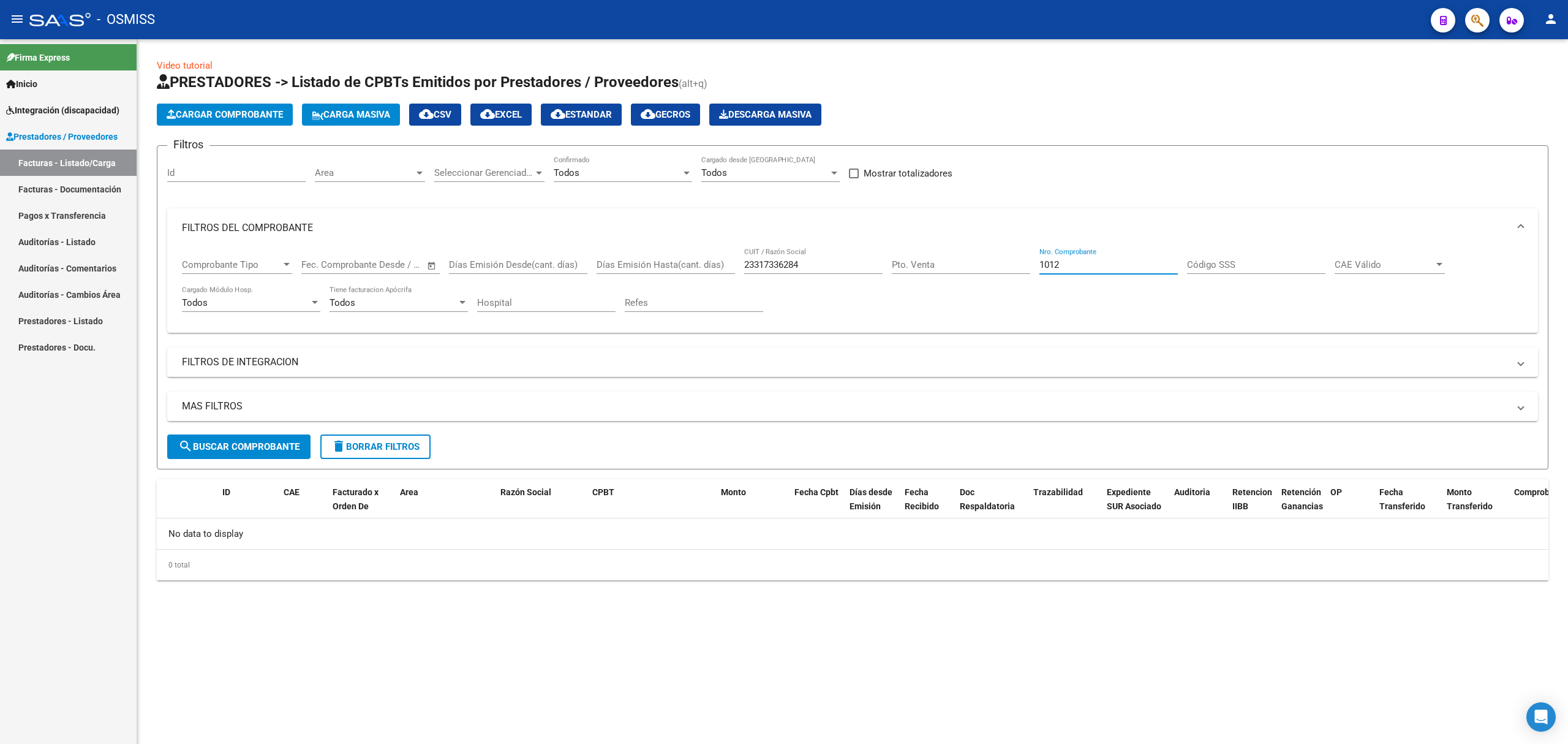
scroll to position [0, 0]
type input "1012"
click at [797, 252] on div "23317336284 CUIT / Razón Social" at bounding box center [814, 261] width 138 height 26
click at [797, 256] on div "23317336284 CUIT / Razón Social" at bounding box center [814, 261] width 138 height 26
click at [797, 260] on input "23317336284" at bounding box center [814, 264] width 138 height 11
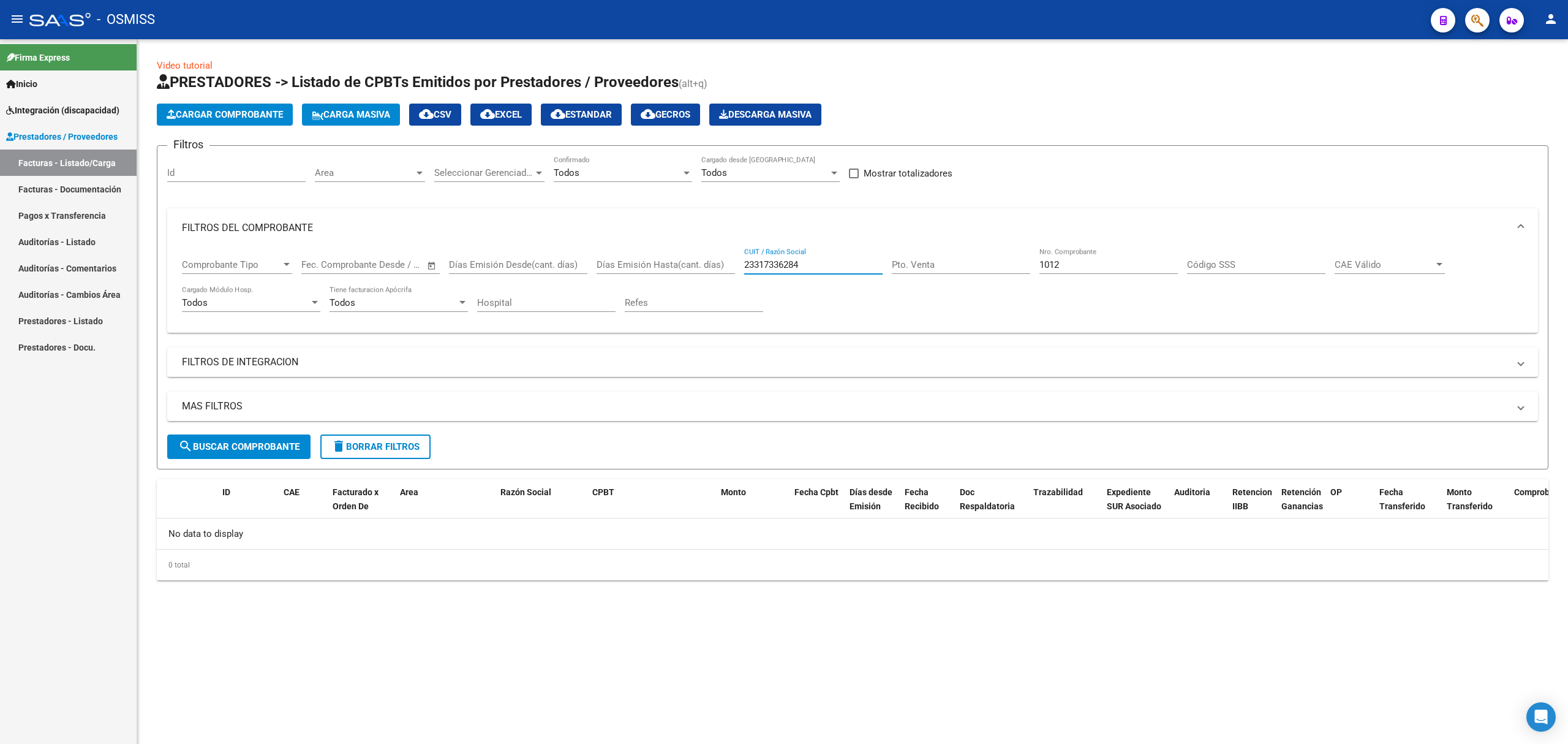
click at [797, 260] on input "23317336284" at bounding box center [814, 264] width 138 height 11
paste input "7268992281"
type input "27268992281"
click at [1071, 260] on input "1012" at bounding box center [1109, 264] width 138 height 11
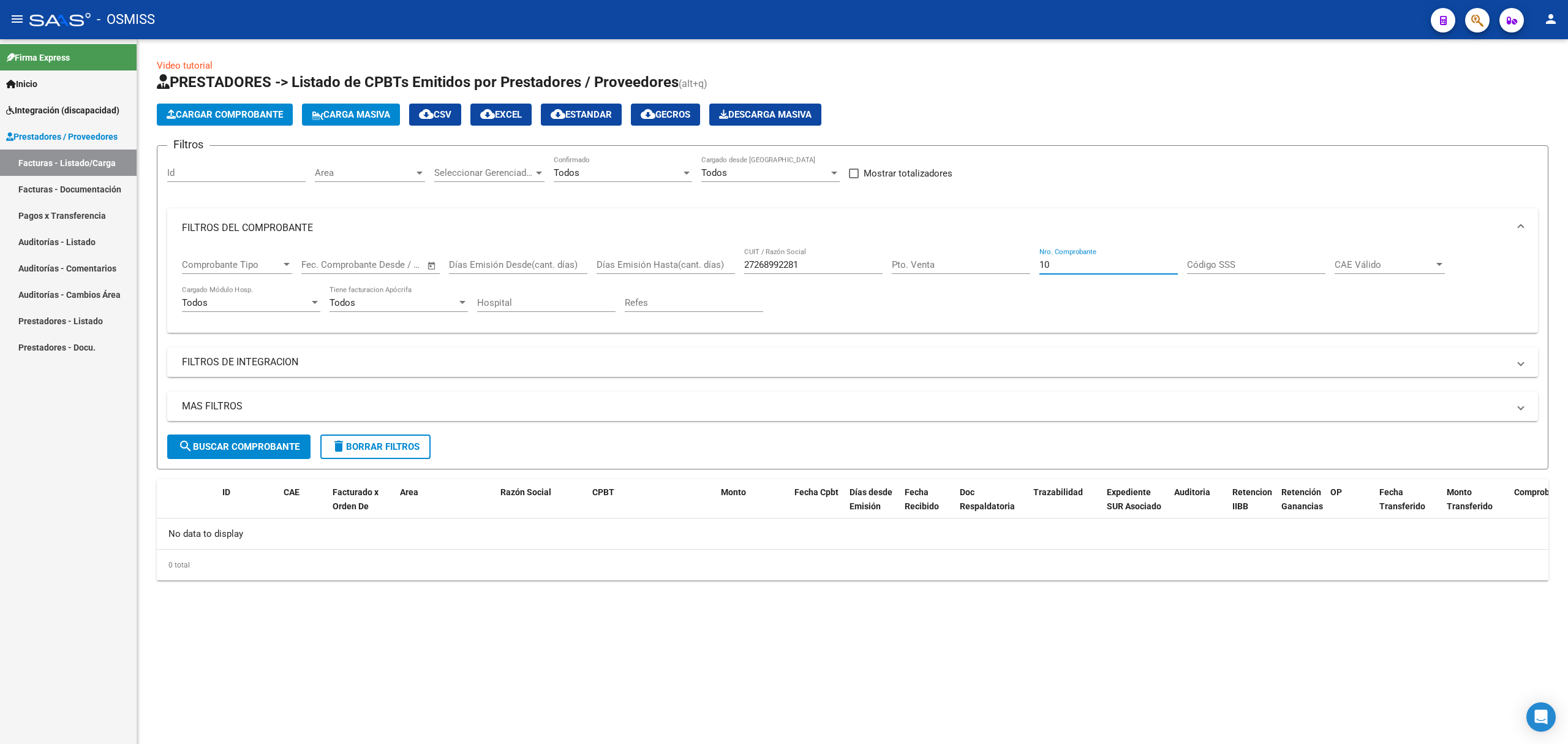
type input "1"
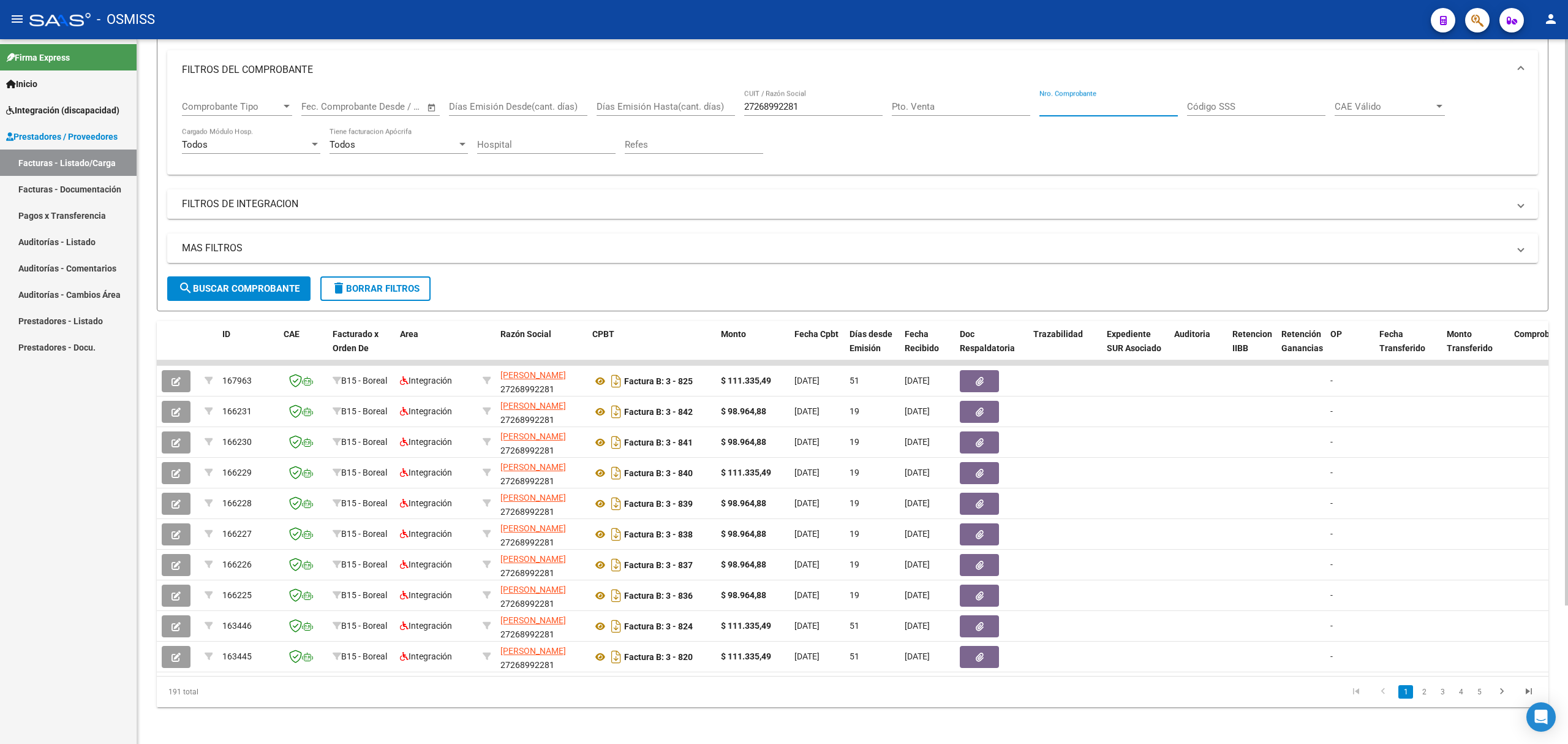
scroll to position [163, 0]
